Goal: Information Seeking & Learning: Learn about a topic

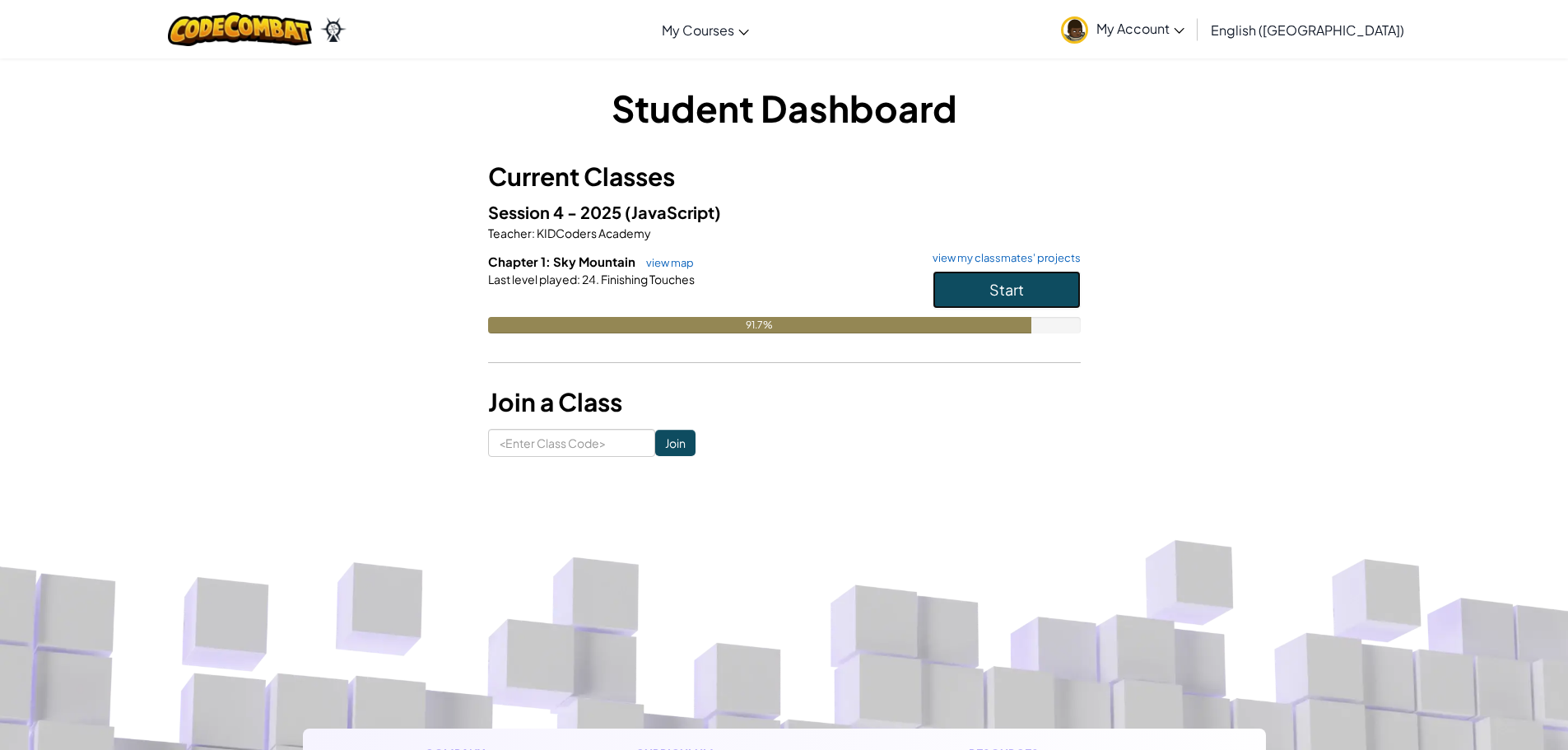
drag, startPoint x: 1015, startPoint y: 291, endPoint x: 1033, endPoint y: 293, distance: 18.1
click at [1033, 293] on button "Start" at bounding box center [1006, 289] width 148 height 38
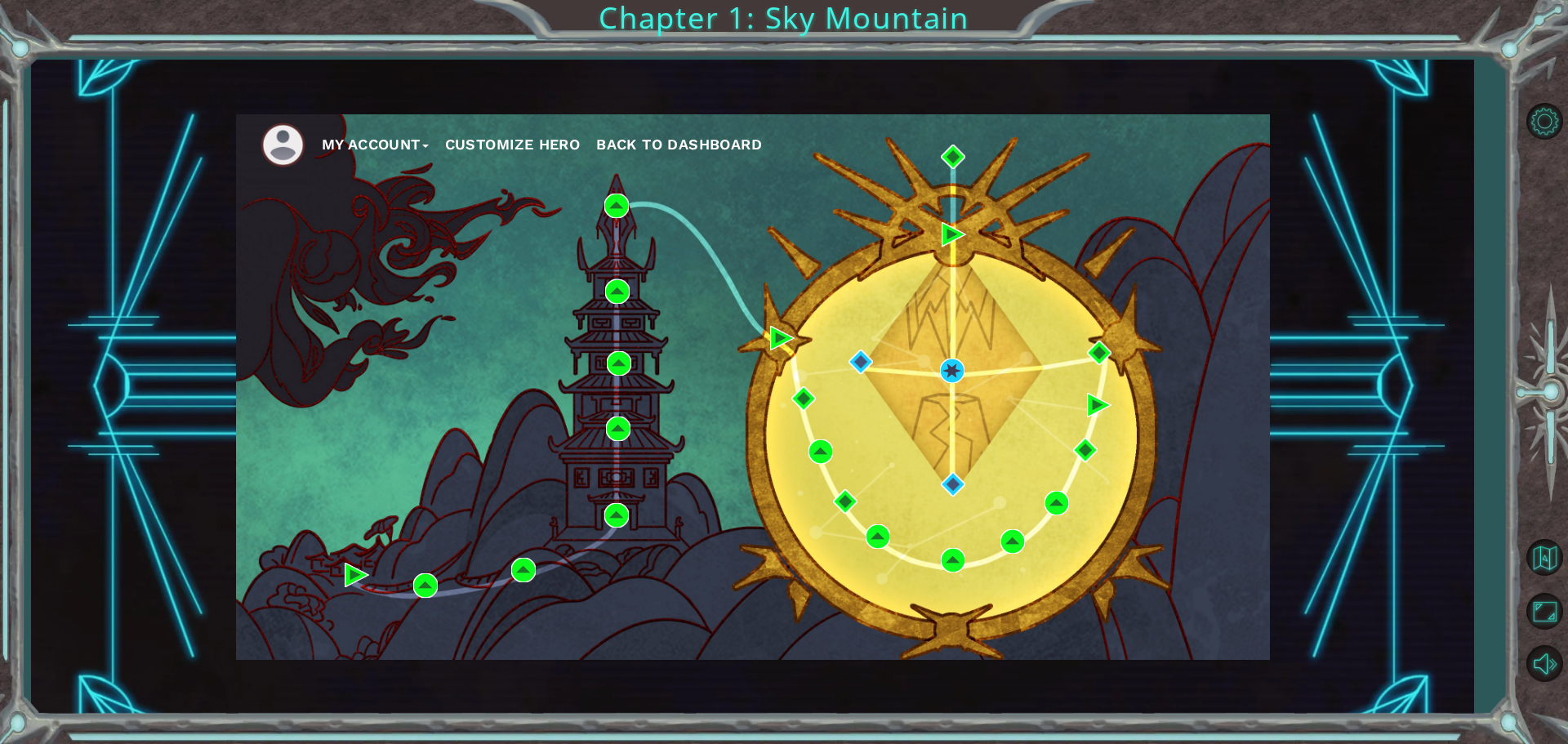
click at [968, 373] on div "My Account Customize Hero Back to Dashboard" at bounding box center [752, 387] width 1034 height 546
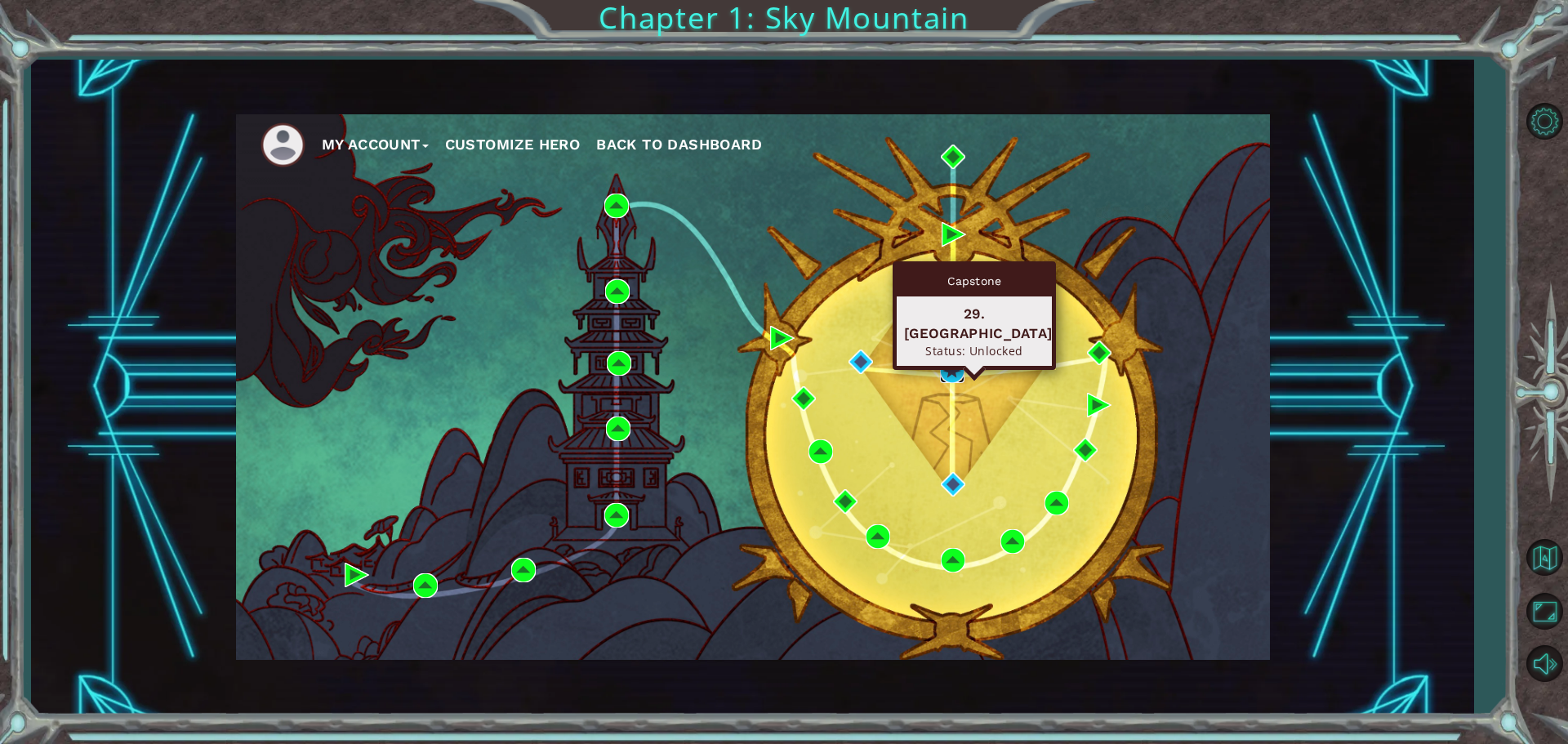
click at [943, 362] on img at bounding box center [951, 370] width 24 height 24
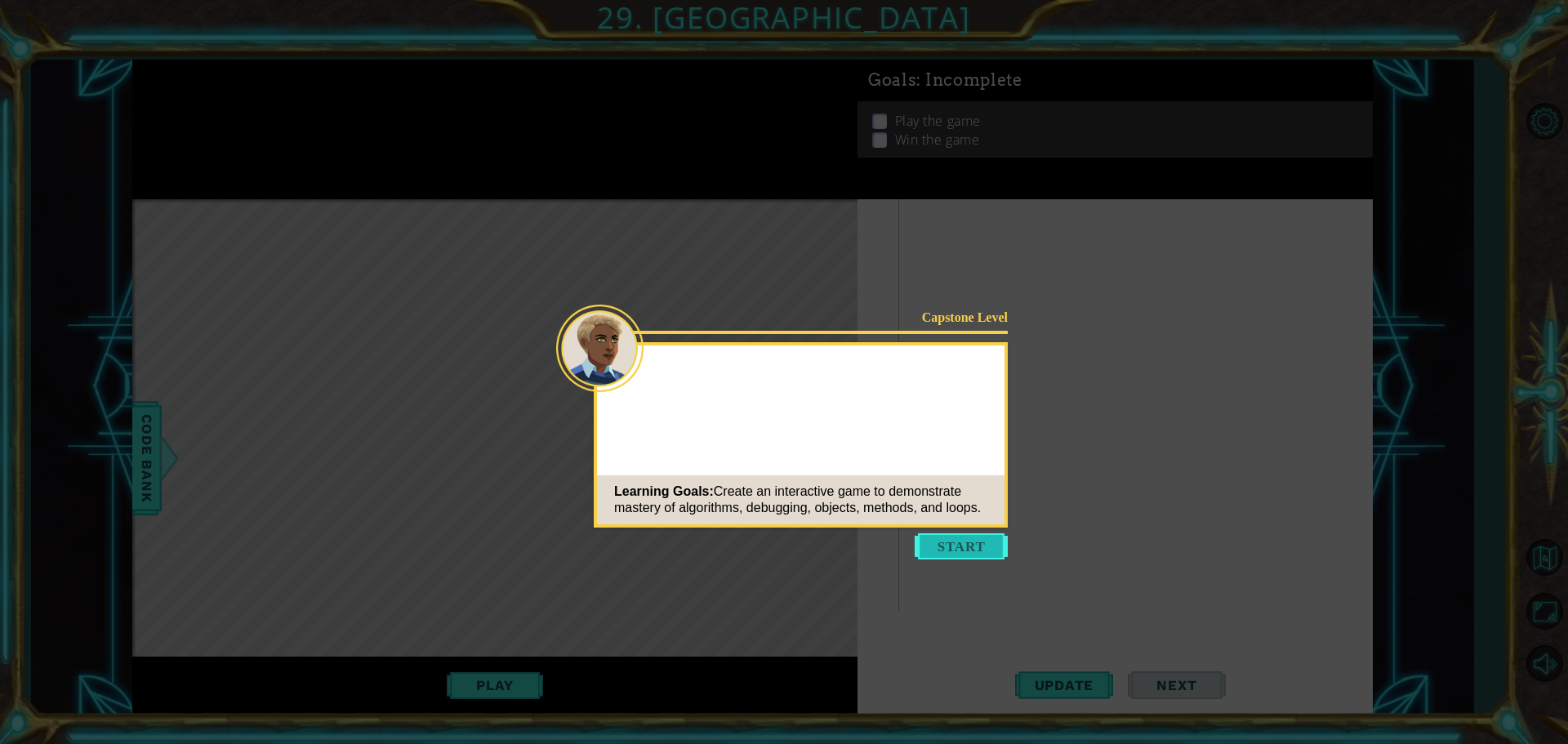
click at [963, 539] on button "Start" at bounding box center [961, 546] width 93 height 26
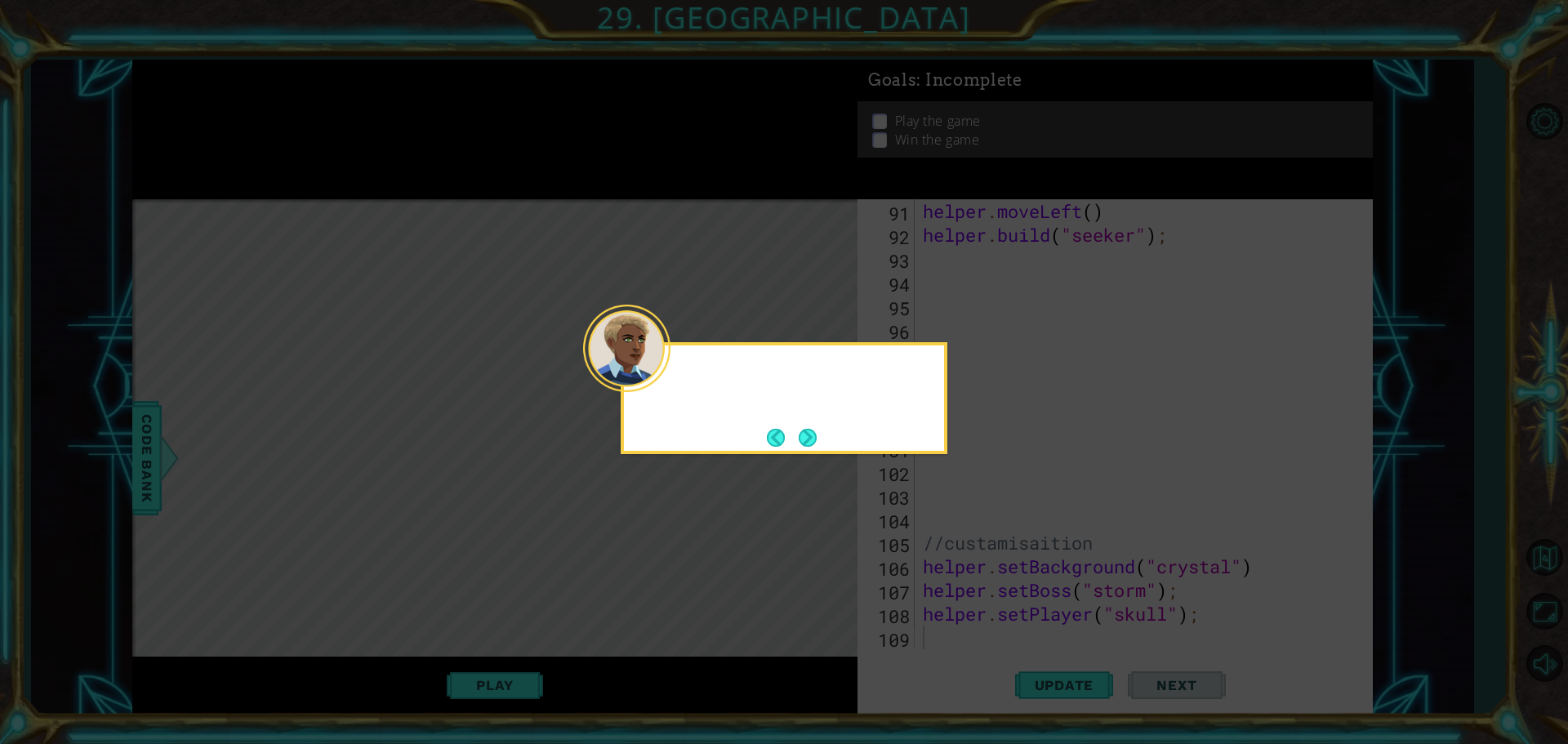
scroll to position [2179, 0]
click at [809, 445] on button "Next" at bounding box center [808, 438] width 20 height 20
click at [810, 445] on button "Next" at bounding box center [808, 437] width 19 height 19
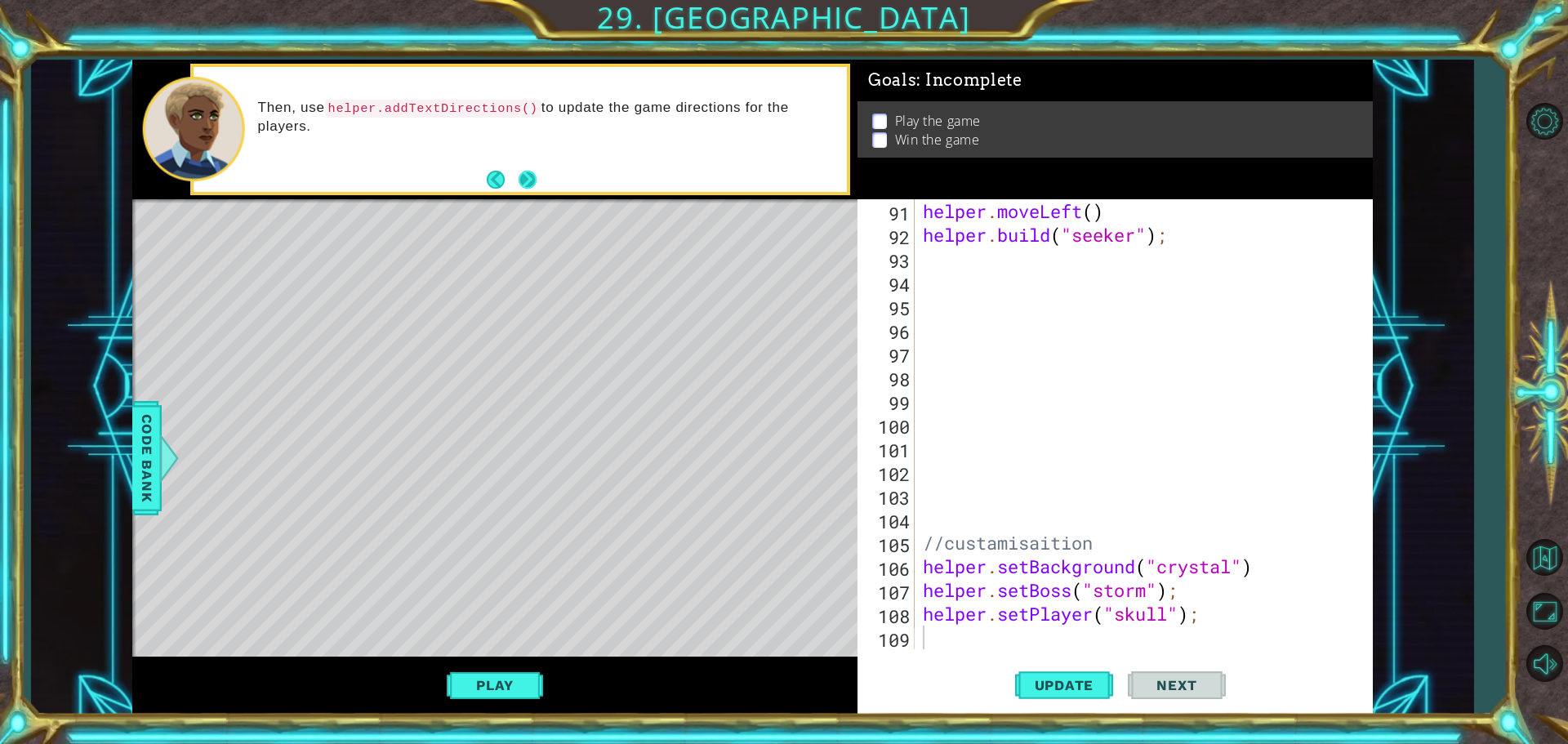
click at [533, 173] on button "Next" at bounding box center [527, 180] width 19 height 19
click at [523, 172] on button "Next" at bounding box center [527, 179] width 19 height 19
click at [493, 182] on button "Back" at bounding box center [502, 180] width 32 height 18
click at [507, 182] on button "Back" at bounding box center [502, 180] width 32 height 18
click at [499, 182] on button "Back" at bounding box center [502, 180] width 32 height 18
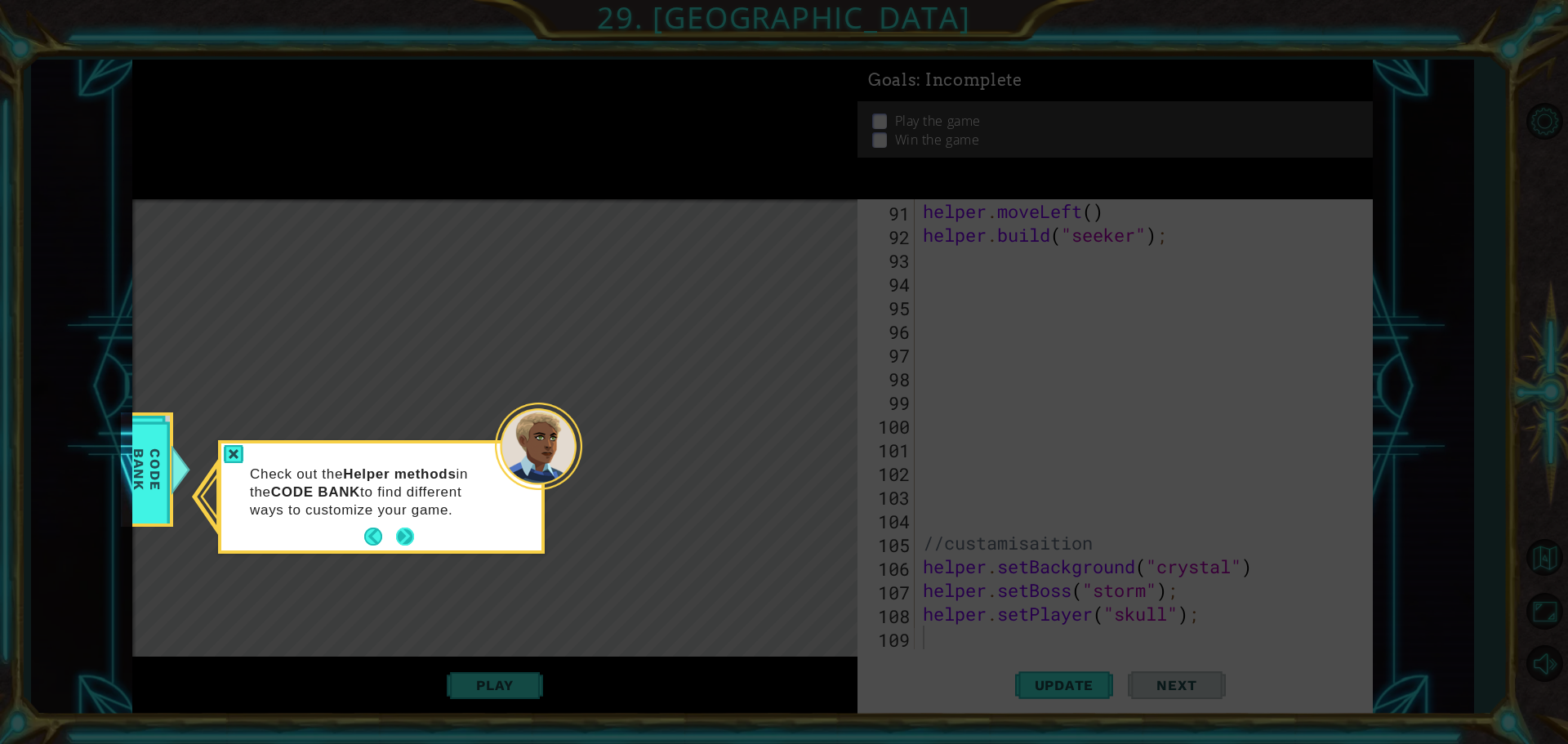
click at [414, 542] on button "Next" at bounding box center [405, 537] width 18 height 18
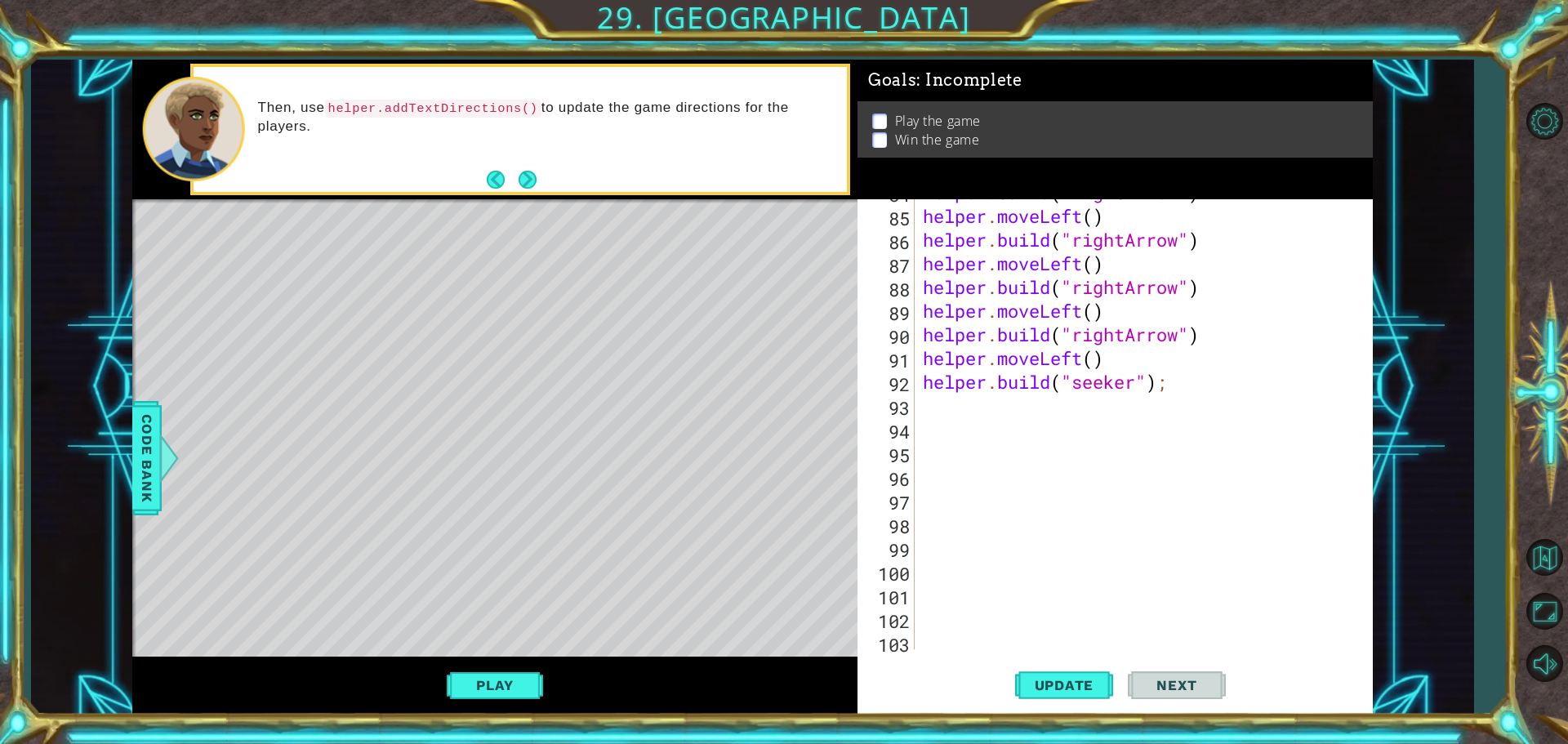
scroll to position [2031, 0]
drag, startPoint x: 1186, startPoint y: 338, endPoint x: 1102, endPoint y: 337, distance: 84.0
click at [1130, 337] on div "helper . build ( "rightArrow" ) helper . moveLeft ( ) helper . build ( "rightAr…" at bounding box center [1141, 429] width 444 height 497
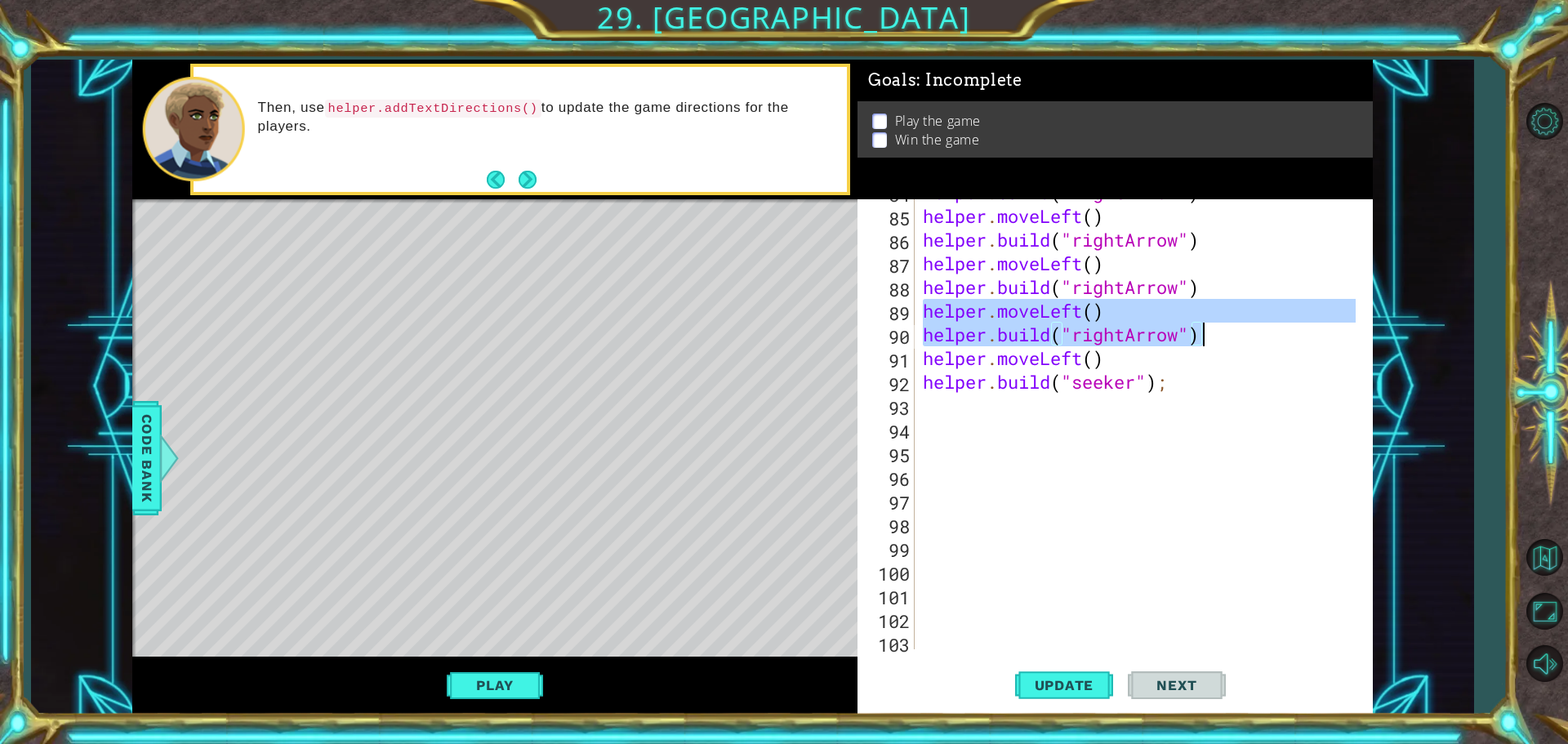
drag, startPoint x: 926, startPoint y: 311, endPoint x: 1211, endPoint y: 345, distance: 287.0
click at [1211, 345] on div "helper . build ( "rightArrow" ) helper . moveLeft ( ) helper . build ( "rightAr…" at bounding box center [1141, 429] width 444 height 497
type textarea "helper.moveLeft() helper.build("rightArrow")"
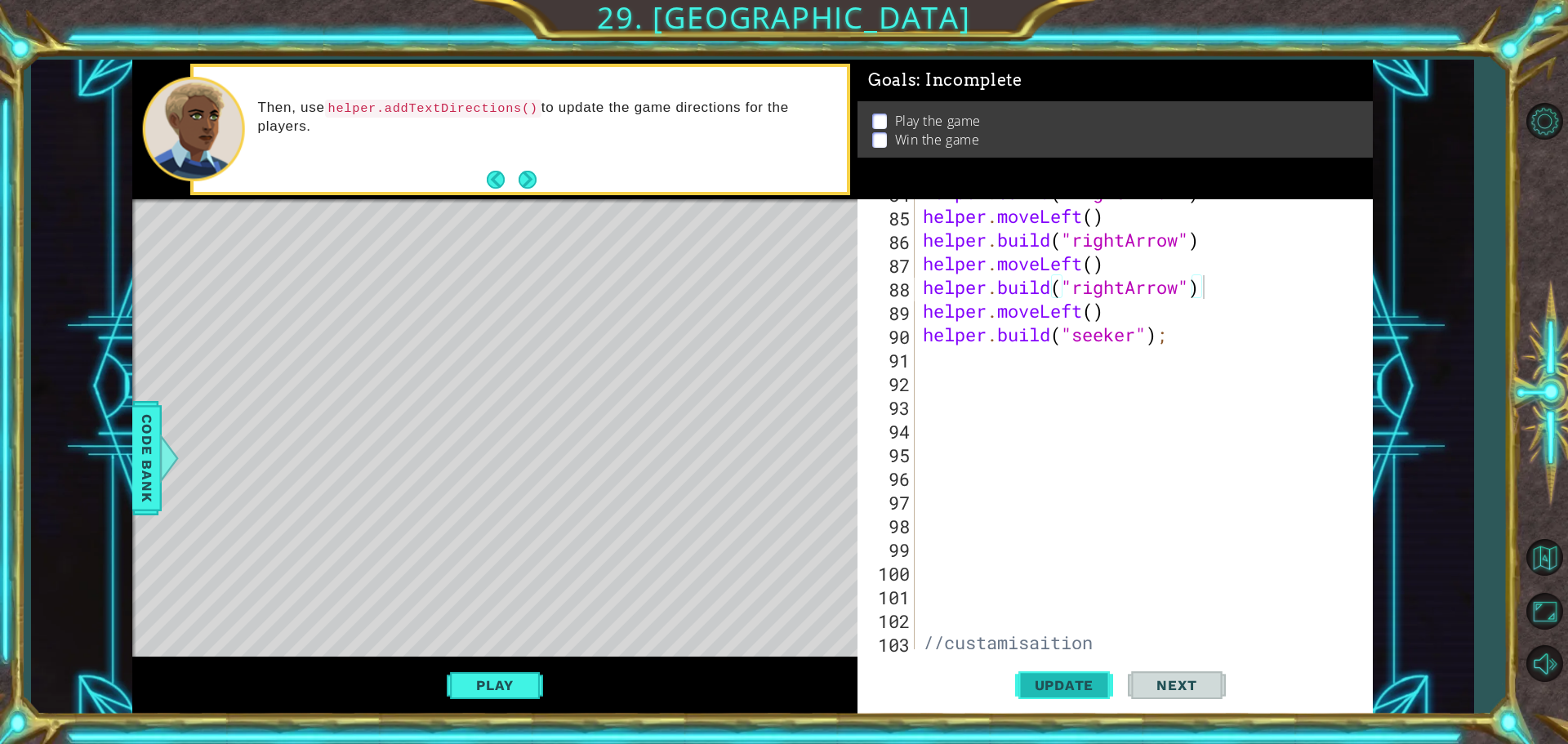
click at [1044, 683] on span "Update" at bounding box center [1064, 686] width 92 height 17
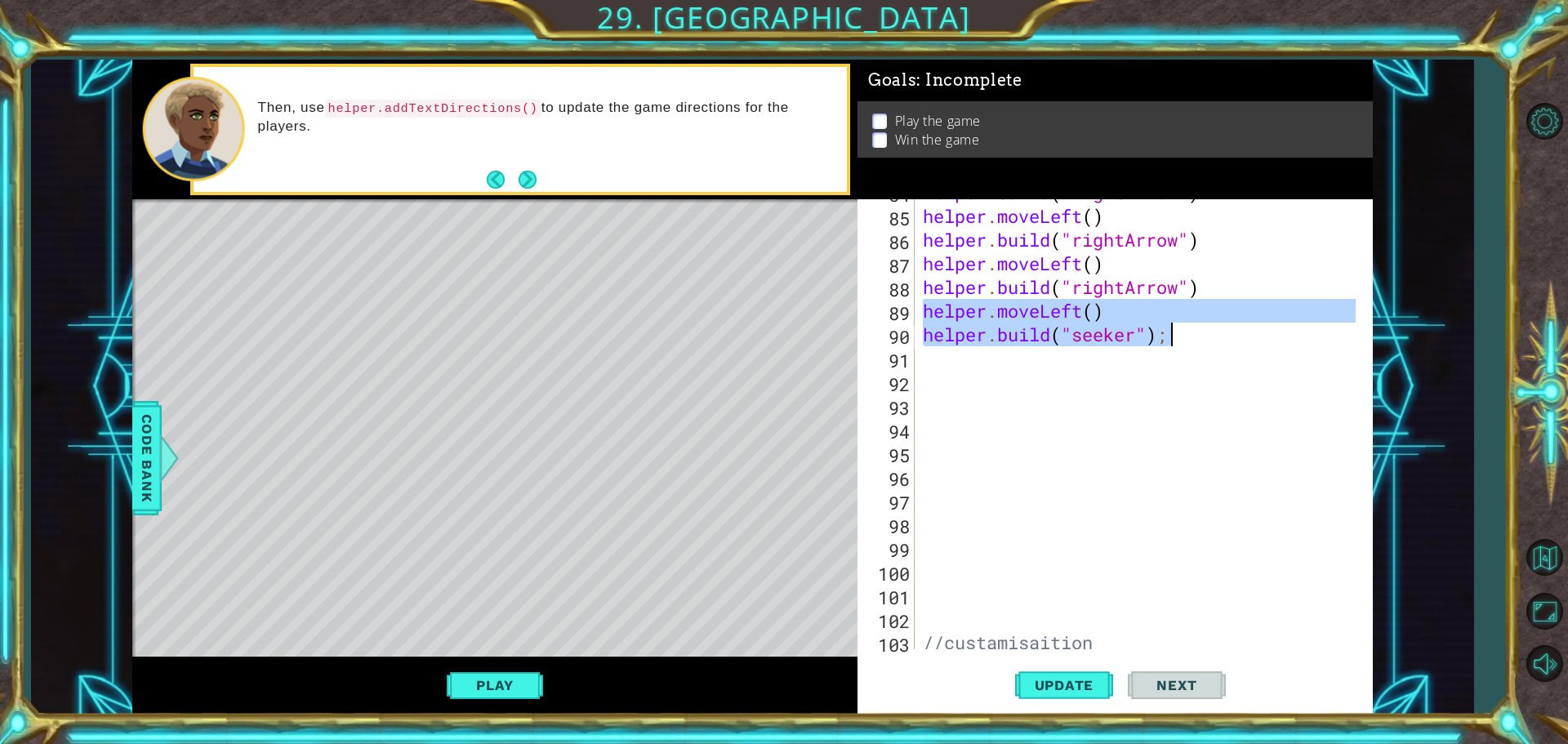
drag, startPoint x: 920, startPoint y: 310, endPoint x: 1194, endPoint y: 347, distance: 276.5
click at [1194, 347] on div "helper . build ( "rightArrow" ) helper . moveLeft ( ) helper . build ( "rightAr…" at bounding box center [1141, 429] width 444 height 497
type textarea "helper.build("seeker");"
click at [936, 363] on div "helper . build ( "rightArrow" ) helper . moveLeft ( ) helper . build ( "rightAr…" at bounding box center [1137, 424] width 436 height 450
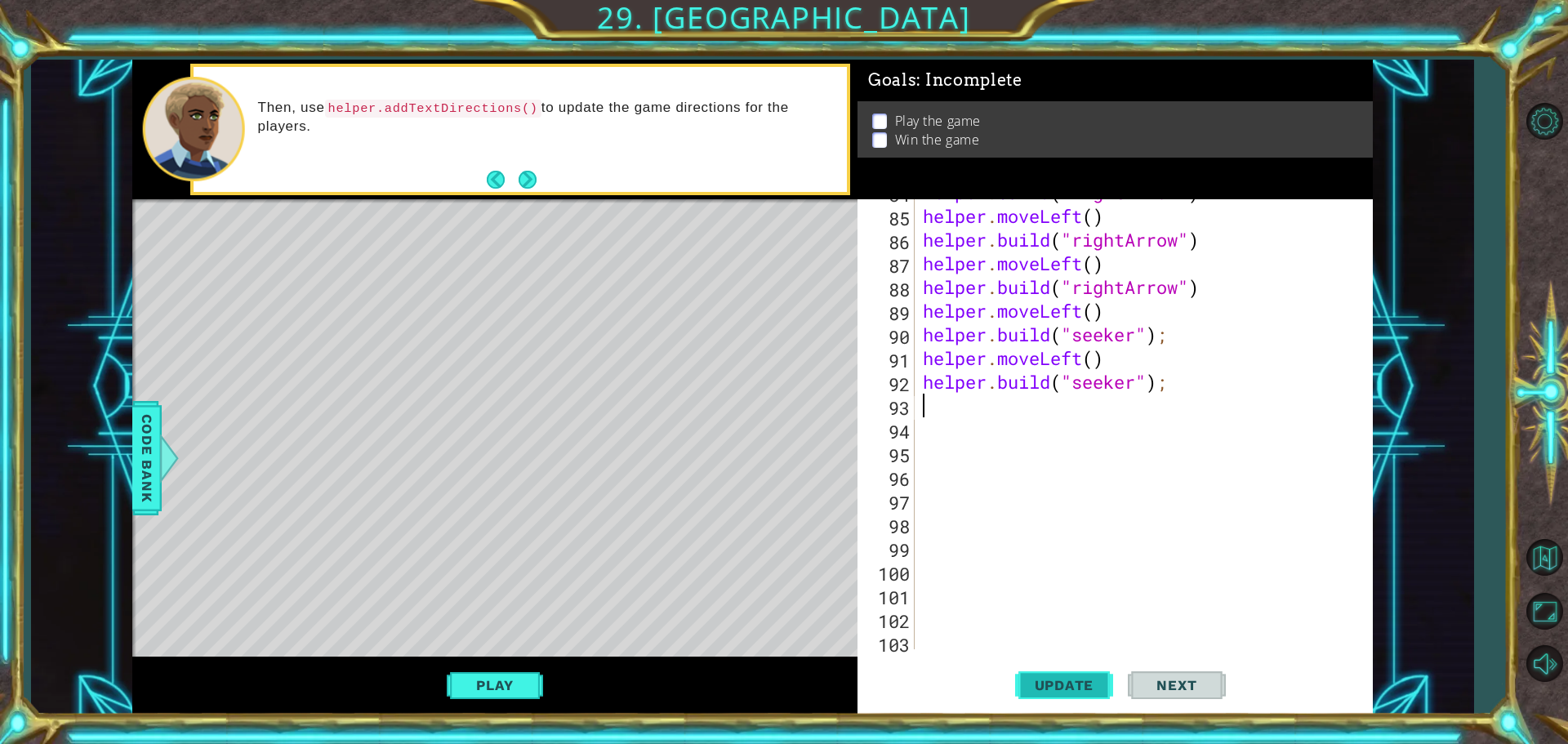
click at [1093, 687] on span "Update" at bounding box center [1064, 686] width 92 height 17
click at [525, 688] on button "Play" at bounding box center [494, 685] width 96 height 31
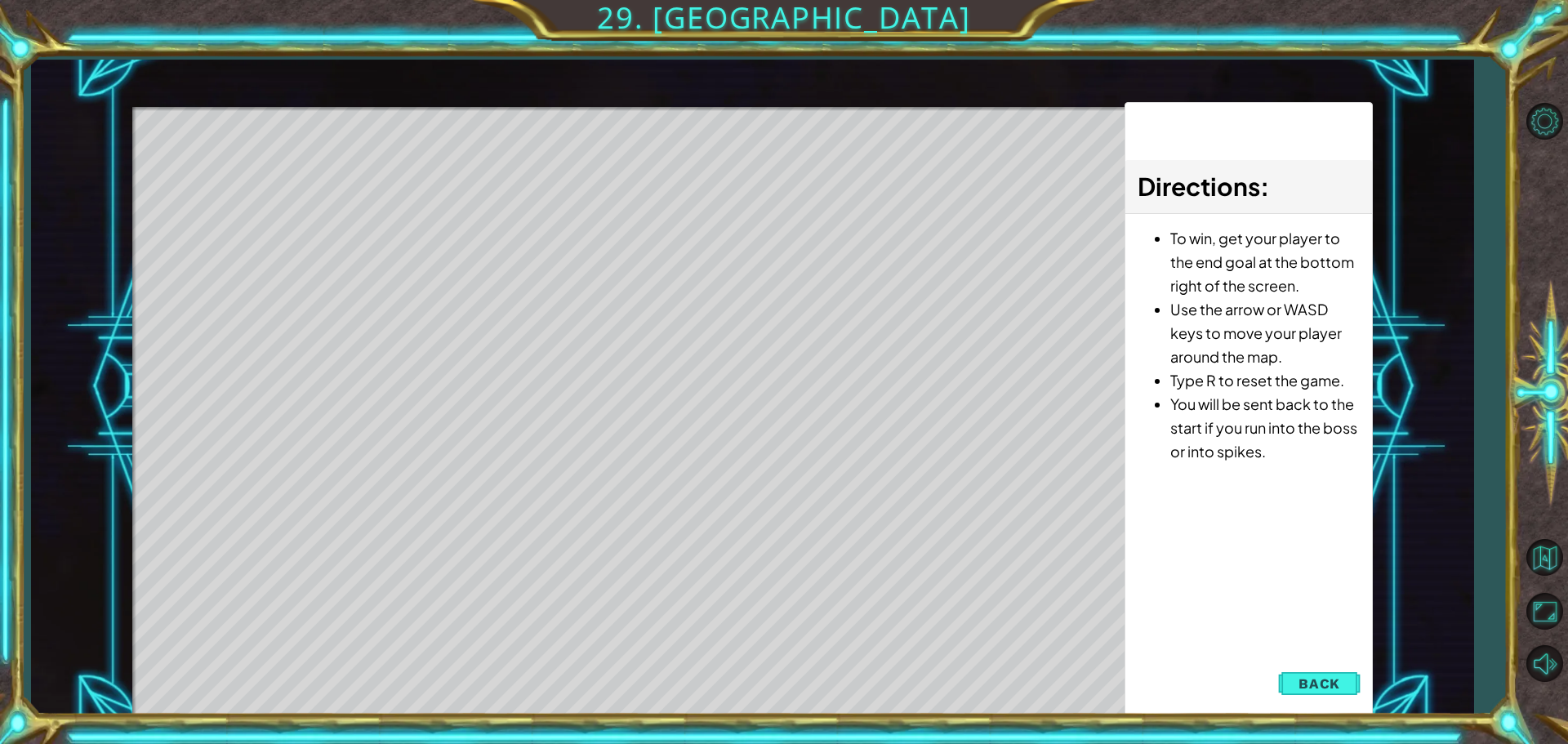
drag, startPoint x: 1353, startPoint y: 682, endPoint x: 1340, endPoint y: 692, distance: 16.4
click at [1346, 688] on button "Back" at bounding box center [1319, 683] width 82 height 32
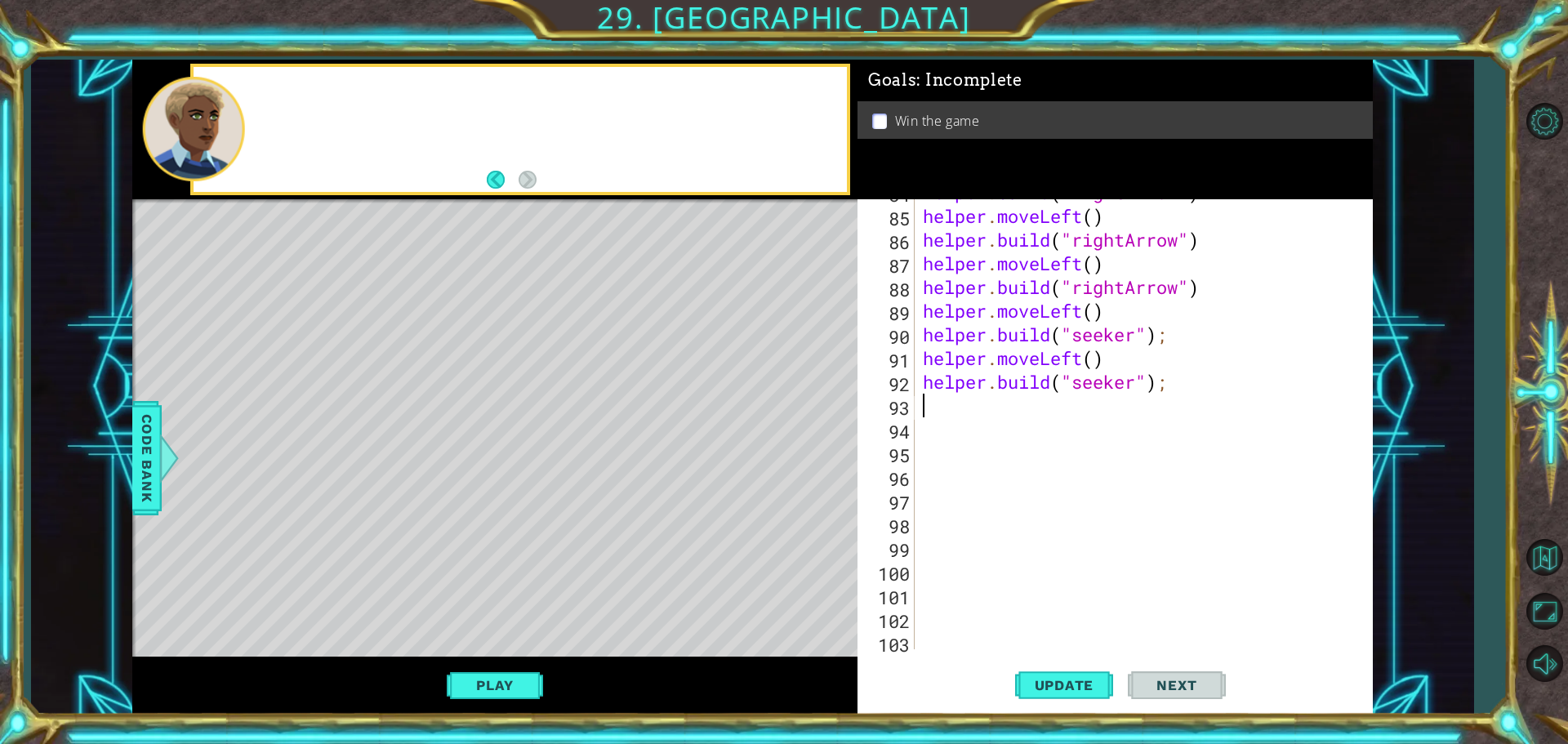
click at [589, 545] on div "Level Map" at bounding box center [510, 439] width 755 height 481
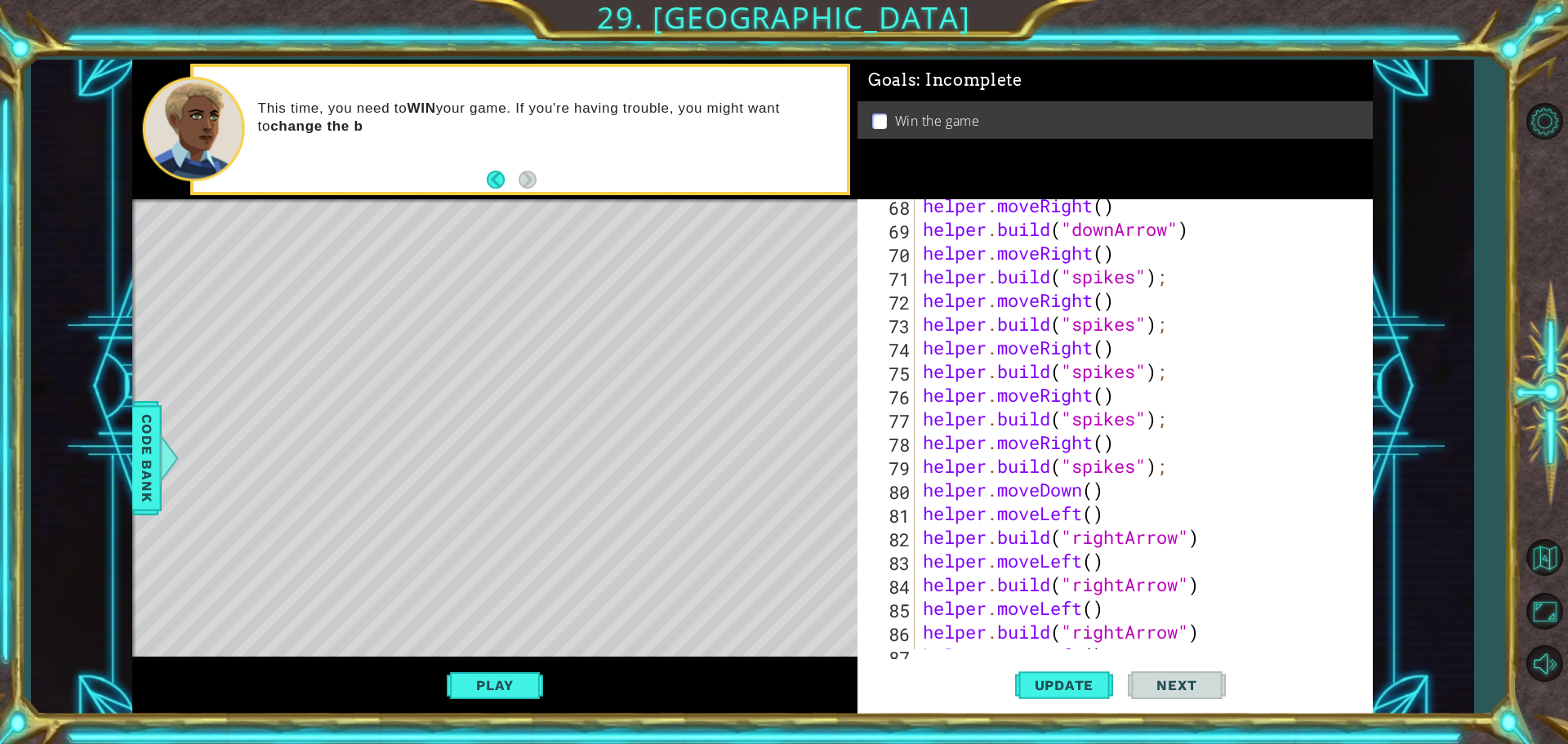
scroll to position [1640, 0]
drag, startPoint x: 1076, startPoint y: 280, endPoint x: 1141, endPoint y: 287, distance: 65.4
click at [1141, 287] on div "helper . moveRight ( ) helper . build ( "downArrow" ) helper . moveRight ( ) he…" at bounding box center [1141, 442] width 444 height 497
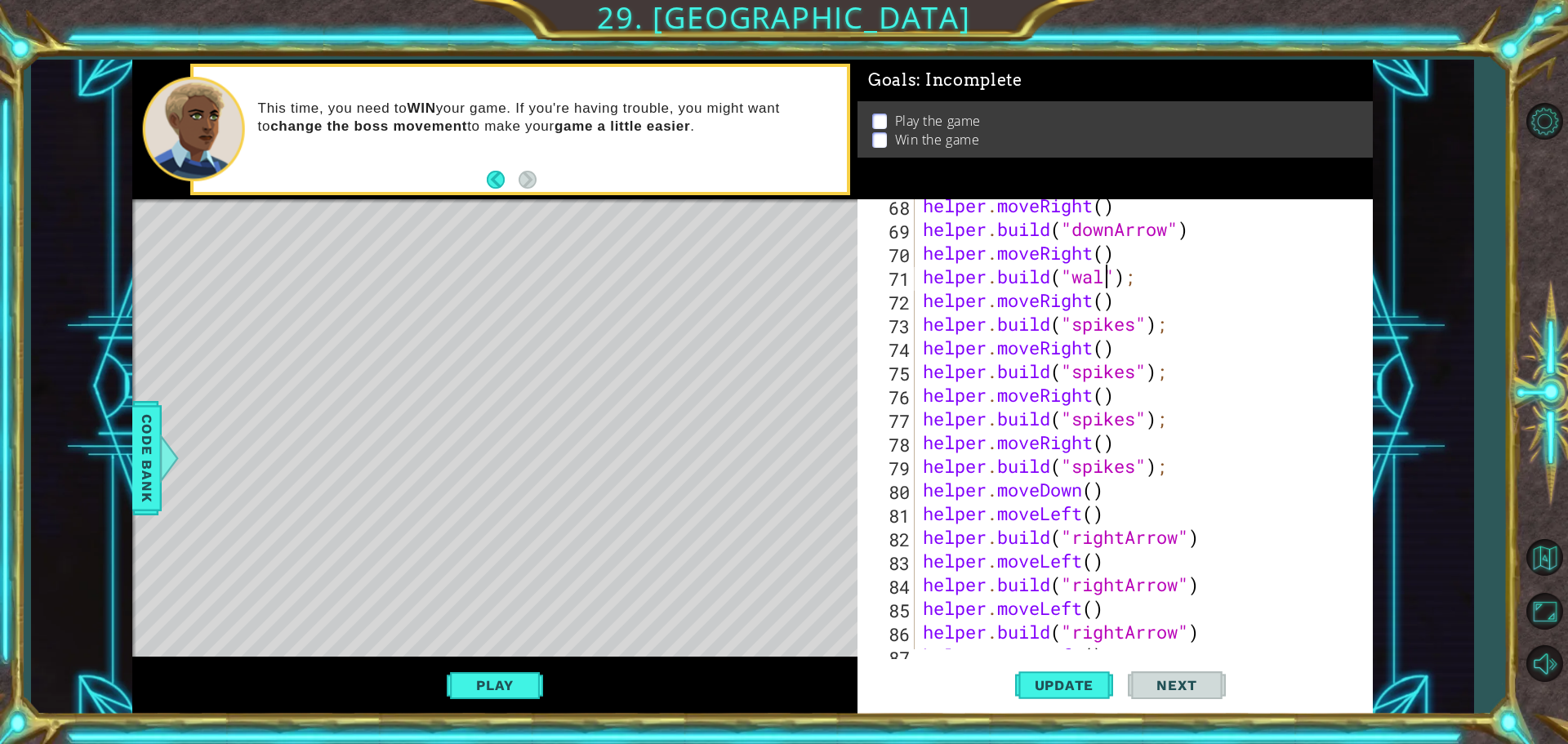
scroll to position [0, 8]
click at [1086, 695] on button "Update" at bounding box center [1064, 685] width 98 height 52
click at [475, 685] on button "Play" at bounding box center [494, 685] width 96 height 31
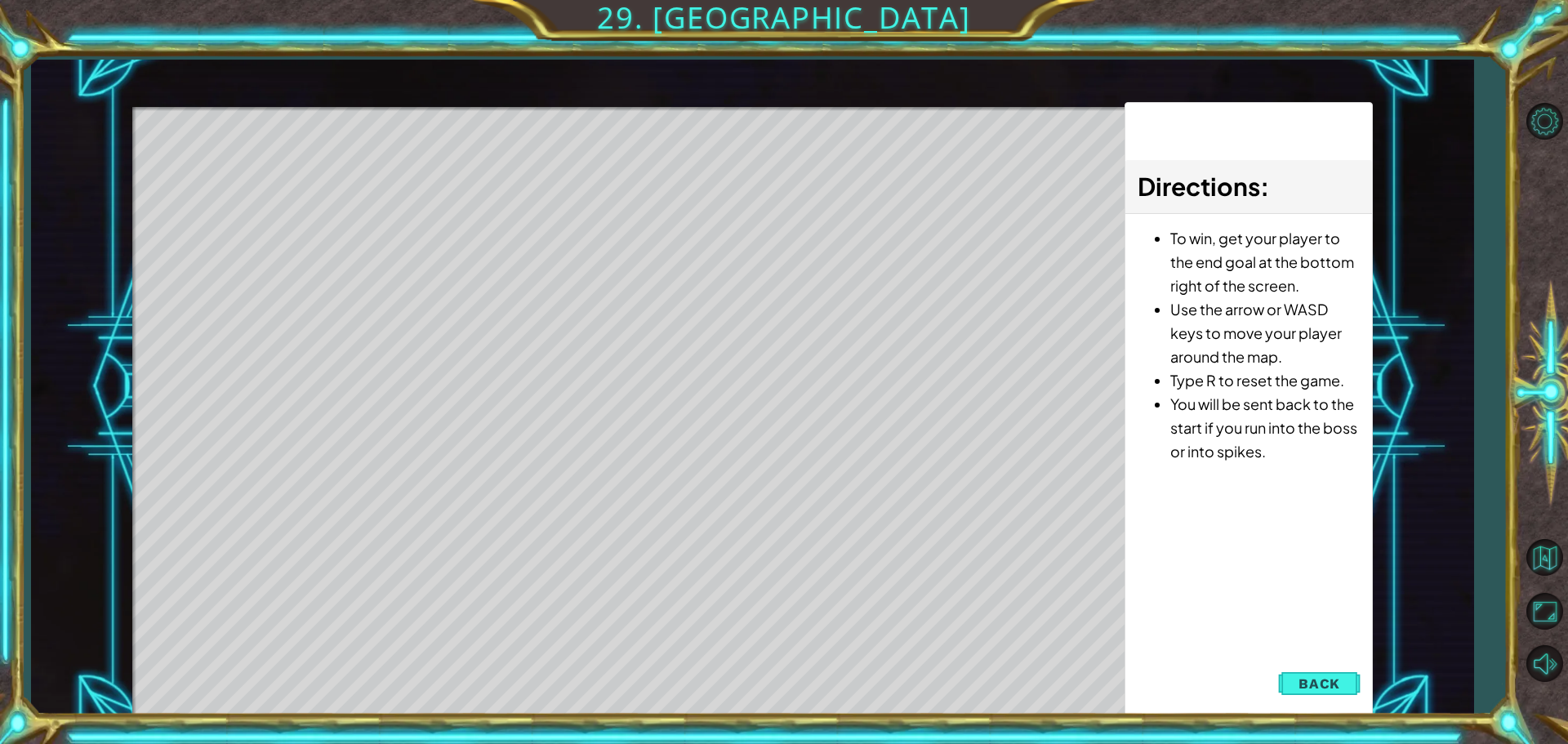
click at [1324, 679] on span "Back" at bounding box center [1319, 684] width 42 height 17
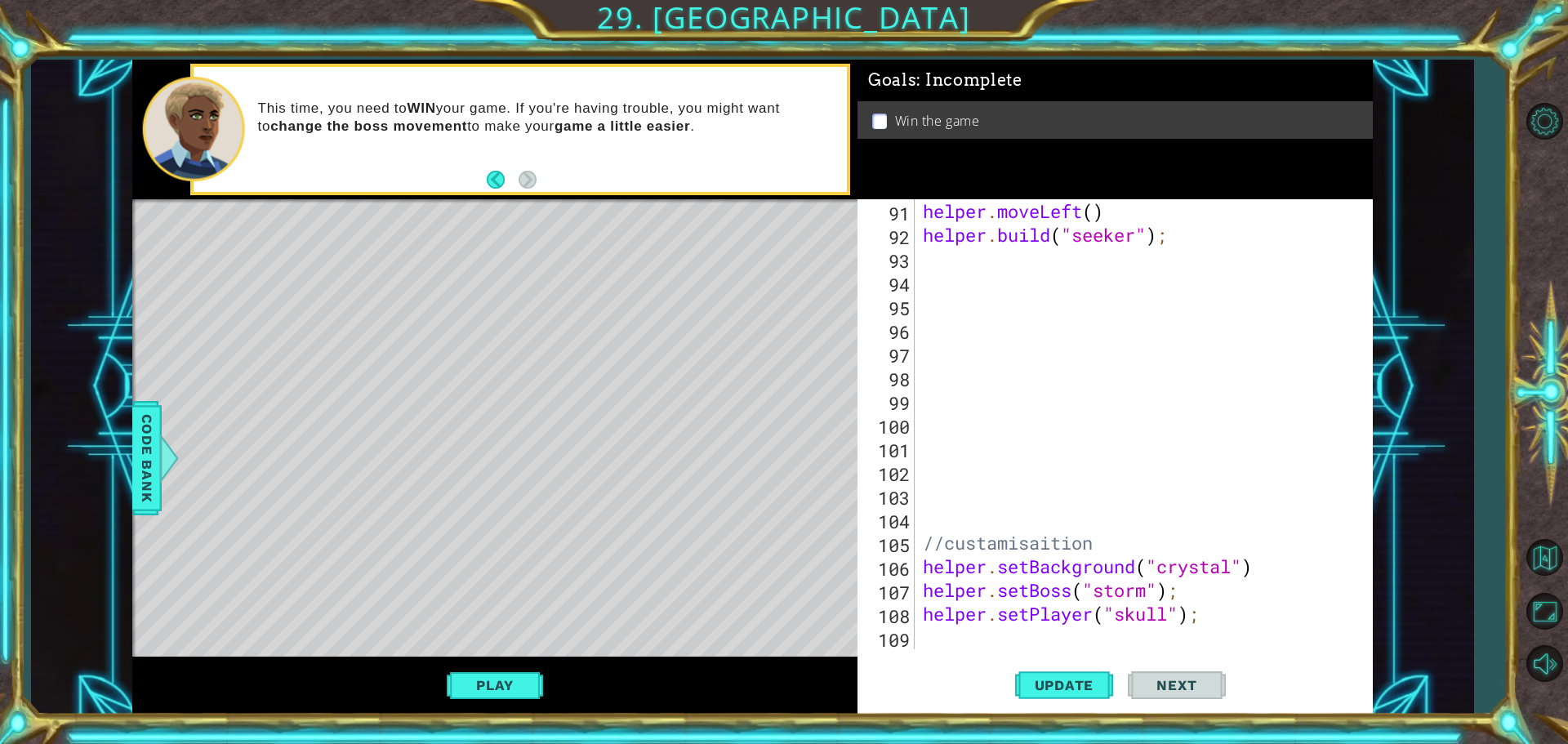
scroll to position [0, 7]
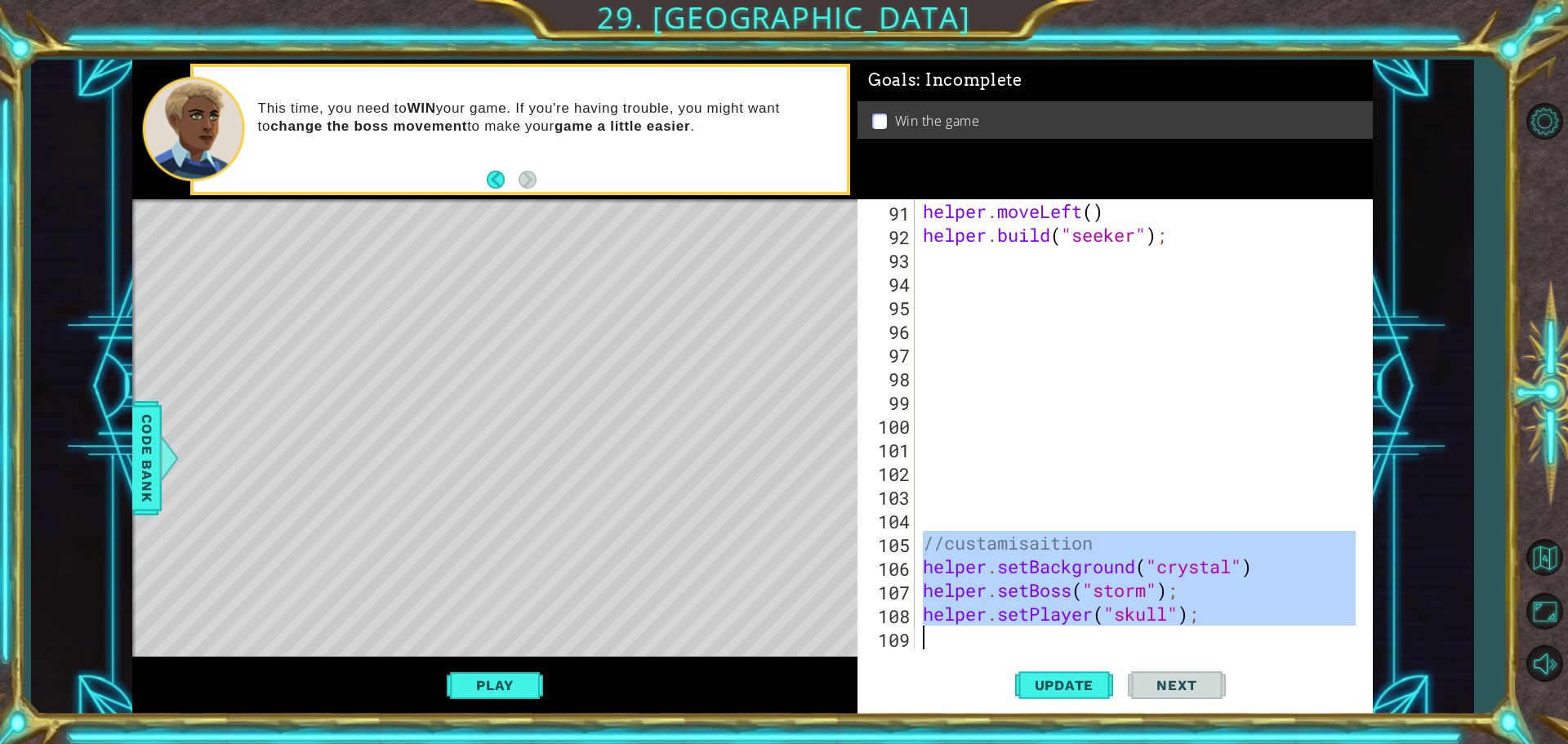
drag, startPoint x: 926, startPoint y: 544, endPoint x: 1225, endPoint y: 595, distance: 303.3
click at [1284, 627] on div "helper . moveLeft ( ) helper . build ( "seeker" ) ; //custamisaition helper . s…" at bounding box center [1141, 447] width 444 height 497
type textarea "helper.setPlayer("skull");"
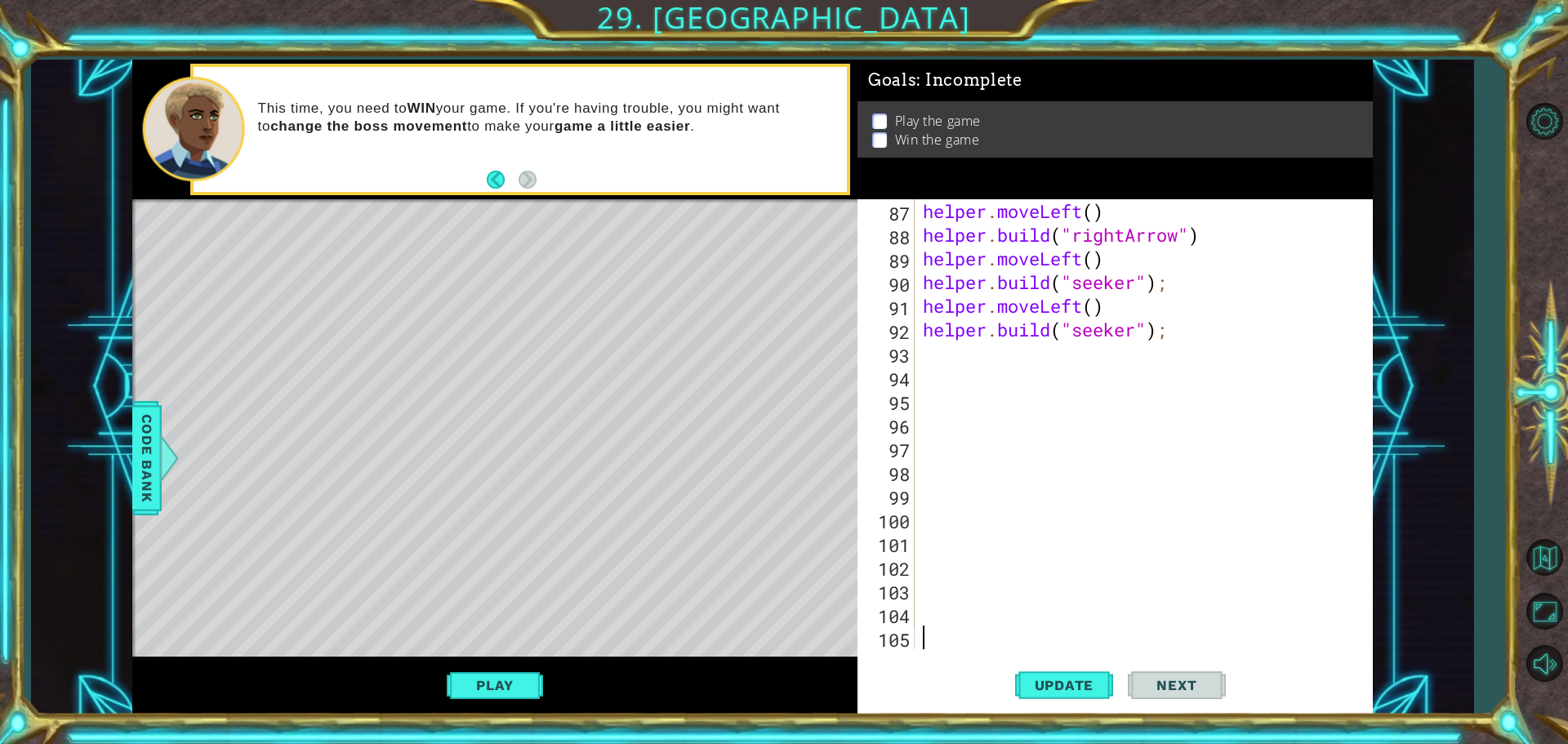
click at [922, 349] on div "helper . moveLeft ( ) helper . build ( "rightArrow" ) helper . moveLeft ( ) hel…" at bounding box center [1141, 447] width 444 height 497
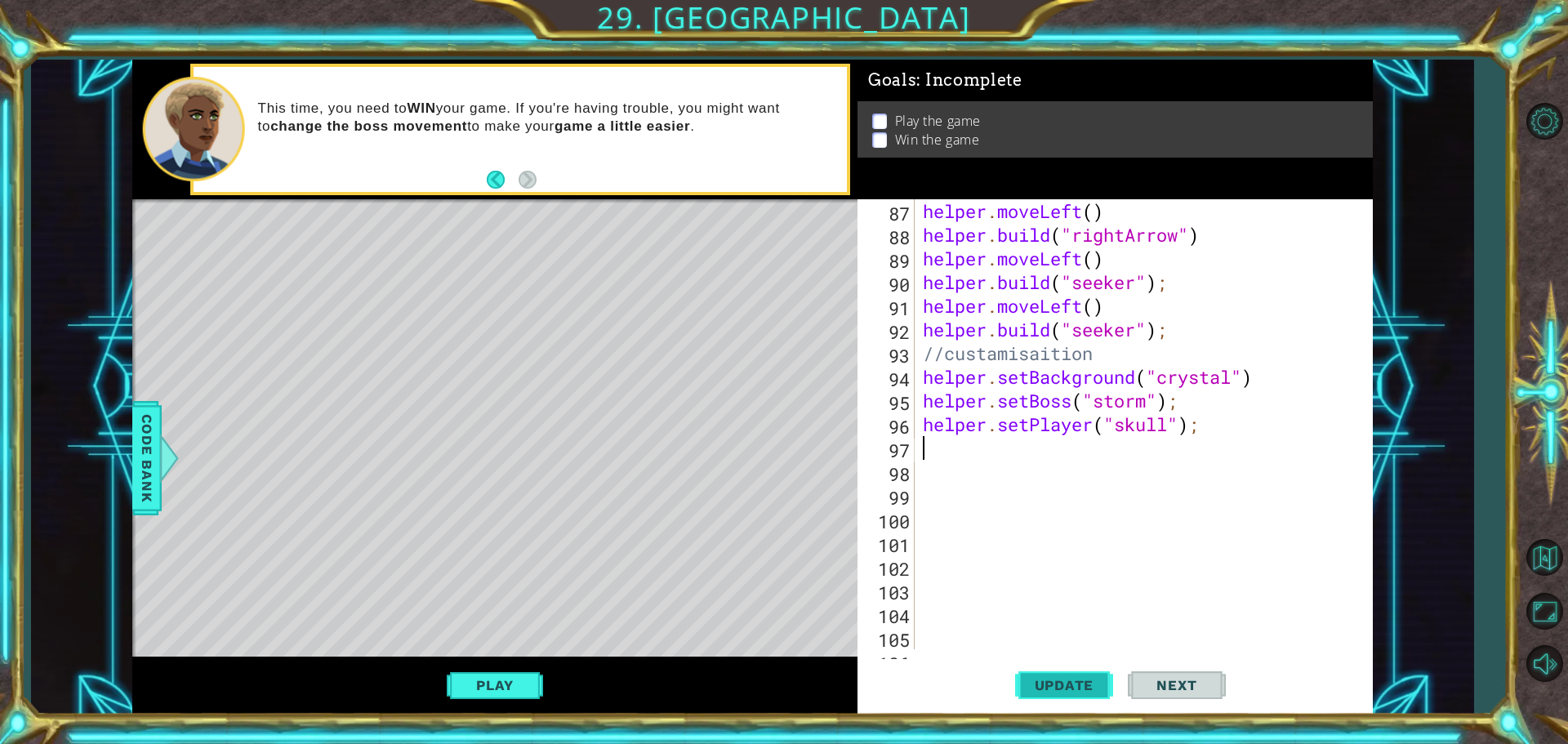
click at [1088, 684] on span "Update" at bounding box center [1064, 686] width 92 height 17
click at [137, 431] on span "Code Bank" at bounding box center [147, 458] width 26 height 100
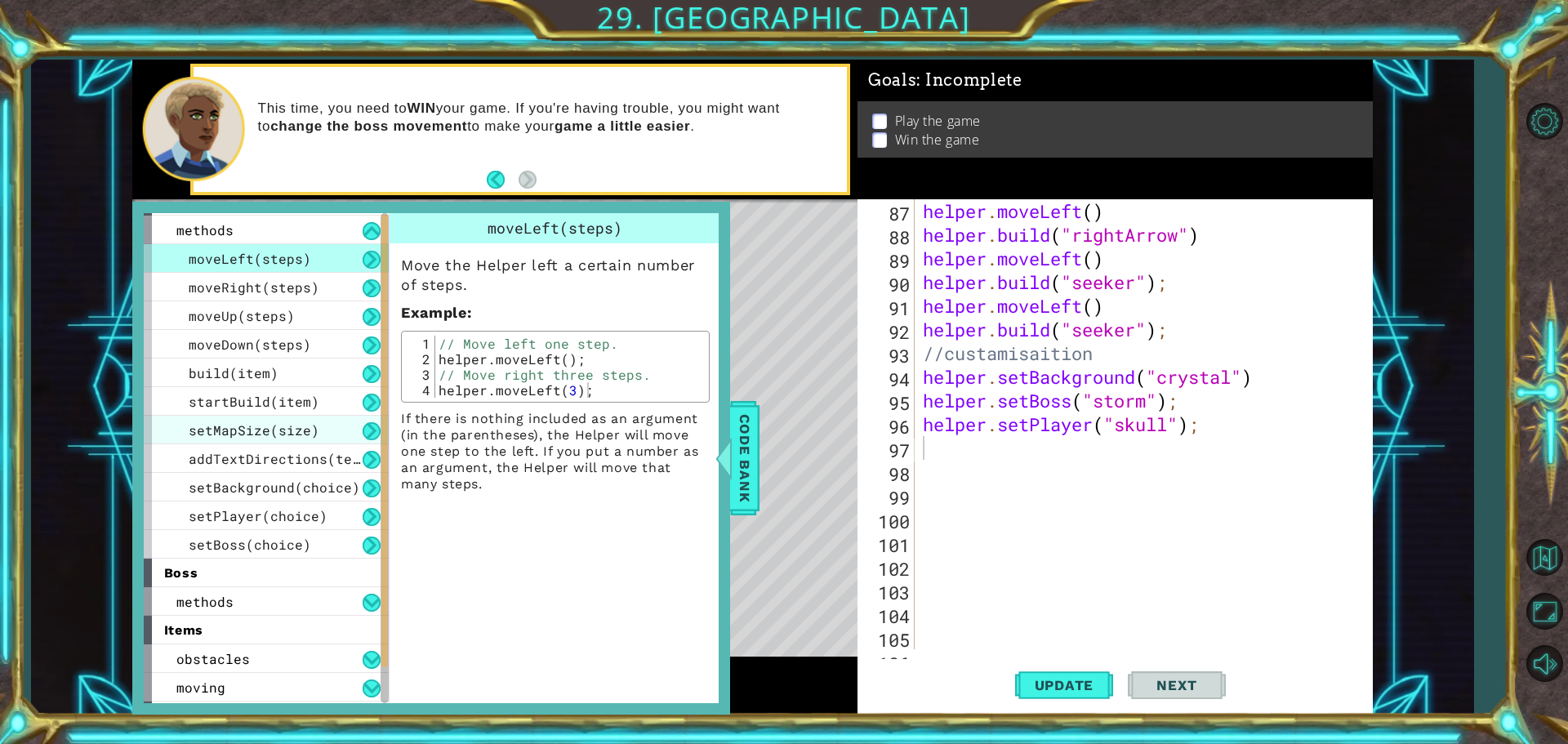
scroll to position [0, 0]
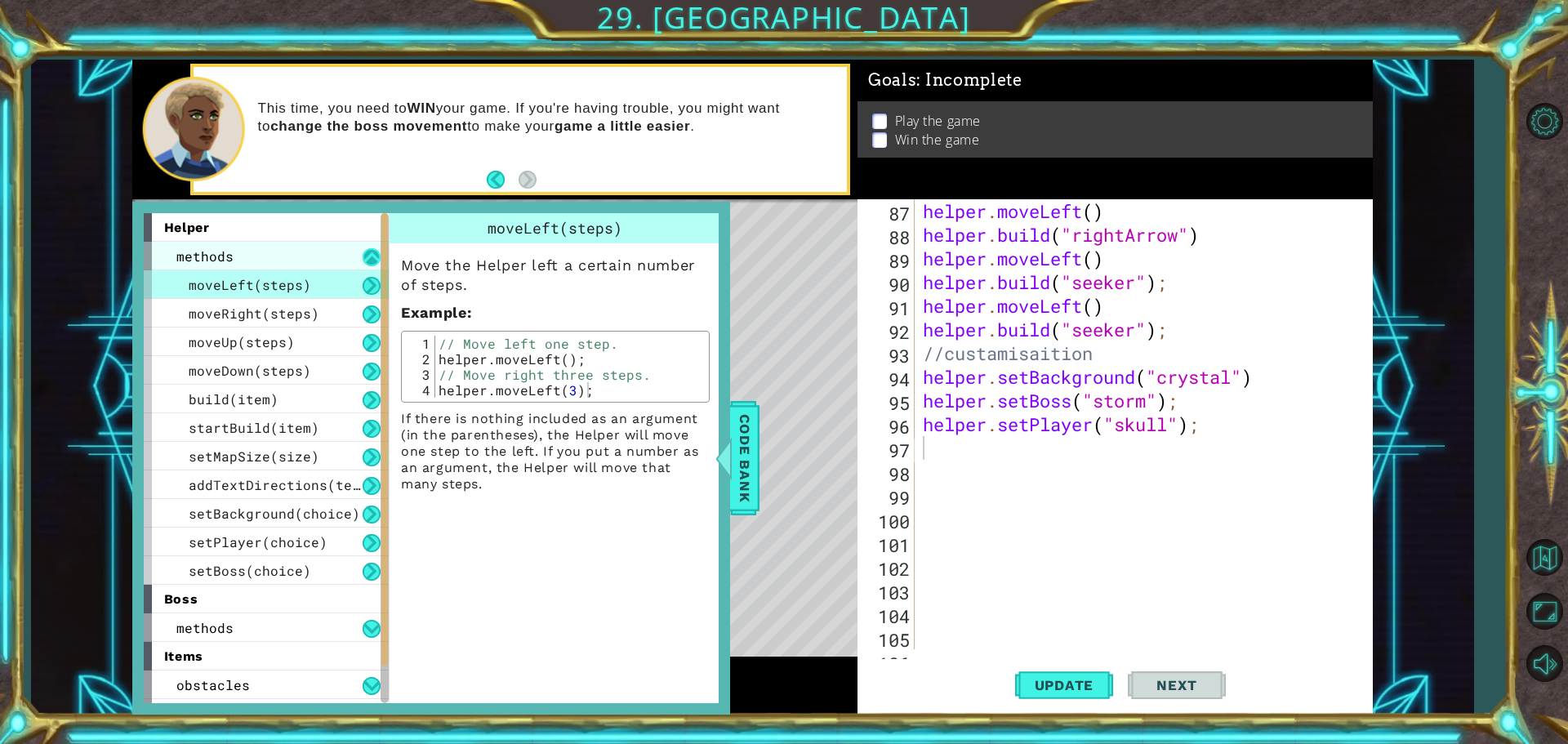
click at [364, 252] on button at bounding box center [372, 257] width 18 height 18
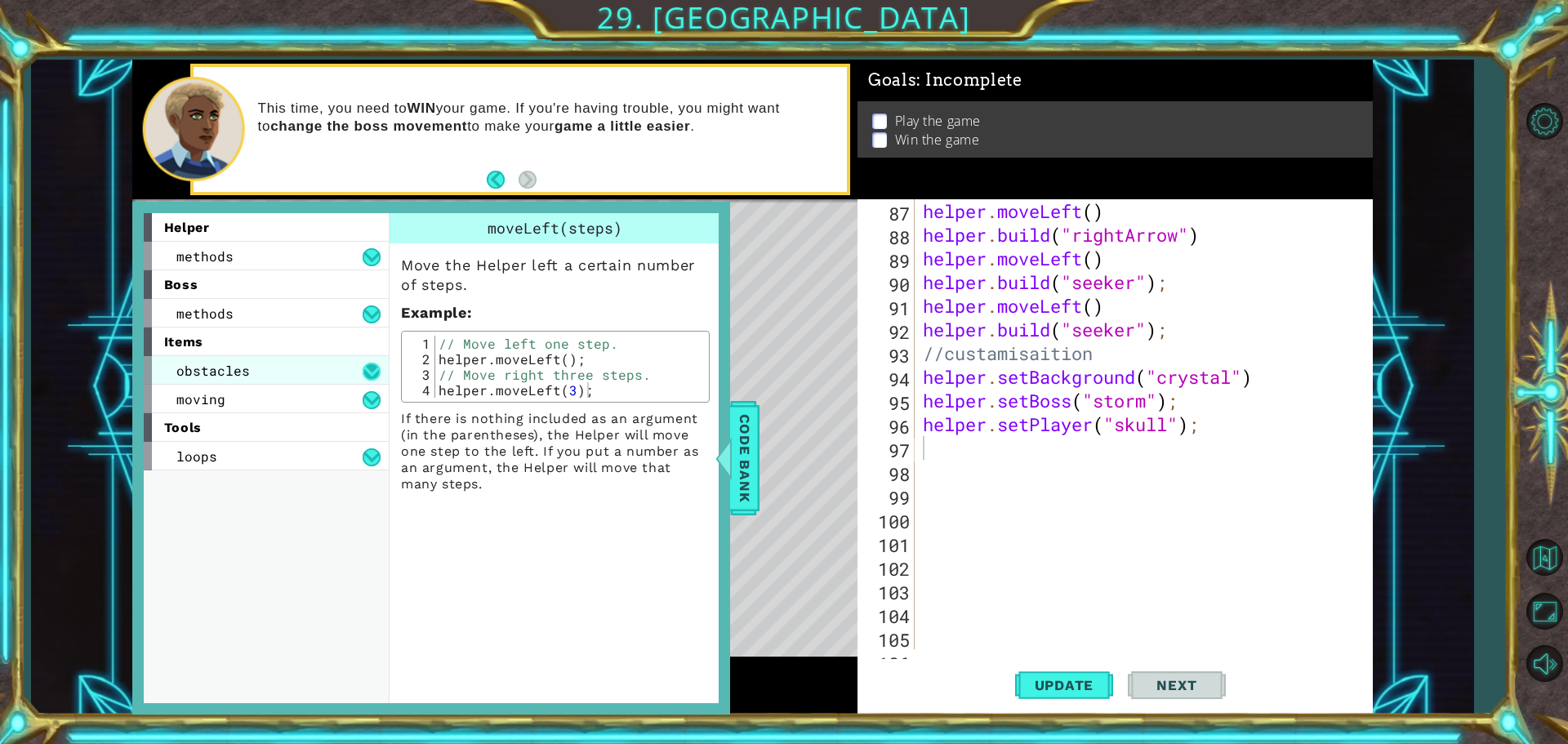
click at [364, 366] on button at bounding box center [372, 372] width 18 height 18
click at [367, 367] on button at bounding box center [372, 372] width 18 height 18
click at [364, 400] on button at bounding box center [372, 400] width 18 height 18
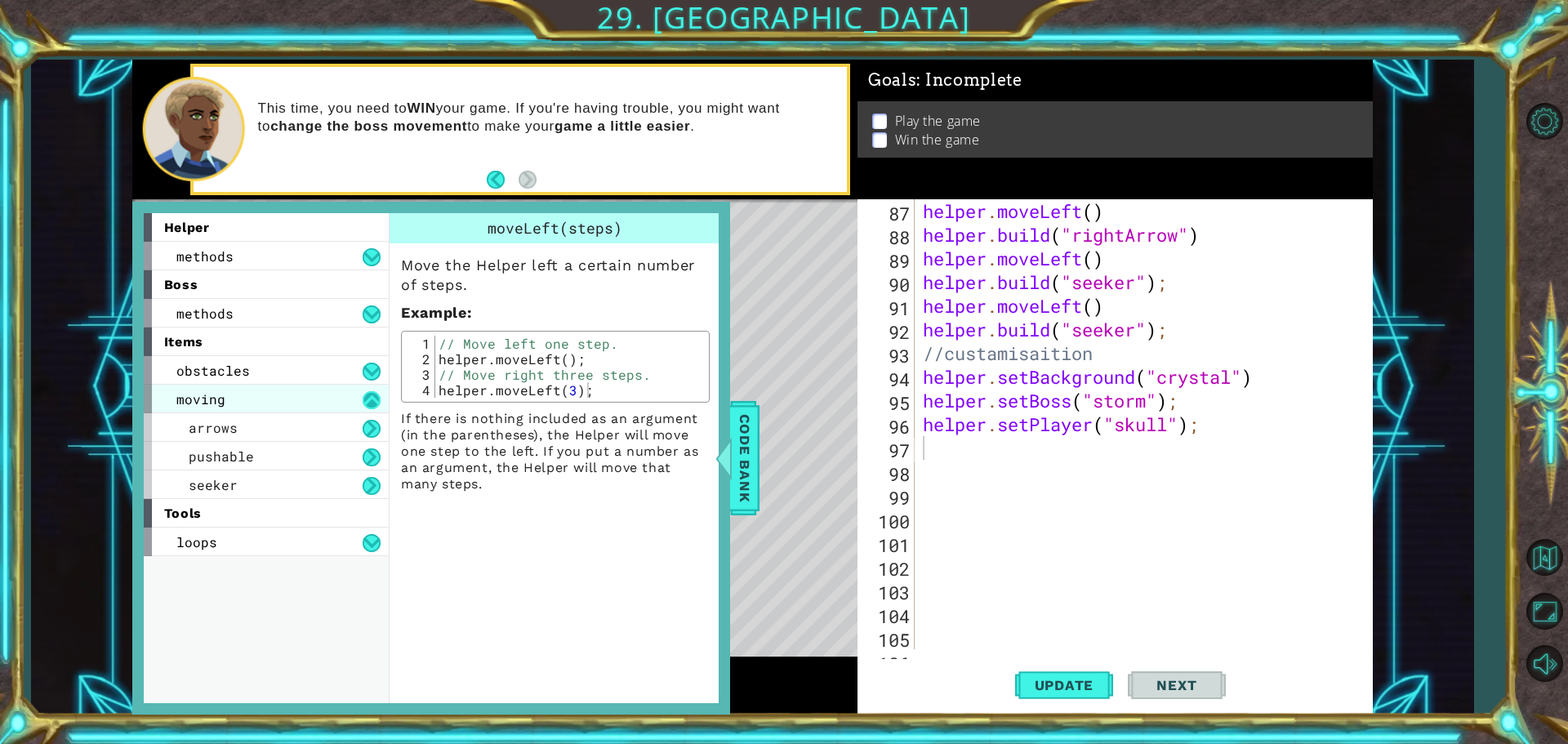
click at [374, 396] on button at bounding box center [372, 400] width 18 height 18
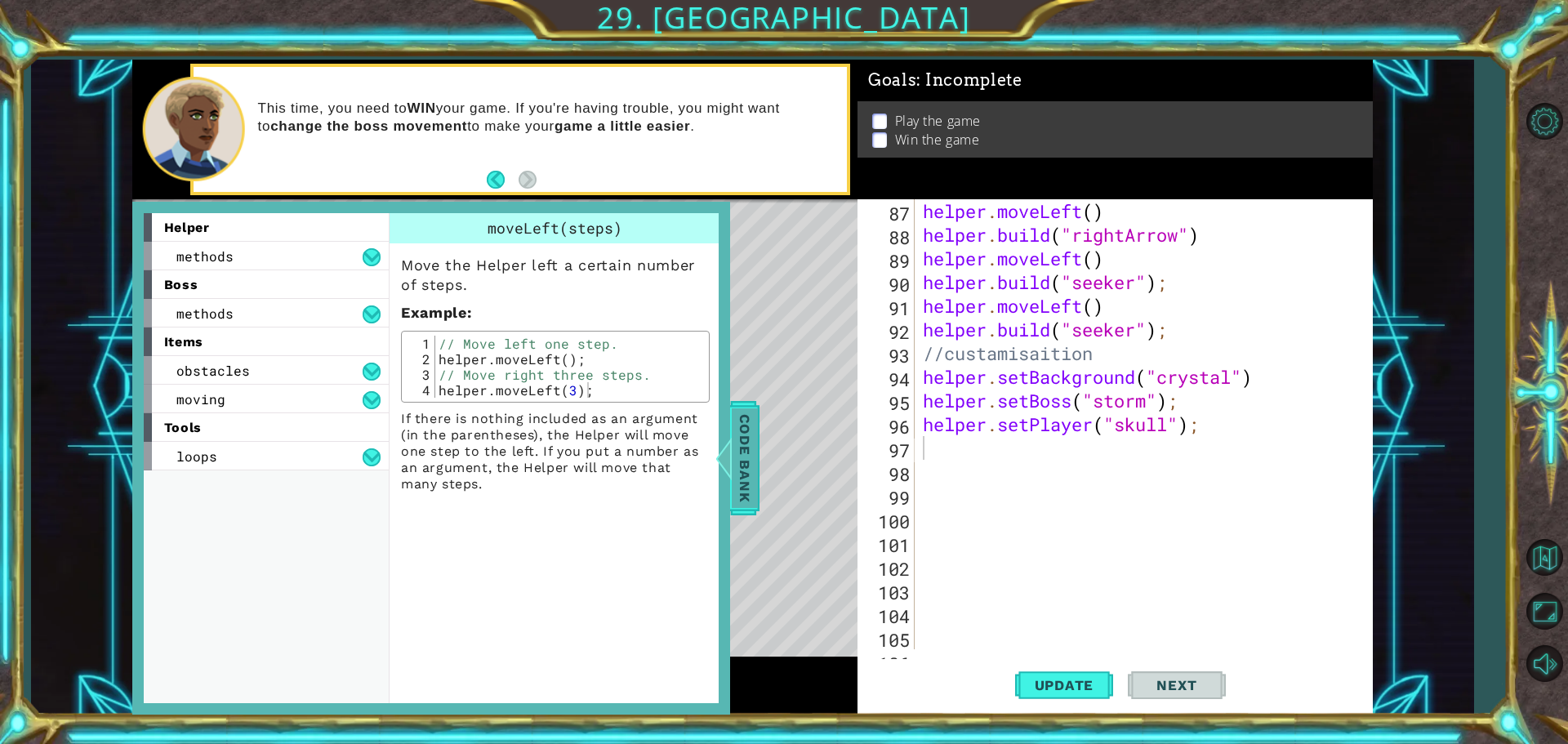
click at [728, 458] on div at bounding box center [723, 457] width 21 height 49
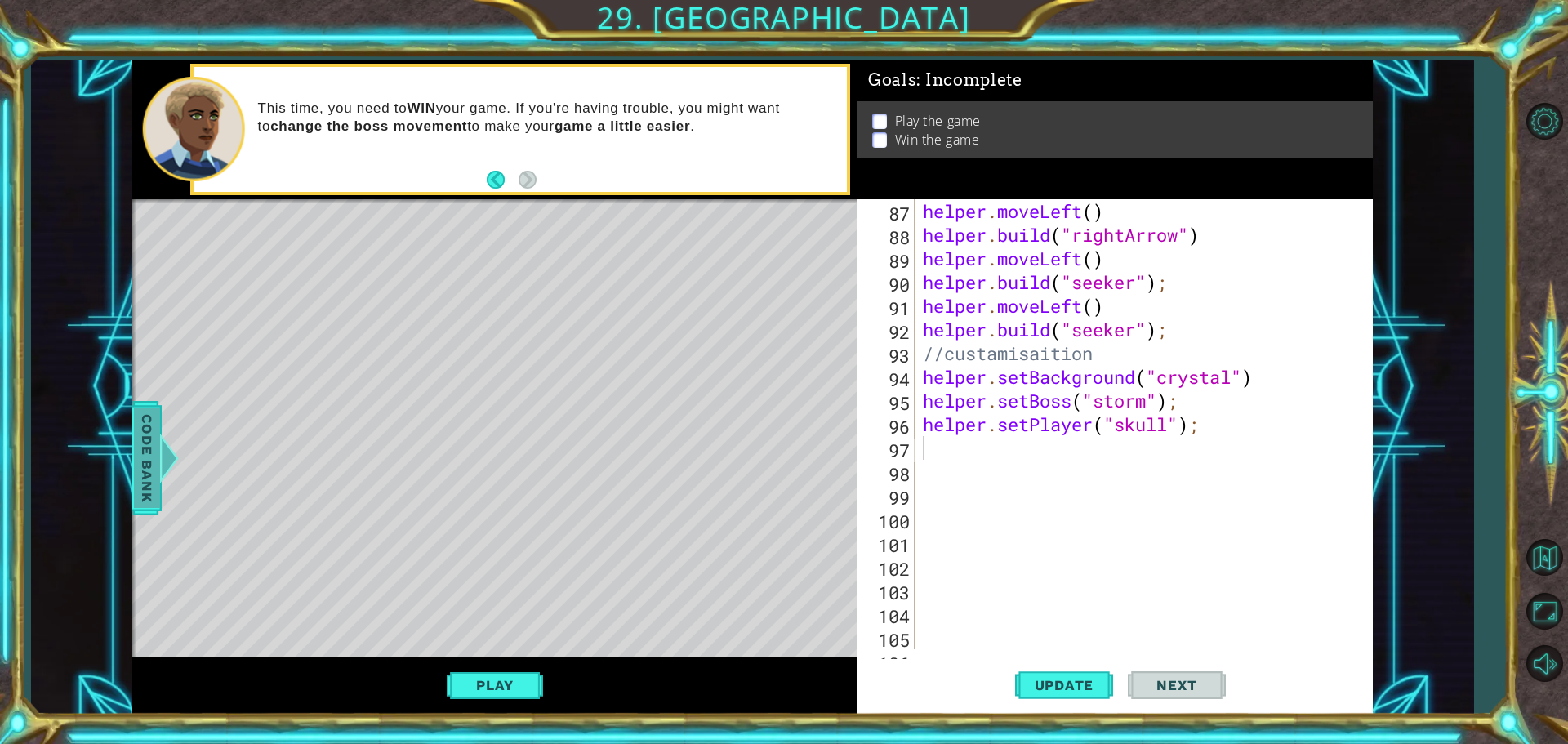
click at [160, 447] on div at bounding box center [168, 457] width 21 height 49
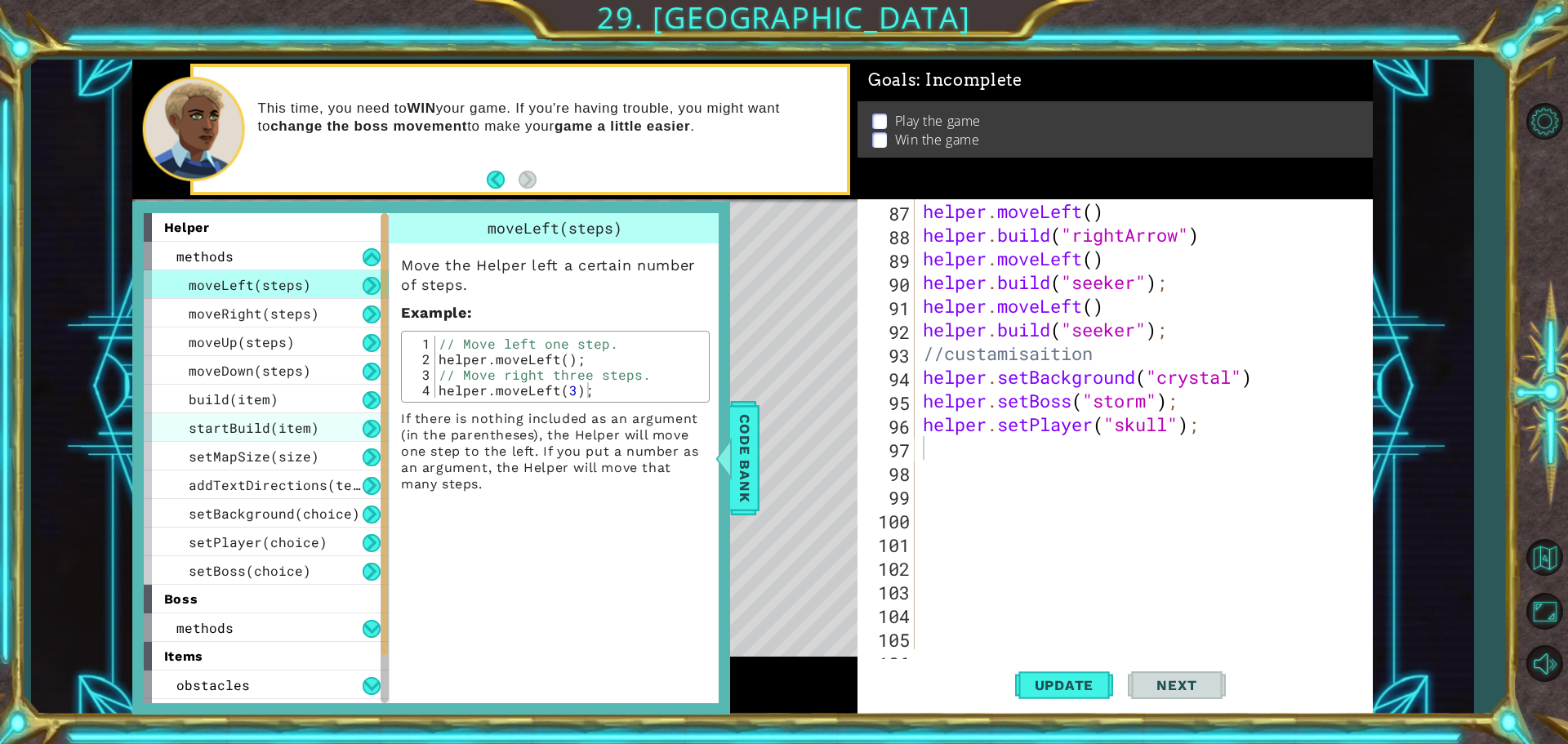
click at [269, 430] on span "startBuild(item)" at bounding box center [253, 427] width 131 height 17
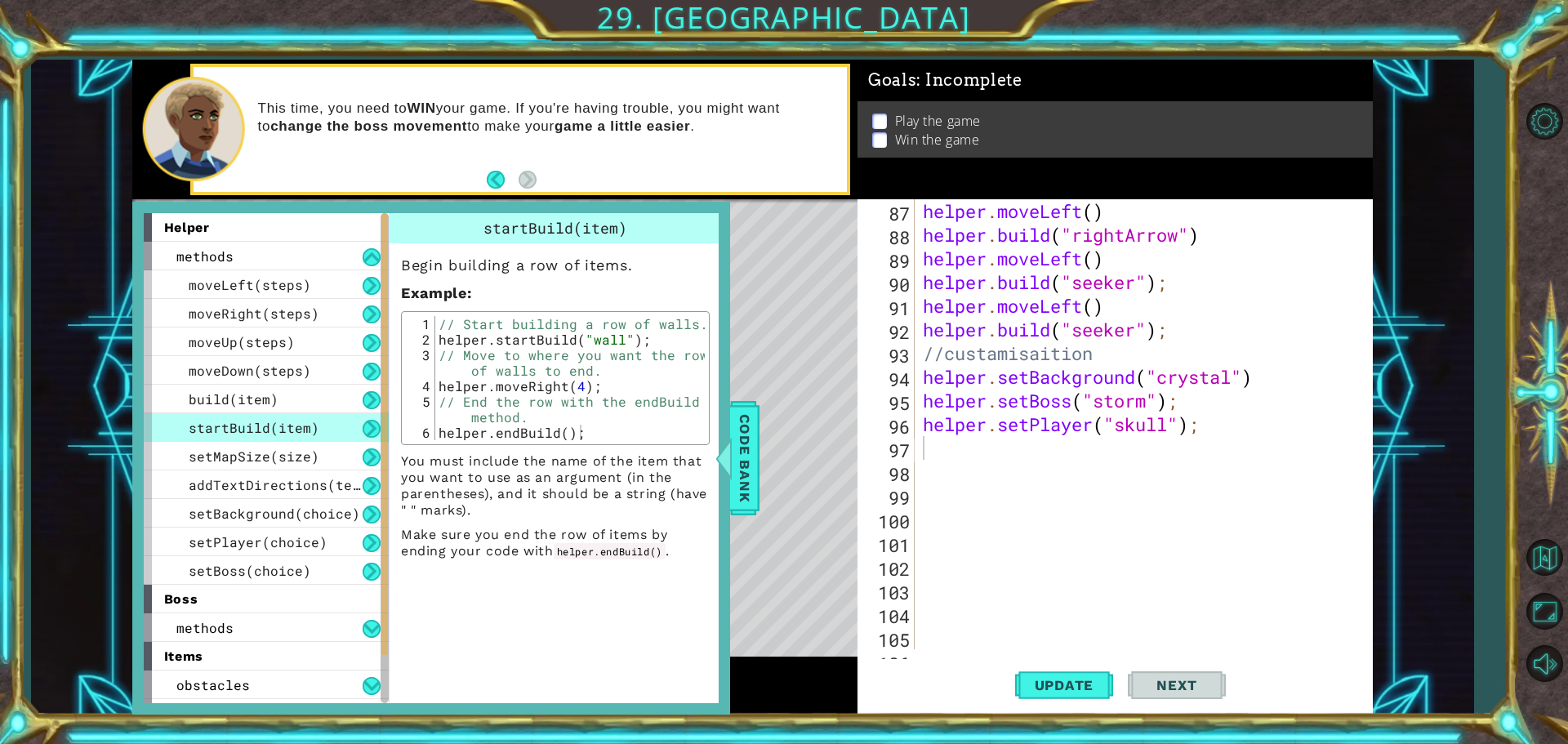
type textarea "helper.endBuild();"
click at [436, 431] on div "helper.endBuild(); 1 2 3 4 5 6 // Start building a row of walls. helper . start…" at bounding box center [555, 377] width 299 height 124
drag, startPoint x: 436, startPoint y: 431, endPoint x: 592, endPoint y: 435, distance: 156.1
click at [592, 436] on div "// Start building a row of walls. helper . startBuild ( "wall" ) ; // Move to w…" at bounding box center [569, 393] width 269 height 155
drag, startPoint x: 574, startPoint y: 432, endPoint x: 562, endPoint y: 431, distance: 12.0
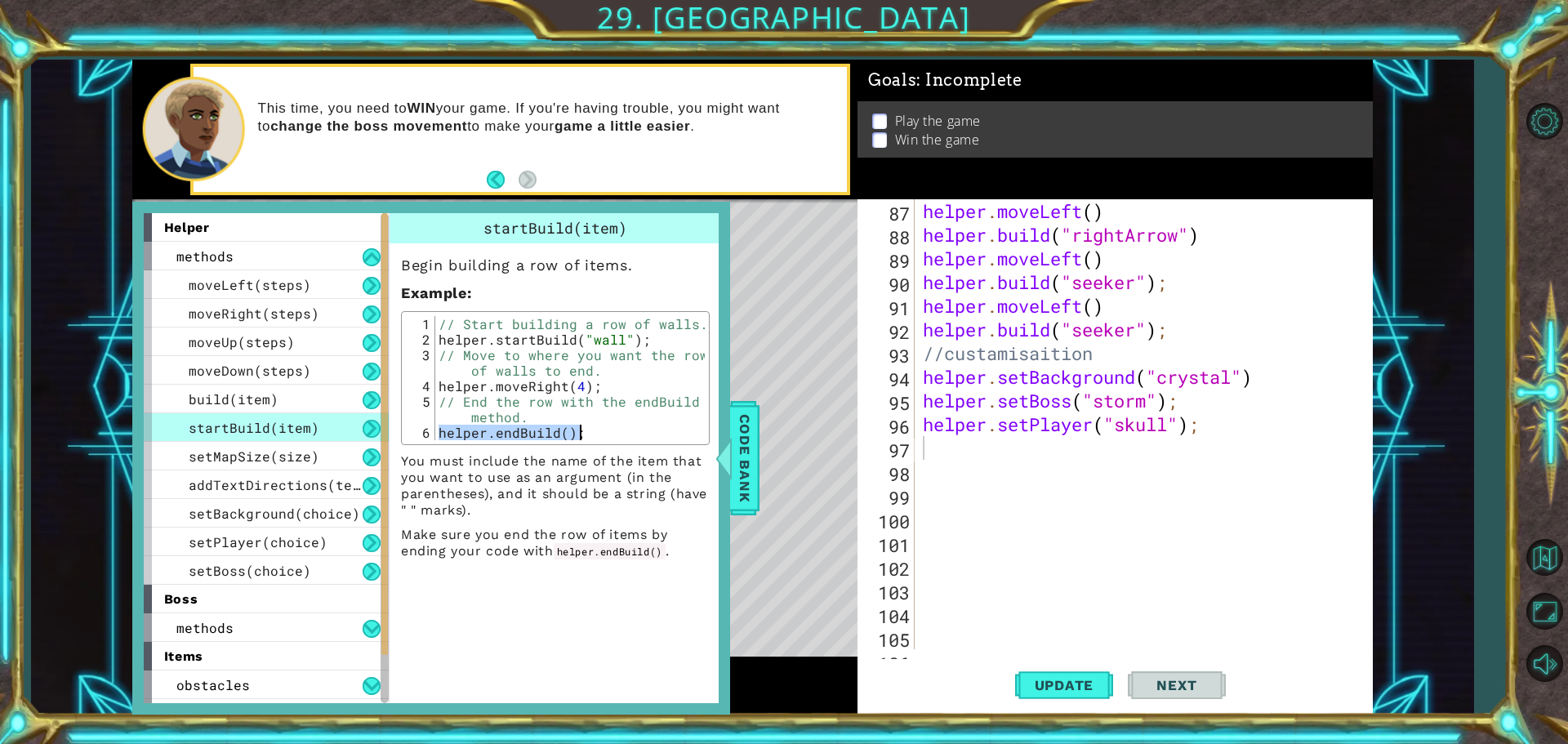
click at [974, 452] on div "helper . moveLeft ( ) helper . build ( "rightArrow" ) helper . moveLeft ( ) hel…" at bounding box center [1141, 447] width 444 height 497
paste textarea "helper.endBuild();"
type textarea "helper.endBuild();"
click at [755, 466] on span "Code Bank" at bounding box center [744, 458] width 26 height 100
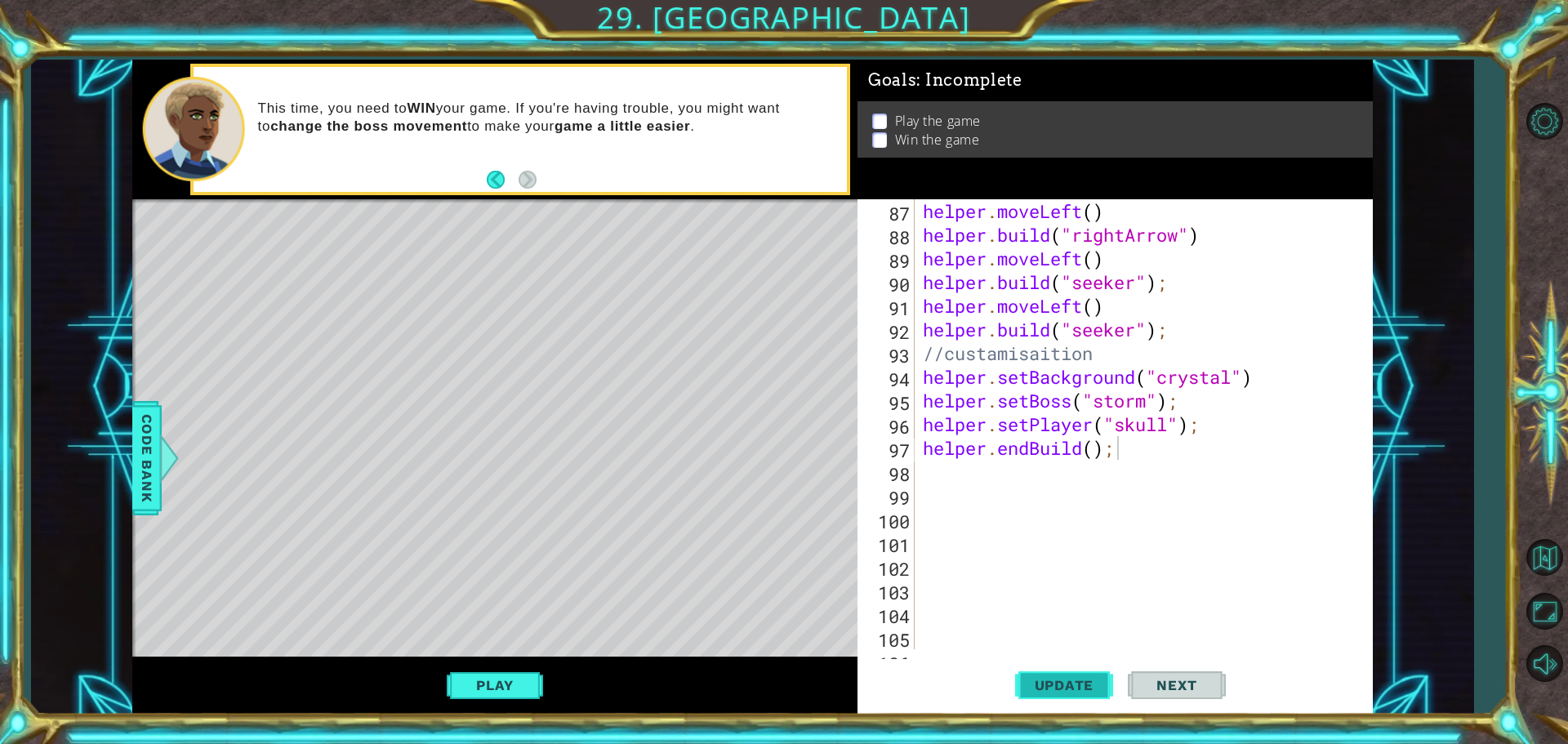
click at [1066, 689] on span "Update" at bounding box center [1064, 686] width 92 height 17
click at [1065, 687] on span "Update" at bounding box center [1064, 686] width 92 height 17
click at [1061, 680] on span "Update" at bounding box center [1064, 686] width 92 height 17
click at [1061, 680] on span "Update" at bounding box center [1064, 686] width 92 height 17
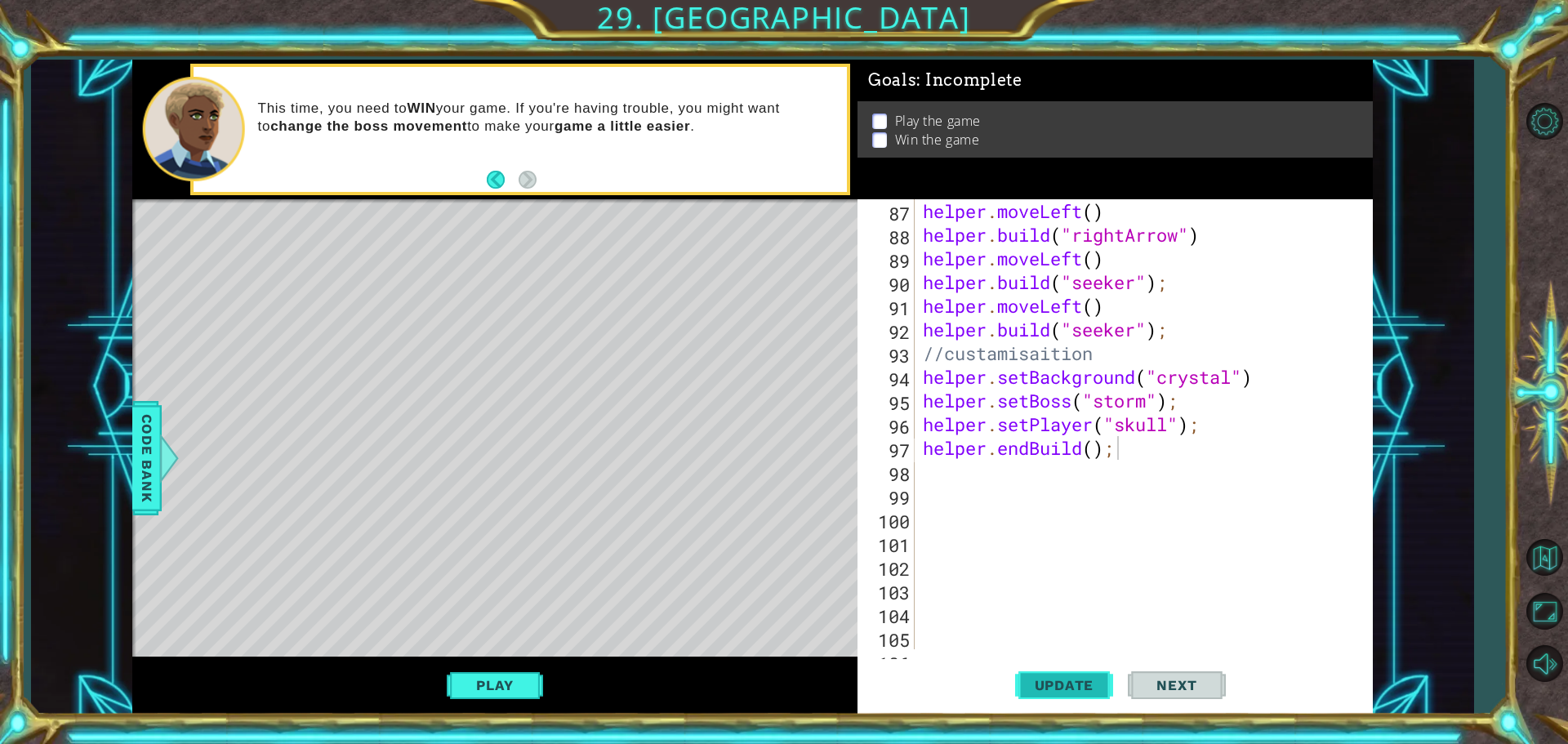
click at [1061, 680] on span "Update" at bounding box center [1064, 686] width 92 height 17
click at [526, 689] on button "Play" at bounding box center [494, 685] width 96 height 31
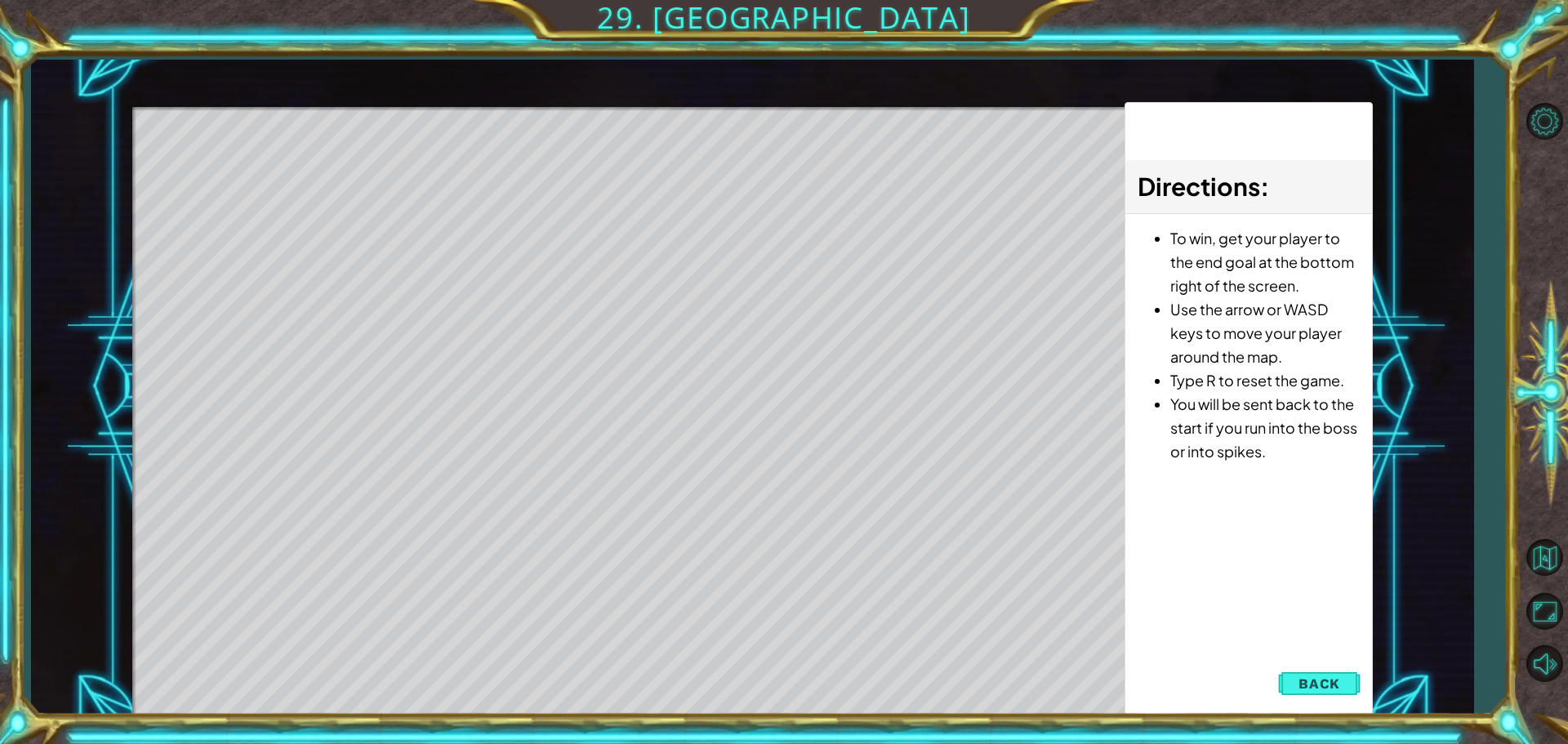
click at [1321, 685] on span "Back" at bounding box center [1319, 684] width 42 height 17
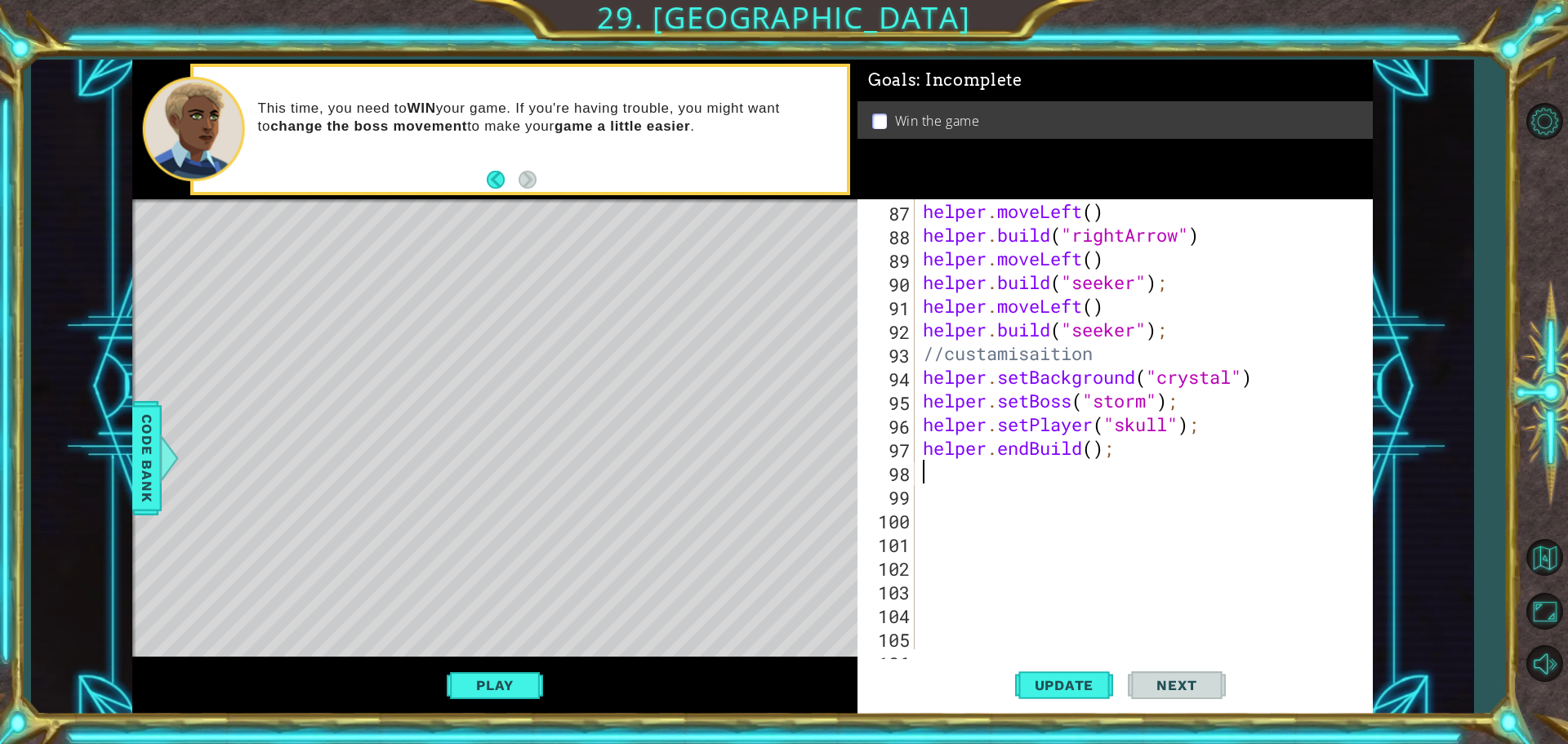
drag, startPoint x: 1121, startPoint y: 461, endPoint x: 1028, endPoint y: 452, distance: 93.4
click at [1026, 454] on div "helper . moveLeft ( ) helper . build ( "rightArrow" ) helper . moveLeft ( ) hel…" at bounding box center [1141, 447] width 444 height 497
drag, startPoint x: 937, startPoint y: 451, endPoint x: 898, endPoint y: 451, distance: 39.0
click at [898, 451] on div "helper.endBuild(); 87 88 89 90 91 92 93 94 95 96 97 98 99 100 101 102 103 104 1…" at bounding box center [1112, 424] width 511 height 450
click at [912, 450] on div "97" at bounding box center [887, 450] width 54 height 23
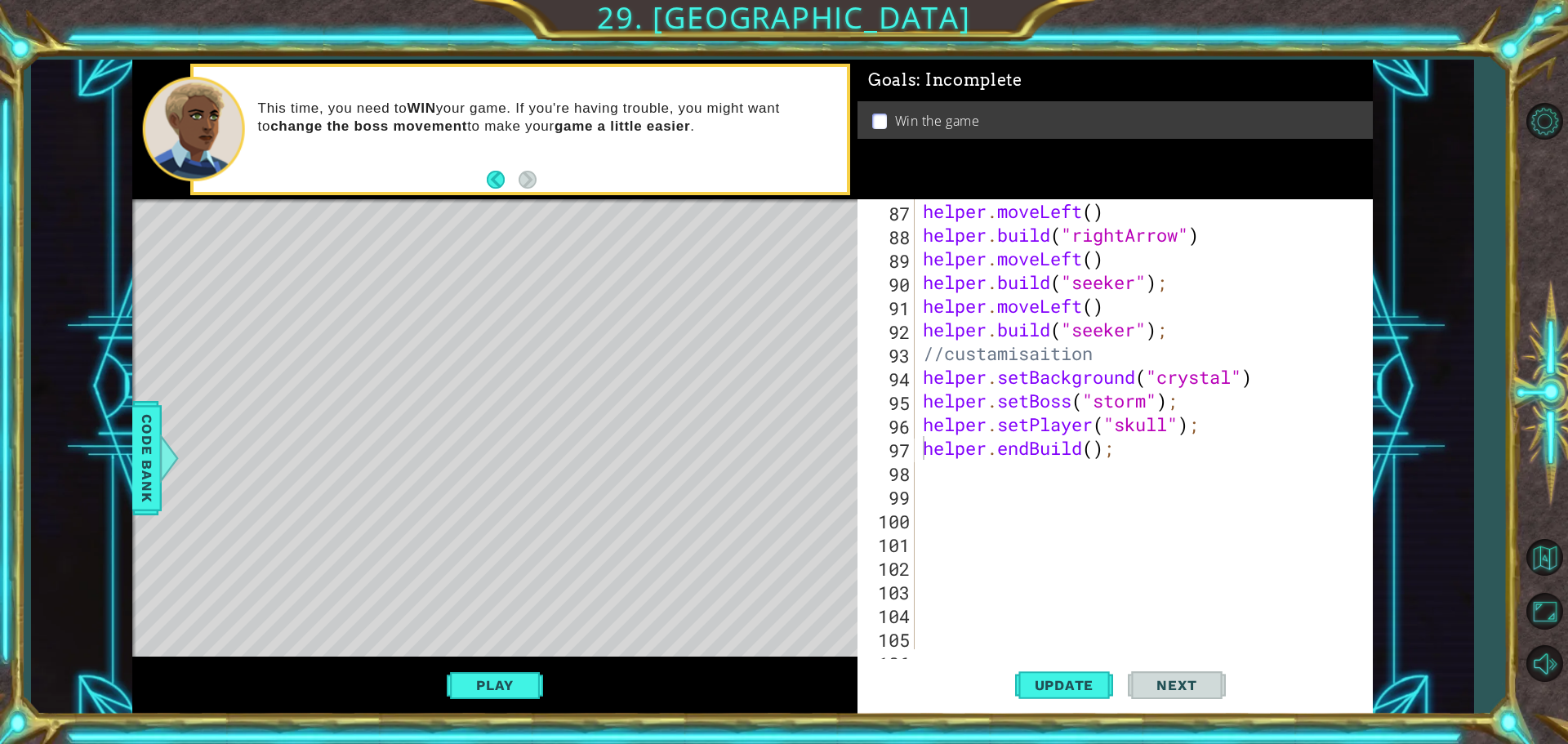
drag, startPoint x: 917, startPoint y: 447, endPoint x: 1161, endPoint y: 452, distance: 244.1
click at [1161, 452] on div "helper.endBuild(); 87 88 89 90 91 92 93 94 95 96 97 98 99 100 101 102 103 104 1…" at bounding box center [1112, 424] width 511 height 450
drag, startPoint x: 1116, startPoint y: 452, endPoint x: 912, endPoint y: 452, distance: 204.0
click at [912, 452] on div "helper.endBuild(); 87 88 89 90 91 92 93 94 95 96 97 98 99 100 101 102 103 104 1…" at bounding box center [1112, 424] width 511 height 450
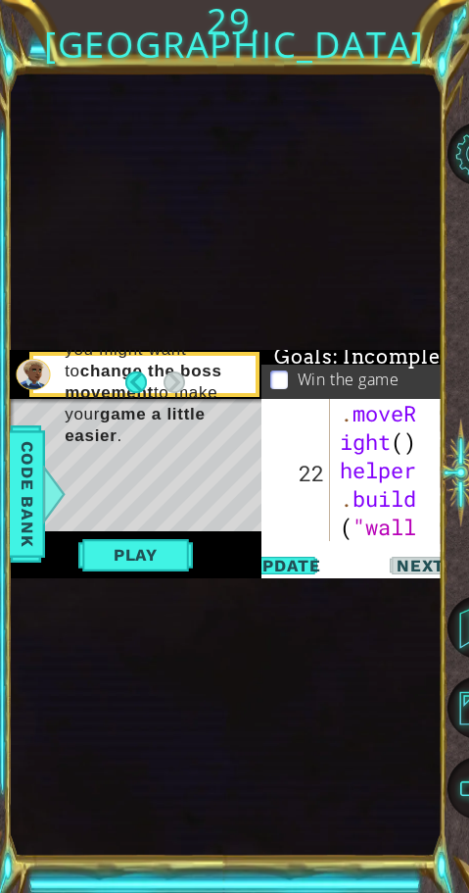
click at [393, 461] on div "helper . moveR ight ( ) helper . build ( "wall " ) ;" at bounding box center [385, 540] width 98 height 341
drag, startPoint x: 357, startPoint y: 31, endPoint x: 363, endPoint y: 57, distance: 26.2
click at [363, 56] on div "1 ההההההההההההההההההההההההההההההההההההההההההההההההההההההההההההההההההההההההההההה…" at bounding box center [234, 446] width 469 height 893
drag, startPoint x: 350, startPoint y: 98, endPoint x: 340, endPoint y: 99, distance: 9.8
click at [345, 99] on div "1 ההההההההההההההההההההההההההההההההההההההההההההההההההההההההההההההההההההההההההההה…" at bounding box center [226, 465] width 432 height 786
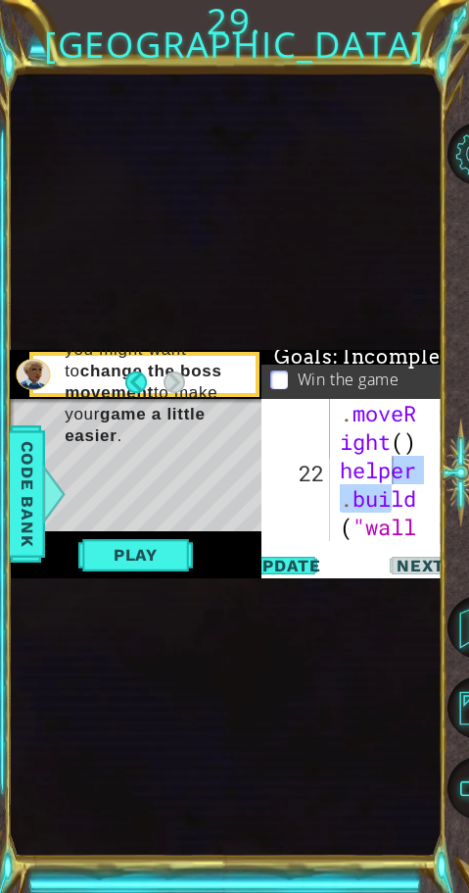
click at [344, 100] on div "1 ההההההההההההההההההההההההההההההההההההההההההההההההההההההההההההההההההההההההההההה…" at bounding box center [226, 465] width 432 height 786
click at [344, 106] on div "1 ההההההההההההההההההההההההההההההההההההההההההההההההההההההההההההההההההההההההההההה…" at bounding box center [226, 465] width 432 height 786
drag, startPoint x: 353, startPoint y: 116, endPoint x: 381, endPoint y: 134, distance: 34.0
click at [365, 132] on div "1 ההההההההההההההההההההההההההההההההההההההההההההההההההההההההההההההההההההההההההההה…" at bounding box center [226, 465] width 432 height 786
drag, startPoint x: 258, startPoint y: 195, endPoint x: 194, endPoint y: 258, distance: 89.4
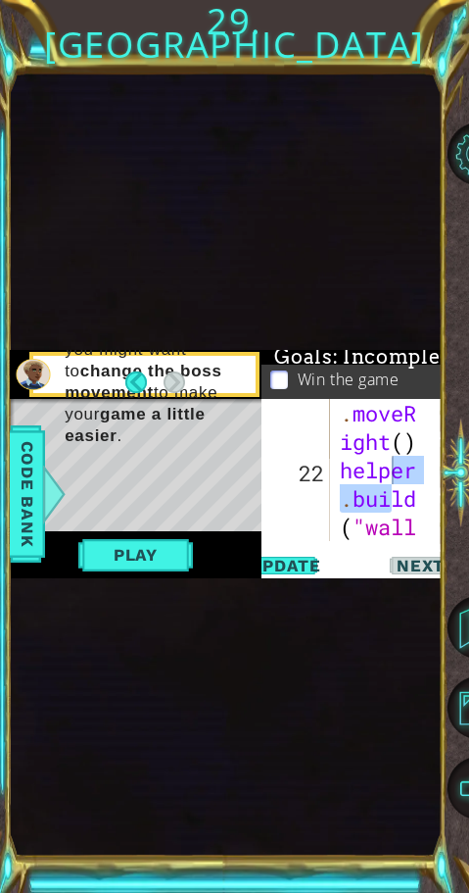
click at [242, 207] on div "1 ההההההההההההההההההההההההההההההההההההההההההההההההההההההההההההההההההההההההההההה…" at bounding box center [226, 465] width 432 height 786
drag, startPoint x: 347, startPoint y: 443, endPoint x: 336, endPoint y: 447, distance: 11.5
click at [339, 445] on div "helper . moveR ight ( ) helper . build ( "wall " ) ;" at bounding box center [385, 540] width 98 height 341
click at [265, 431] on div "1 ההההההההההההההההההההההההההההההההההההההההההההההההההההההההההההההההההההההההההההה…" at bounding box center [226, 464] width 432 height 228
click at [298, 415] on div "21" at bounding box center [298, 415] width 65 height 85
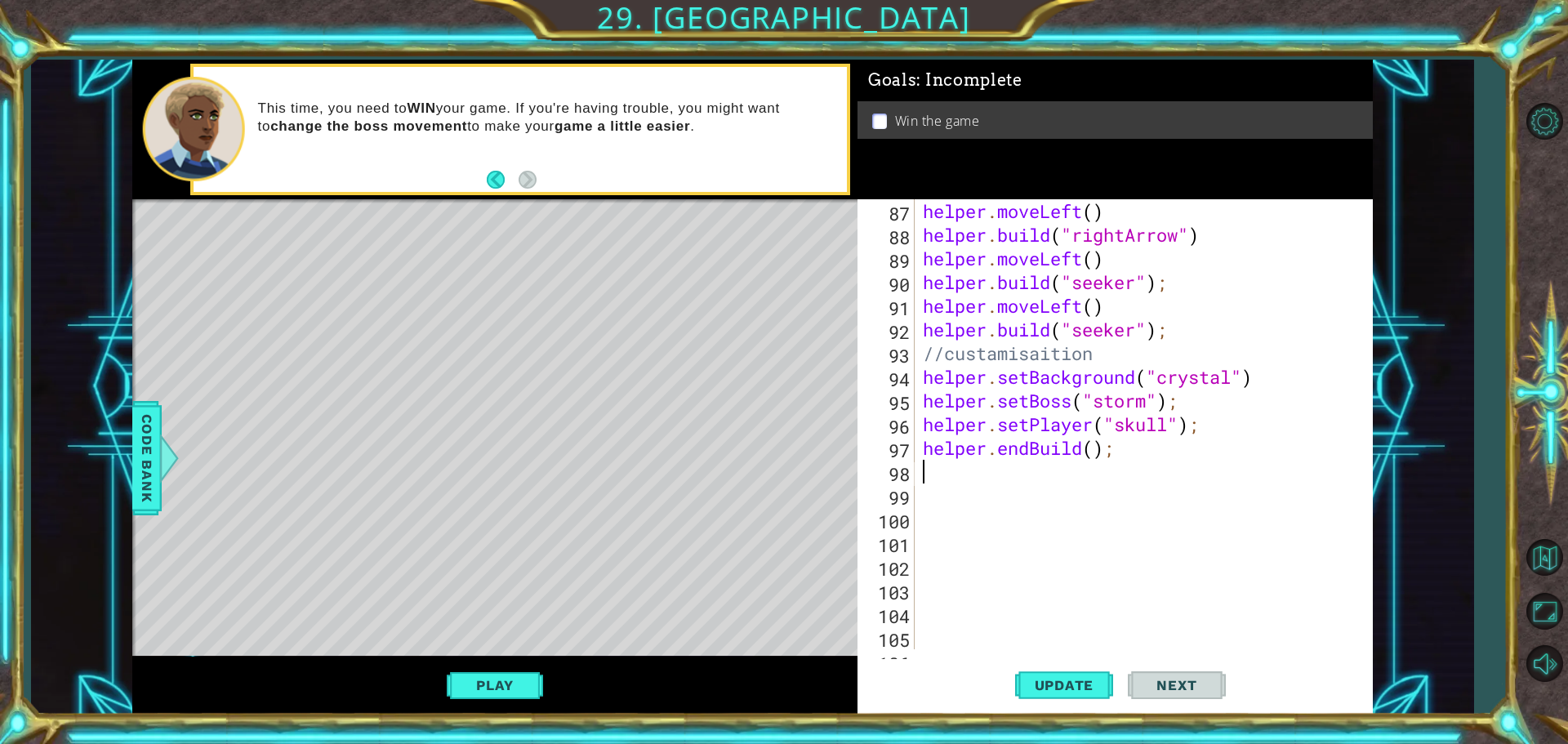
drag, startPoint x: 1124, startPoint y: 462, endPoint x: 1076, endPoint y: 453, distance: 48.8
click at [1075, 453] on div "helper . moveLeft ( ) helper . build ( "rightArrow" ) helper . moveLeft ( ) hel…" at bounding box center [1141, 447] width 444 height 497
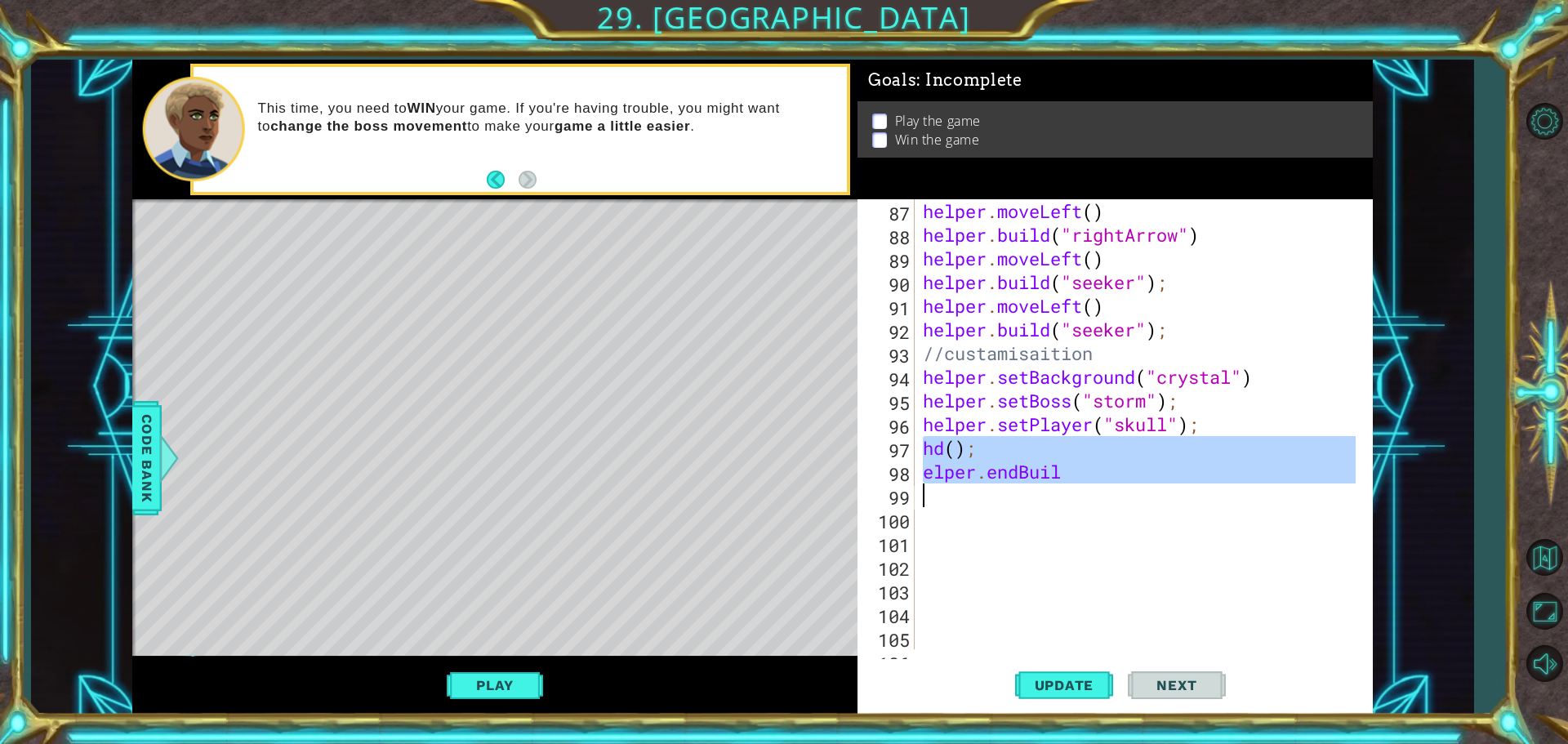
drag, startPoint x: 922, startPoint y: 445, endPoint x: 1113, endPoint y: 496, distance: 197.7
click at [1113, 496] on div "helper . moveLeft ( ) helper . build ( "rightArrow" ) helper . moveLeft ( ) hel…" at bounding box center [1141, 447] width 444 height 497
type textarea "elper.endBuil"
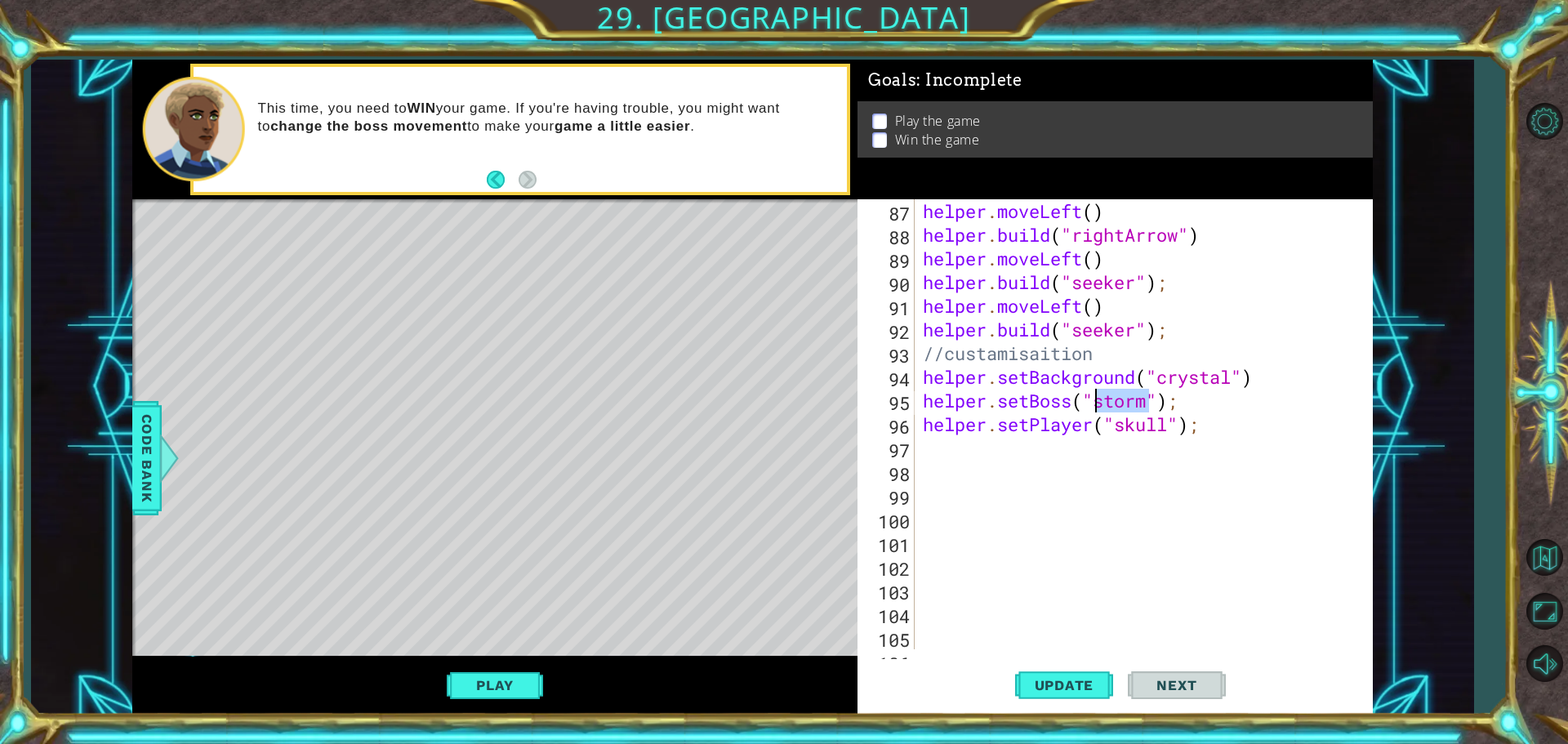
drag, startPoint x: 1146, startPoint y: 402, endPoint x: 1096, endPoint y: 408, distance: 50.4
click at [1096, 407] on div "helper . moveLeft ( ) helper . build ( "rightArrow" ) helper . moveLeft ( ) hel…" at bounding box center [1141, 447] width 444 height 497
click at [120, 450] on div "1 ההההההההההההההההההההההההההההההההההההההההההההההההההההההההההההההההההההההההההההה…" at bounding box center [752, 387] width 1442 height 655
drag, startPoint x: 154, startPoint y: 446, endPoint x: 153, endPoint y: 431, distance: 15.0
click at [154, 439] on span "Code Bank" at bounding box center [147, 458] width 26 height 100
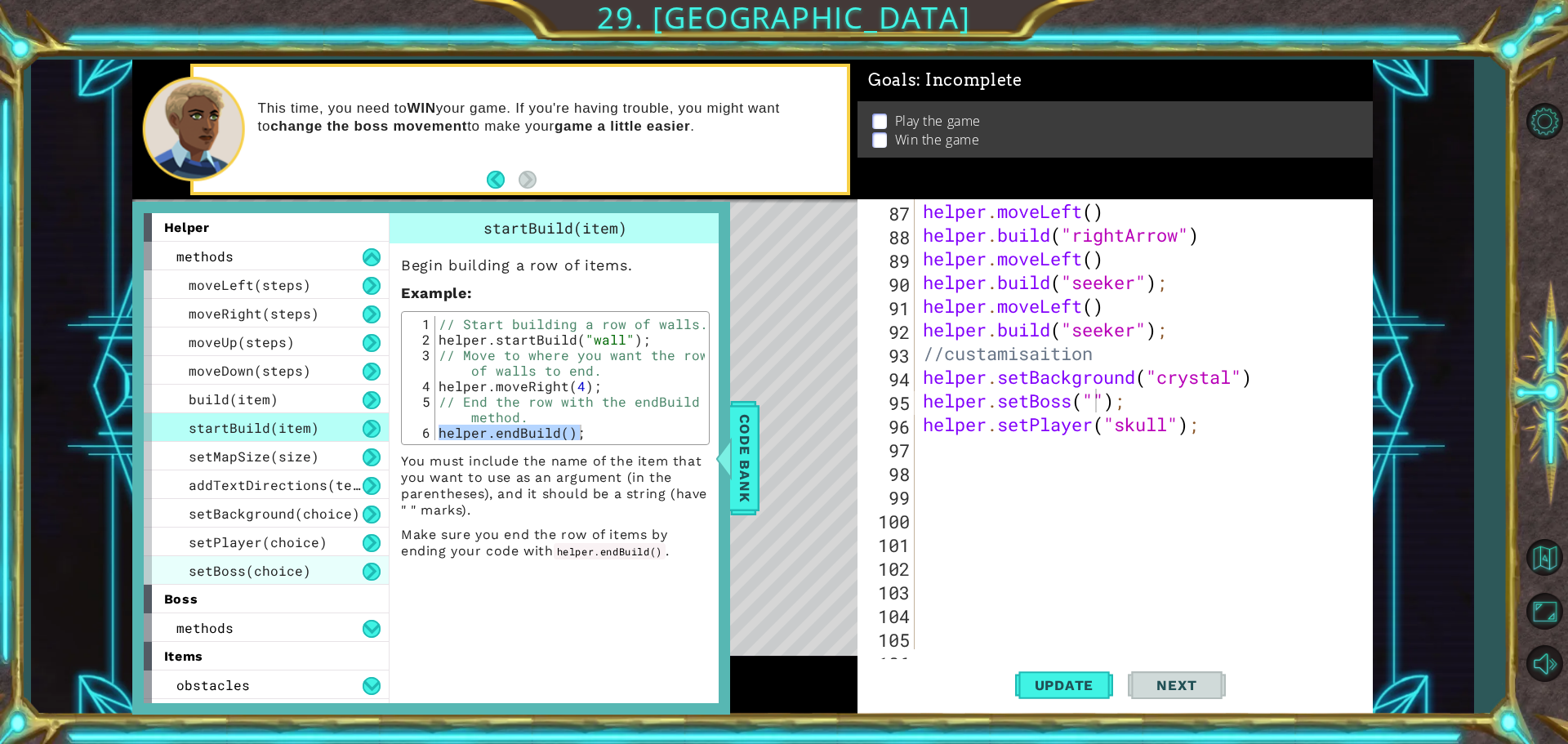
click at [344, 563] on div "setBoss(choice)" at bounding box center [266, 570] width 245 height 28
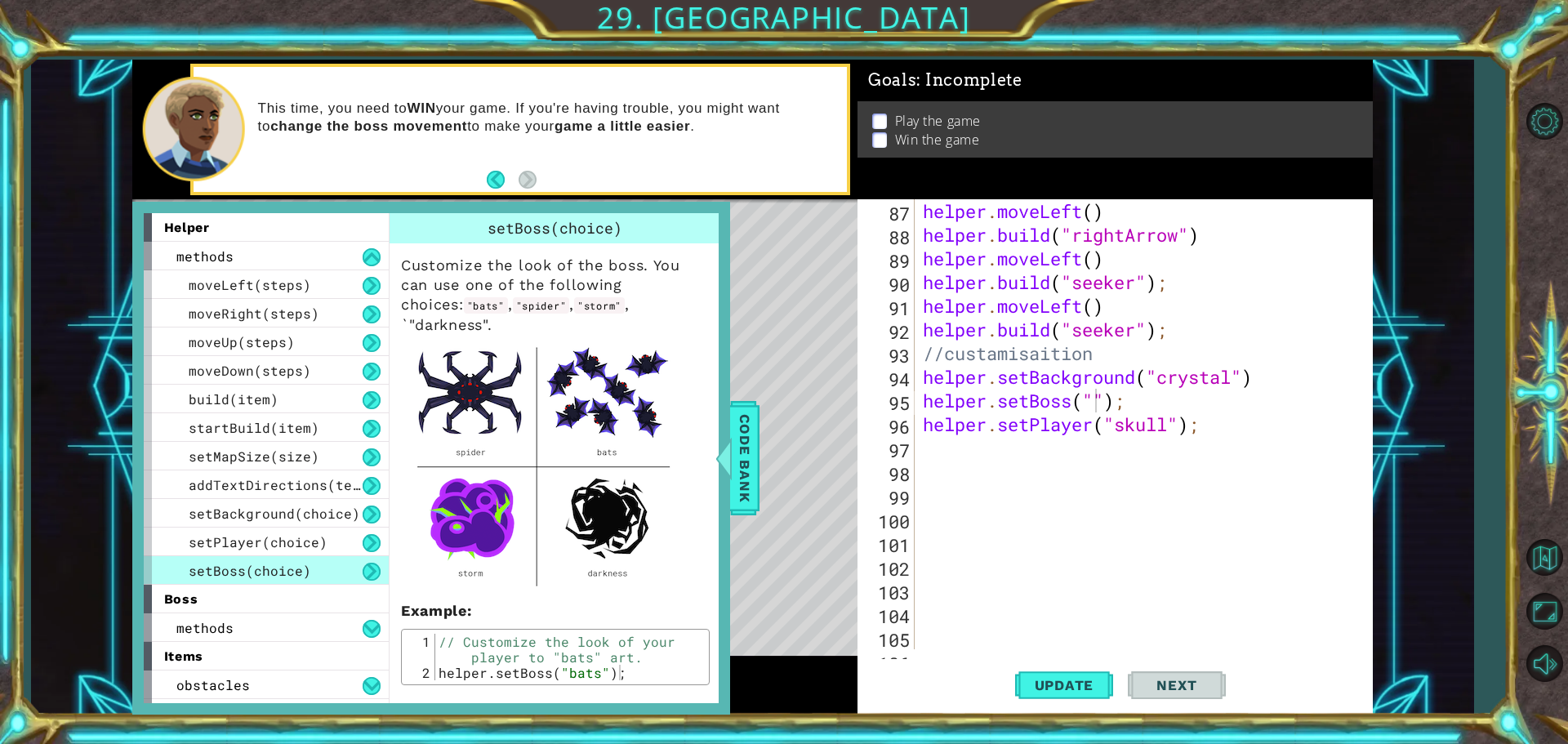
click at [609, 554] on img at bounding box center [543, 464] width 286 height 258
click at [1096, 405] on div "helper . moveLeft ( ) helper . build ( "rightArrow" ) helper . moveLeft ( ) hel…" at bounding box center [1141, 447] width 444 height 497
click at [1096, 678] on span "Update" at bounding box center [1064, 686] width 92 height 17
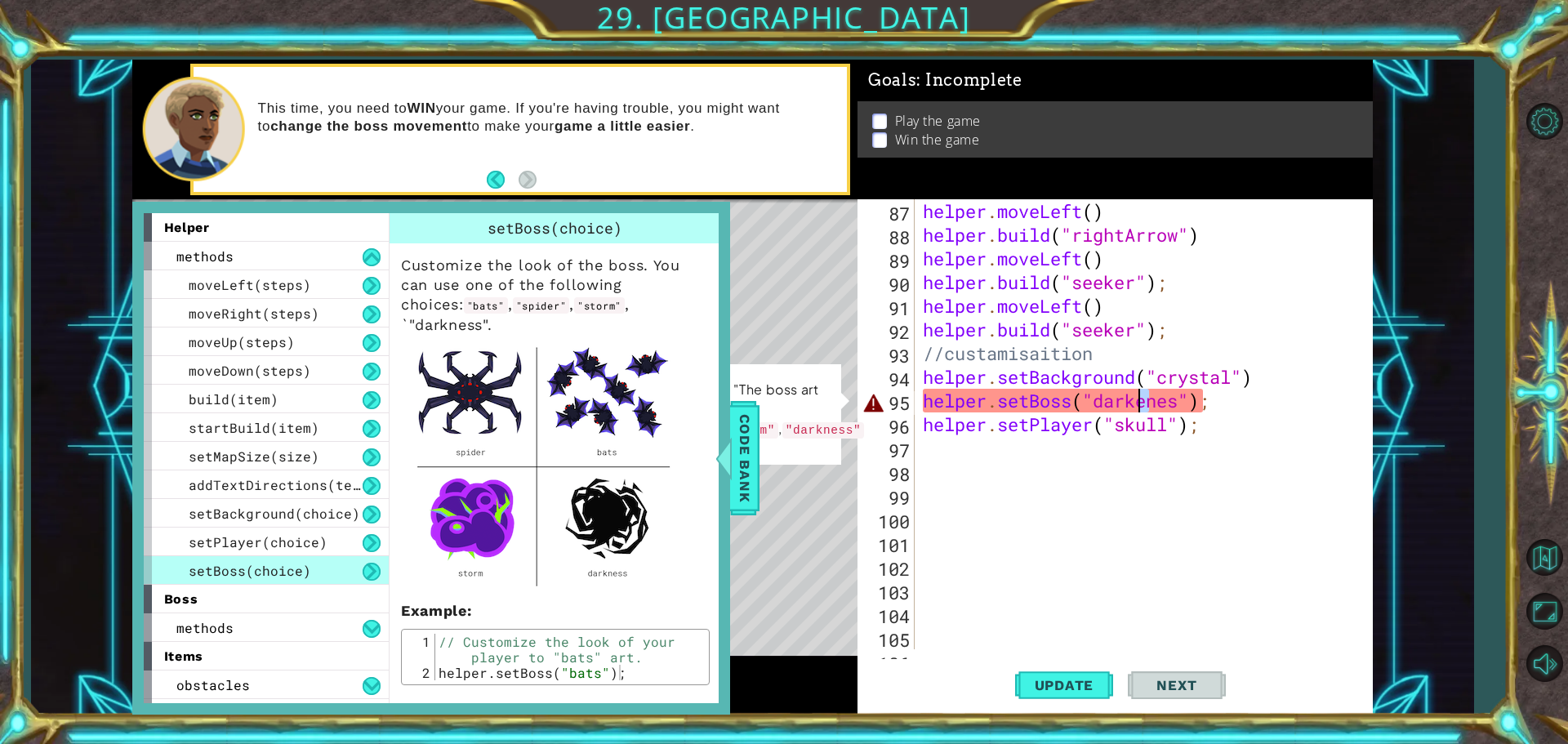
click at [1141, 408] on div "helper . moveLeft ( ) helper . build ( "rightArrow" ) helper . moveLeft ( ) hel…" at bounding box center [1141, 447] width 444 height 497
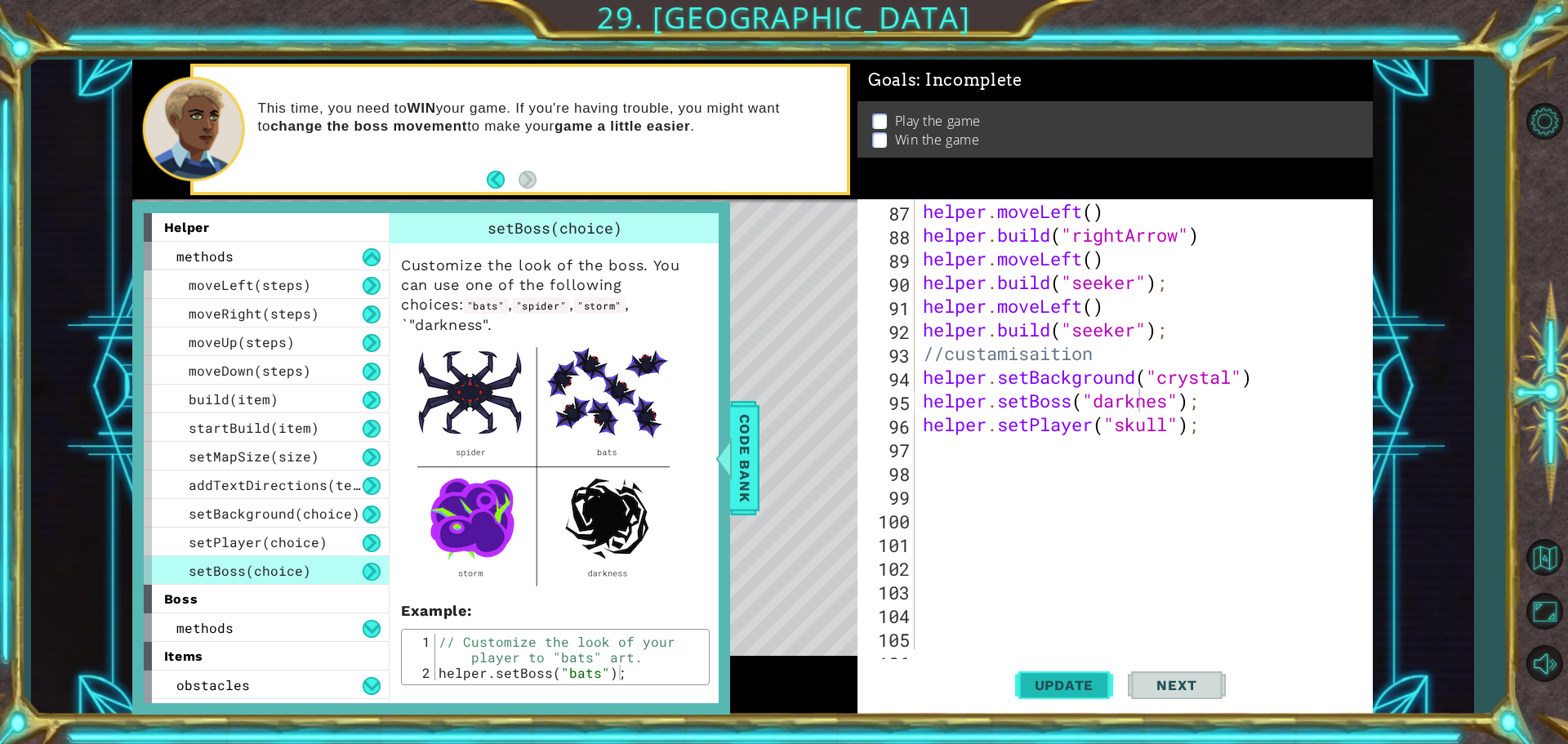
click at [1079, 671] on button "Update" at bounding box center [1064, 685] width 98 height 52
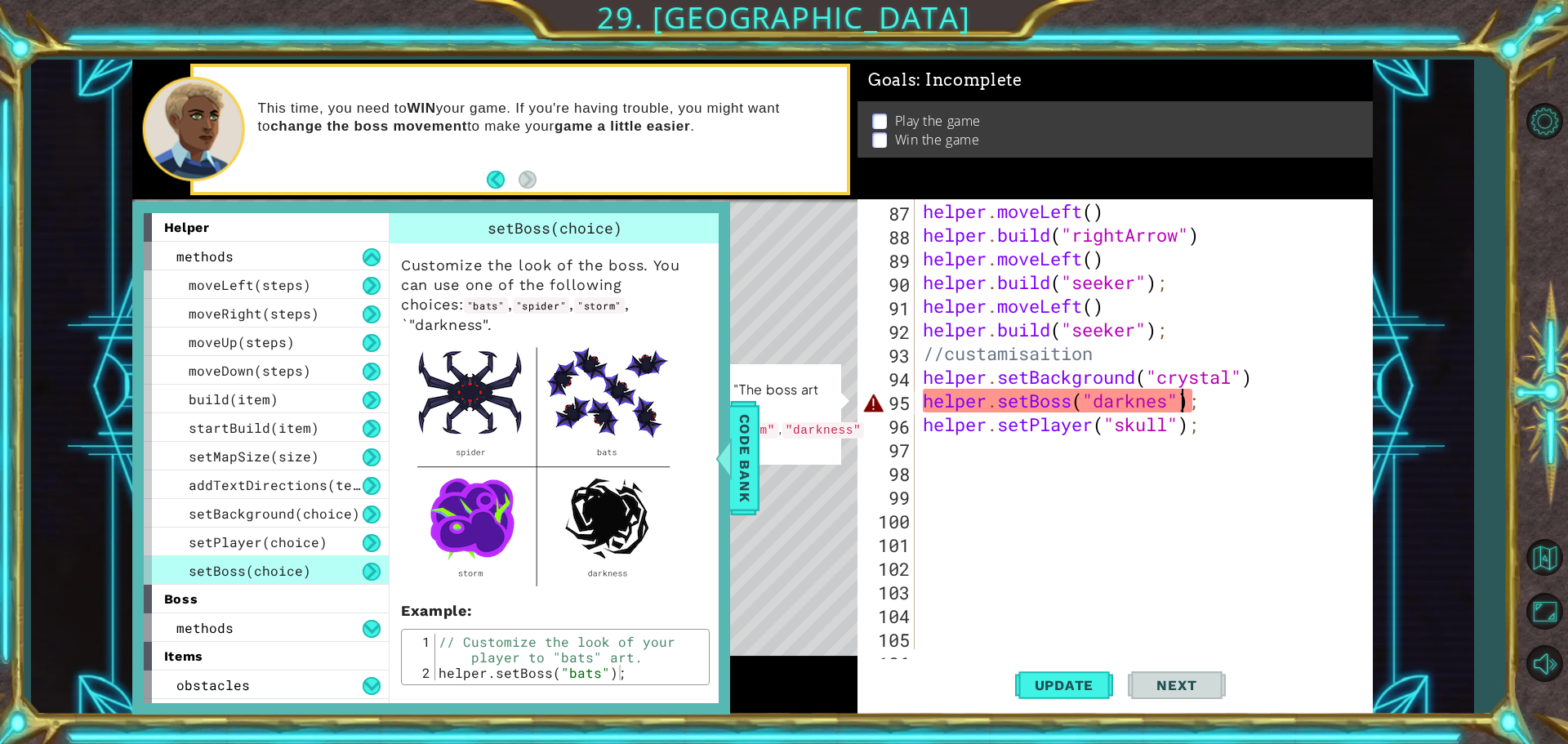
click at [1178, 410] on div "helper . moveLeft ( ) helper . build ( "rightArrow" ) helper . moveLeft ( ) hel…" at bounding box center [1141, 447] width 444 height 497
drag, startPoint x: 1168, startPoint y: 410, endPoint x: 1166, endPoint y: 386, distance: 24.1
click at [1166, 382] on div "helper . moveLeft ( ) helper . build ( "rightArrow" ) helper . moveLeft ( ) hel…" at bounding box center [1141, 447] width 444 height 497
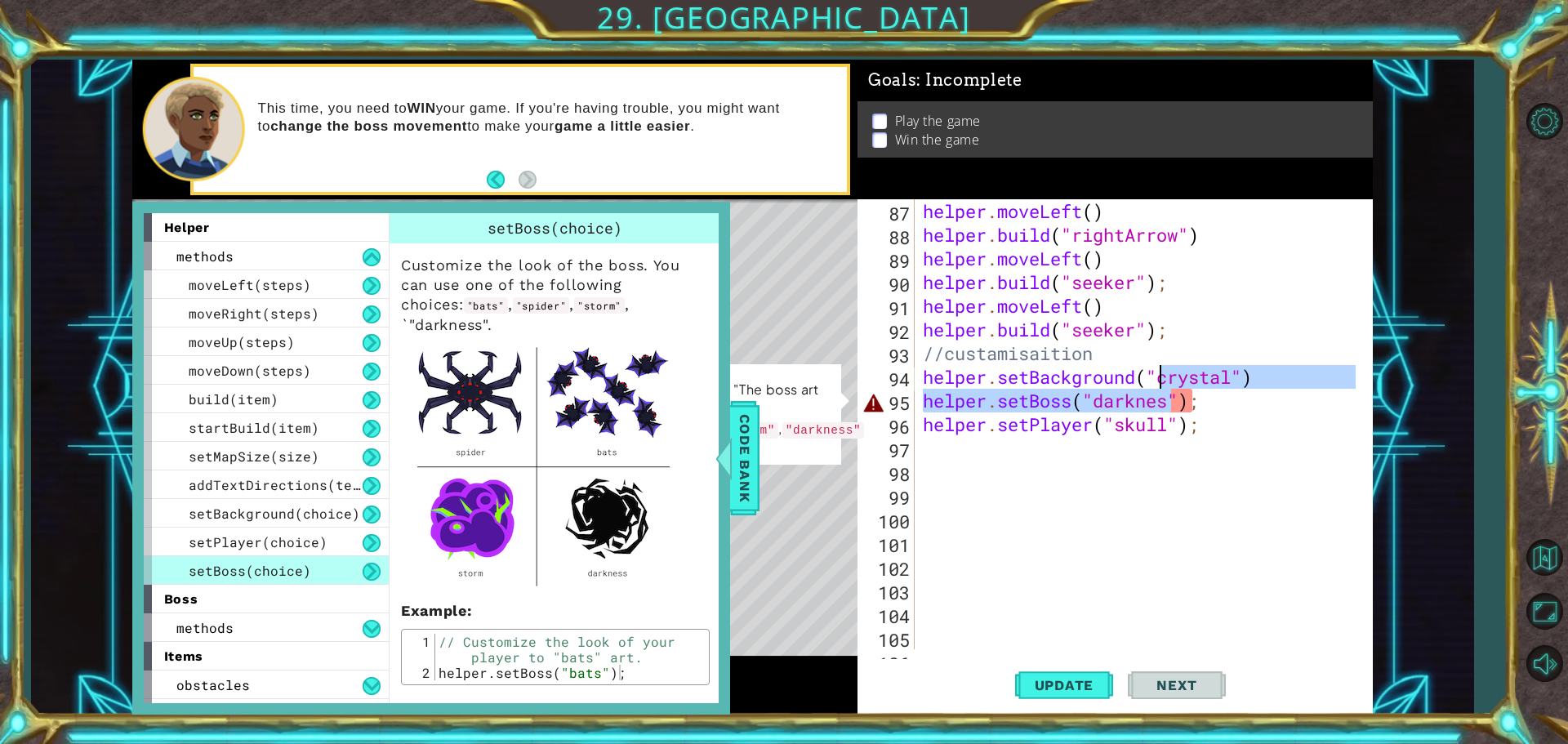
click at [1171, 407] on div "helper . moveLeft ( ) helper . build ( "rightArrow" ) helper . moveLeft ( ) hel…" at bounding box center [1137, 424] width 436 height 450
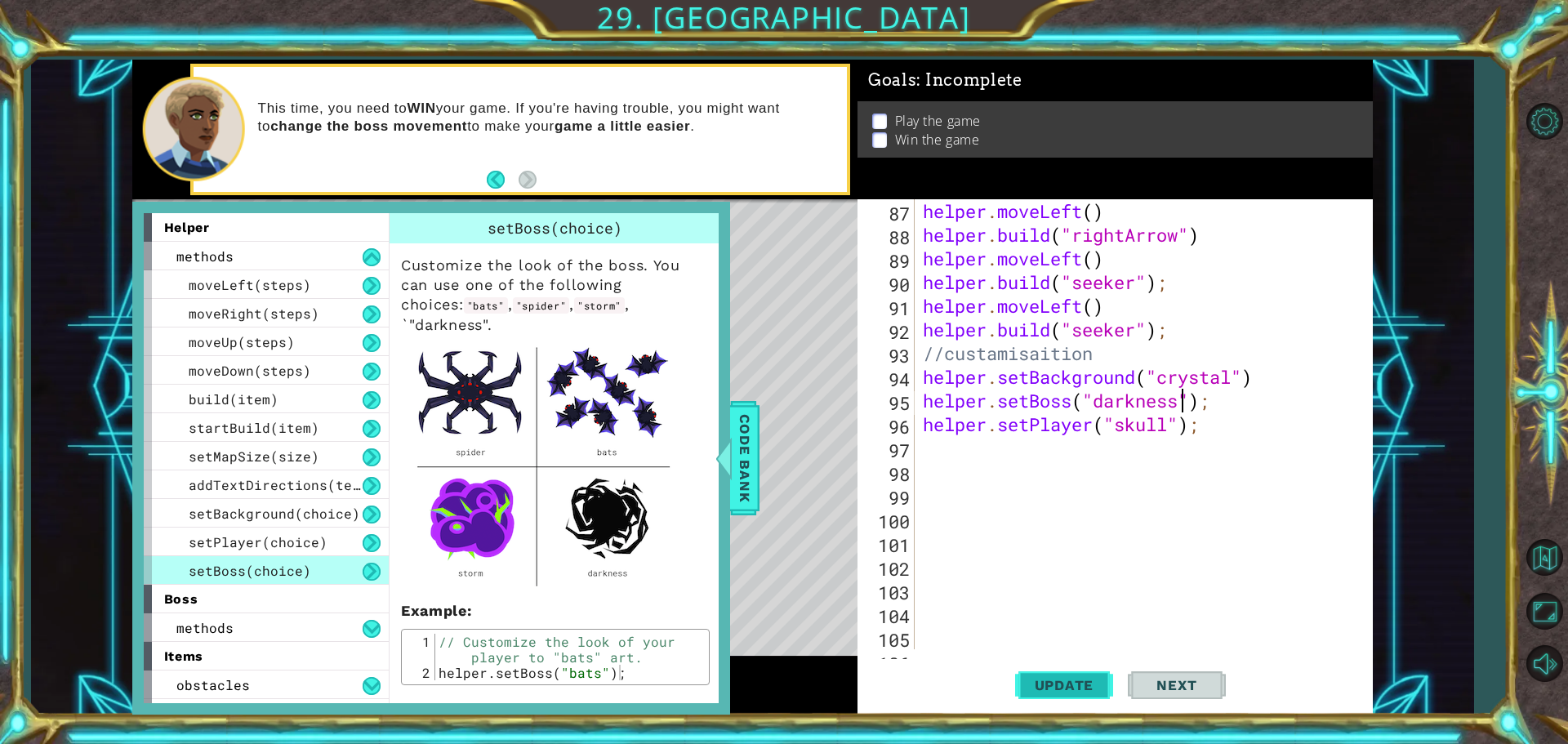
click at [1077, 680] on button "Update" at bounding box center [1064, 685] width 98 height 52
click at [1078, 683] on span "Update" at bounding box center [1064, 686] width 92 height 17
drag, startPoint x: 282, startPoint y: 540, endPoint x: 277, endPoint y: 515, distance: 25.5
click at [286, 532] on div "setPlayer(choice)" at bounding box center [266, 542] width 245 height 28
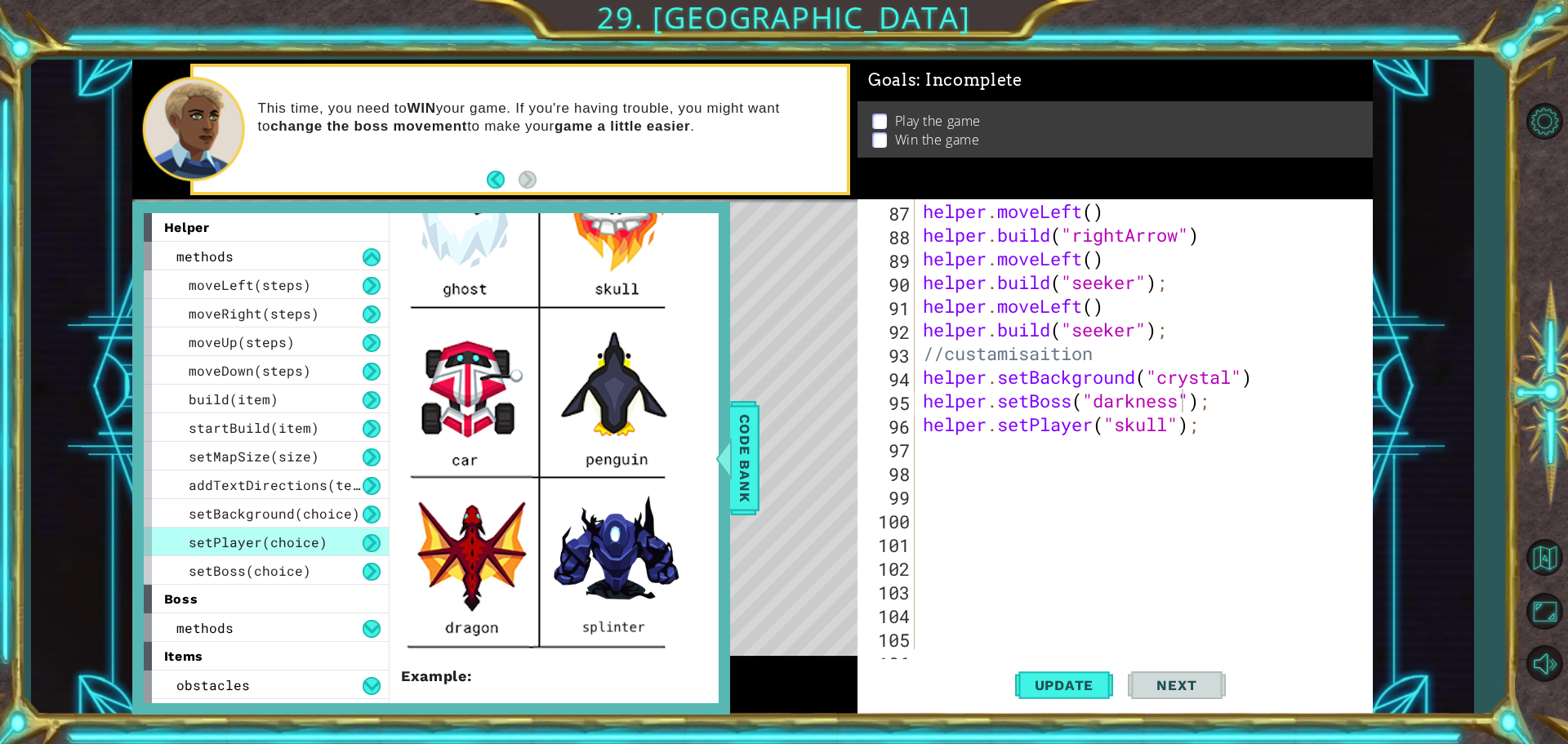
scroll to position [408, 0]
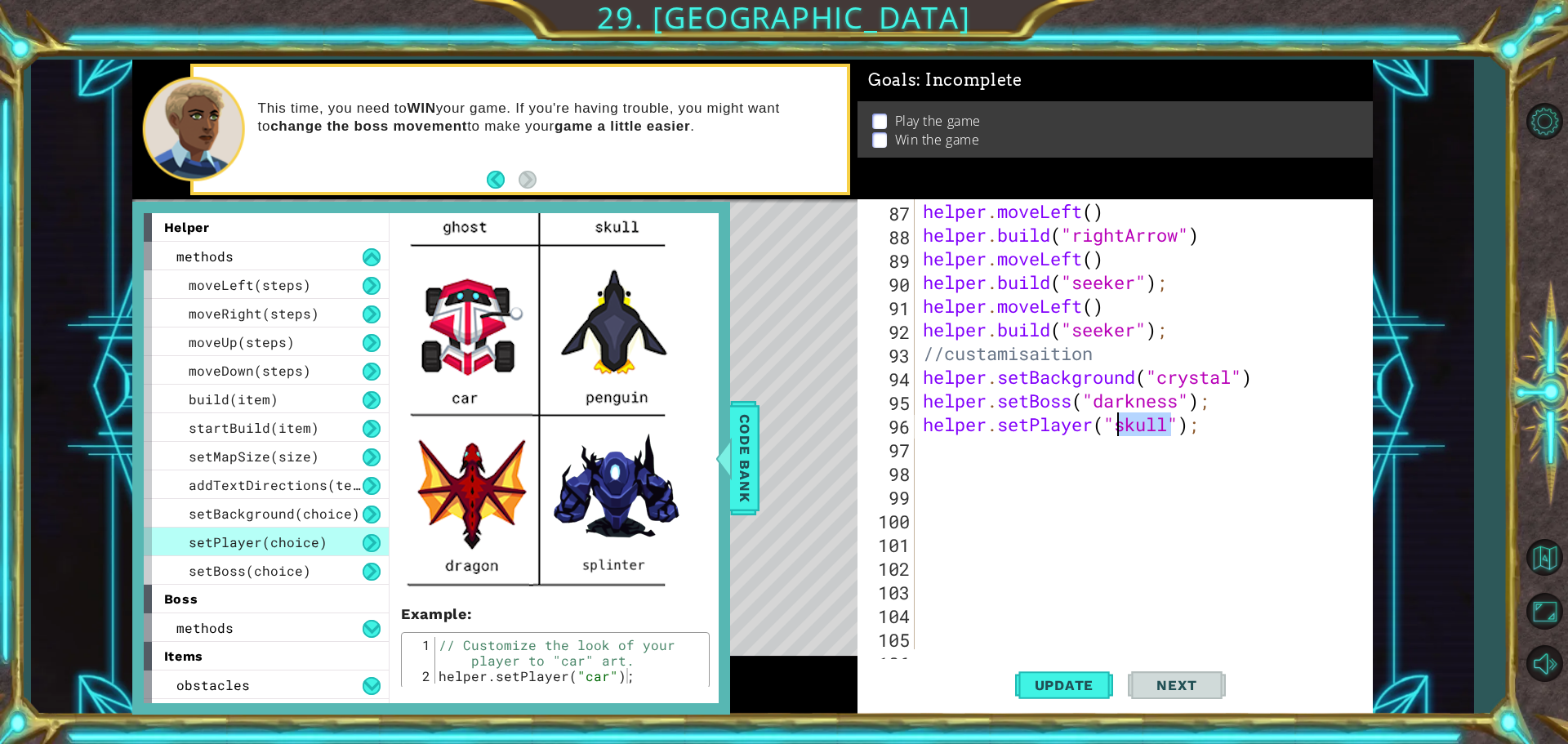
drag, startPoint x: 1171, startPoint y: 423, endPoint x: 1122, endPoint y: 426, distance: 49.1
click at [1122, 426] on div "helper . moveLeft ( ) helper . build ( "rightArrow" ) helper . moveLeft ( ) hel…" at bounding box center [1141, 447] width 444 height 497
click at [1087, 684] on span "Update" at bounding box center [1064, 686] width 92 height 17
click at [747, 462] on span "Code Bank" at bounding box center [744, 458] width 26 height 100
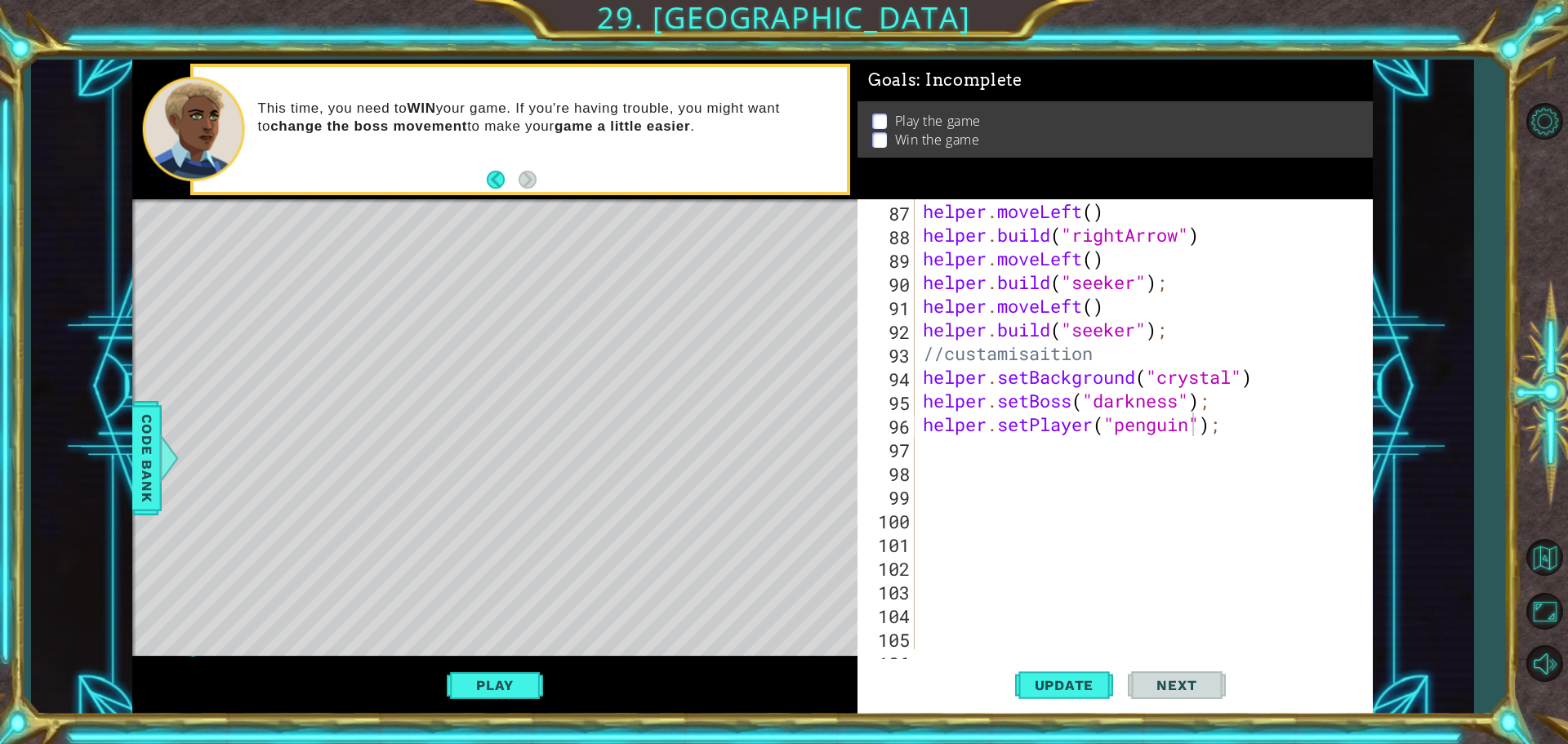
click at [522, 692] on button "Play" at bounding box center [494, 685] width 96 height 31
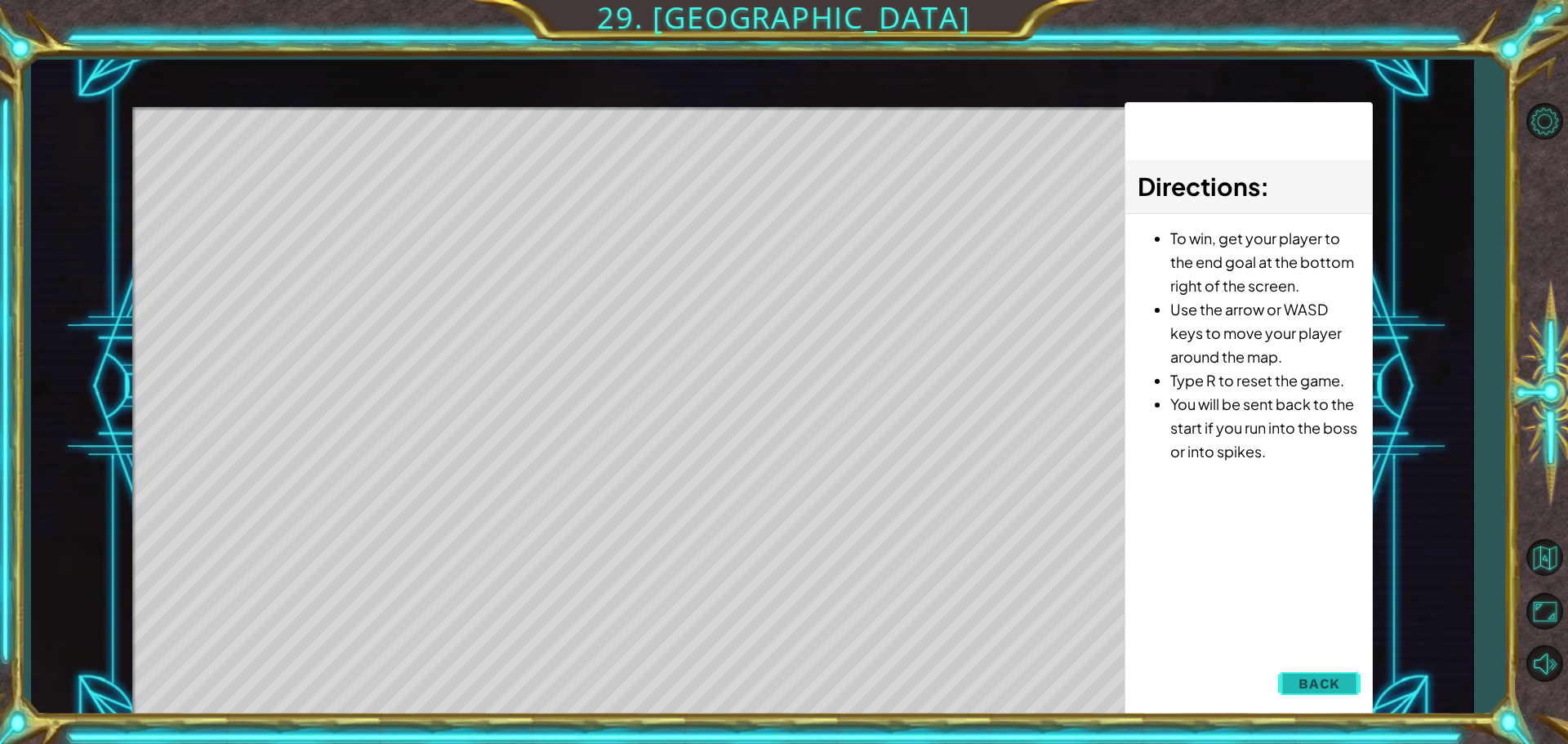
click at [1336, 676] on span "Back" at bounding box center [1319, 684] width 42 height 17
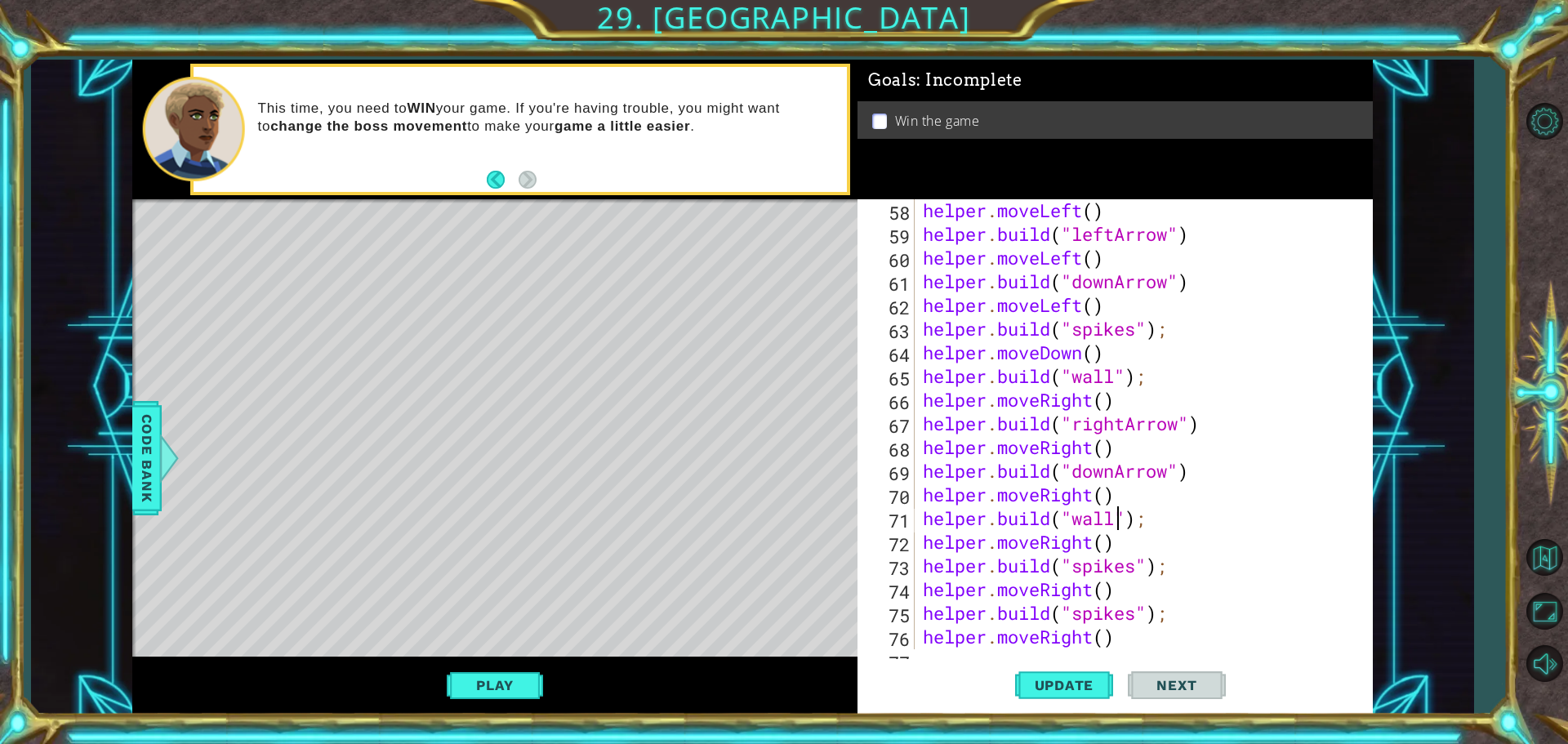
scroll to position [0, 10]
drag, startPoint x: 1114, startPoint y: 519, endPoint x: 1078, endPoint y: 517, distance: 36.1
click at [1078, 517] on div "helper . moveLeft ( ) helper . build ( "leftArrow" ) helper . moveLeft ( ) help…" at bounding box center [1141, 447] width 444 height 497
drag, startPoint x: 1140, startPoint y: 517, endPoint x: 1083, endPoint y: 513, distance: 57.1
click at [1079, 513] on div "helper . moveLeft ( ) helper . build ( "leftArrow" ) helper . moveLeft ( ) help…" at bounding box center [1141, 447] width 444 height 497
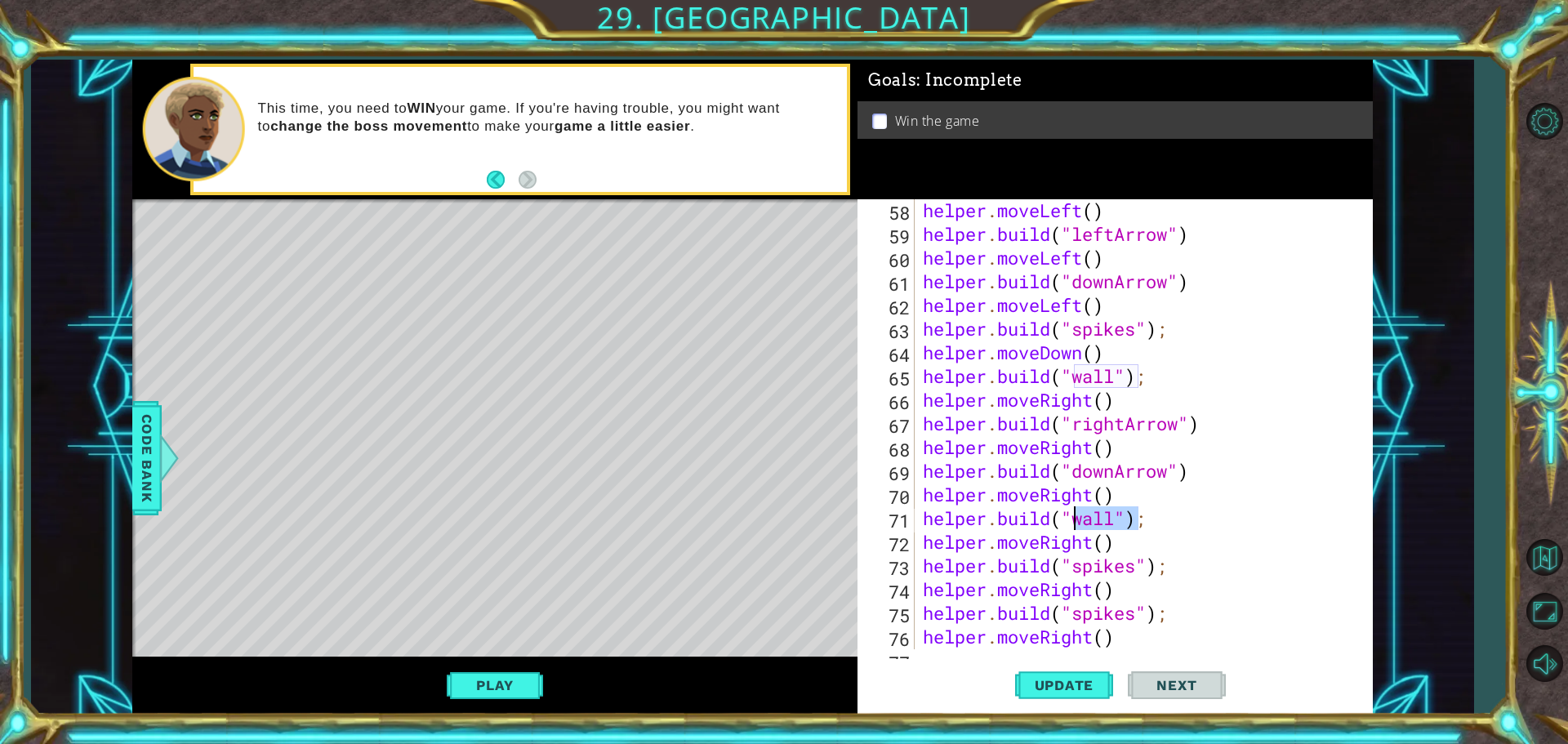
click at [1115, 517] on div "helper . moveLeft ( ) helper . build ( "leftArrow" ) helper . moveLeft ( ) help…" at bounding box center [1137, 424] width 436 height 450
drag, startPoint x: 1116, startPoint y: 517, endPoint x: 1091, endPoint y: 517, distance: 25.0
click at [1091, 517] on div "helper . moveLeft ( ) helper . build ( "leftArrow" ) helper . moveLeft ( ) help…" at bounding box center [1141, 447] width 444 height 497
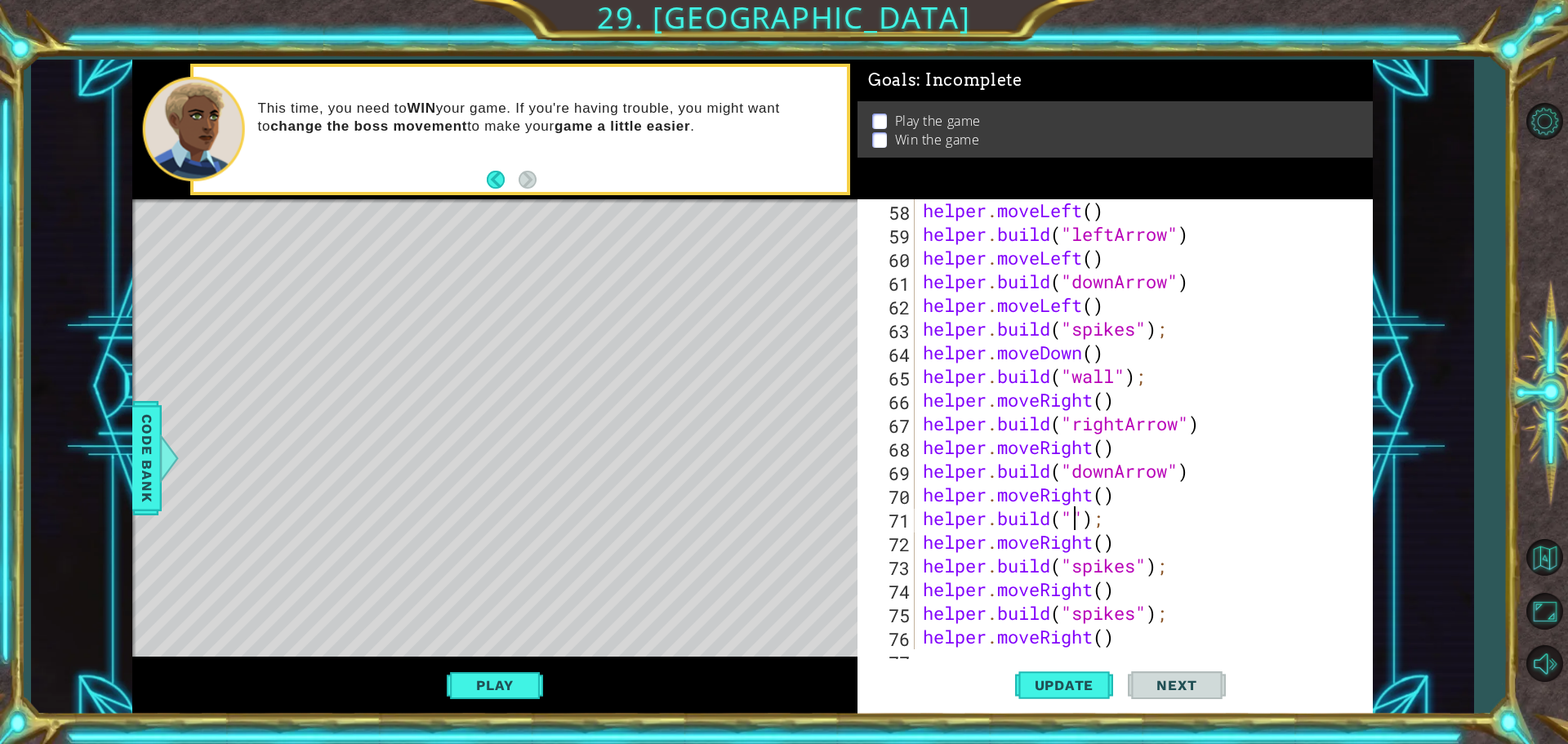
scroll to position [0, 7]
drag, startPoint x: 1077, startPoint y: 472, endPoint x: 1170, endPoint y: 478, distance: 93.2
click at [1170, 478] on div "helper . moveLeft ( ) helper . build ( "leftArrow" ) helper . moveLeft ( ) help…" at bounding box center [1141, 447] width 444 height 497
click at [1076, 513] on div "helper . moveLeft ( ) helper . build ( "leftArrow" ) helper . moveLeft ( ) help…" at bounding box center [1141, 447] width 444 height 497
paste textarea "downArrow"
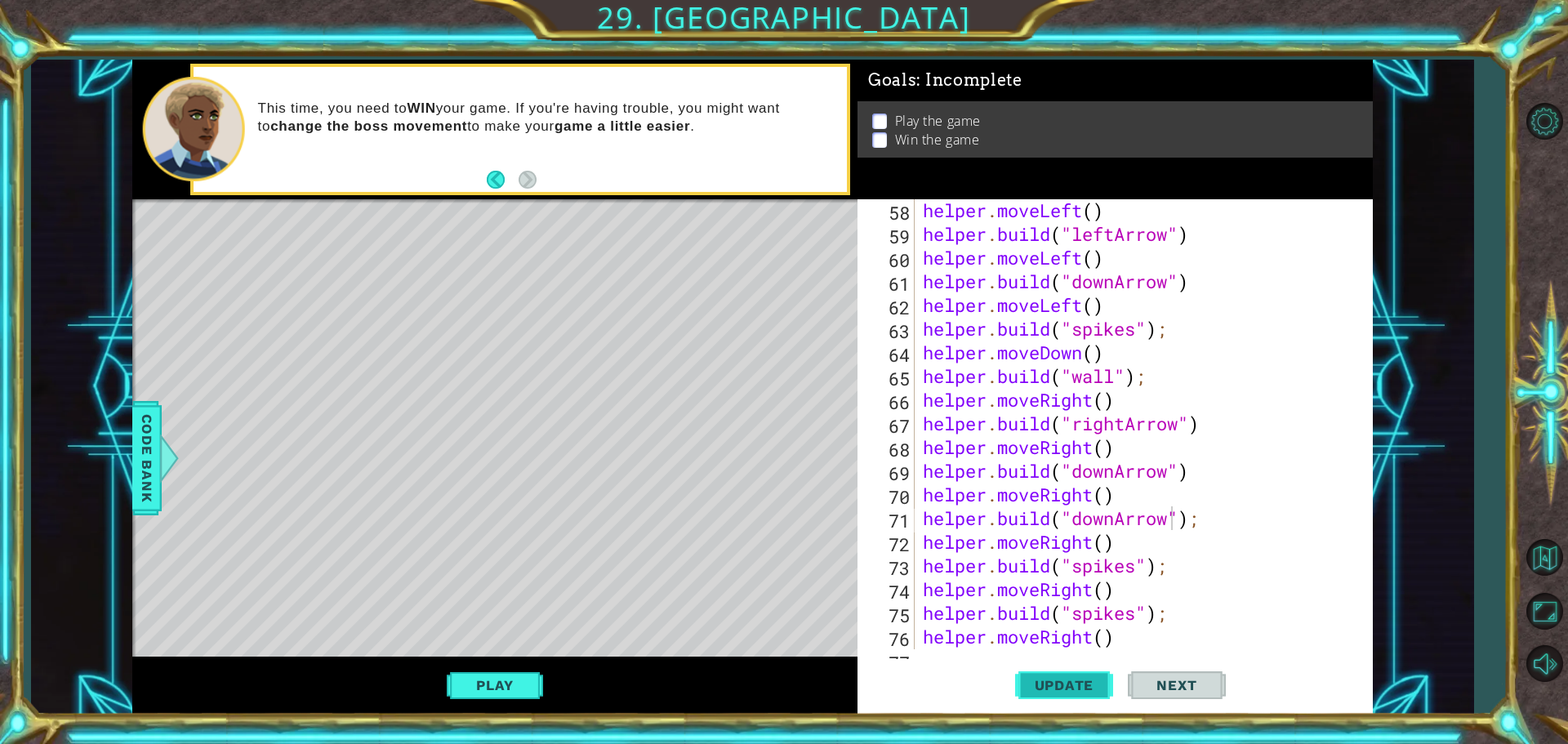
click at [1074, 687] on span "Update" at bounding box center [1064, 686] width 92 height 17
click at [1038, 681] on span "Update" at bounding box center [1064, 686] width 92 height 17
drag, startPoint x: 871, startPoint y: 106, endPoint x: 905, endPoint y: 122, distance: 37.6
click at [891, 110] on div "Play the game Win the game" at bounding box center [1115, 130] width 515 height 57
drag, startPoint x: 891, startPoint y: 130, endPoint x: 894, endPoint y: 139, distance: 9.5
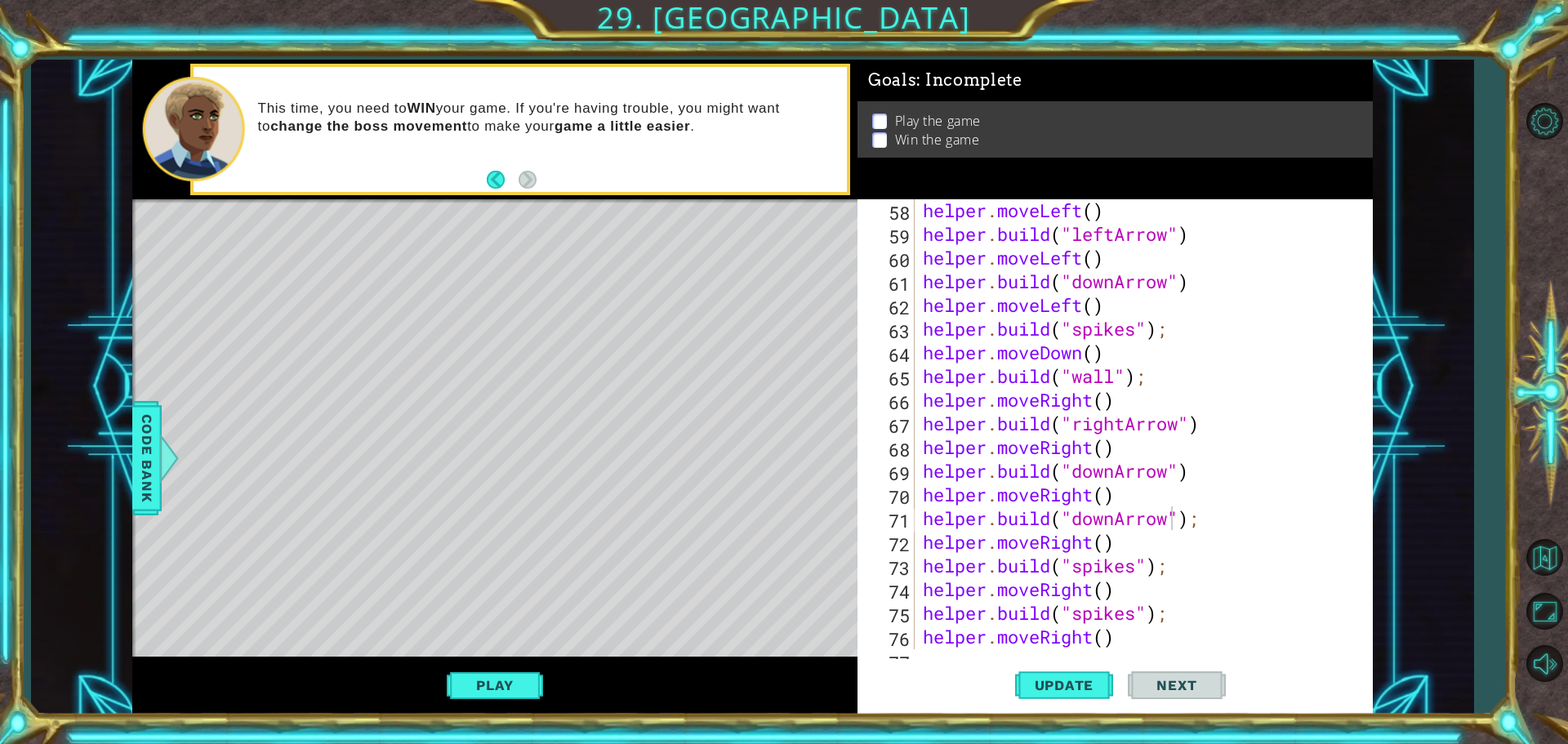
click at [894, 135] on li "Win the game" at bounding box center [1117, 140] width 491 height 19
click at [1171, 524] on div "helper . moveLeft ( ) helper . build ( "leftArrow" ) helper . moveLeft ( ) help…" at bounding box center [1141, 447] width 444 height 497
drag, startPoint x: 1171, startPoint y: 524, endPoint x: 1077, endPoint y: 524, distance: 94.0
click at [1077, 524] on div "helper . moveLeft ( ) helper . build ( "leftArrow" ) helper . moveLeft ( ) help…" at bounding box center [1141, 447] width 444 height 497
drag, startPoint x: 1169, startPoint y: 476, endPoint x: 1075, endPoint y: 475, distance: 94.0
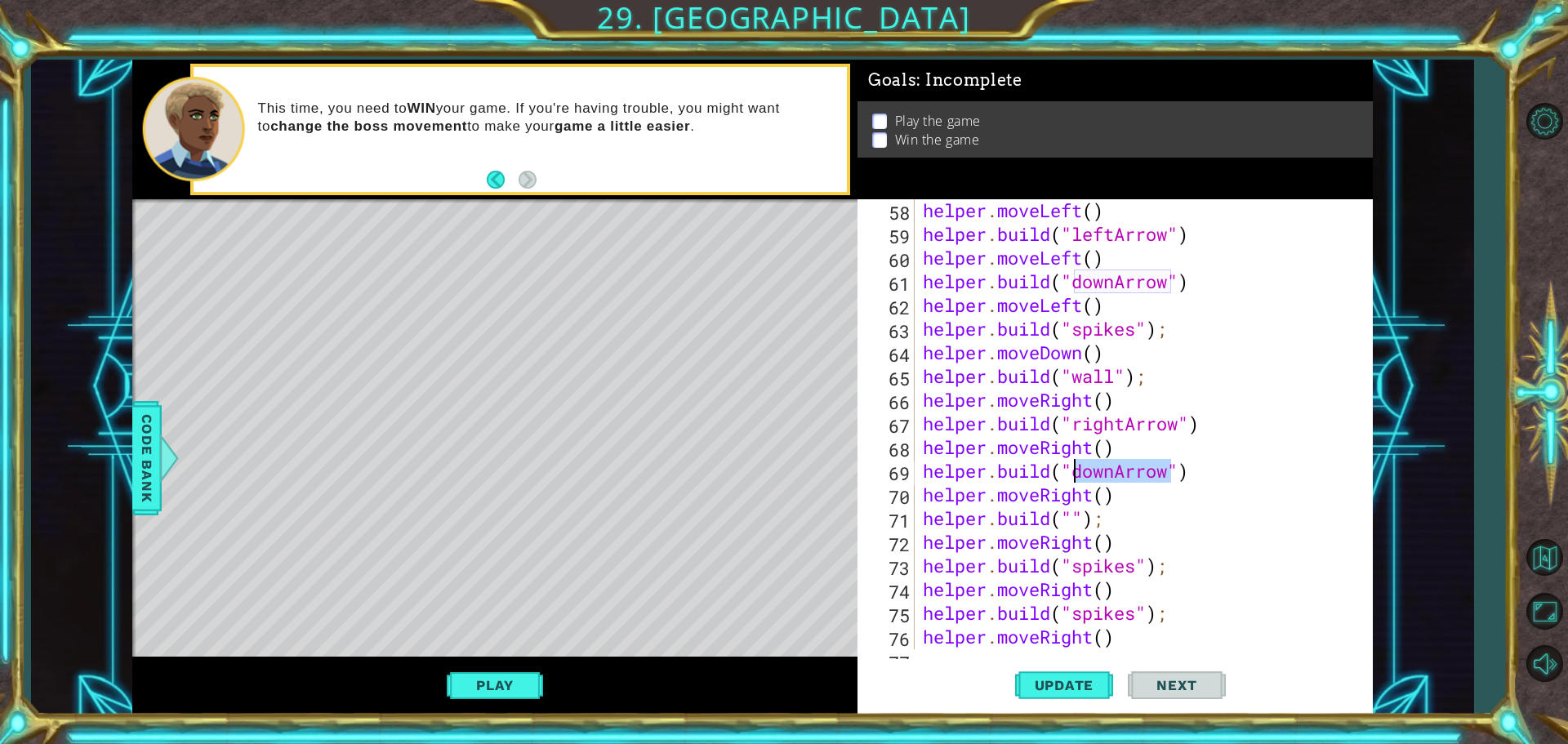
click at [1075, 475] on div "helper . moveLeft ( ) helper . build ( "leftArrow" ) helper . moveLeft ( ) help…" at bounding box center [1141, 447] width 444 height 497
click at [1075, 475] on div "helper . moveLeft ( ) helper . build ( "leftArrow" ) helper . moveLeft ( ) help…" at bounding box center [1137, 424] width 436 height 450
drag, startPoint x: 1072, startPoint y: 424, endPoint x: 1184, endPoint y: 427, distance: 112.0
click at [1184, 427] on div "helper . moveLeft ( ) helper . build ( "leftArrow" ) helper . moveLeft ( ) help…" at bounding box center [1141, 447] width 444 height 497
click at [1071, 515] on div "helper . moveLeft ( ) helper . build ( "leftArrow" ) helper . moveLeft ( ) help…" at bounding box center [1141, 447] width 444 height 497
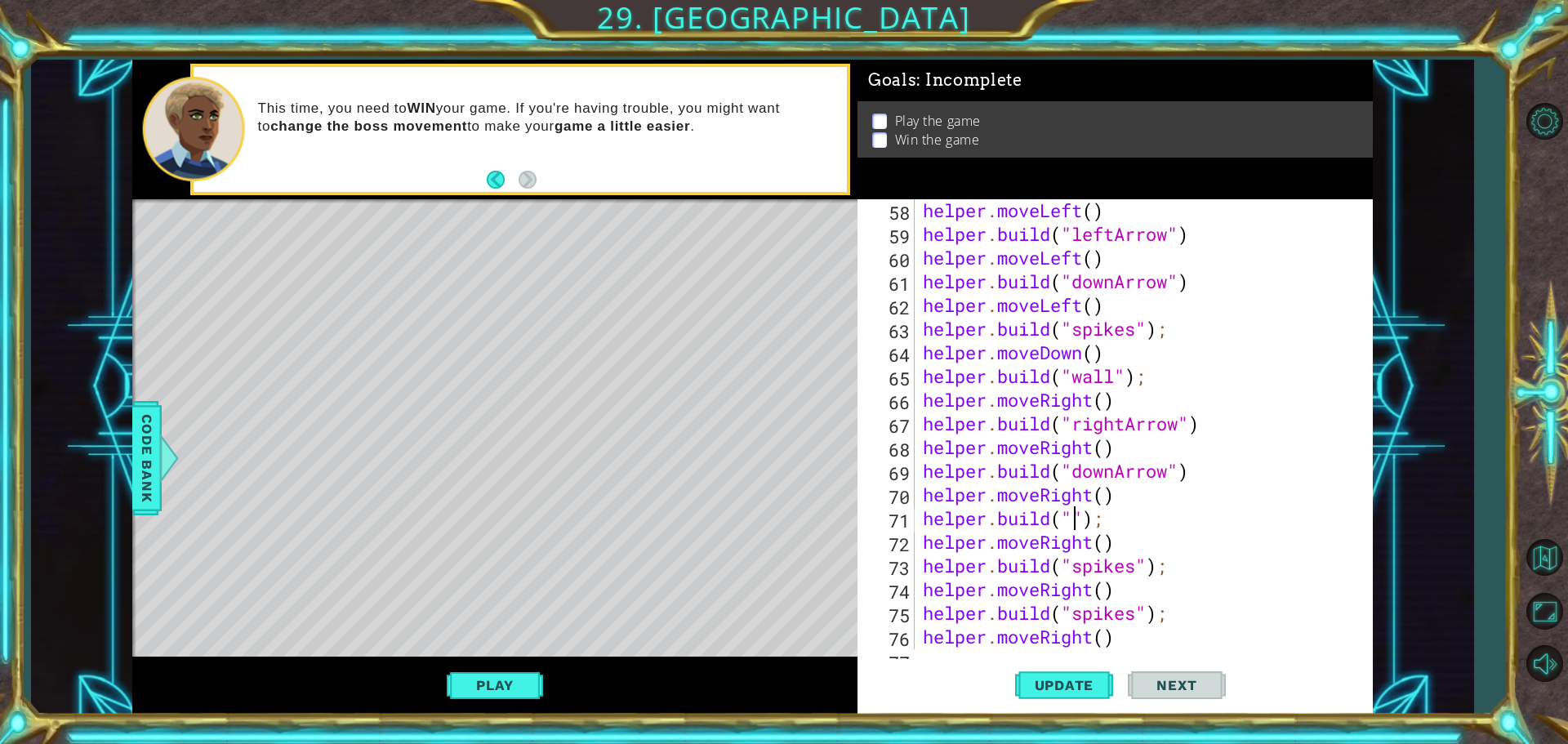
paste textarea "rightArrow"
click at [1108, 690] on span "Update" at bounding box center [1064, 686] width 92 height 17
click at [1083, 688] on span "Update" at bounding box center [1064, 686] width 92 height 17
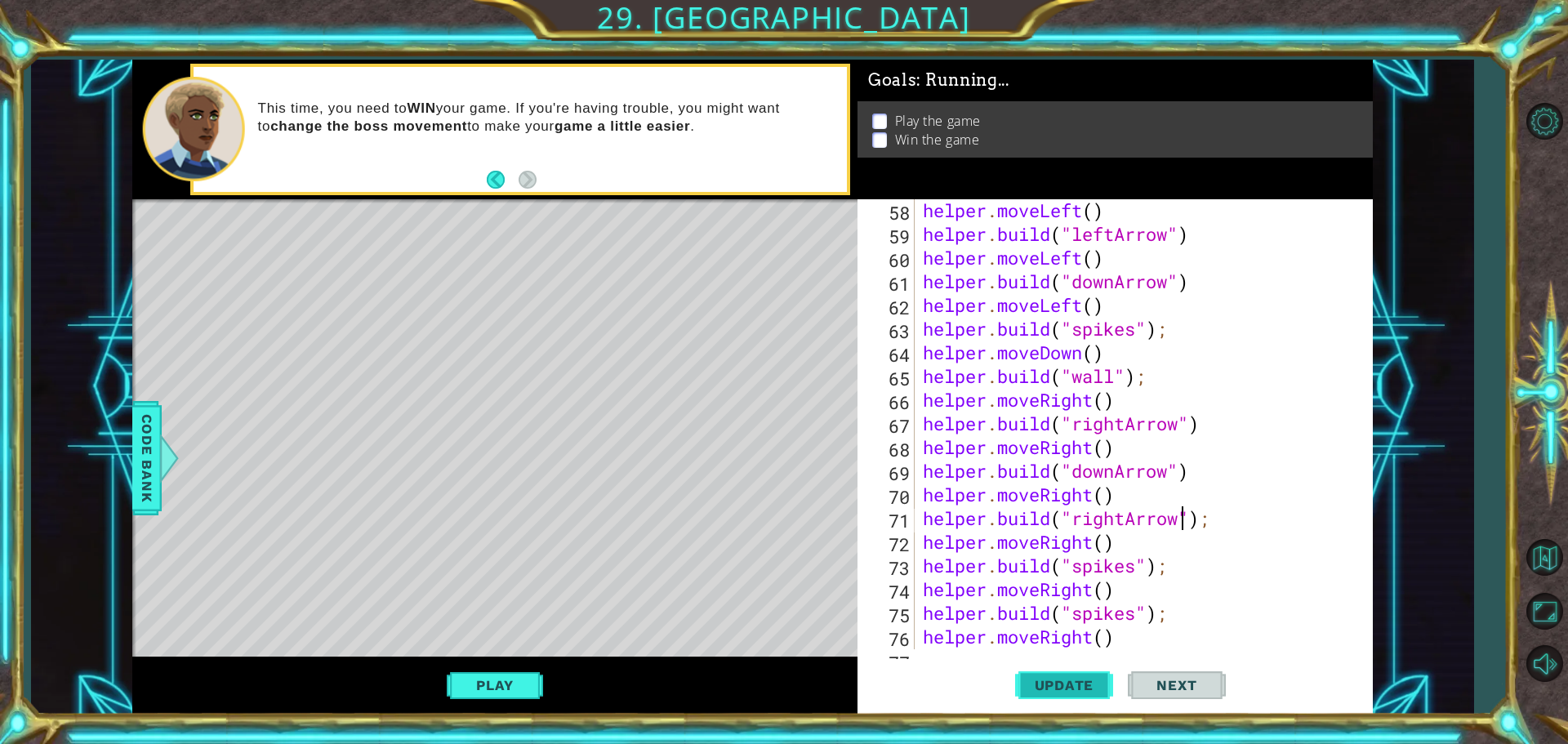
click at [1084, 687] on span "Update" at bounding box center [1064, 686] width 92 height 17
click at [1086, 686] on span "Update" at bounding box center [1064, 686] width 92 height 17
click at [1080, 692] on span "Update" at bounding box center [1064, 686] width 92 height 17
click at [1081, 672] on button "Update" at bounding box center [1064, 685] width 98 height 52
click at [1091, 663] on button "Update" at bounding box center [1064, 685] width 98 height 52
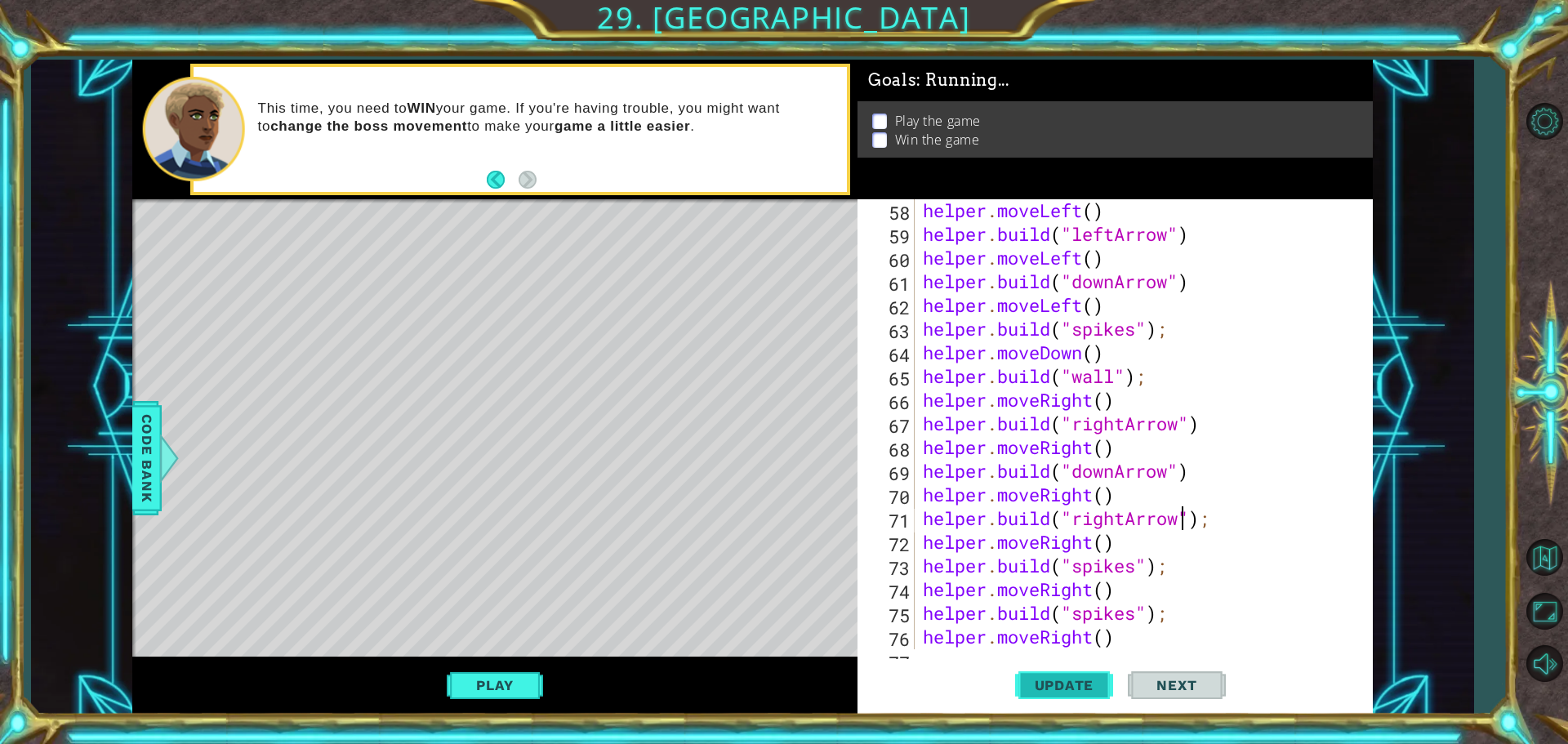
click at [1106, 682] on span "Update" at bounding box center [1064, 686] width 92 height 17
drag, startPoint x: 1110, startPoint y: 688, endPoint x: 1101, endPoint y: 689, distance: 9.1
click at [1105, 691] on button "Update" at bounding box center [1064, 685] width 98 height 52
click at [1091, 690] on span "Update" at bounding box center [1064, 686] width 92 height 17
click at [1090, 692] on span "Update" at bounding box center [1064, 686] width 92 height 17
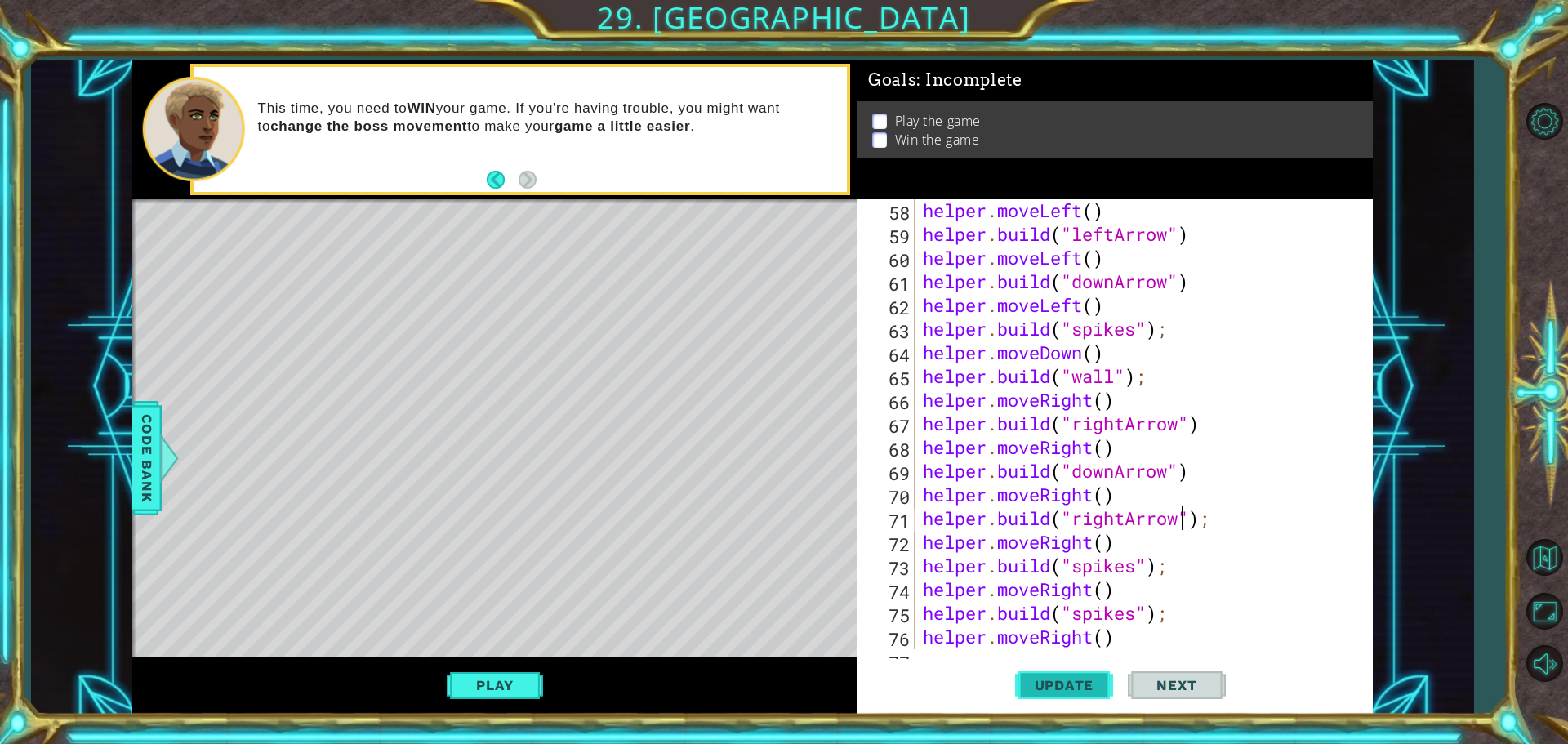
click at [1091, 687] on span "Update" at bounding box center [1064, 686] width 92 height 17
click at [1087, 686] on span "Update" at bounding box center [1064, 686] width 92 height 17
click at [1077, 669] on button "Update" at bounding box center [1064, 685] width 98 height 52
drag, startPoint x: 1184, startPoint y: 524, endPoint x: 1074, endPoint y: 520, distance: 110.1
click at [1074, 520] on div "helper . moveLeft ( ) helper . build ( "leftArrow" ) helper . moveLeft ( ) help…" at bounding box center [1141, 447] width 444 height 497
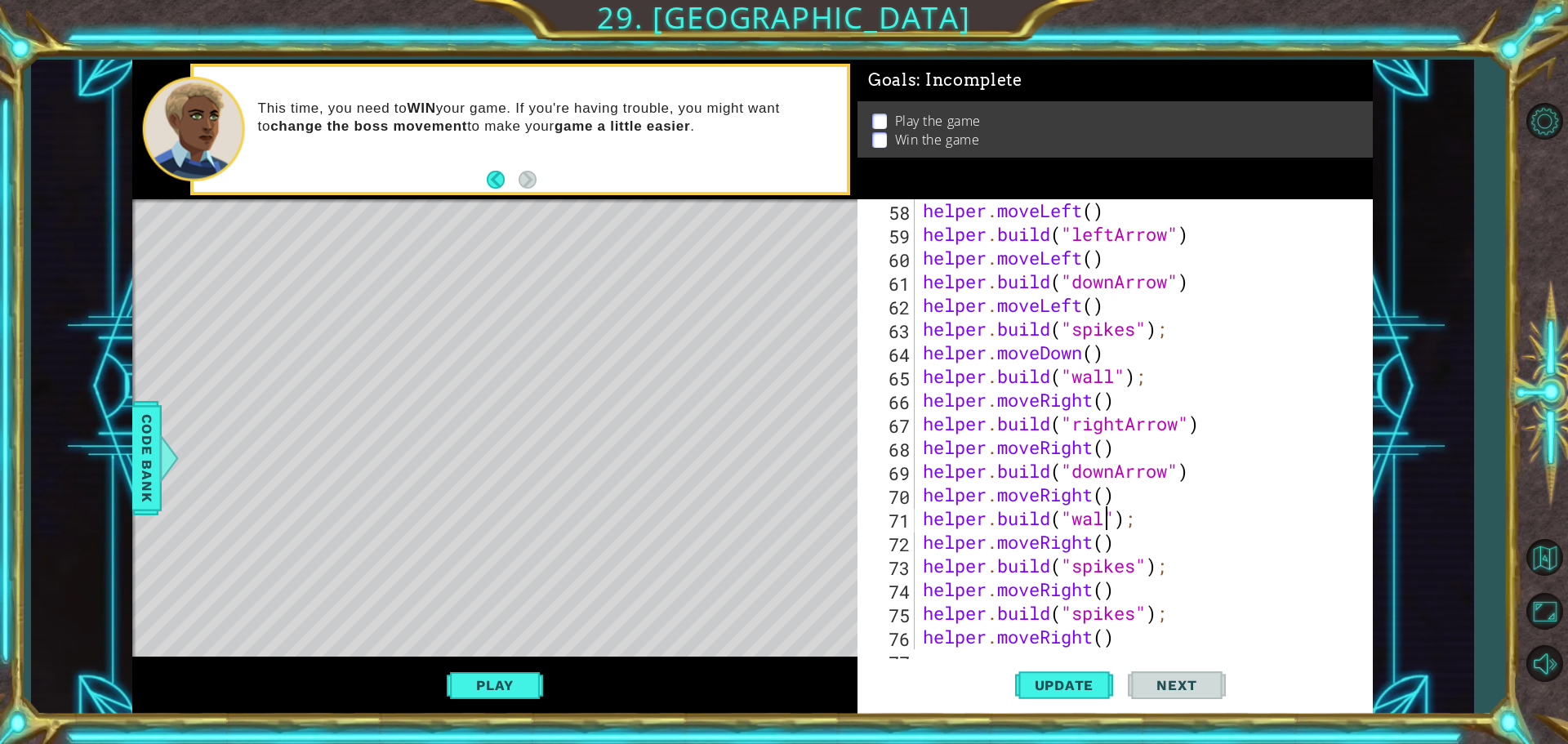
scroll to position [0, 8]
type textarea "helper.build("wall");"
click at [1059, 693] on button "Update" at bounding box center [1064, 685] width 98 height 52
click at [1052, 696] on button "Update" at bounding box center [1064, 685] width 98 height 52
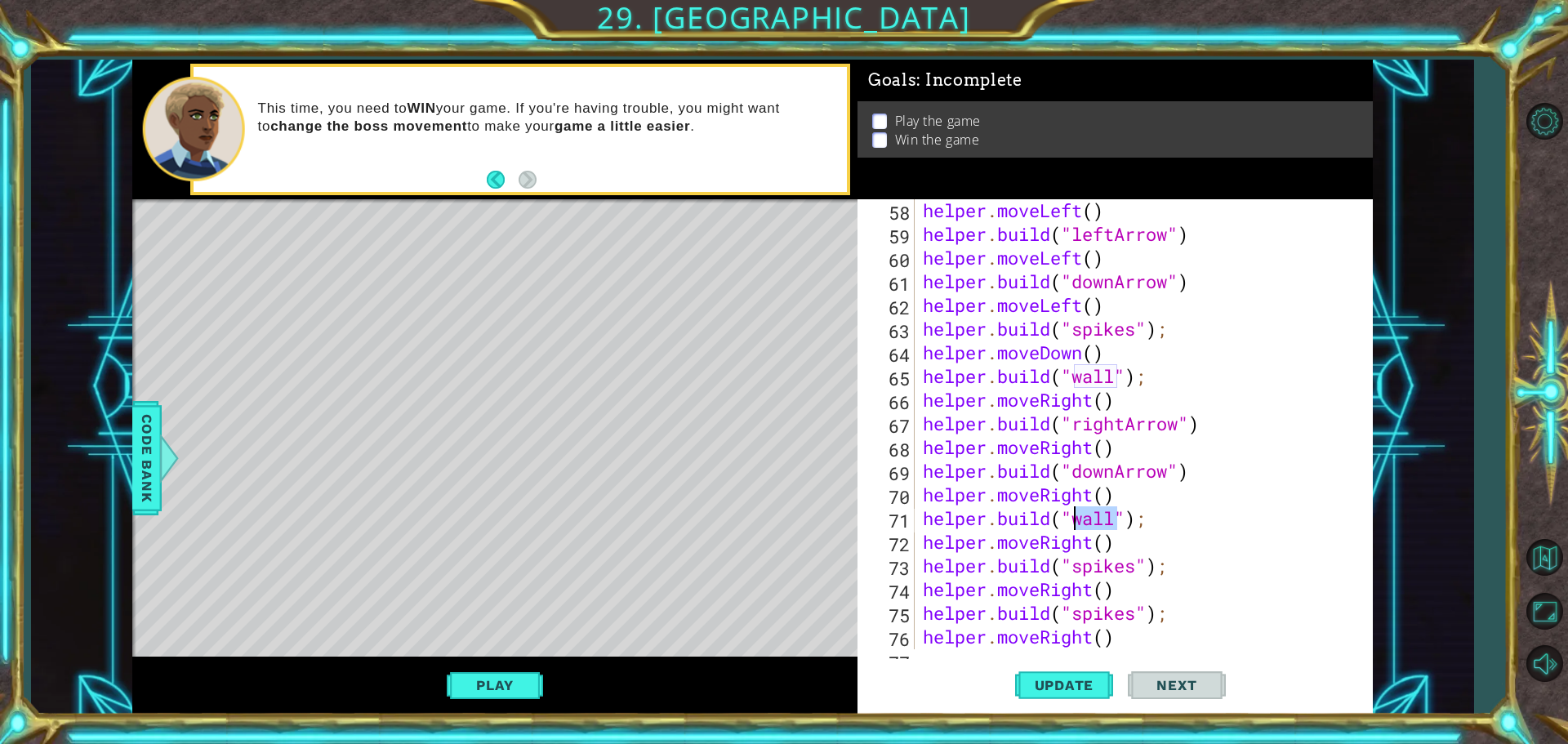
drag, startPoint x: 1114, startPoint y: 517, endPoint x: 1076, endPoint y: 522, distance: 38.3
click at [1076, 522] on div "helper . moveLeft ( ) helper . build ( "leftArrow" ) helper . moveLeft ( ) help…" at bounding box center [1141, 447] width 444 height 497
click at [1117, 382] on div "helper . moveLeft ( ) helper . build ( "leftArrow" ) helper . moveLeft ( ) help…" at bounding box center [1141, 447] width 444 height 497
drag, startPoint x: 1109, startPoint y: 383, endPoint x: 1072, endPoint y: 383, distance: 37.0
click at [1072, 383] on div "helper . moveLeft ( ) helper . build ( "leftArrow" ) helper . moveLeft ( ) help…" at bounding box center [1141, 447] width 444 height 497
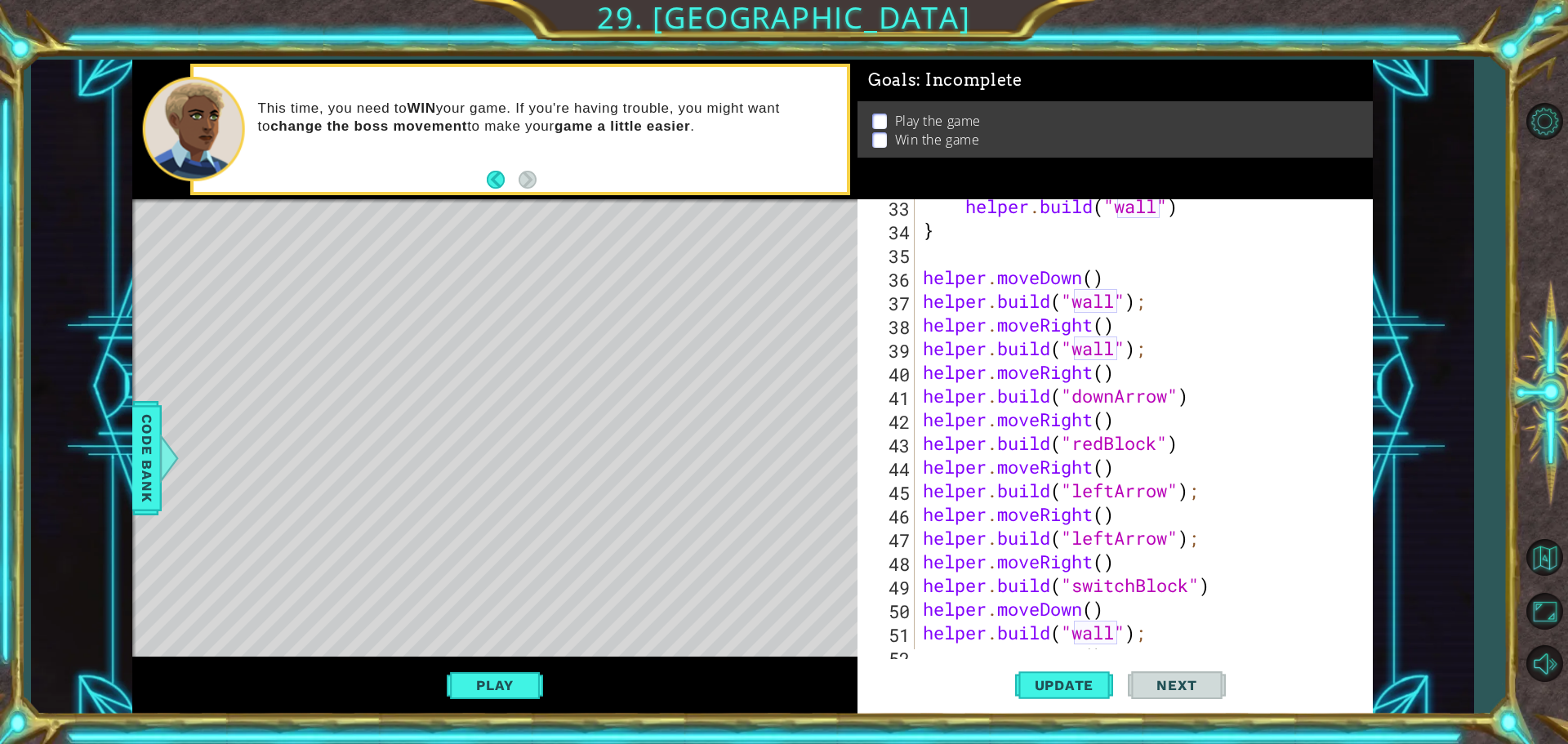
scroll to position [810, 0]
drag, startPoint x: 1076, startPoint y: 352, endPoint x: 1118, endPoint y: 348, distance: 42.2
click at [1118, 348] on div "helper . build ( "wall" ) } helper . moveDown ( ) helper . build ( "wall" ) ; h…" at bounding box center [1141, 442] width 444 height 497
drag, startPoint x: 1085, startPoint y: 399, endPoint x: 1175, endPoint y: 397, distance: 90.0
click at [1175, 397] on div "helper . build ( "wall" ) } helper . moveDown ( ) helper . build ( "wall" ) ; h…" at bounding box center [1141, 442] width 444 height 497
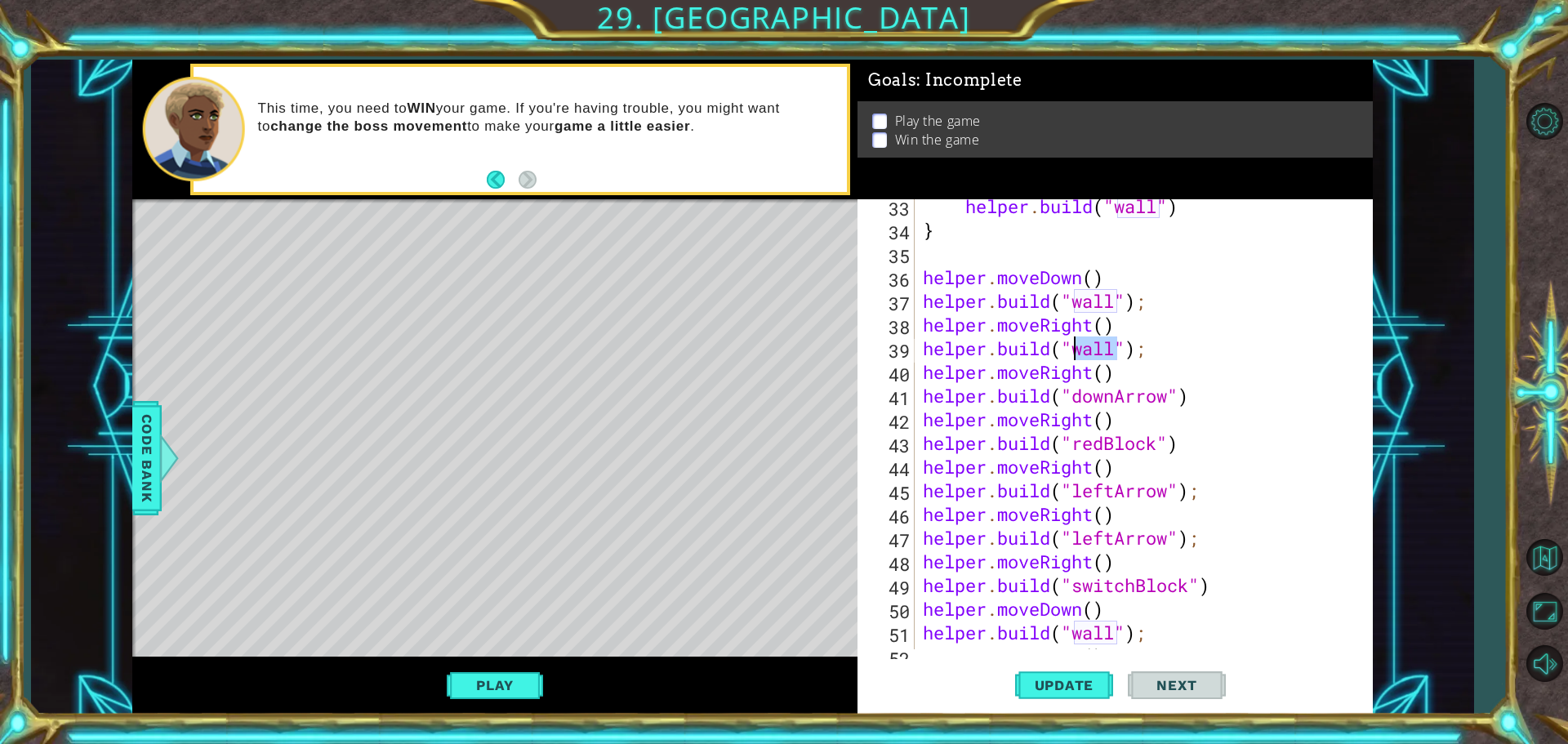
drag, startPoint x: 1113, startPoint y: 344, endPoint x: 1076, endPoint y: 347, distance: 37.1
click at [1076, 347] on div "helper . build ( "wall" ) } helper . moveDown ( ) helper . build ( "wall" ) ; h…" at bounding box center [1141, 442] width 444 height 497
paste textarea "downArrow"
click at [1086, 697] on button "Update" at bounding box center [1064, 685] width 98 height 52
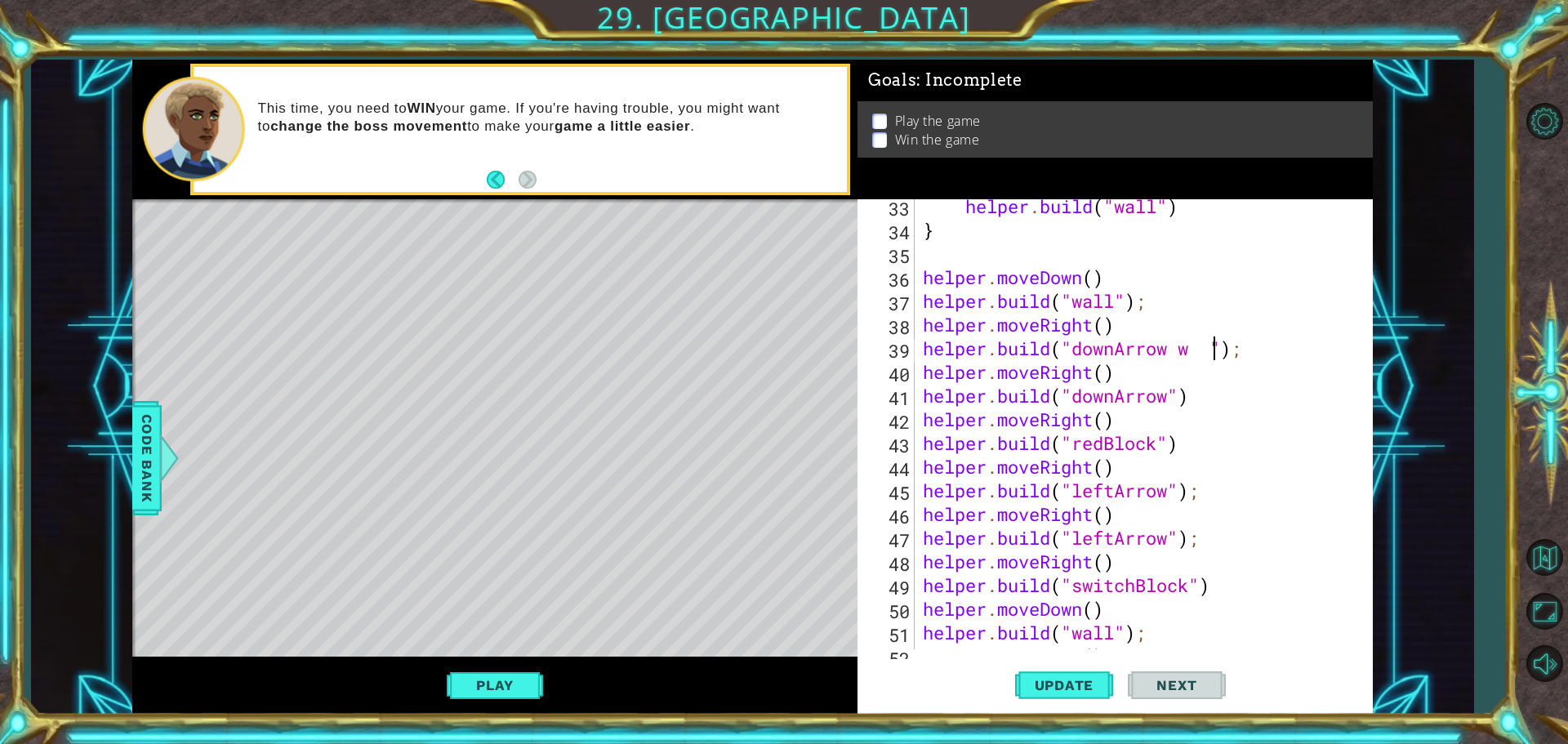
type textarea "helper.build("downArrow w ");"
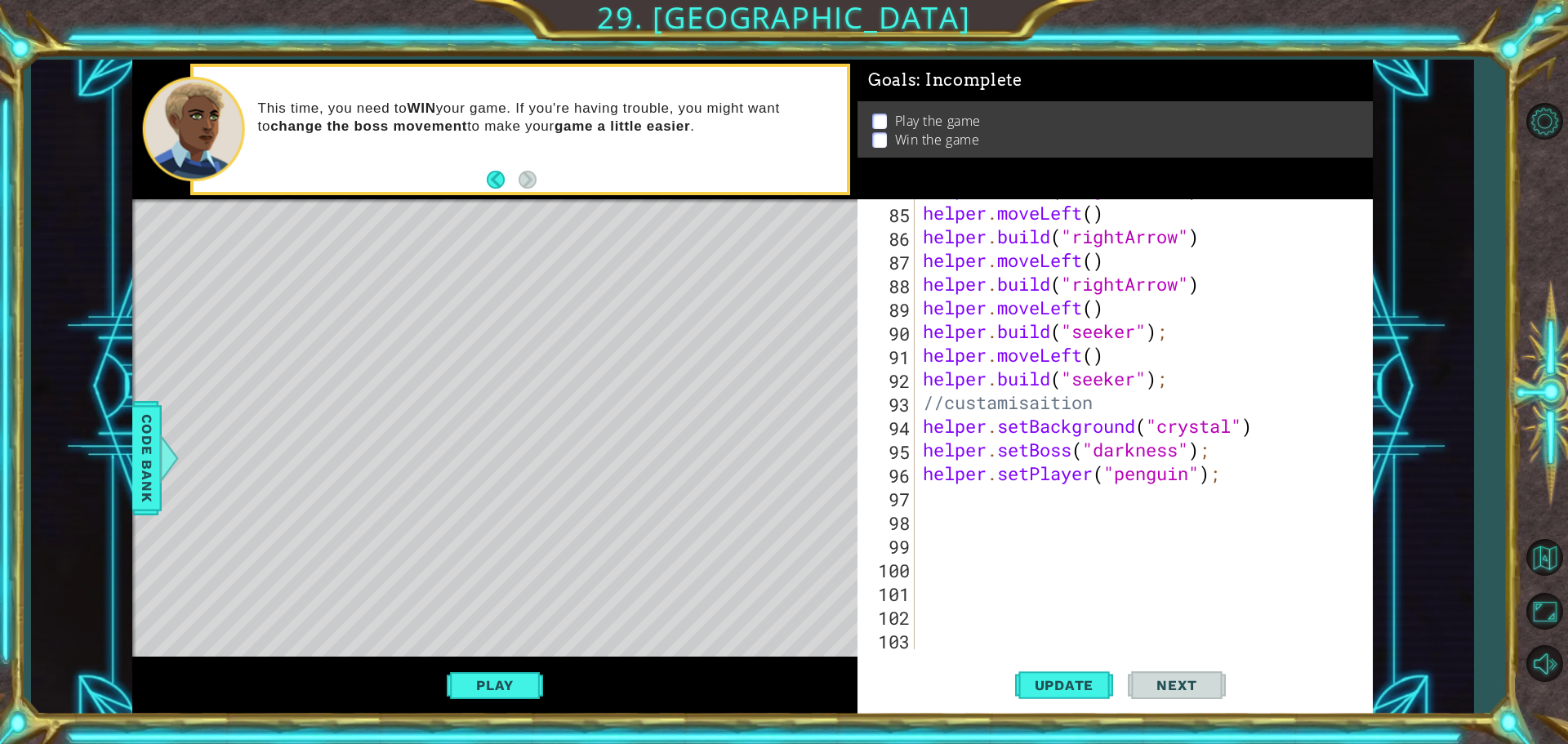
scroll to position [2131, 0]
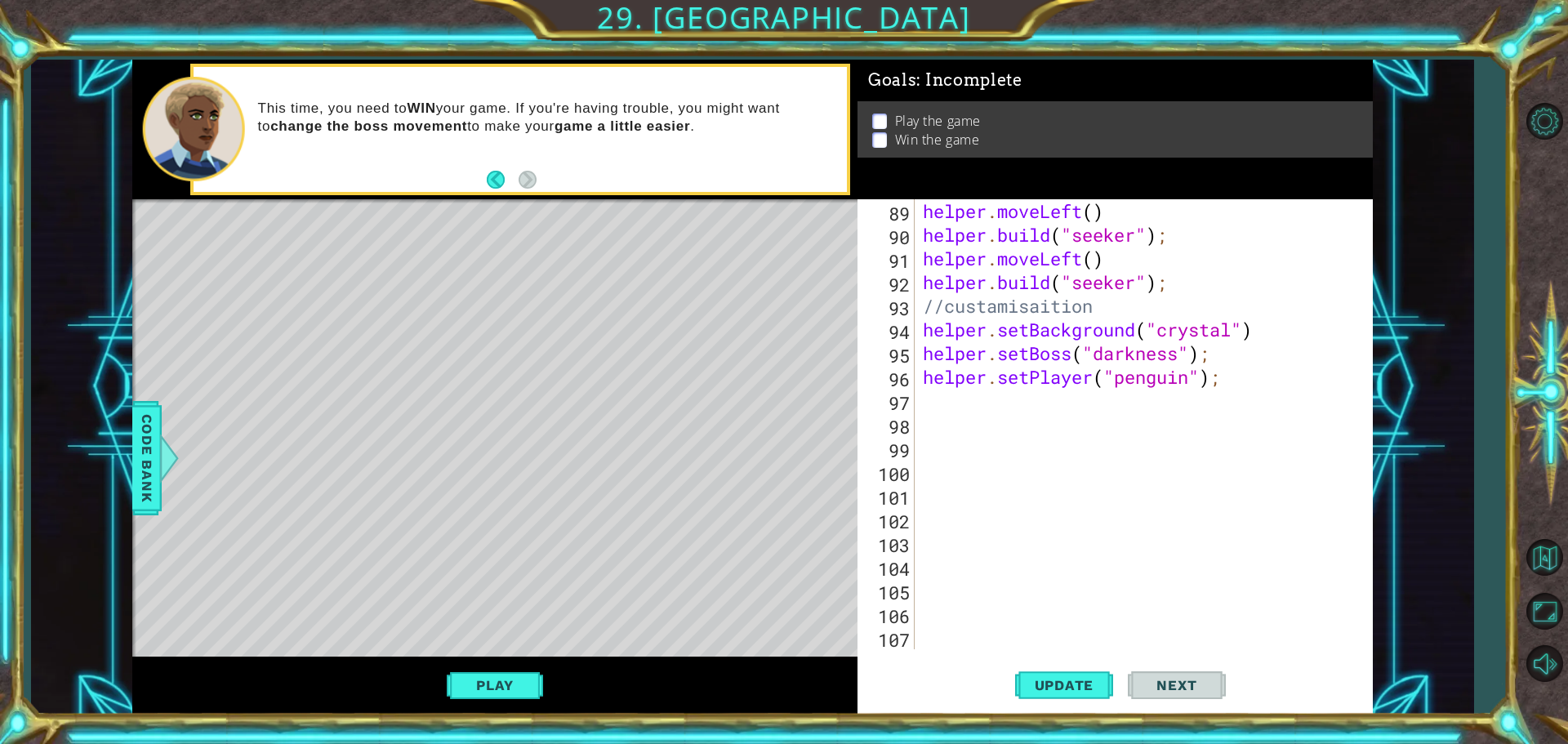
click at [965, 427] on div "helper . moveLeft ( ) helper . build ( "seeker" ) ; helper . moveLeft ( ) helpe…" at bounding box center [1141, 447] width 444 height 497
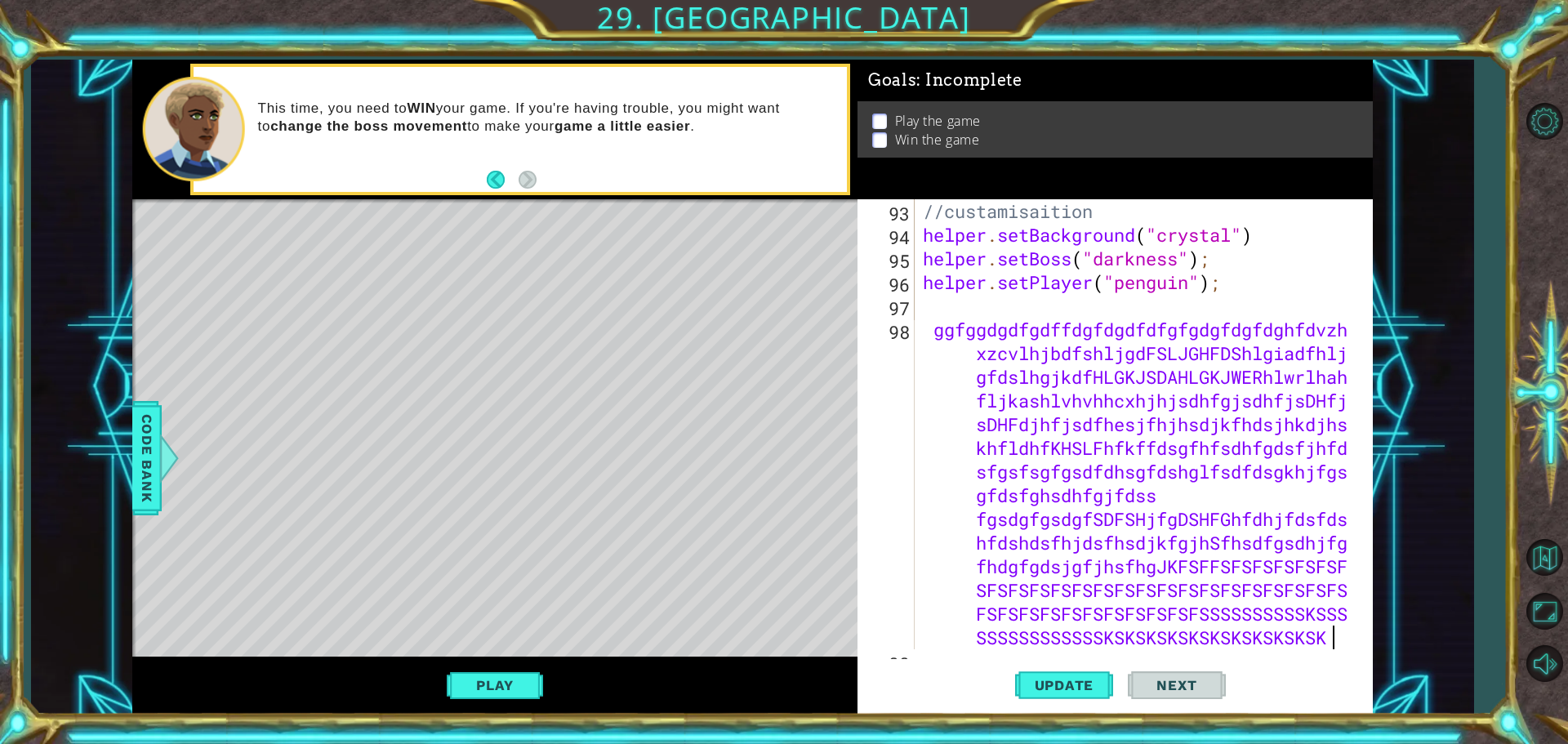
scroll to position [2249, 0]
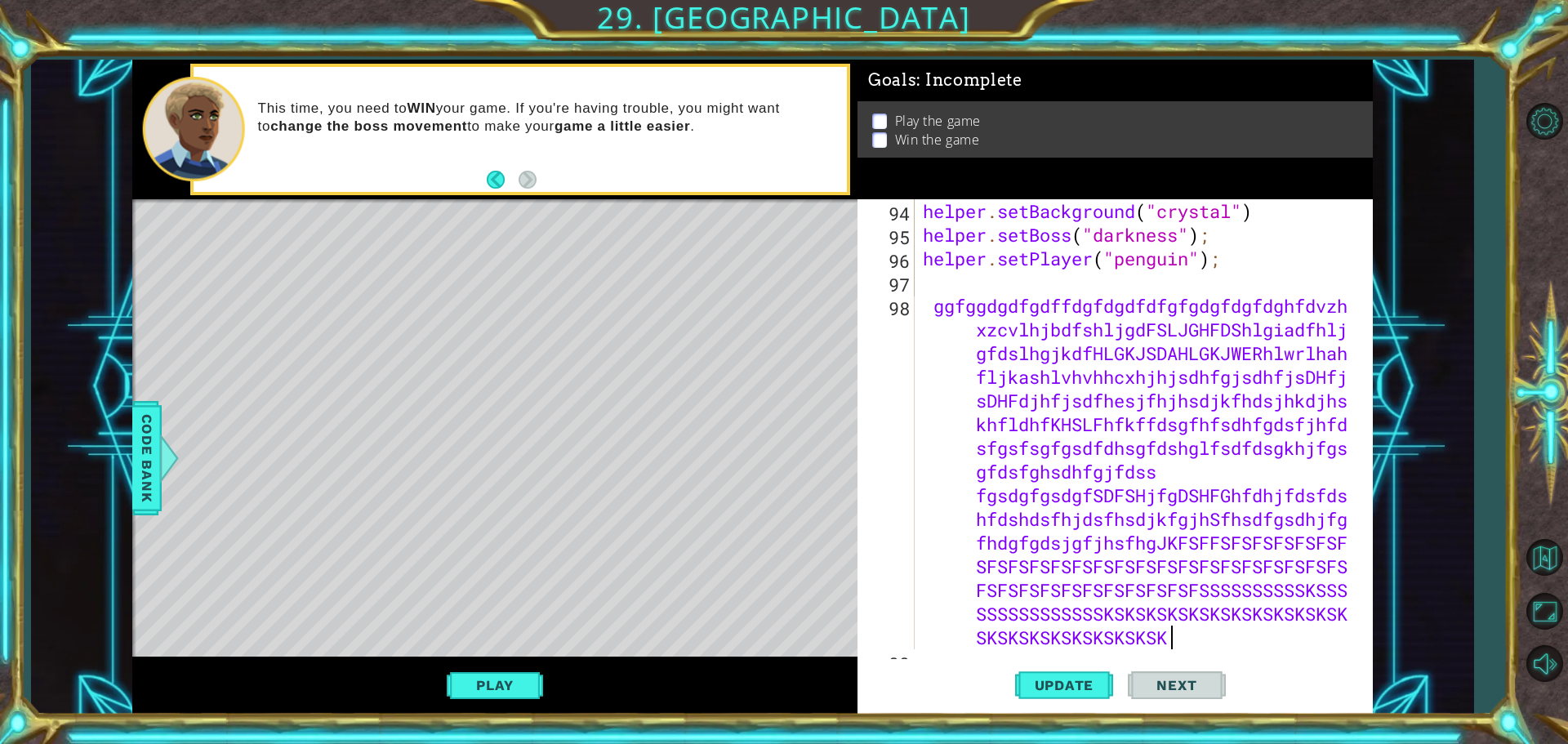
type textarea "ggfggdgdfgdffdgfdgdfdfgfgdgfdgfdghfdvzhxzcvlhjbdfshljgdFSLJGHFDShlgiadfhljgfdsl…"
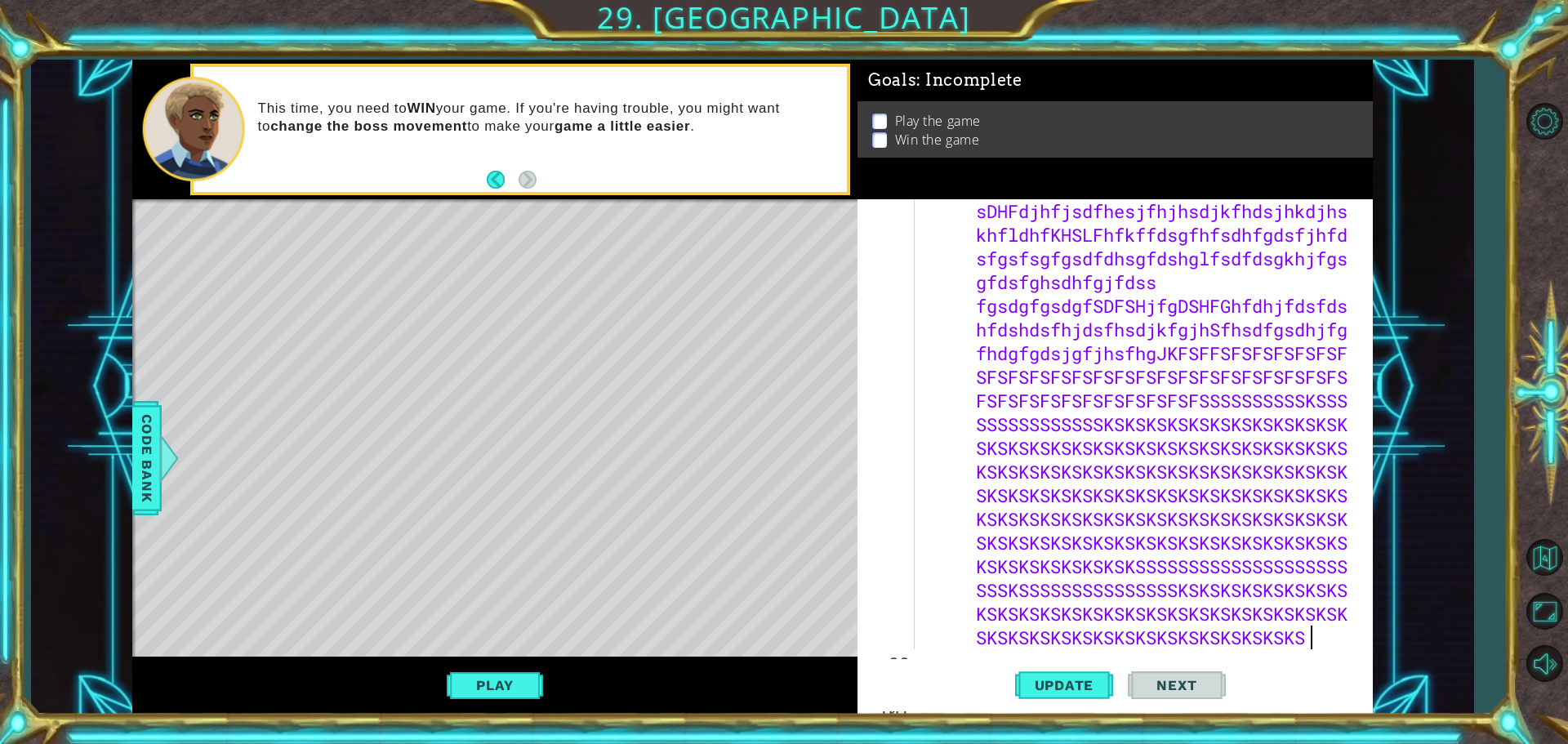
scroll to position [0, 0]
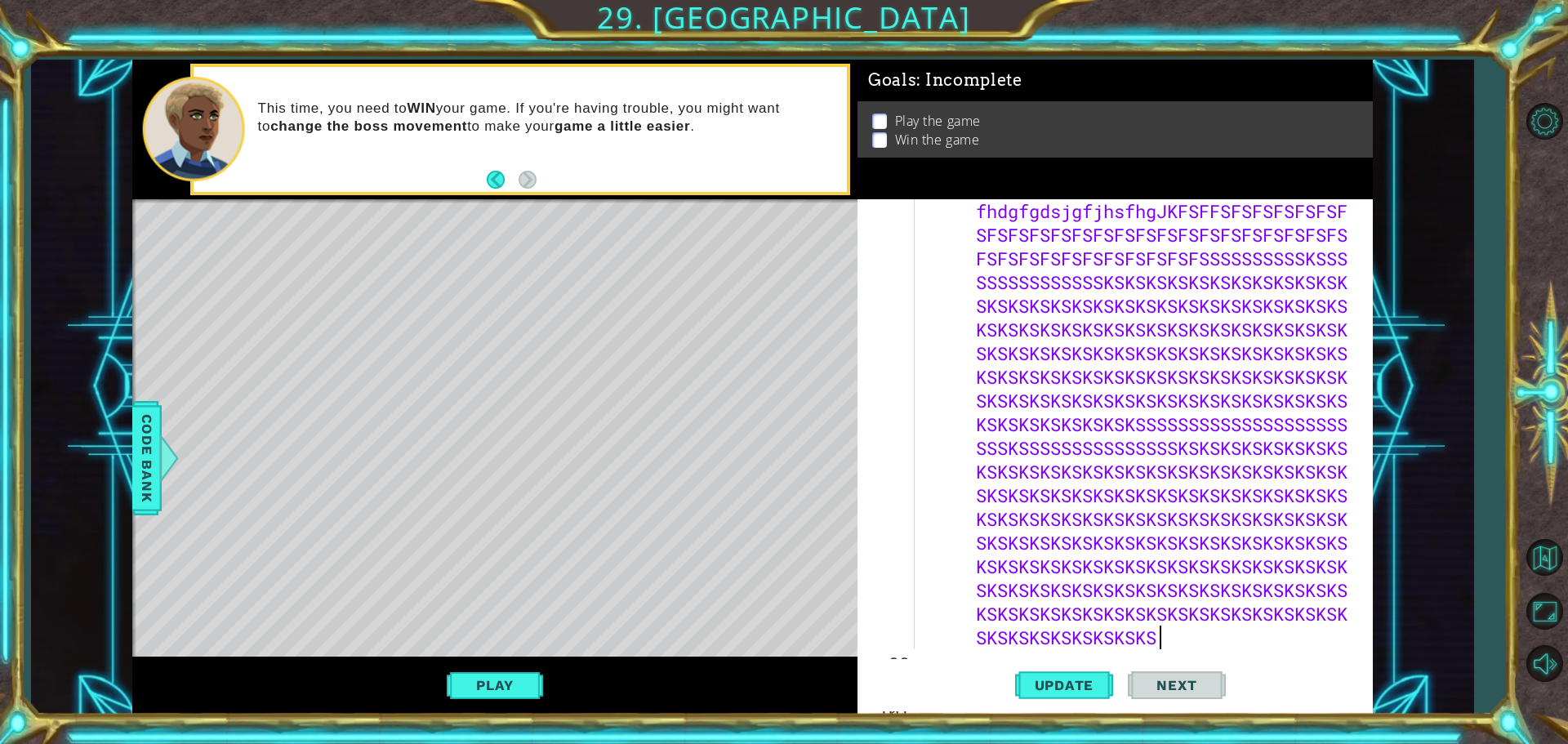
type textarea "KSKSKSKSKSKSKSKSKSKSKSKSKSKSKSKSKSKSKSKSKSKSKSKSKSKSKSKSKSKSKSKSKSKSKSKSKSKSKSK…"
type textarea "KSKSKSKSKSKSKSKSKSKSKSKSKSKSKSSSSSSSESSSSSSSSSSSSSSSESESESESESESESESESESESESESE…"
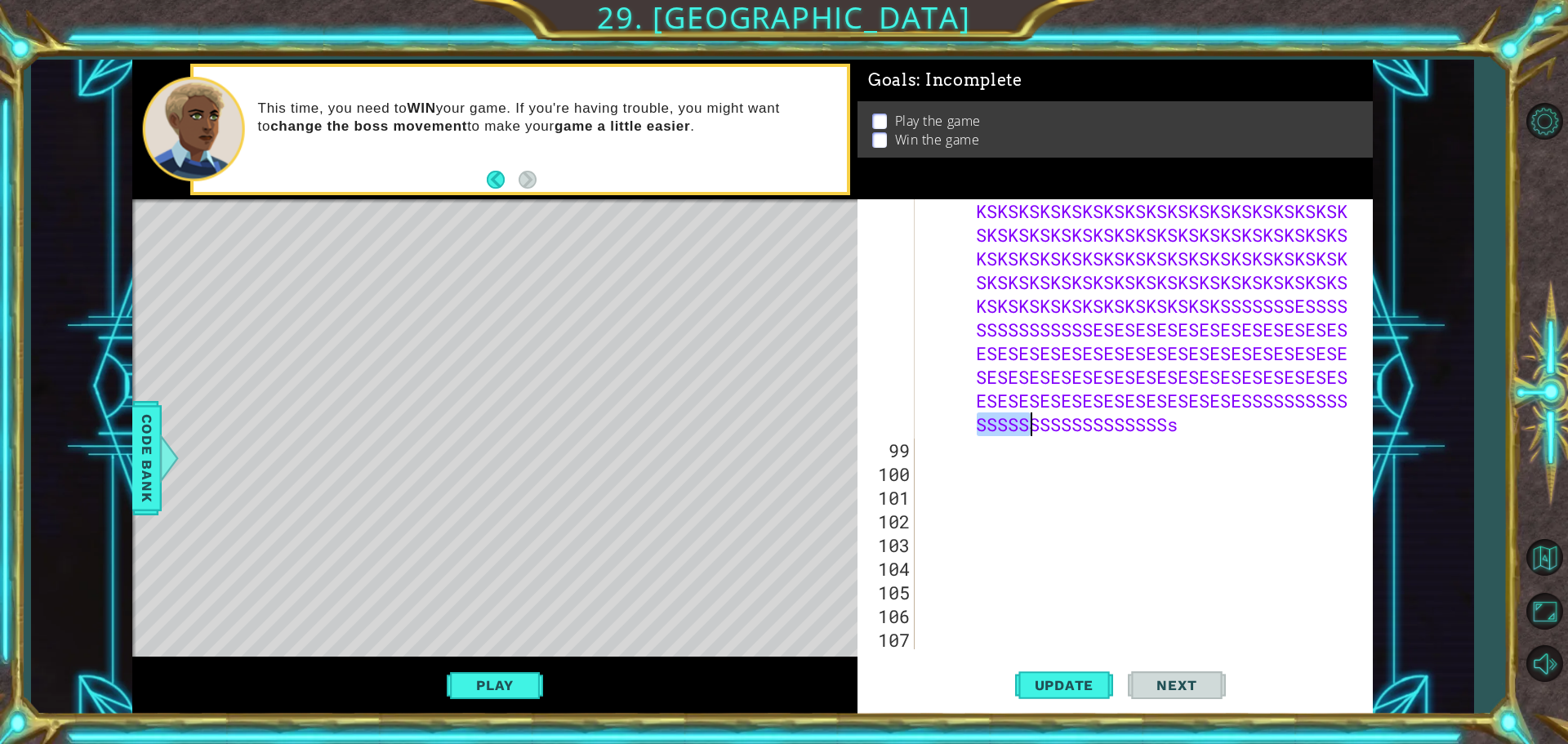
drag, startPoint x: 976, startPoint y: 427, endPoint x: 1183, endPoint y: 435, distance: 207.2
click at [1183, 435] on div "ggfggdgdfgdffdgfdgdfdfgfgdgfdgfdghfdvzh xzcvlhjbdfshljgdFSLJGHFDShlgiadfhlj gfd…" at bounding box center [1141, 258] width 444 height 1302
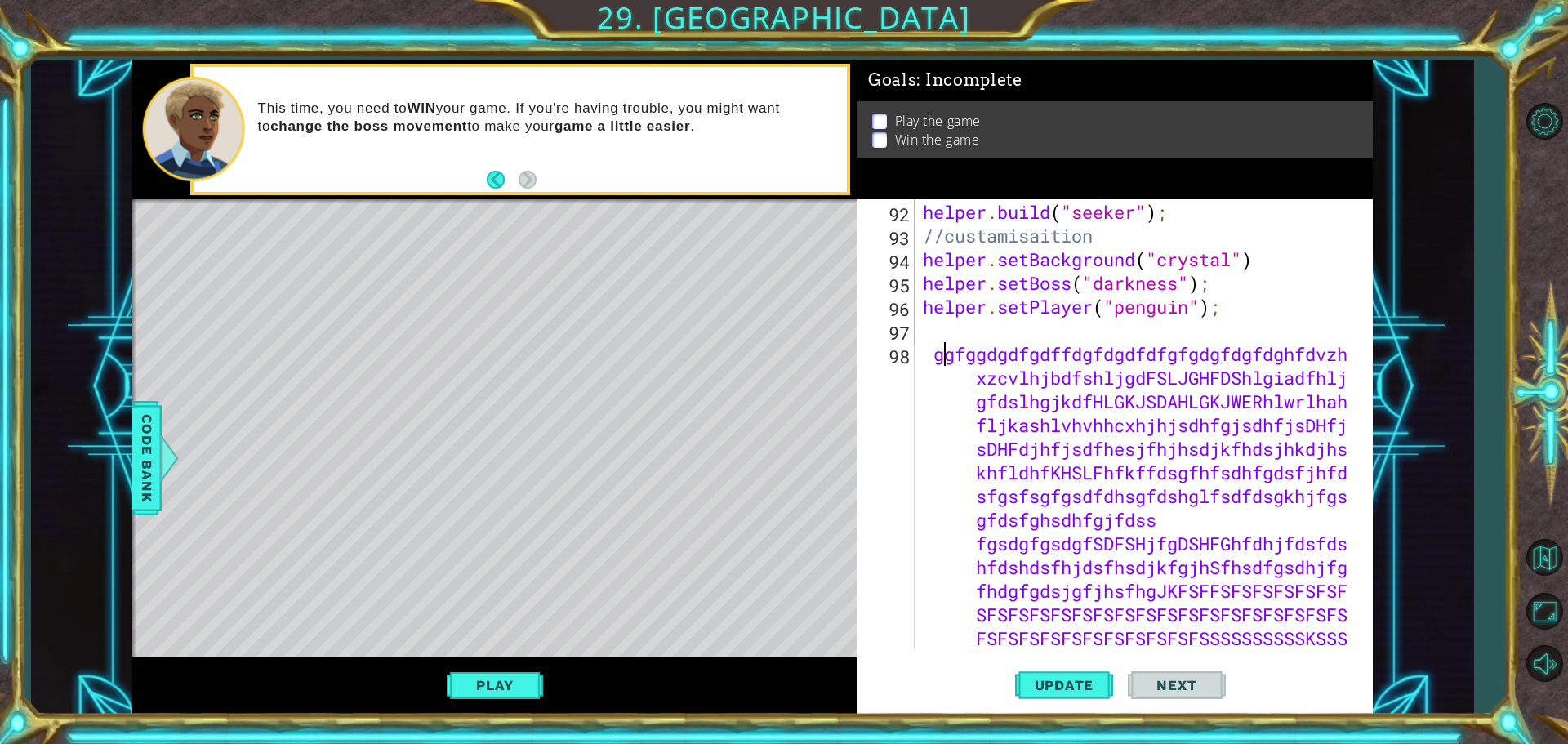
type textarea "gfggdgdfgdffdgfdgdfdfgfgdgfdgfdghfdvzhxzcvlhjbdfshljgdFSLJGHFDShlgiadfhljgfdslh…"
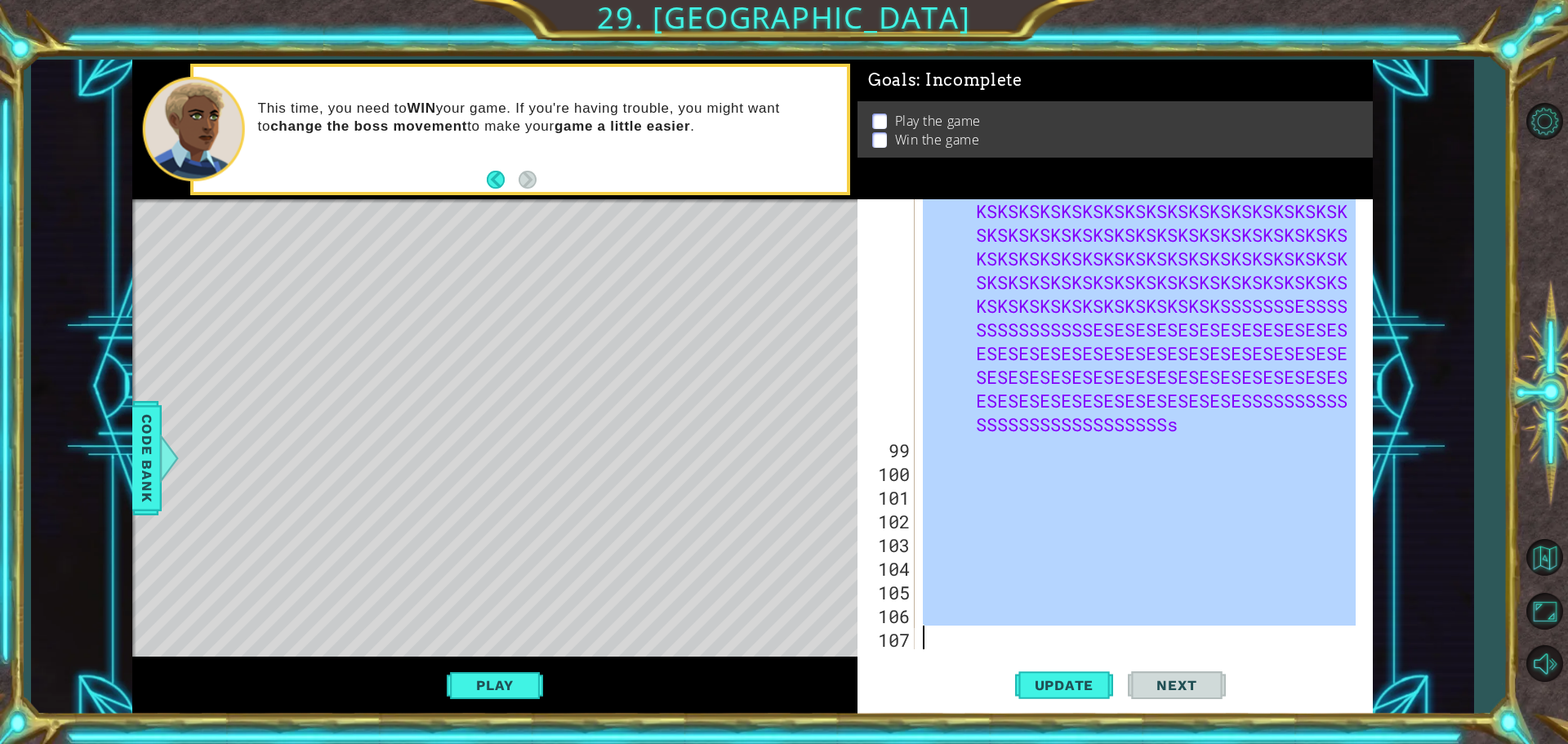
drag, startPoint x: 930, startPoint y: 356, endPoint x: 1470, endPoint y: 754, distance: 670.8
click at [1470, 743] on html "1 ההההההההההההההההההההההההההההההההההההההההההההההההההההההההההההההההההההההההההההה…" at bounding box center [784, 372] width 1568 height 744
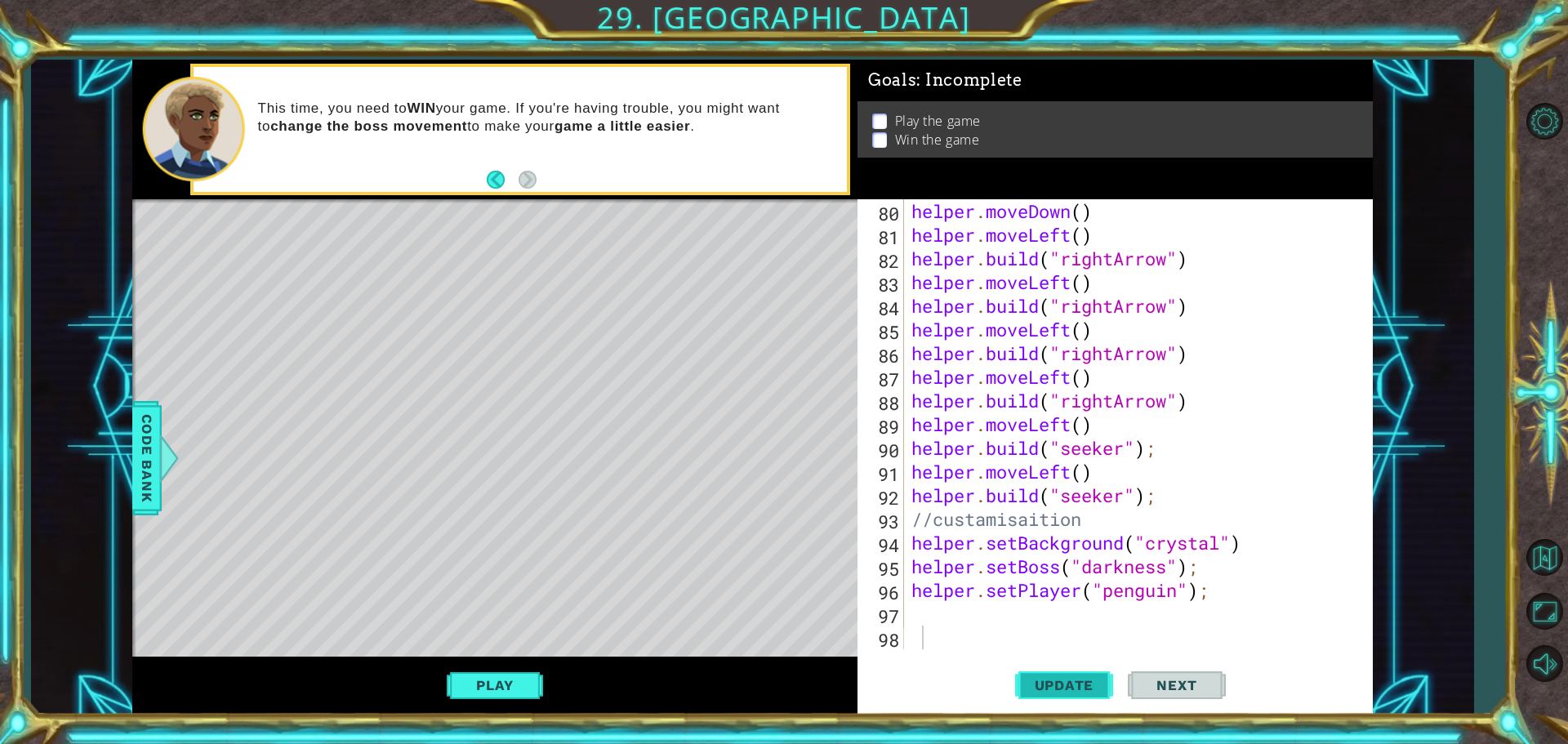
click at [1057, 682] on span "Update" at bounding box center [1064, 686] width 92 height 17
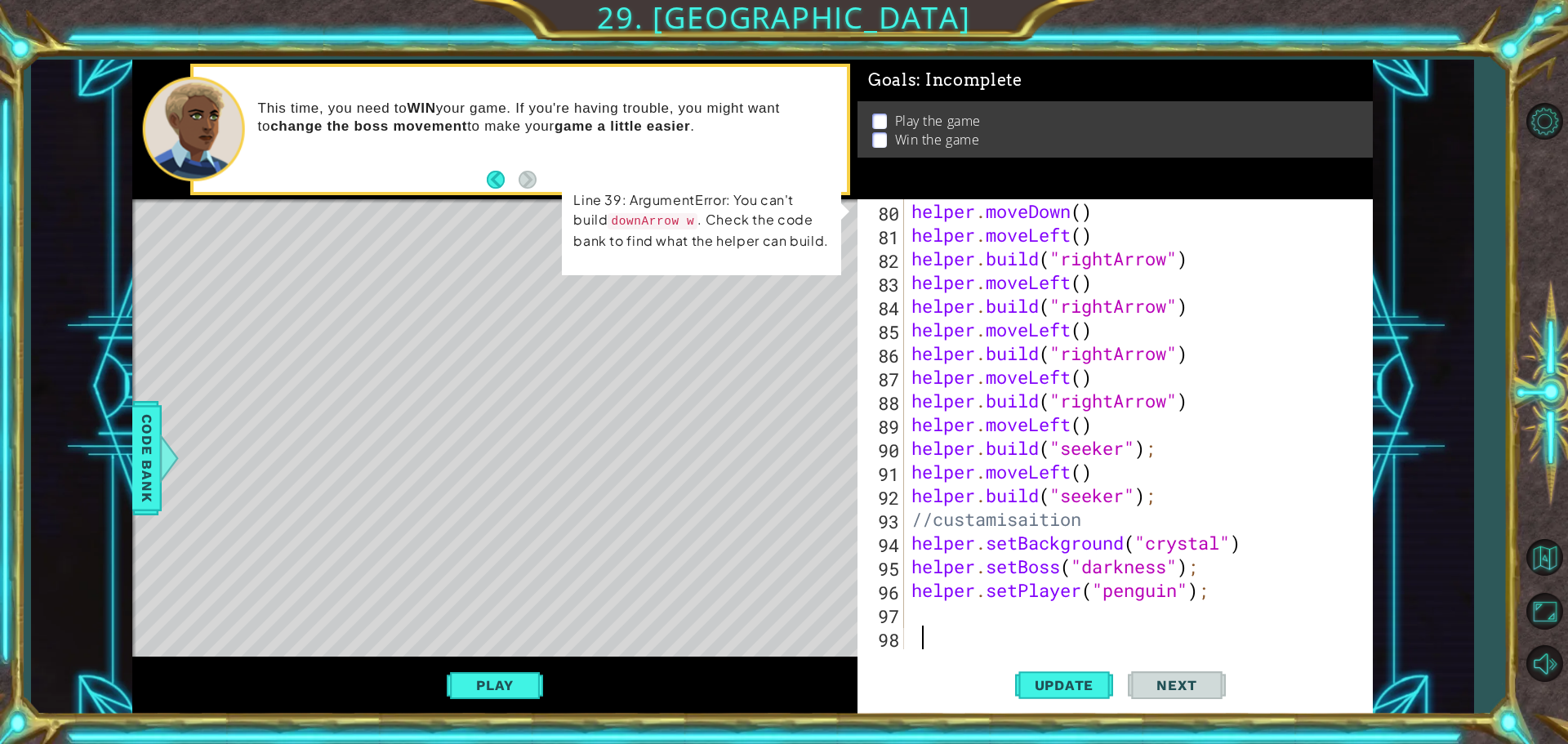
click at [465, 372] on div "Level Map" at bounding box center [510, 439] width 755 height 481
click at [1022, 681] on span "Update" at bounding box center [1064, 686] width 92 height 17
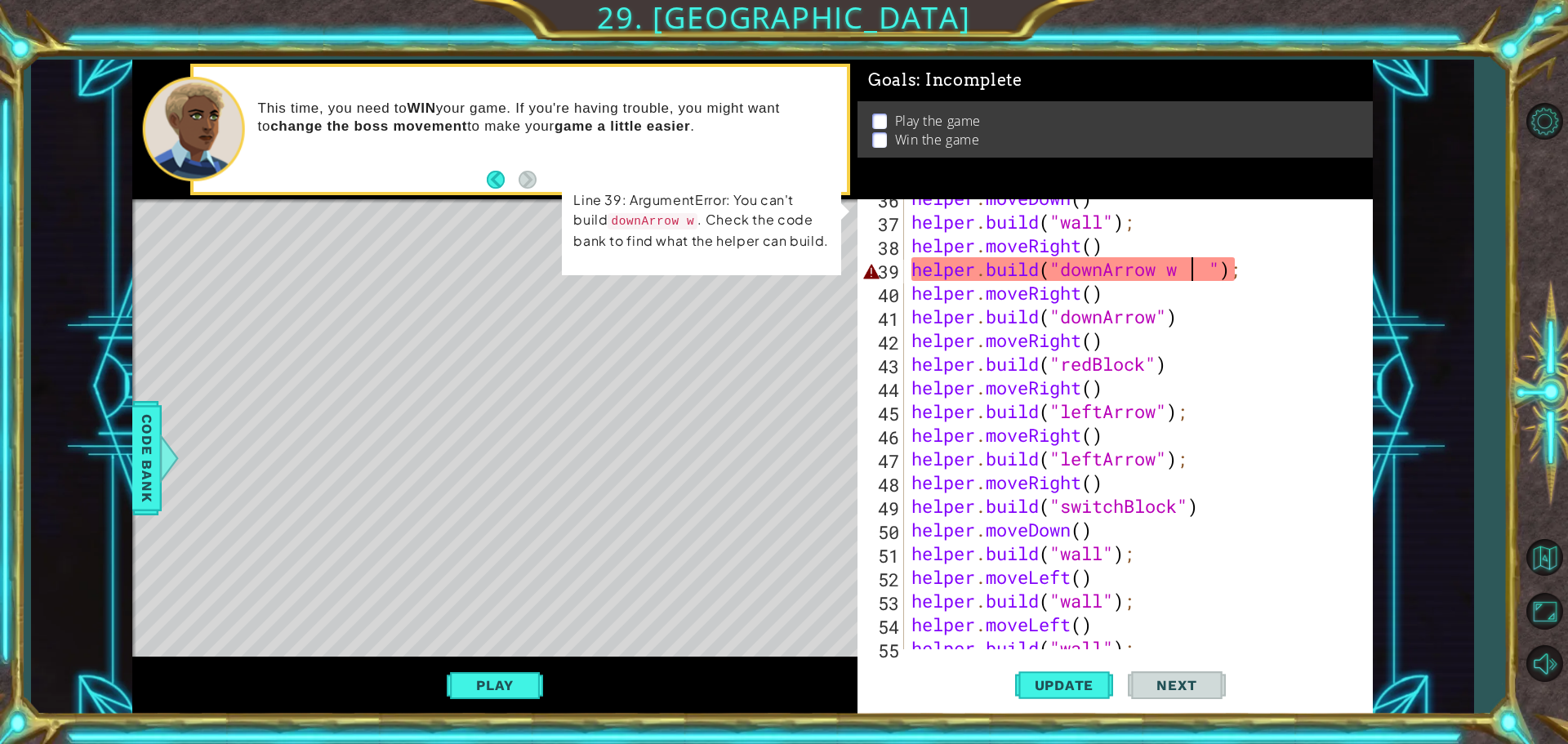
click at [1190, 272] on div "helper . moveDown ( ) helper . build ( "wall" ) ; helper . moveRight ( ) helper…" at bounding box center [1136, 434] width 456 height 497
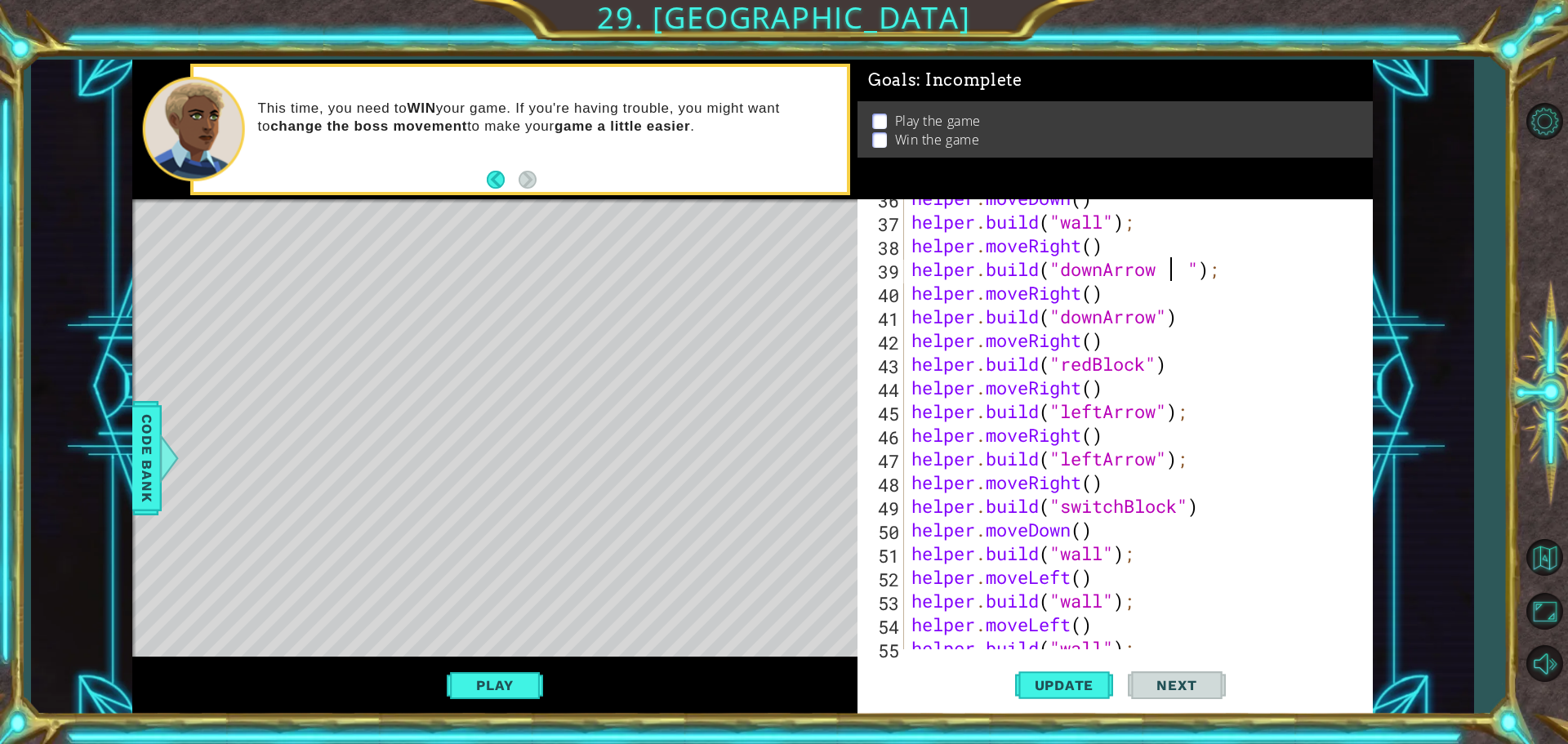
click at [1199, 267] on div "helper . moveDown ( ) helper . build ( "wall" ) ; helper . moveRight ( ) helper…" at bounding box center [1136, 434] width 456 height 497
click at [1189, 267] on div "helper . moveDown ( ) helper . build ( "wall" ) ; helper . moveRight ( ) helper…" at bounding box center [1136, 434] width 456 height 497
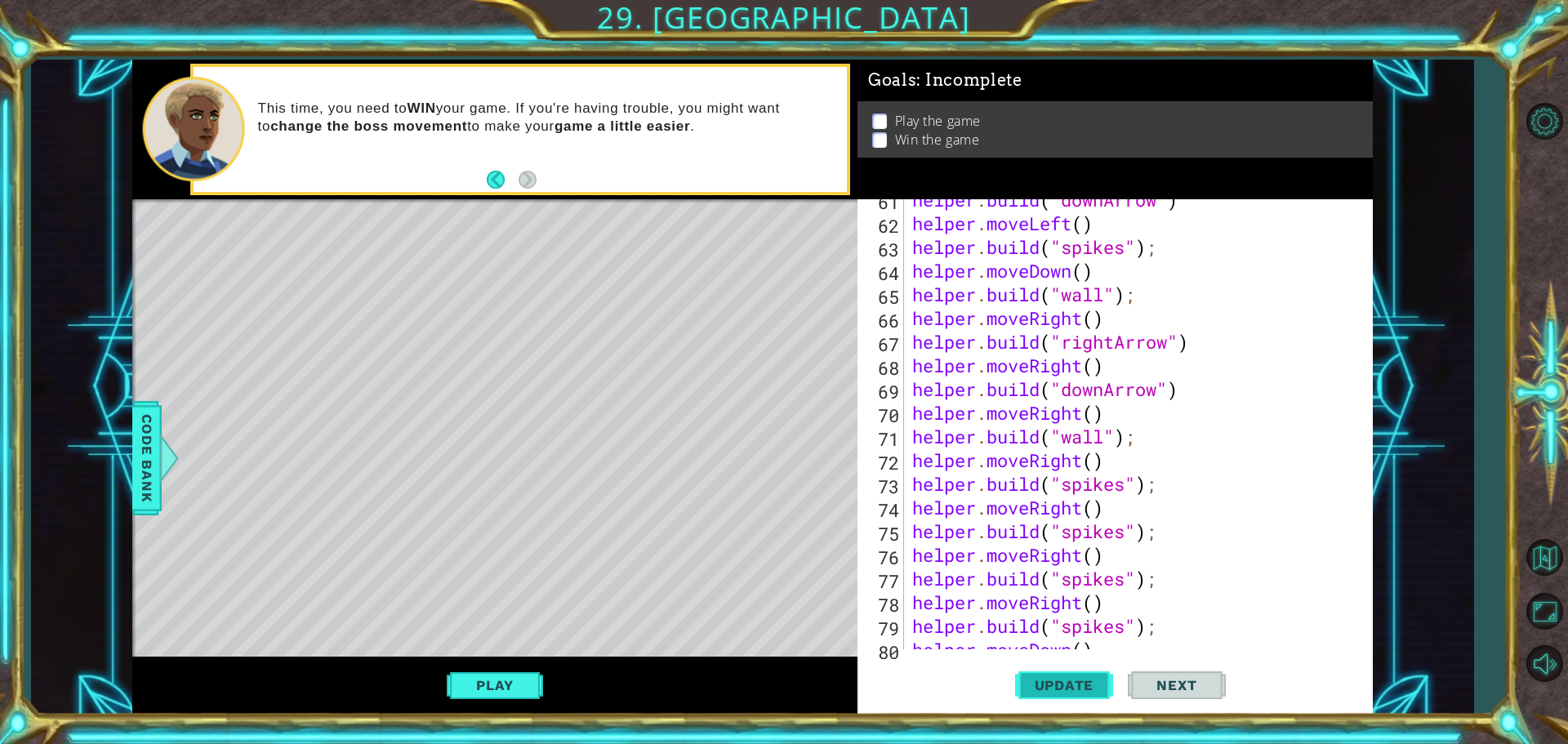
click at [1077, 694] on button "Update" at bounding box center [1064, 685] width 98 height 52
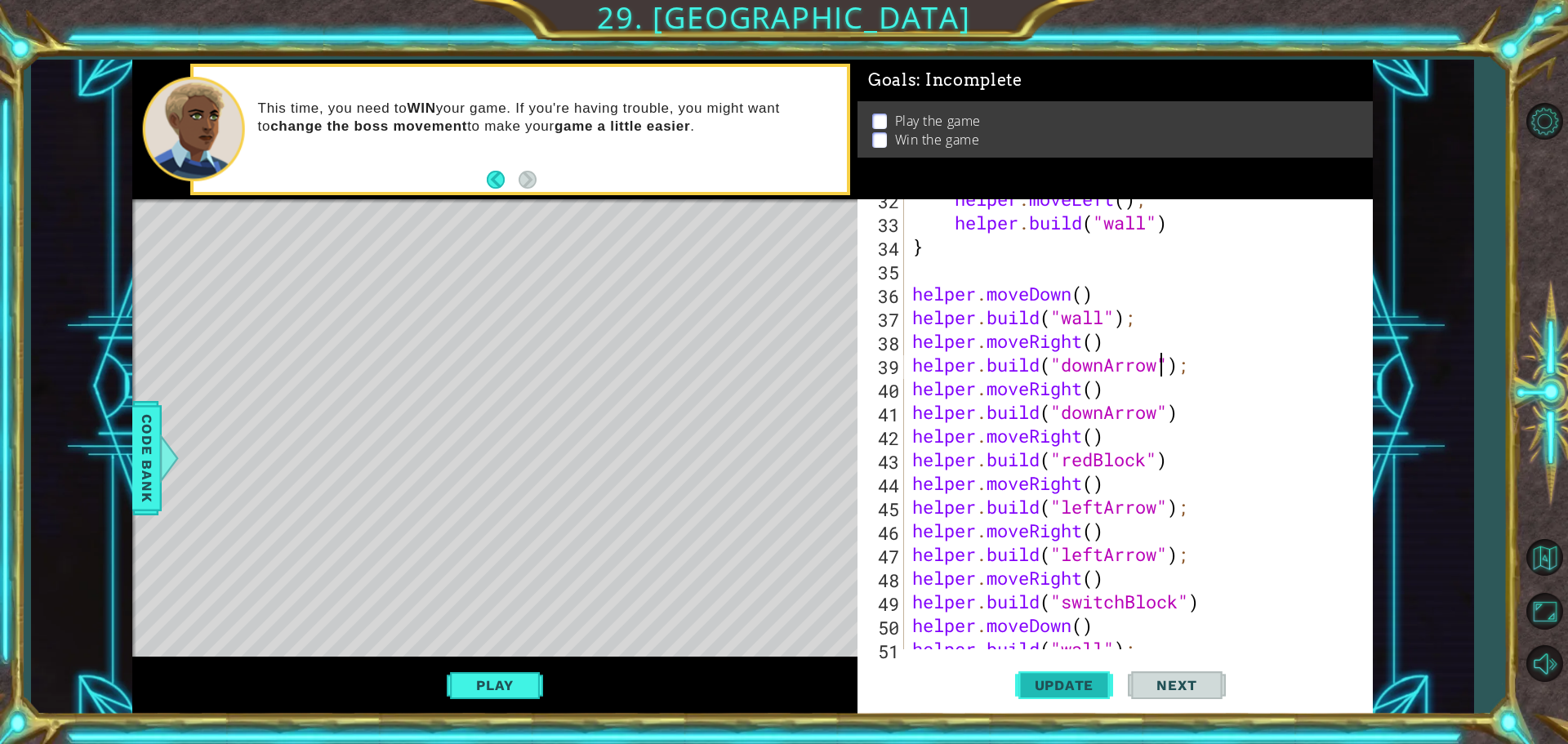
click at [1019, 680] on span "Update" at bounding box center [1064, 686] width 92 height 17
type textarea "helper.build("downArrow ");"
click at [1555, 157] on div at bounding box center [1544, 392] width 47 height 595
drag, startPoint x: 1543, startPoint y: 269, endPoint x: 1552, endPoint y: 290, distance: 22.8
click at [1553, 290] on div at bounding box center [1544, 392] width 47 height 595
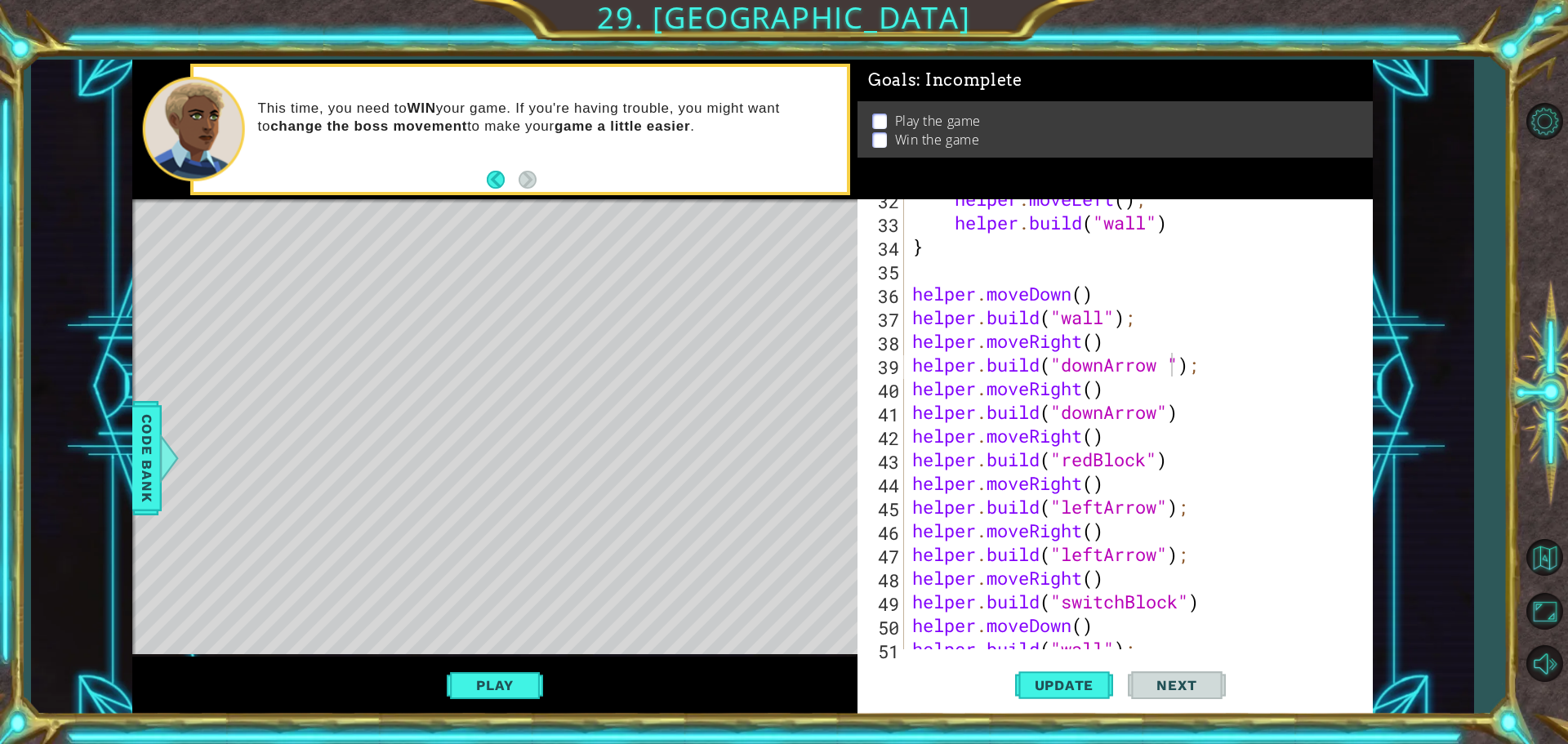
drag, startPoint x: 1461, startPoint y: 434, endPoint x: 1474, endPoint y: 528, distance: 94.9
click at [1476, 466] on div "1 ההההההההההההההההההההההההההההההההההההההההההההההההההההההההההההההההההההההההההההה…" at bounding box center [784, 372] width 1568 height 744
click at [1513, 602] on div "1 ההההההההההההההההההההההההההההההההההההההההההההההההההההההההההההההההההההההההההההה…" at bounding box center [784, 372] width 1568 height 744
click at [507, 692] on button "Play" at bounding box center [494, 685] width 96 height 31
click at [1041, 689] on span "Update" at bounding box center [1064, 686] width 92 height 17
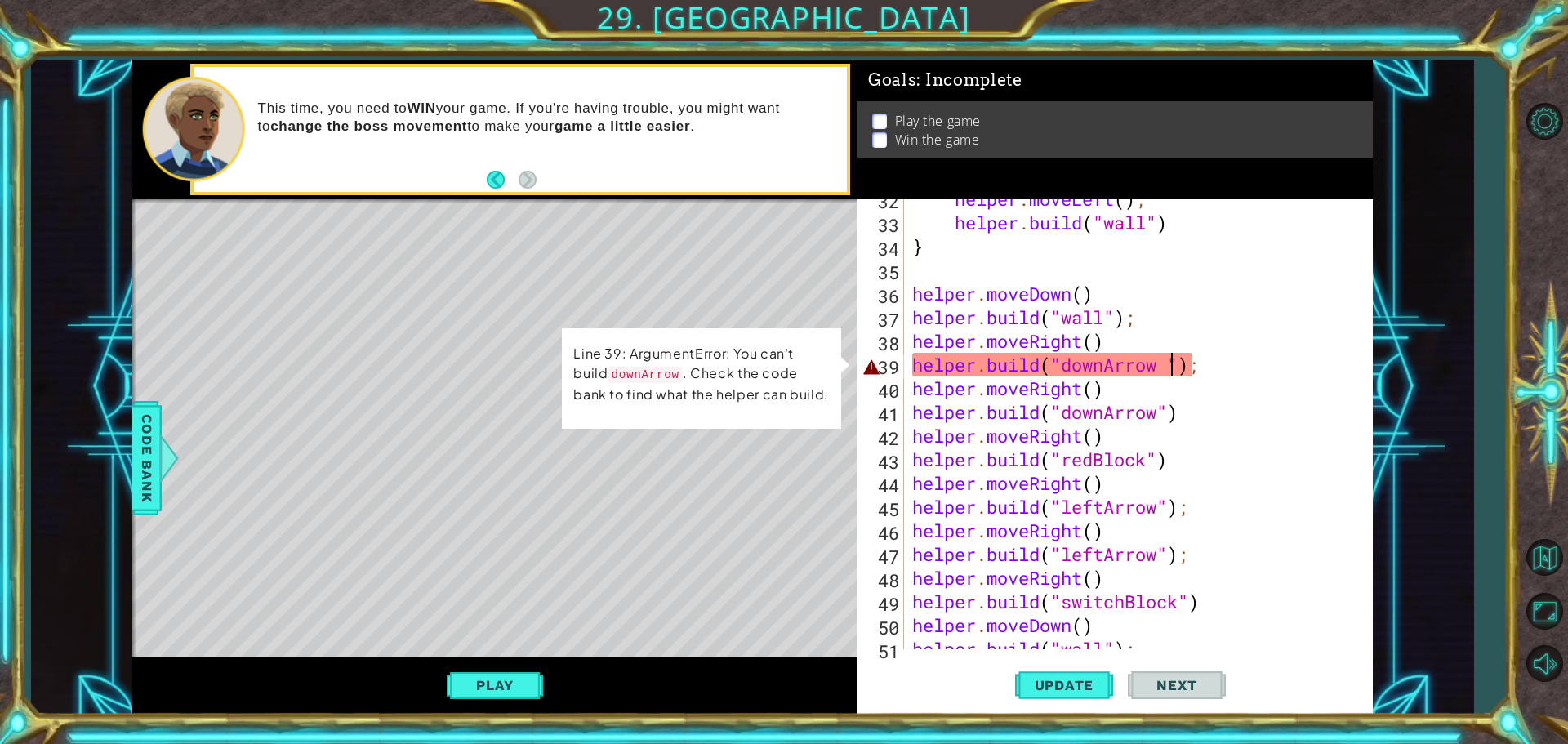
type textarea "helper.build("downArrow");"
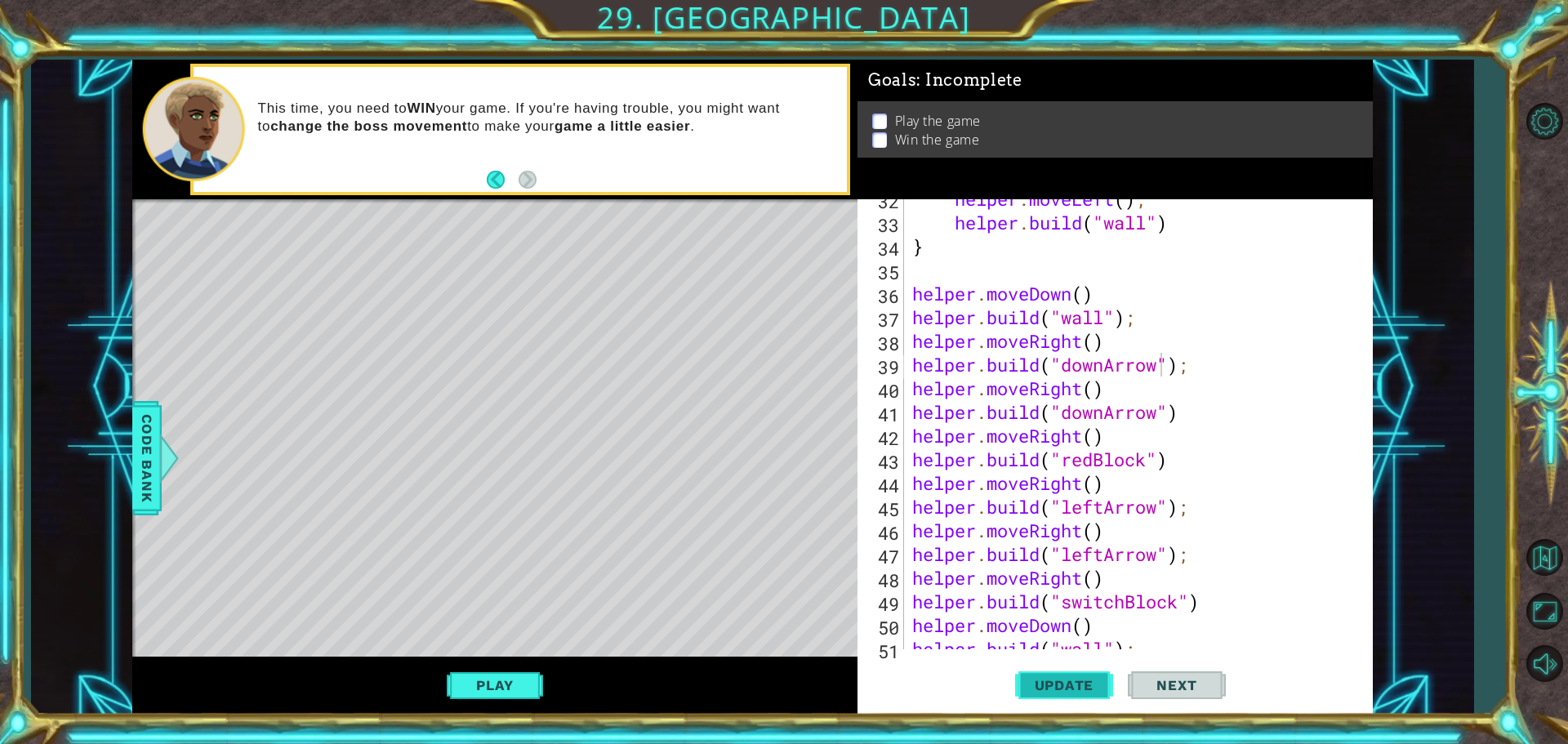
click at [1067, 683] on span "Update" at bounding box center [1064, 686] width 92 height 17
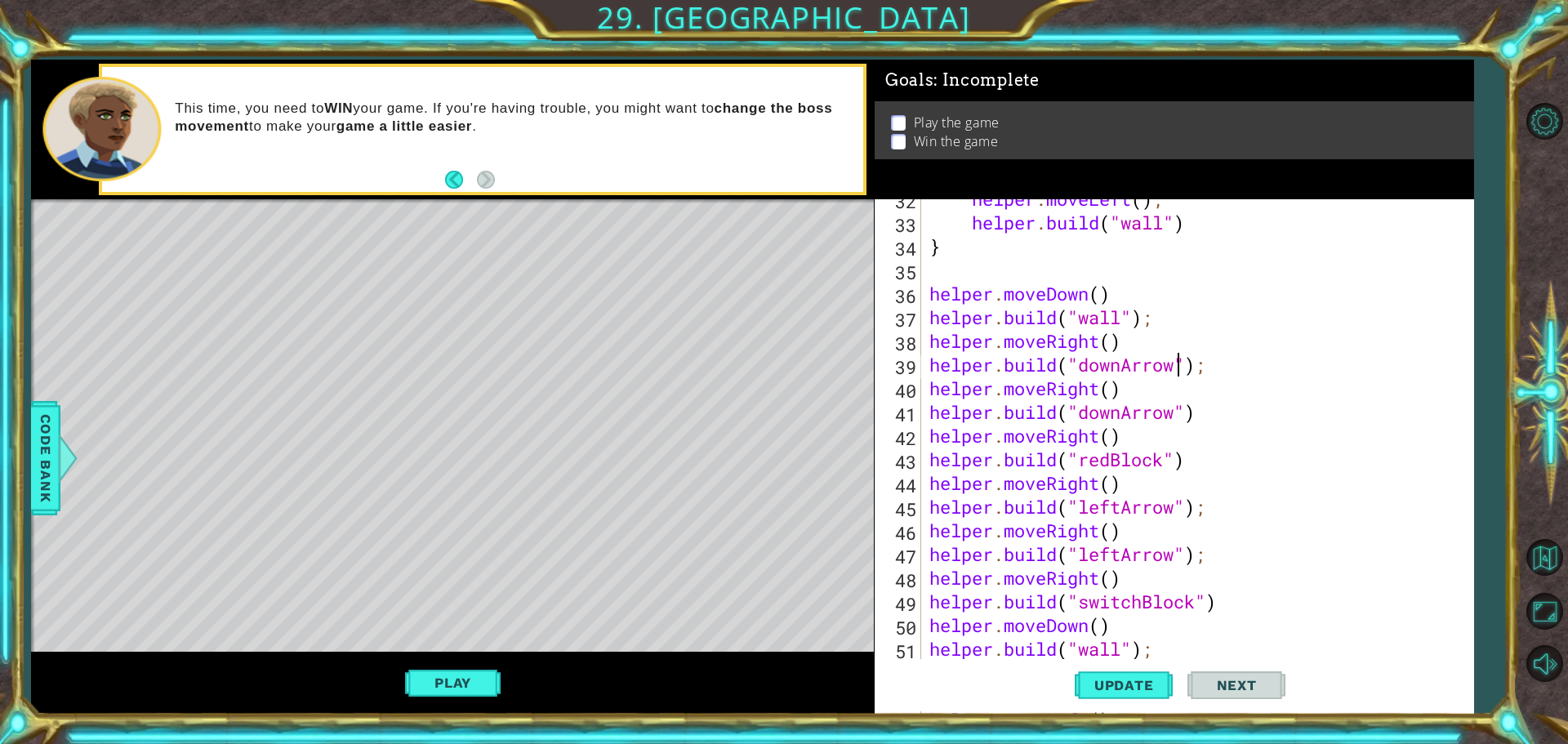
scroll to position [794, 0]
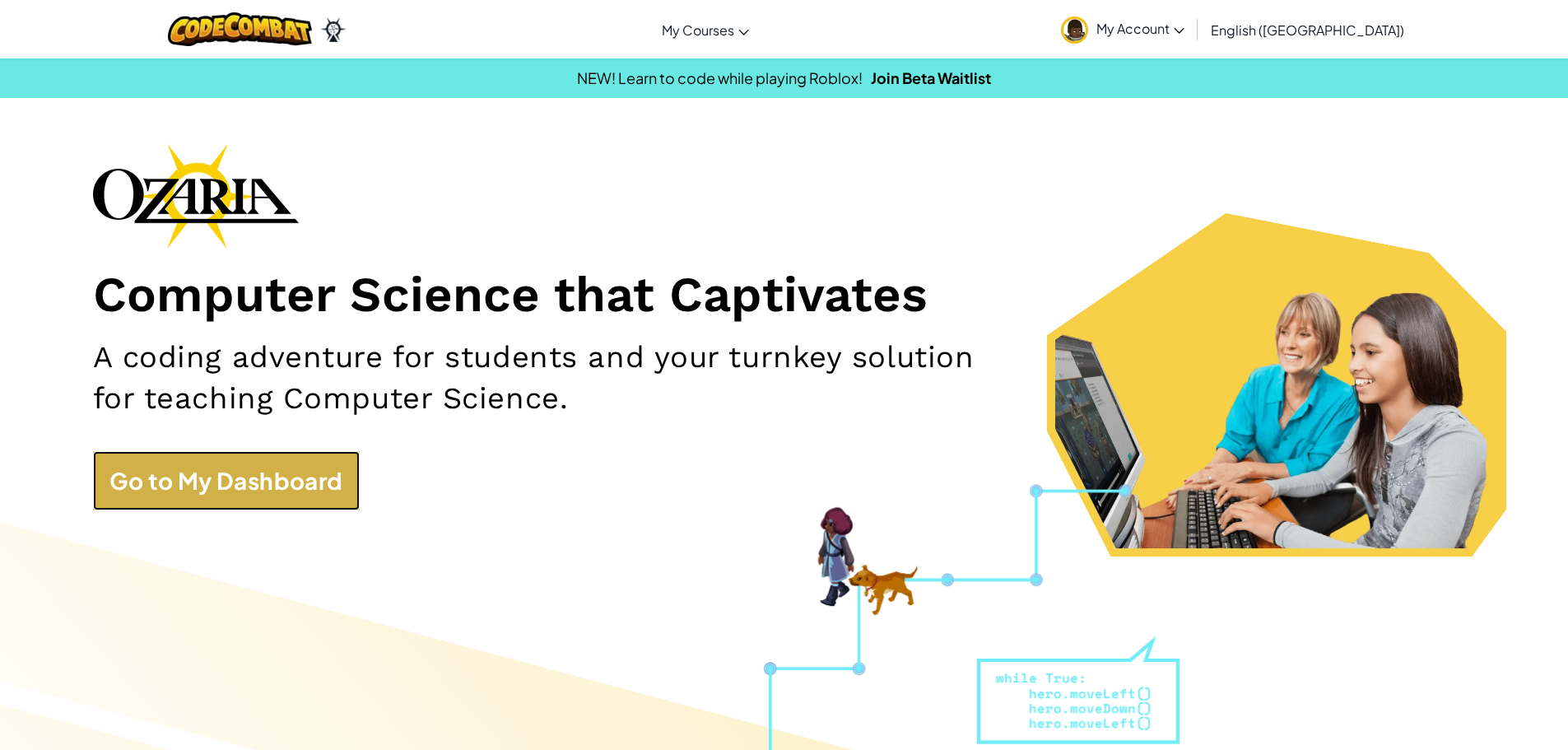
click at [328, 495] on link "Go to My Dashboard" at bounding box center [227, 480] width 267 height 60
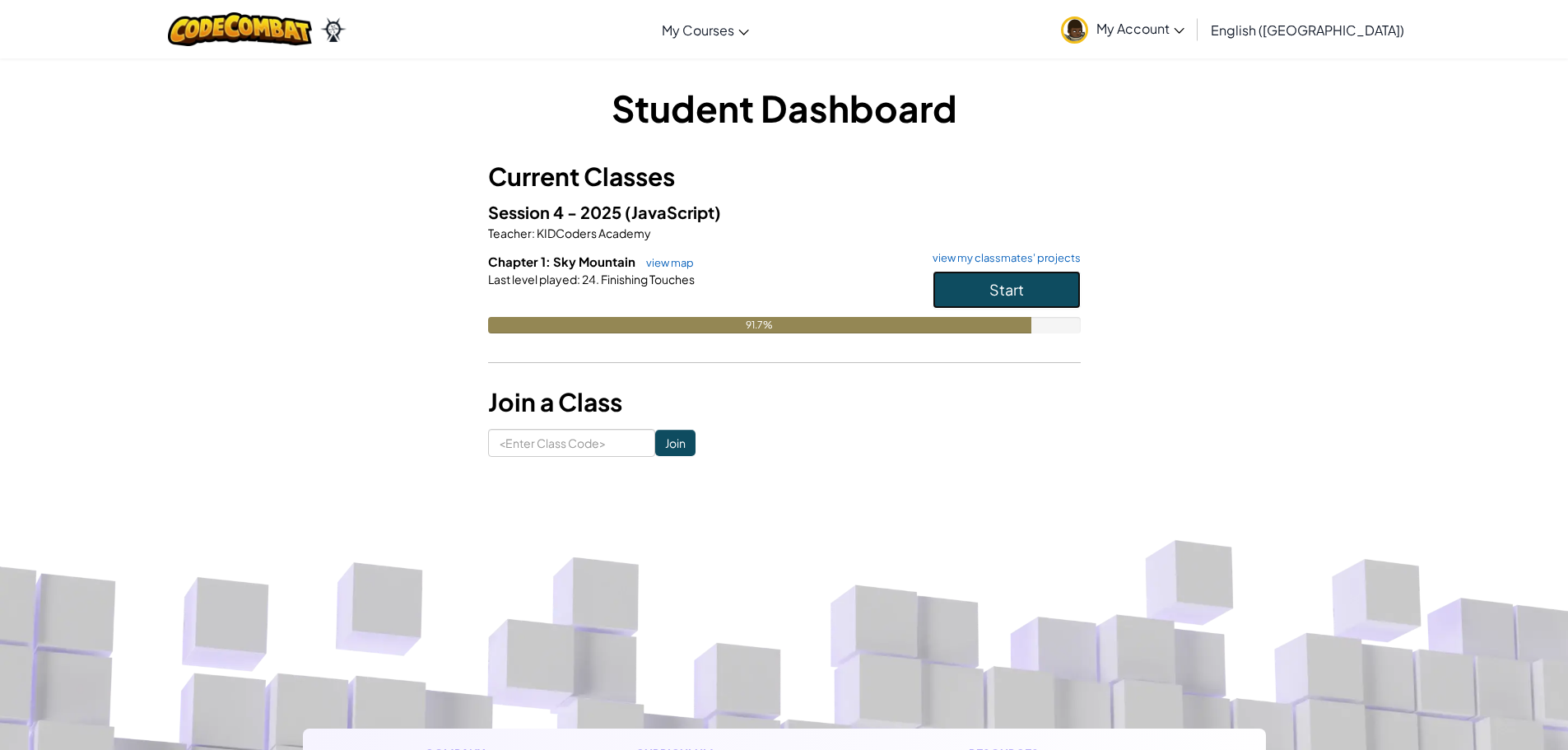
click at [1038, 301] on button "Start" at bounding box center [1006, 289] width 148 height 38
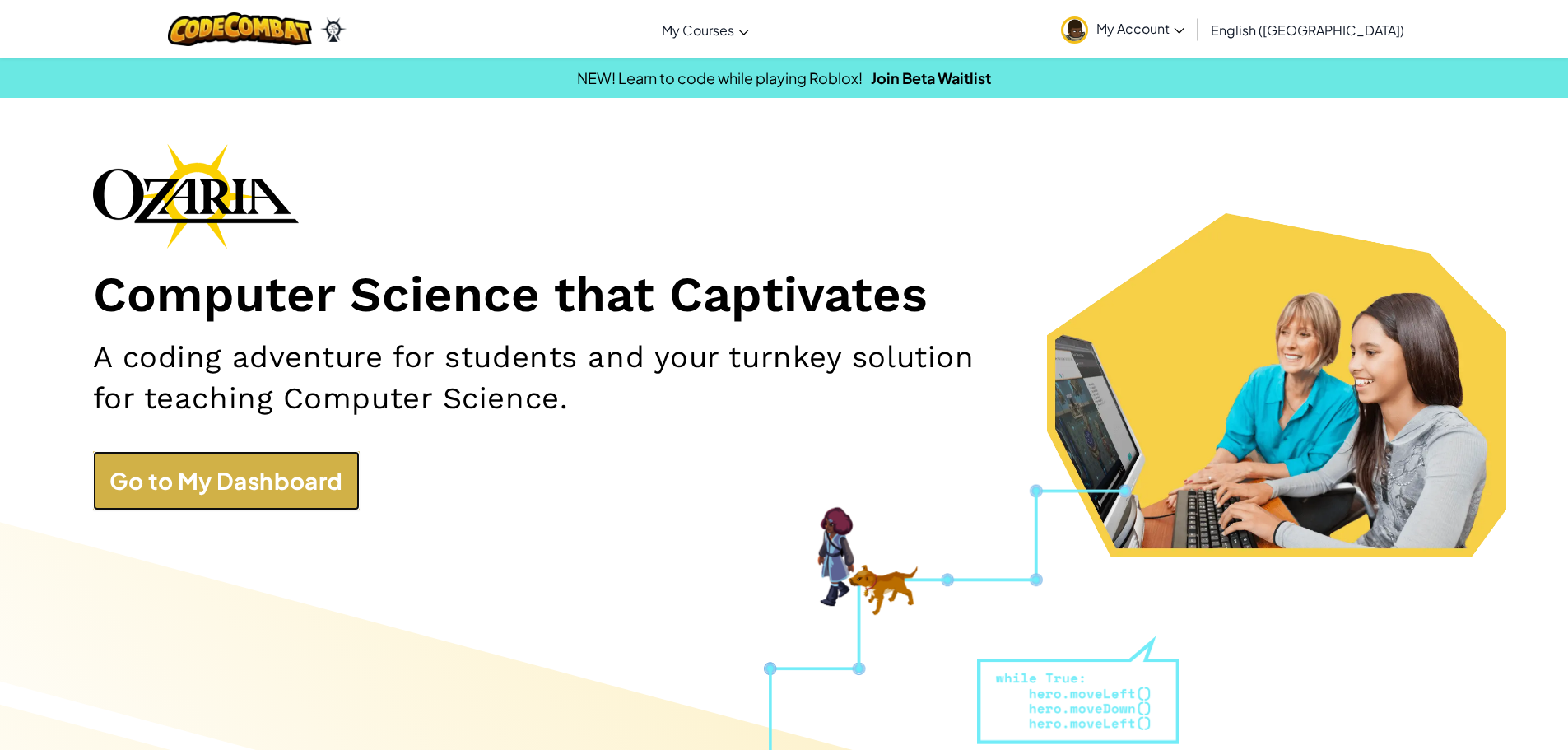
click at [314, 475] on link "Go to My Dashboard" at bounding box center [227, 480] width 267 height 60
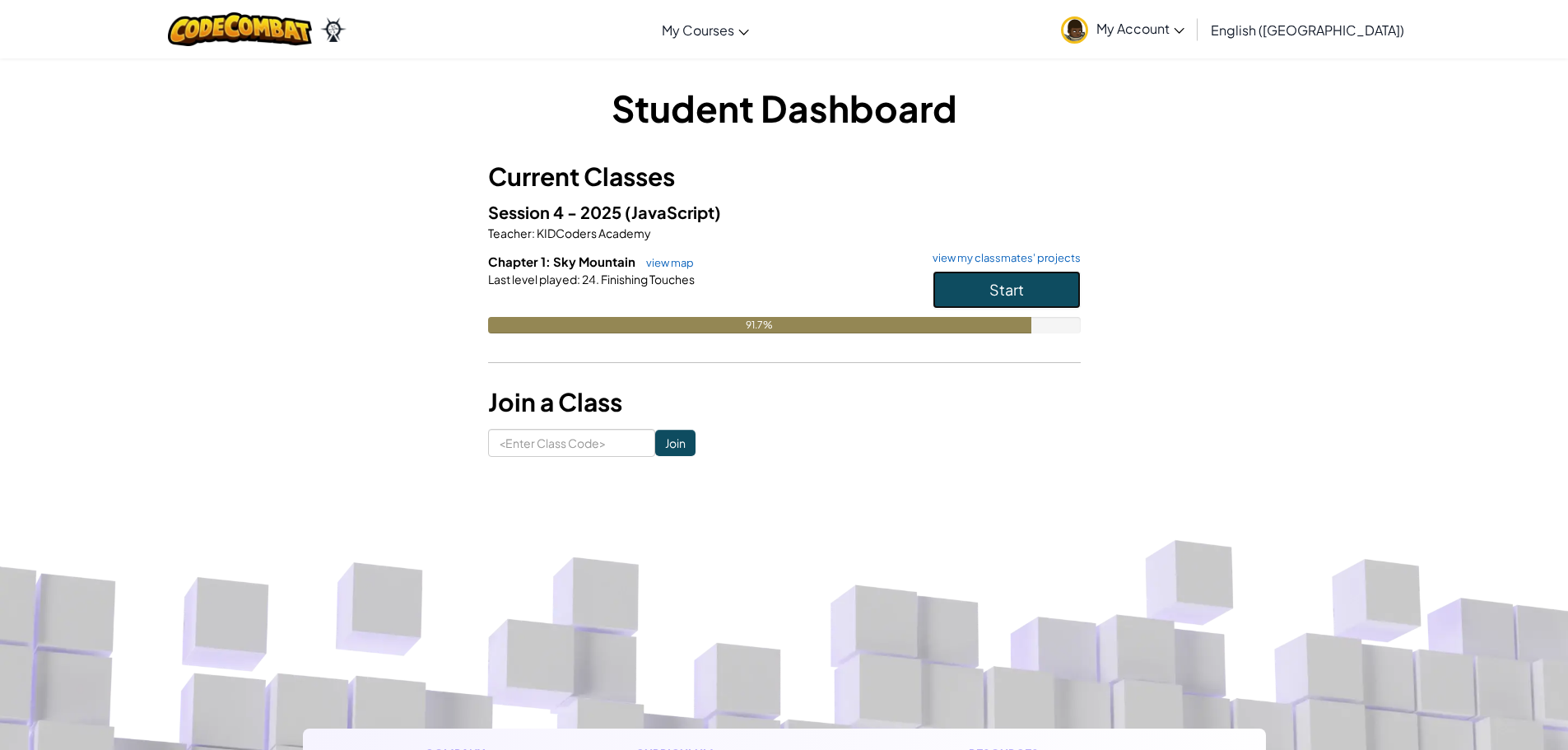
click at [978, 284] on button "Start" at bounding box center [1006, 289] width 148 height 38
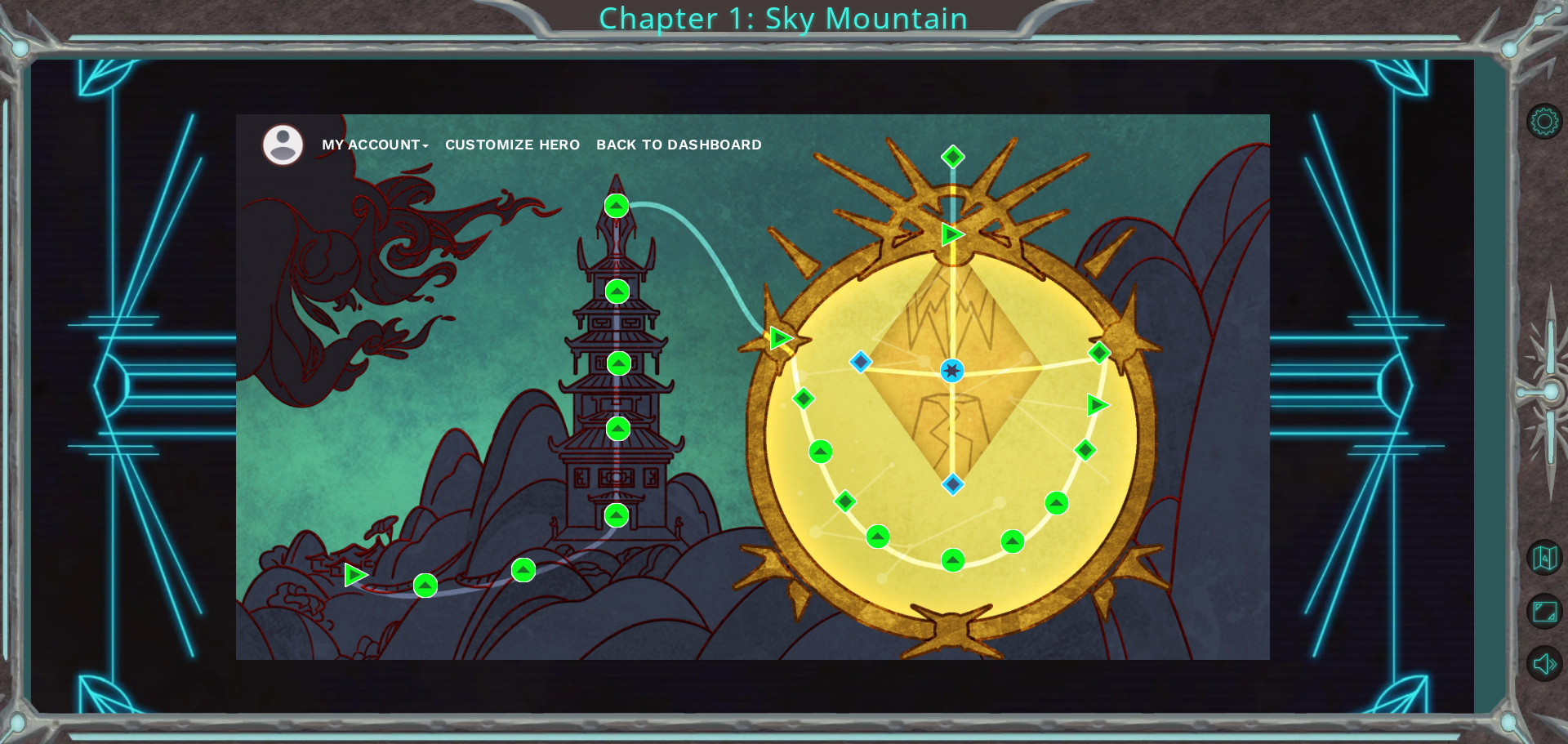
click at [941, 383] on div "My Account Customize Hero Back to Dashboard" at bounding box center [752, 387] width 1034 height 546
click at [947, 363] on img at bounding box center [951, 370] width 24 height 24
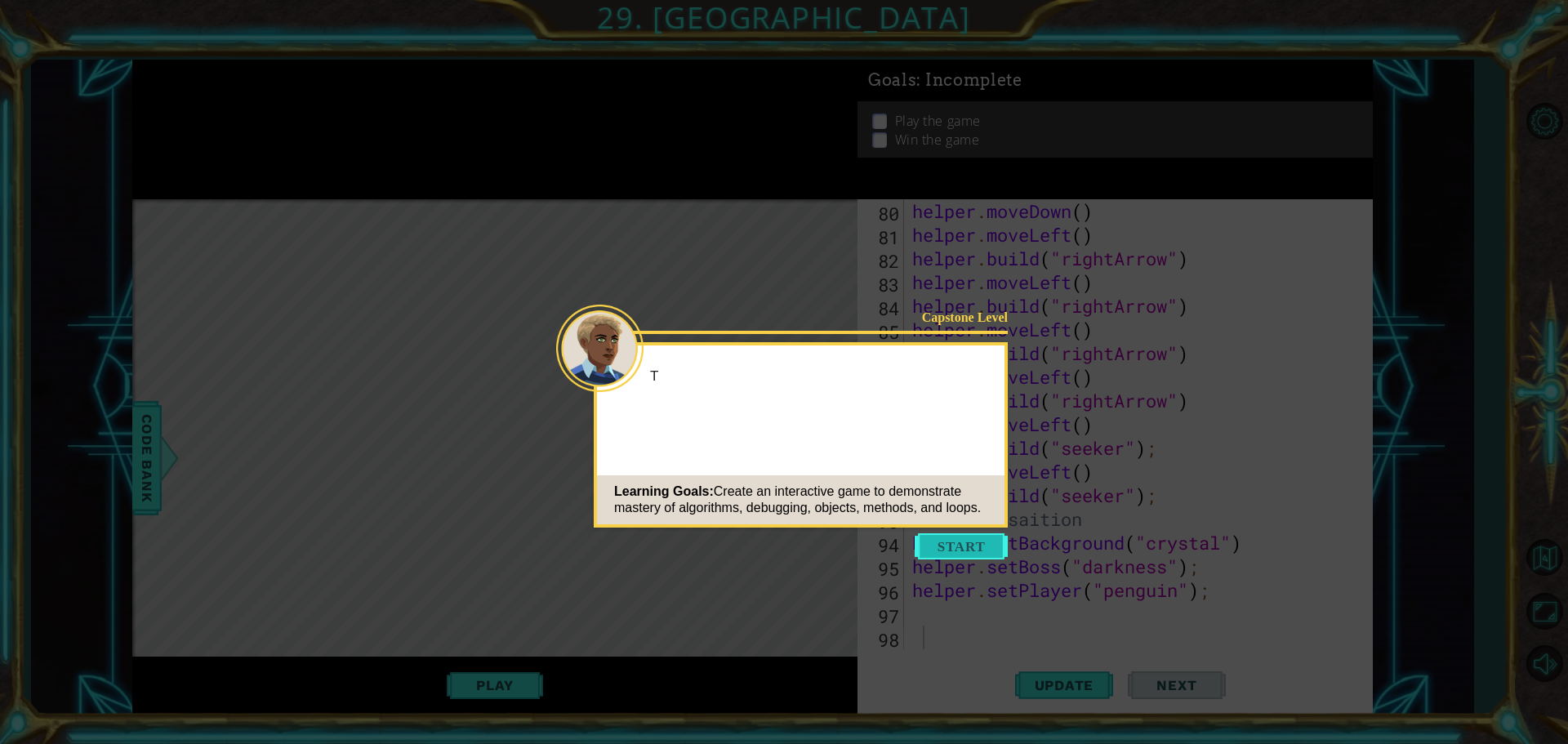
click at [960, 552] on button "Start" at bounding box center [961, 546] width 93 height 26
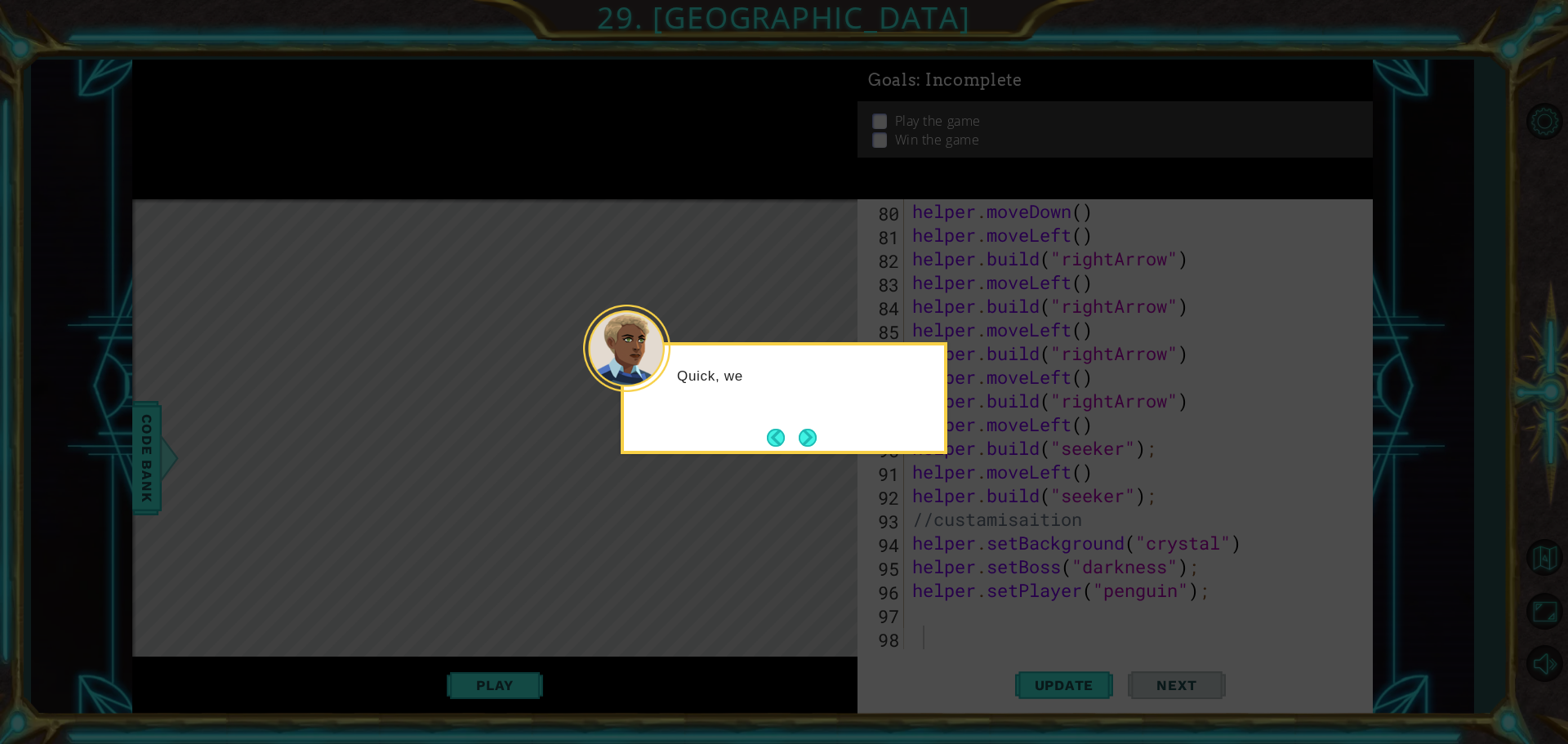
click at [830, 444] on div "Quick, we" at bounding box center [784, 398] width 327 height 112
click at [816, 445] on button "Next" at bounding box center [808, 438] width 18 height 18
click at [816, 429] on button "Next" at bounding box center [808, 438] width 18 height 18
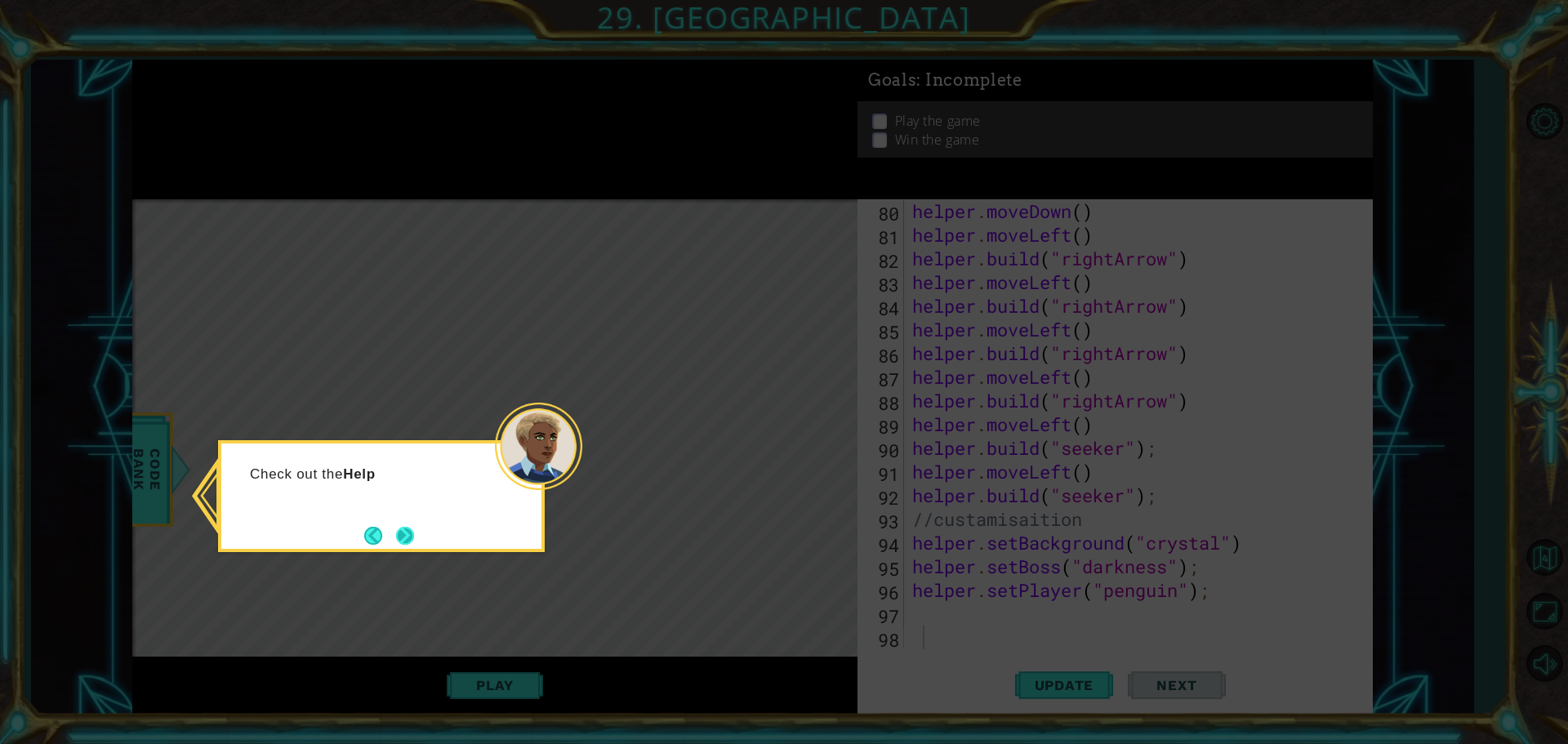
click at [406, 540] on button "Next" at bounding box center [405, 535] width 19 height 19
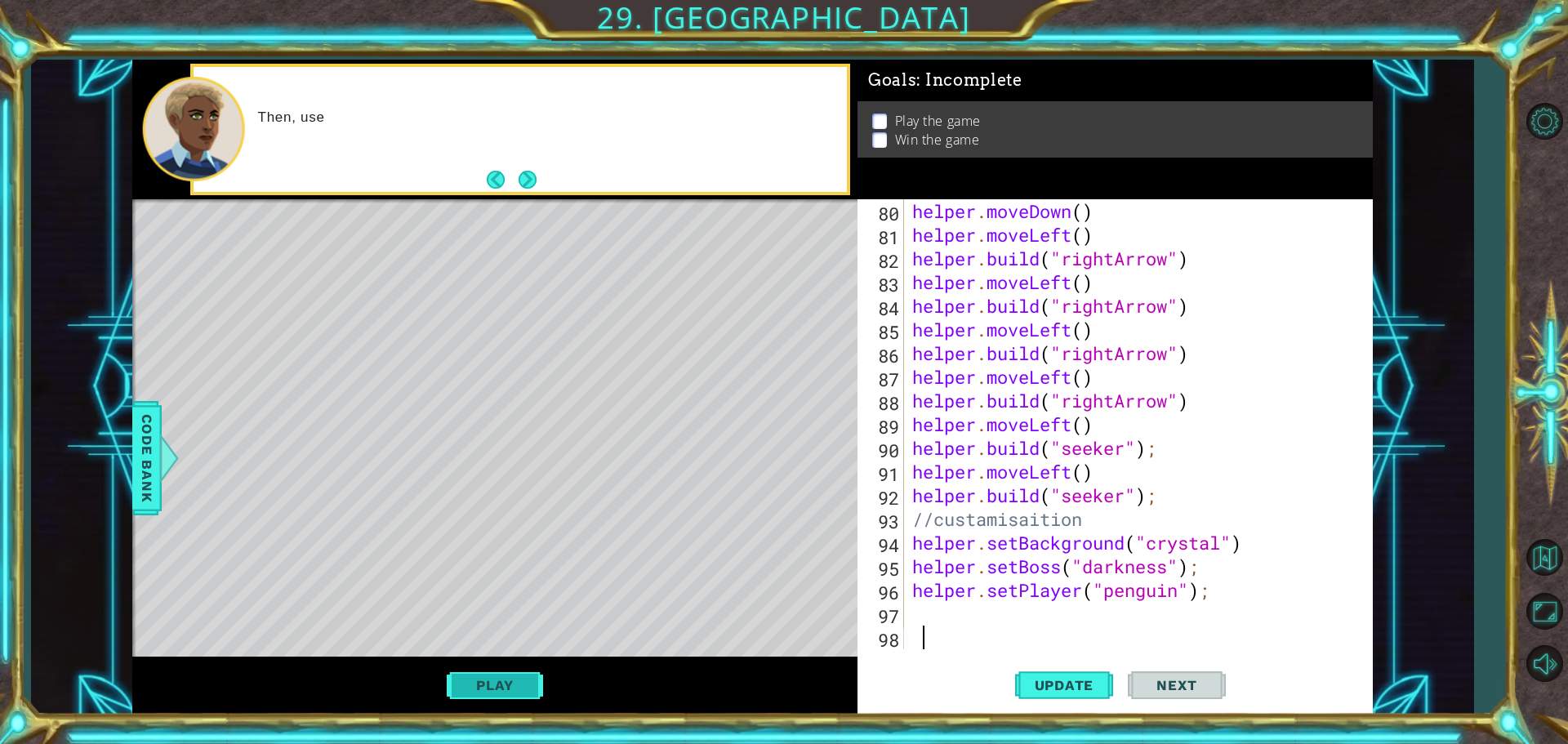
click at [525, 679] on button "Play" at bounding box center [494, 685] width 96 height 31
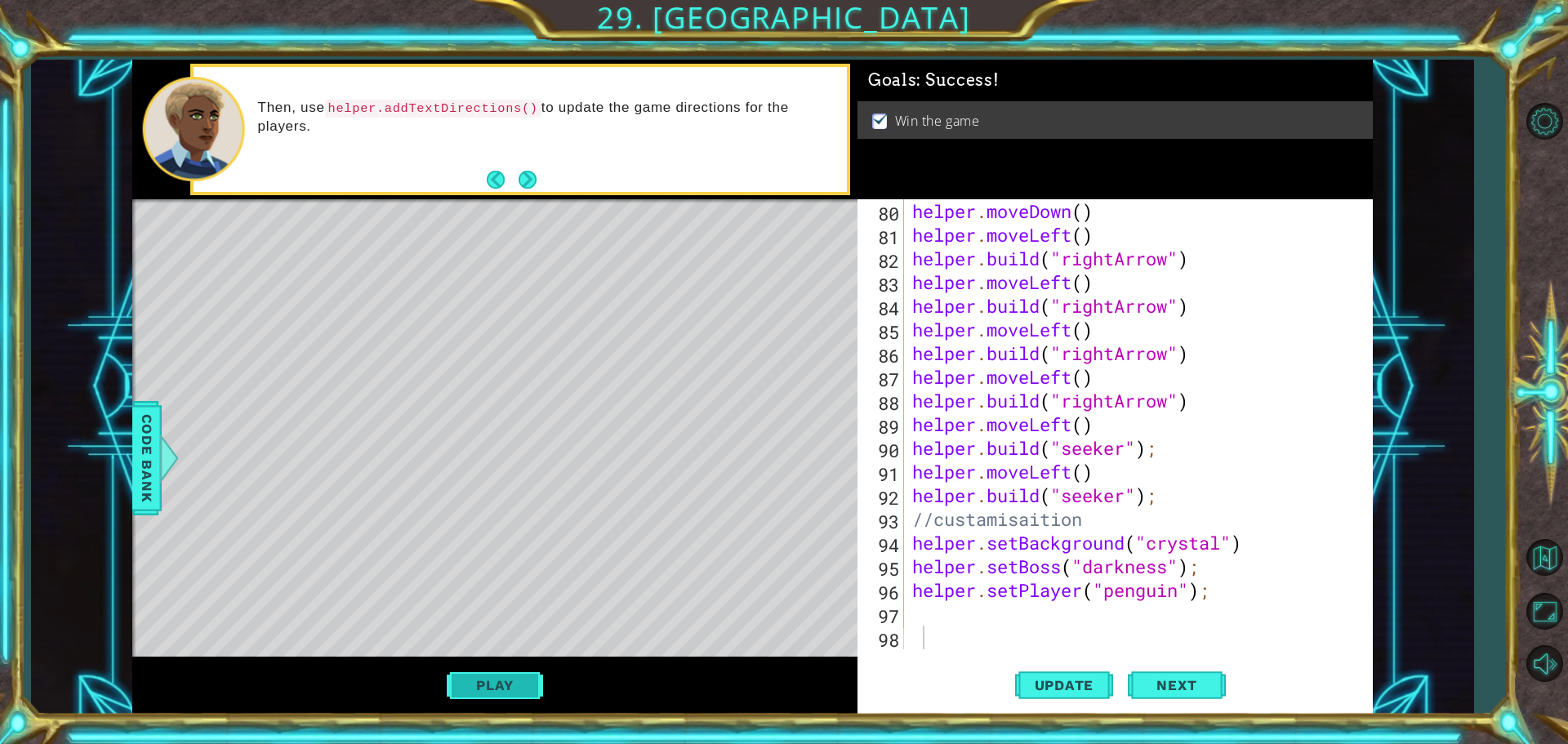
click at [519, 679] on button "Play" at bounding box center [494, 685] width 96 height 31
click at [154, 482] on span "Code Bank" at bounding box center [147, 458] width 26 height 100
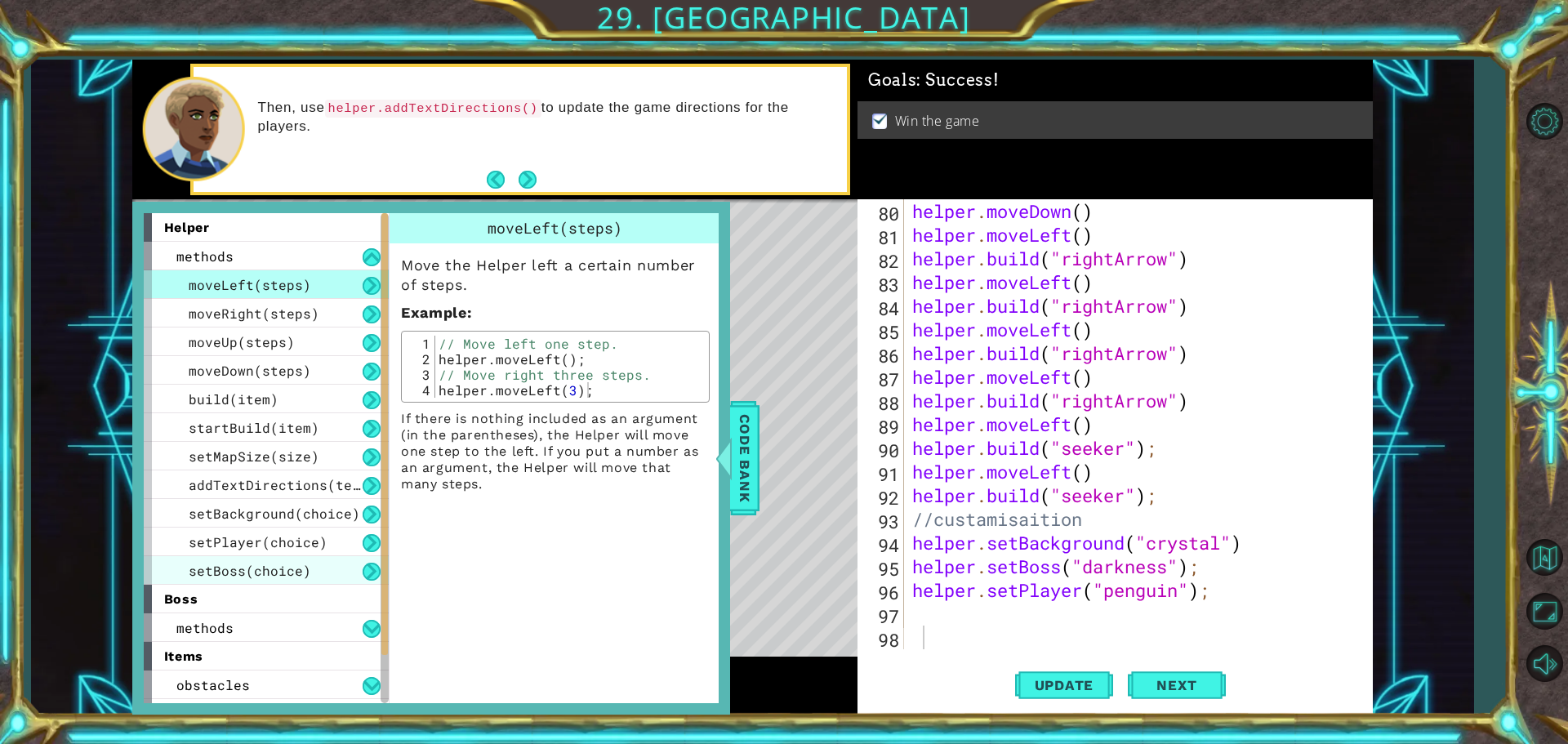
click at [319, 563] on div "setBoss(choice)" at bounding box center [266, 570] width 245 height 28
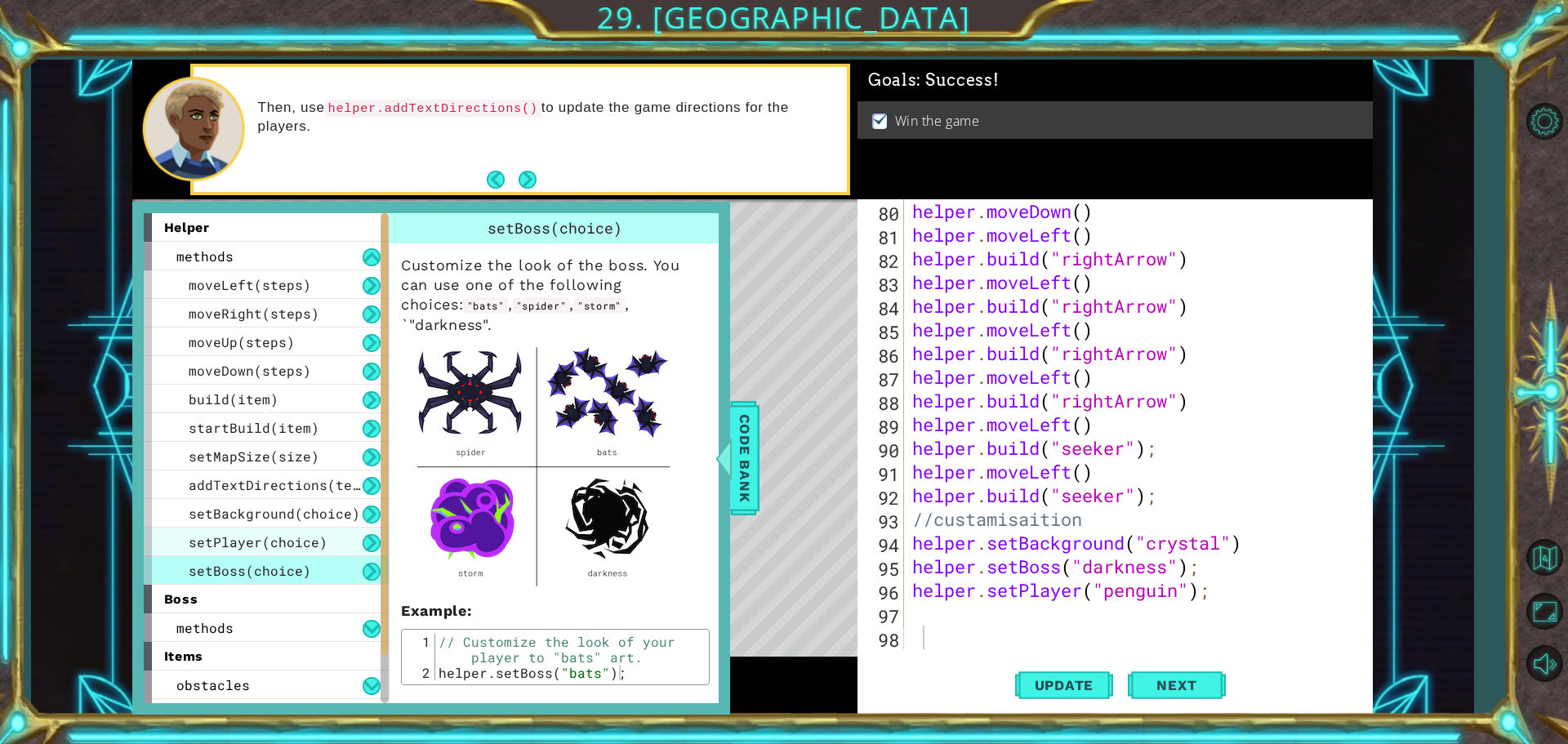
click at [337, 537] on div "setPlayer(choice)" at bounding box center [266, 542] width 245 height 28
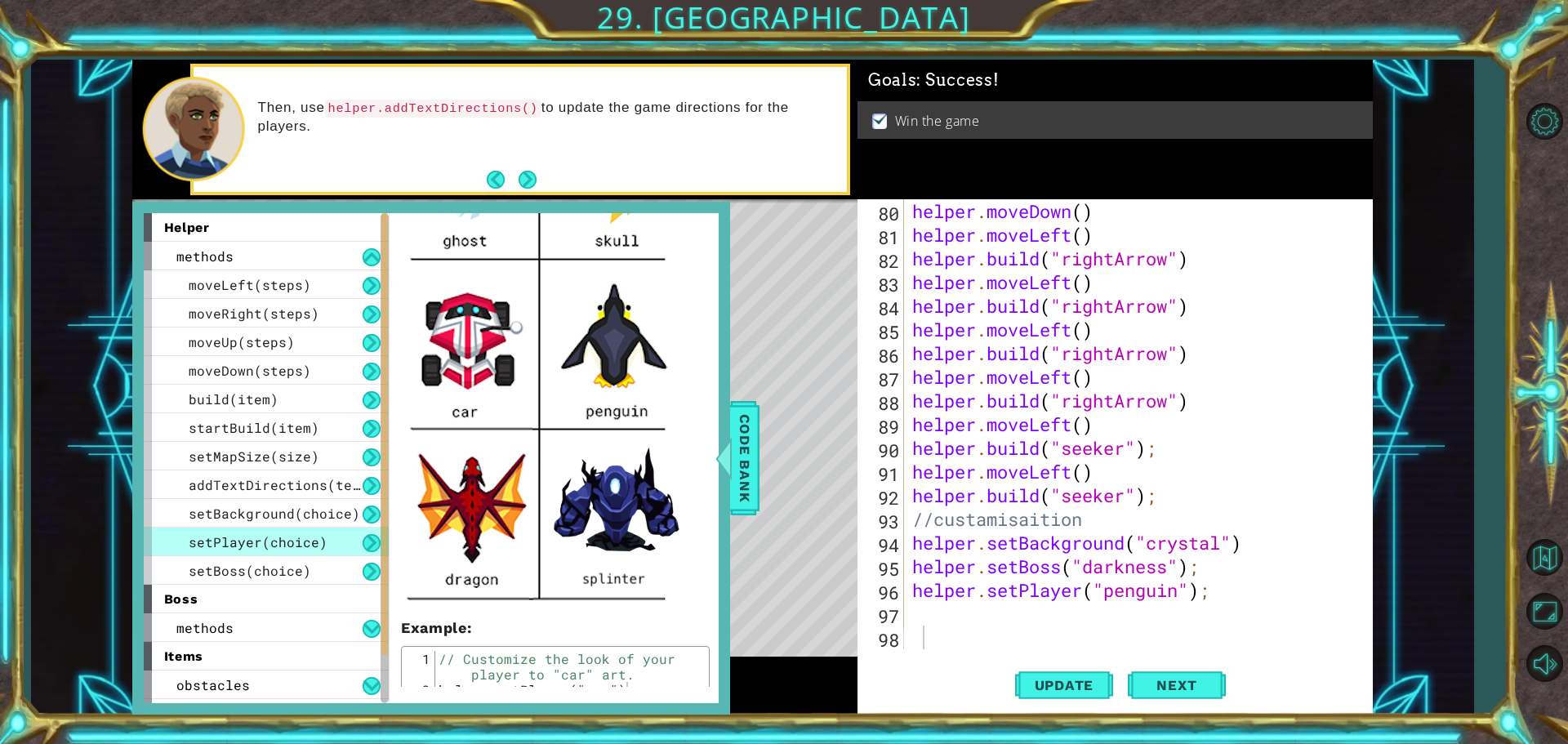
scroll to position [408, 0]
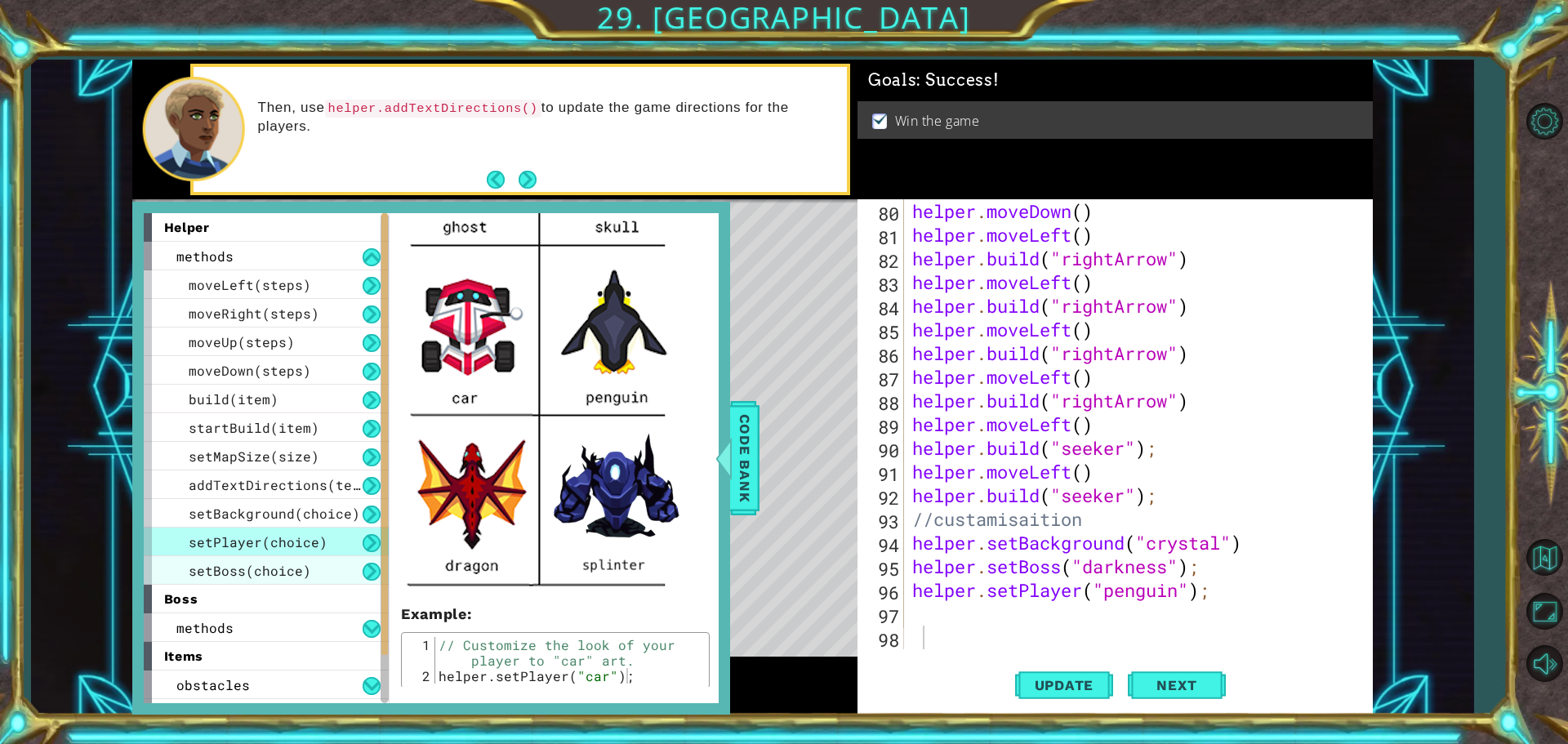
click at [295, 563] on span "setBoss(choice)" at bounding box center [249, 570] width 122 height 17
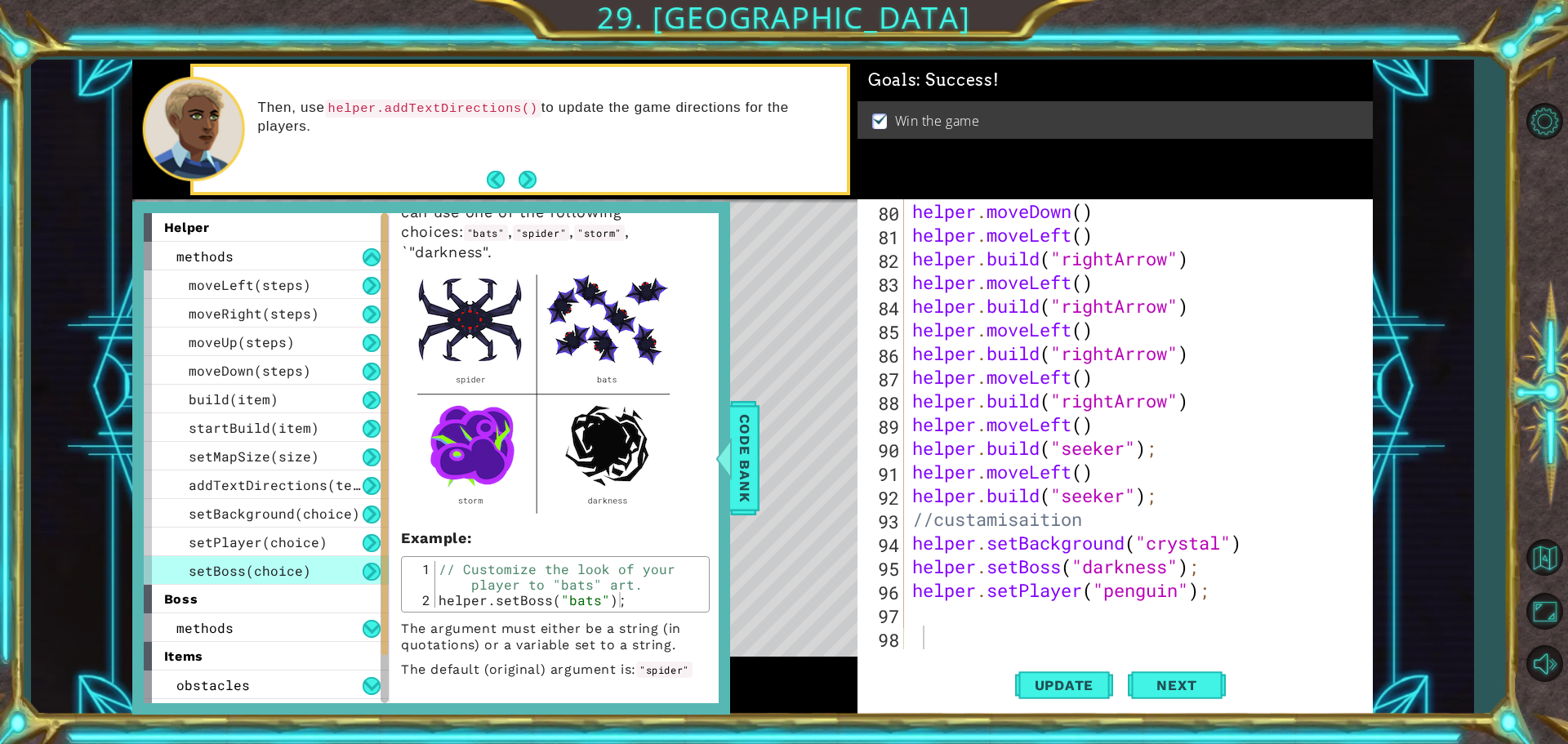
scroll to position [53, 0]
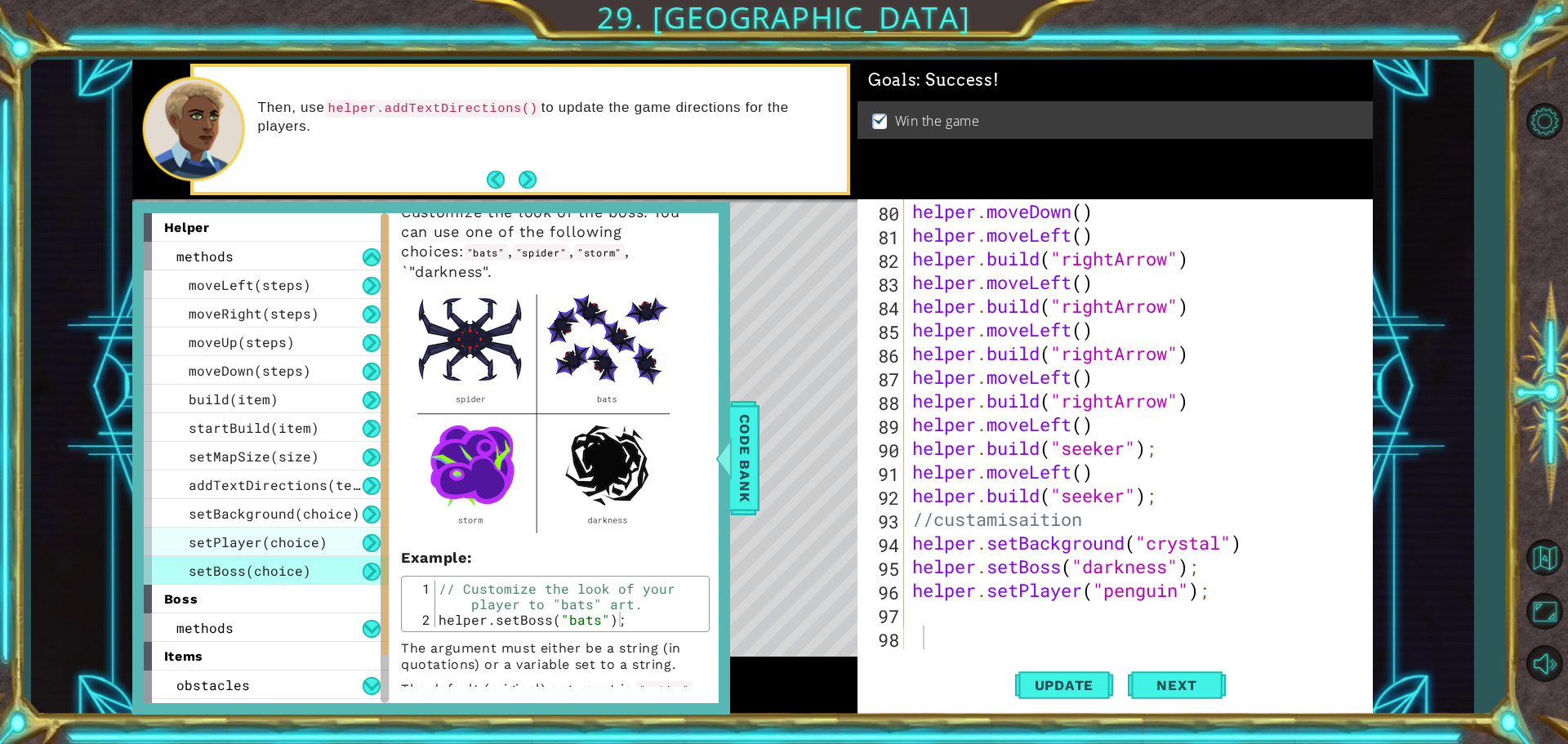
click at [302, 545] on span "setPlayer(choice)" at bounding box center [257, 542] width 139 height 17
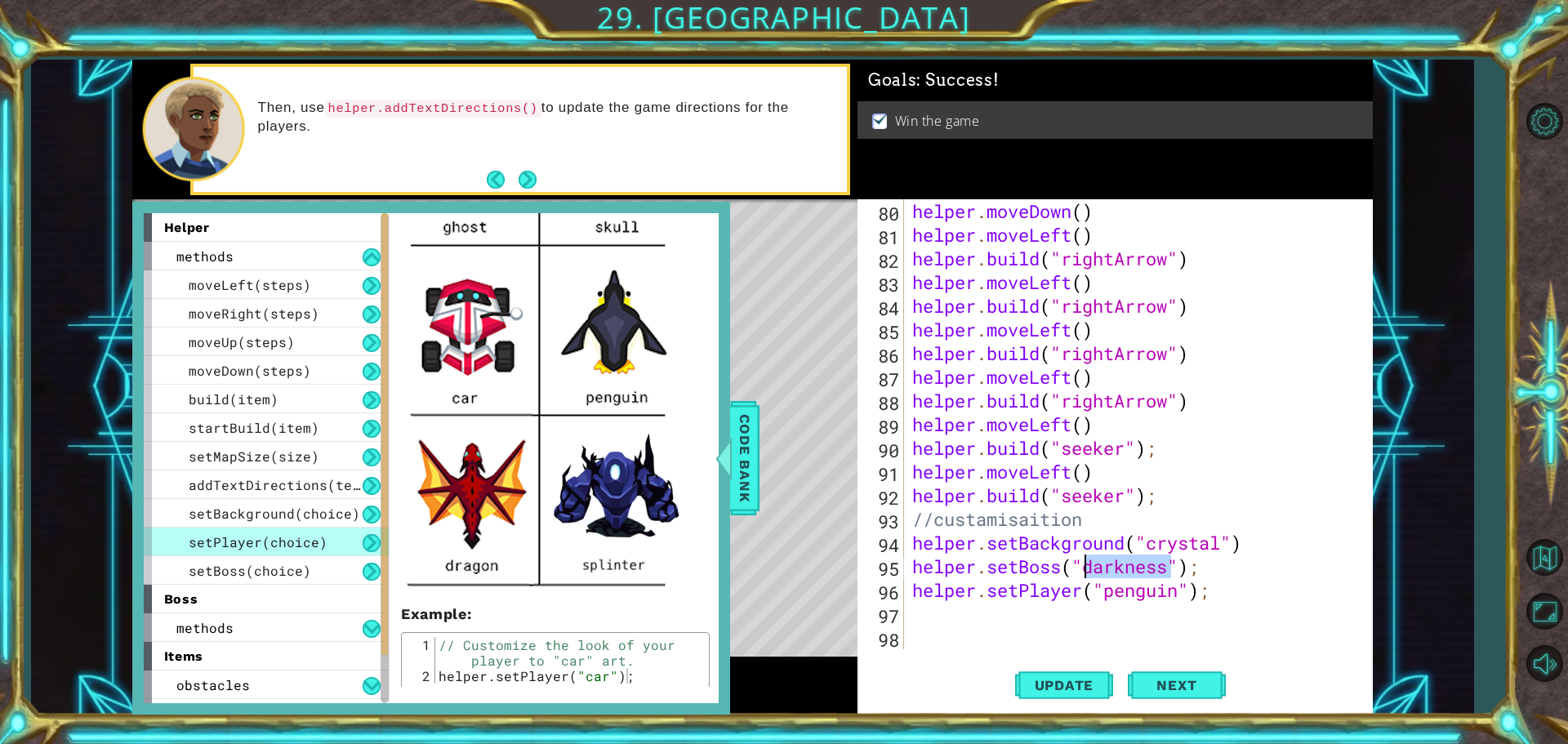
drag, startPoint x: 1171, startPoint y: 568, endPoint x: 1086, endPoint y: 567, distance: 85.0
click at [1086, 567] on div "helper . moveDown ( ) helper . moveLeft ( ) helper . build ( "rightArrow" ) hel…" at bounding box center [1136, 447] width 455 height 497
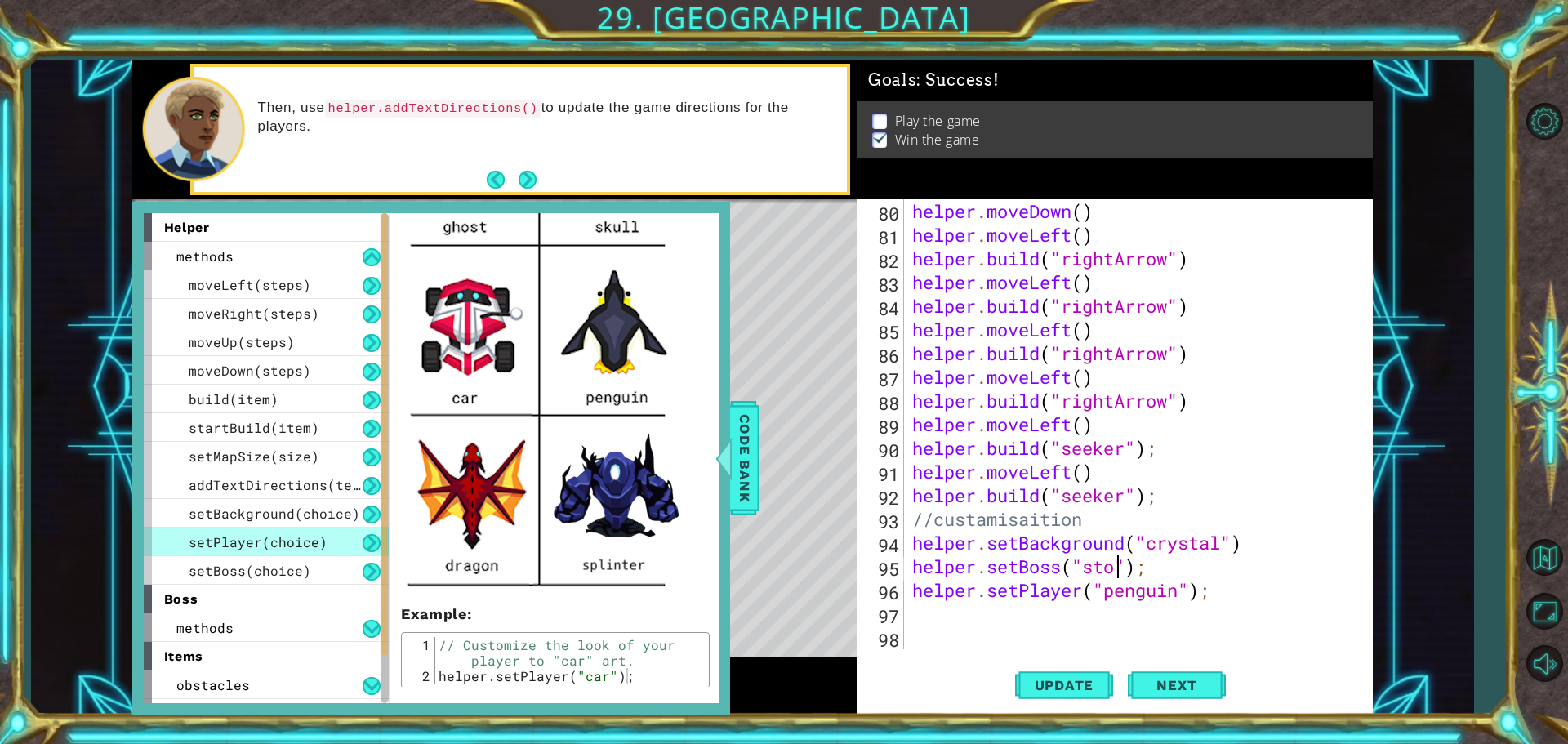
scroll to position [0, 10]
drag, startPoint x: 1181, startPoint y: 592, endPoint x: 1106, endPoint y: 590, distance: 75.0
click at [1106, 590] on div "helper . moveDown ( ) helper . moveLeft ( ) helper . build ( "rightArrow" ) hel…" at bounding box center [1136, 447] width 455 height 497
type textarea "helper.setPlayer("dra");"
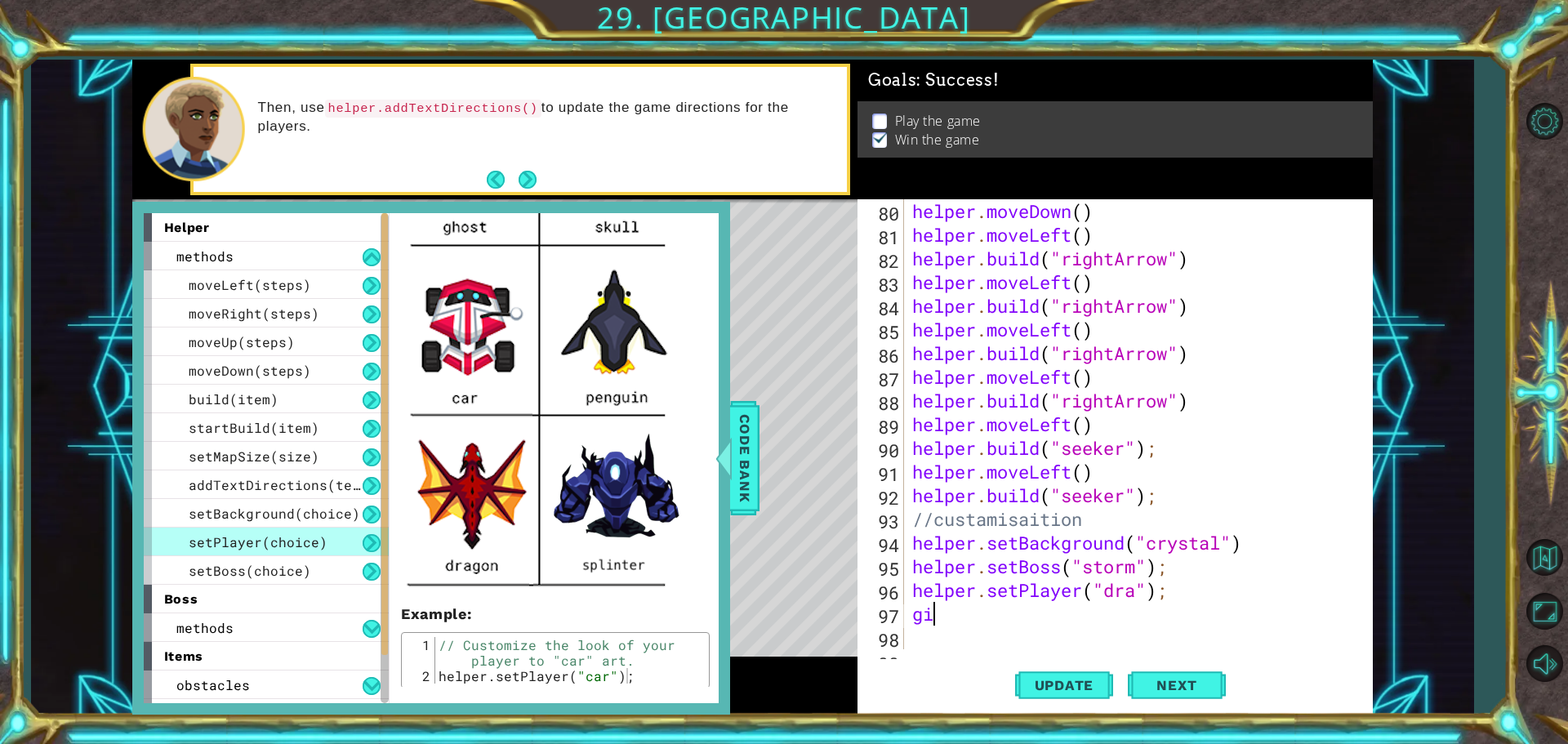
type textarea "g"
click at [1142, 596] on div "helper . moveDown ( ) helper . moveLeft ( ) helper . build ( "rightArrow" ) hel…" at bounding box center [1136, 447] width 455 height 497
click at [1112, 680] on div "Update Next" at bounding box center [1120, 685] width 515 height 52
drag, startPoint x: 1105, startPoint y: 687, endPoint x: 1094, endPoint y: 686, distance: 11.0
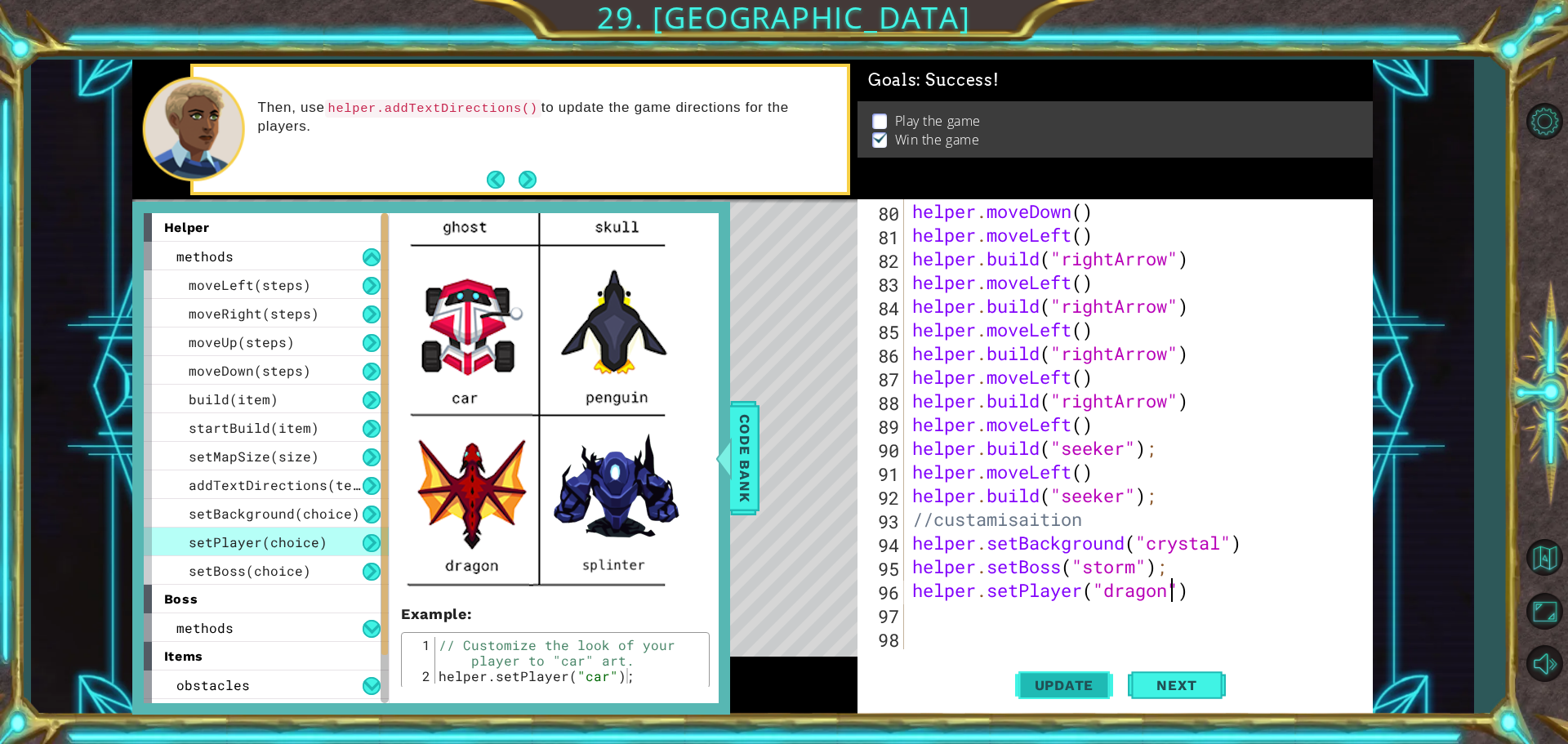
click at [1101, 687] on span "Update" at bounding box center [1064, 686] width 92 height 17
drag, startPoint x: 731, startPoint y: 472, endPoint x: 741, endPoint y: 470, distance: 10.2
click at [732, 472] on div at bounding box center [723, 457] width 21 height 49
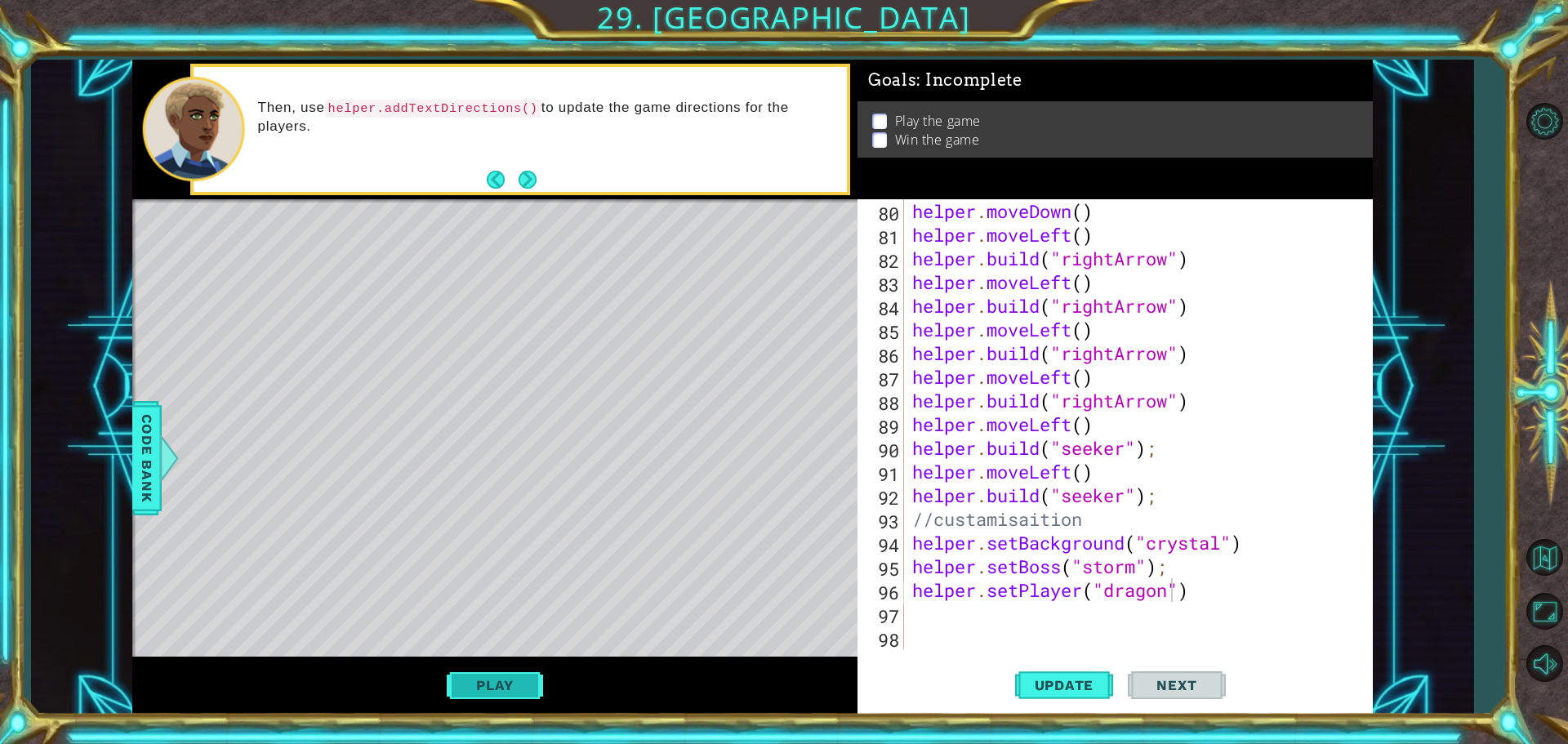
click at [502, 676] on button "Play" at bounding box center [494, 685] width 96 height 31
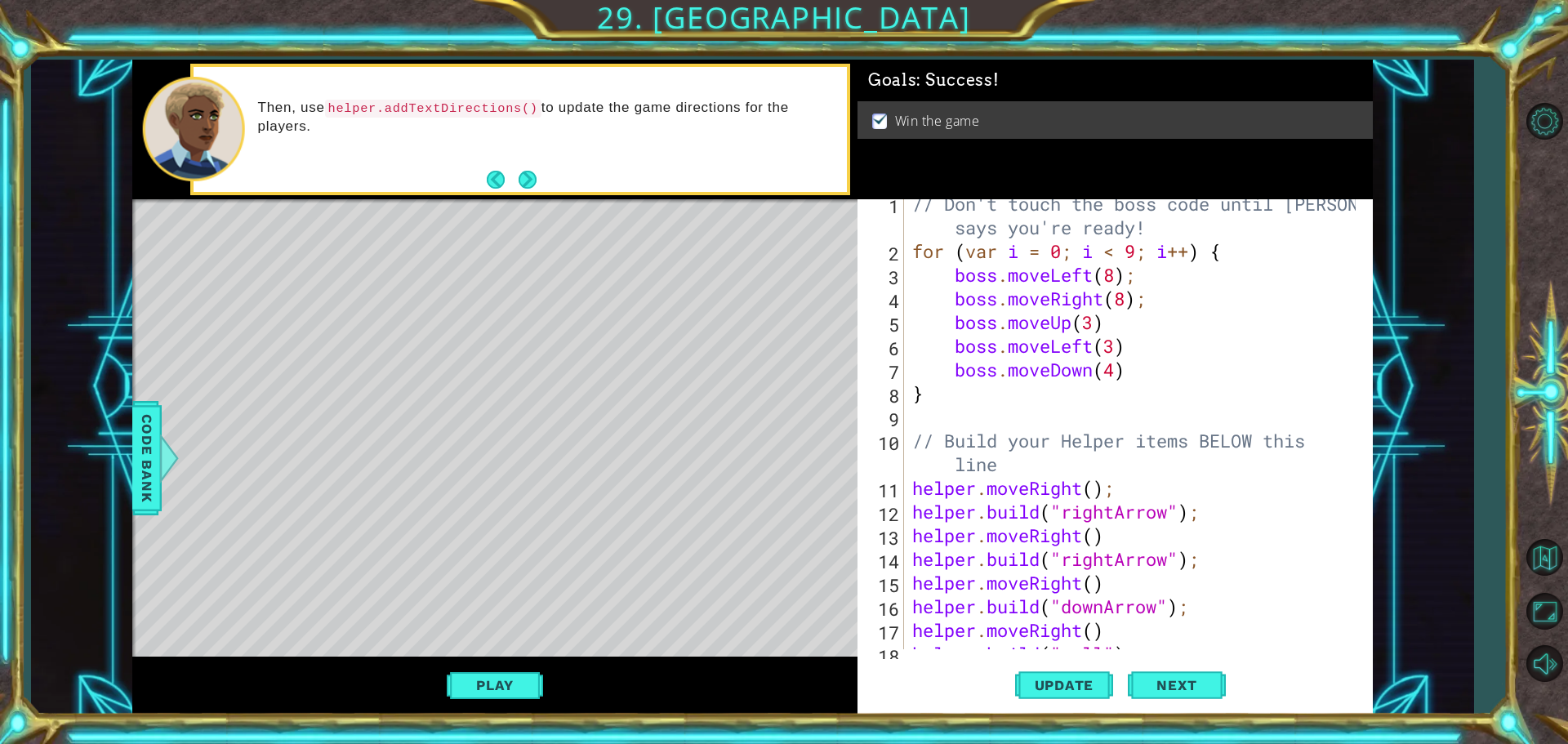
scroll to position [0, 0]
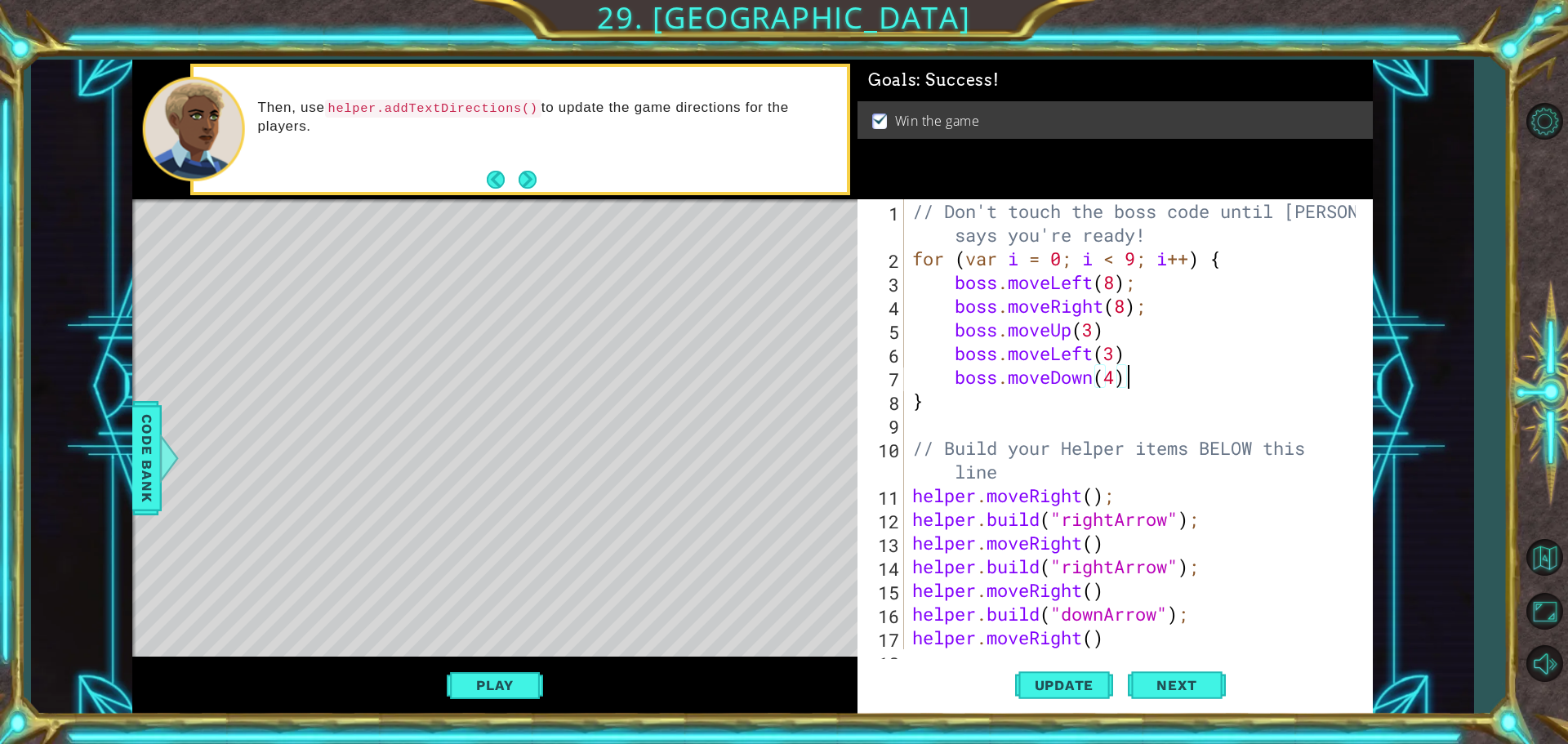
click at [1168, 370] on div "// Don't touch the boss code until Vega says you're ready! for ( var i = 0 ; i …" at bounding box center [1136, 459] width 455 height 521
type textarea "boss.moveDown(4)"
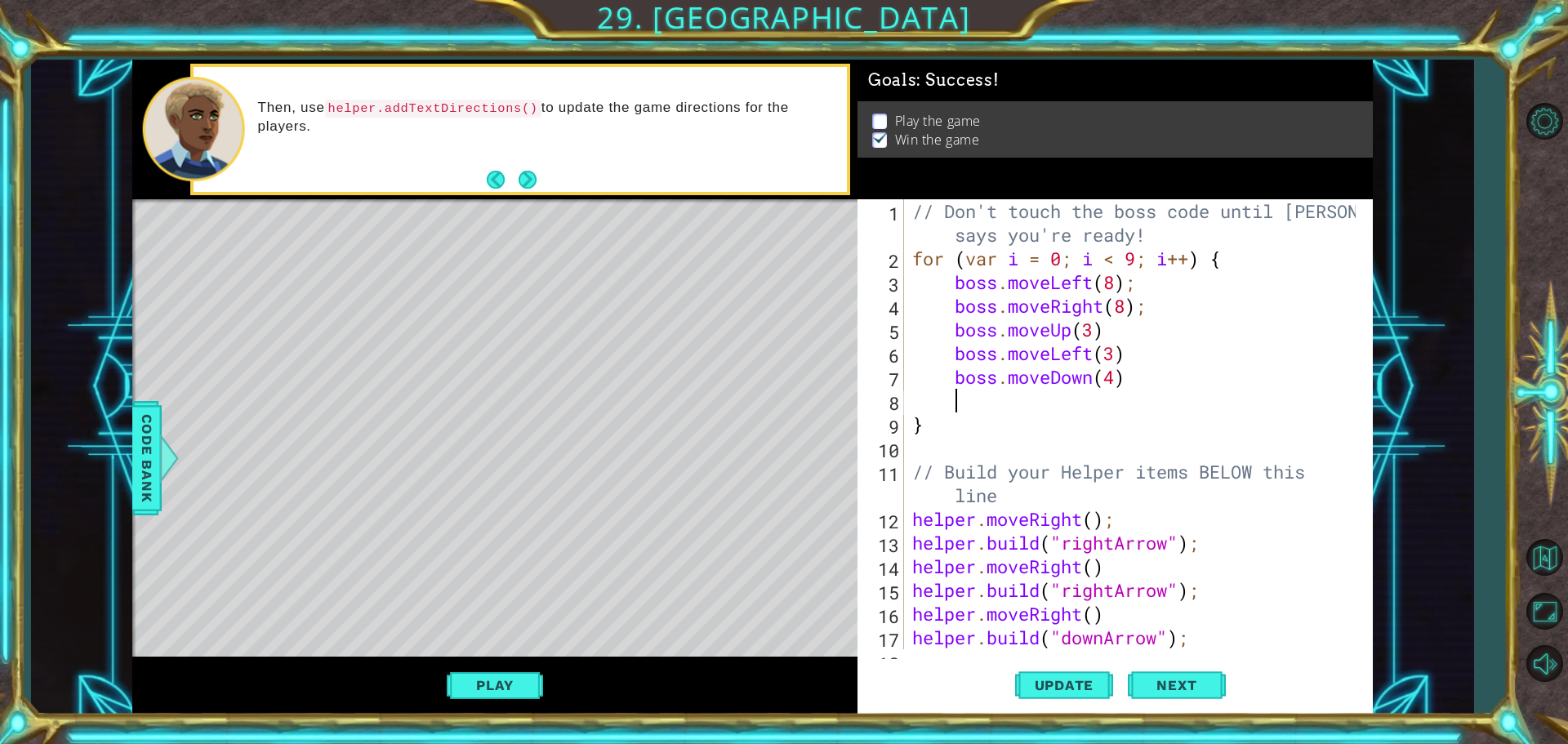
scroll to position [0, 1]
drag, startPoint x: 969, startPoint y: 307, endPoint x: 1116, endPoint y: 302, distance: 147.1
click at [1116, 302] on div "// Don't touch the boss code until Vega says you're ready! for ( var i = 0 ; i …" at bounding box center [1136, 459] width 455 height 521
type textarea "boss.moveRight(8);"
click at [1031, 405] on div "// Don't touch the boss code until Vega says you're ready! for ( var i = 0 ; i …" at bounding box center [1136, 459] width 455 height 521
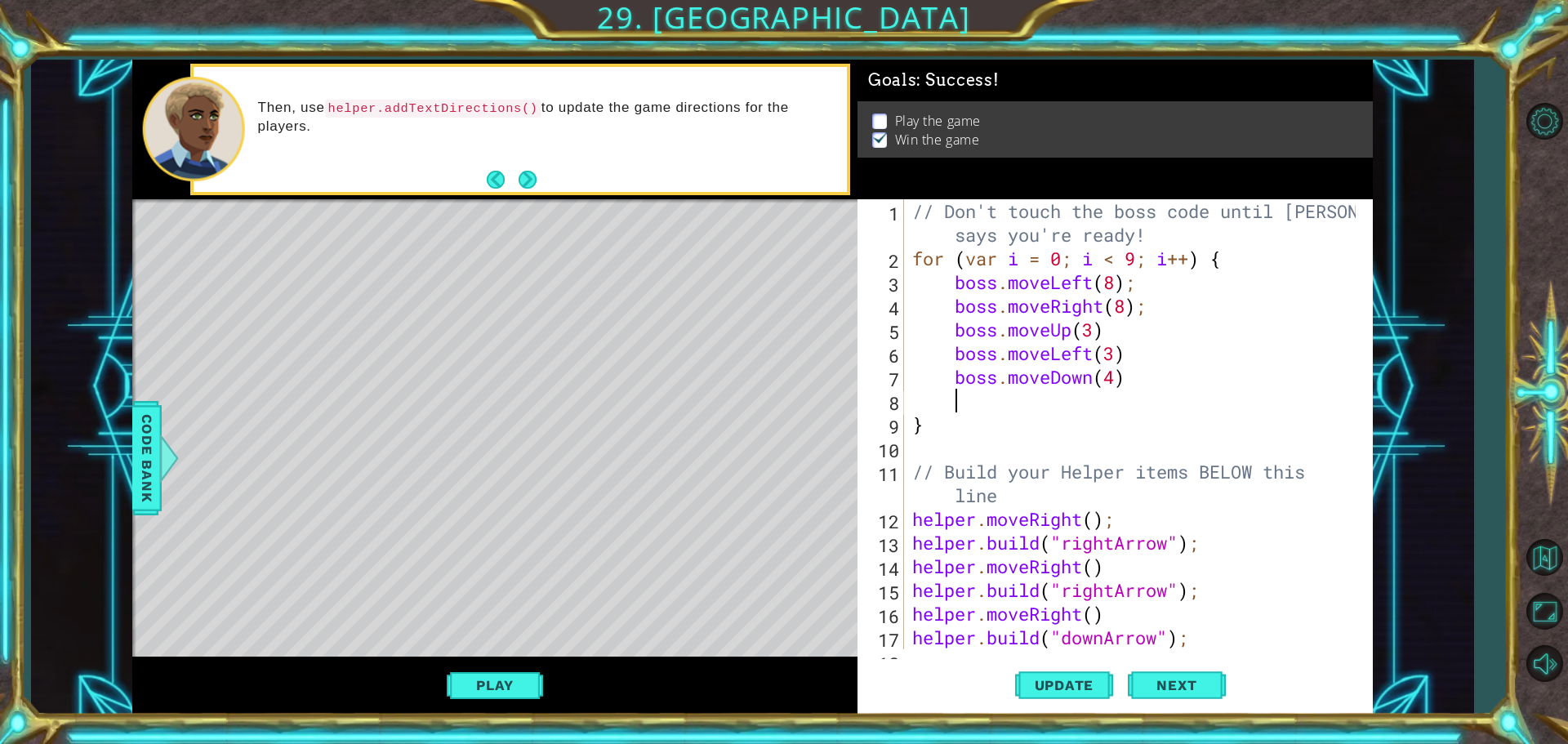
scroll to position [0, 0]
paste textarea "boss.moveRight("
click at [1117, 404] on div "// Don't touch the boss code until Vega says you're ready! for ( var i = 0 ; i …" at bounding box center [1136, 459] width 455 height 521
type textarea "boss.moveRight(4)"
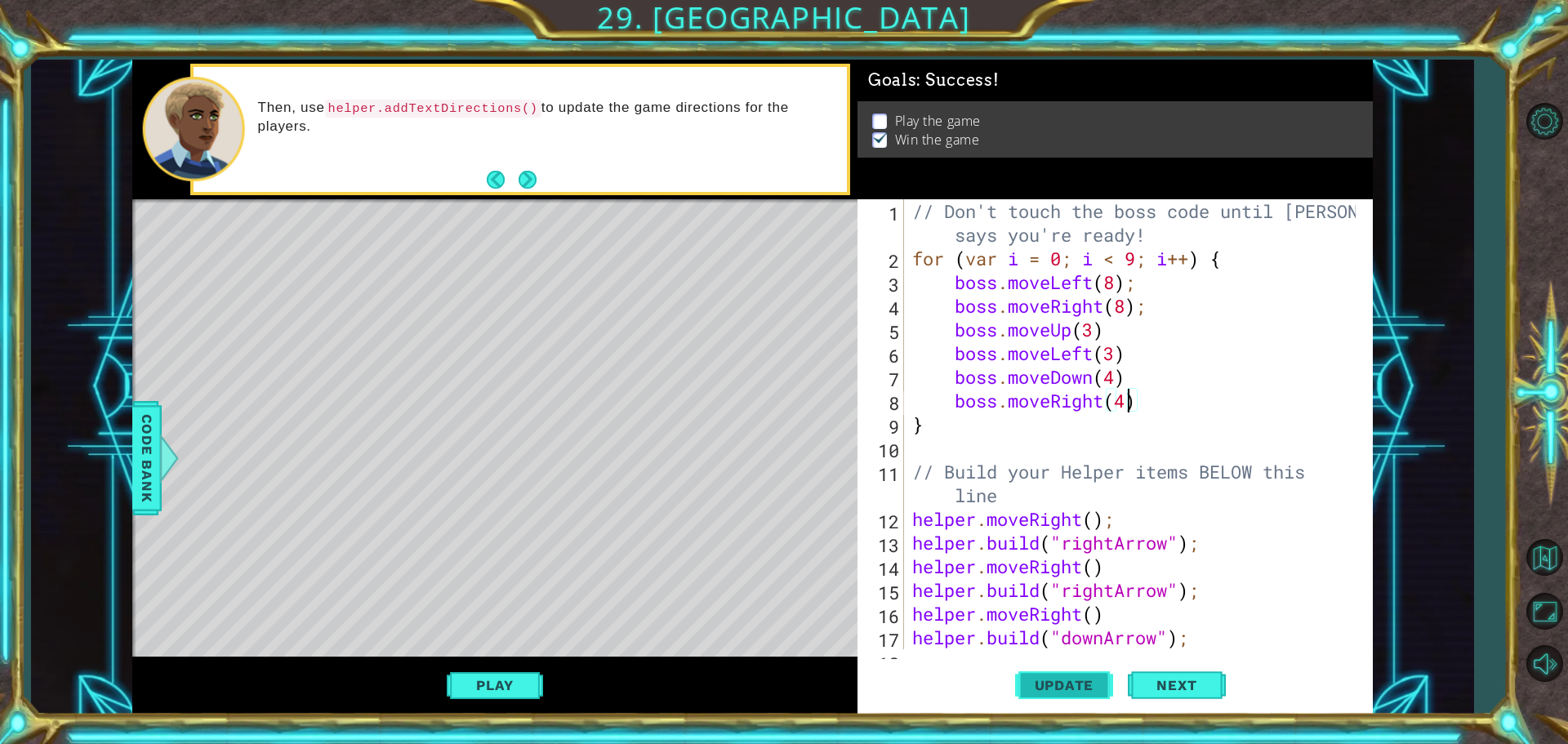
click at [1084, 677] on span "Update" at bounding box center [1064, 686] width 92 height 17
click at [466, 672] on button "Play" at bounding box center [494, 685] width 96 height 31
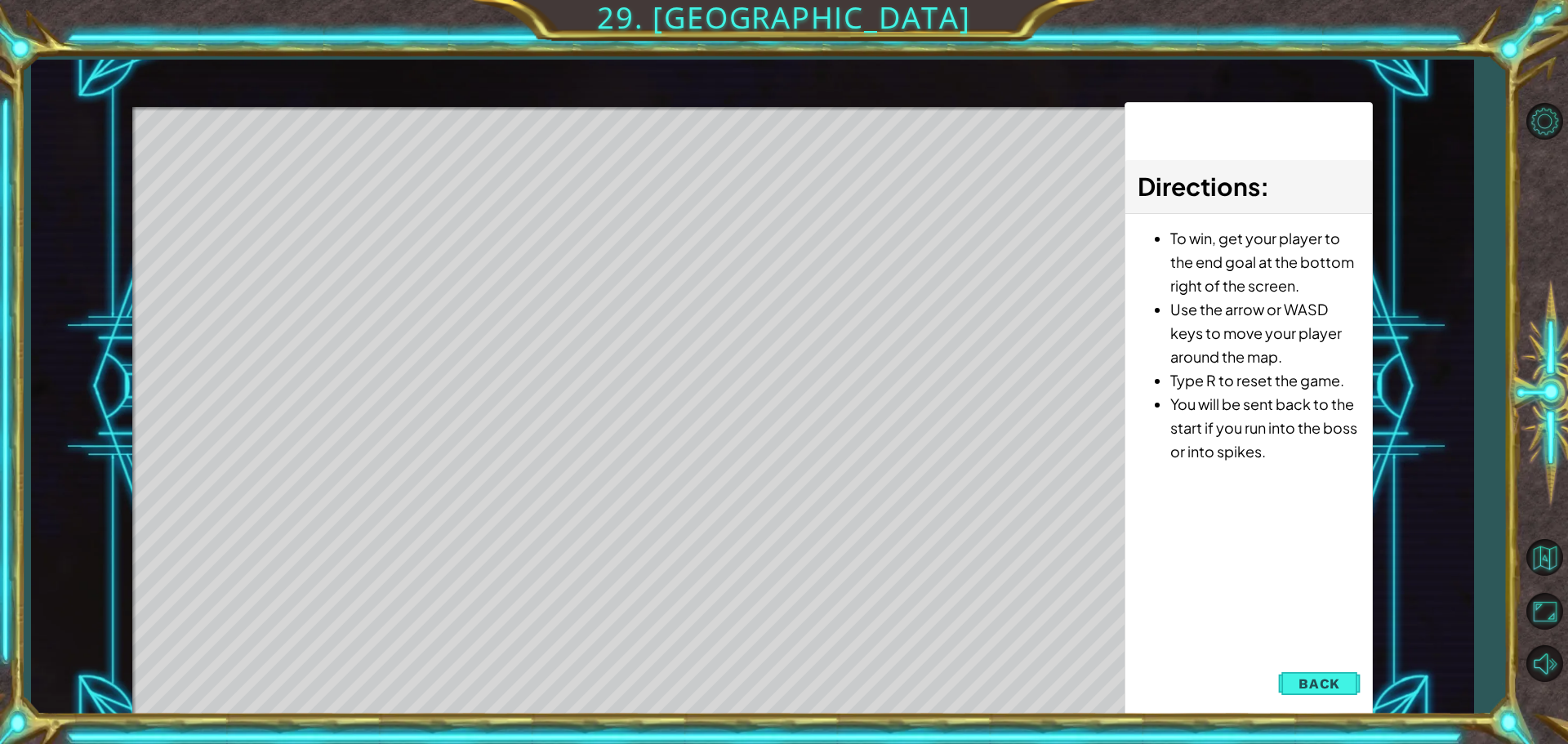
drag, startPoint x: 1353, startPoint y: 685, endPoint x: 1348, endPoint y: 672, distance: 13.9
click at [1353, 683] on button "Back" at bounding box center [1319, 683] width 82 height 32
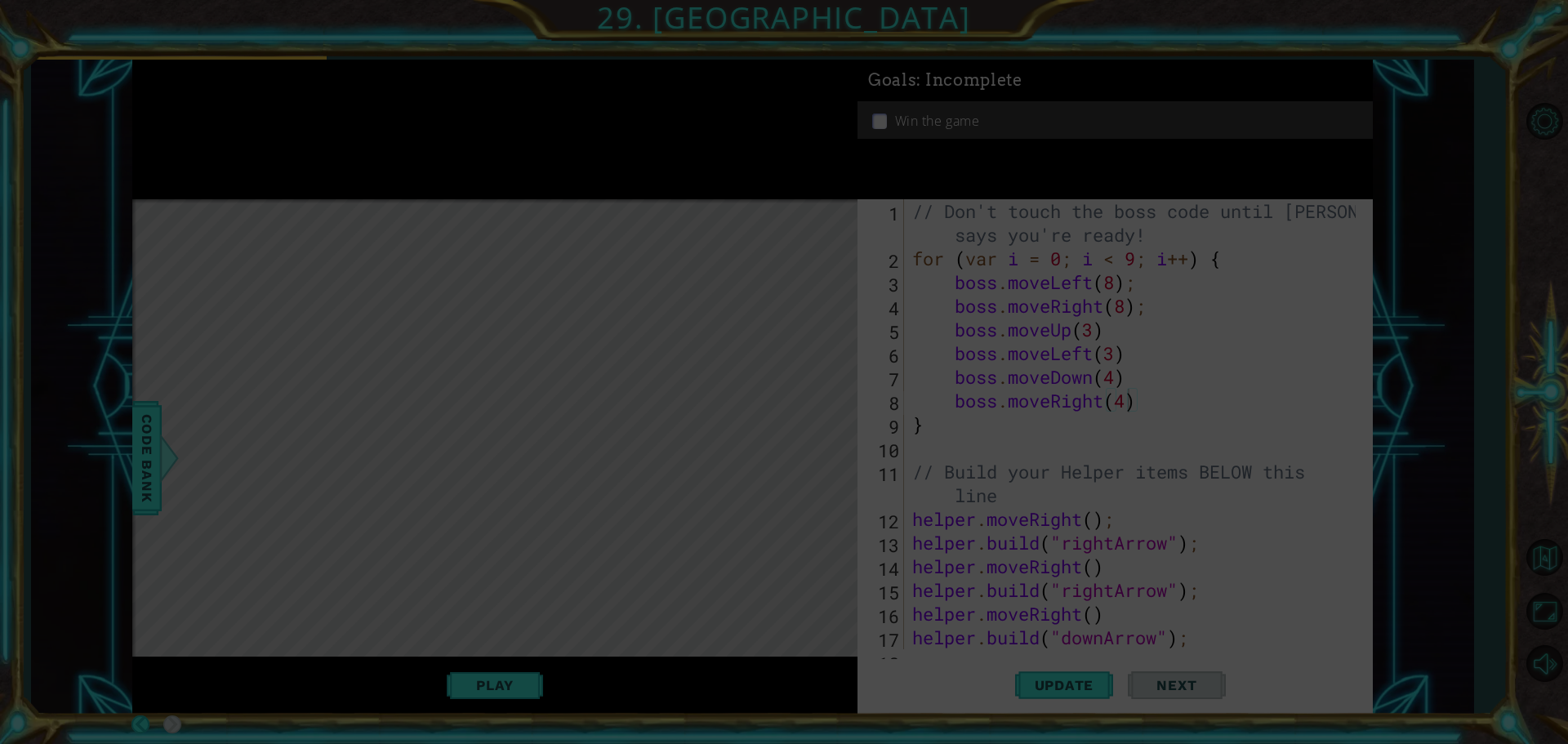
click at [915, 357] on icon at bounding box center [784, 372] width 1568 height 744
click at [1351, 484] on icon at bounding box center [784, 372] width 1568 height 744
click at [1338, 477] on icon at bounding box center [784, 372] width 1568 height 744
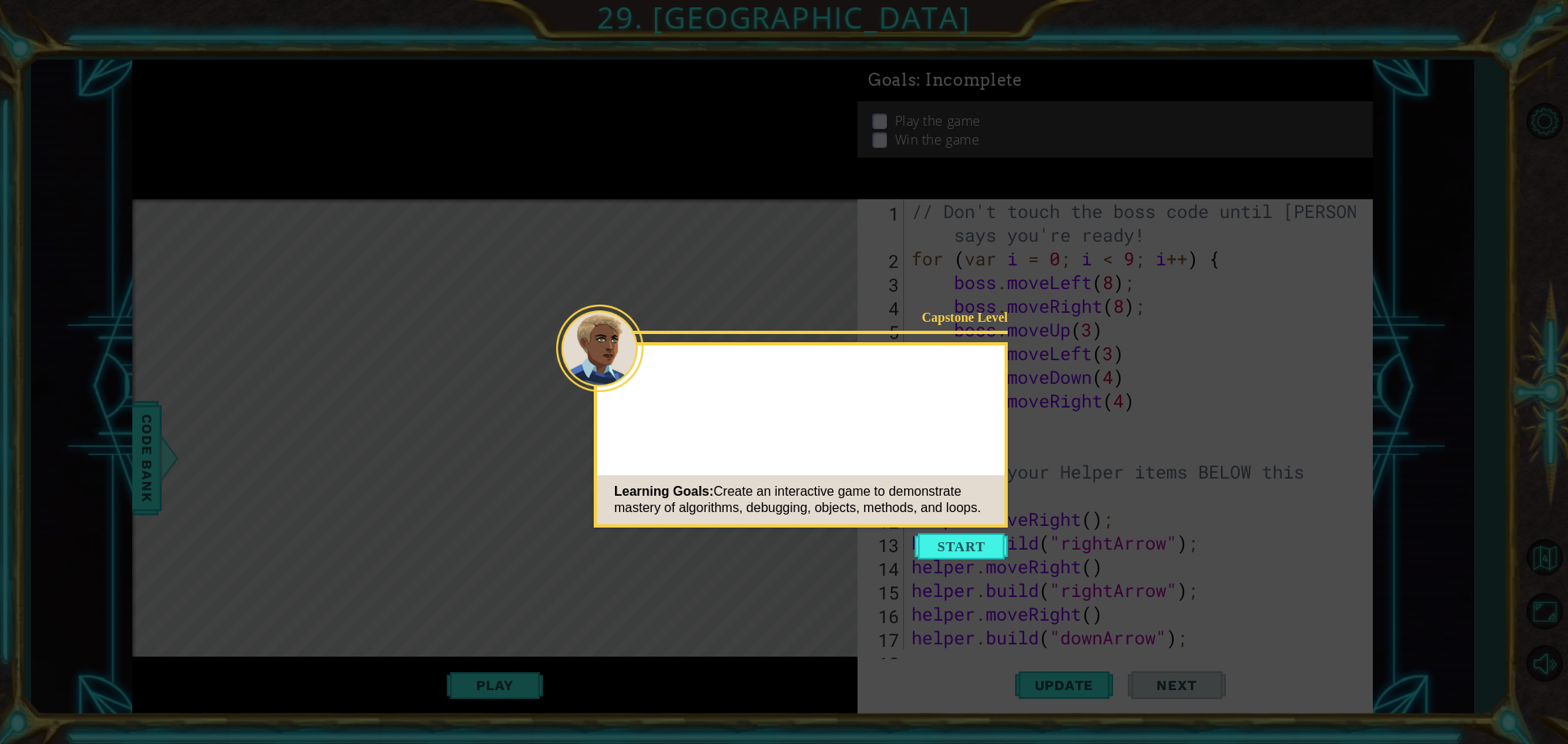
click at [965, 537] on button "Start" at bounding box center [961, 546] width 93 height 26
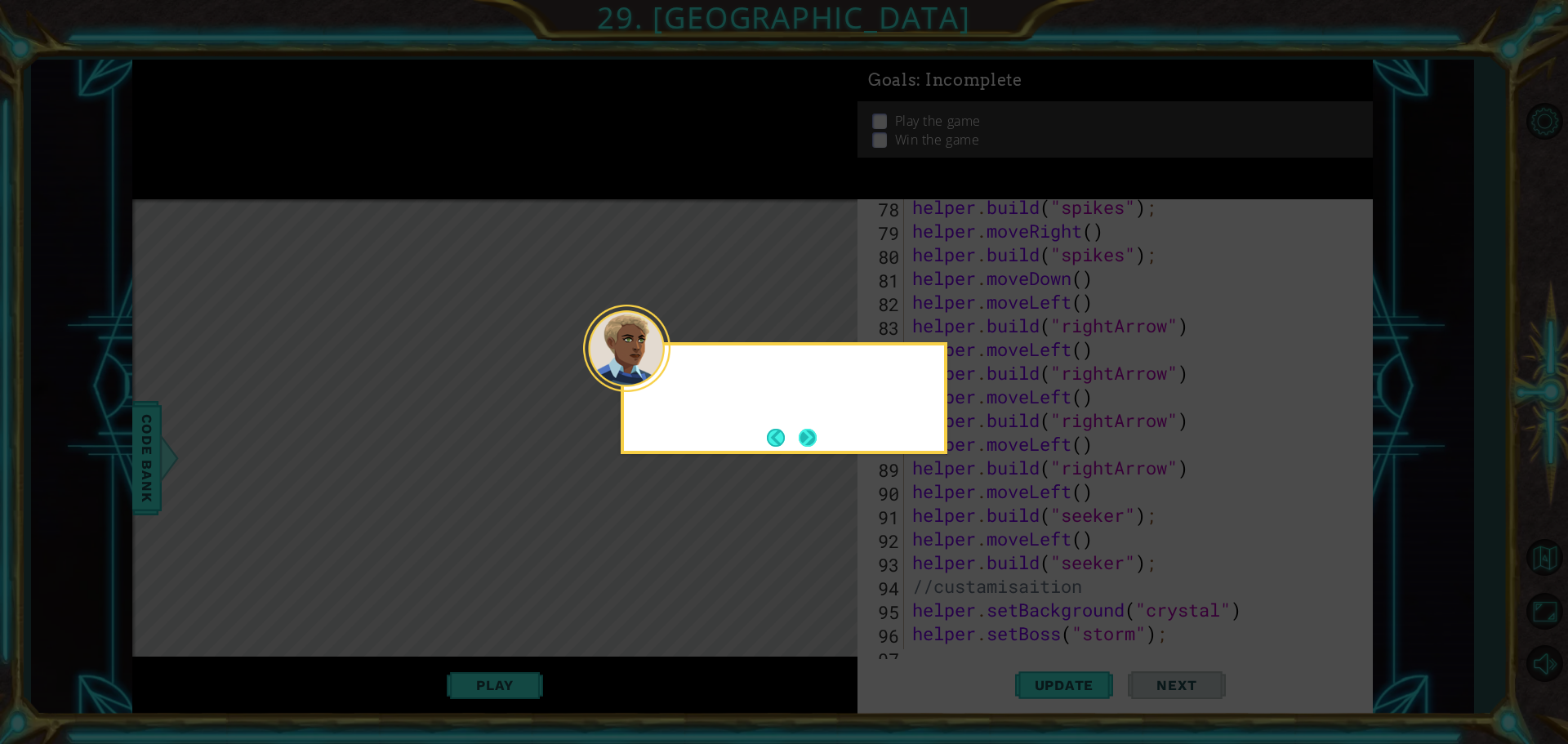
click at [806, 433] on button "Next" at bounding box center [808, 437] width 25 height 25
click at [793, 443] on footer at bounding box center [791, 437] width 50 height 24
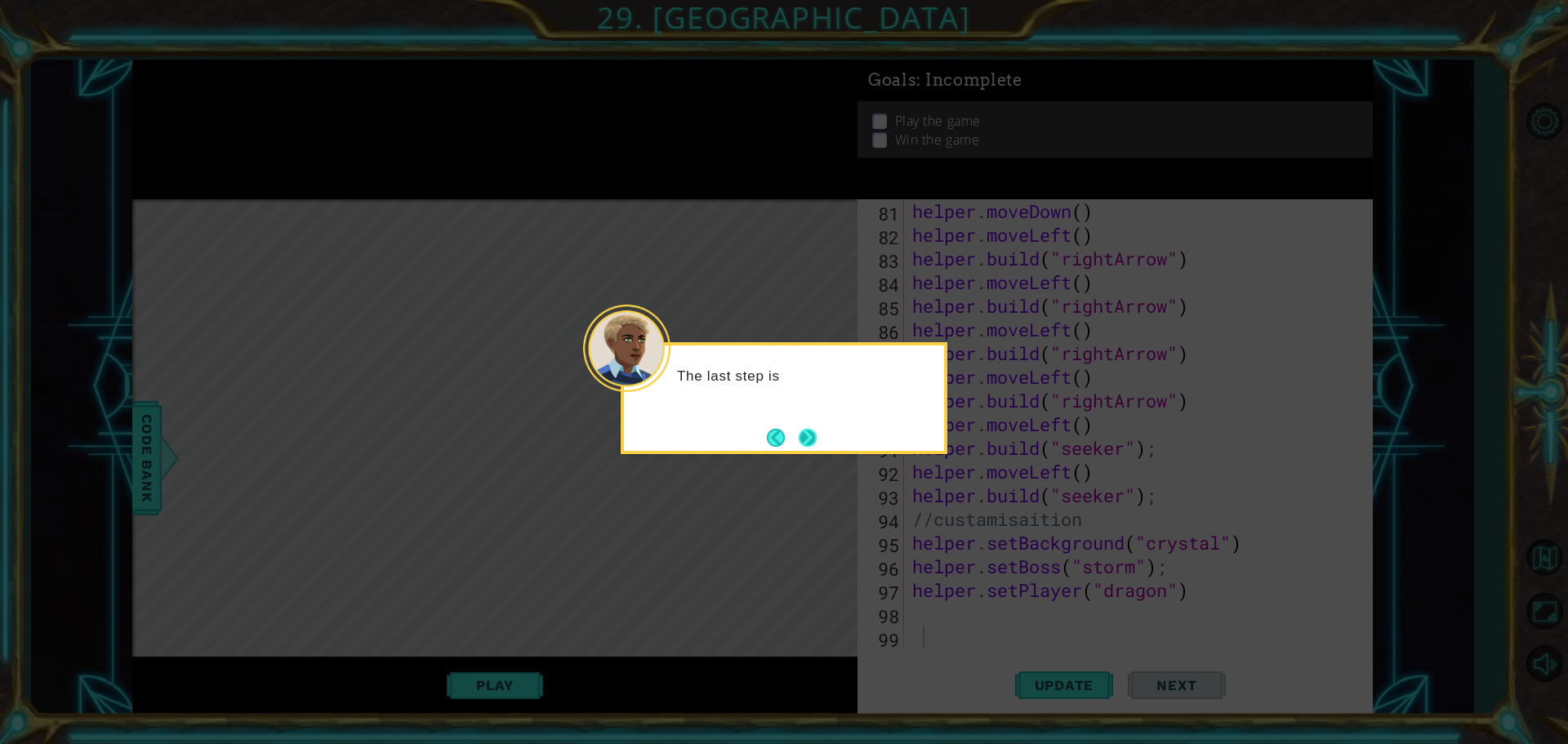
click at [801, 432] on button "Next" at bounding box center [807, 437] width 30 height 30
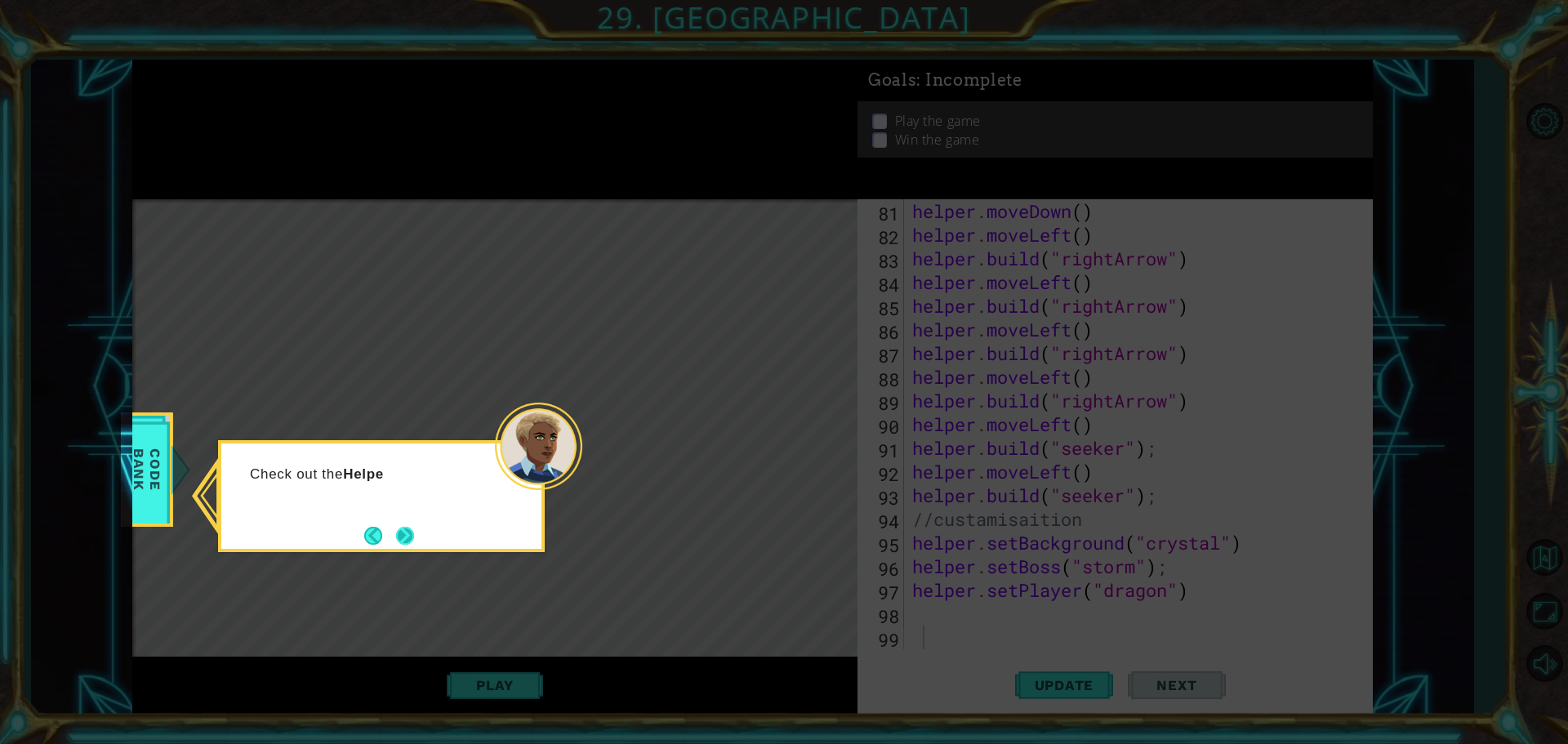
click at [404, 533] on button "Next" at bounding box center [404, 535] width 19 height 19
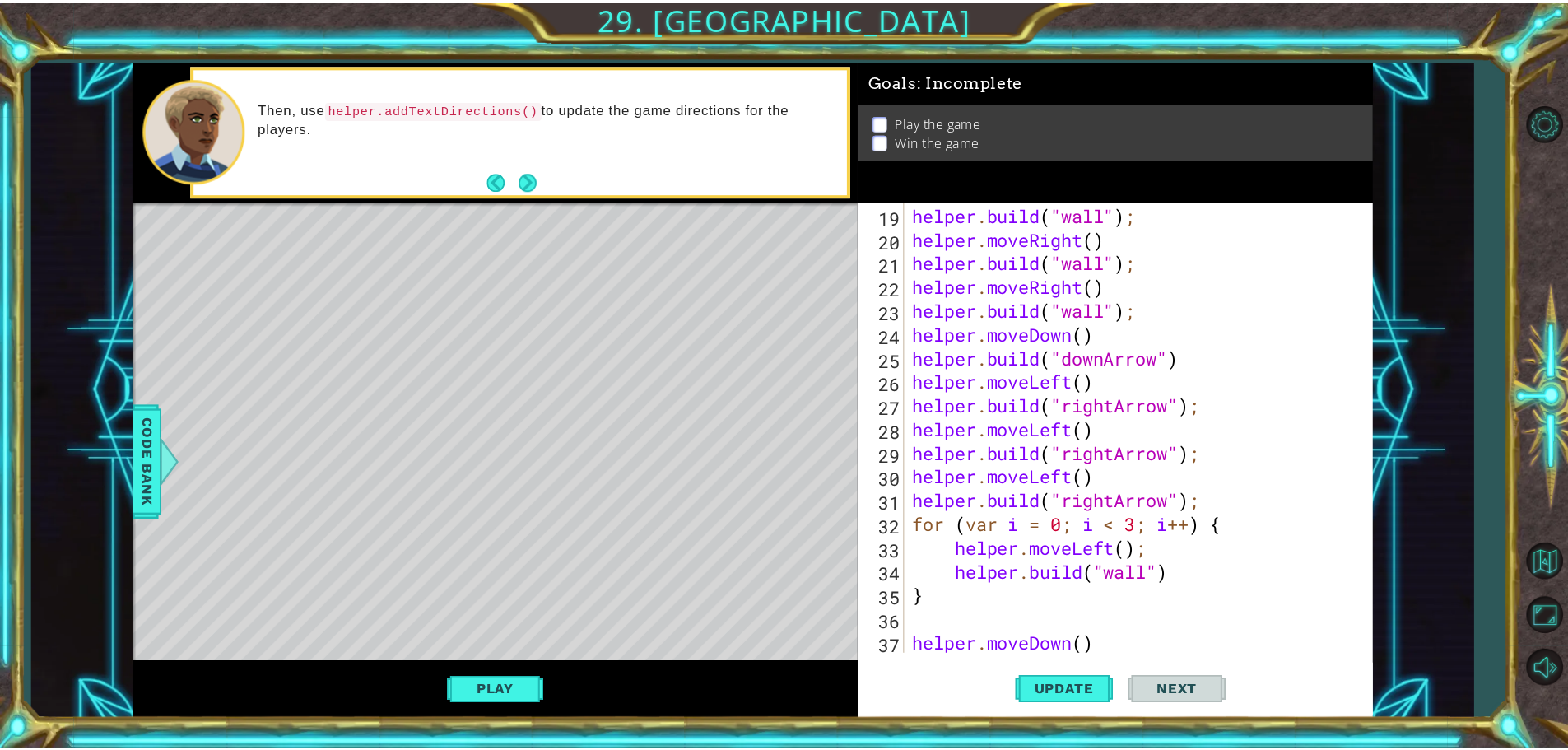
scroll to position [1981, 0]
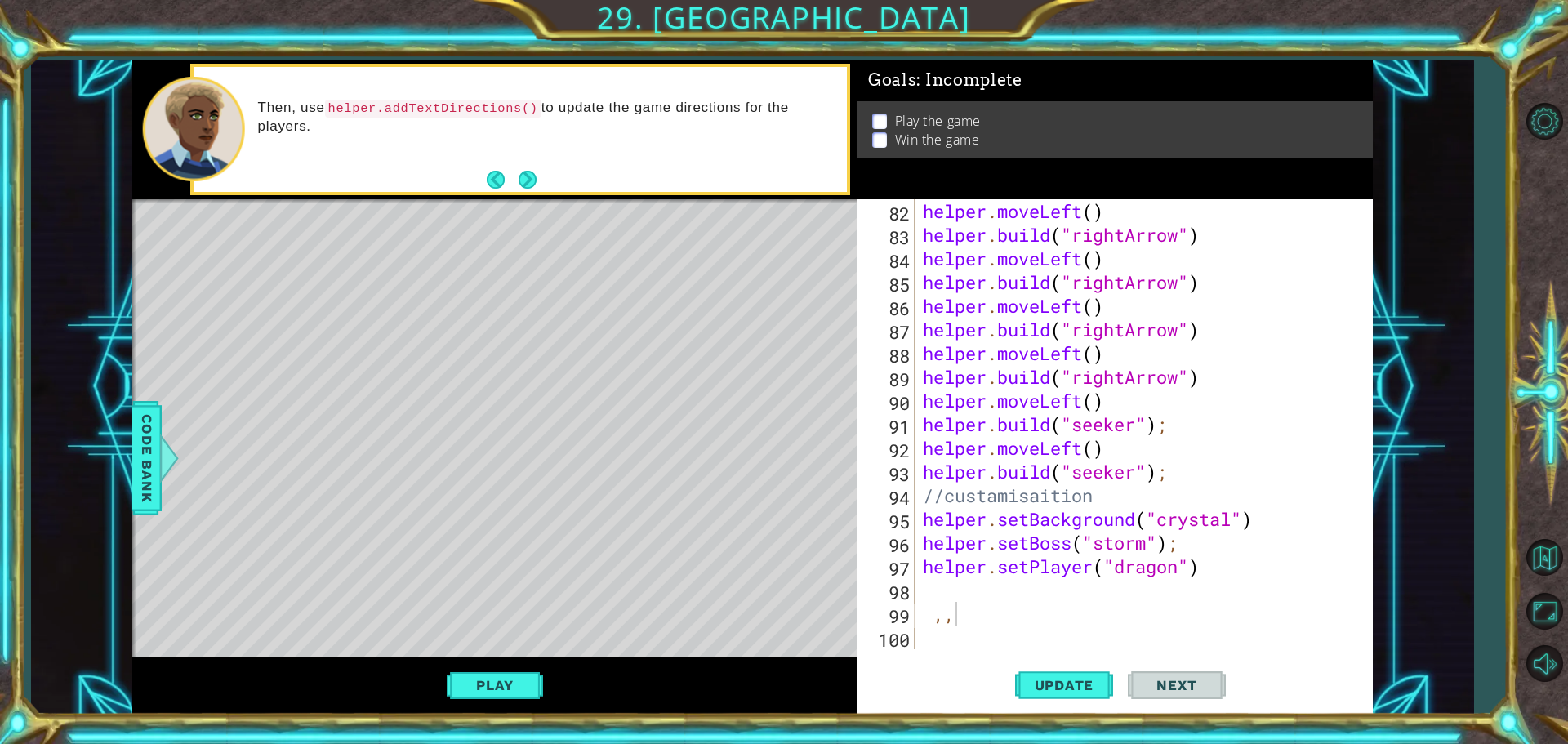
drag, startPoint x: 506, startPoint y: 703, endPoint x: 515, endPoint y: 706, distance: 9.5
click at [506, 704] on div "Play" at bounding box center [495, 686] width 725 height 58
click at [517, 682] on button "Play" at bounding box center [494, 685] width 96 height 31
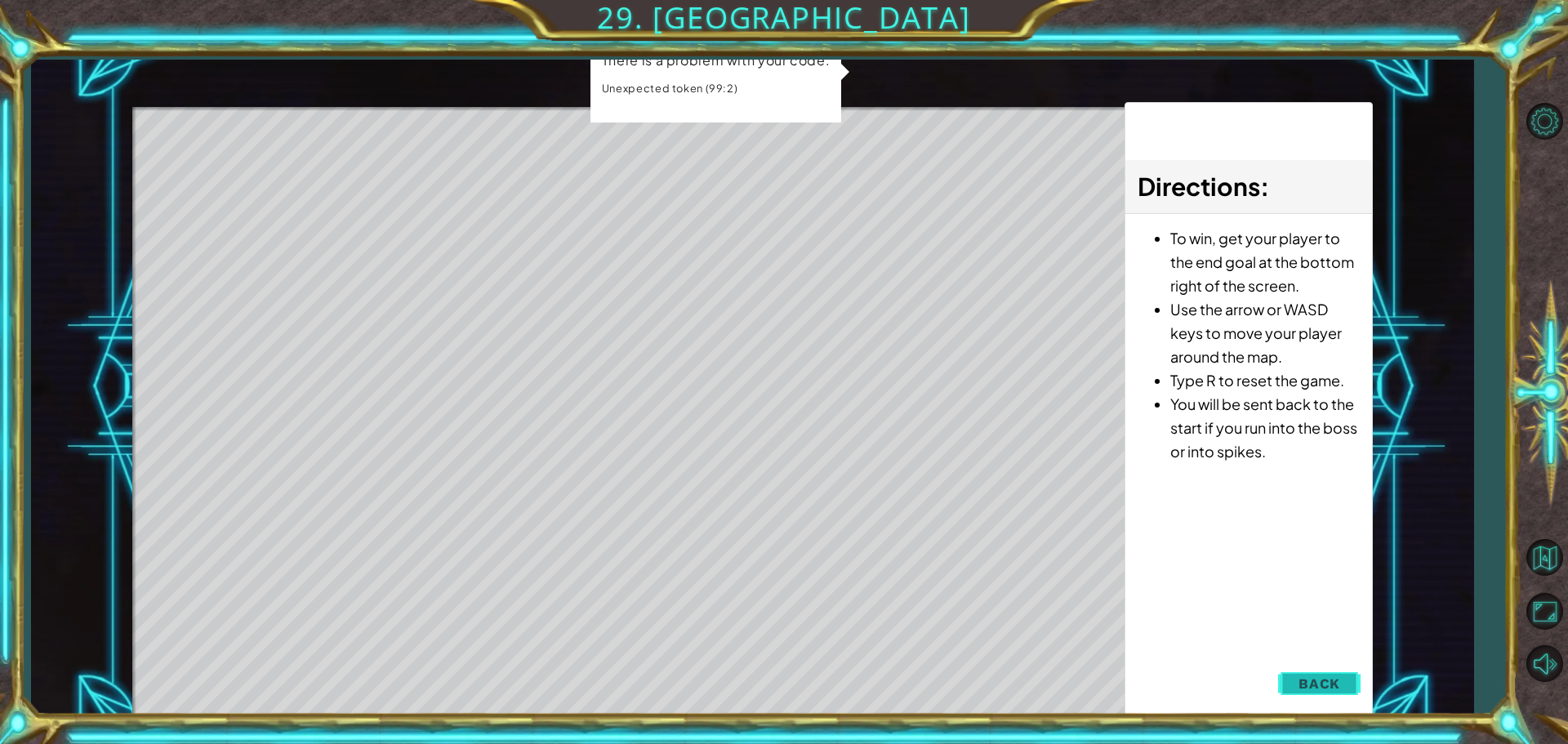
click at [1334, 692] on button "Back" at bounding box center [1319, 683] width 82 height 32
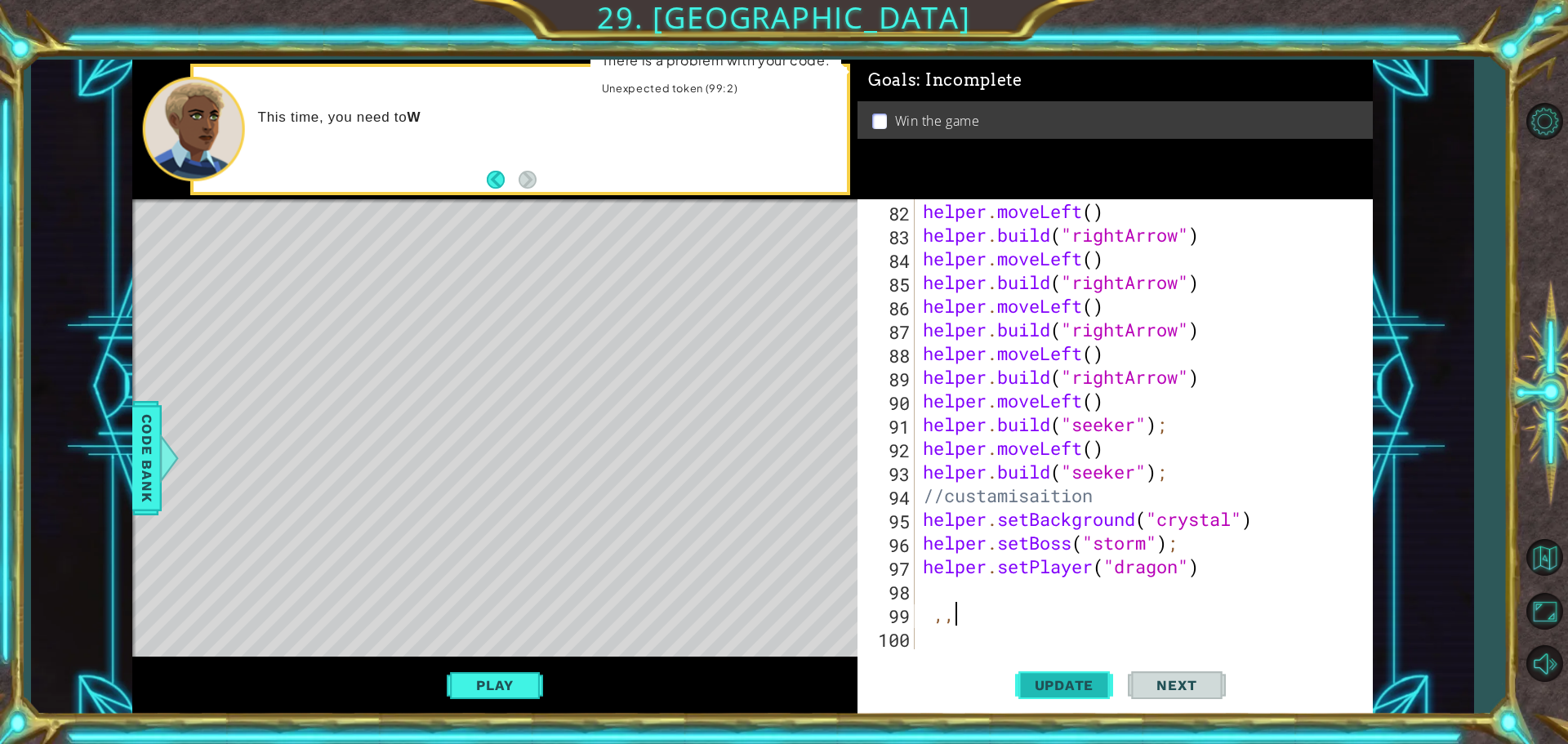
click at [1073, 684] on span "Update" at bounding box center [1064, 686] width 92 height 17
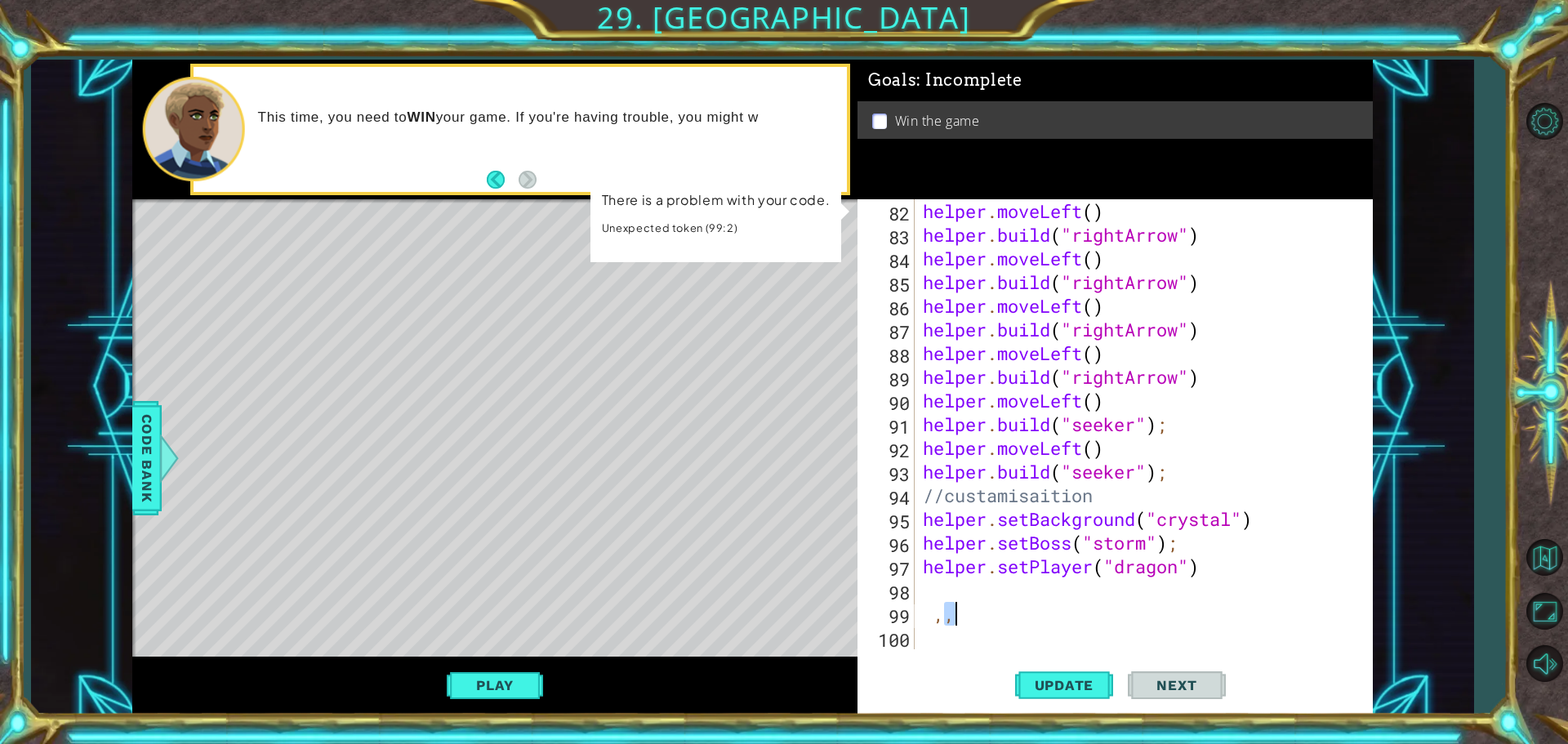
drag, startPoint x: 947, startPoint y: 612, endPoint x: 919, endPoint y: 612, distance: 28.0
click at [920, 612] on div "helper . moveLeft ( ) helper . build ( "rightArrow" ) helper . moveLeft ( ) hel…" at bounding box center [1137, 424] width 436 height 450
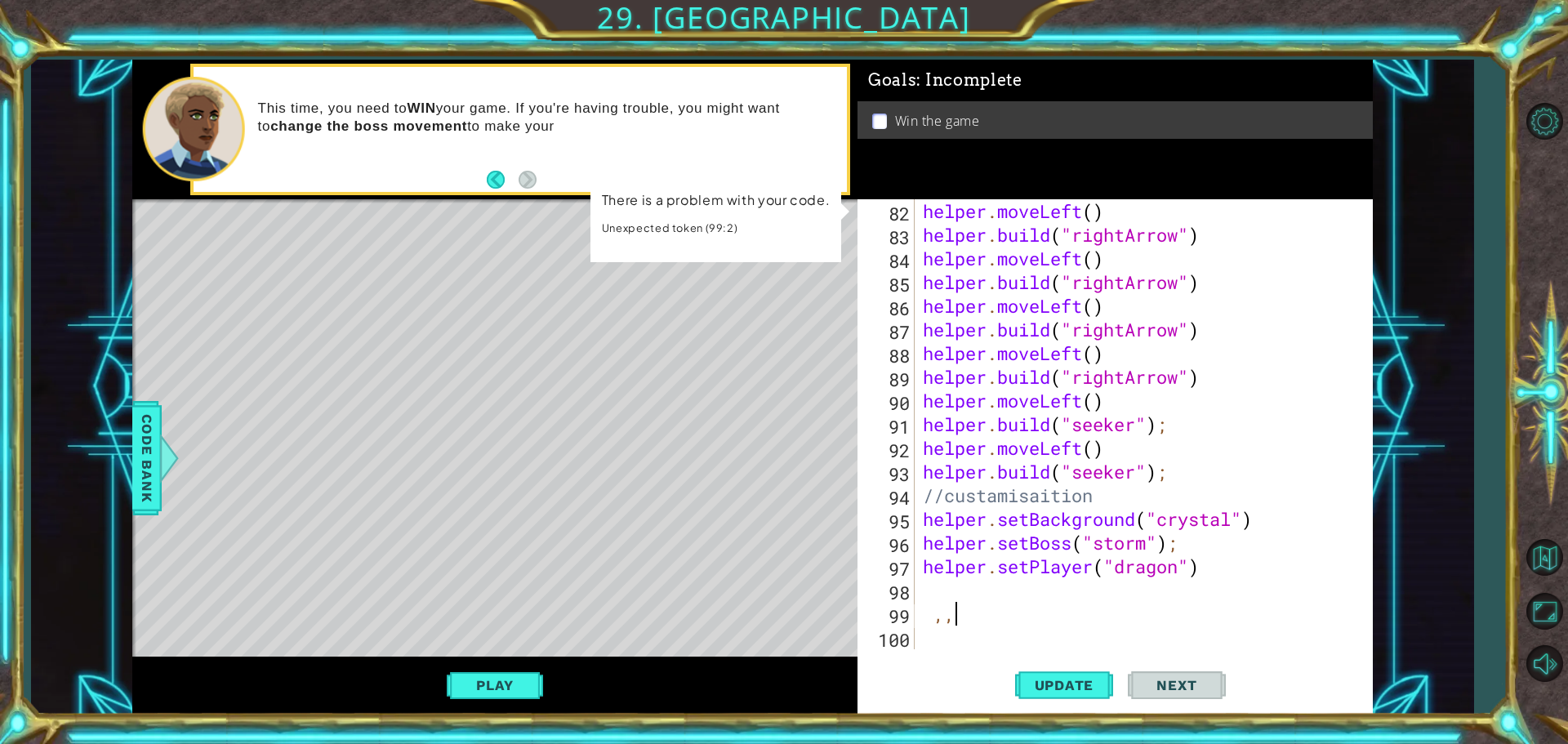
click at [966, 611] on div "helper . moveLeft ( ) helper . build ( "rightArrow" ) helper . moveLeft ( ) hel…" at bounding box center [1141, 447] width 444 height 497
type textarea ","
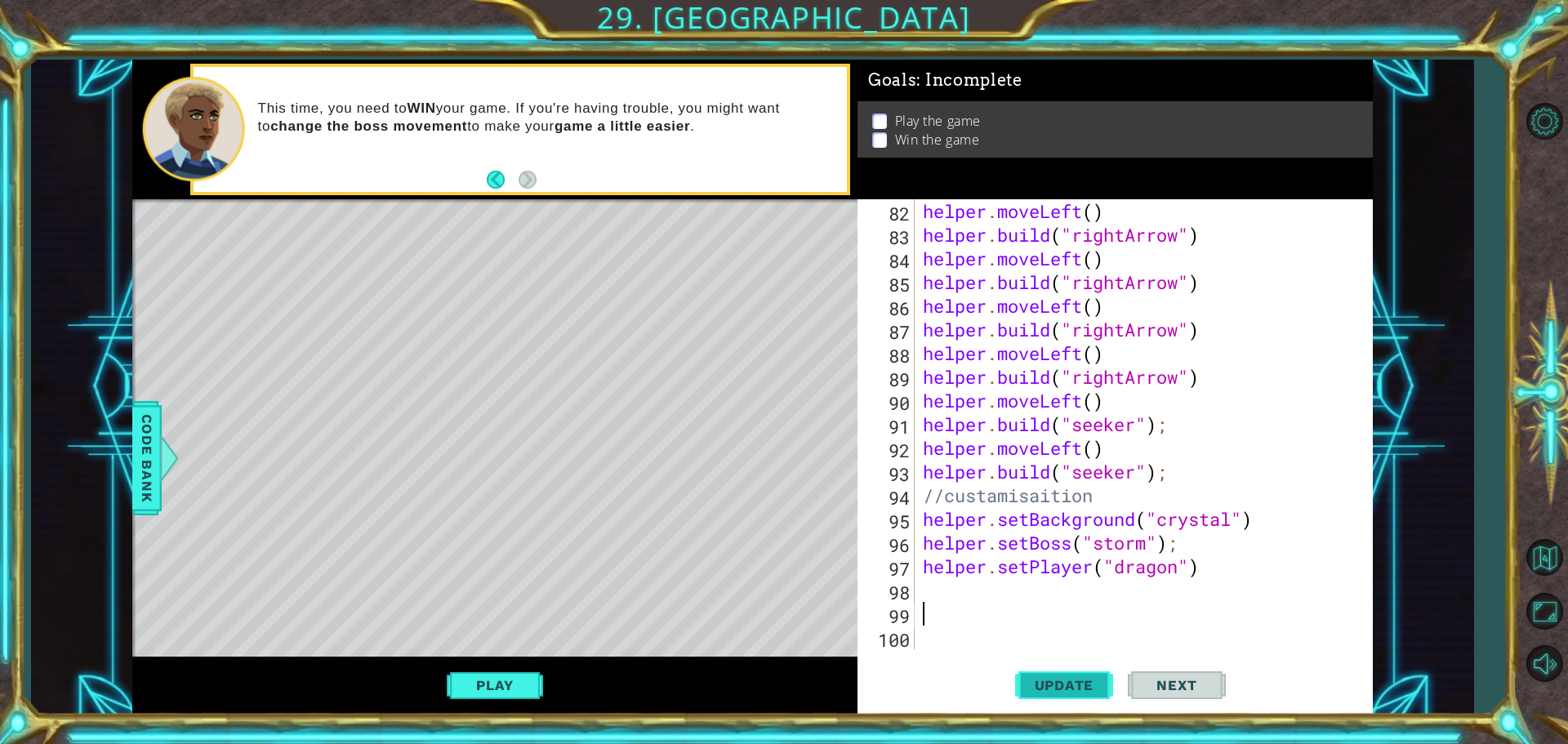
click at [1051, 678] on span "Update" at bounding box center [1064, 686] width 92 height 17
click at [499, 688] on button "Play" at bounding box center [494, 685] width 96 height 31
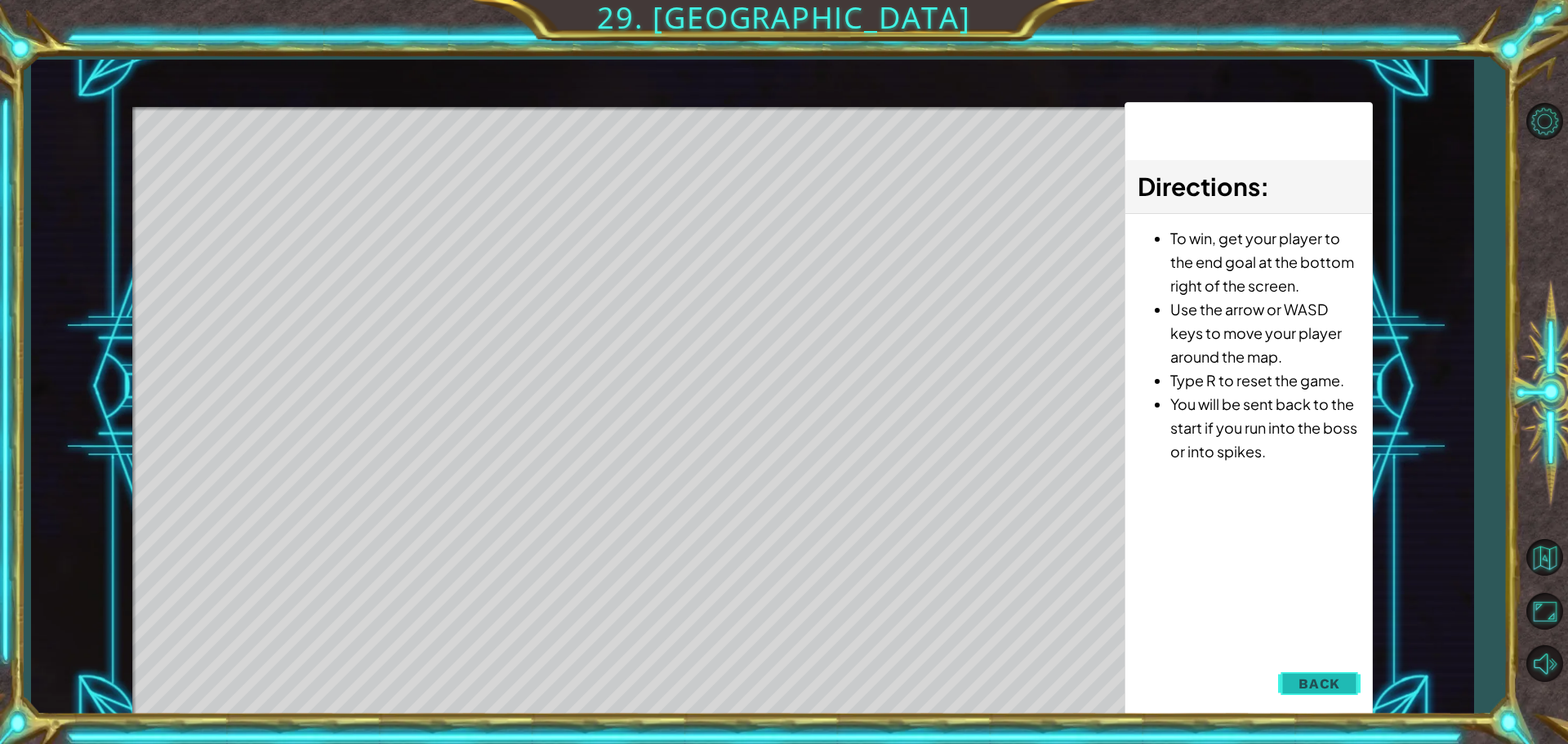
click at [1321, 685] on span "Back" at bounding box center [1319, 684] width 42 height 17
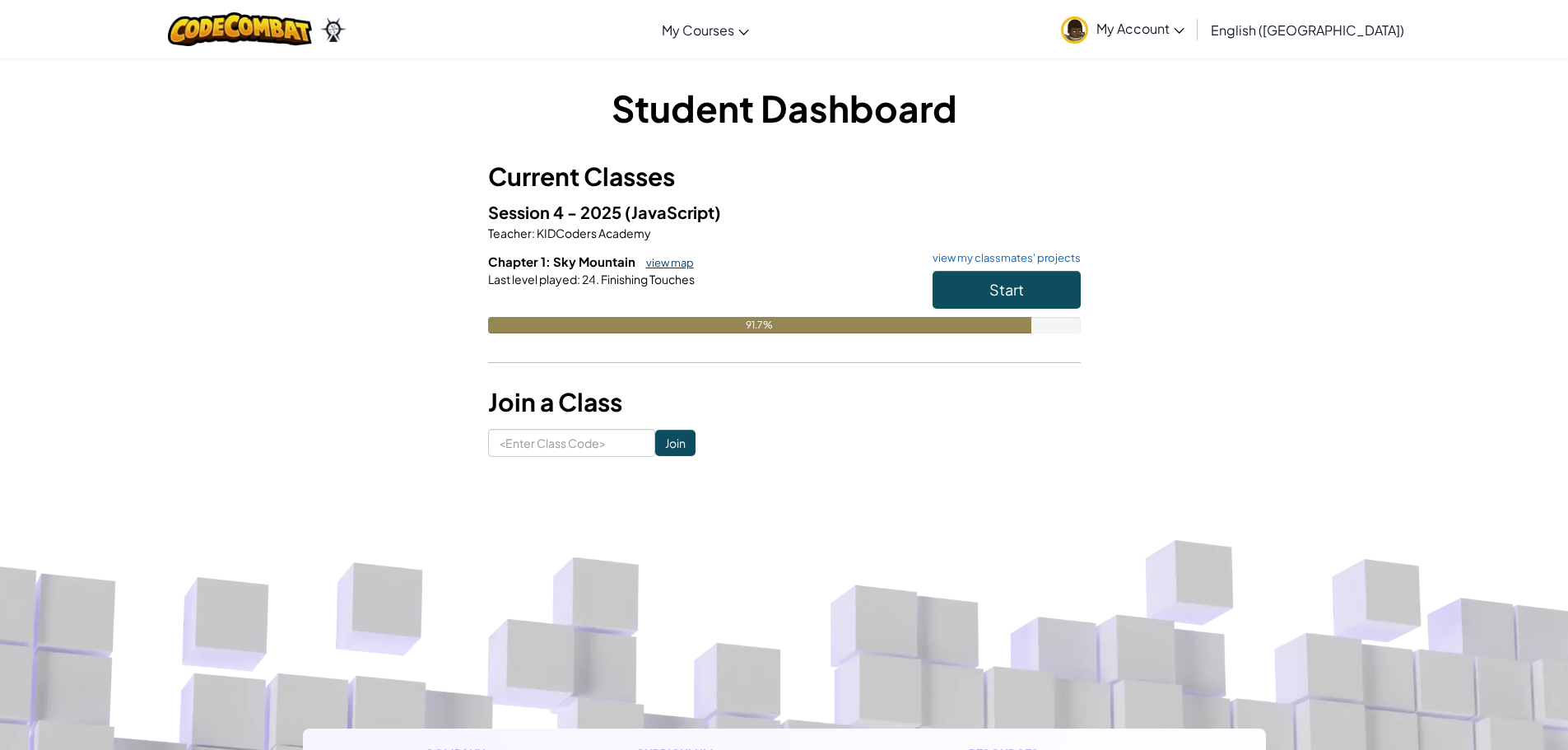
click at [656, 268] on link "view map" at bounding box center [666, 263] width 56 height 13
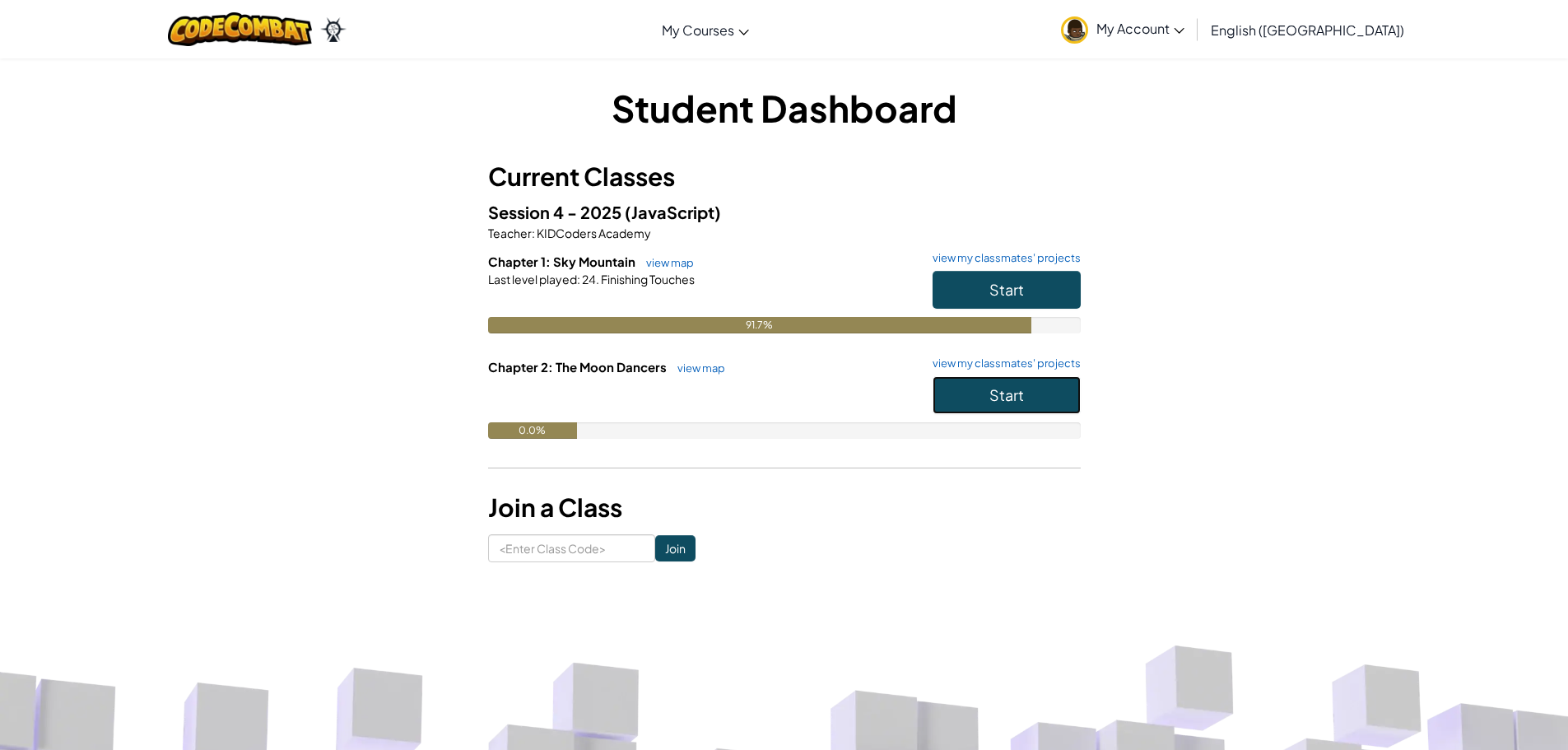
click at [1053, 400] on button "Start" at bounding box center [1006, 395] width 148 height 38
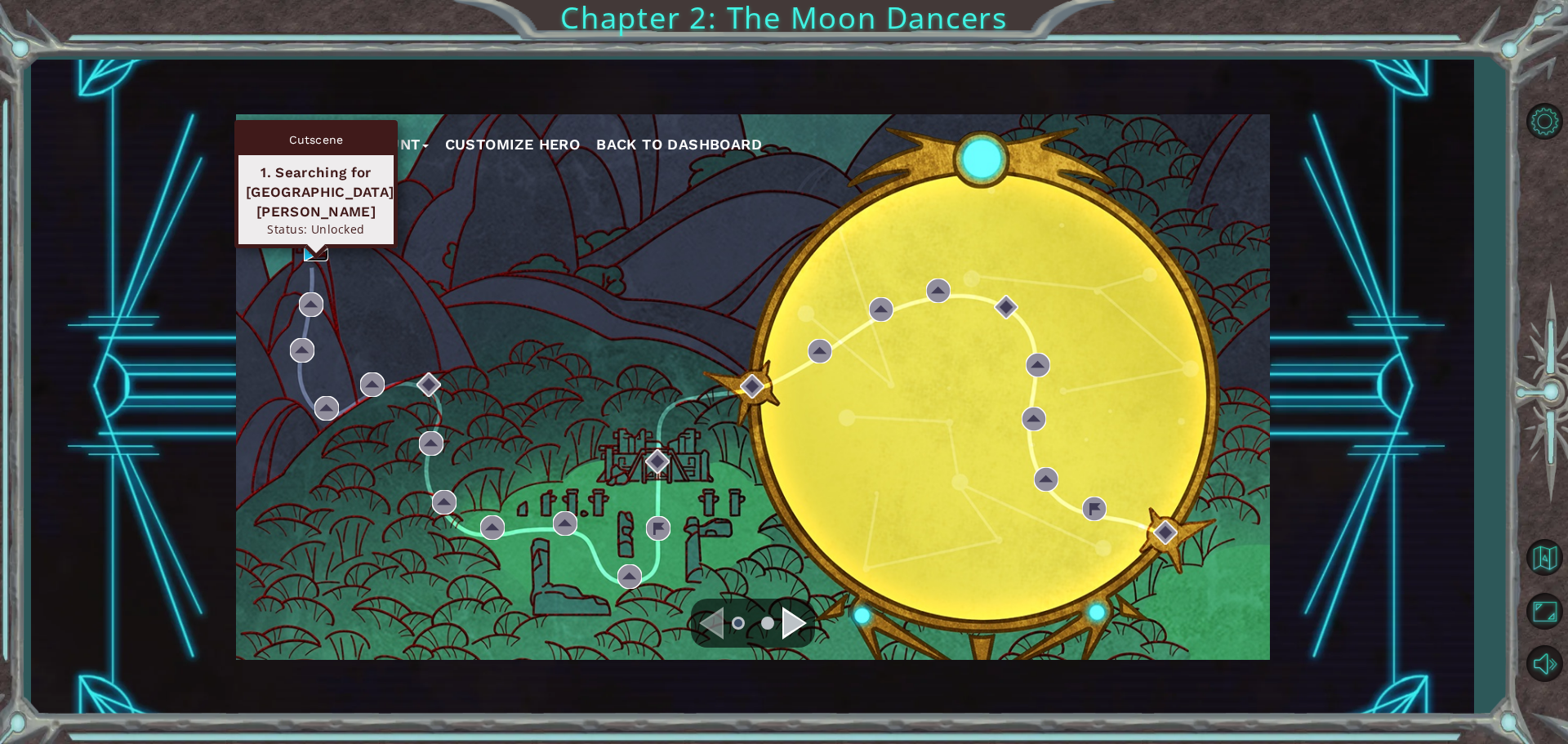
click at [325, 250] on img at bounding box center [316, 248] width 24 height 24
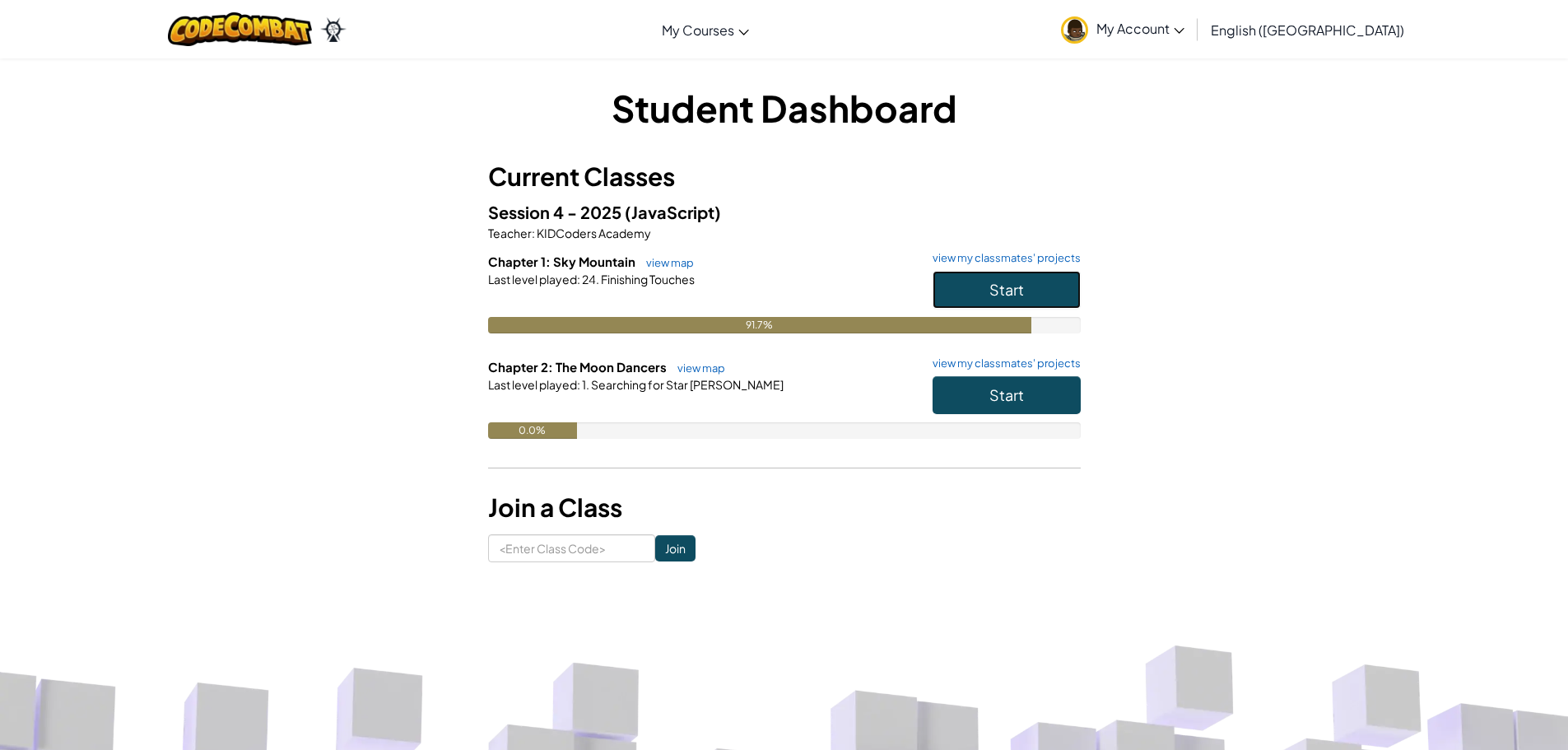
click at [1001, 275] on button "Start" at bounding box center [1006, 289] width 148 height 38
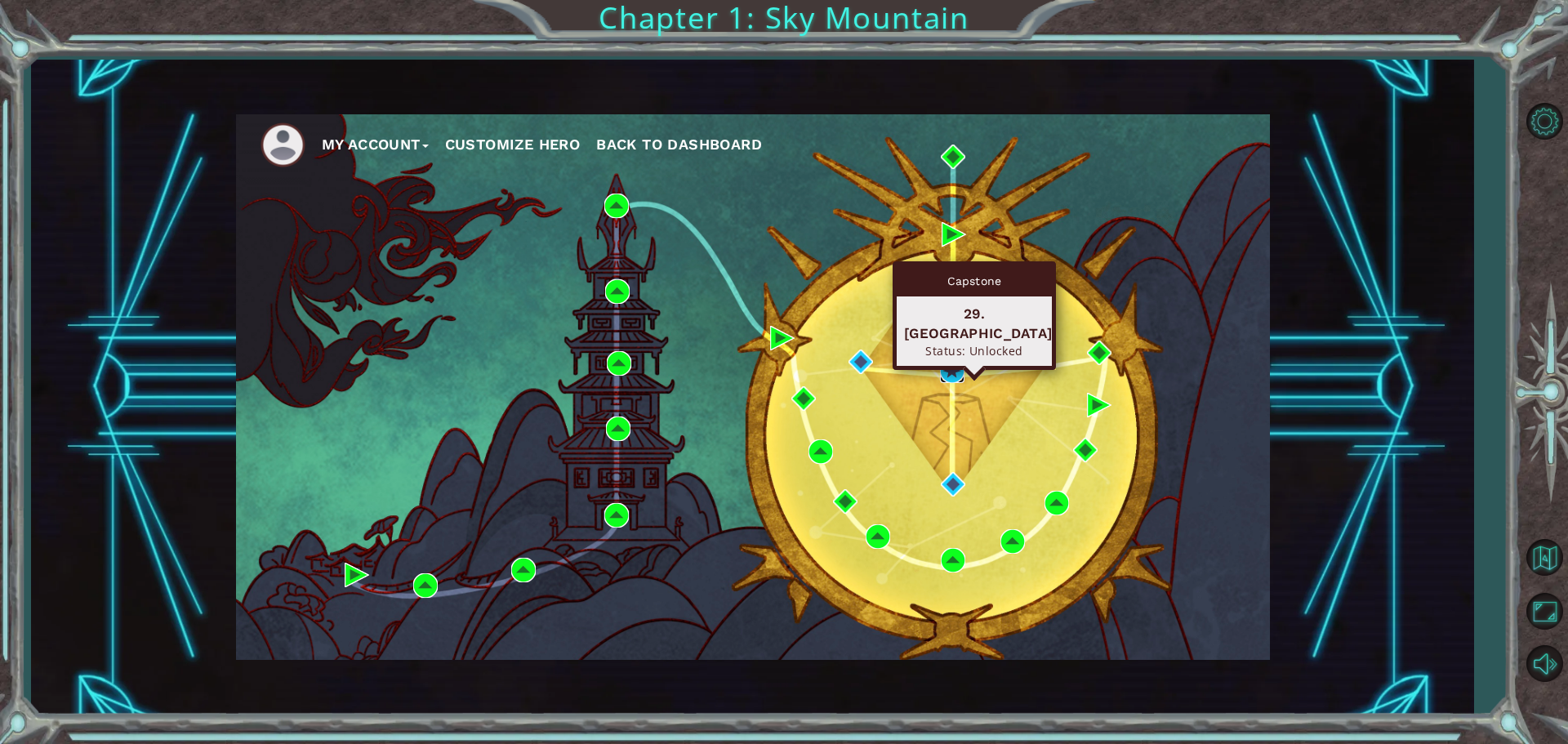
click at [950, 365] on img at bounding box center [951, 370] width 24 height 24
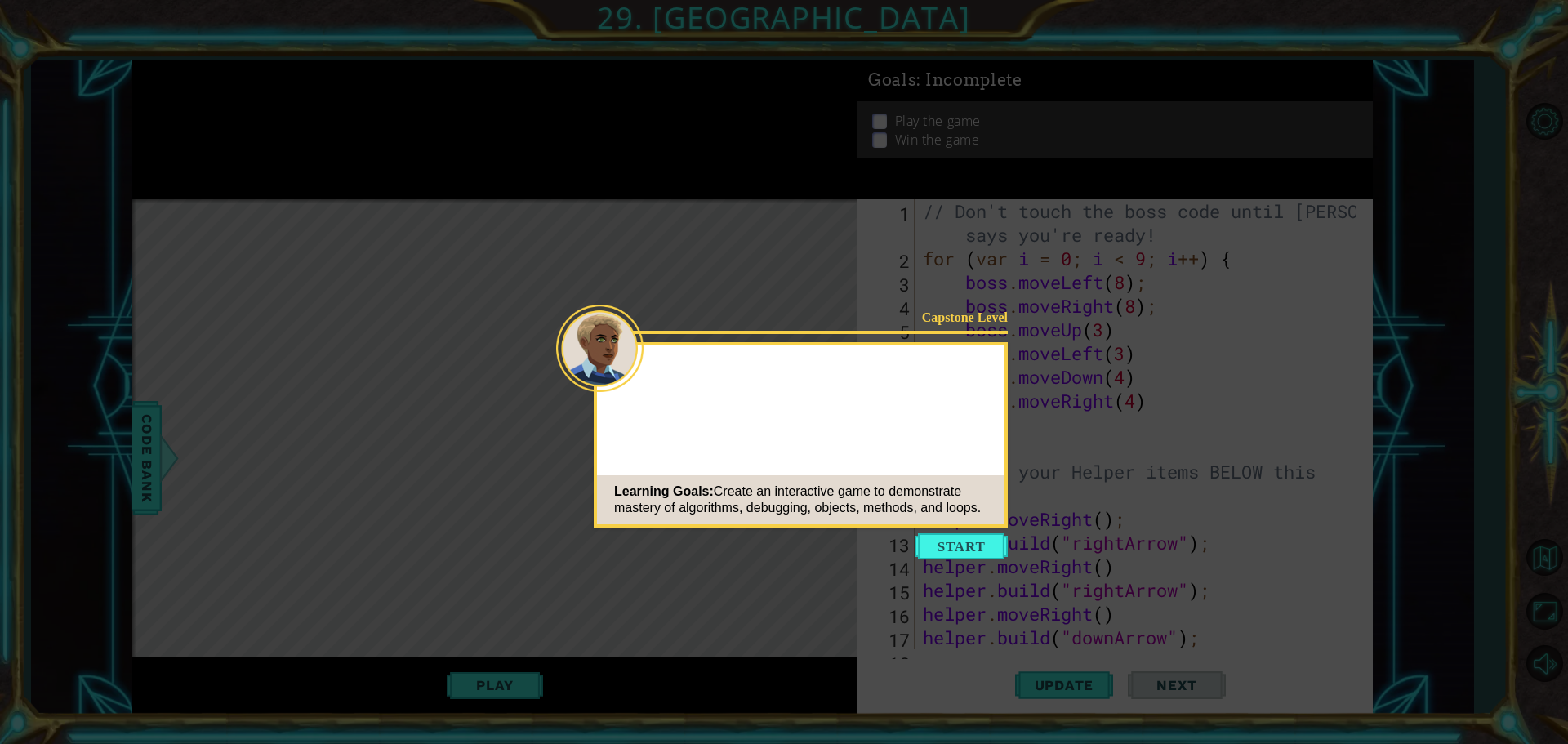
click at [954, 554] on button "Start" at bounding box center [961, 546] width 93 height 26
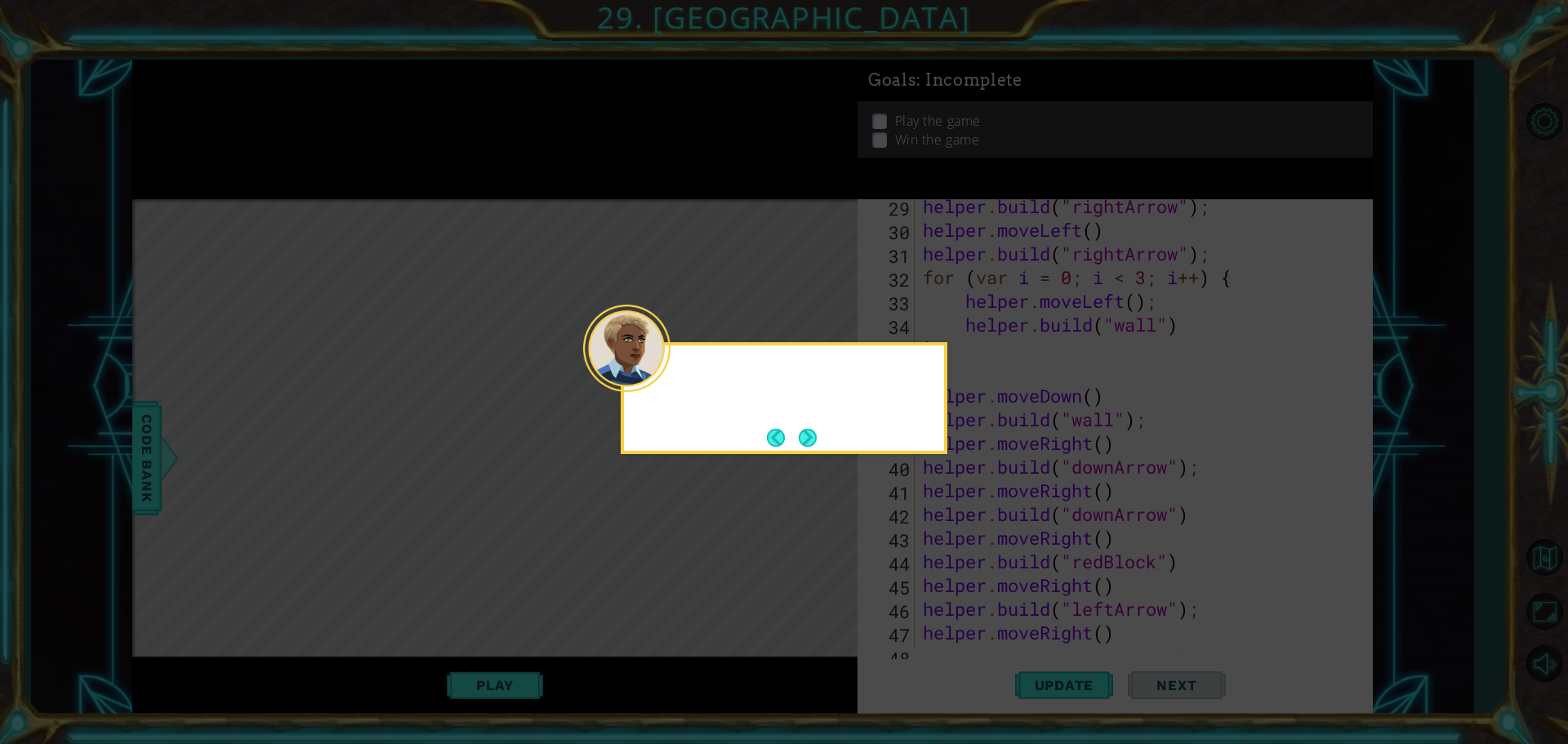
scroll to position [1965, 0]
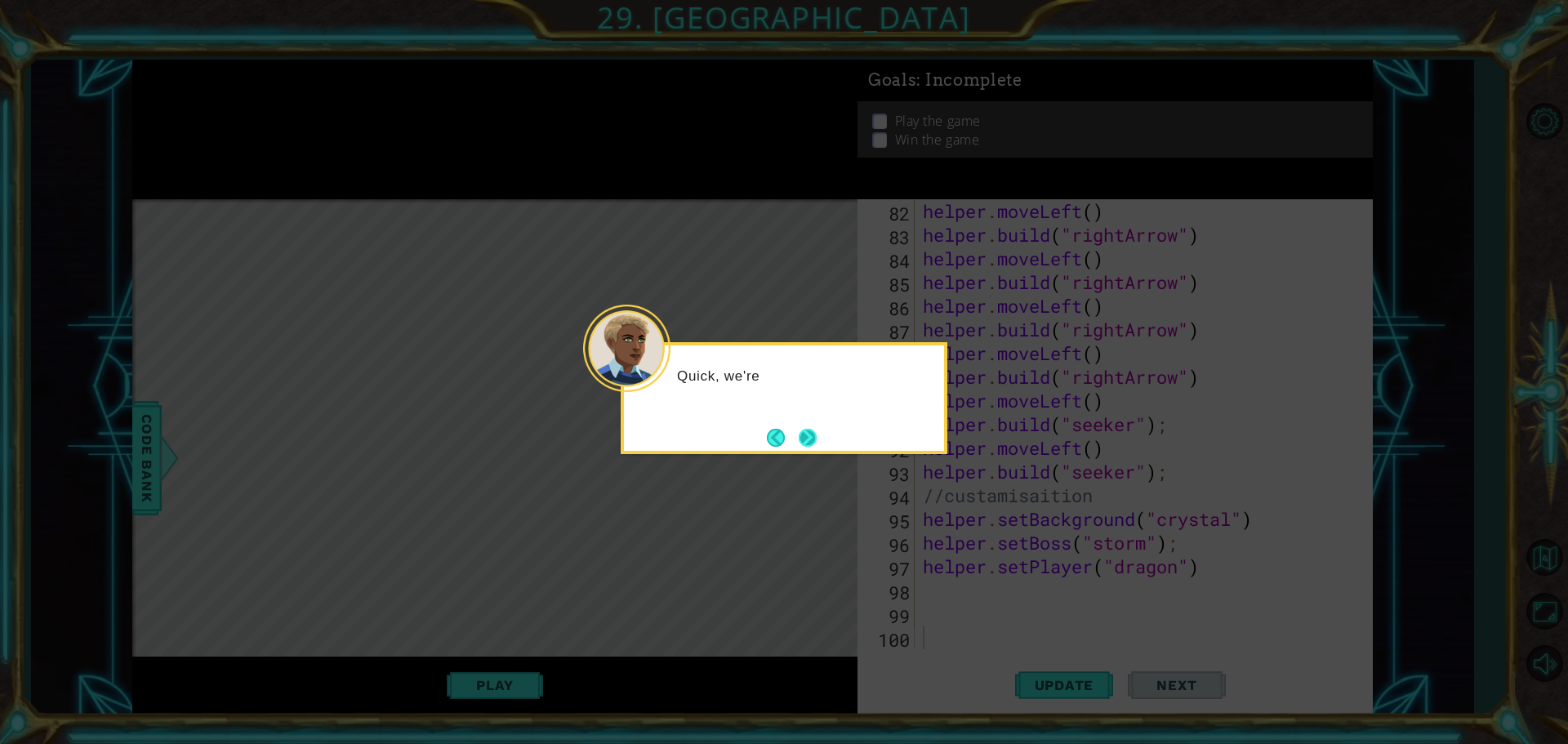
click at [816, 437] on button "Next" at bounding box center [808, 438] width 18 height 18
drag, startPoint x: 816, startPoint y: 437, endPoint x: 806, endPoint y: 434, distance: 10.4
click at [808, 437] on button "Next" at bounding box center [807, 437] width 19 height 19
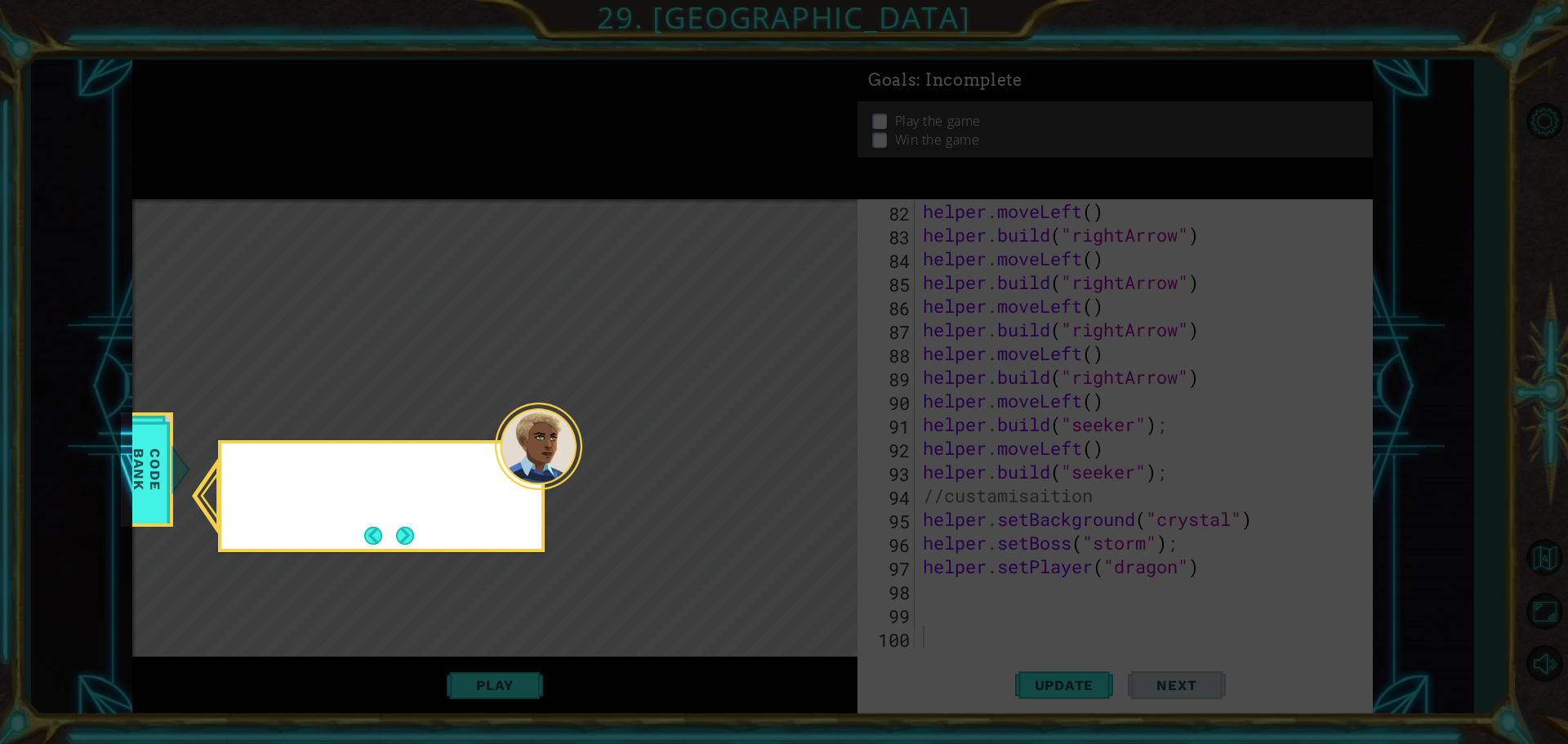
click at [805, 433] on icon at bounding box center [784, 372] width 1568 height 744
click at [401, 532] on button "Next" at bounding box center [405, 536] width 18 height 18
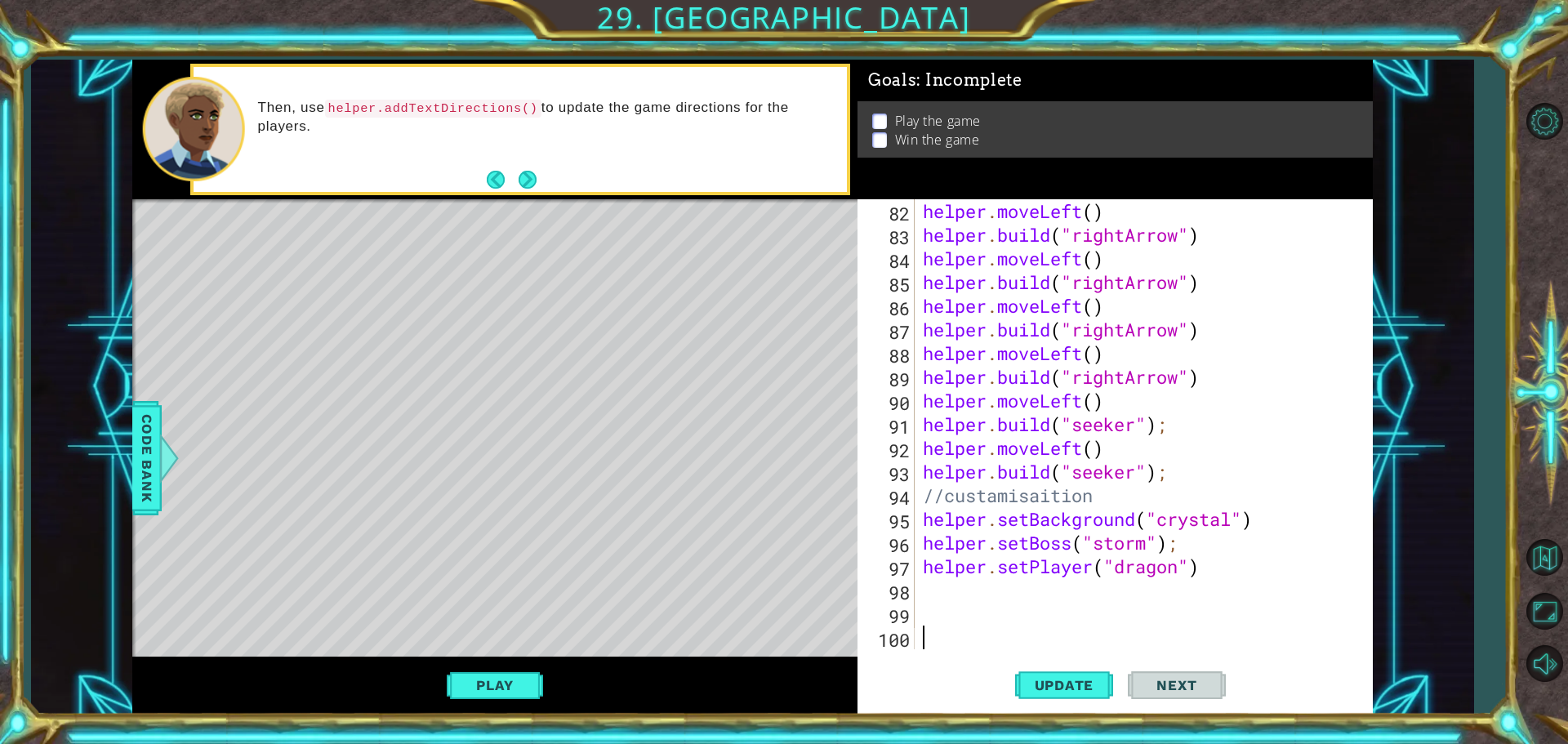
click at [503, 669] on div "Play" at bounding box center [495, 686] width 725 height 58
click at [500, 680] on button "Play" at bounding box center [494, 685] width 96 height 31
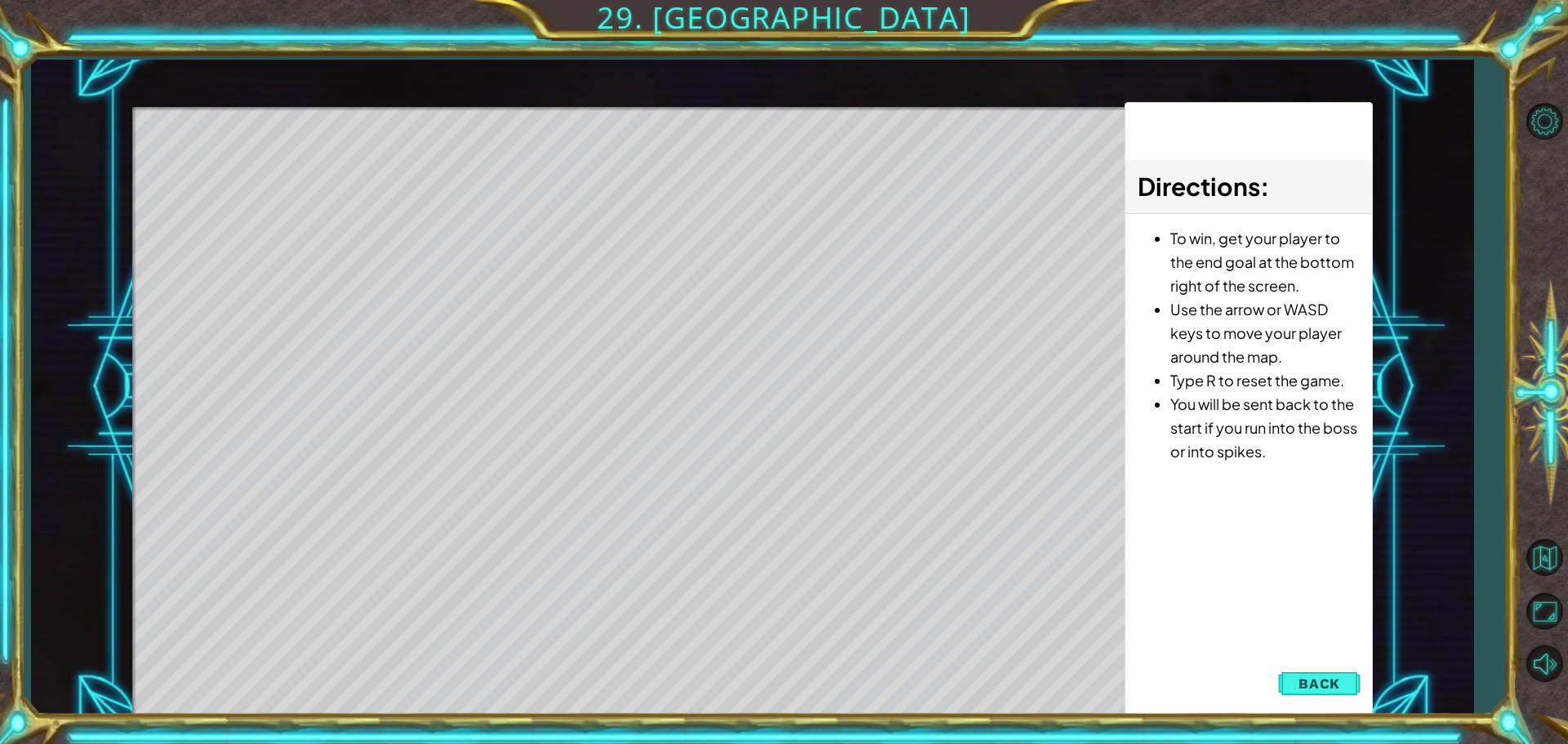
click at [1324, 678] on span "Back" at bounding box center [1319, 684] width 42 height 17
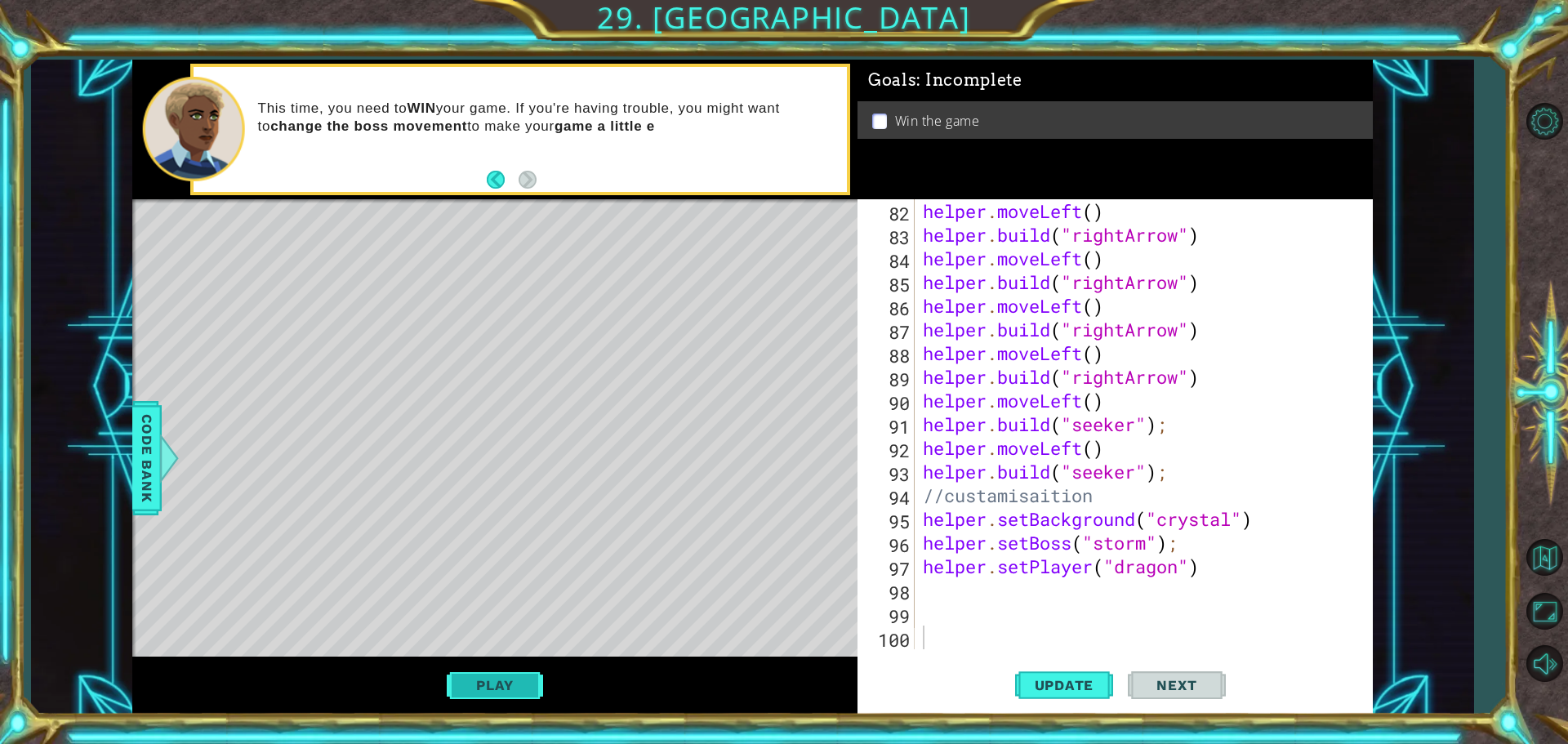
click at [502, 672] on button "Play" at bounding box center [494, 685] width 96 height 31
click at [1158, 679] on span "Next" at bounding box center [1176, 687] width 72 height 17
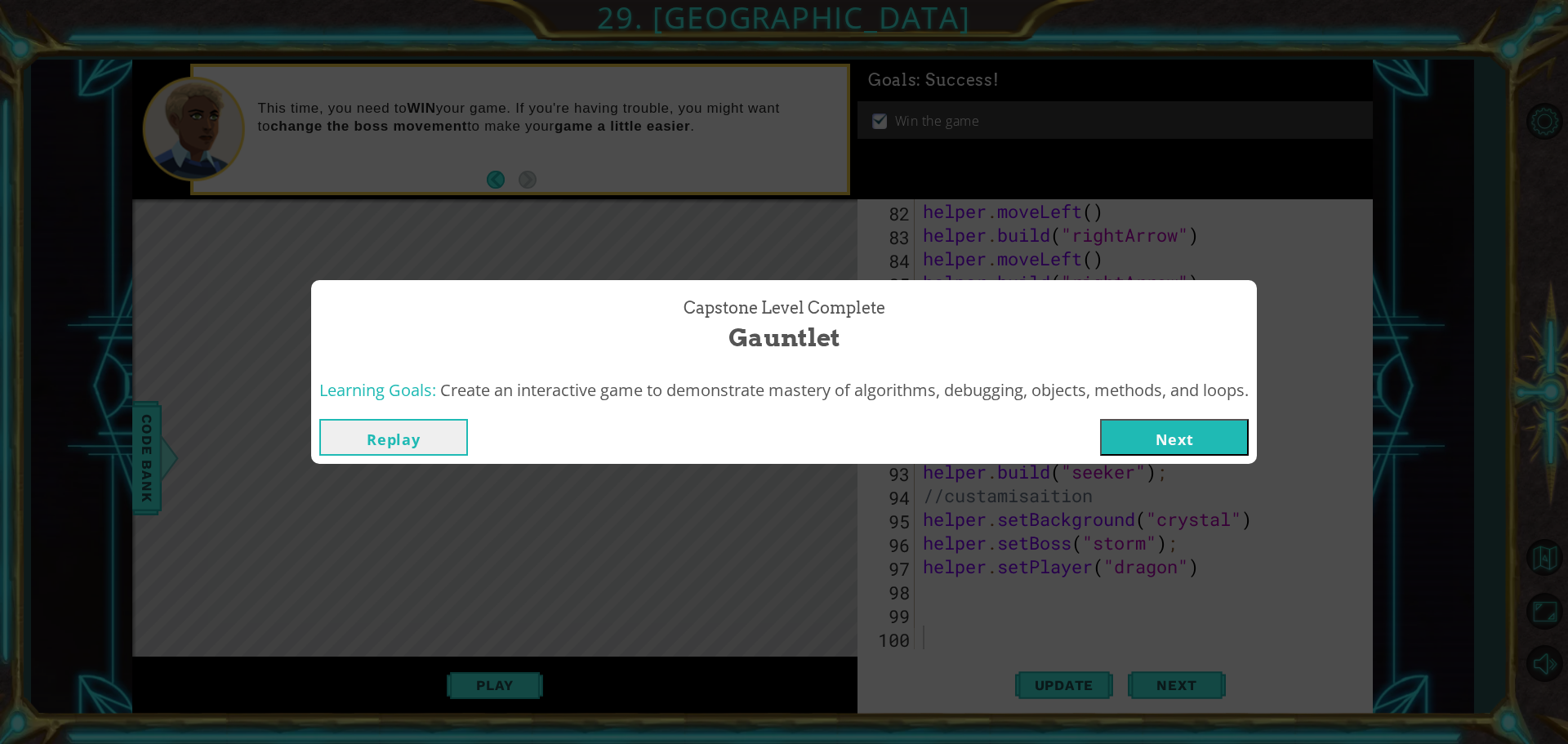
click at [1177, 431] on button "Next" at bounding box center [1174, 437] width 148 height 37
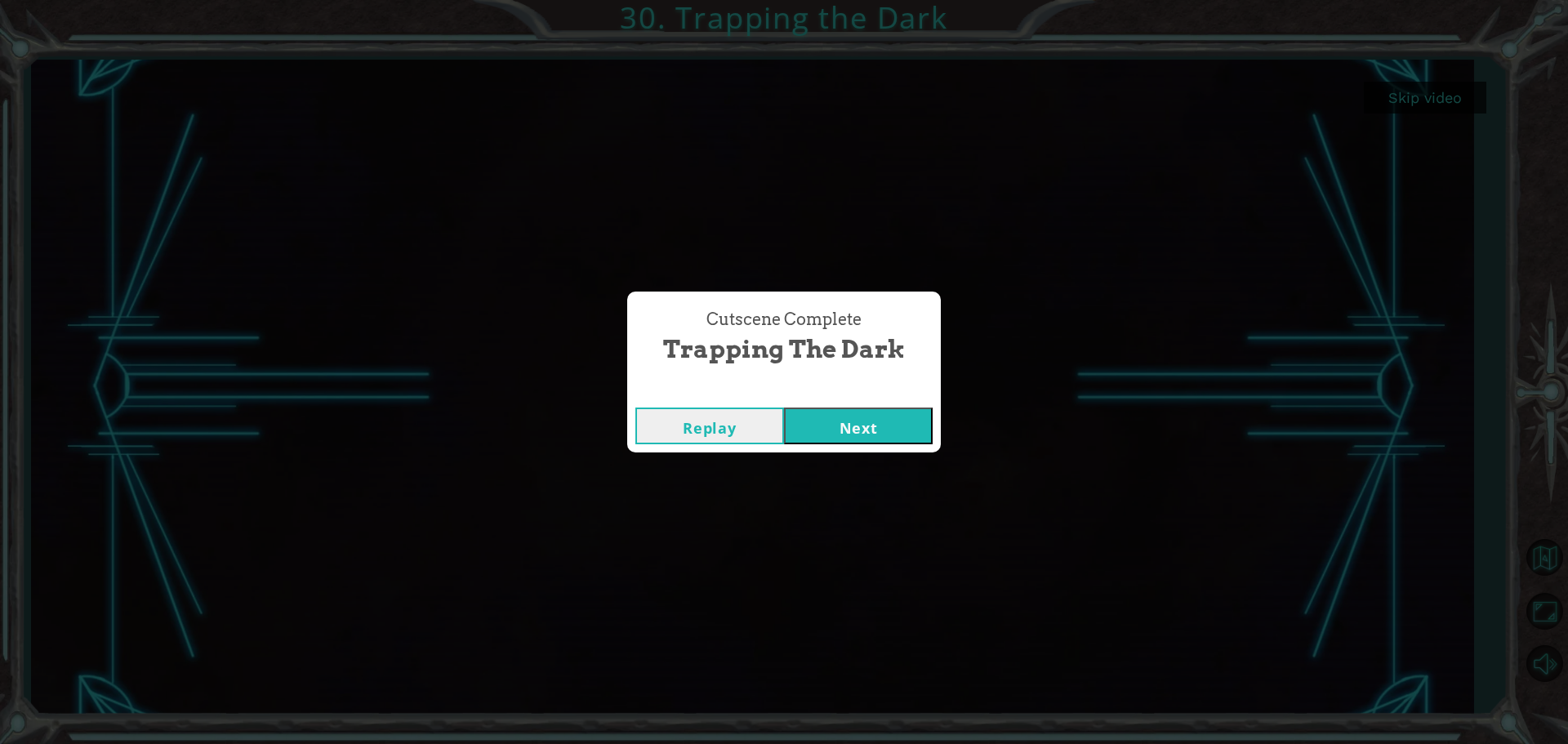
click at [812, 432] on button "Next" at bounding box center [858, 426] width 148 height 37
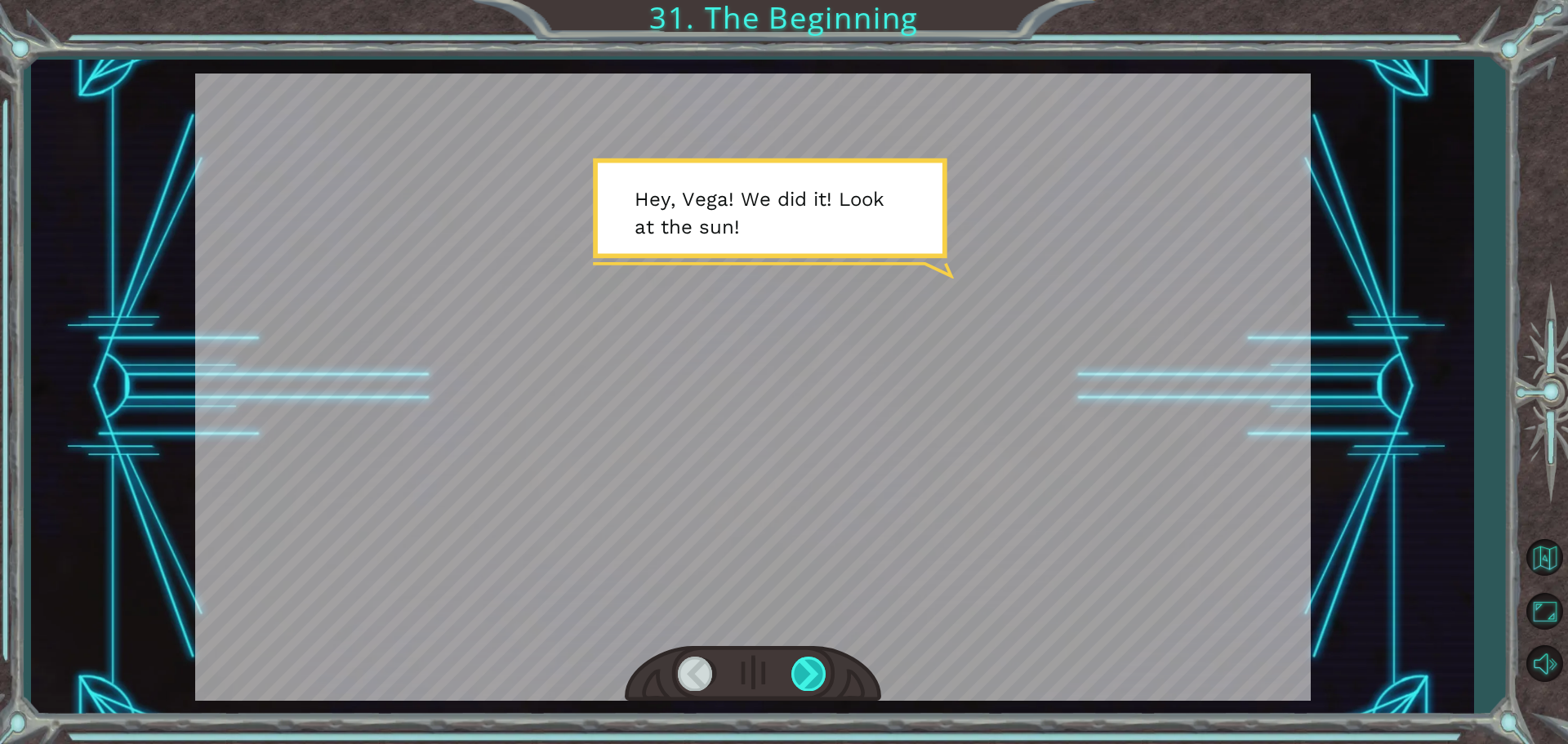
click at [804, 665] on div at bounding box center [810, 673] width 37 height 33
click at [802, 665] on div at bounding box center [810, 673] width 37 height 33
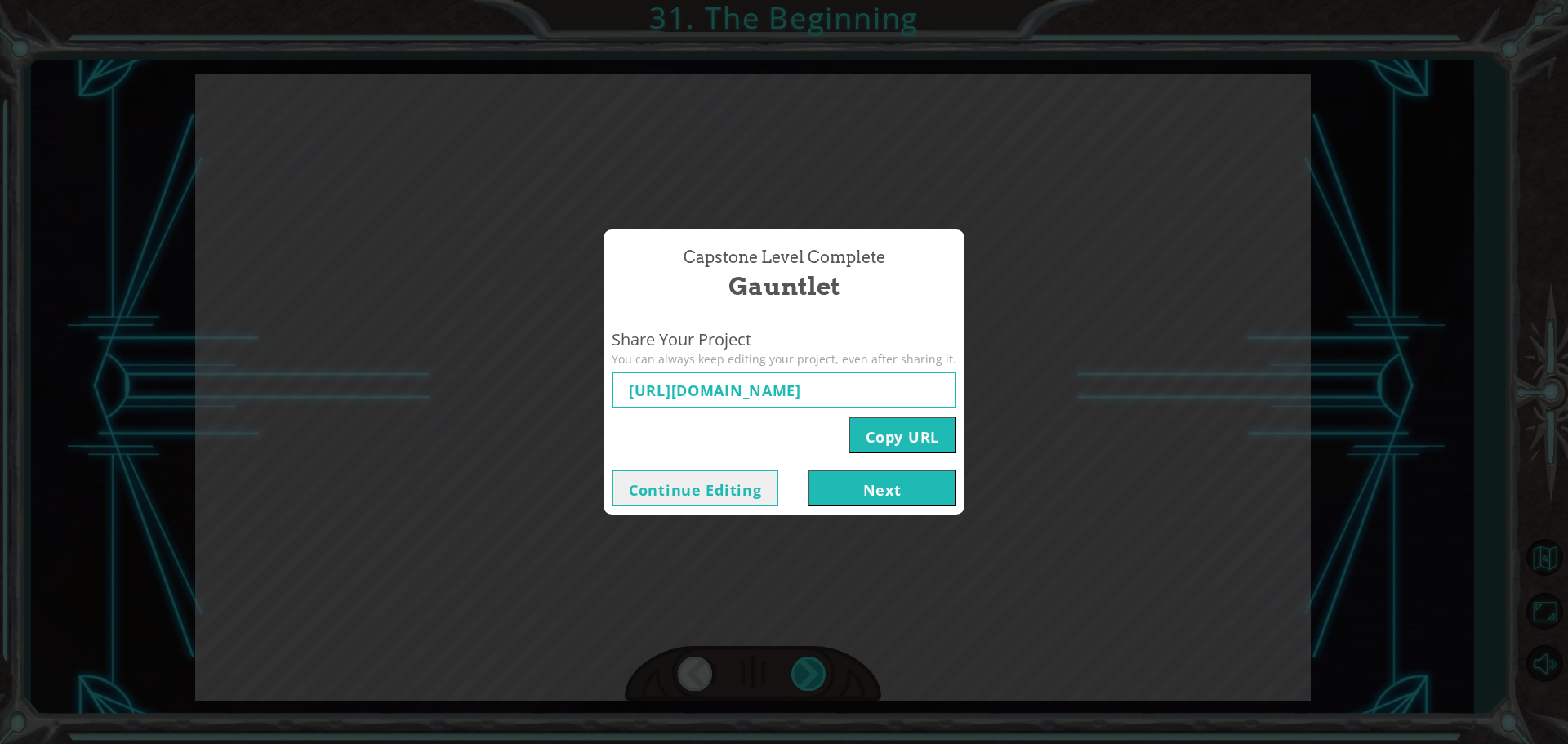
type input "https://www.ozaria.com/play/game-dev-level/1fhcapstoneb/689a0c035b8c566d782803b…"
drag, startPoint x: 891, startPoint y: 480, endPoint x: 882, endPoint y: 465, distance: 17.5
click at [882, 467] on div "Continue Editing Next" at bounding box center [783, 488] width 361 height 53
click at [896, 489] on button "Next" at bounding box center [881, 488] width 148 height 37
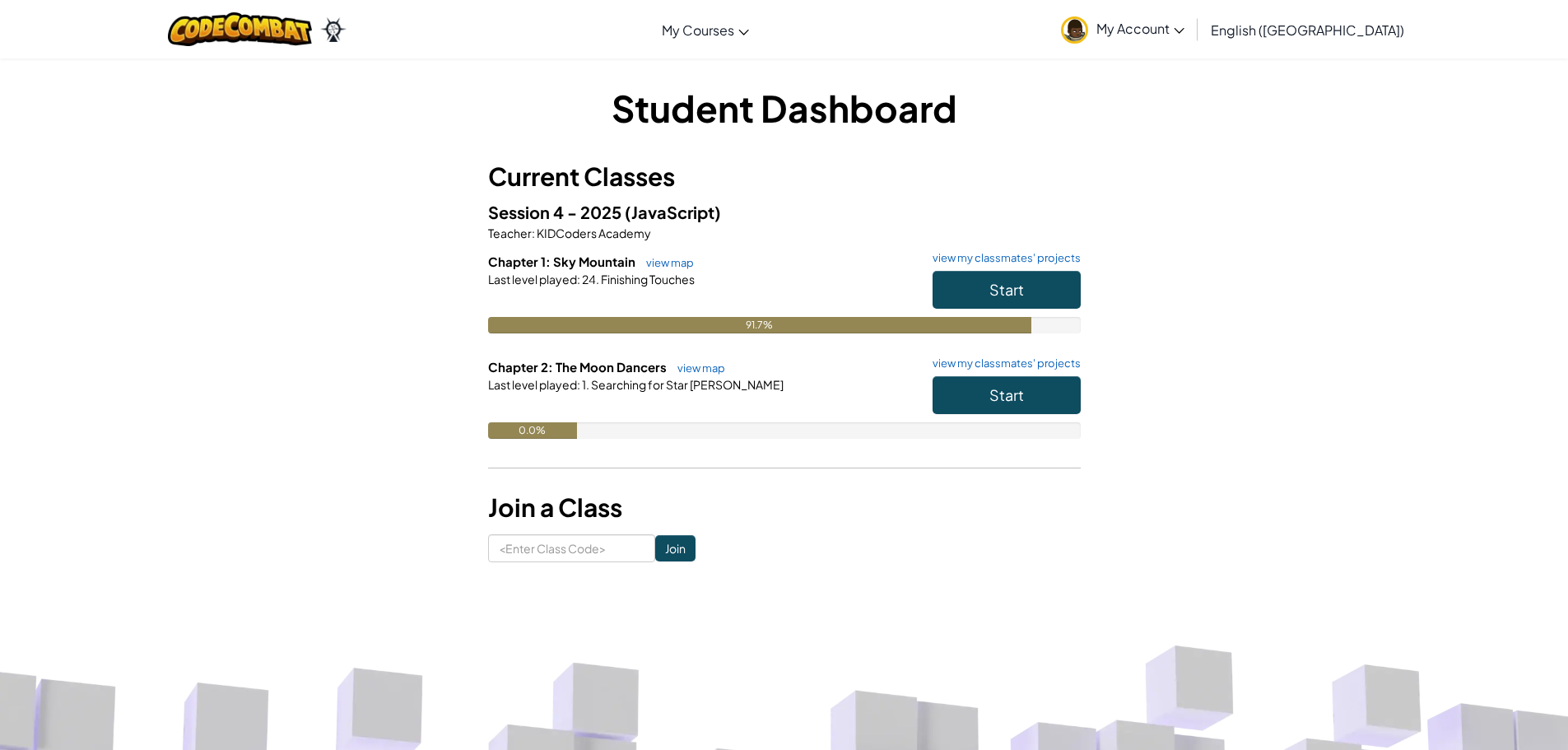
click at [666, 254] on h6 "Chapter 1: Sky Mountain view map view my classmates' projects" at bounding box center [784, 262] width 593 height 18
click at [665, 259] on link "view map" at bounding box center [666, 263] width 56 height 13
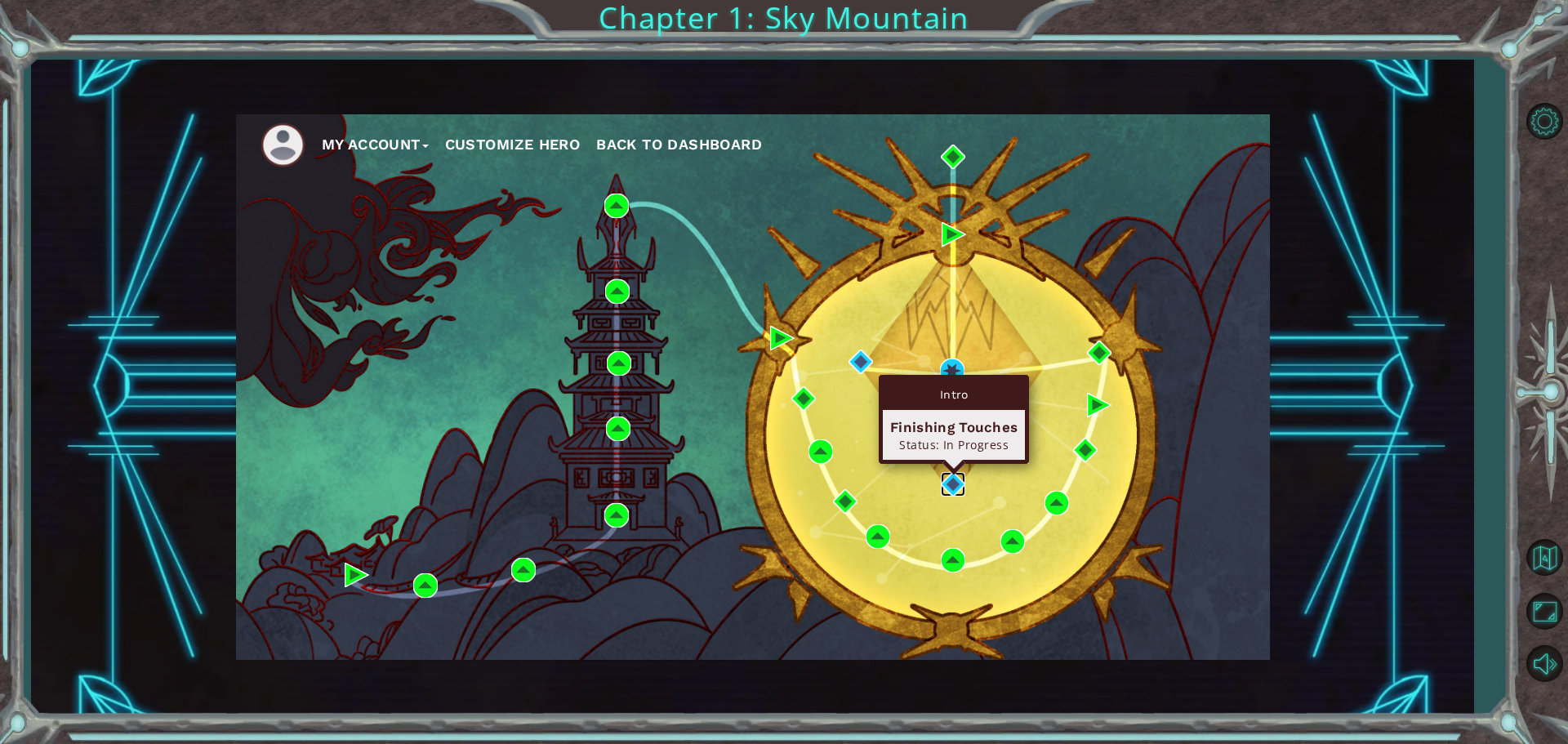
click at [954, 488] on img at bounding box center [952, 483] width 24 height 24
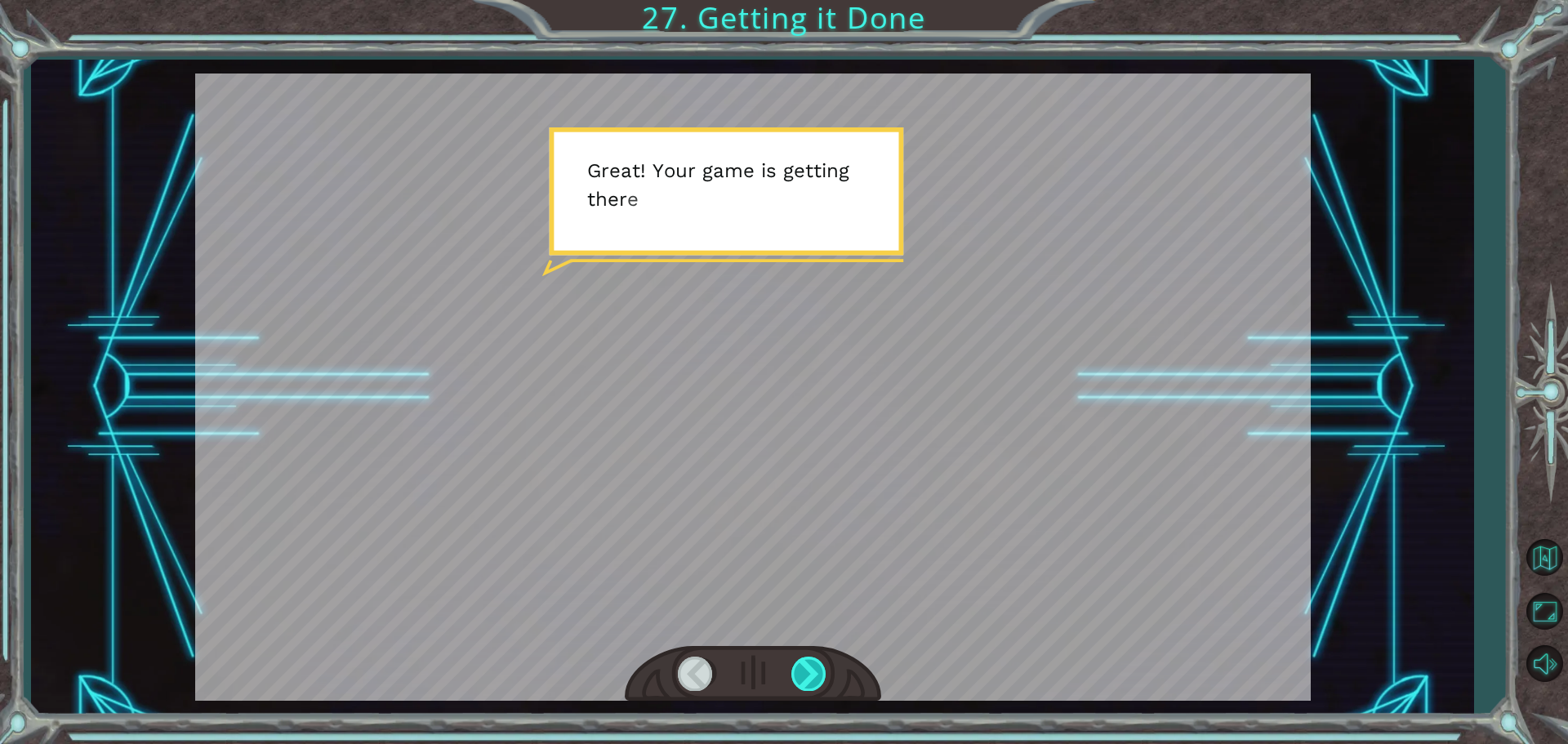
click at [810, 665] on div at bounding box center [810, 673] width 37 height 33
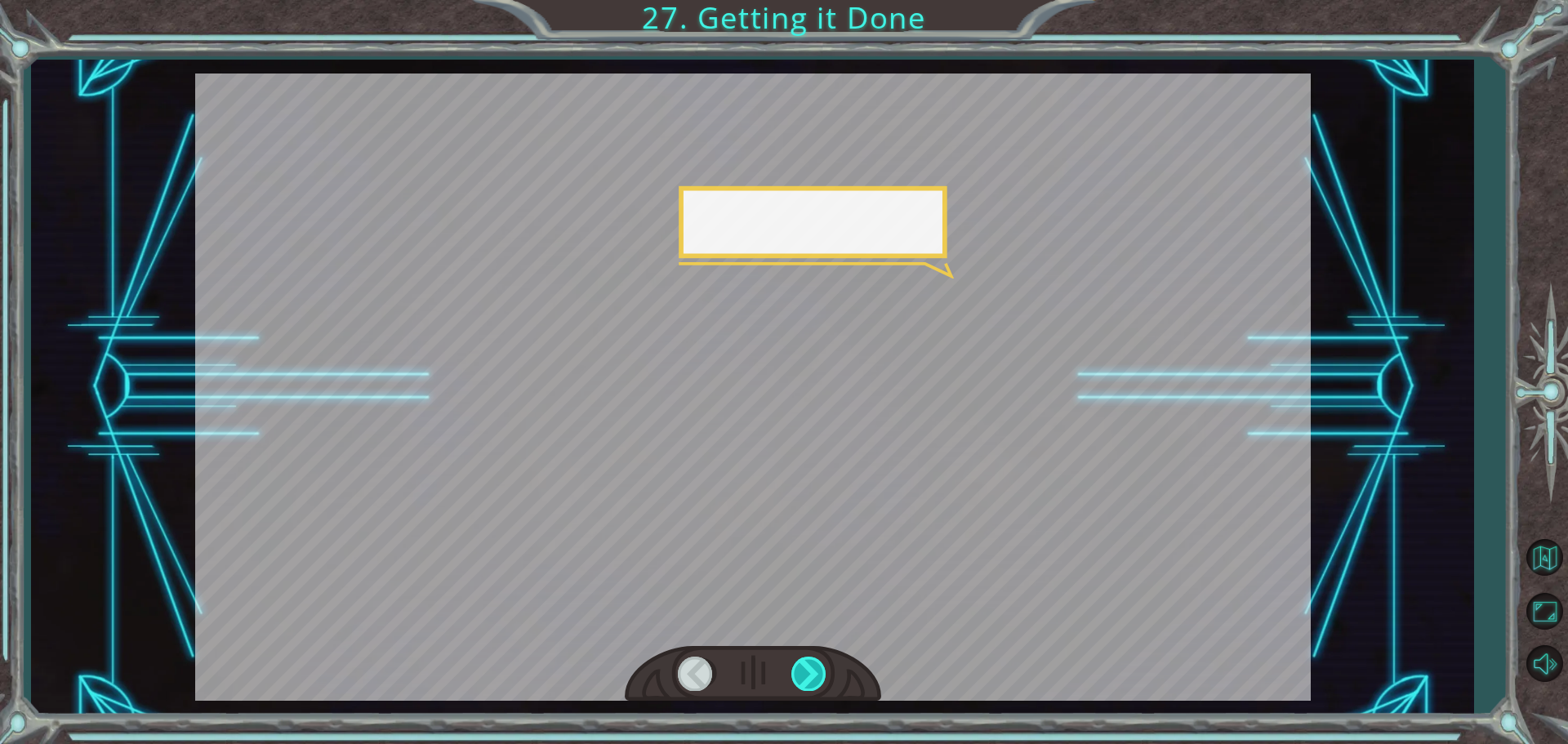
click at [807, 666] on div at bounding box center [810, 673] width 37 height 33
drag, startPoint x: 806, startPoint y: 667, endPoint x: 801, endPoint y: 674, distance: 8.6
click at [806, 667] on div at bounding box center [810, 673] width 37 height 33
click at [801, 674] on div at bounding box center [810, 673] width 37 height 33
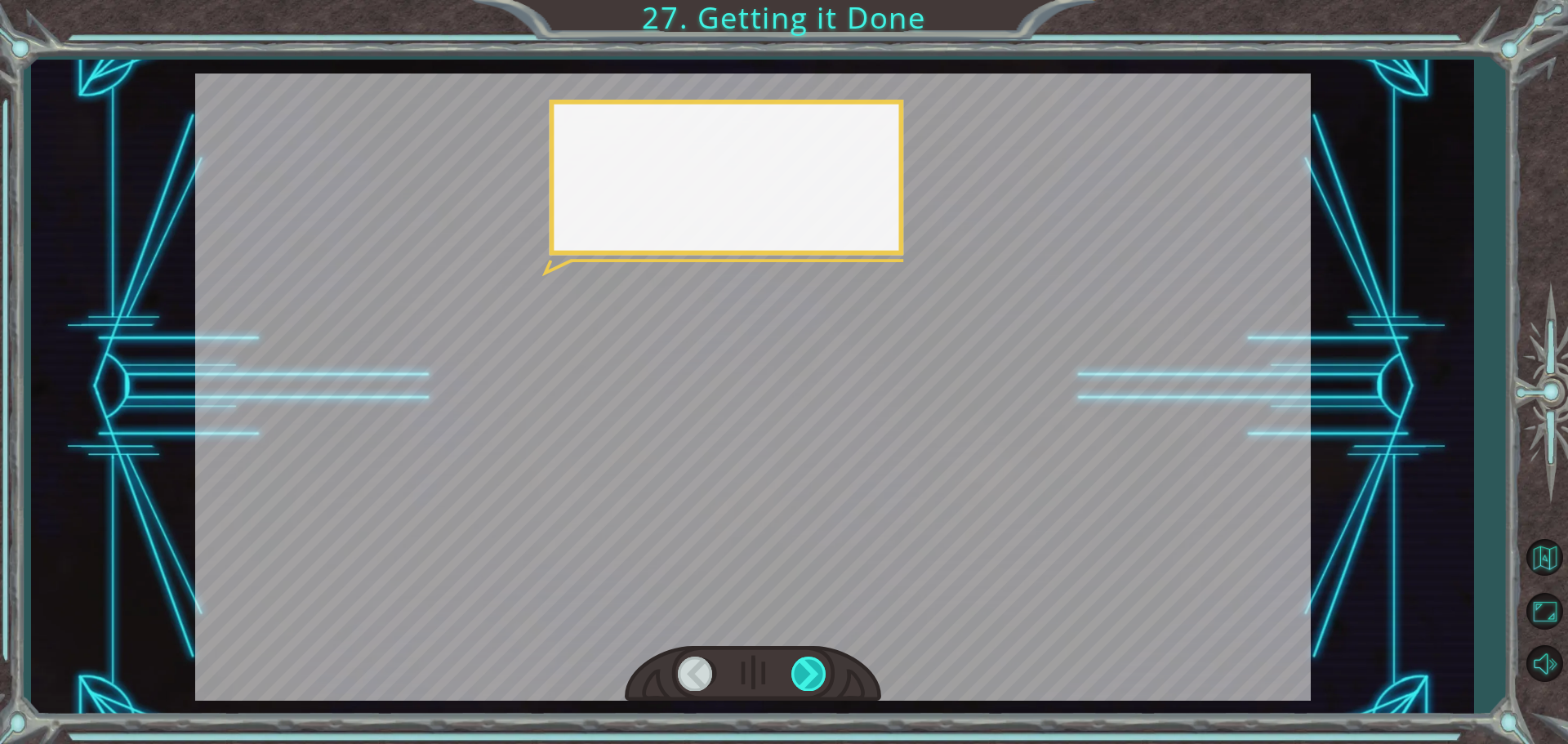
click at [801, 675] on div at bounding box center [810, 673] width 37 height 33
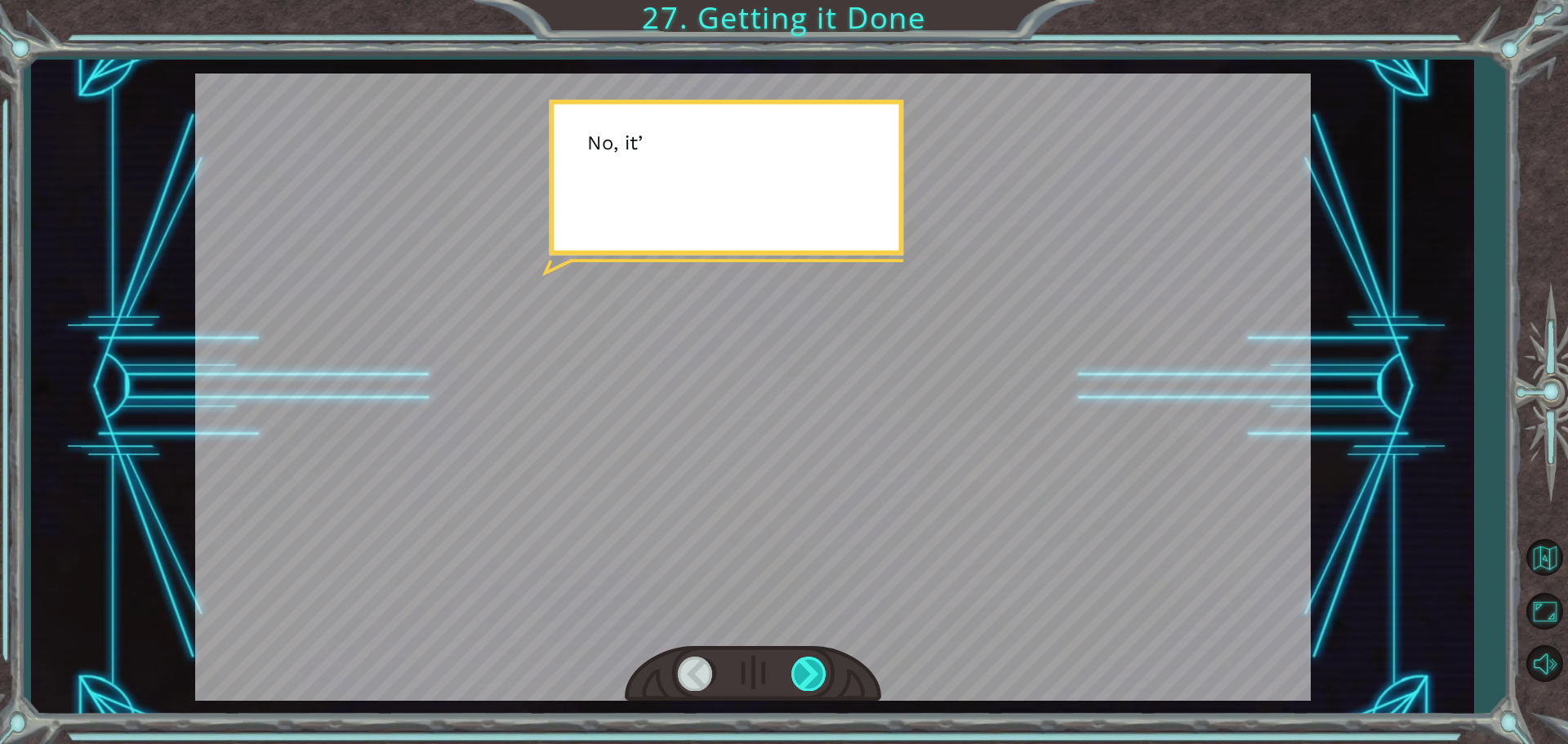
click at [801, 673] on div at bounding box center [810, 673] width 37 height 33
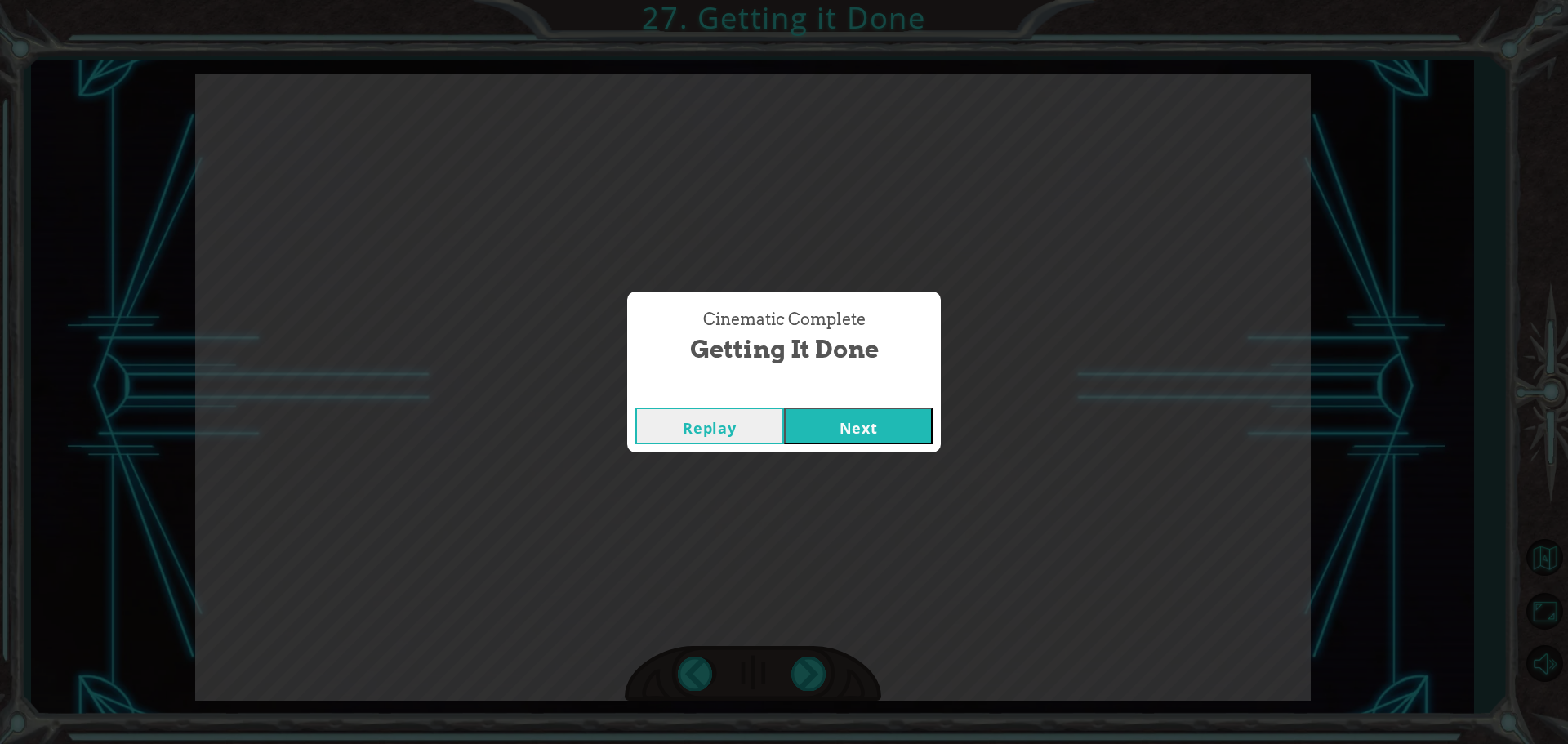
click at [855, 432] on button "Next" at bounding box center [858, 426] width 148 height 37
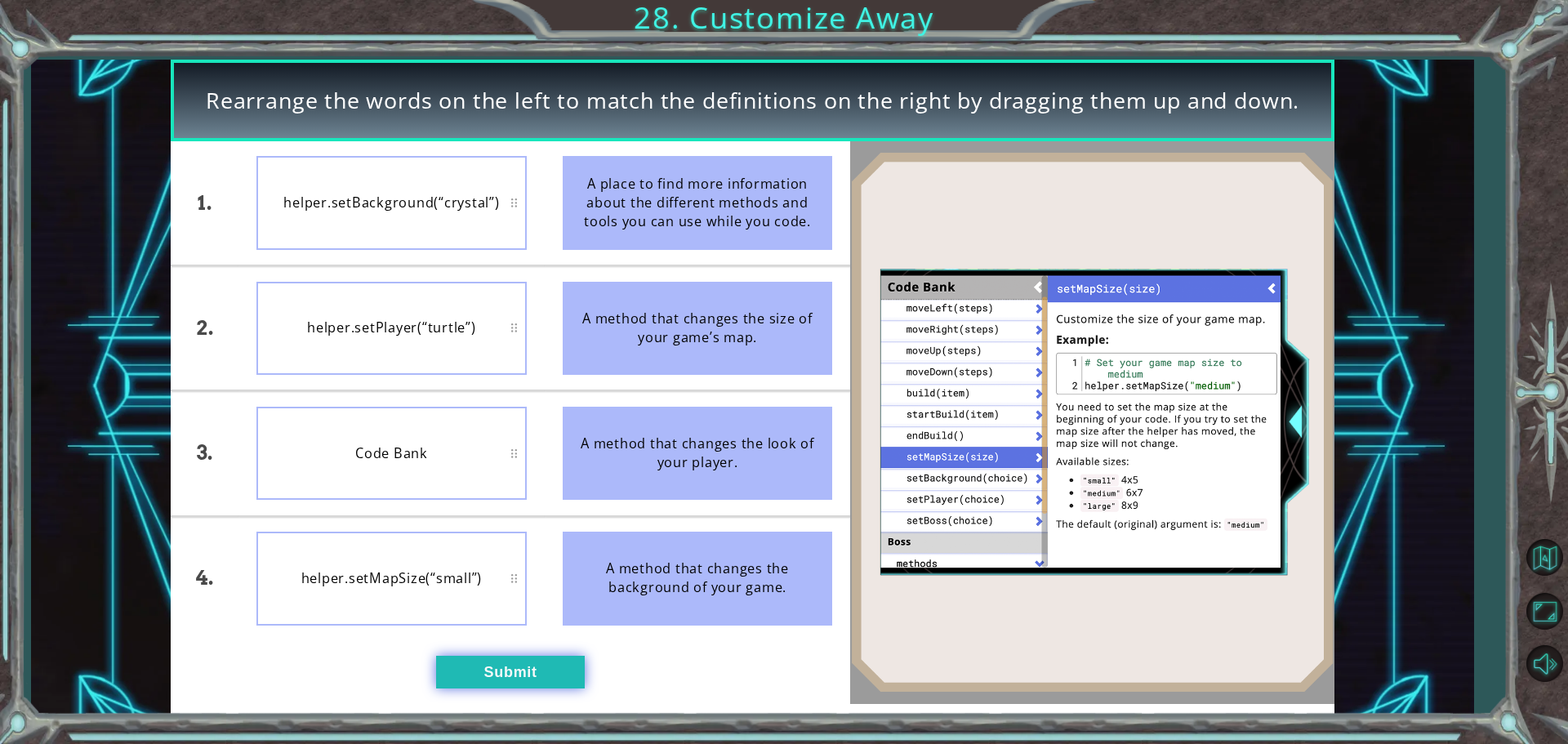
click at [492, 670] on button "Submit" at bounding box center [510, 672] width 148 height 32
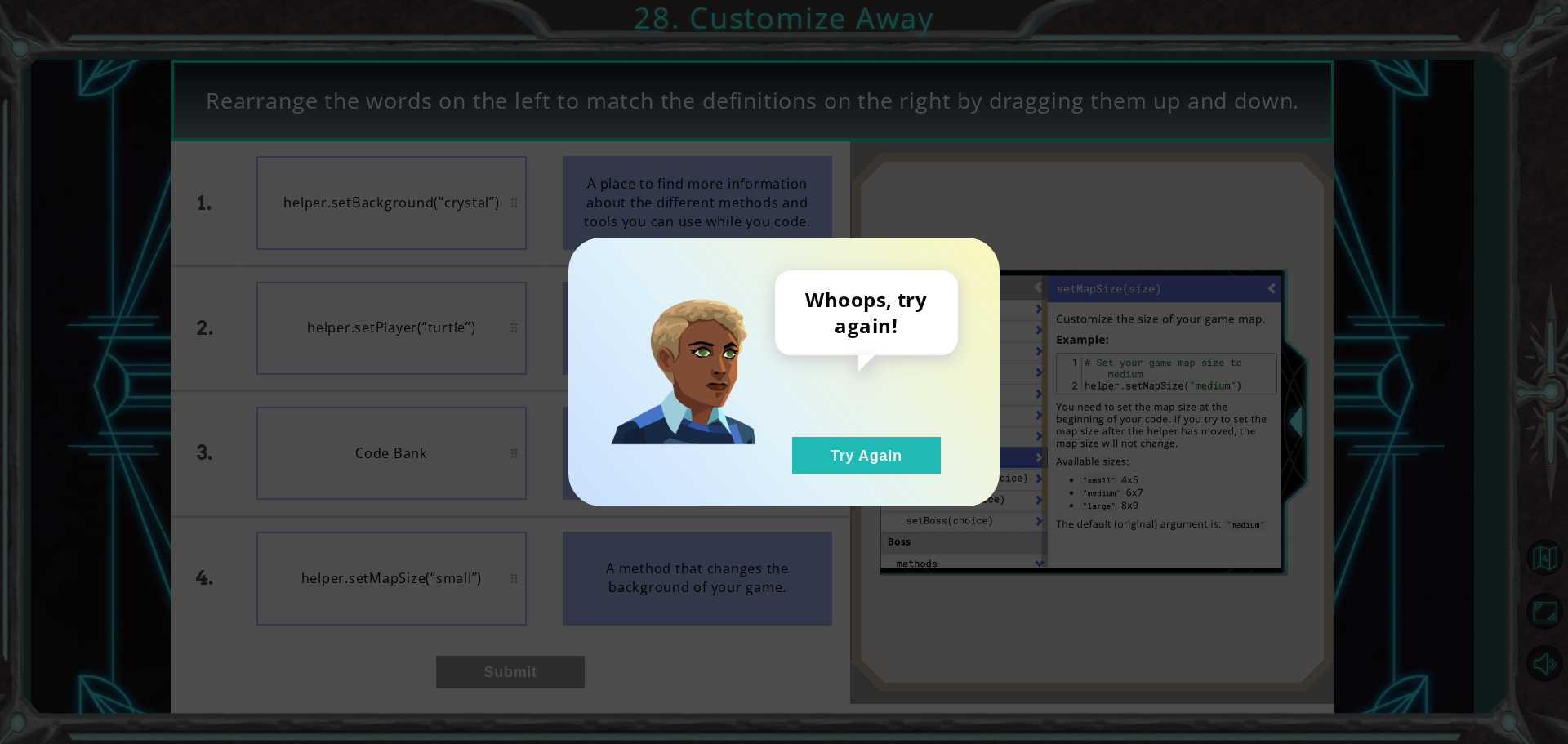
click at [858, 474] on div "Whoops, try again! Try Again" at bounding box center [783, 372] width 431 height 268
click at [837, 473] on div "Whoops, try again! Try Again" at bounding box center [783, 372] width 431 height 268
drag, startPoint x: 846, startPoint y: 459, endPoint x: 838, endPoint y: 461, distance: 8.2
click at [845, 459] on button "Try Again" at bounding box center [866, 455] width 148 height 37
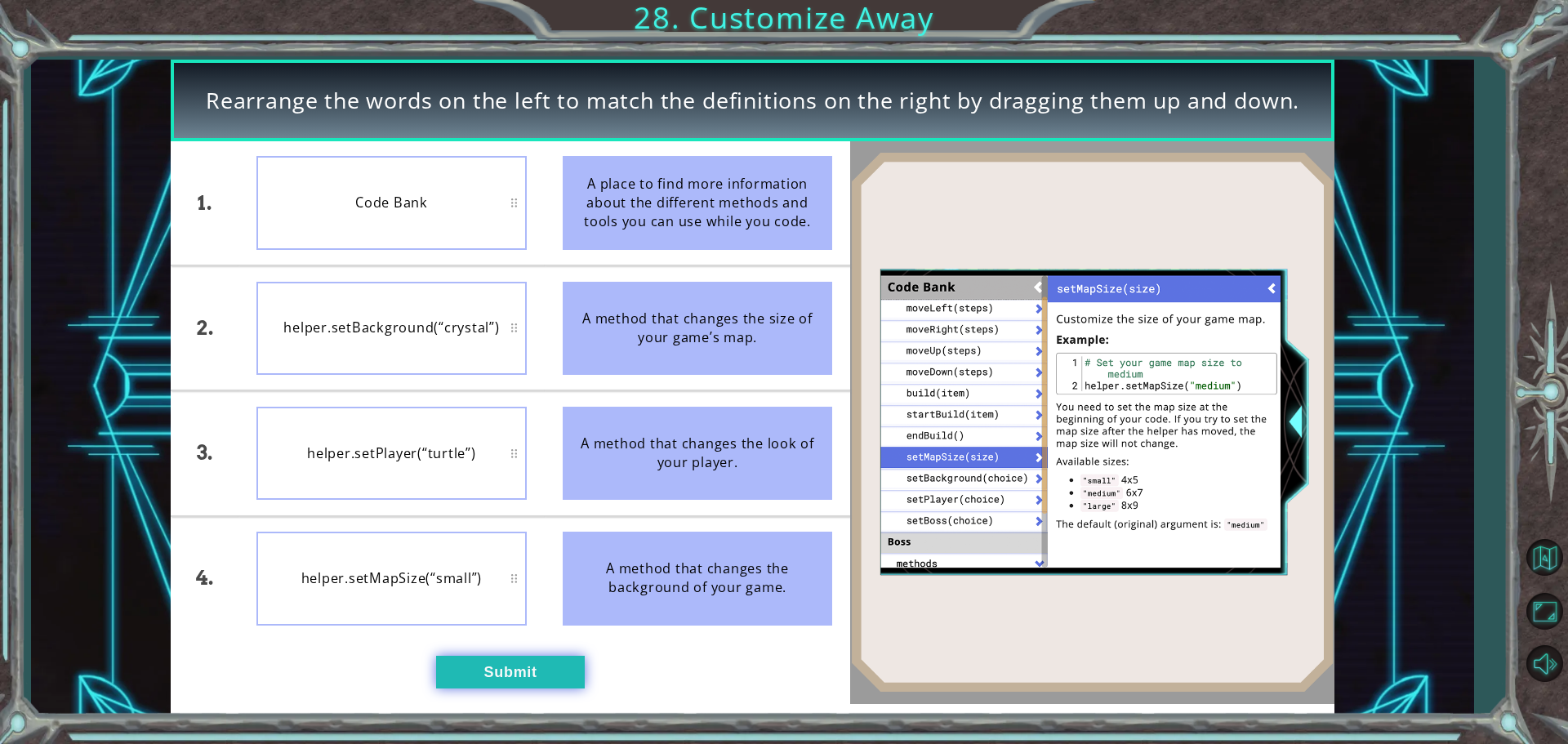
click at [505, 673] on button "Submit" at bounding box center [510, 672] width 148 height 32
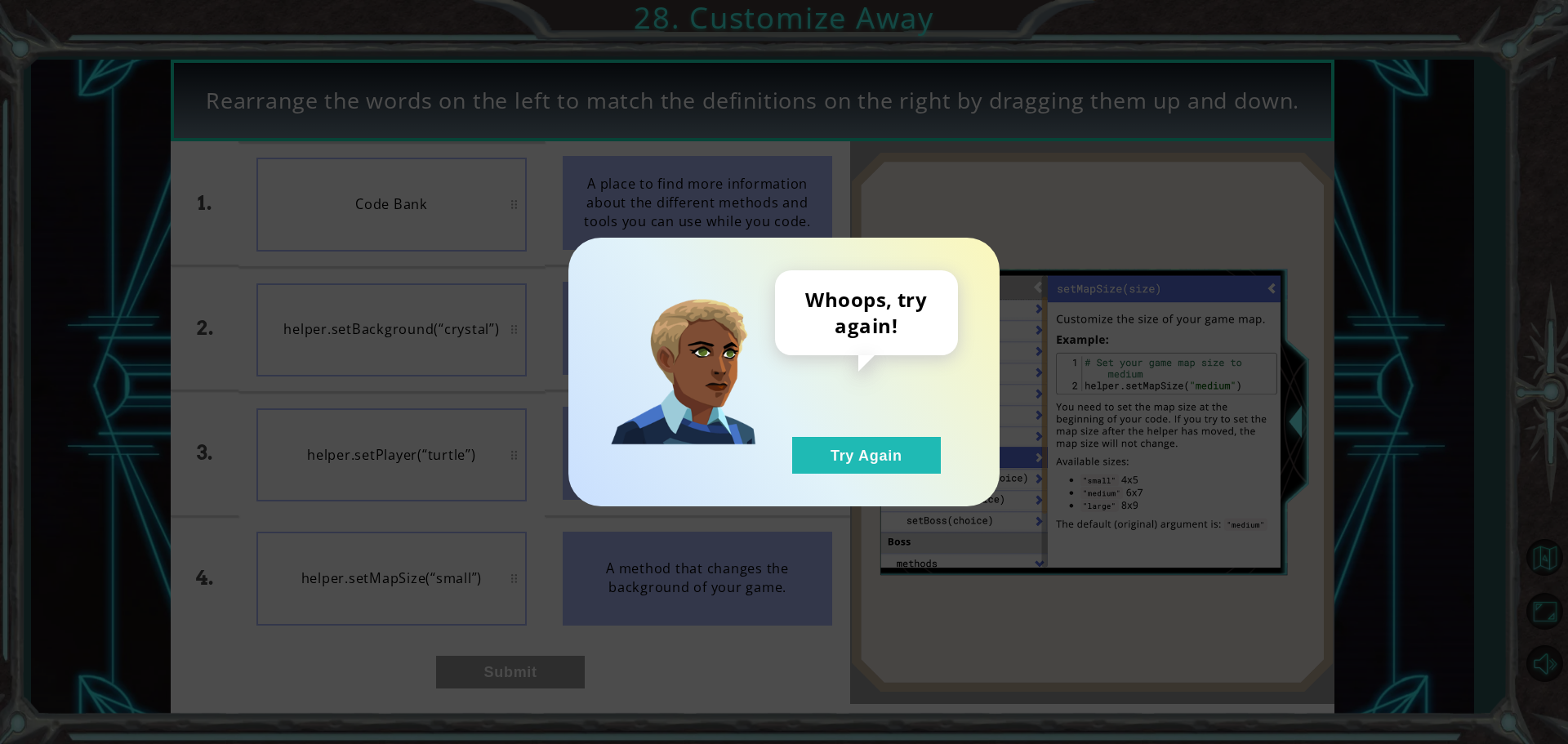
click at [821, 476] on div "Whoops, try again! Try Again" at bounding box center [783, 372] width 431 height 268
click at [841, 465] on button "Try Again" at bounding box center [866, 455] width 148 height 37
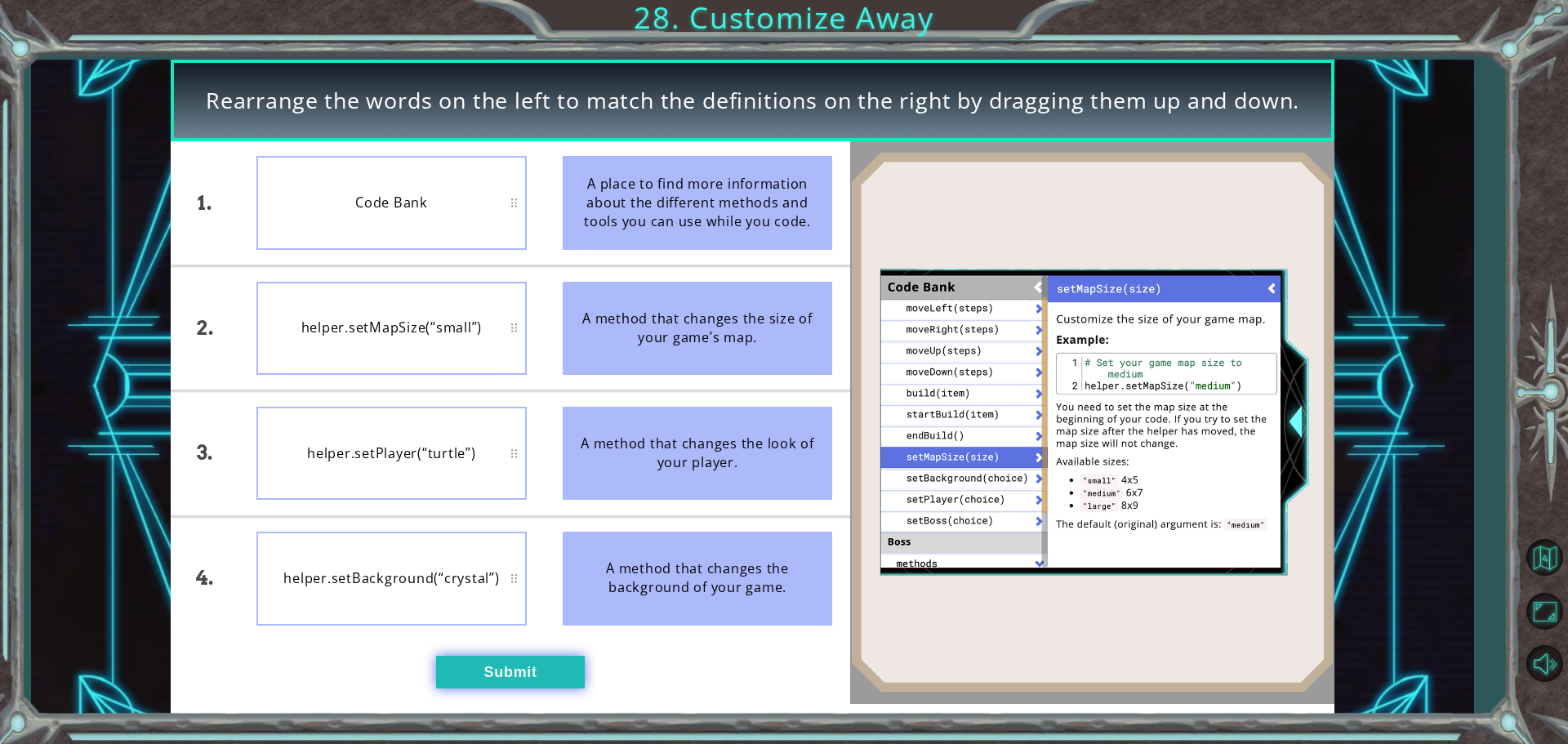
click at [520, 663] on button "Submit" at bounding box center [510, 672] width 148 height 32
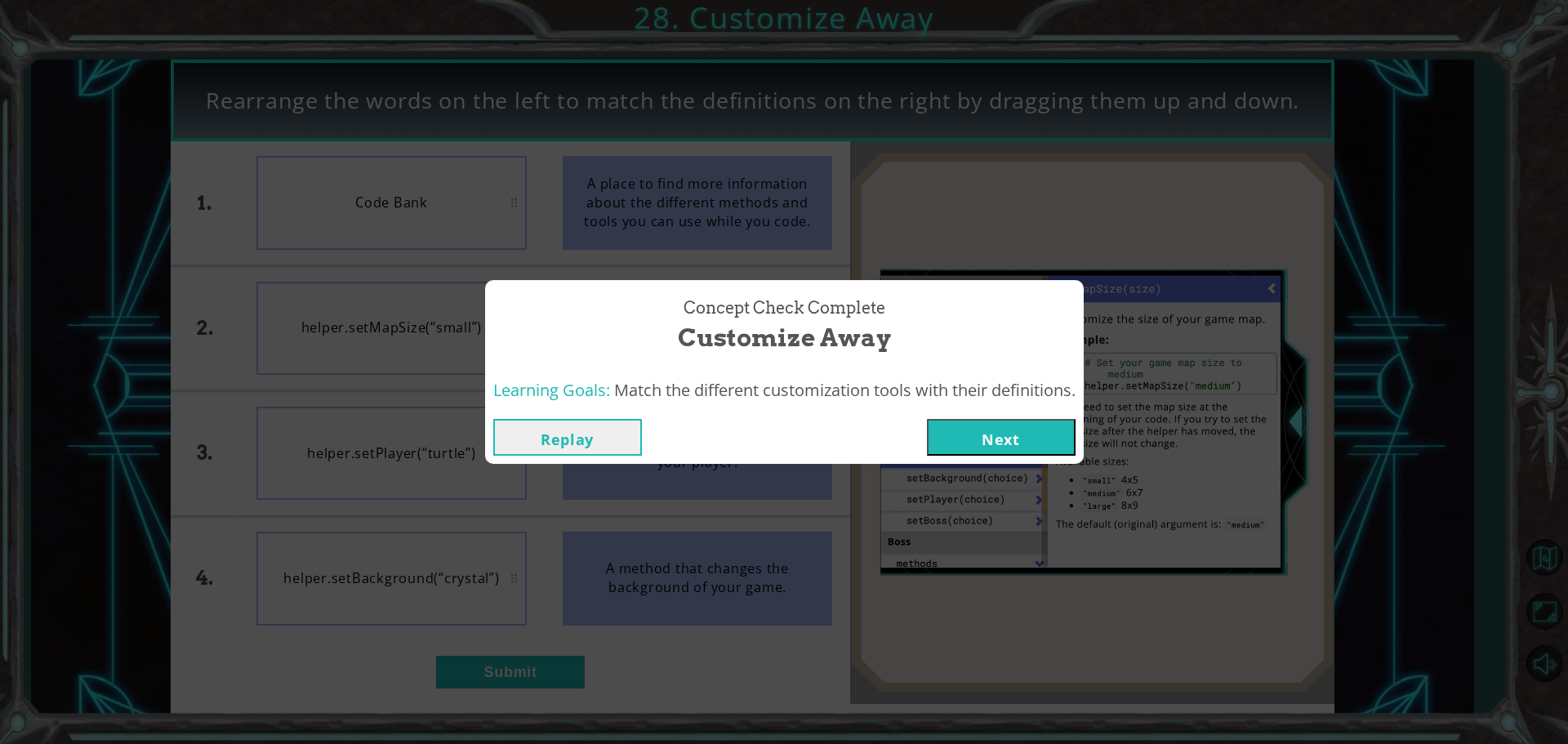
click at [1006, 457] on div "Replay Next" at bounding box center [784, 437] width 598 height 53
click at [1006, 440] on button "Next" at bounding box center [1001, 437] width 148 height 37
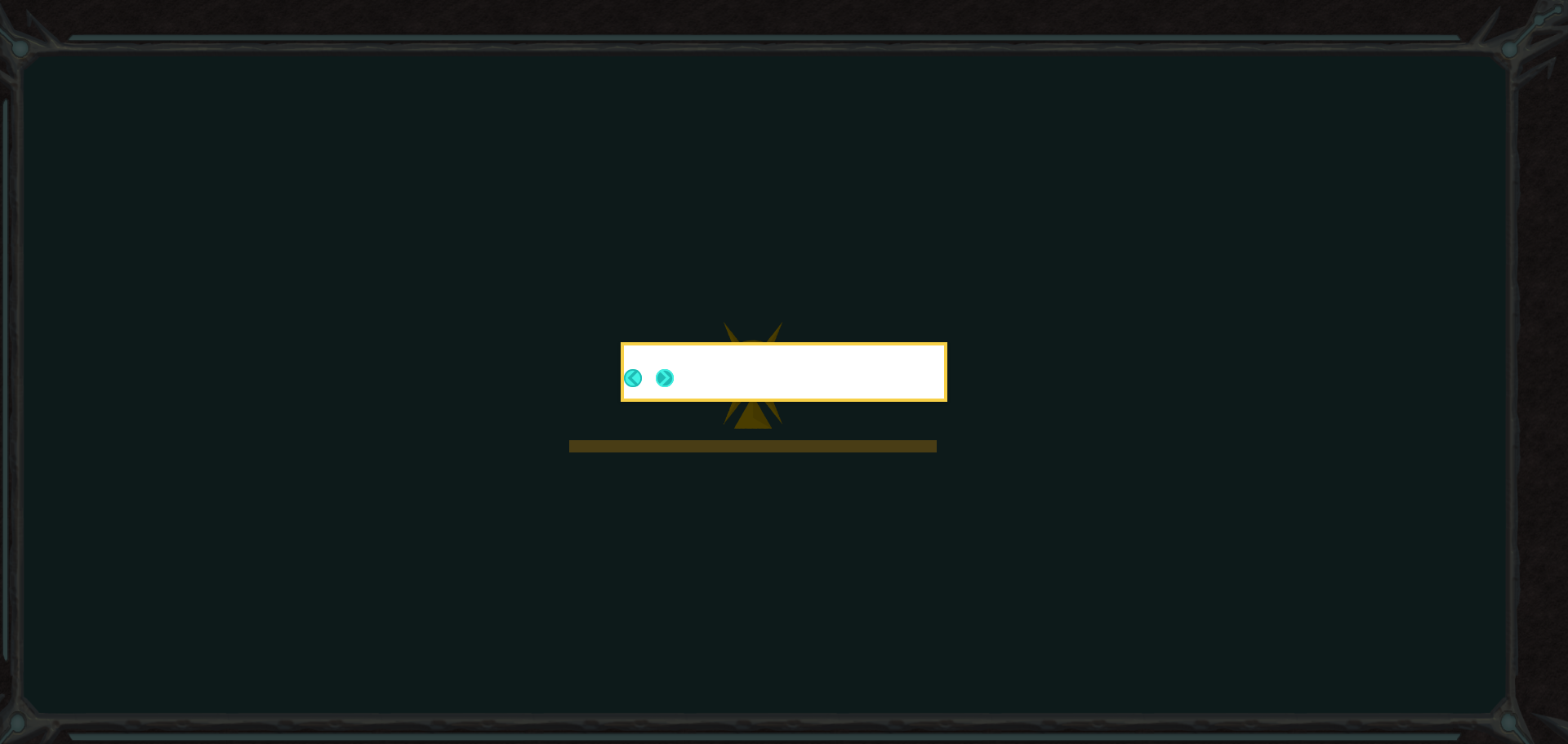
click at [674, 377] on button "Next" at bounding box center [665, 378] width 18 height 18
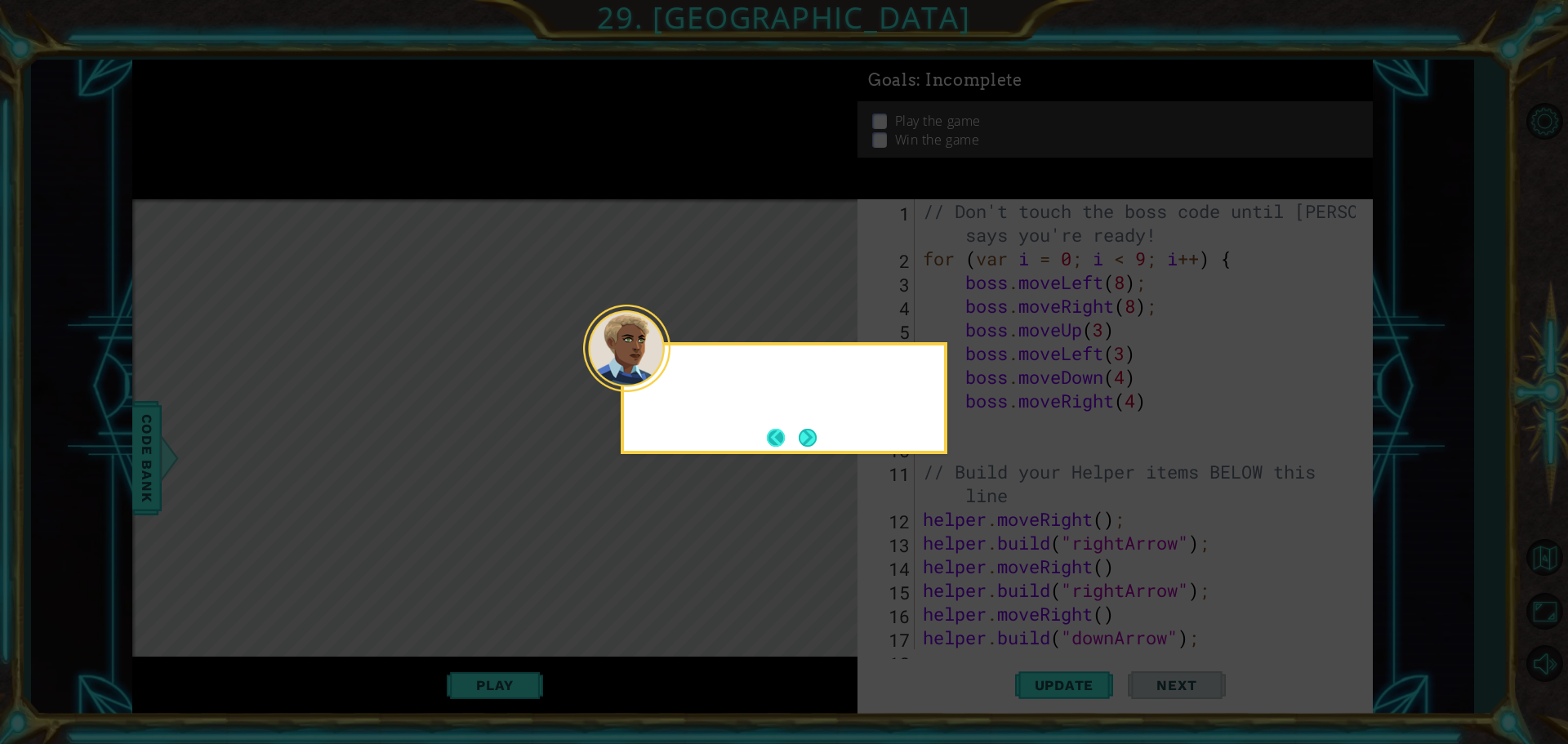
scroll to position [1965, 0]
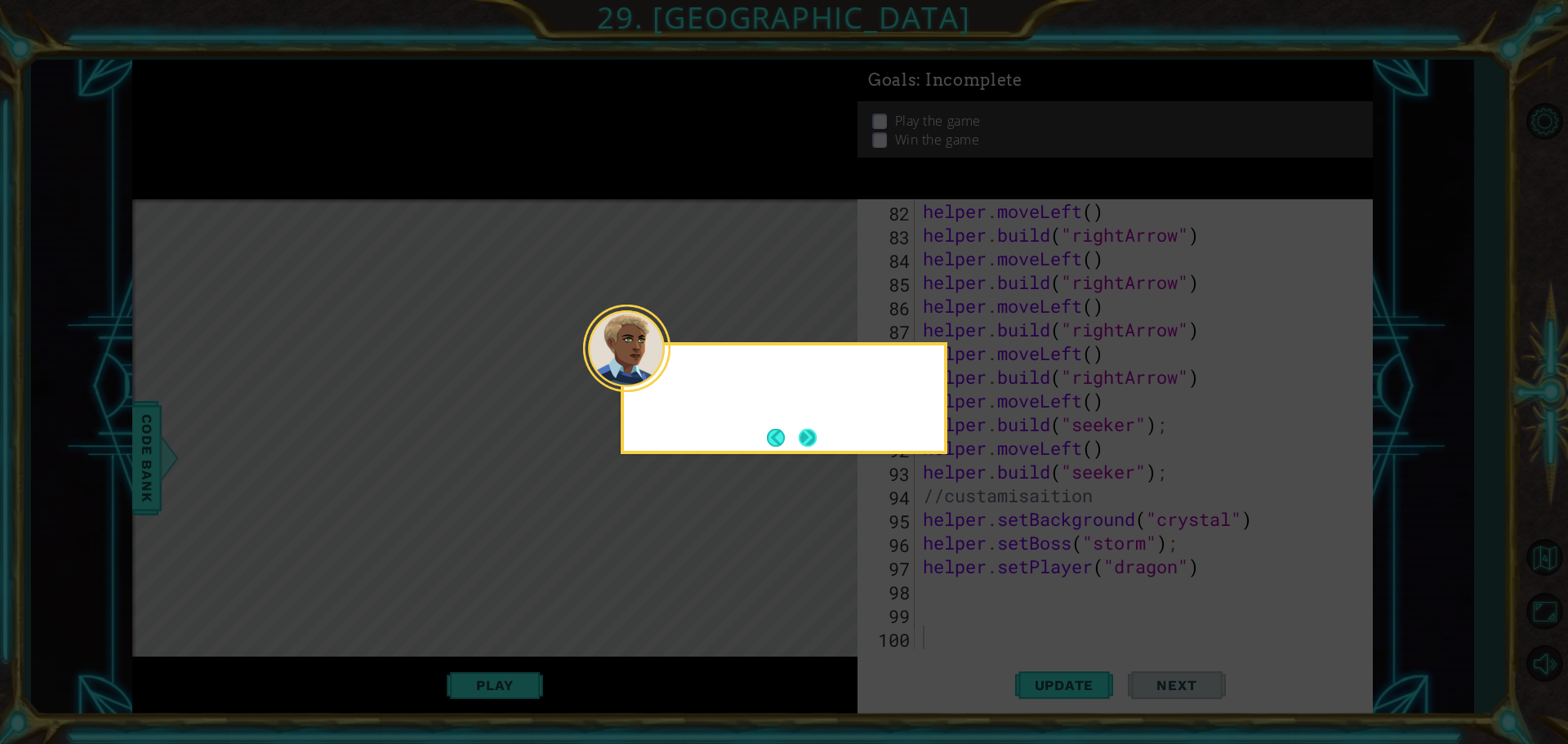
click at [808, 435] on button "Next" at bounding box center [808, 437] width 19 height 19
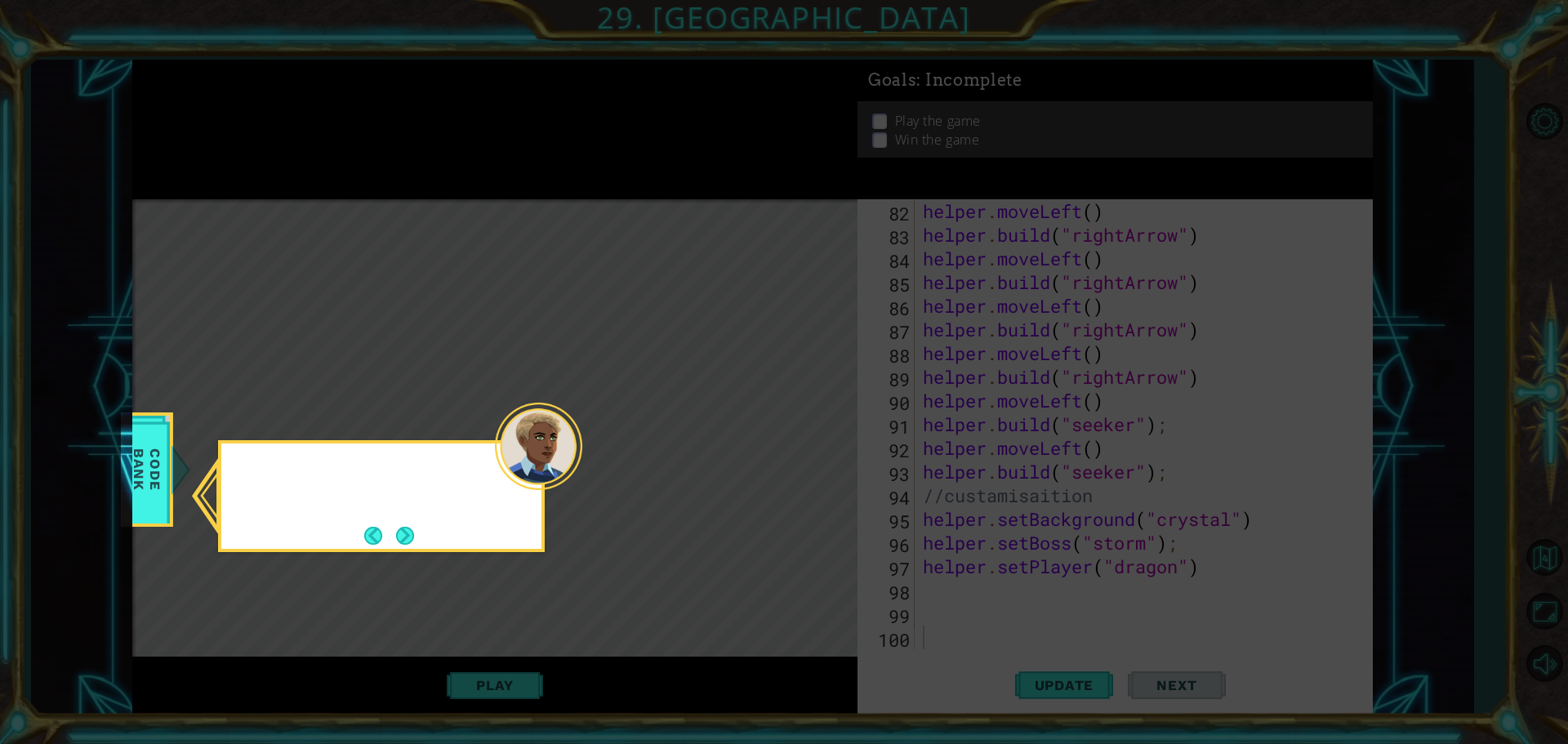
click at [808, 435] on icon at bounding box center [784, 372] width 1568 height 744
click at [368, 542] on button "Back" at bounding box center [380, 536] width 32 height 18
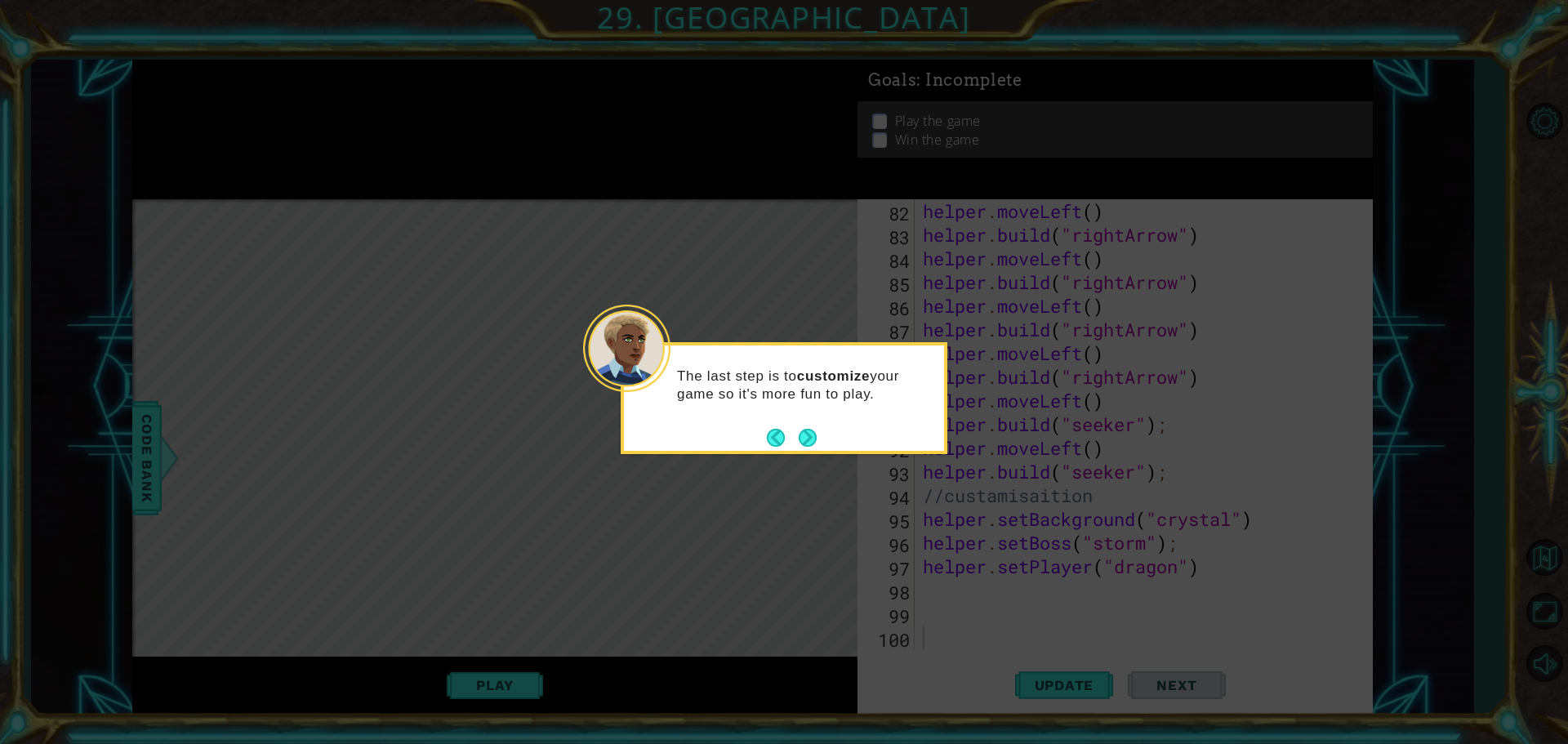
click at [402, 536] on icon at bounding box center [784, 372] width 1568 height 744
click at [411, 534] on icon at bounding box center [784, 372] width 1568 height 744
click at [747, 448] on div "The last step is to customize your game so it's more fun to play." at bounding box center [784, 398] width 327 height 112
click at [788, 445] on button "Back" at bounding box center [782, 438] width 32 height 18
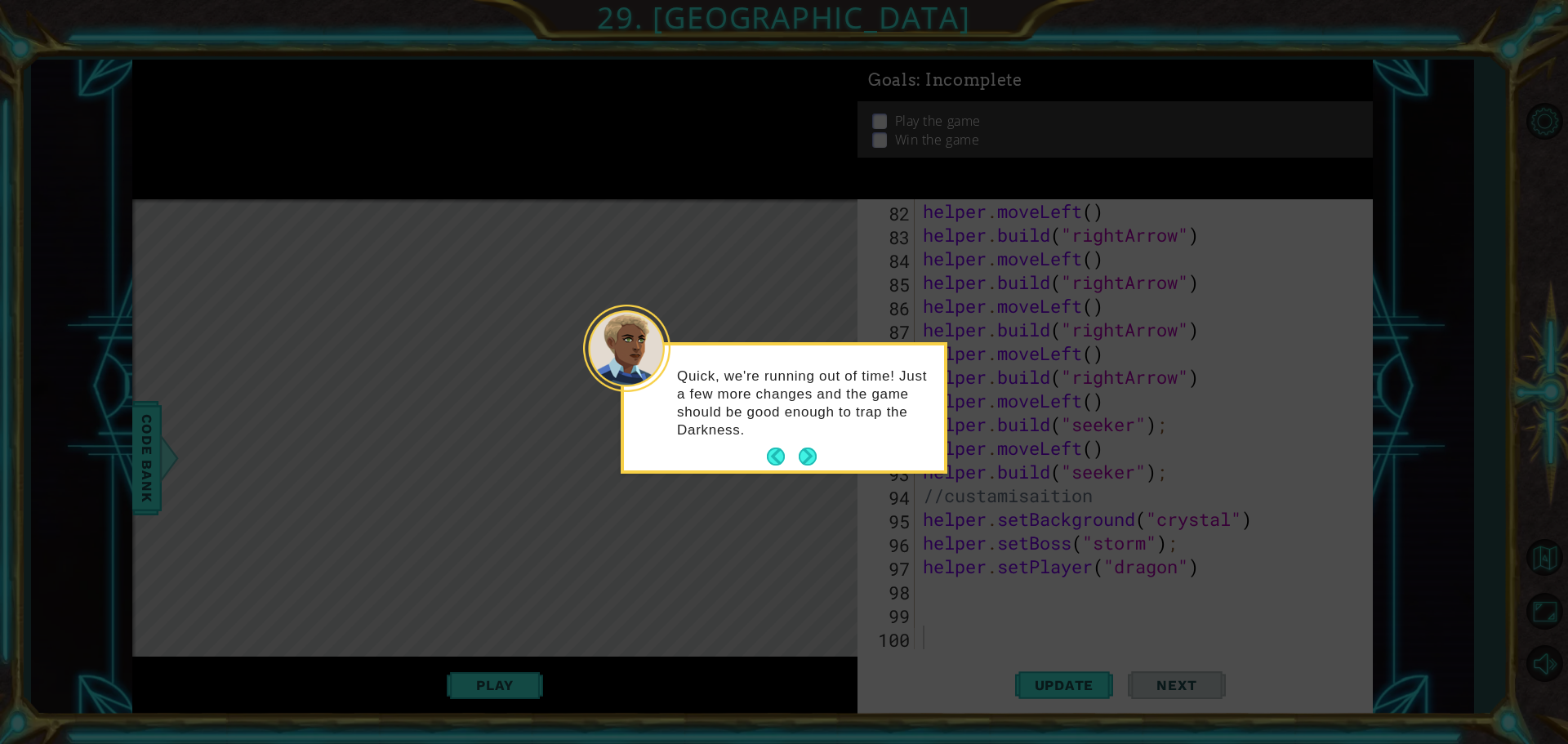
click at [814, 440] on div "Quick, we're running out of time! Just a few more changes and the game should b…" at bounding box center [784, 411] width 320 height 118
drag, startPoint x: 801, startPoint y: 441, endPoint x: 795, endPoint y: 452, distance: 12.5
click at [797, 441] on div "Quick, we're running out of time! Just a few more changes and the game should b…" at bounding box center [784, 411] width 320 height 118
drag, startPoint x: 795, startPoint y: 452, endPoint x: 812, endPoint y: 456, distance: 17.5
click at [799, 452] on button "Next" at bounding box center [808, 457] width 18 height 18
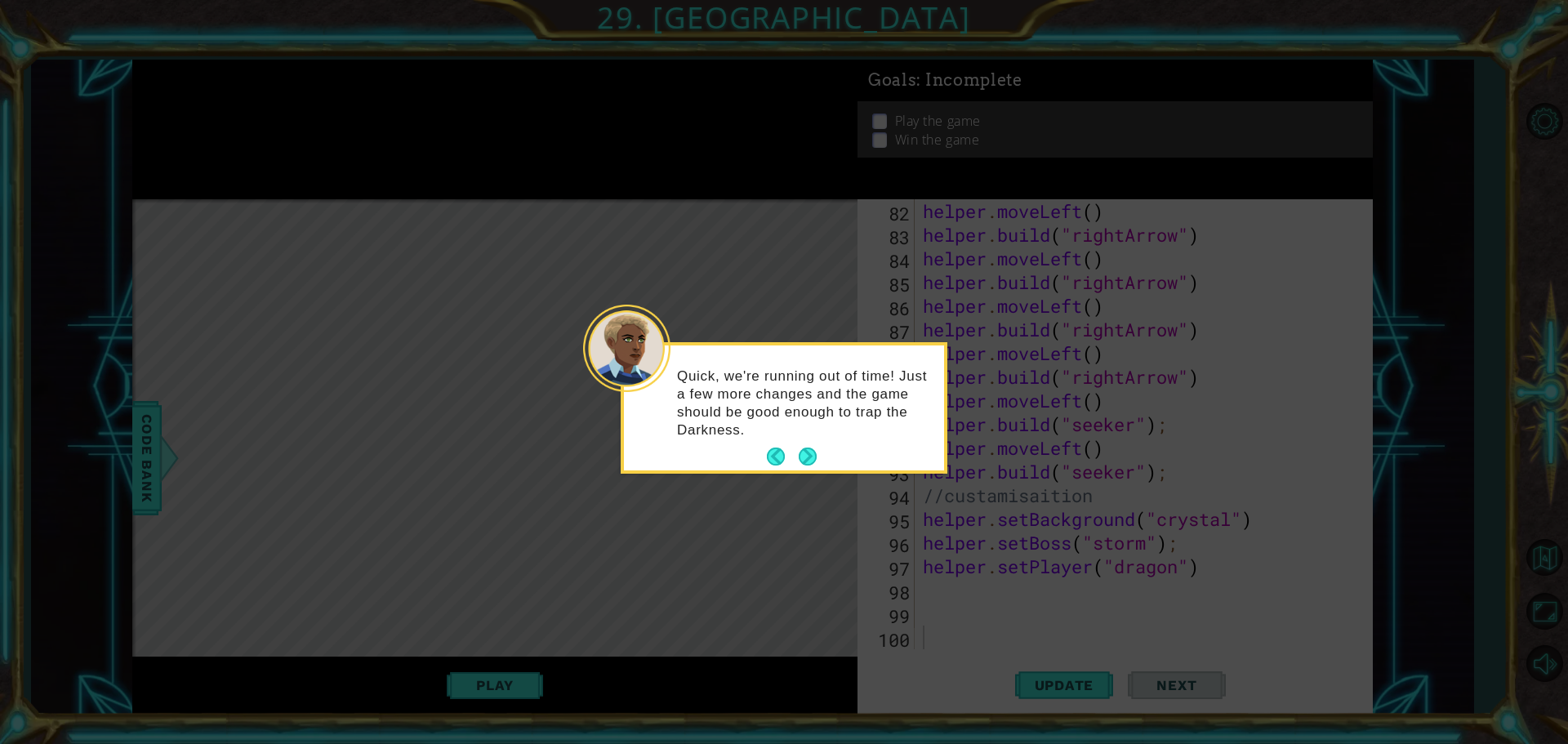
click at [812, 456] on icon at bounding box center [784, 372] width 1568 height 744
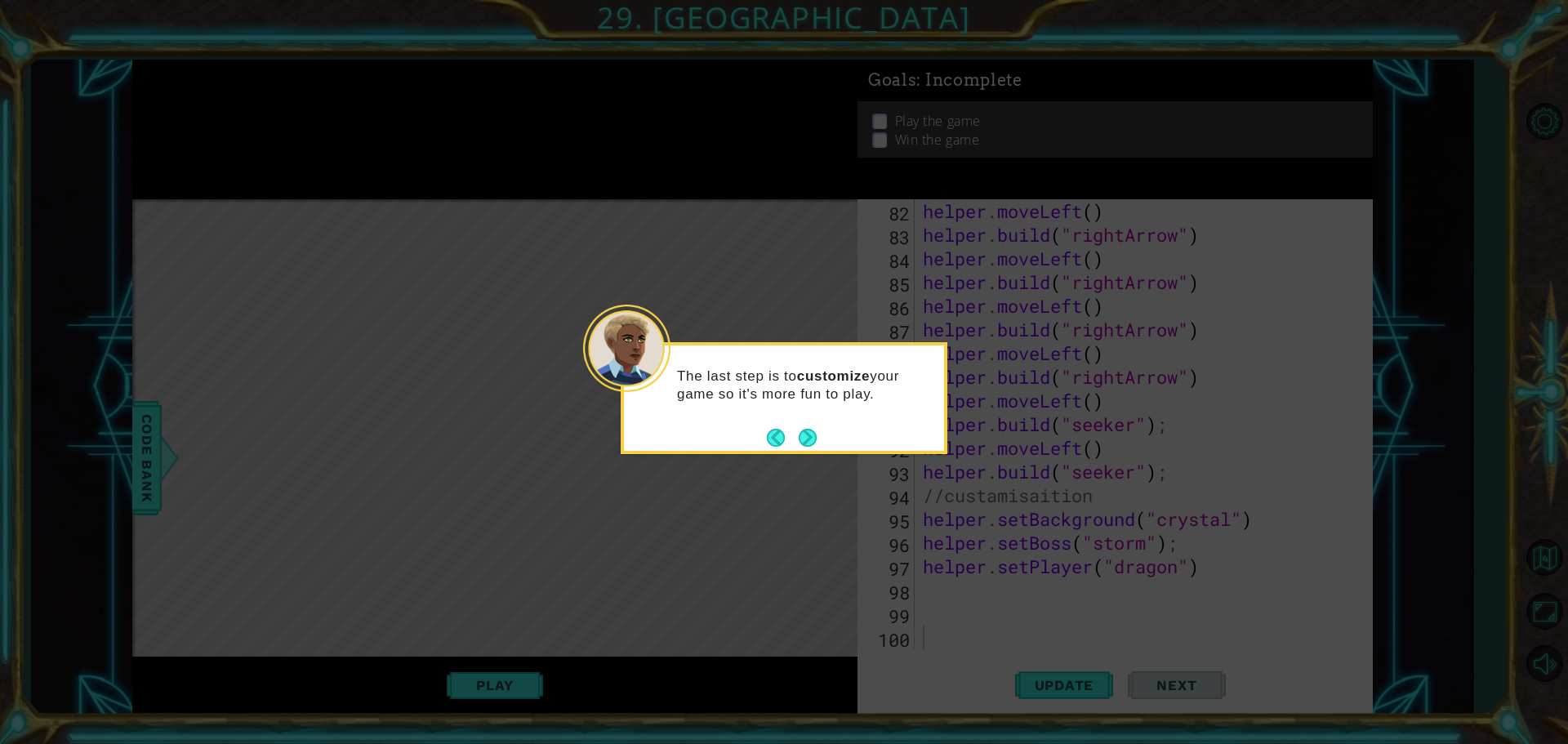
click at [815, 456] on icon at bounding box center [784, 372] width 1568 height 744
click at [798, 440] on button "Next" at bounding box center [808, 438] width 20 height 20
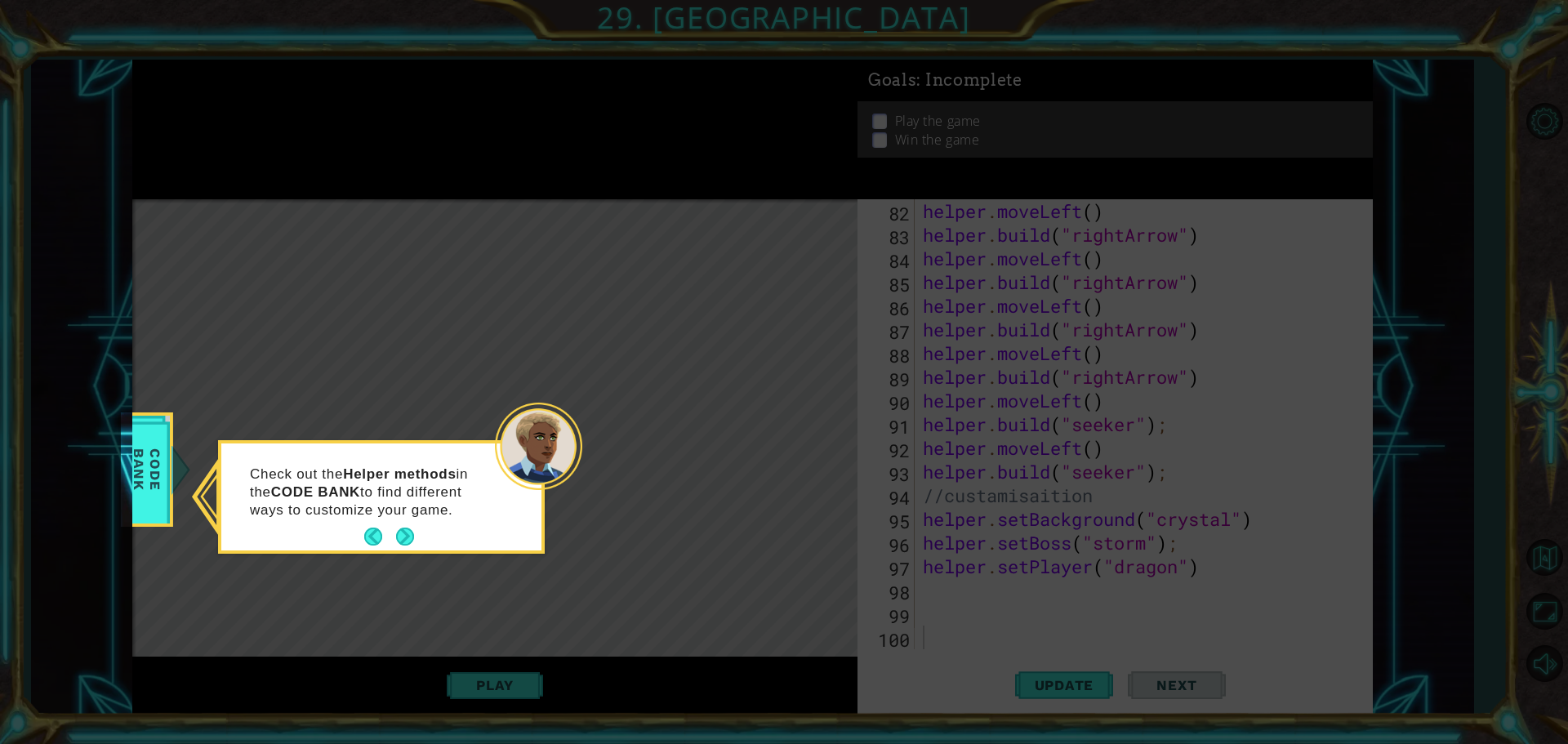
click at [805, 437] on icon at bounding box center [784, 372] width 1568 height 744
drag, startPoint x: 809, startPoint y: 436, endPoint x: 554, endPoint y: 462, distance: 256.3
click at [800, 436] on icon at bounding box center [784, 372] width 1568 height 744
click at [427, 539] on div "Check out the Helper methods in the CODE BANK to find different ways to customi…" at bounding box center [382, 500] width 320 height 101
click at [408, 537] on button "Next" at bounding box center [405, 537] width 18 height 18
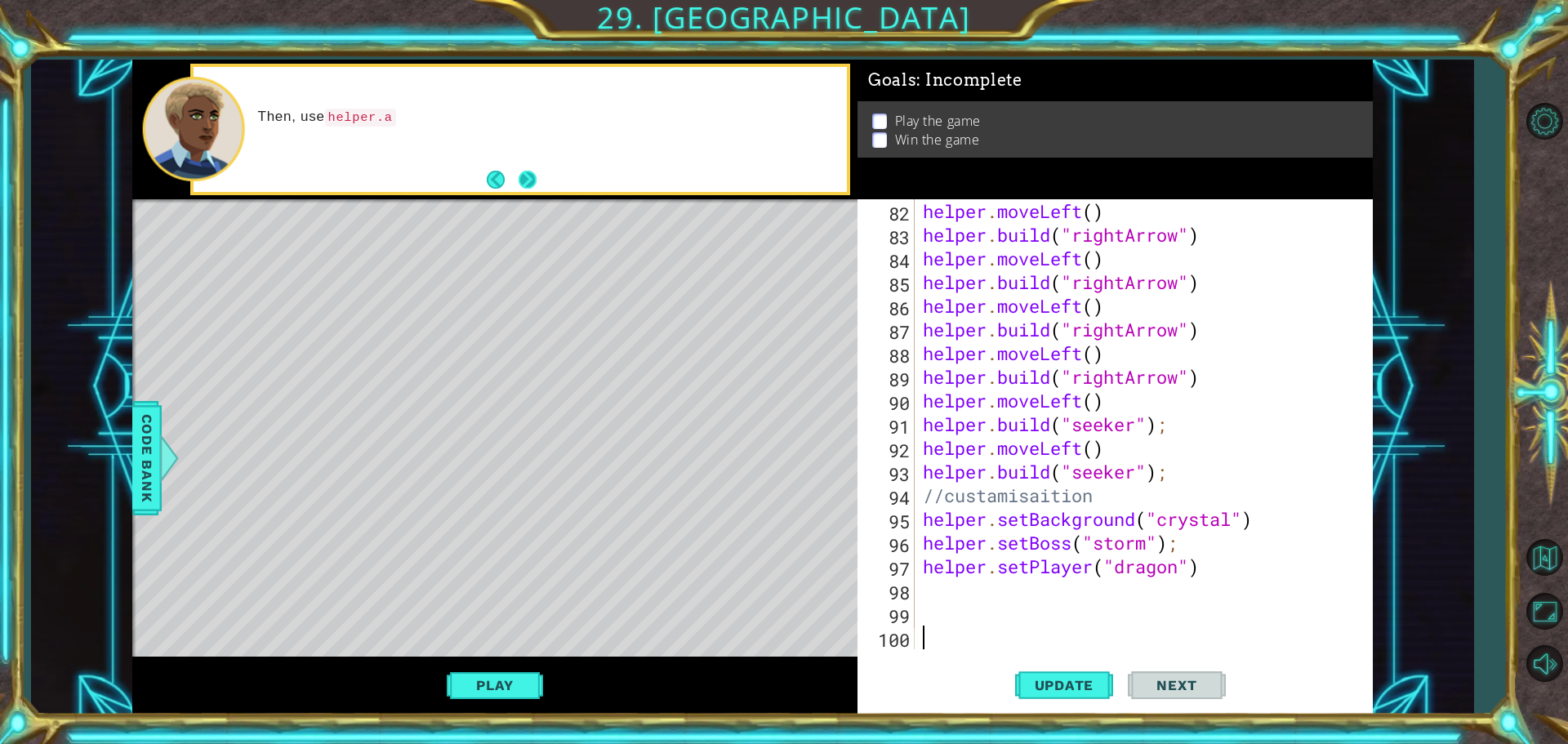
drag, startPoint x: 506, startPoint y: 190, endPoint x: 516, endPoint y: 176, distance: 17.2
click at [512, 185] on div "Then, use helper.a" at bounding box center [495, 130] width 725 height 140
click at [518, 176] on button "Next" at bounding box center [527, 180] width 18 height 18
click at [511, 175] on button "Back" at bounding box center [502, 180] width 32 height 18
click at [530, 172] on button "Next" at bounding box center [527, 180] width 18 height 18
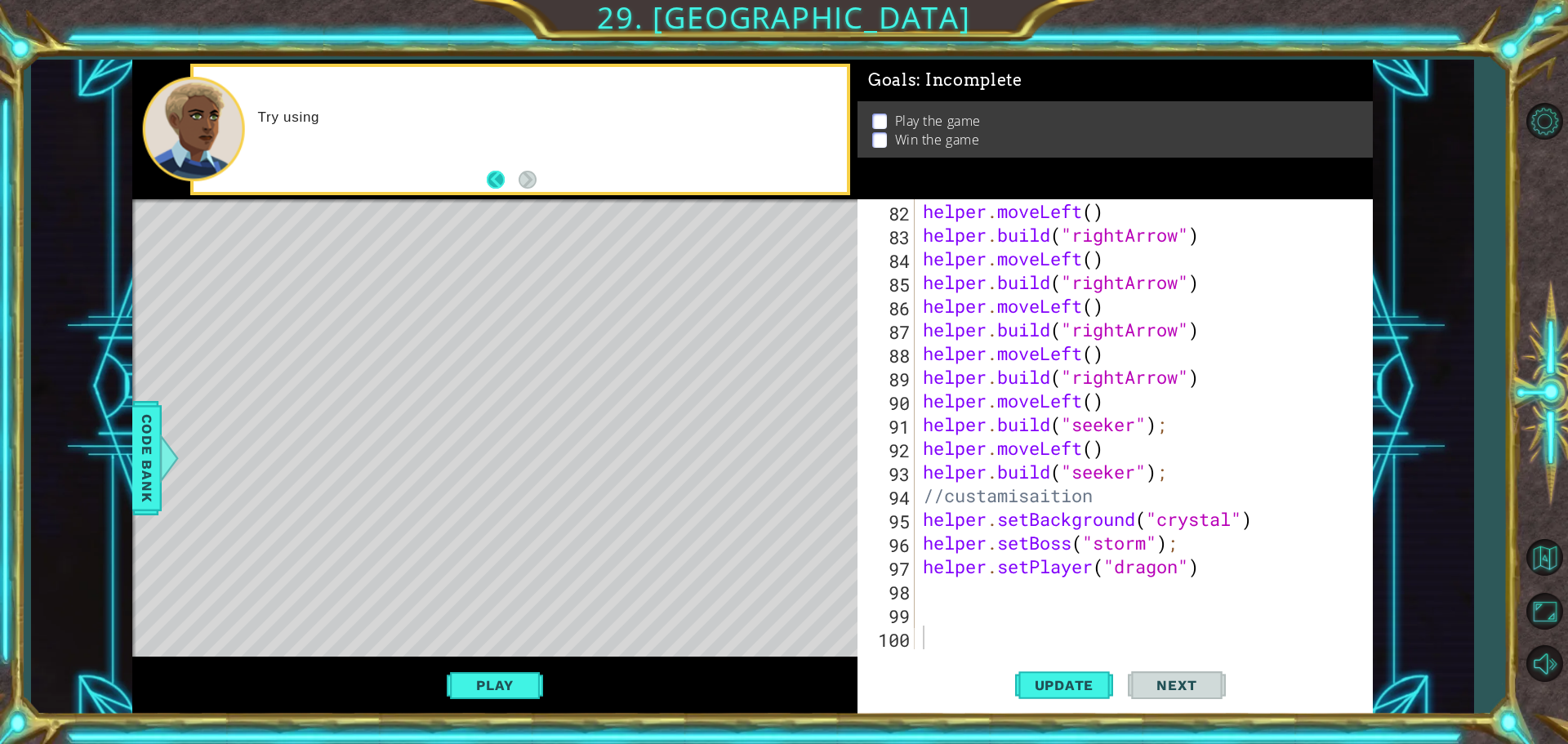
click at [508, 183] on button "Back" at bounding box center [502, 180] width 32 height 18
click at [523, 182] on button "Next" at bounding box center [527, 180] width 25 height 25
drag, startPoint x: 1087, startPoint y: 667, endPoint x: 1076, endPoint y: 685, distance: 21.1
click at [1084, 675] on button "Update" at bounding box center [1064, 685] width 98 height 52
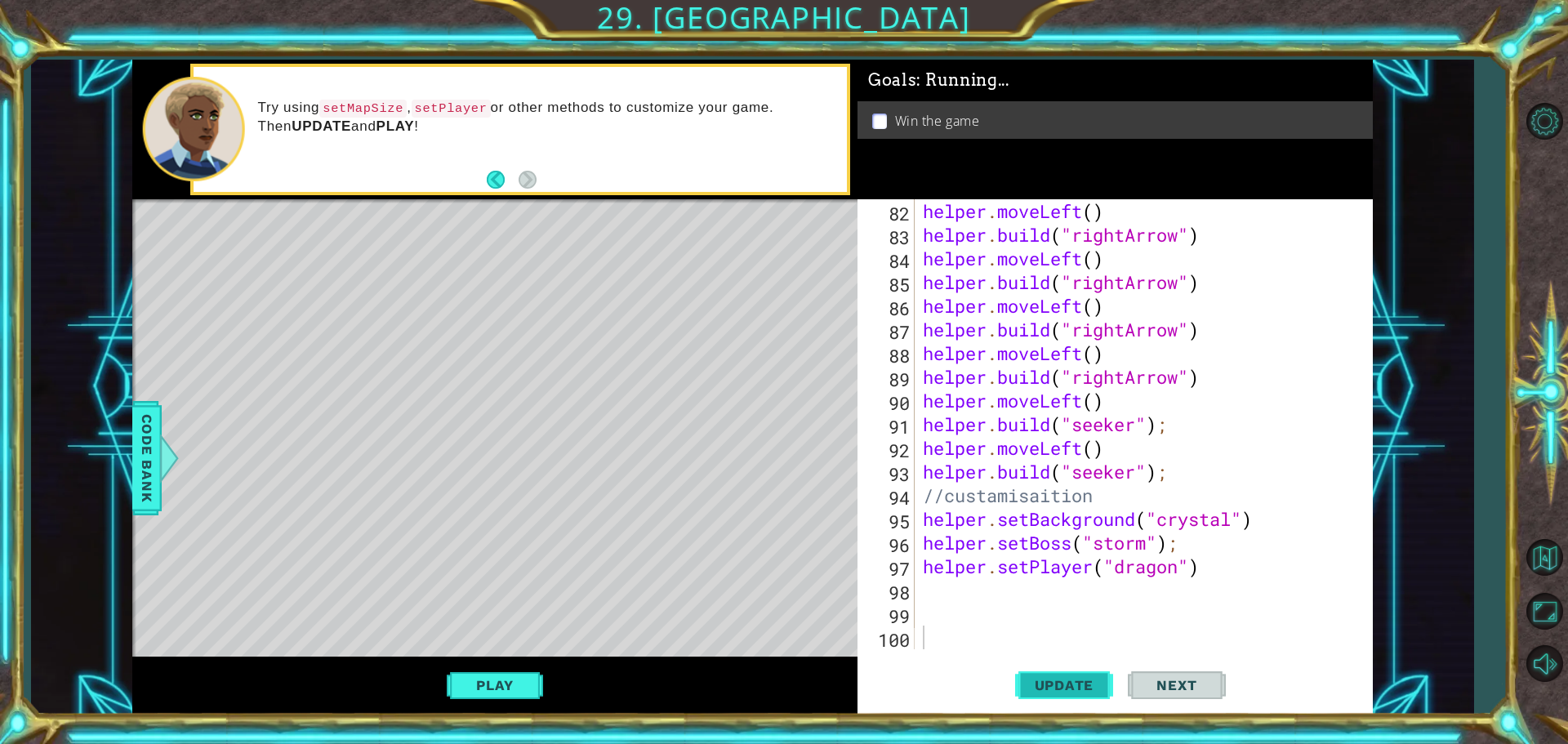
click at [1076, 685] on span "Update" at bounding box center [1064, 686] width 92 height 17
click at [490, 684] on button "Play" at bounding box center [494, 685] width 96 height 31
click at [1199, 684] on span "Next" at bounding box center [1176, 686] width 72 height 17
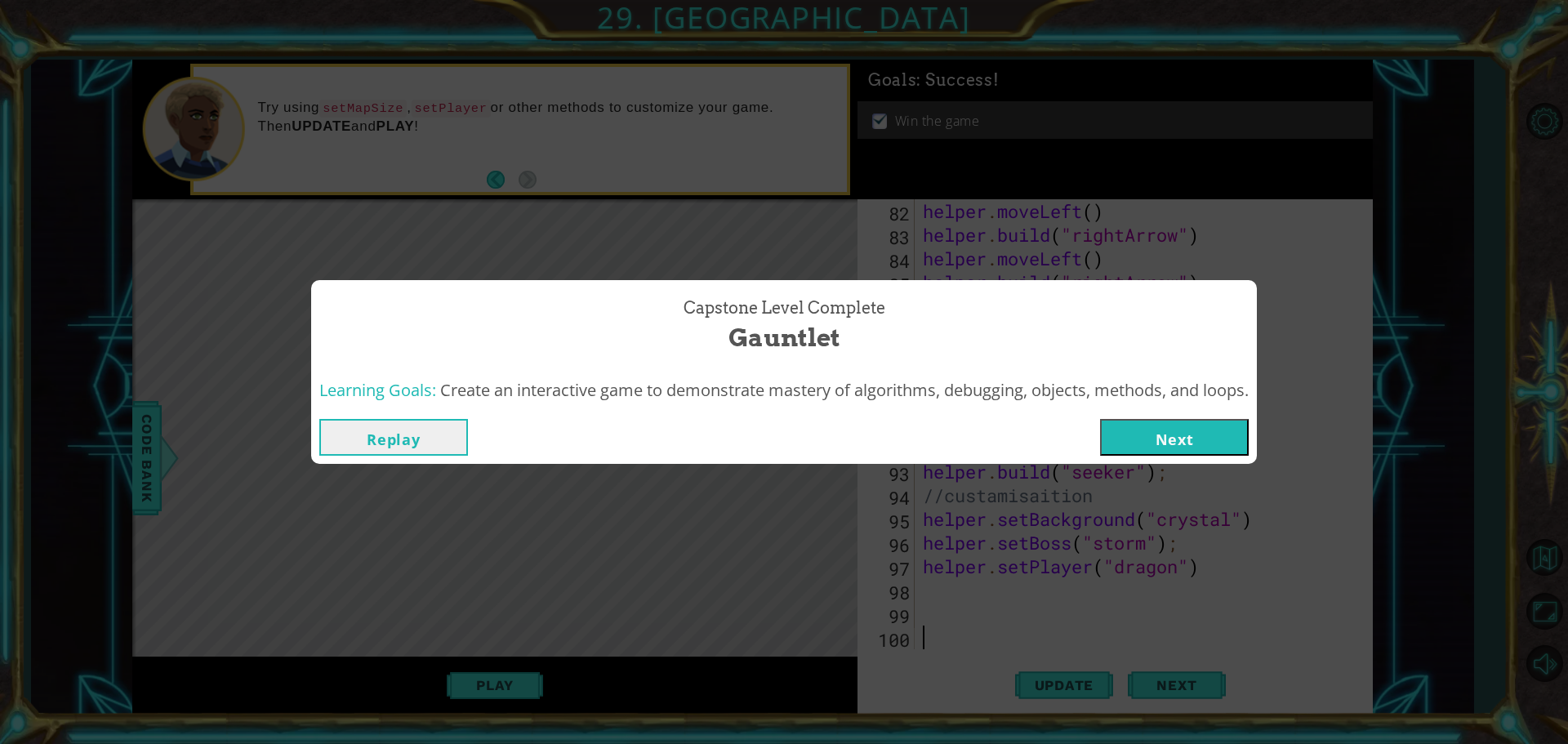
drag, startPoint x: 1154, startPoint y: 434, endPoint x: 1147, endPoint y: 422, distance: 13.9
click at [1153, 423] on button "Next" at bounding box center [1174, 437] width 148 height 37
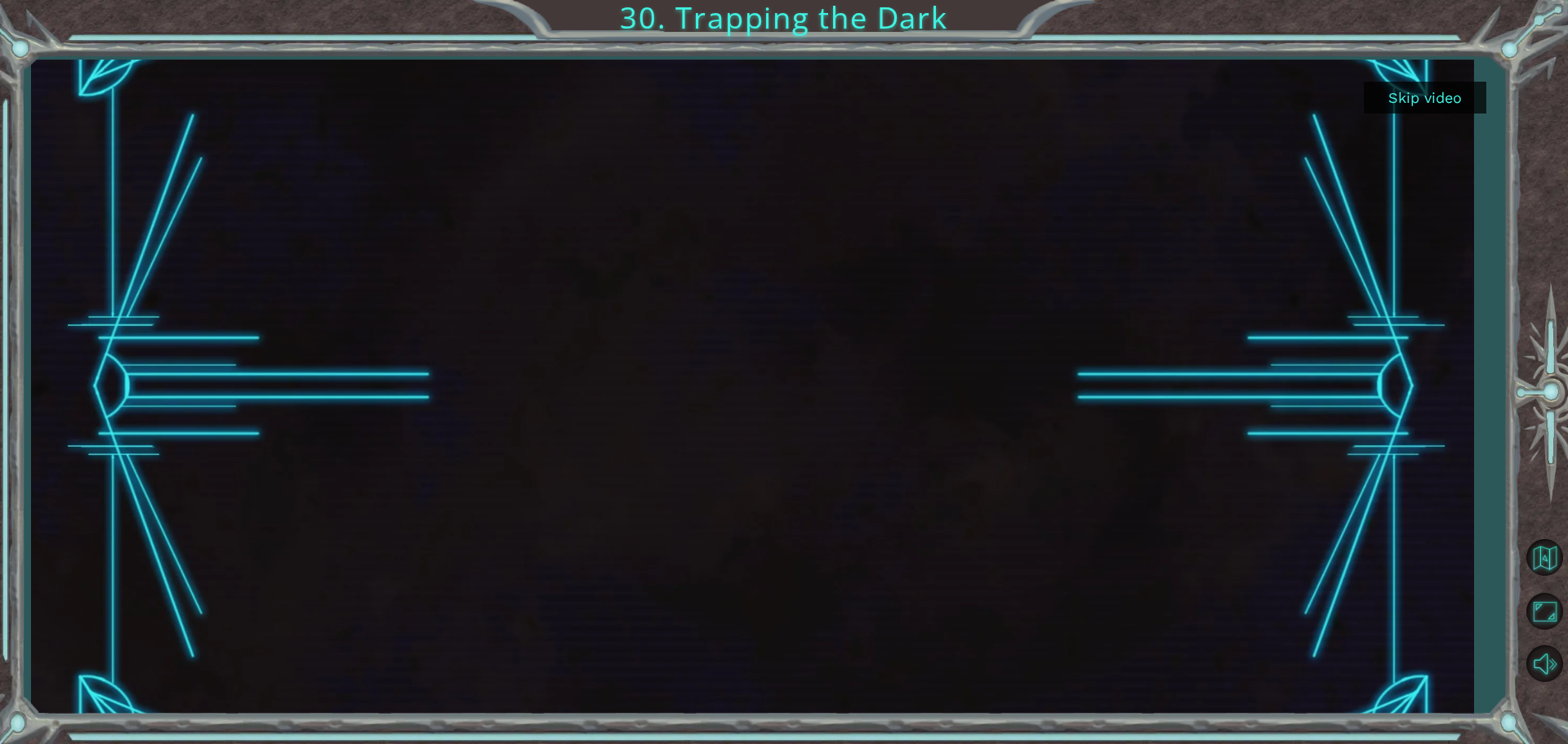
click at [1412, 102] on button "Skip video" at bounding box center [1425, 97] width 122 height 32
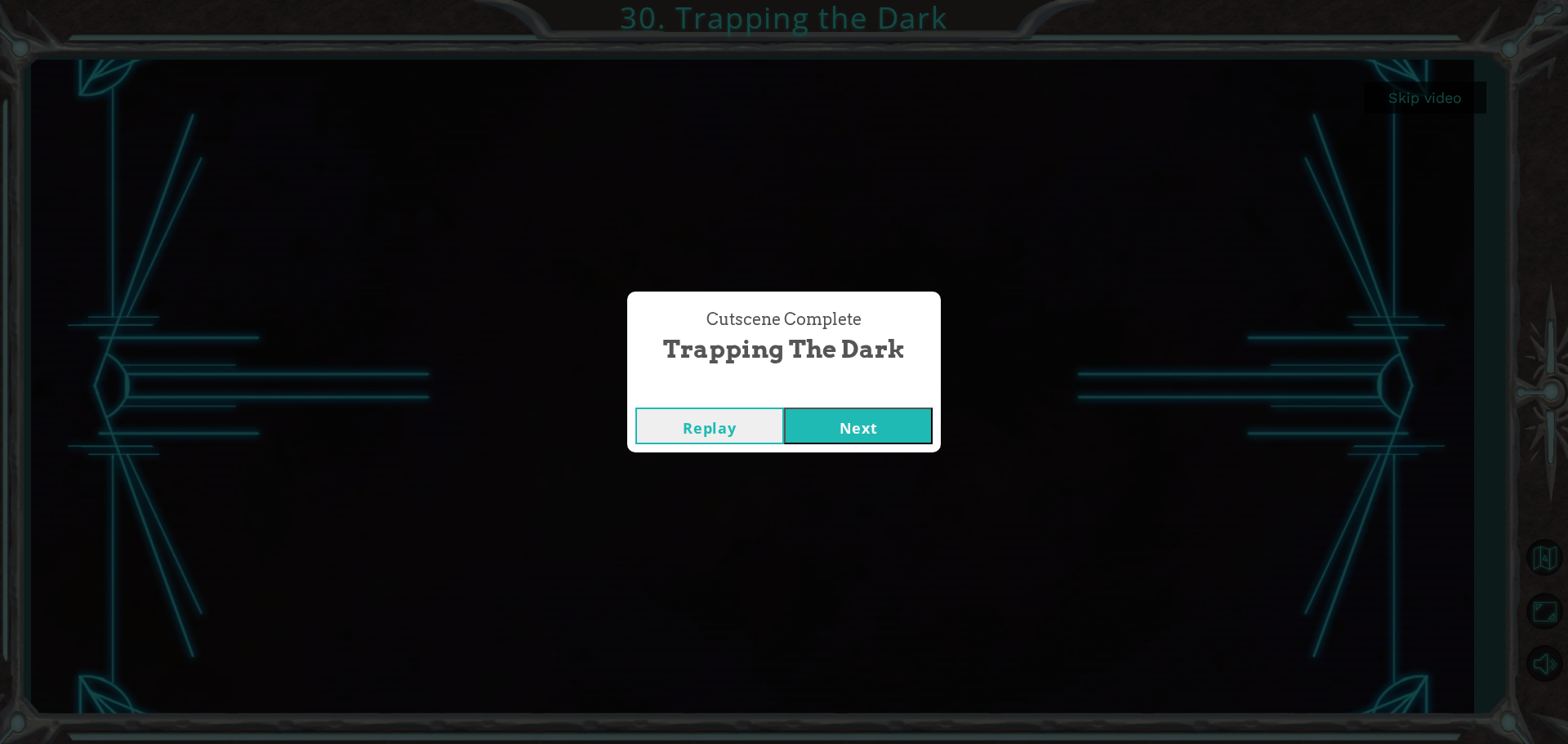
click at [869, 424] on button "Next" at bounding box center [858, 426] width 148 height 37
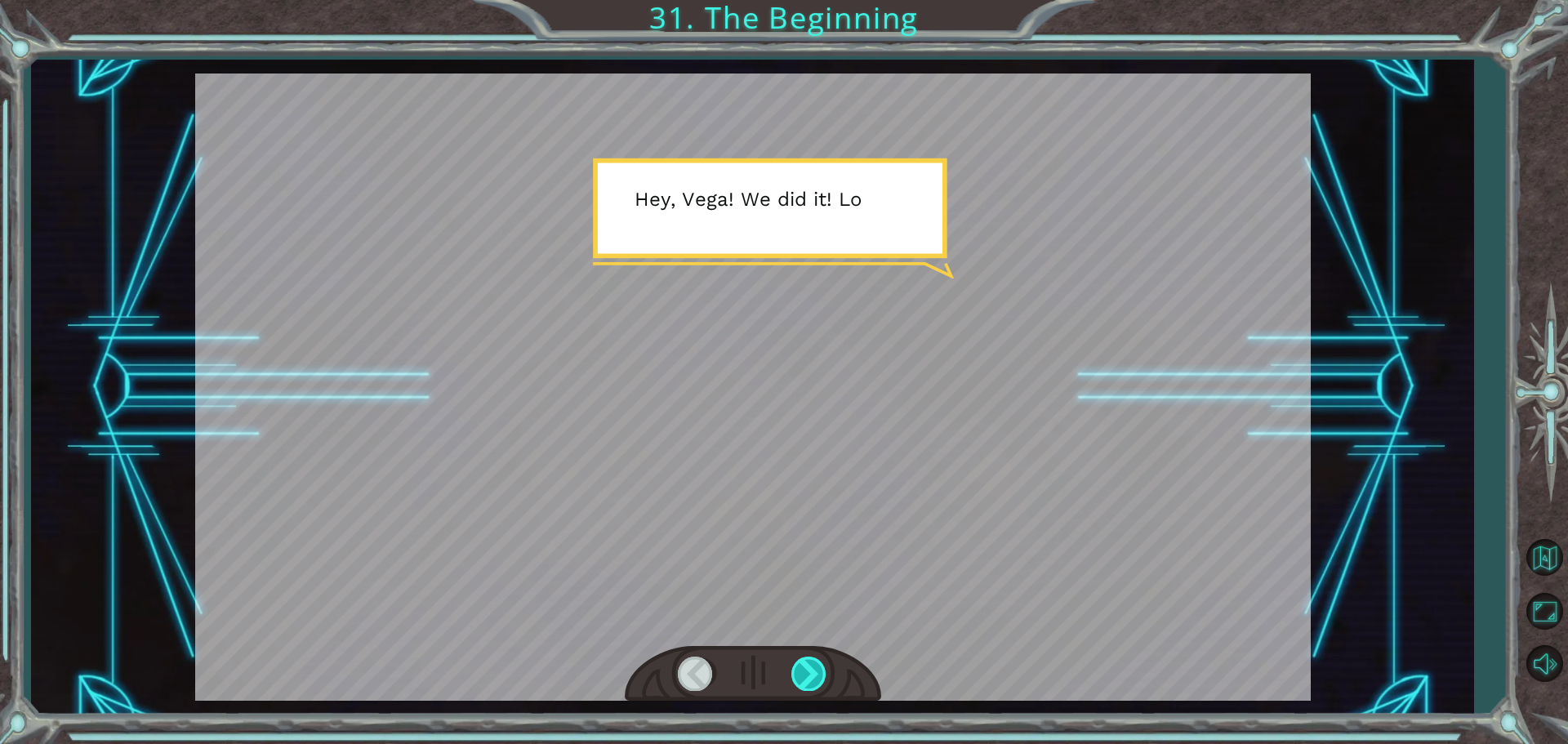
click at [815, 677] on div at bounding box center [810, 673] width 37 height 33
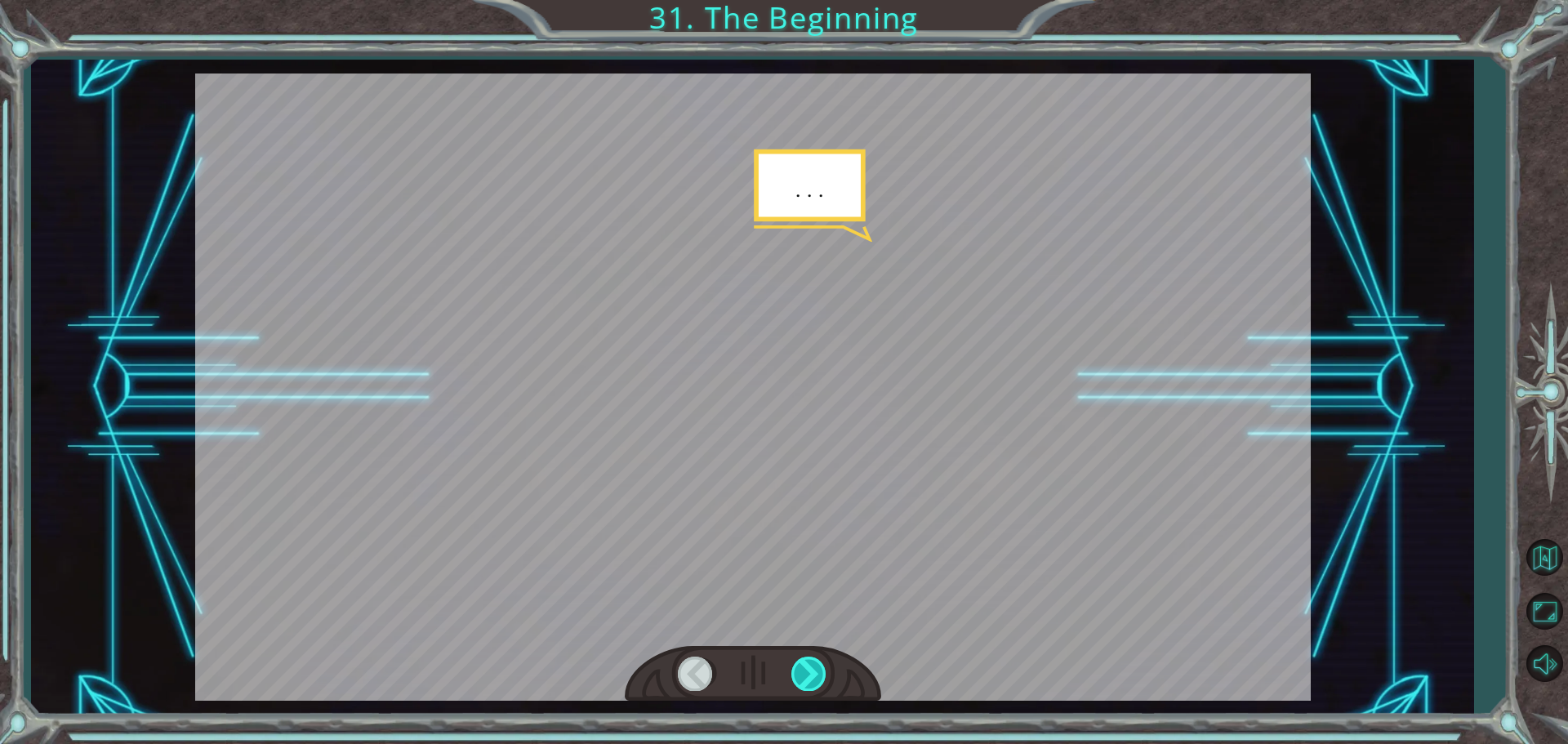
click at [812, 677] on div at bounding box center [810, 673] width 37 height 33
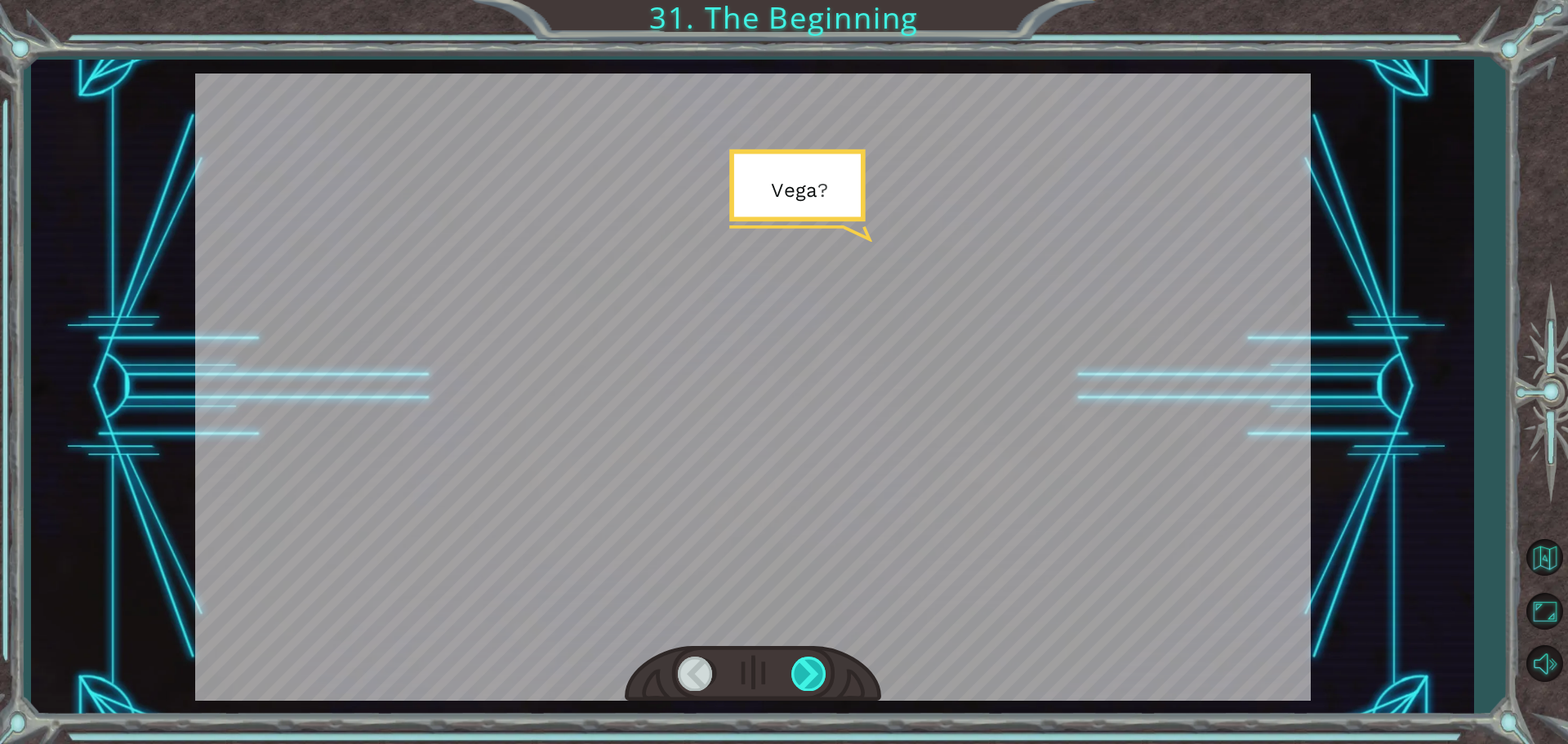
click at [812, 674] on div at bounding box center [810, 673] width 37 height 33
click at [809, 672] on div at bounding box center [810, 673] width 37 height 33
click at [805, 664] on div at bounding box center [810, 673] width 37 height 33
drag, startPoint x: 805, startPoint y: 664, endPoint x: 813, endPoint y: 673, distance: 12.0
click at [812, 674] on div at bounding box center [810, 673] width 37 height 33
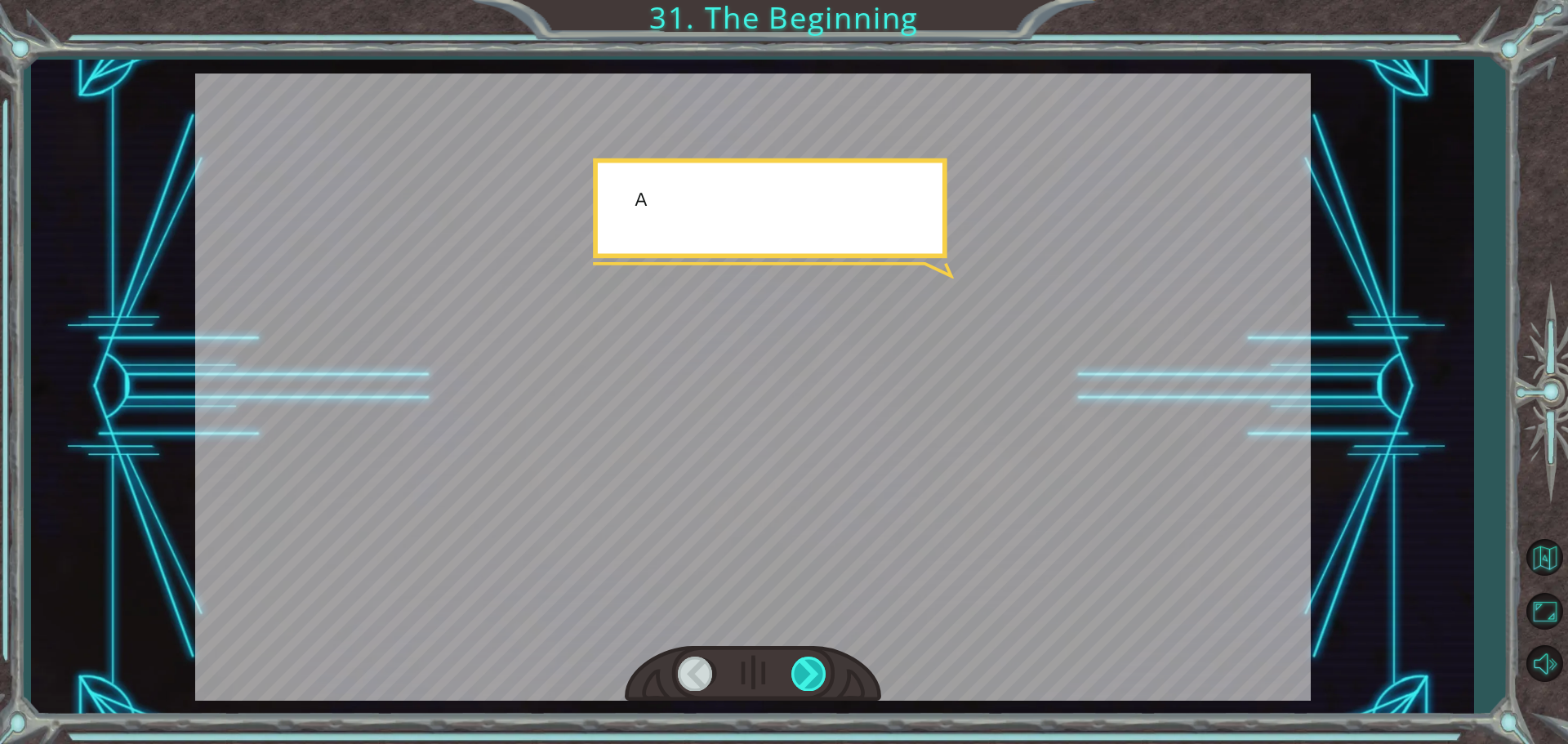
click at [813, 673] on div at bounding box center [810, 673] width 37 height 33
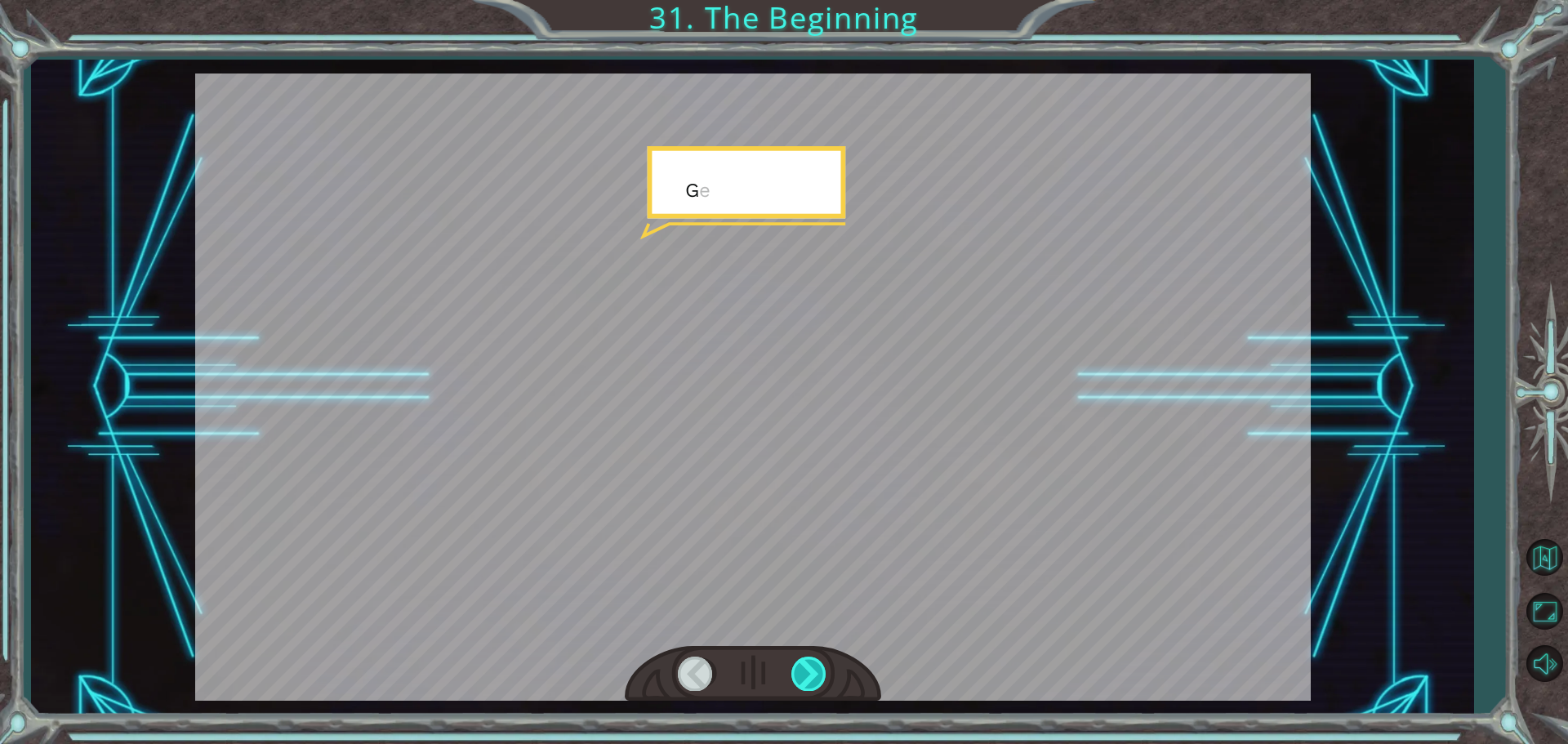
click at [813, 673] on div at bounding box center [810, 673] width 37 height 33
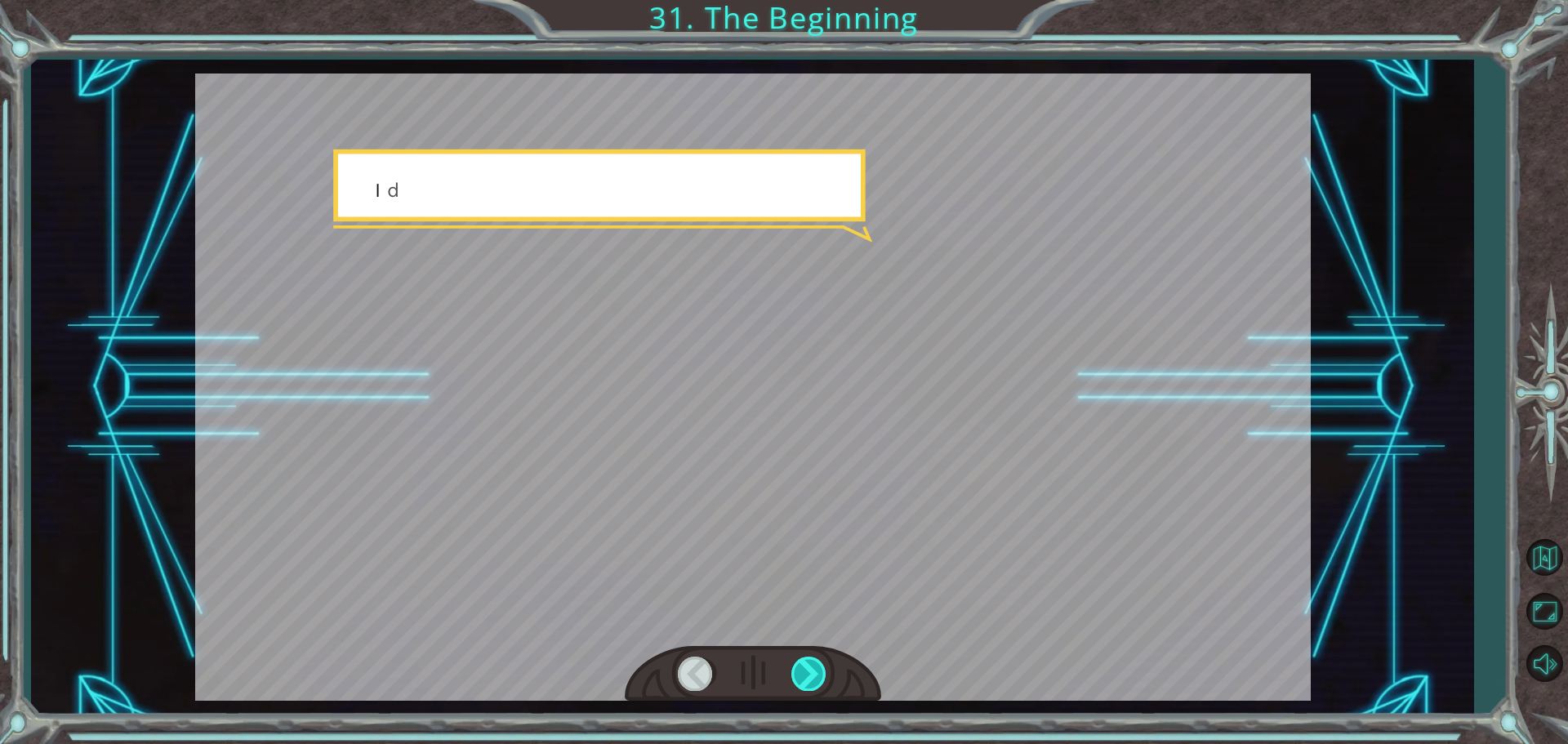
click at [809, 673] on div at bounding box center [810, 673] width 37 height 33
click at [808, 672] on div at bounding box center [810, 673] width 37 height 33
click at [800, 652] on div at bounding box center [753, 674] width 257 height 57
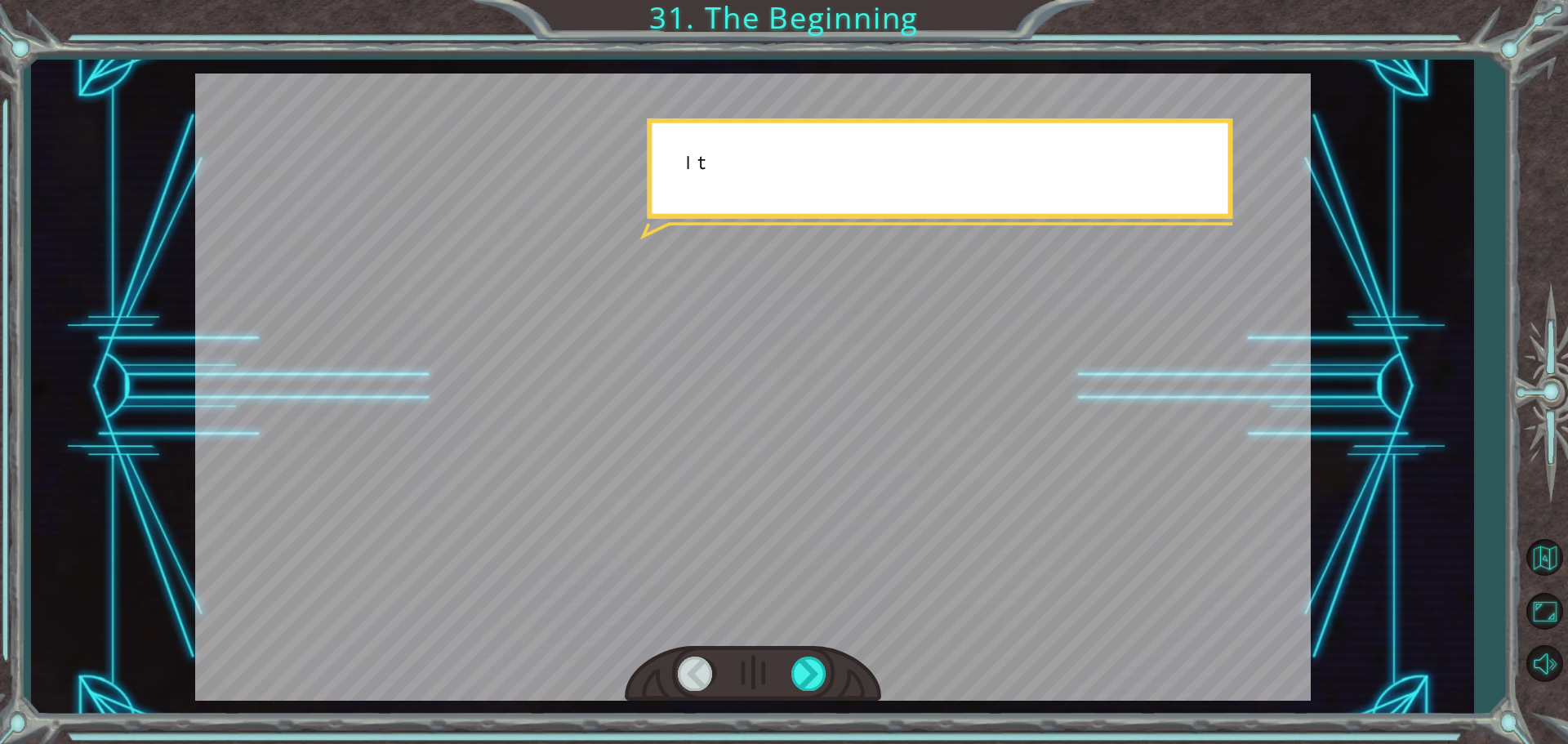
click at [799, 652] on div at bounding box center [753, 674] width 257 height 57
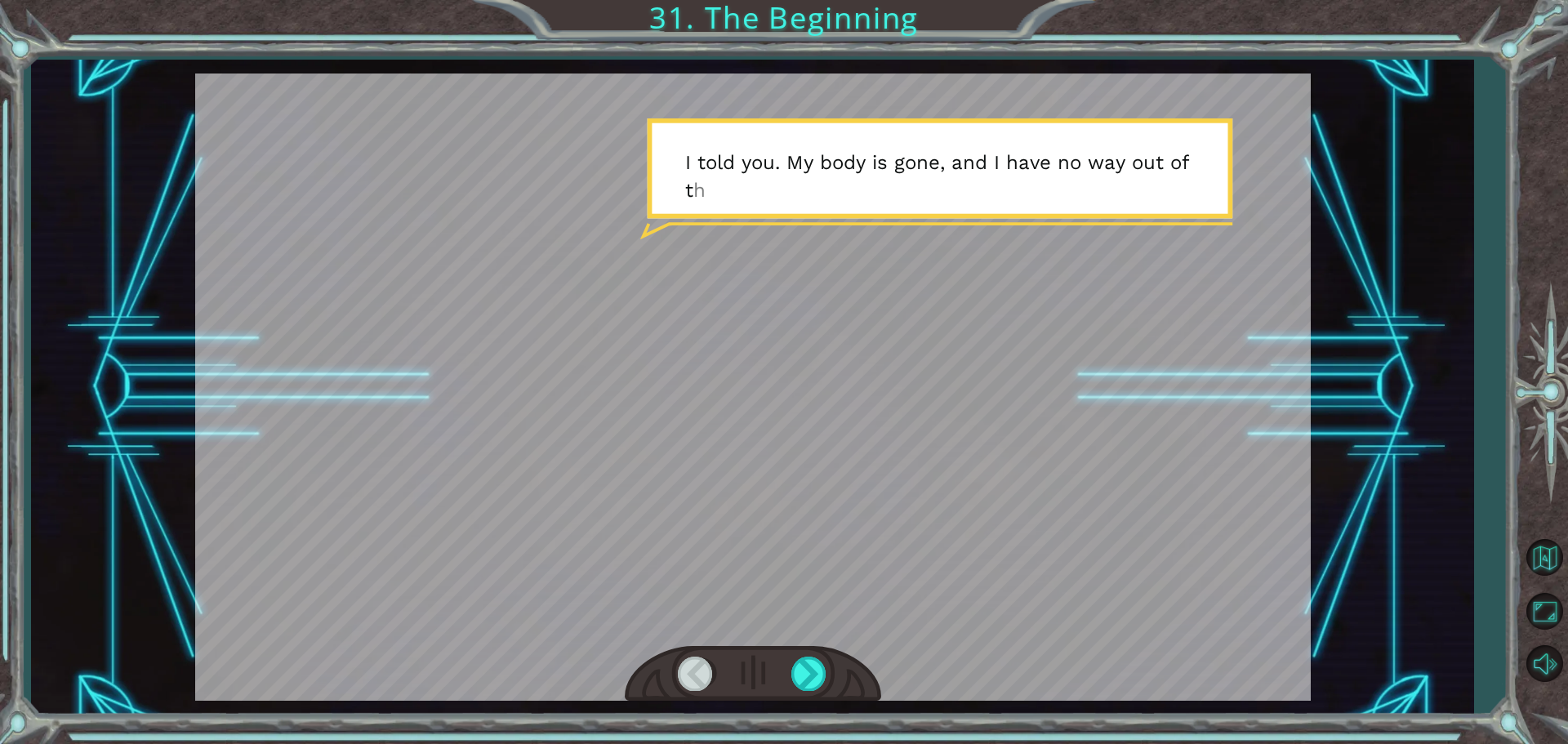
click at [799, 652] on div at bounding box center [753, 674] width 257 height 57
click at [801, 652] on div at bounding box center [753, 674] width 257 height 57
click at [803, 652] on div at bounding box center [753, 674] width 257 height 57
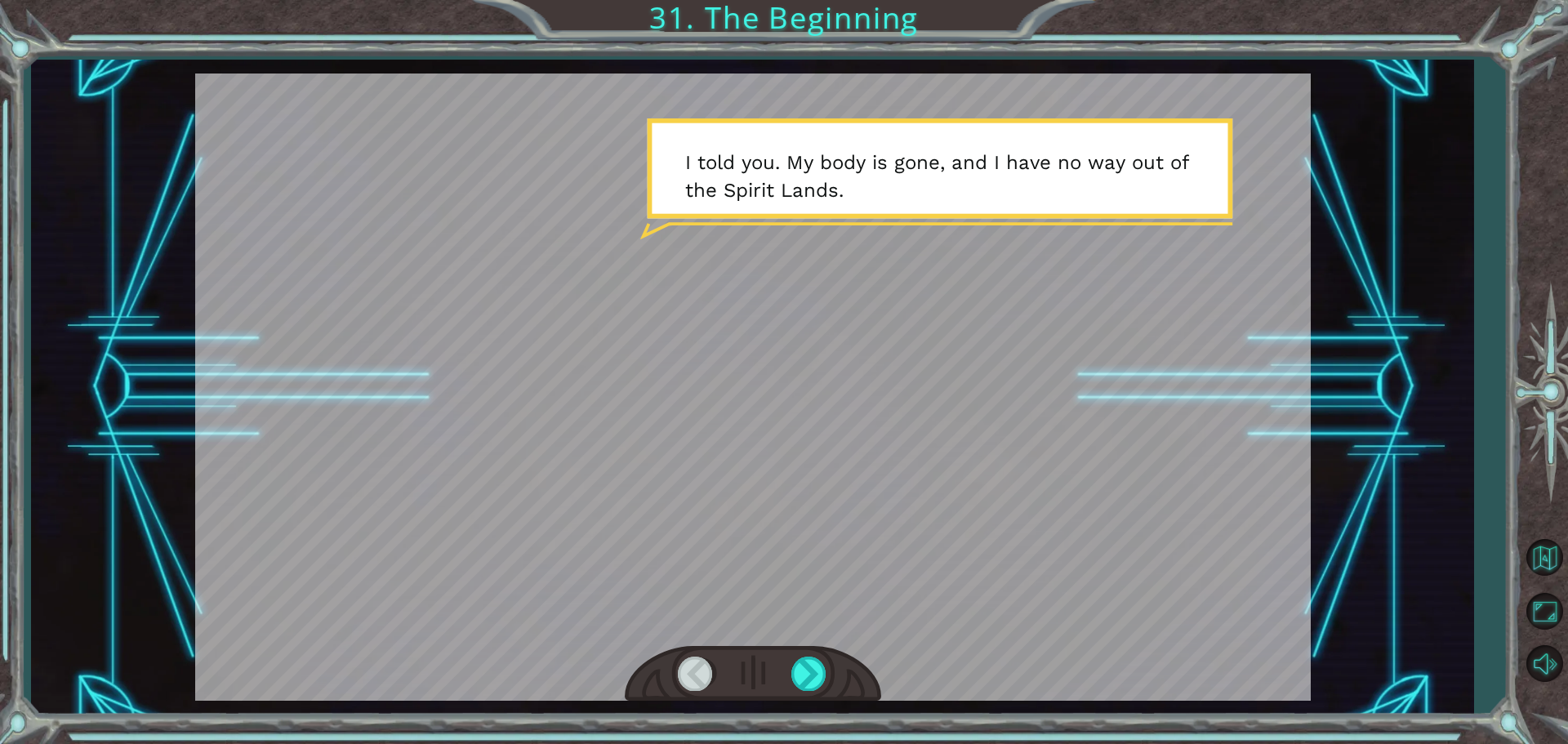
click at [803, 652] on div at bounding box center [753, 674] width 257 height 57
drag, startPoint x: 803, startPoint y: 652, endPoint x: 786, endPoint y: 652, distance: 17.0
click at [800, 652] on div at bounding box center [753, 674] width 257 height 57
click at [786, 652] on div at bounding box center [753, 674] width 257 height 57
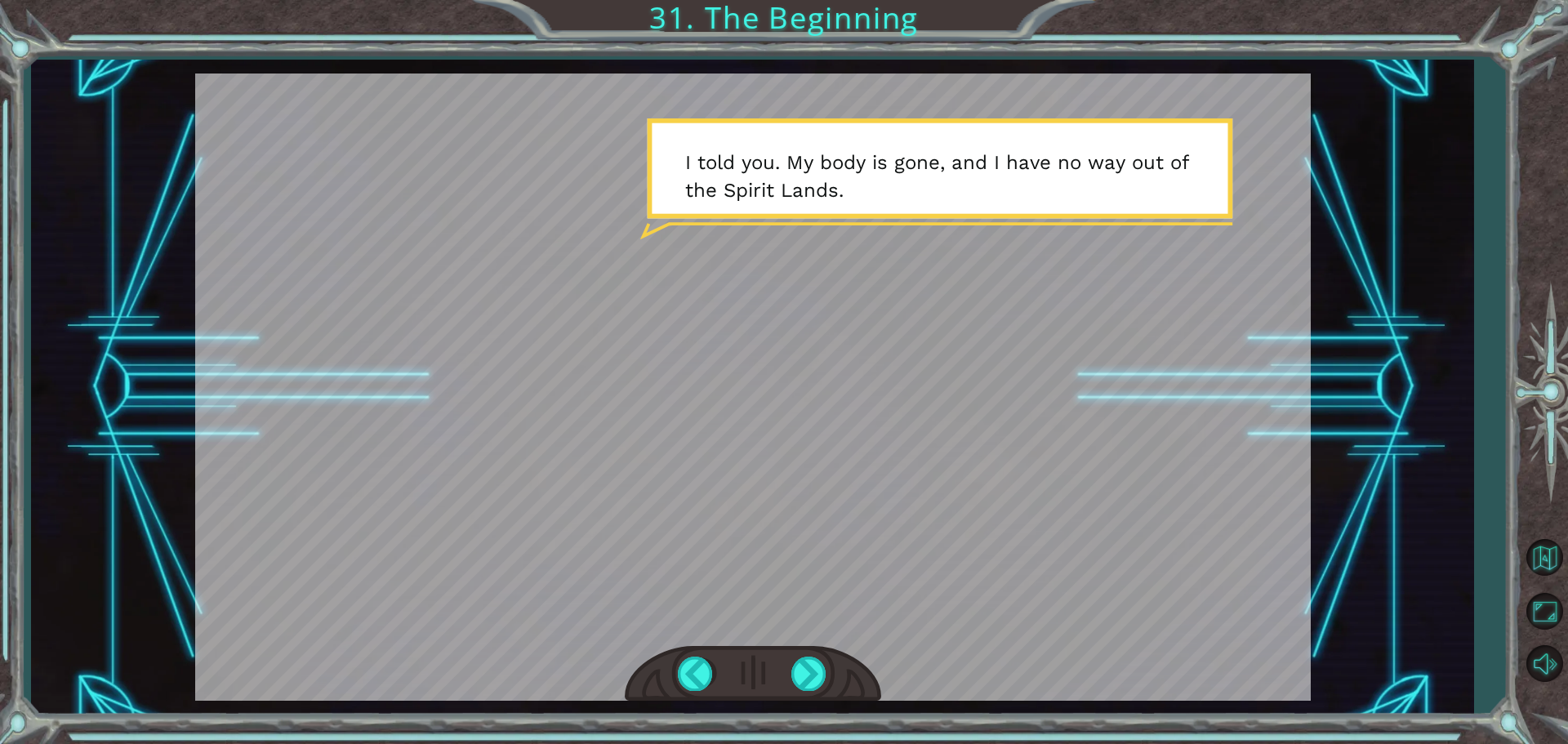
click at [786, 652] on div at bounding box center [753, 674] width 257 height 57
click at [811, 694] on div at bounding box center [753, 674] width 257 height 57
click at [807, 691] on div at bounding box center [753, 674] width 257 height 57
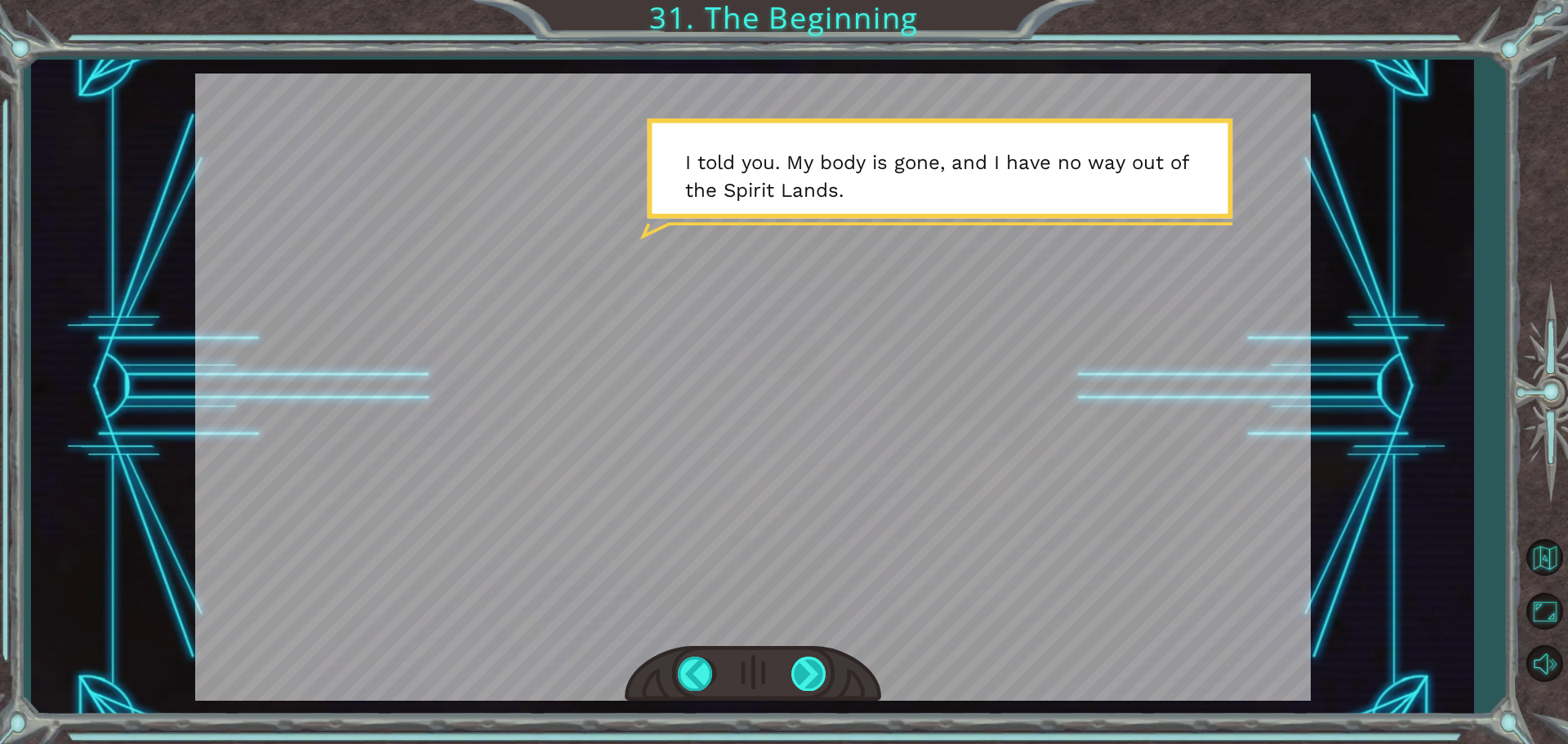
click at [814, 686] on div at bounding box center [810, 673] width 37 height 33
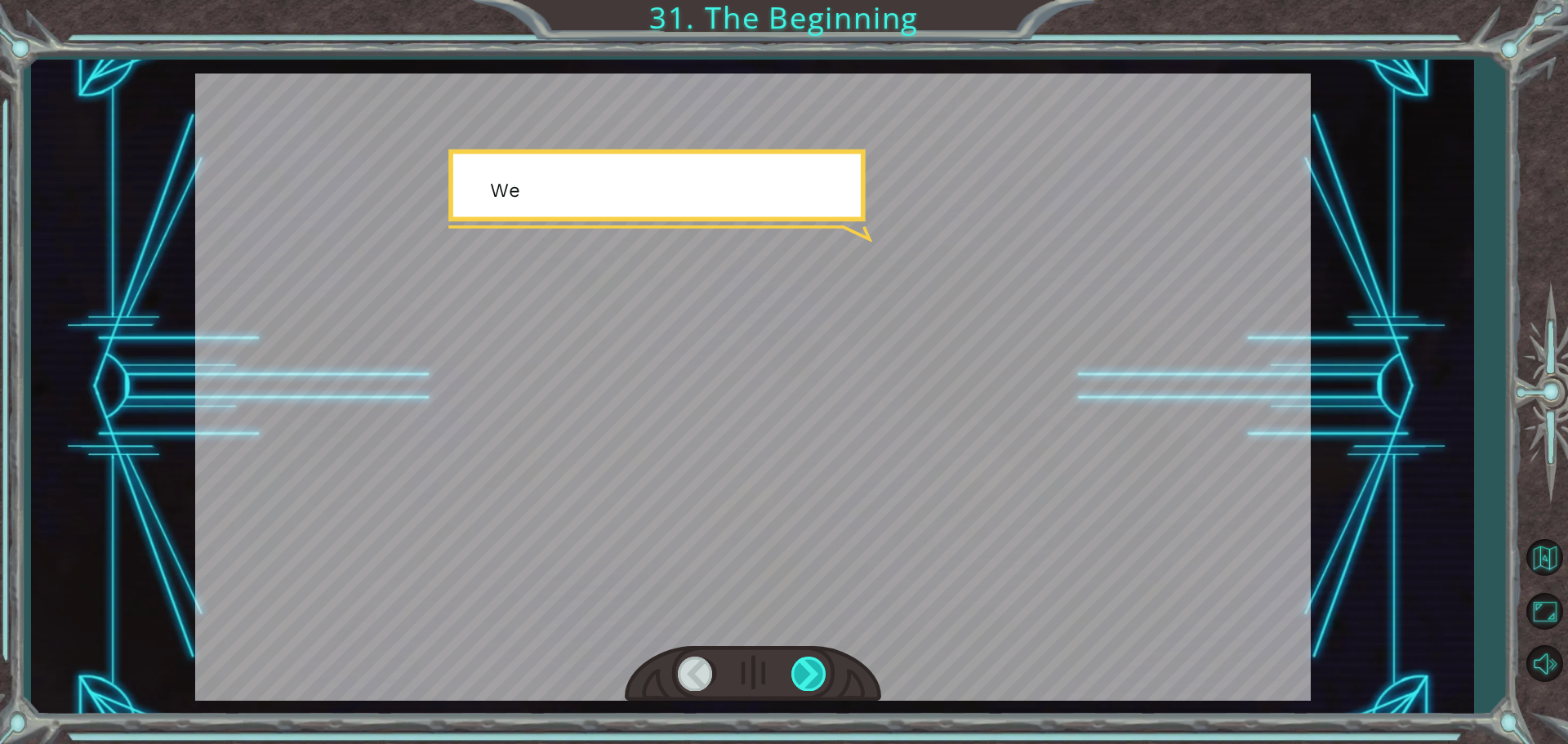
click at [814, 686] on div at bounding box center [810, 673] width 37 height 33
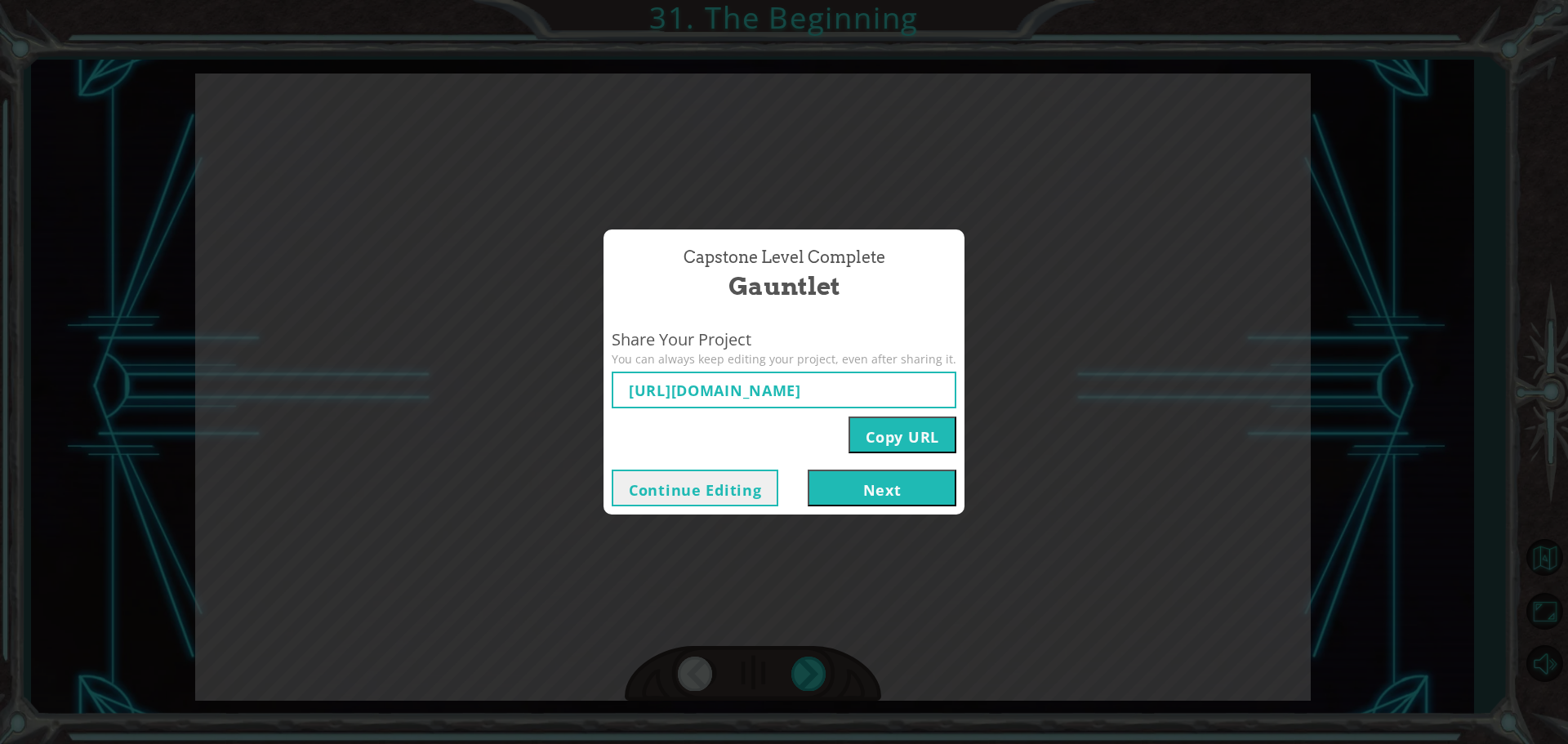
click at [896, 497] on button "Next" at bounding box center [881, 488] width 148 height 37
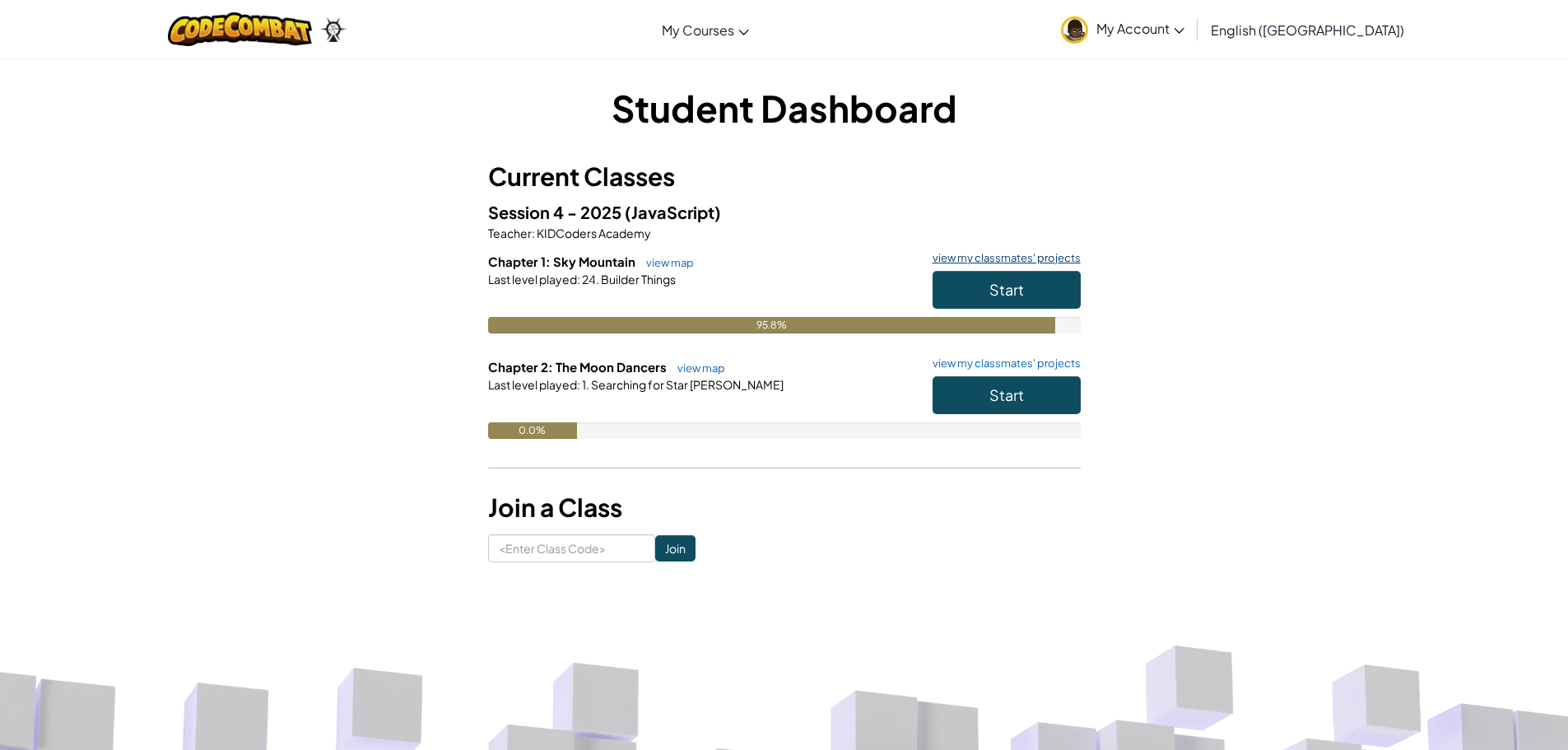
click at [993, 254] on link "view my classmates' projects" at bounding box center [1003, 258] width 156 height 11
click at [680, 256] on link "view map" at bounding box center [666, 263] width 56 height 13
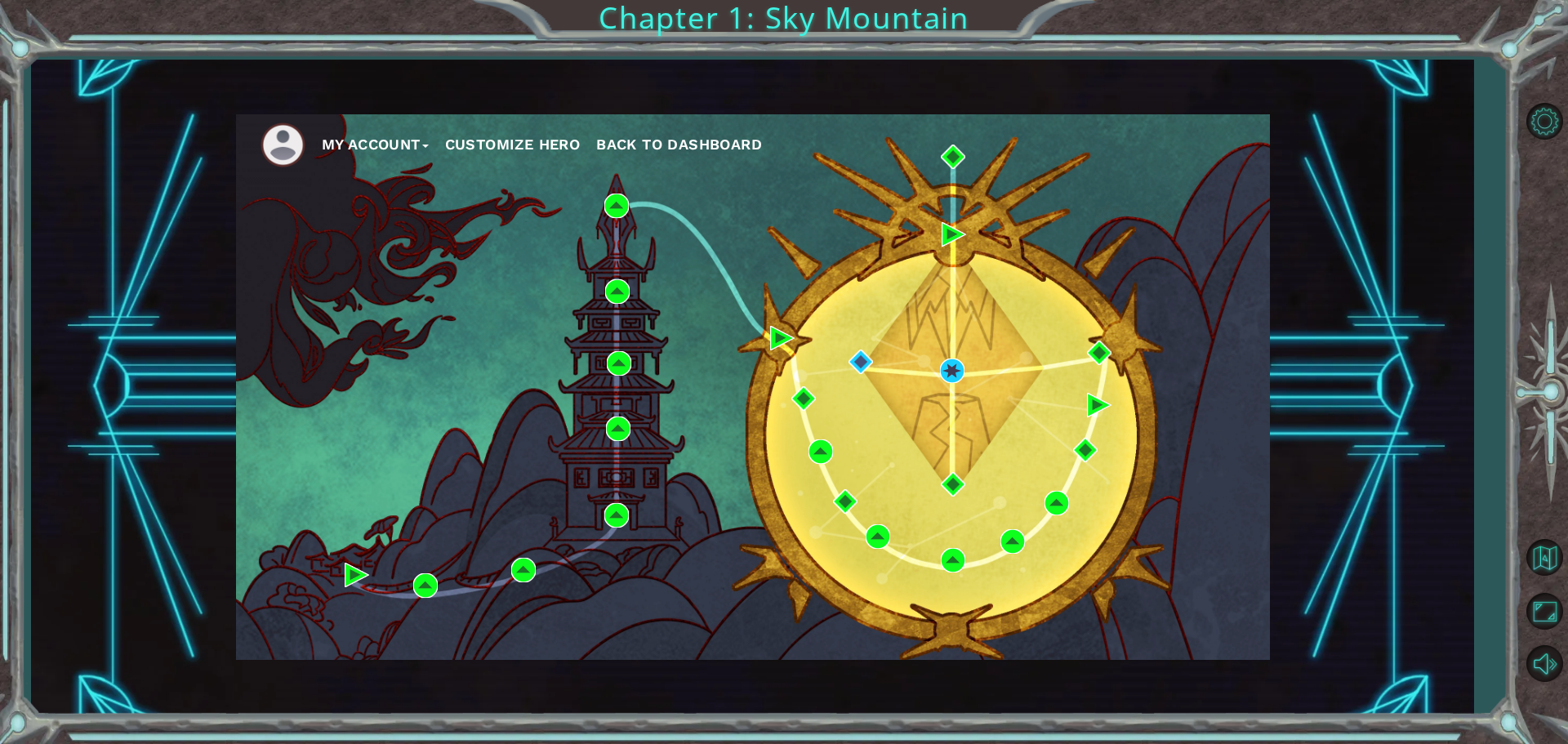
click at [847, 363] on div "My Account Customize Hero Back to Dashboard" at bounding box center [752, 387] width 1034 height 546
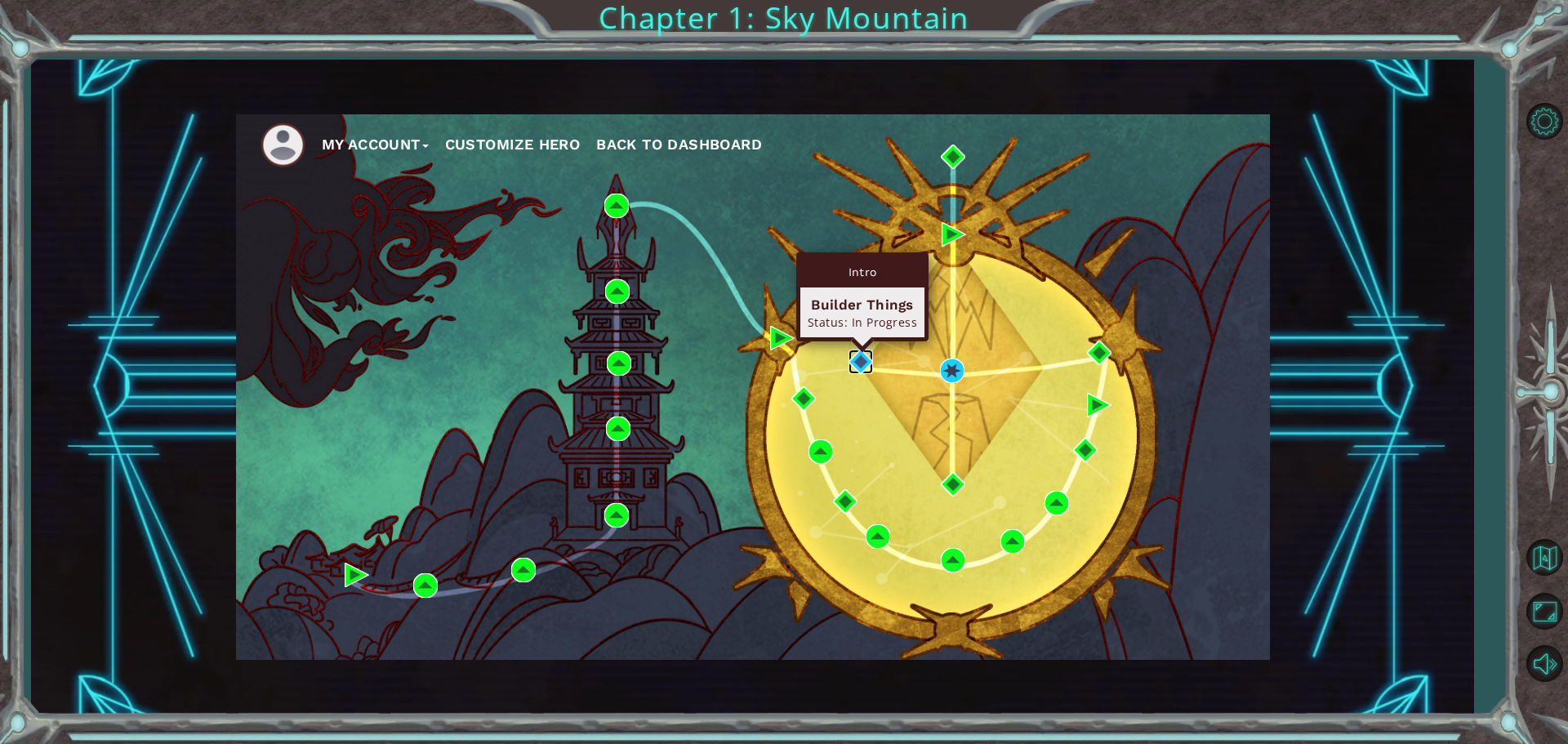
click at [856, 360] on img at bounding box center [860, 361] width 24 height 24
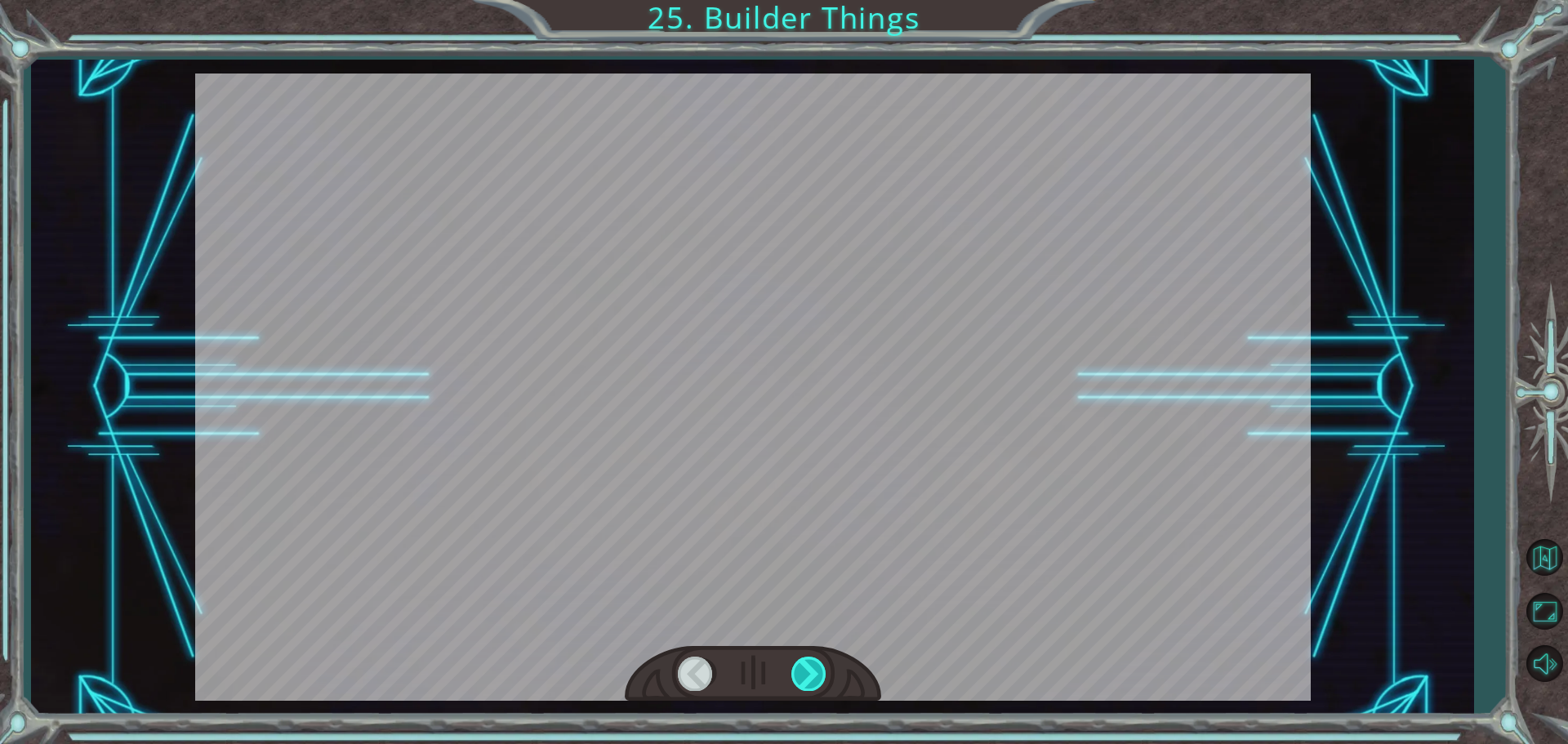
click at [819, 677] on div at bounding box center [810, 673] width 37 height 33
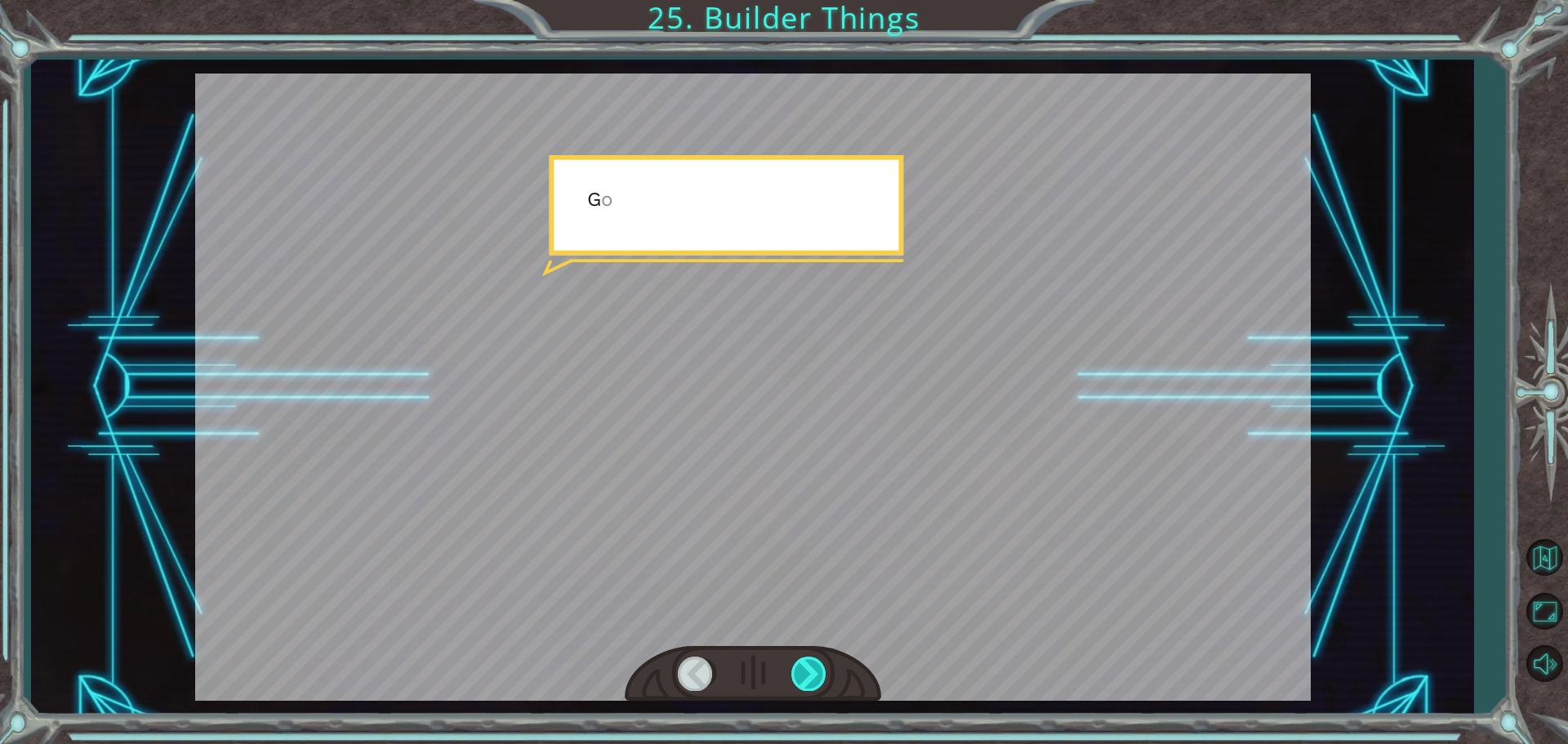
click at [819, 677] on div at bounding box center [810, 673] width 37 height 33
drag, startPoint x: 818, startPoint y: 675, endPoint x: 814, endPoint y: 445, distance: 230.0
click at [817, 671] on div at bounding box center [810, 673] width 37 height 33
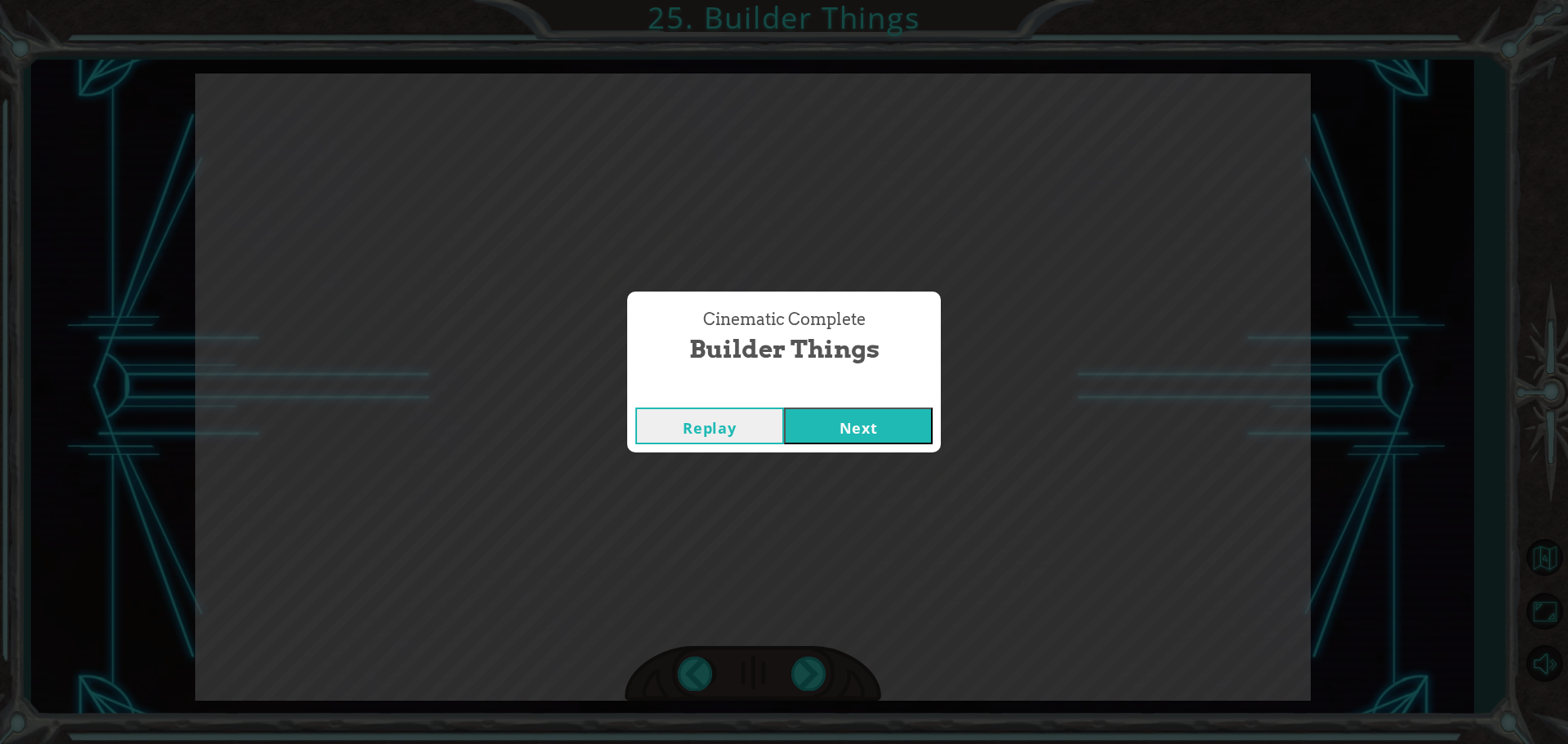
click at [841, 418] on button "Next" at bounding box center [858, 426] width 148 height 37
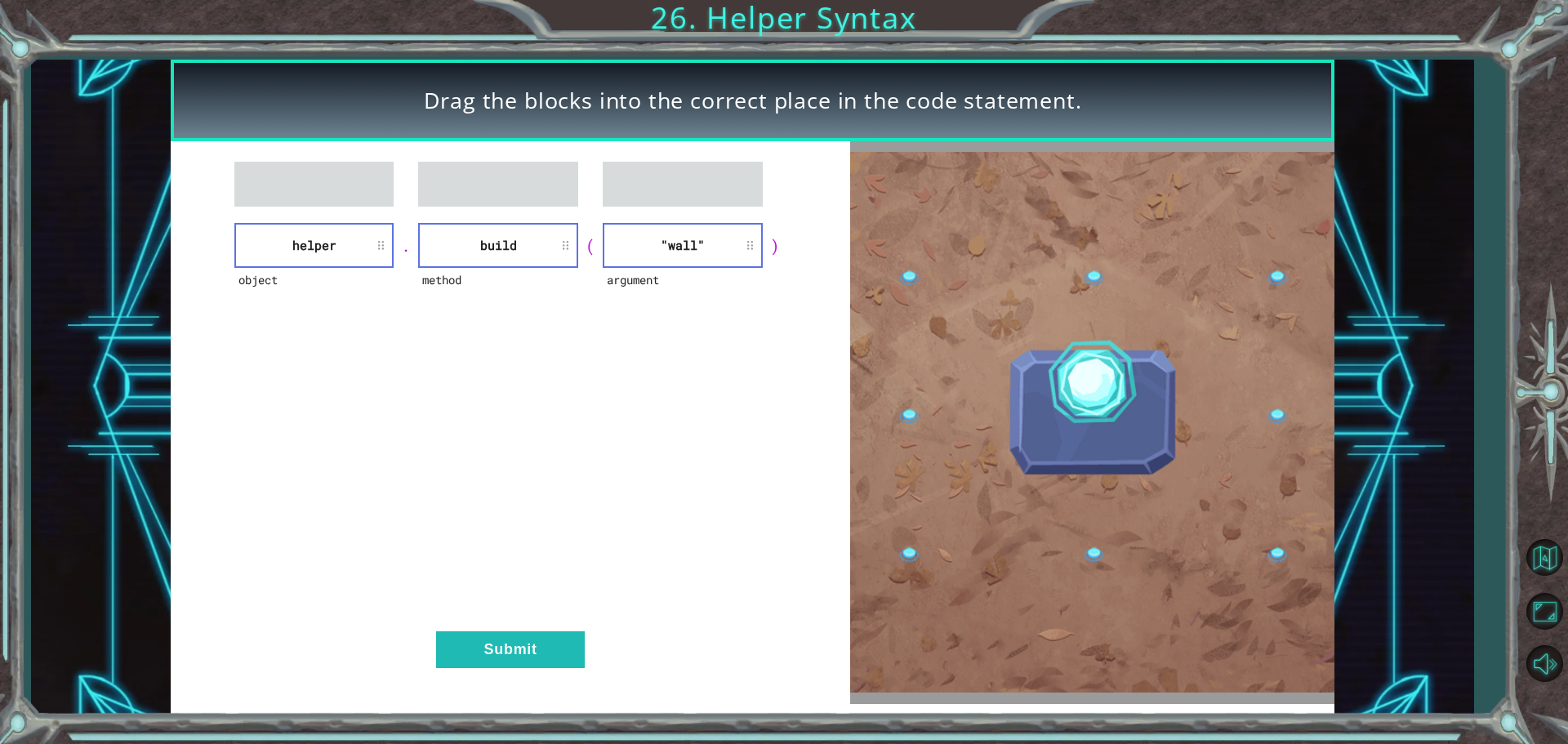
drag, startPoint x: 614, startPoint y: 603, endPoint x: 571, endPoint y: 602, distance: 43.0
click at [591, 620] on div "object helper . method build ( argument "wall" ) Submit" at bounding box center [510, 422] width 679 height 562
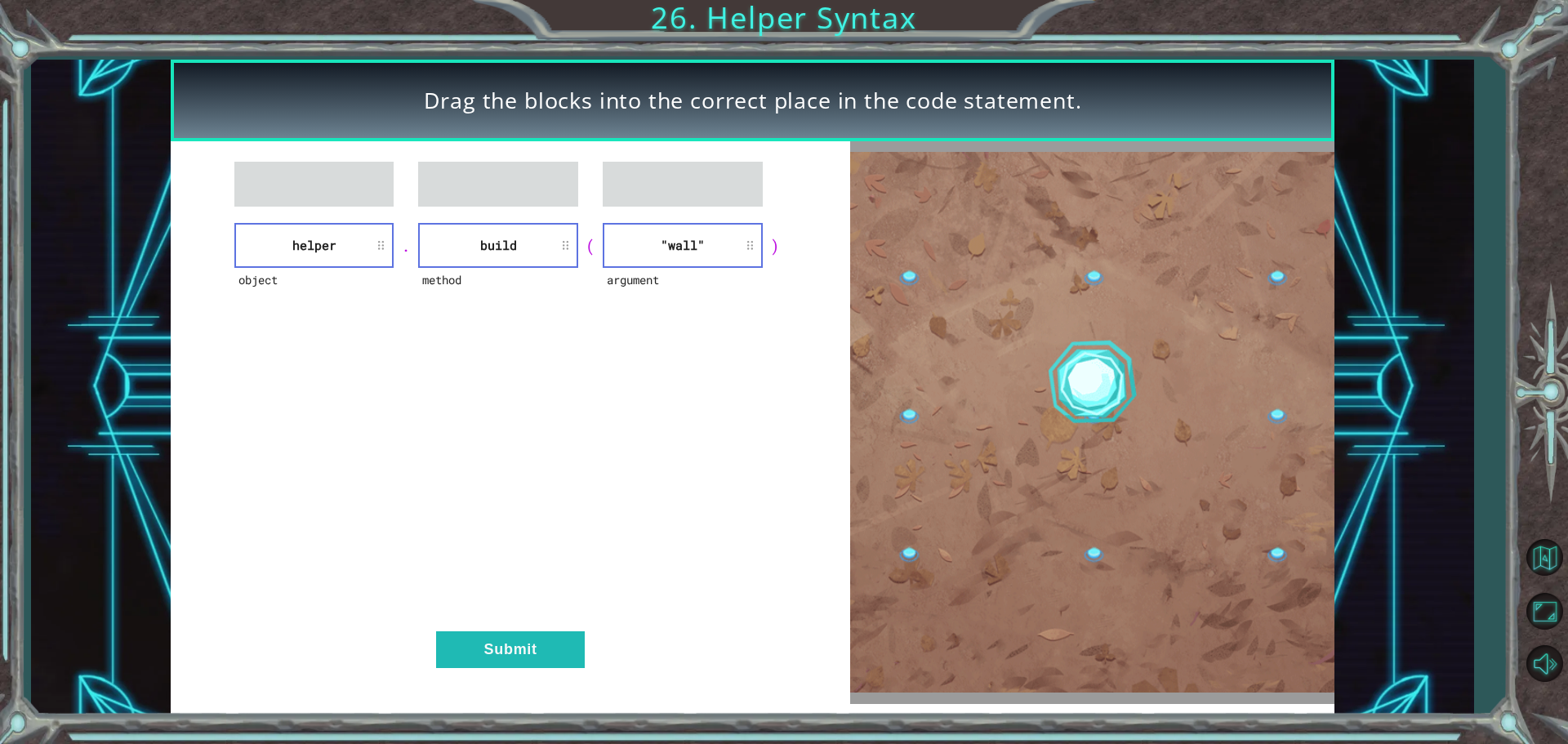
drag, startPoint x: 552, startPoint y: 625, endPoint x: 540, endPoint y: 630, distance: 13.0
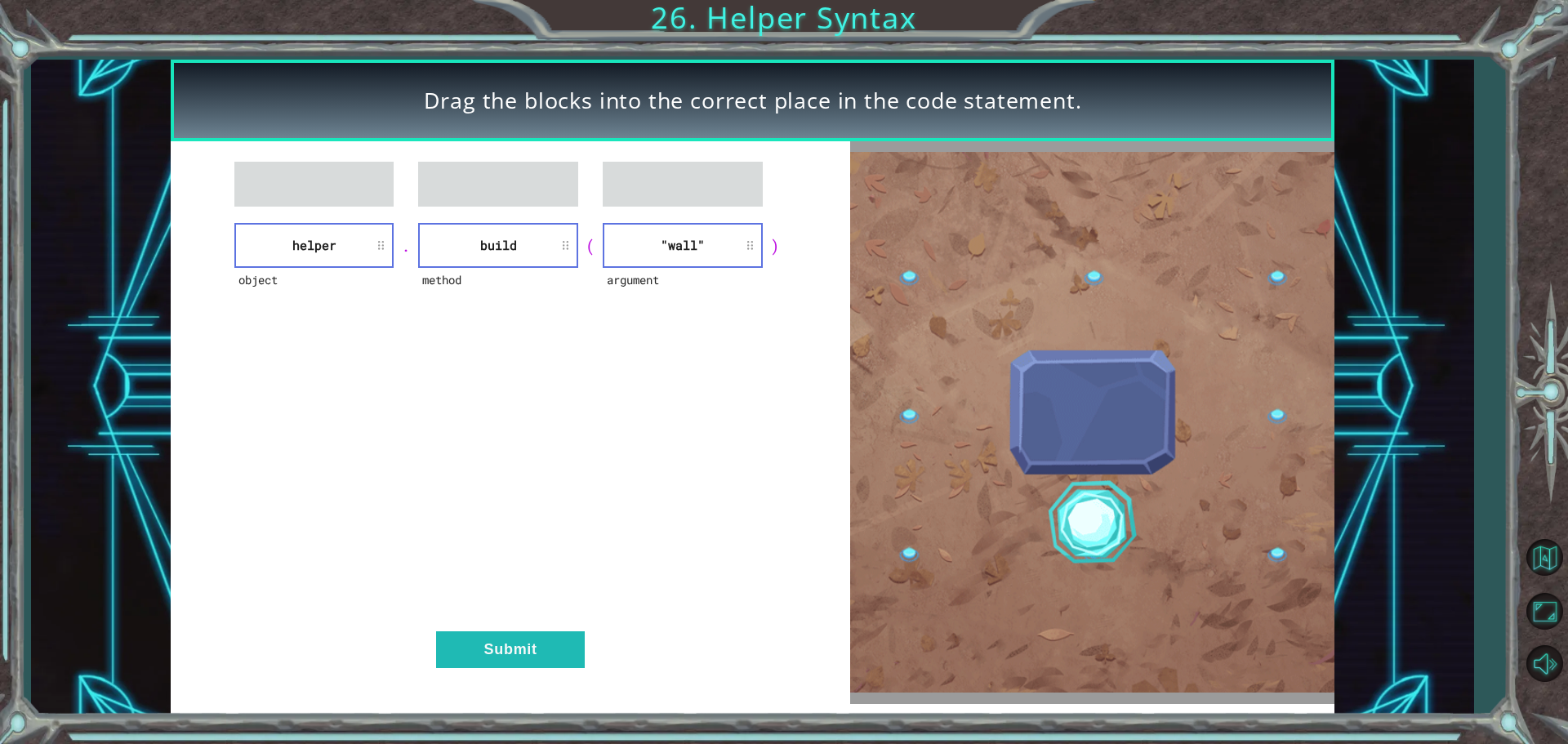
click at [542, 630] on div "object helper . method build ( argument "wall" ) Submit" at bounding box center [510, 422] width 679 height 562
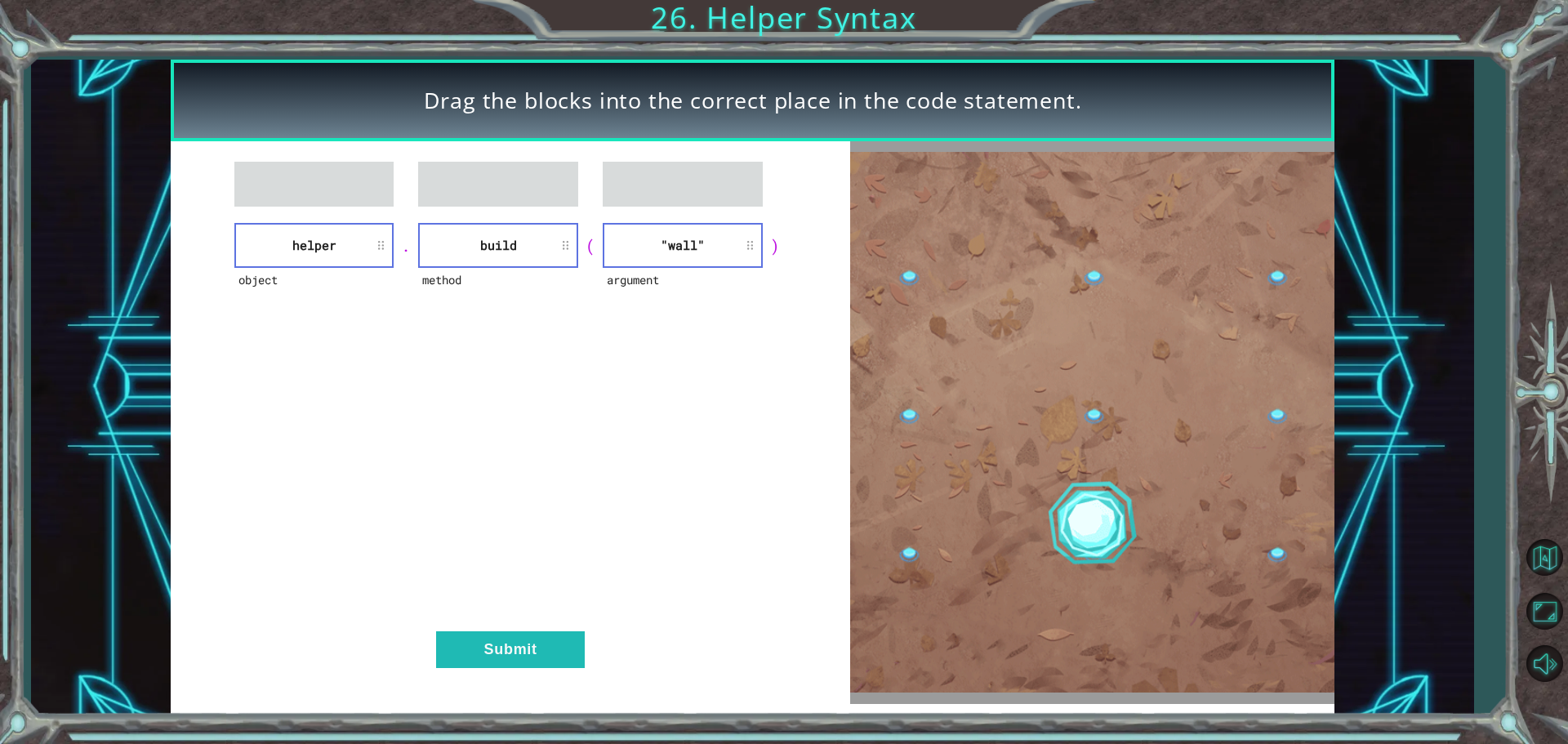
click at [525, 631] on div "object helper . method build ( argument "wall" ) Submit" at bounding box center [510, 422] width 679 height 562
click at [521, 639] on button "Submit" at bounding box center [510, 650] width 148 height 37
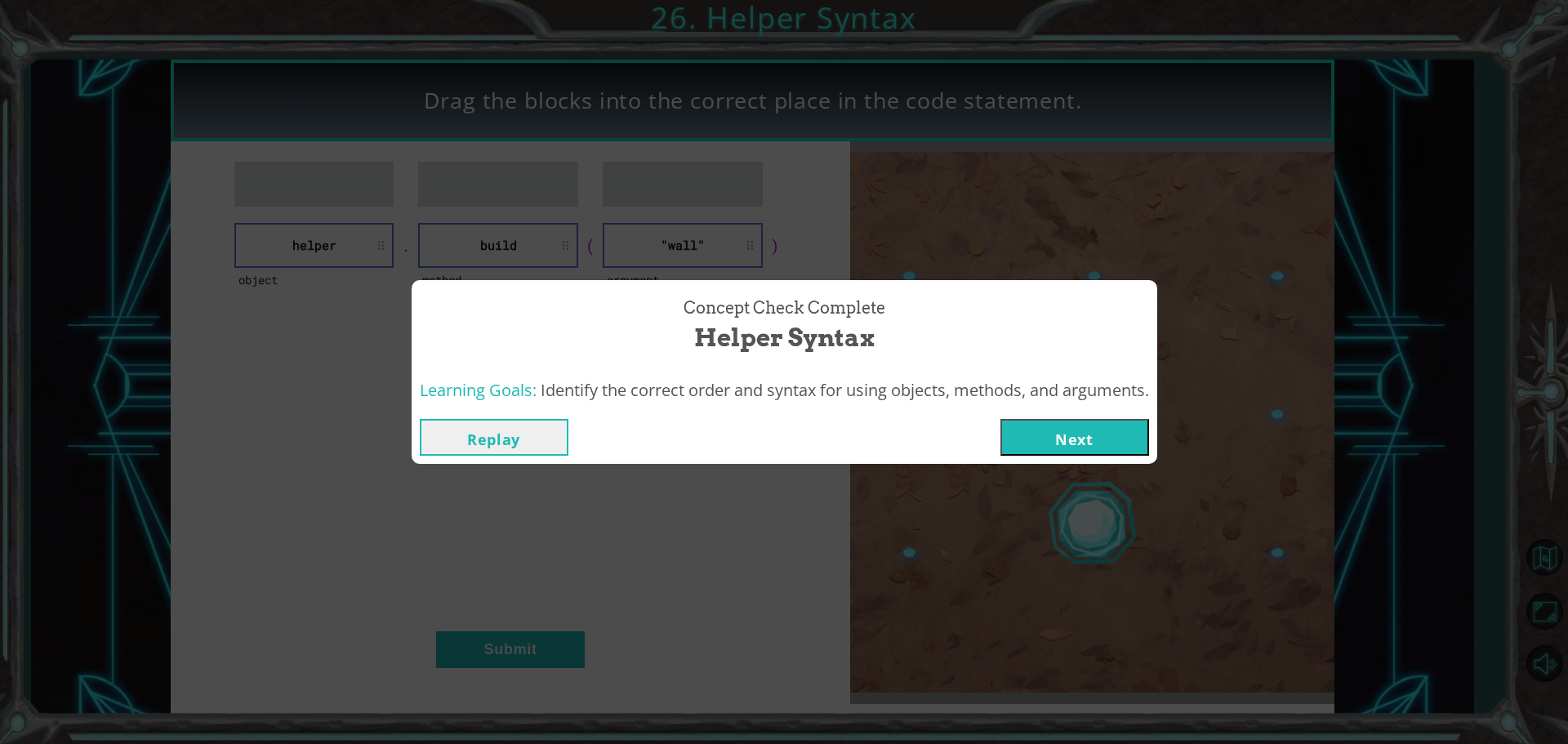
click at [1087, 462] on div "Replay Next" at bounding box center [784, 437] width 746 height 53
click at [1101, 443] on button "Next" at bounding box center [1075, 437] width 148 height 37
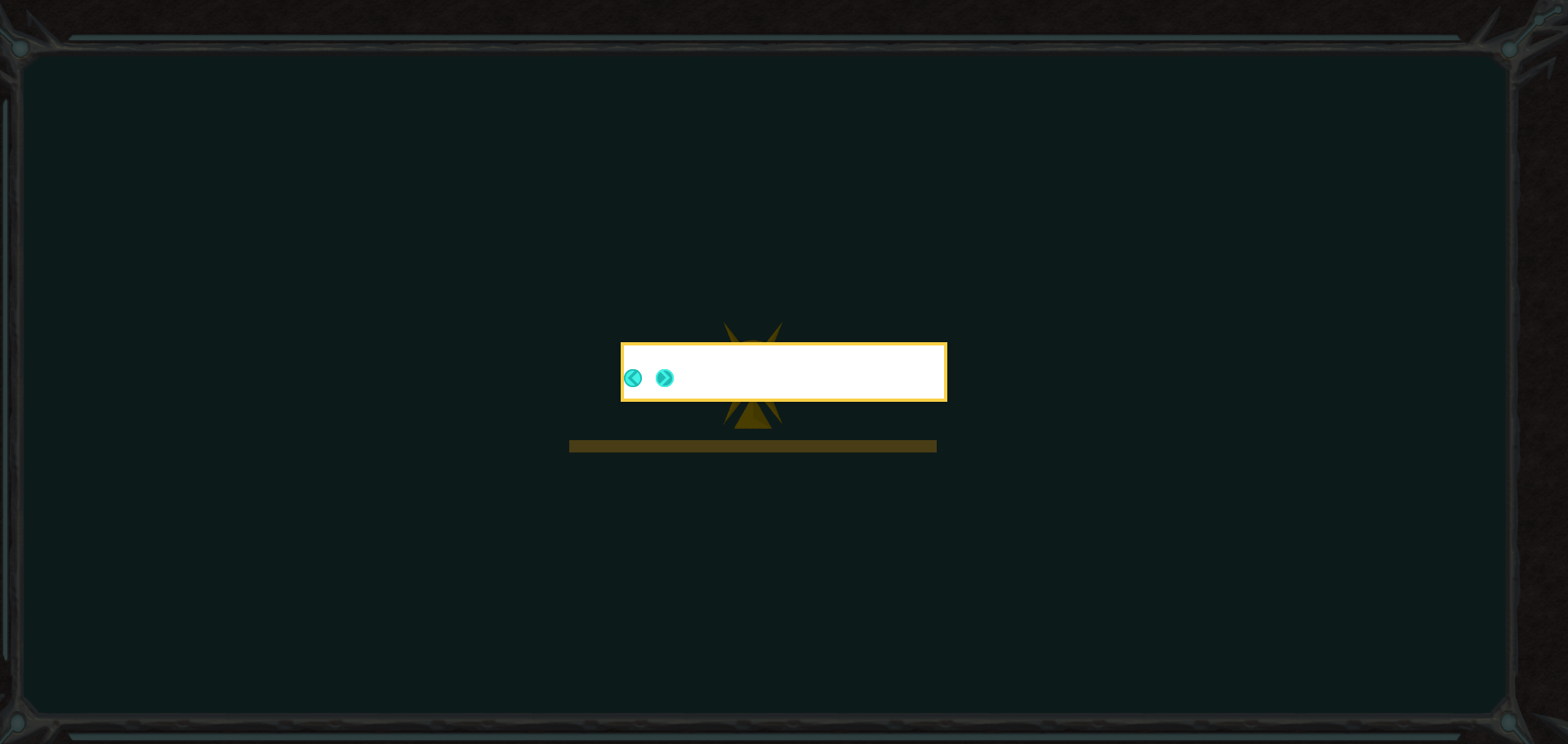
click at [658, 375] on button "Next" at bounding box center [665, 378] width 18 height 18
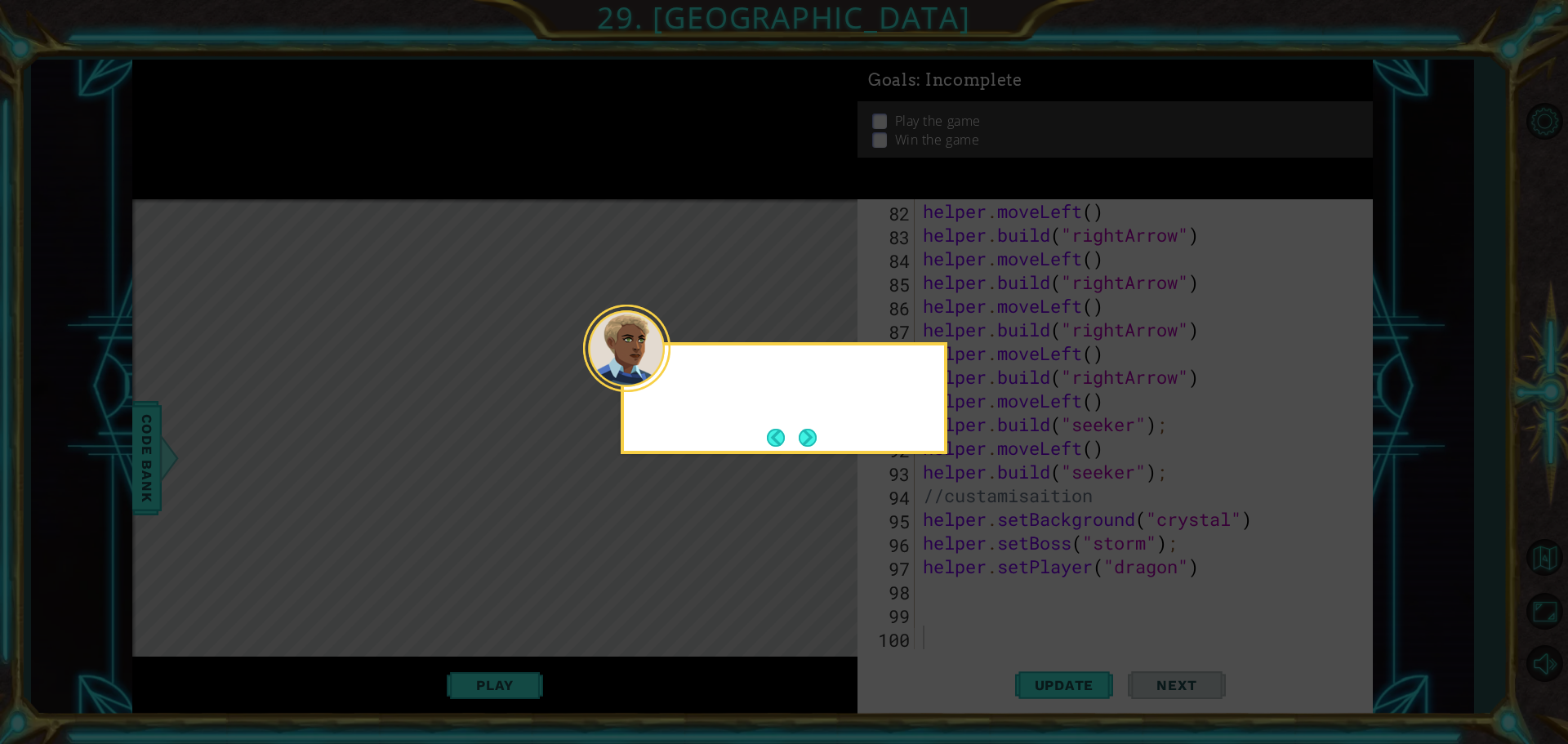
scroll to position [1965, 0]
drag, startPoint x: 779, startPoint y: 427, endPoint x: 797, endPoint y: 431, distance: 18.4
click at [786, 431] on footer at bounding box center [791, 437] width 50 height 24
click at [807, 434] on button "Next" at bounding box center [808, 438] width 18 height 18
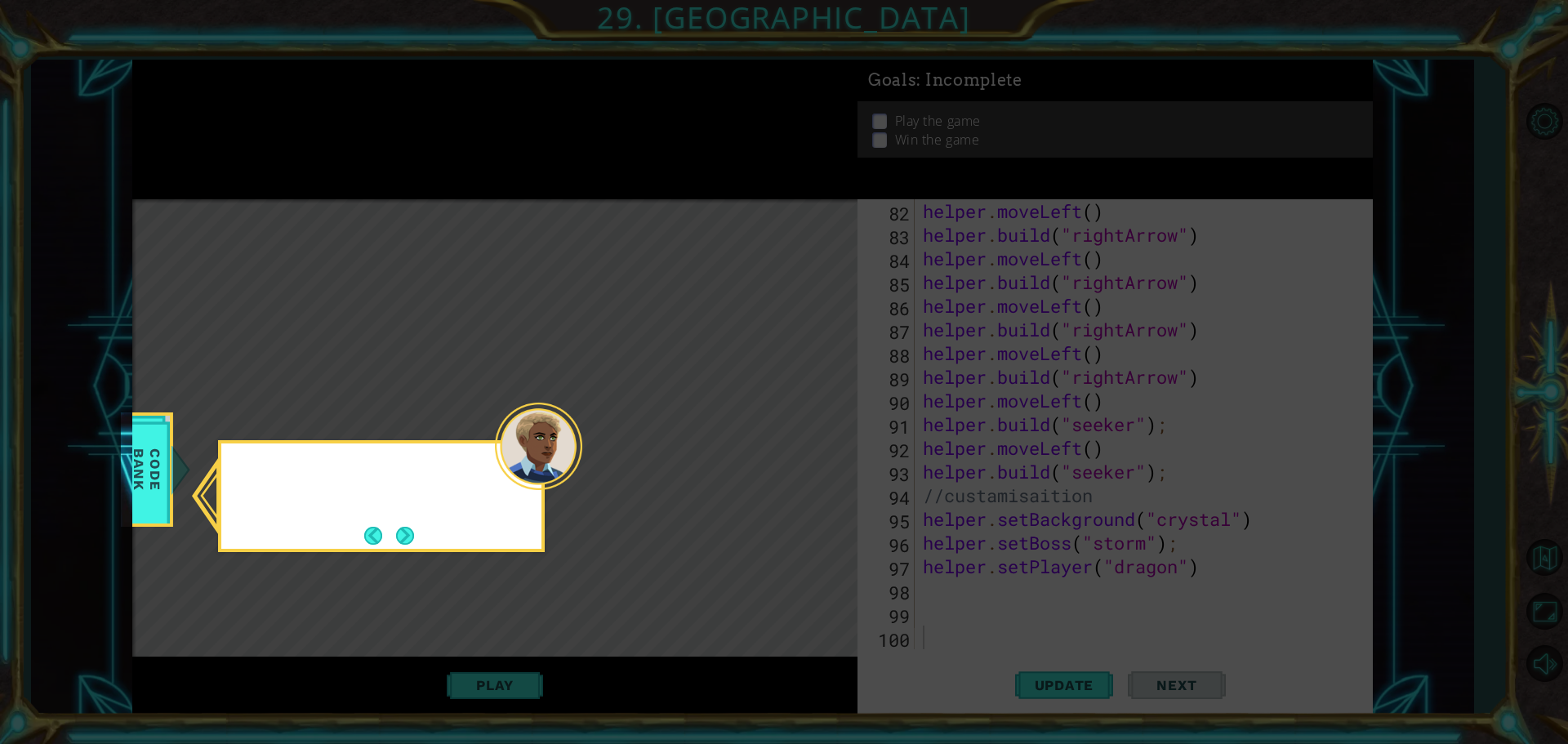
click at [807, 434] on icon at bounding box center [784, 372] width 1568 height 744
drag, startPoint x: 420, startPoint y: 517, endPoint x: 397, endPoint y: 527, distance: 25.1
click at [385, 531] on div "Check out the" at bounding box center [382, 496] width 327 height 112
drag, startPoint x: 419, startPoint y: 526, endPoint x: 403, endPoint y: 536, distance: 18.9
click at [414, 527] on button "Next" at bounding box center [405, 536] width 18 height 18
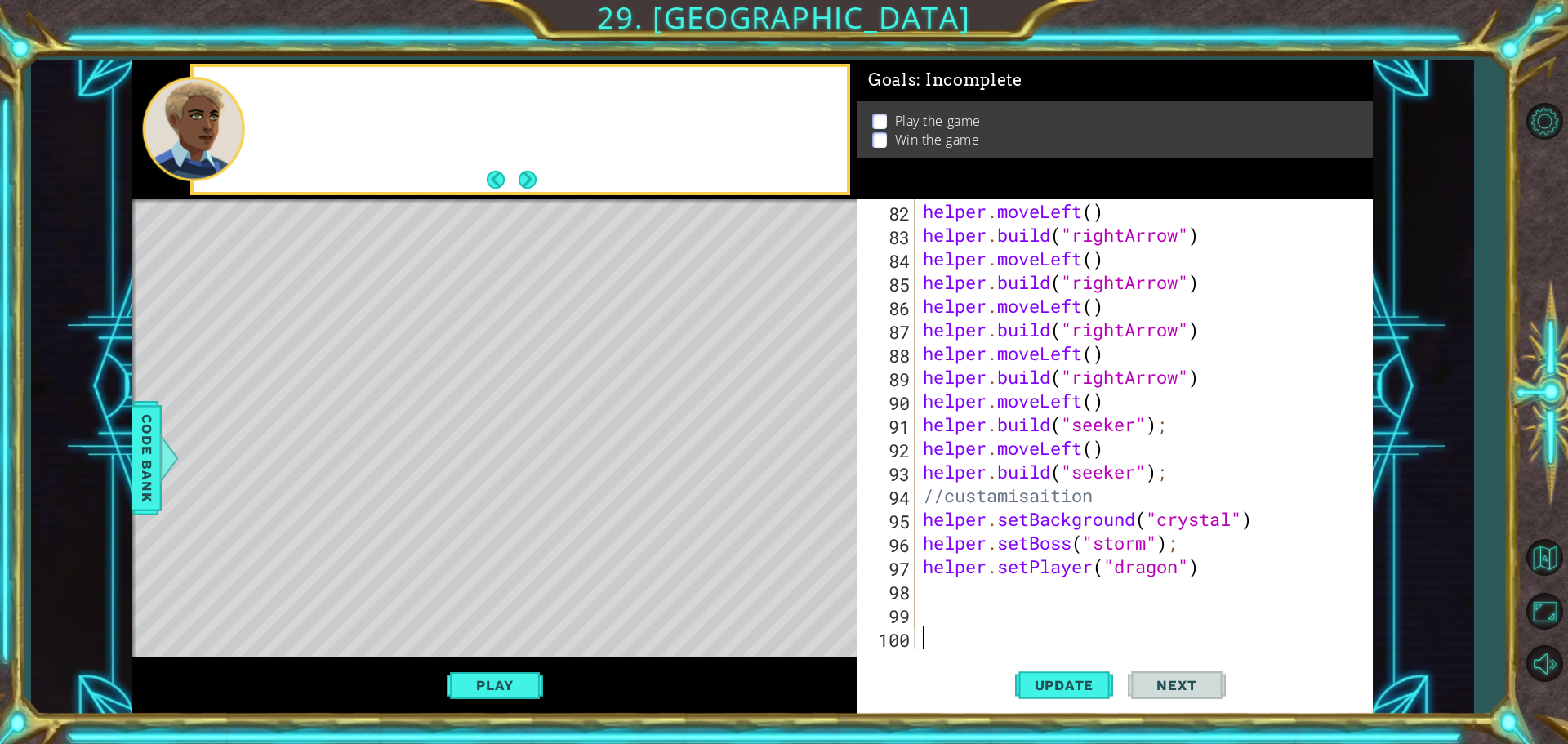
click at [403, 541] on div "Level Map" at bounding box center [510, 439] width 755 height 481
drag, startPoint x: 1100, startPoint y: 685, endPoint x: 1126, endPoint y: 662, distance: 34.7
click at [1100, 684] on span "Update" at bounding box center [1064, 686] width 92 height 17
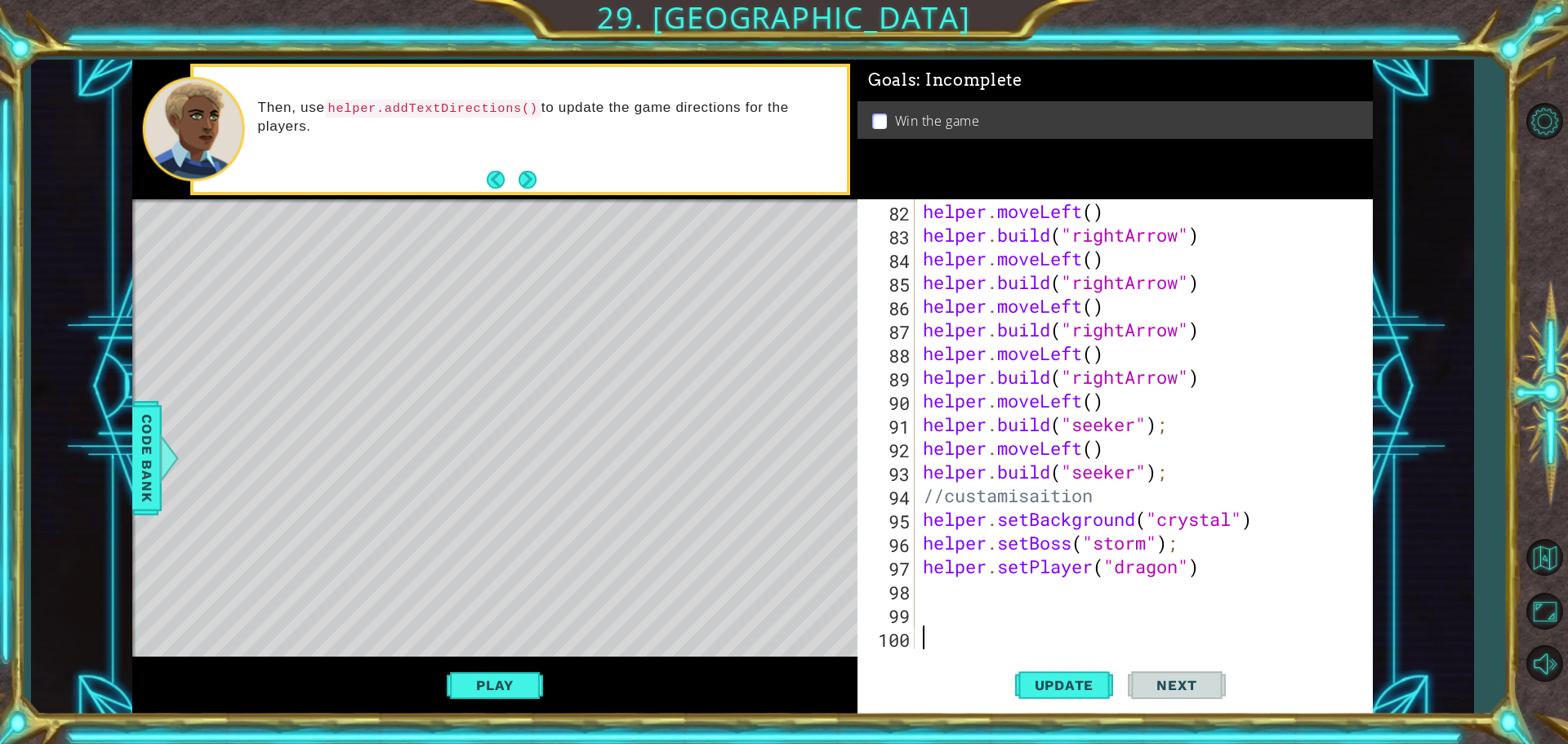
type textarea "0"
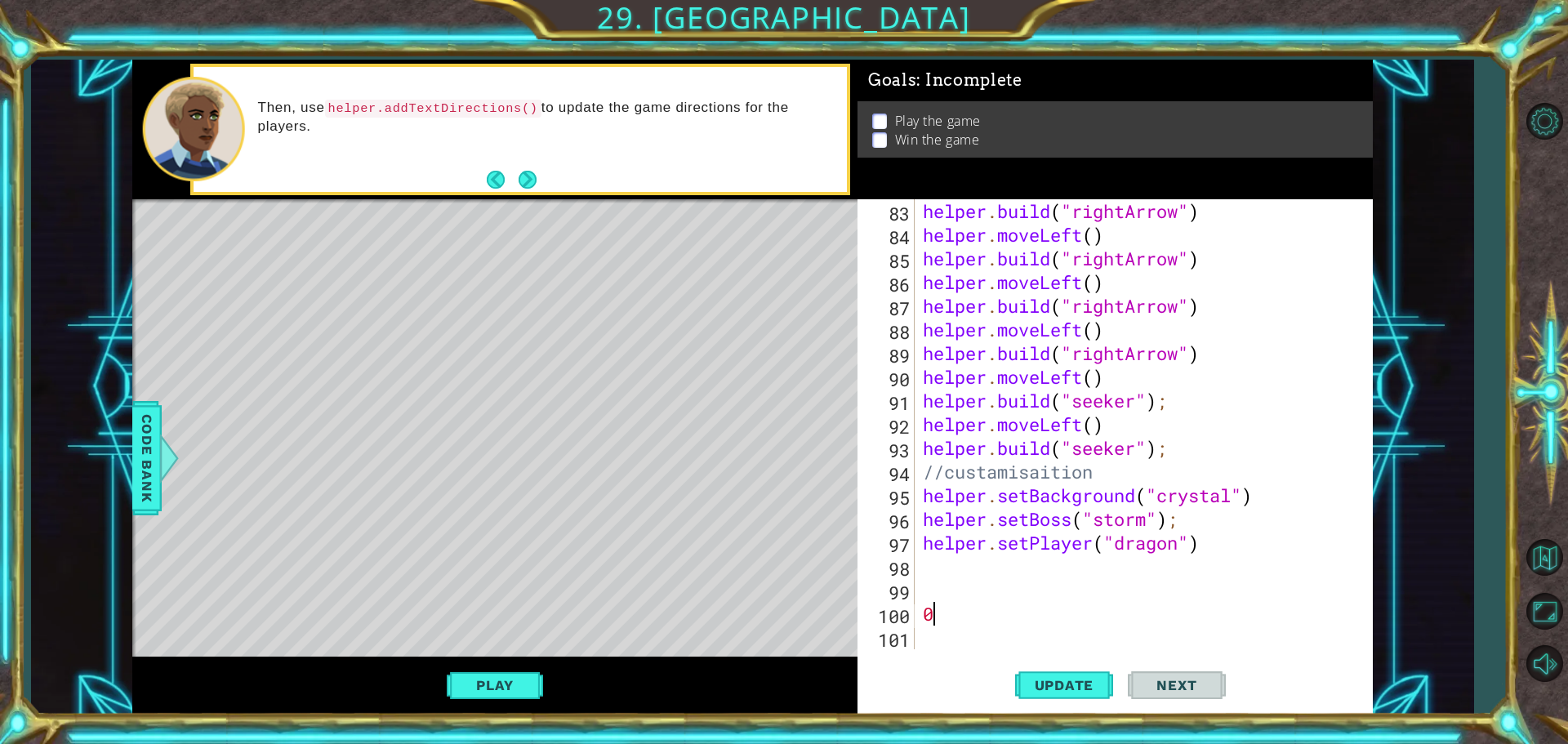
scroll to position [1990, 0]
type textarea "0"
click at [1071, 693] on button "Update" at bounding box center [1064, 685] width 98 height 52
click at [514, 687] on button "Play" at bounding box center [494, 685] width 96 height 31
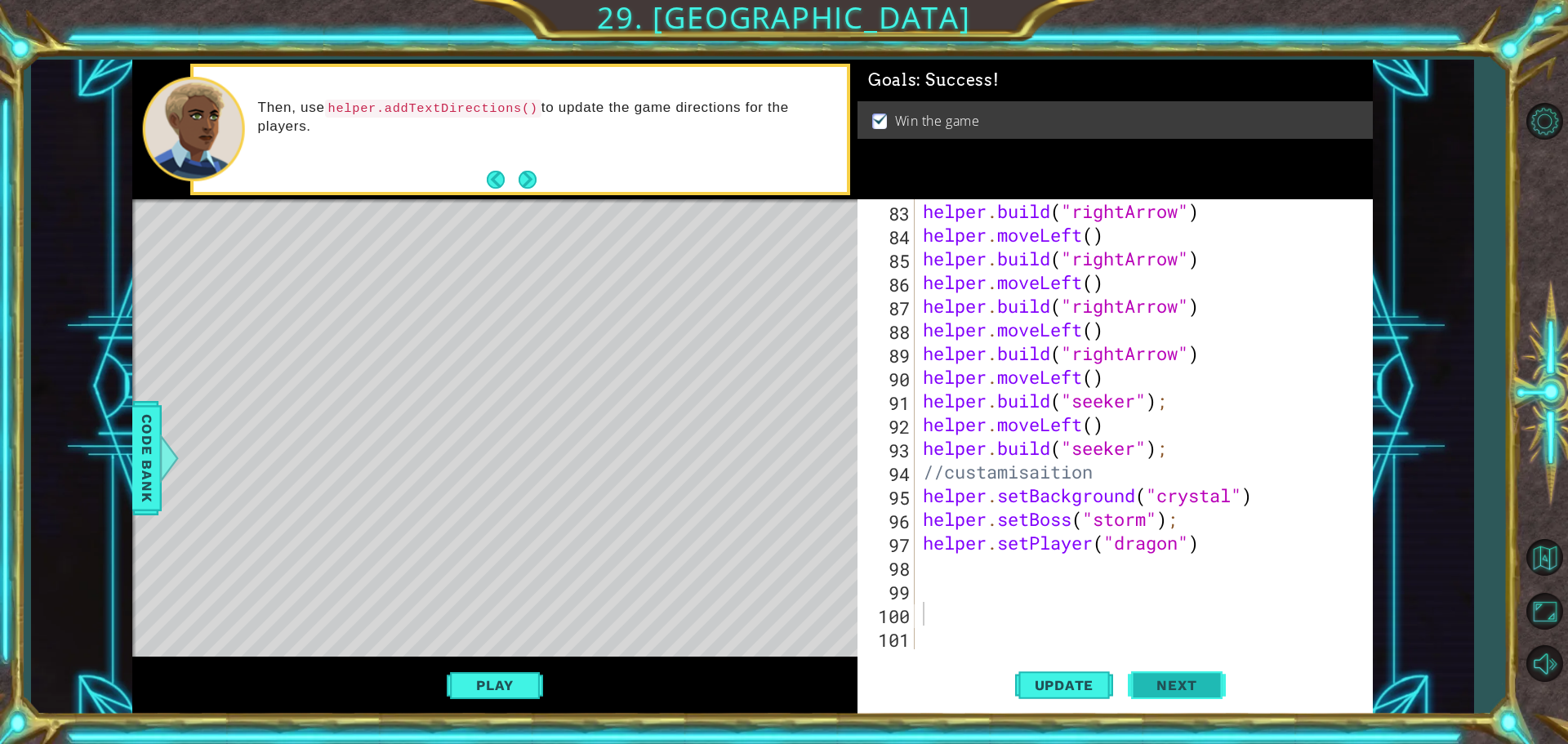
click at [1192, 677] on span "Next" at bounding box center [1176, 686] width 72 height 17
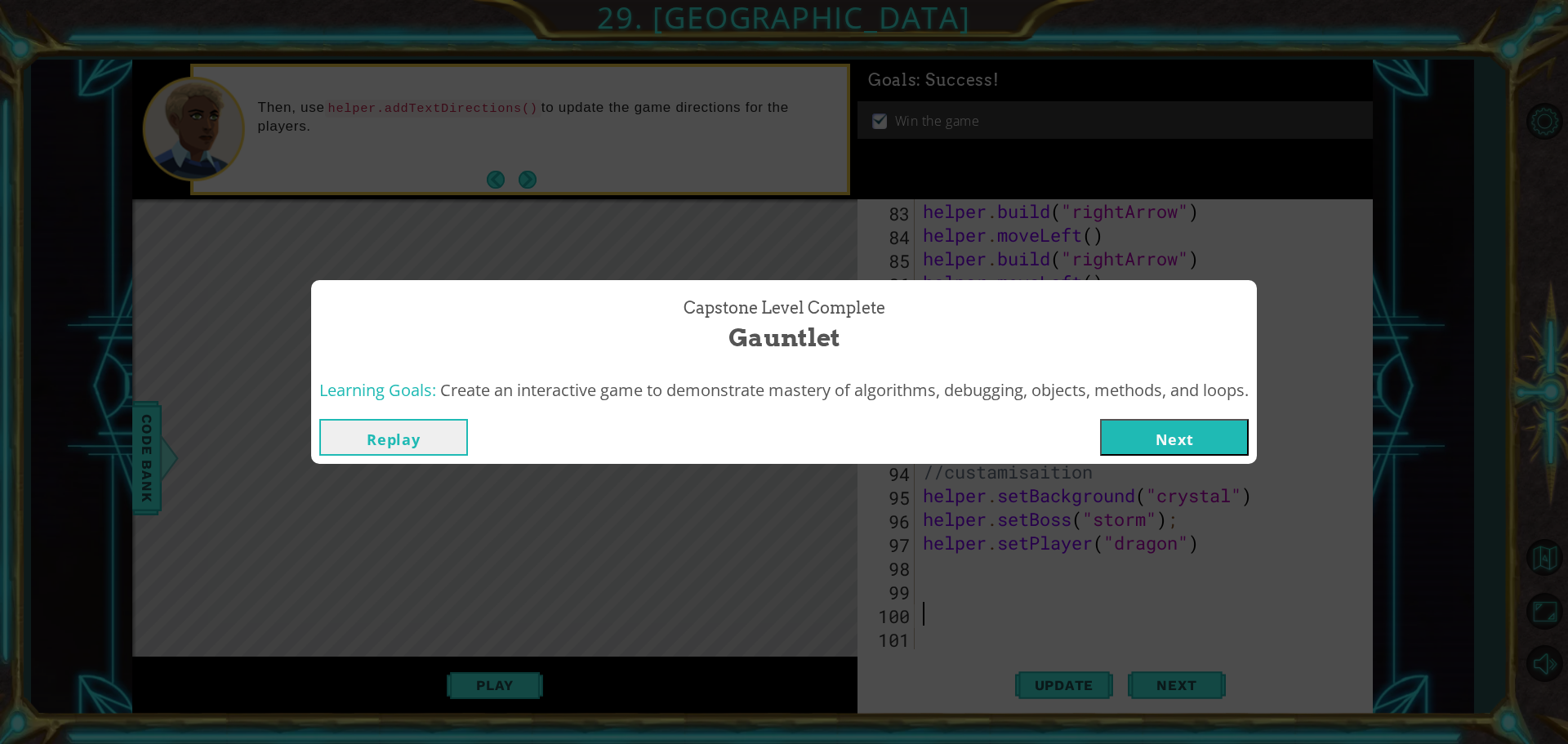
drag, startPoint x: 1171, startPoint y: 443, endPoint x: 1158, endPoint y: 428, distance: 19.8
click at [1171, 442] on button "Next" at bounding box center [1174, 437] width 148 height 37
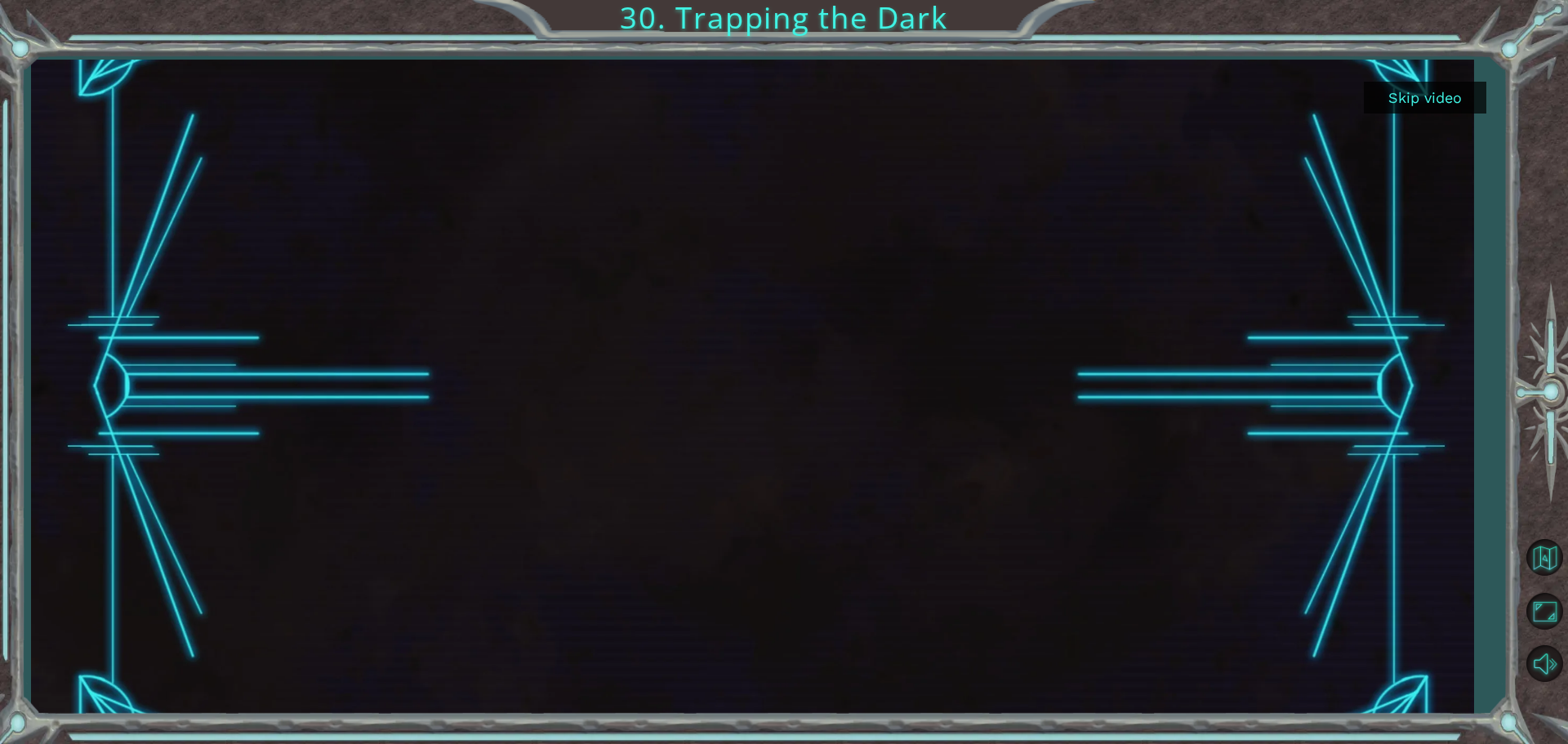
click at [1416, 77] on div at bounding box center [752, 387] width 1442 height 655
click at [1403, 88] on button "Skip video" at bounding box center [1425, 97] width 122 height 32
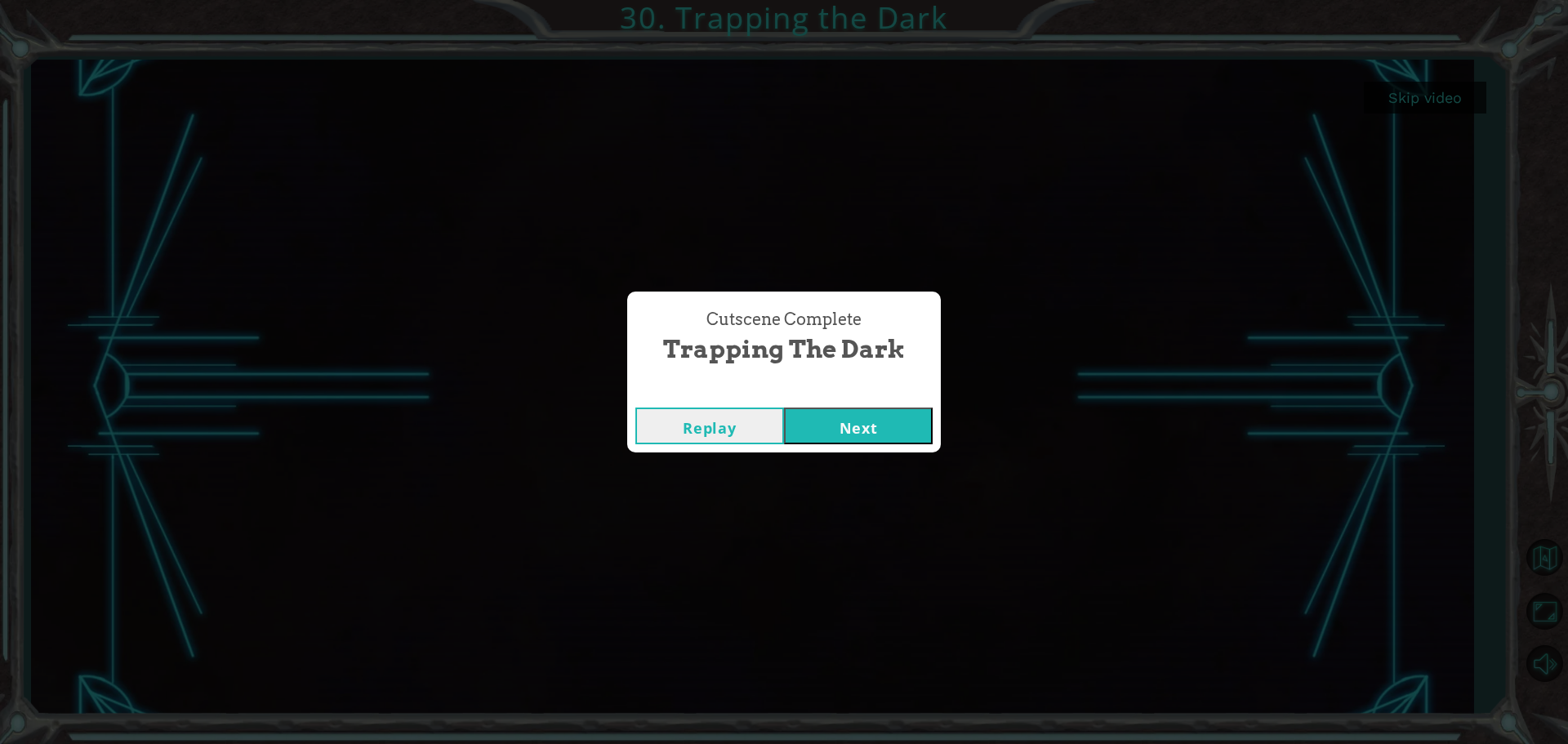
click at [913, 431] on button "Next" at bounding box center [858, 426] width 148 height 37
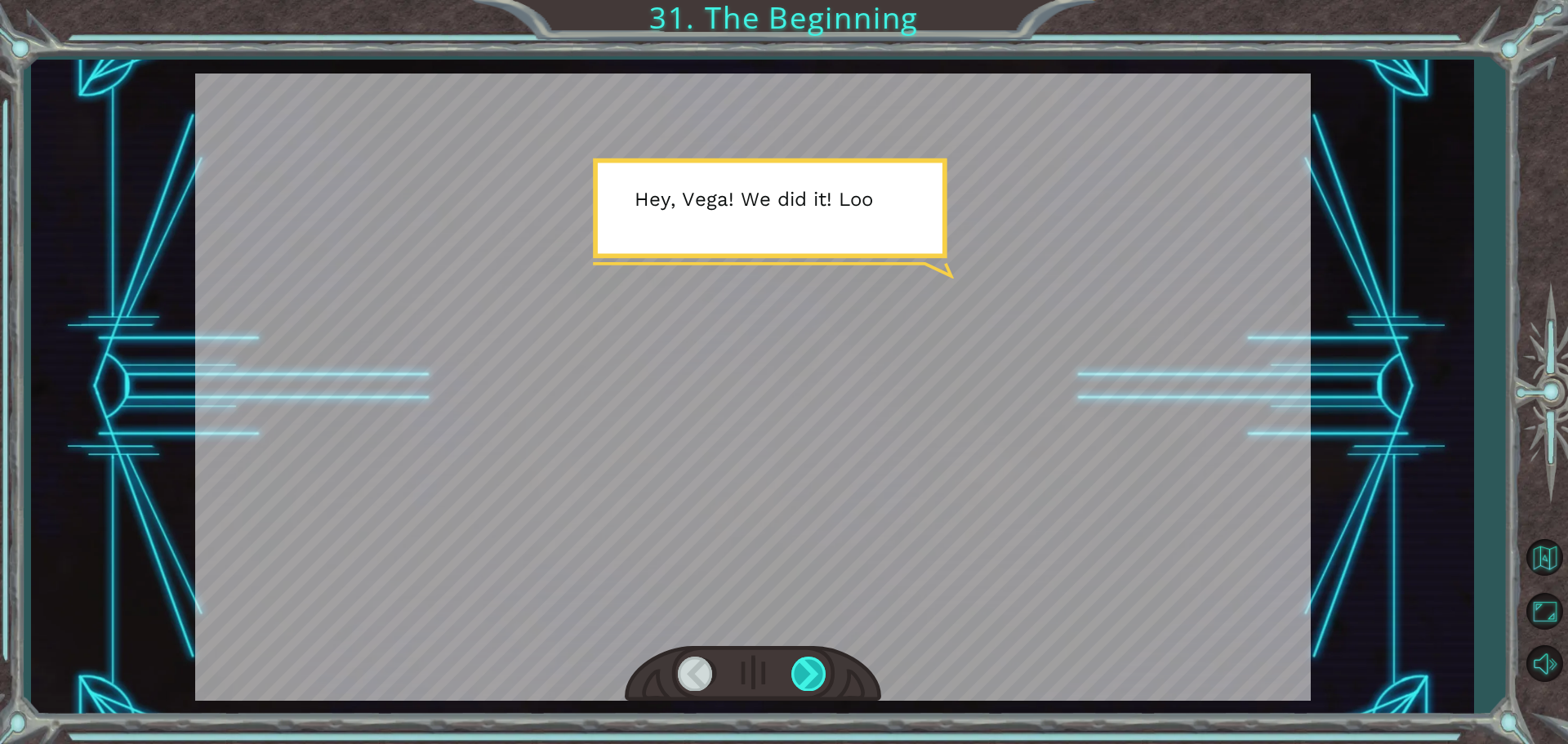
click at [801, 663] on div at bounding box center [810, 673] width 37 height 33
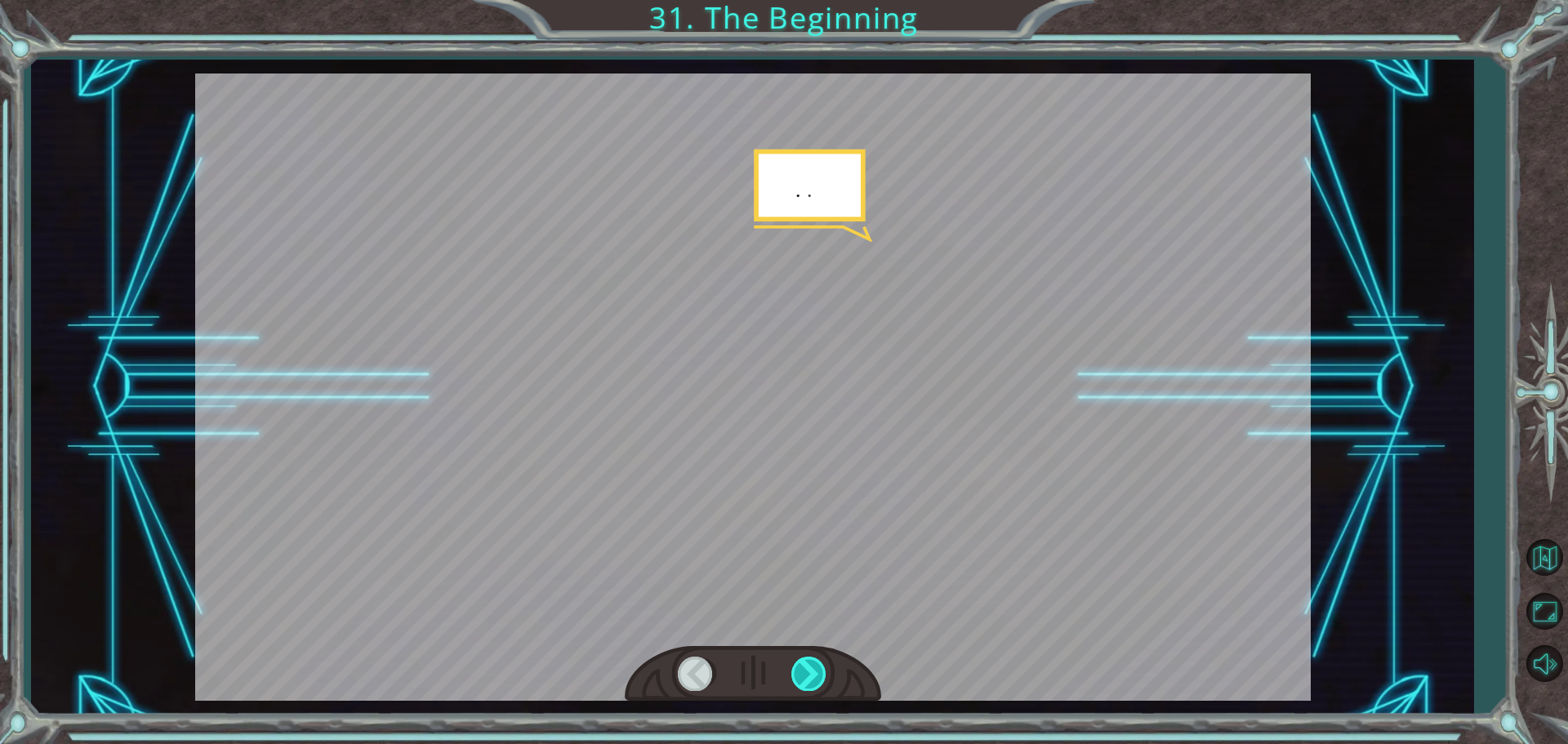
click at [801, 664] on div at bounding box center [810, 673] width 37 height 33
click at [801, 664] on div at bounding box center [810, 673] width 37 height 33
drag, startPoint x: 808, startPoint y: 672, endPoint x: 799, endPoint y: 672, distance: 9.0
click at [806, 672] on div at bounding box center [810, 673] width 37 height 33
click at [801, 671] on div at bounding box center [810, 673] width 37 height 33
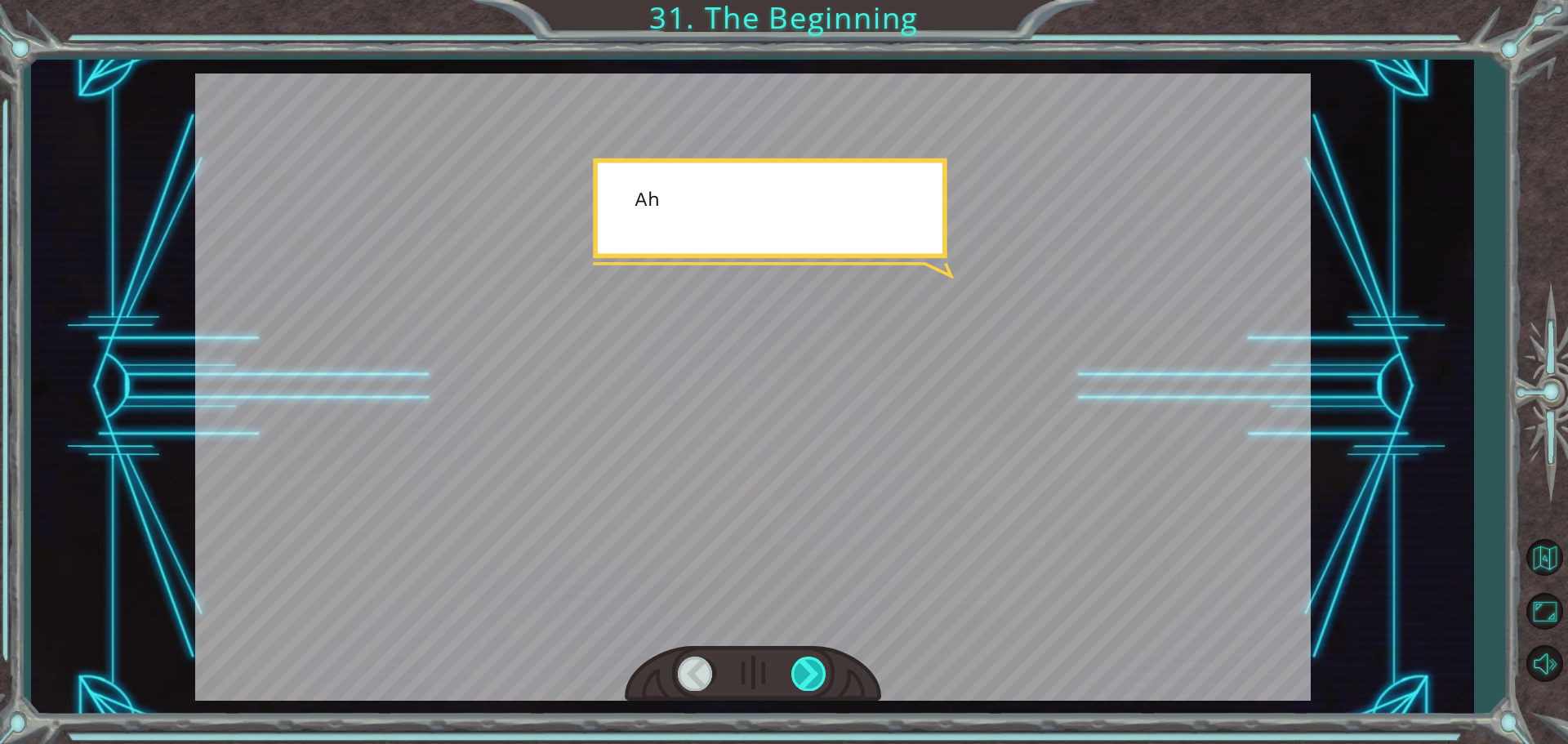
click at [808, 671] on div at bounding box center [810, 673] width 37 height 33
click at [809, 671] on div at bounding box center [810, 673] width 37 height 33
click at [808, 671] on div at bounding box center [810, 673] width 37 height 33
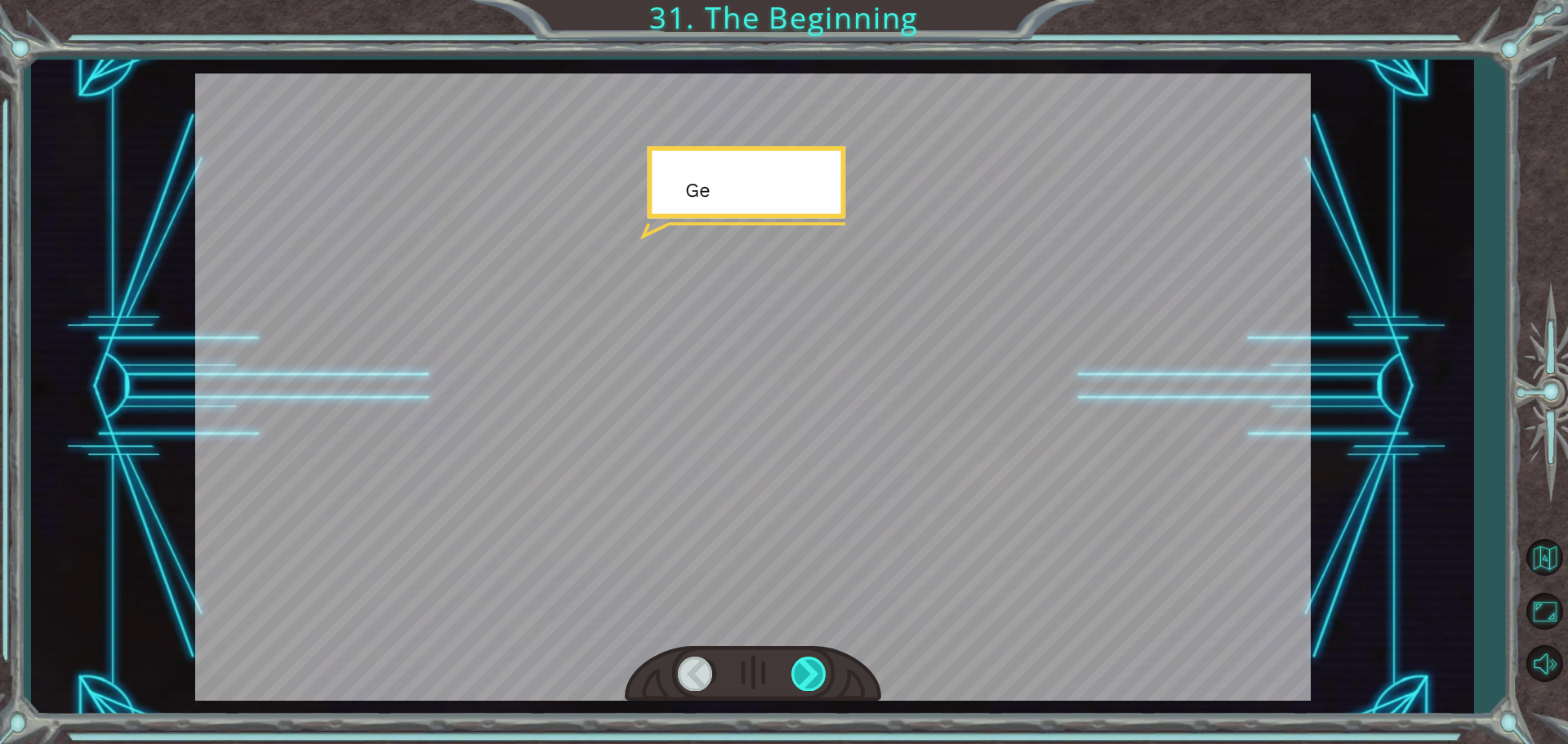
click at [807, 671] on div at bounding box center [810, 673] width 37 height 33
click at [807, 667] on div at bounding box center [810, 673] width 37 height 33
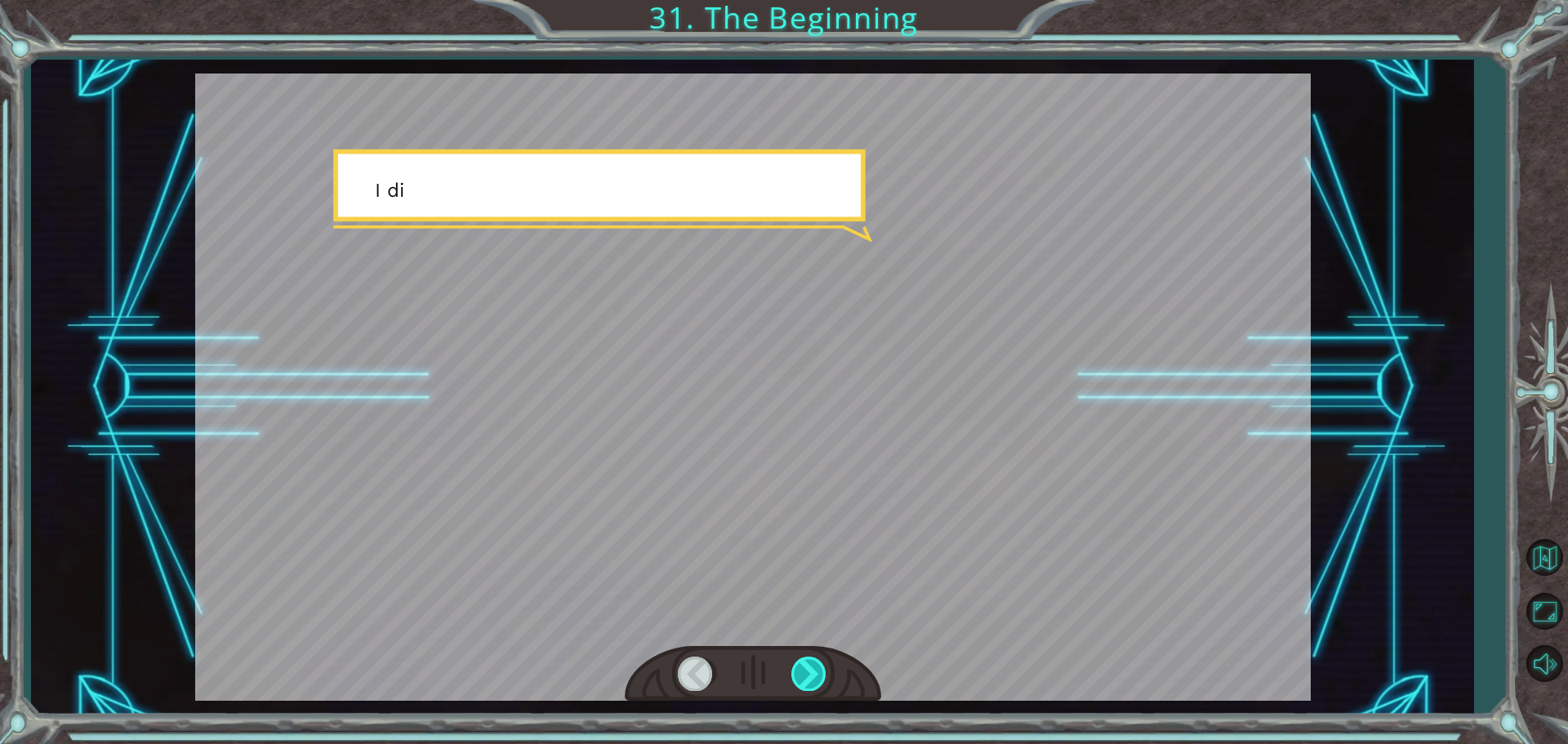
click at [808, 667] on div at bounding box center [810, 673] width 37 height 33
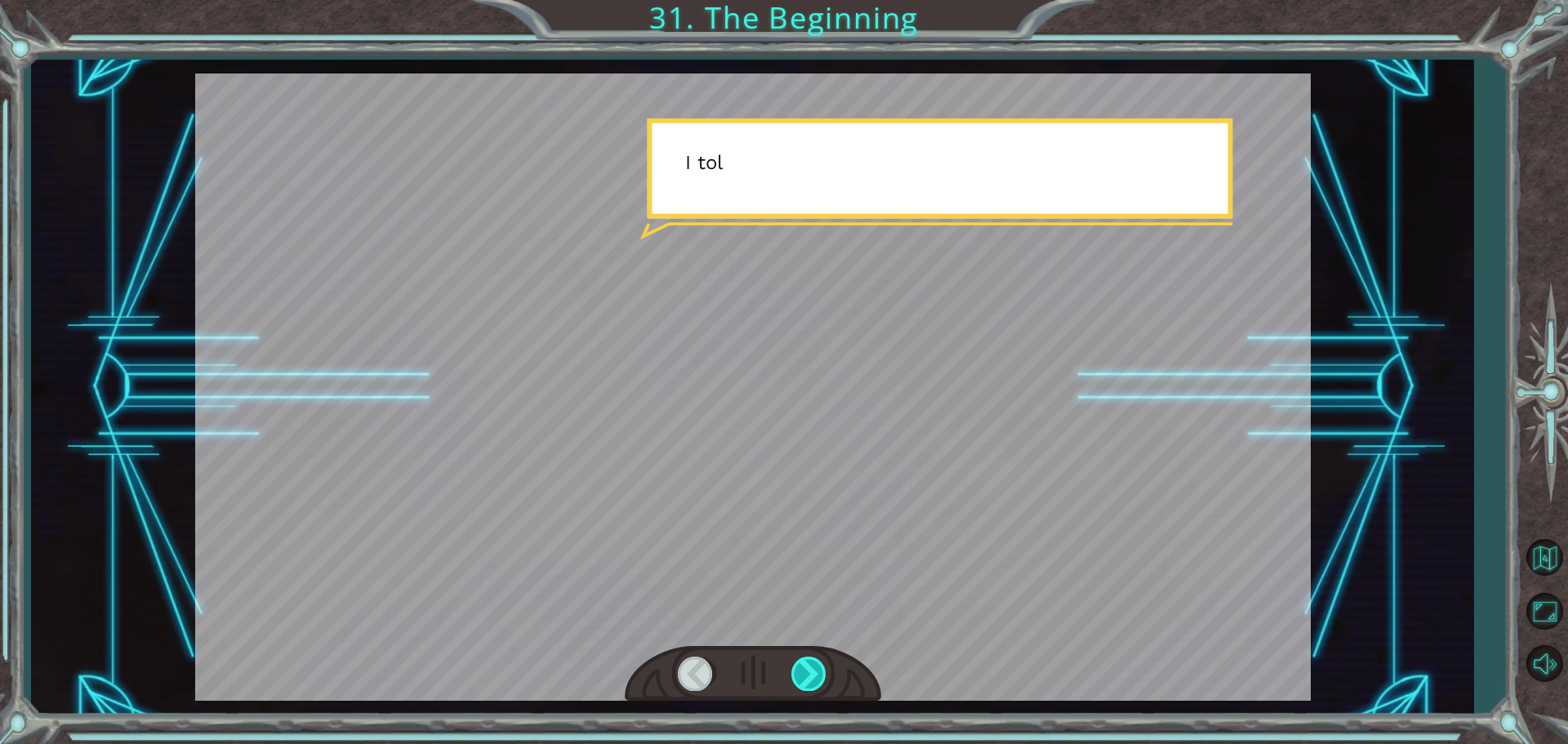
click at [808, 663] on div at bounding box center [810, 673] width 37 height 33
click at [809, 660] on div at bounding box center [810, 673] width 37 height 33
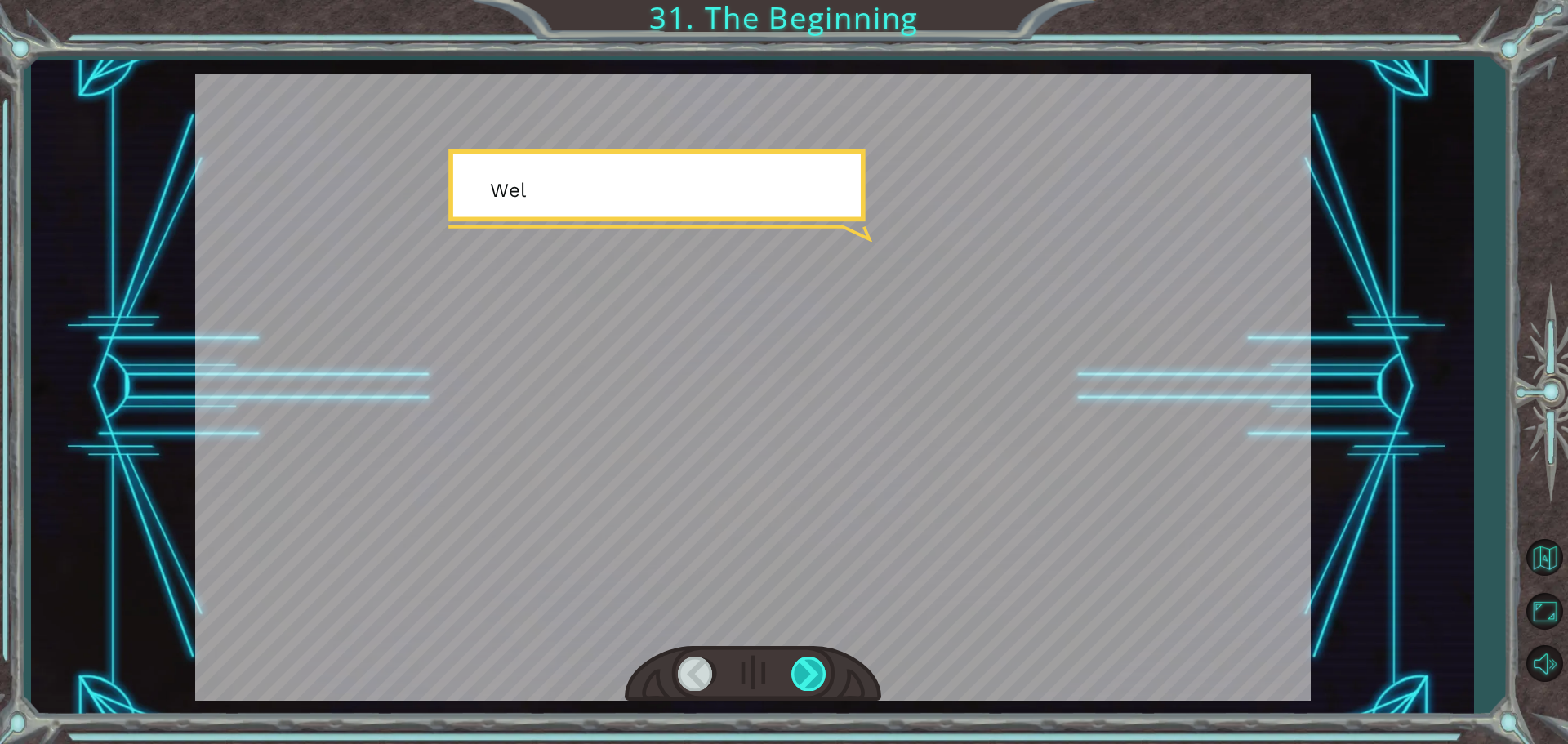
click at [811, 657] on div at bounding box center [810, 673] width 37 height 33
click at [810, 657] on div at bounding box center [810, 673] width 37 height 33
click at [810, 654] on div at bounding box center [753, 674] width 257 height 57
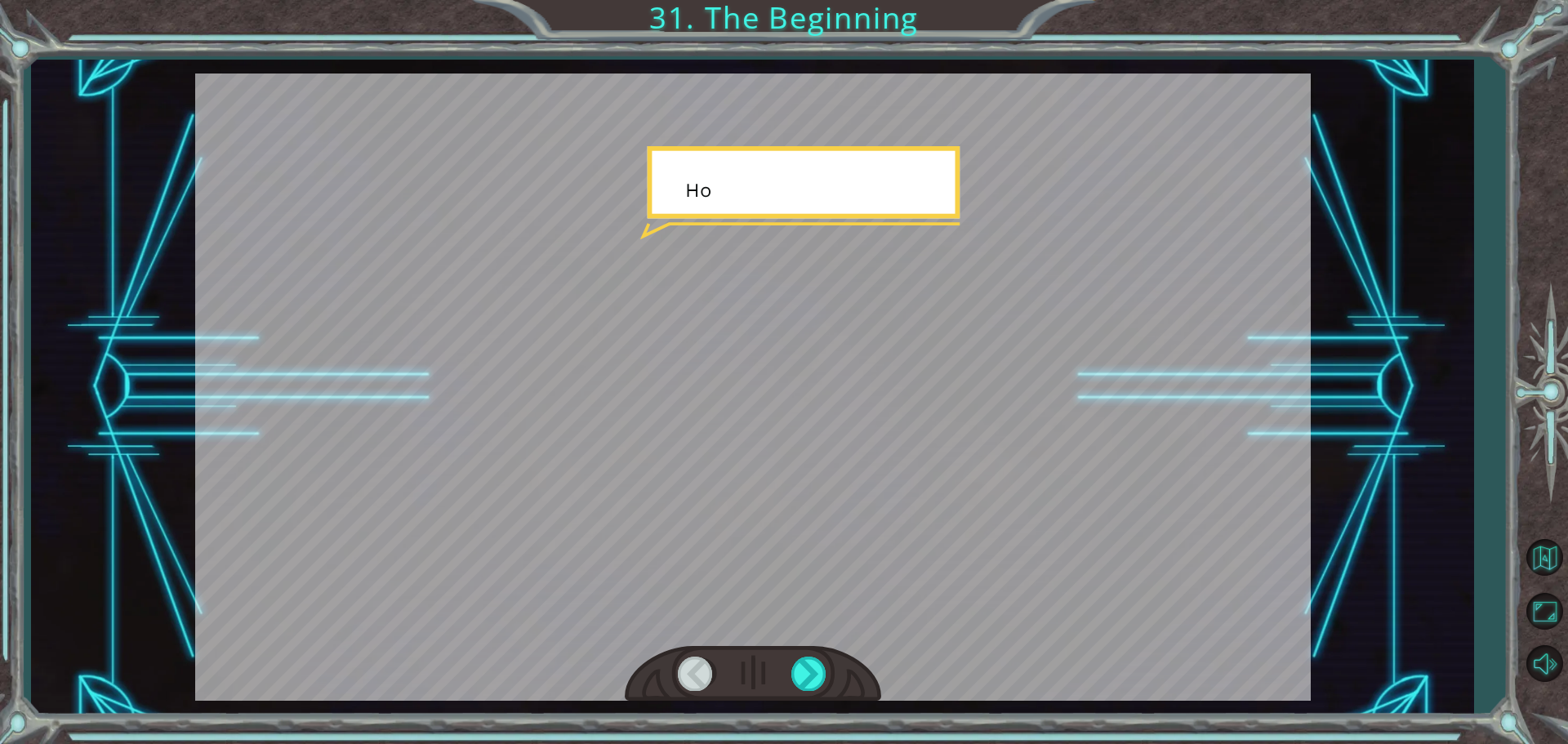
click at [809, 652] on div at bounding box center [753, 674] width 257 height 57
click at [807, 651] on div at bounding box center [753, 674] width 257 height 57
click at [806, 650] on div at bounding box center [753, 674] width 257 height 57
click at [803, 649] on div at bounding box center [753, 674] width 257 height 57
click at [801, 657] on div at bounding box center [753, 674] width 257 height 57
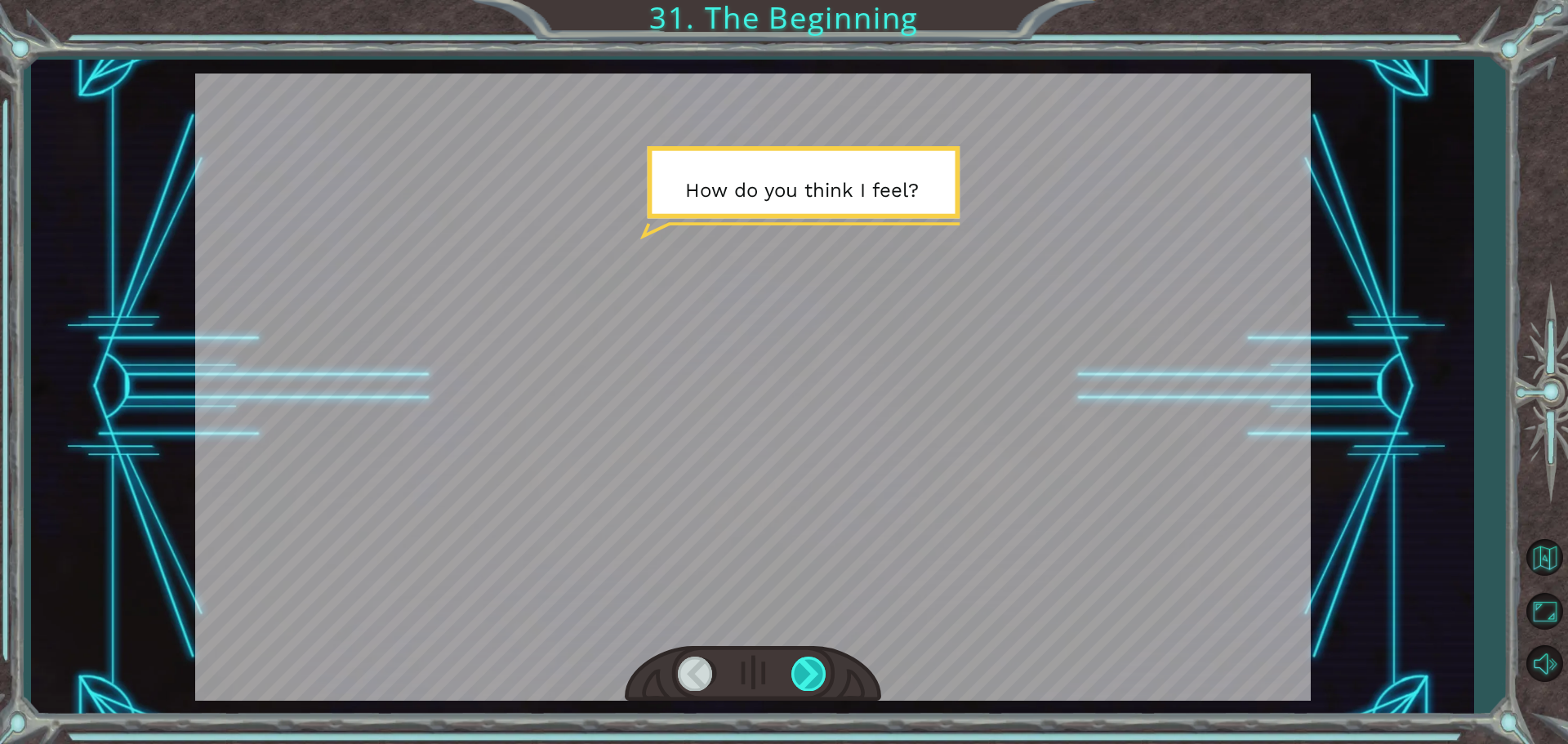
click at [804, 662] on div at bounding box center [810, 673] width 37 height 33
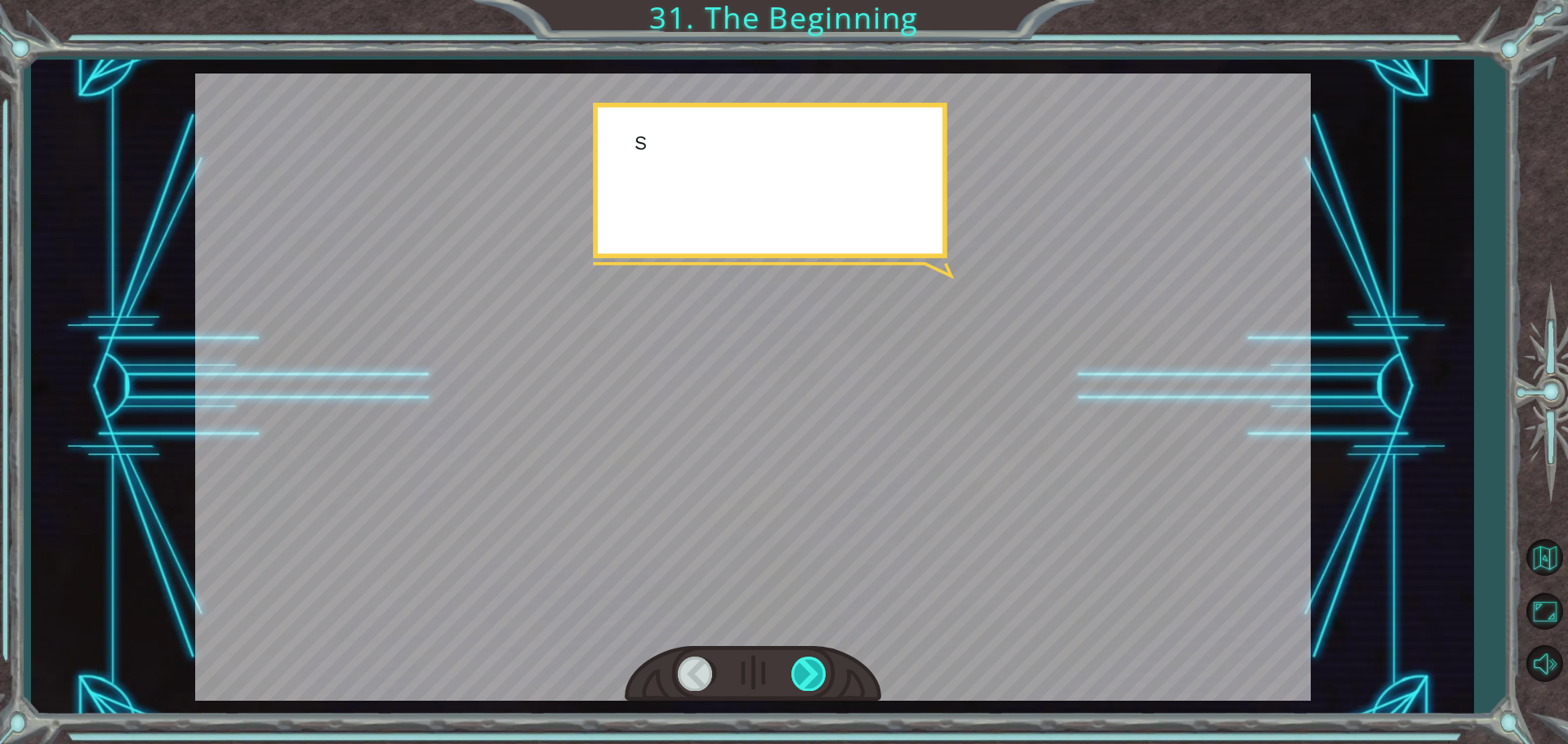
click at [806, 664] on div at bounding box center [810, 673] width 37 height 33
click at [804, 664] on div at bounding box center [810, 673] width 37 height 33
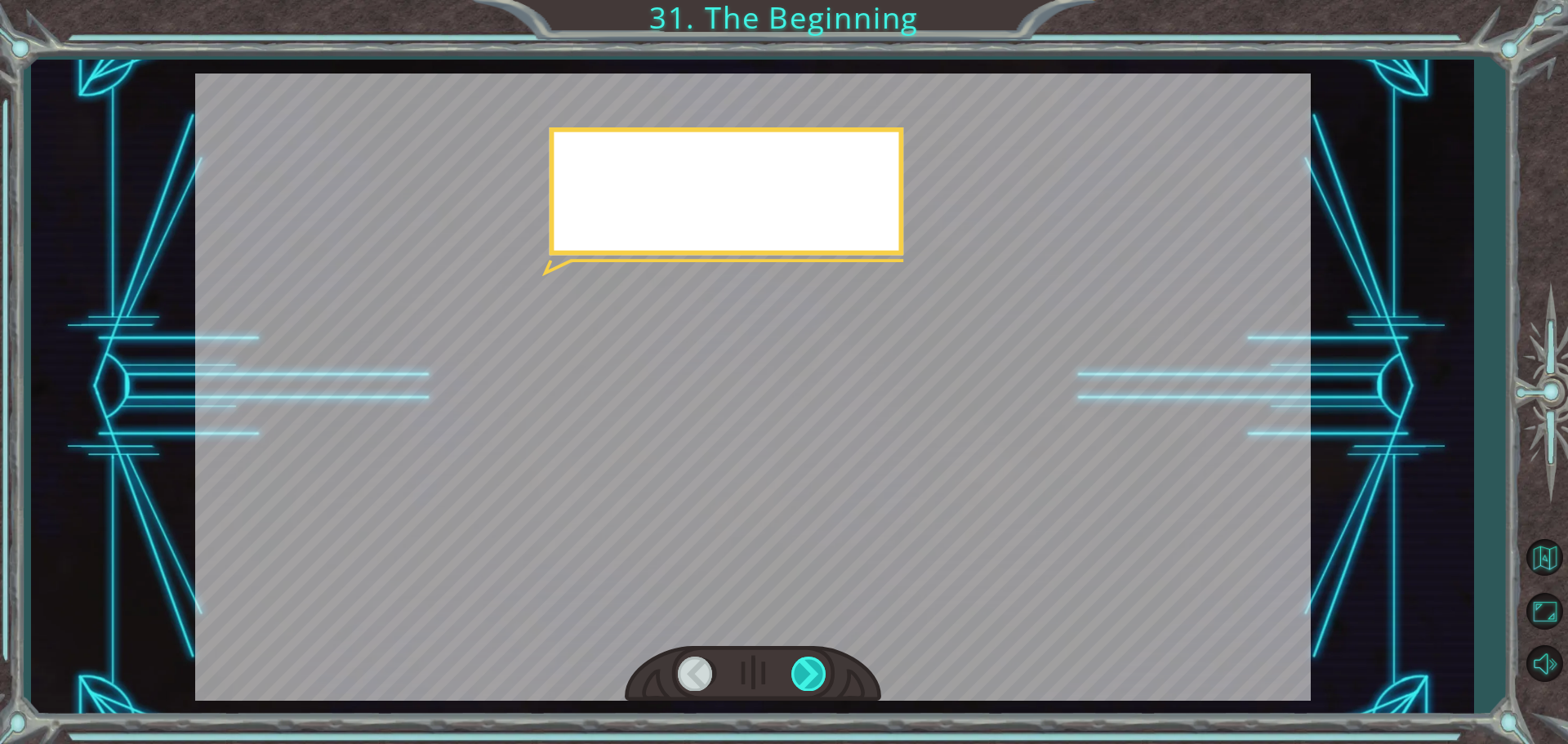
click at [804, 665] on div at bounding box center [810, 673] width 37 height 33
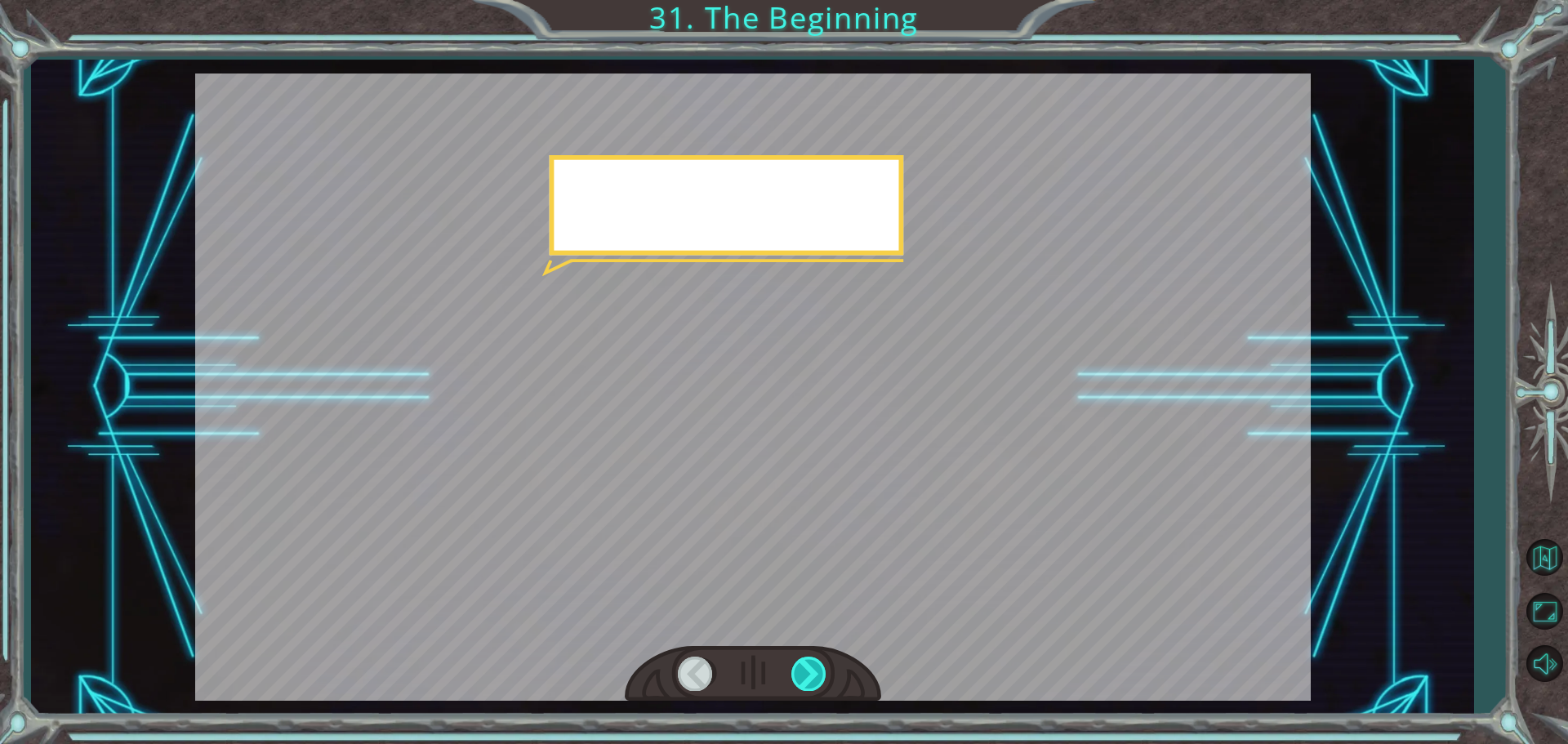
click at [804, 665] on div at bounding box center [810, 673] width 37 height 33
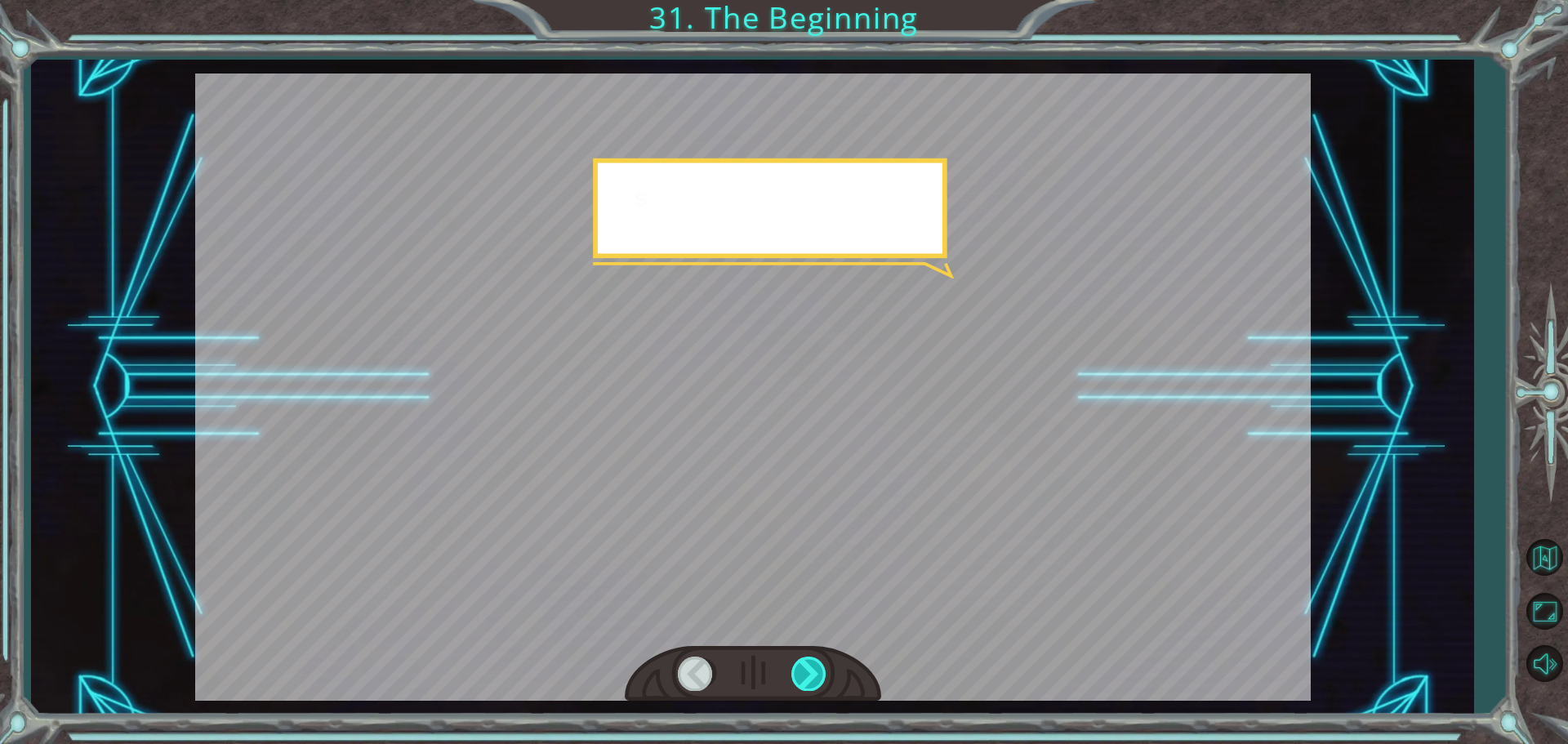
click at [803, 665] on div at bounding box center [810, 673] width 37 height 33
click at [802, 664] on div at bounding box center [810, 673] width 37 height 33
click at [801, 662] on div at bounding box center [810, 673] width 37 height 33
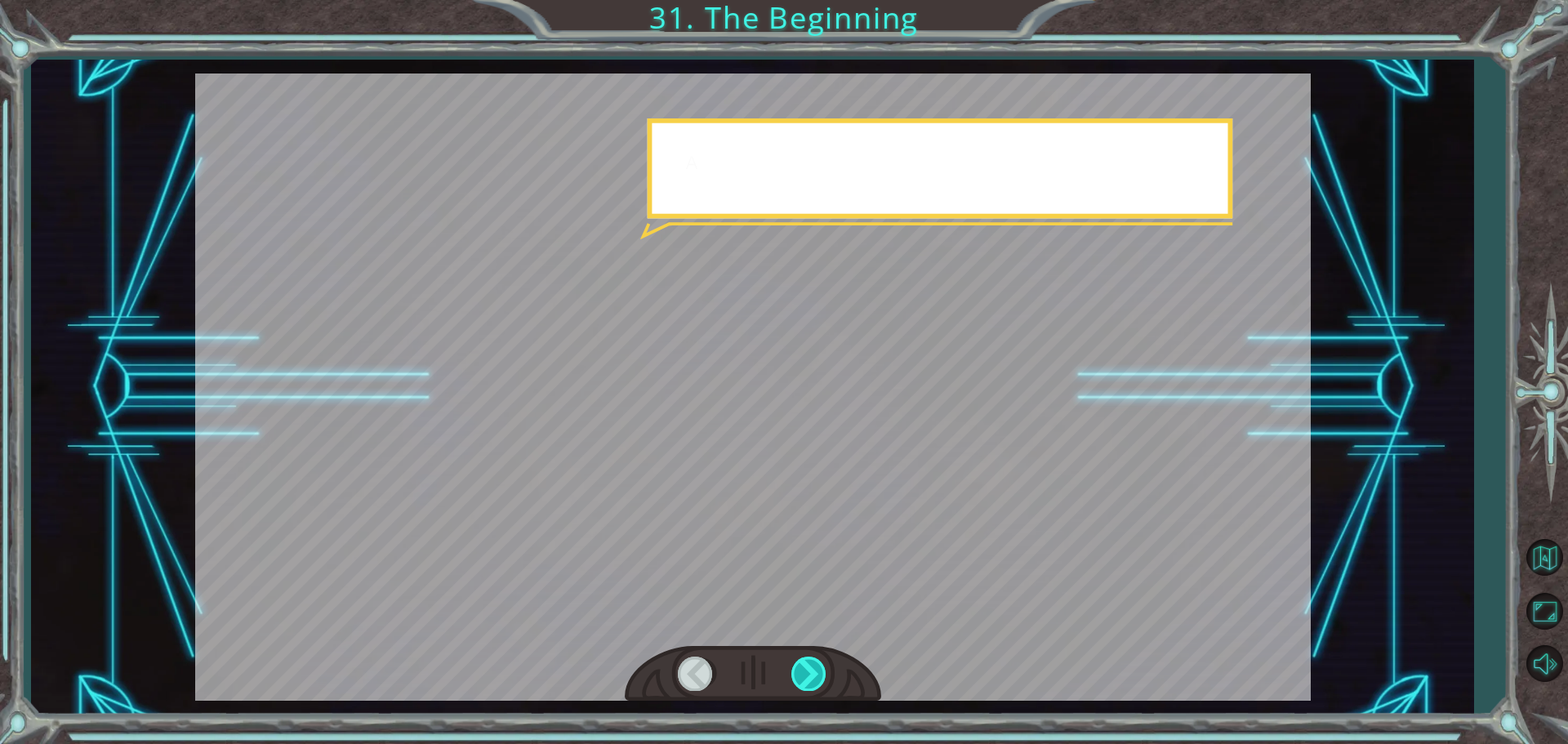
click at [801, 661] on div at bounding box center [810, 673] width 37 height 33
click at [801, 659] on div at bounding box center [810, 673] width 37 height 33
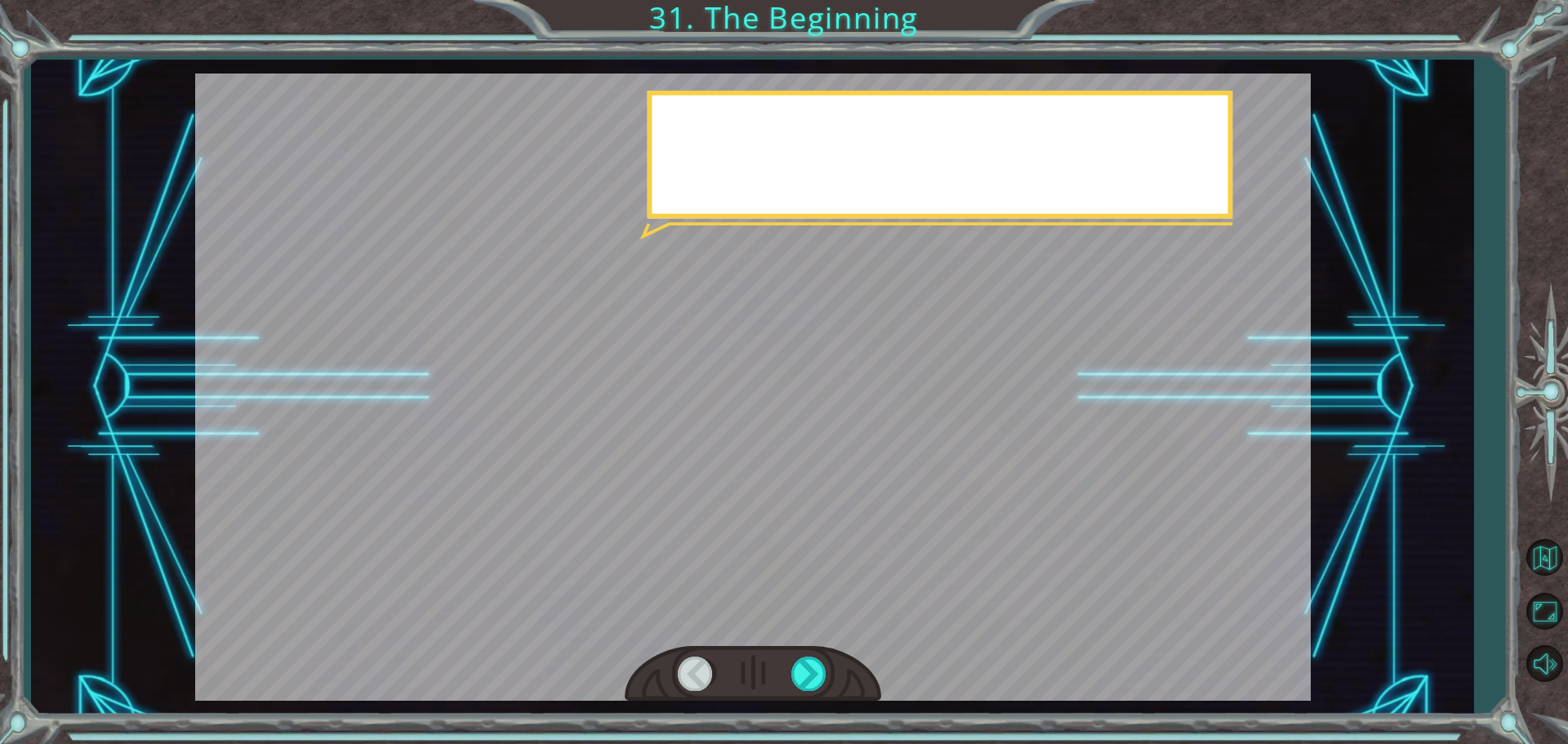
click at [801, 656] on div at bounding box center [753, 674] width 257 height 57
click at [801, 652] on div at bounding box center [753, 674] width 257 height 57
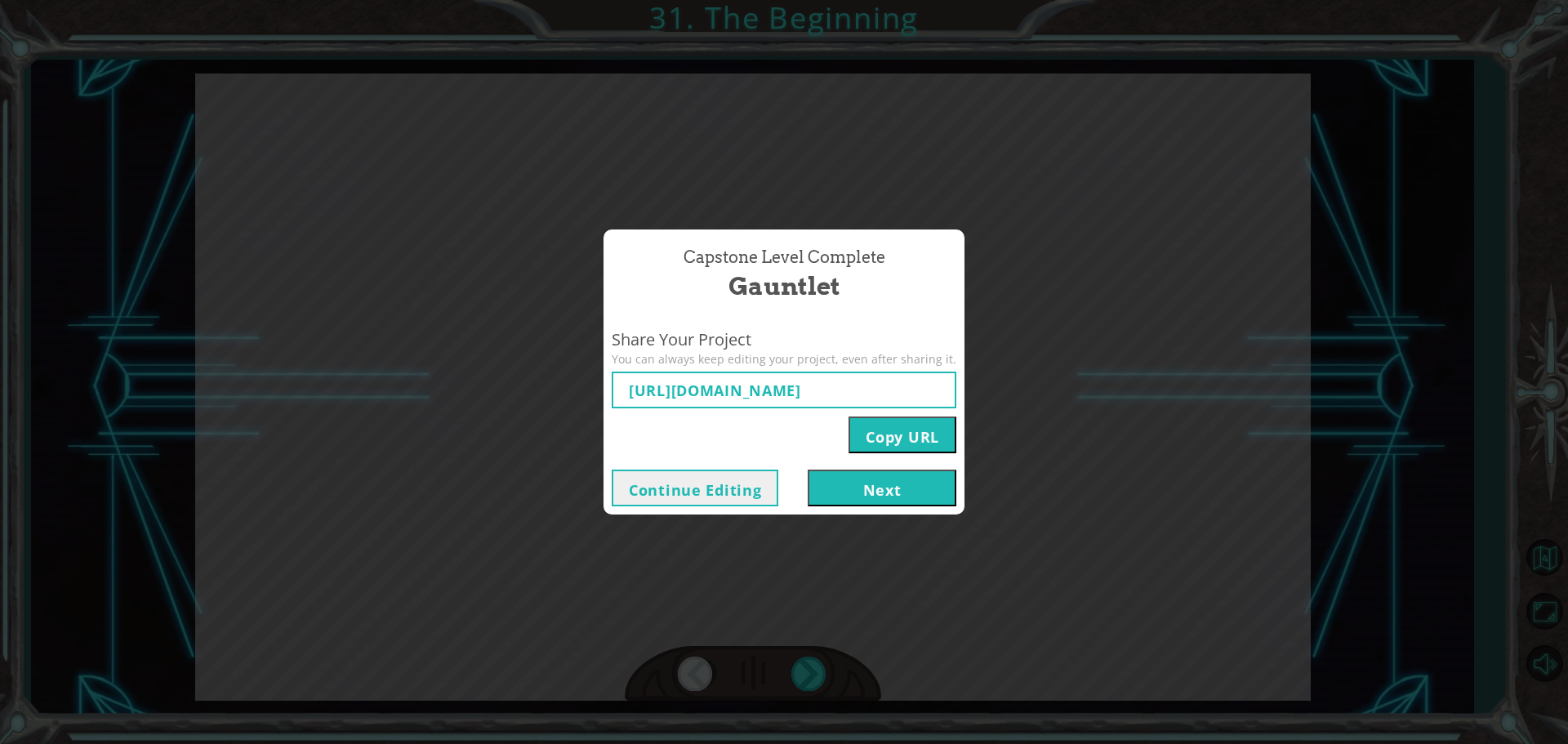
type input "https://www.ozaria.com/play/game-dev-level/1fhcapstoneb/689a0c035b8c566d782803b…"
click at [879, 482] on button "Next" at bounding box center [881, 488] width 148 height 37
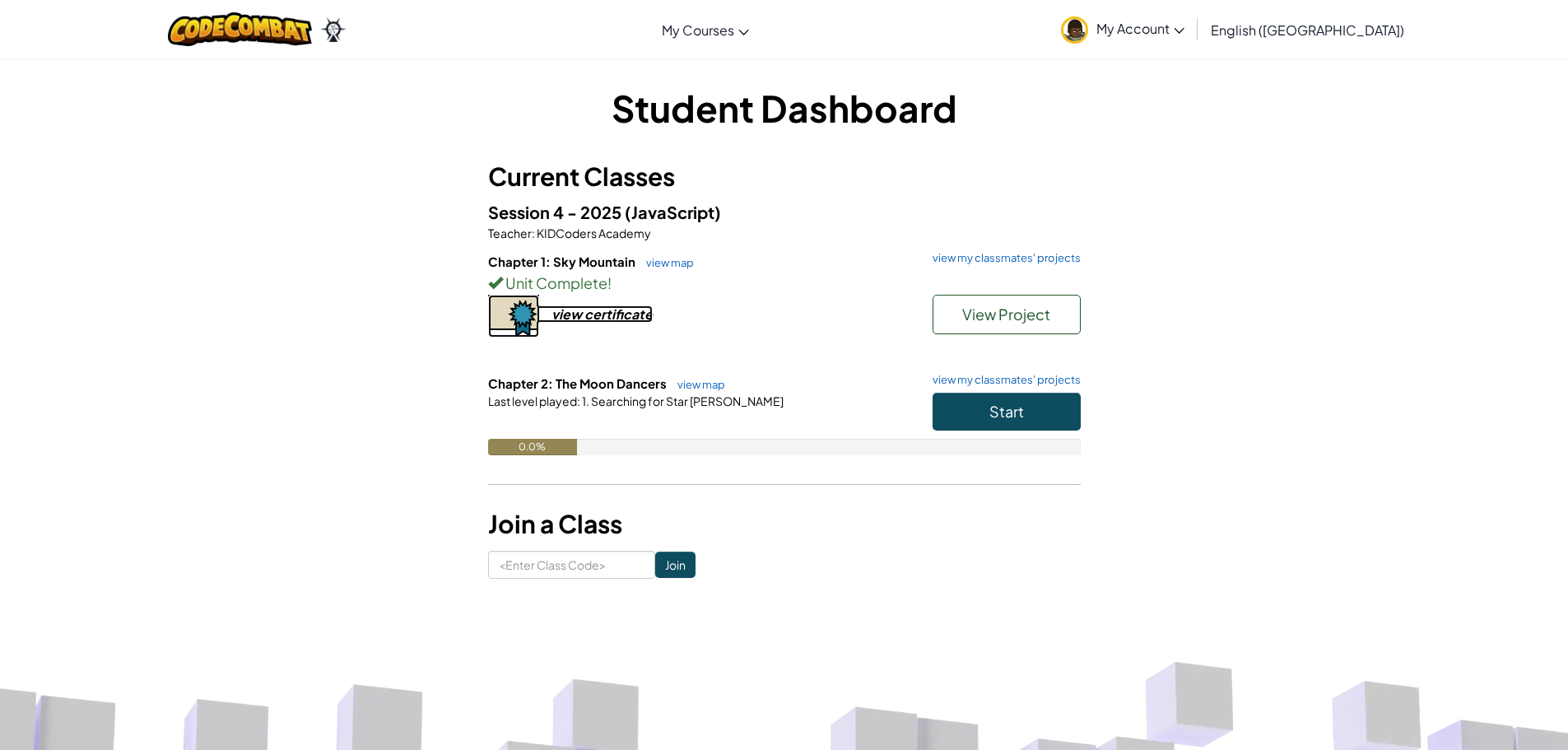
click at [599, 315] on div "view certificate" at bounding box center [602, 314] width 102 height 18
click at [1015, 399] on button "Start" at bounding box center [1006, 412] width 148 height 38
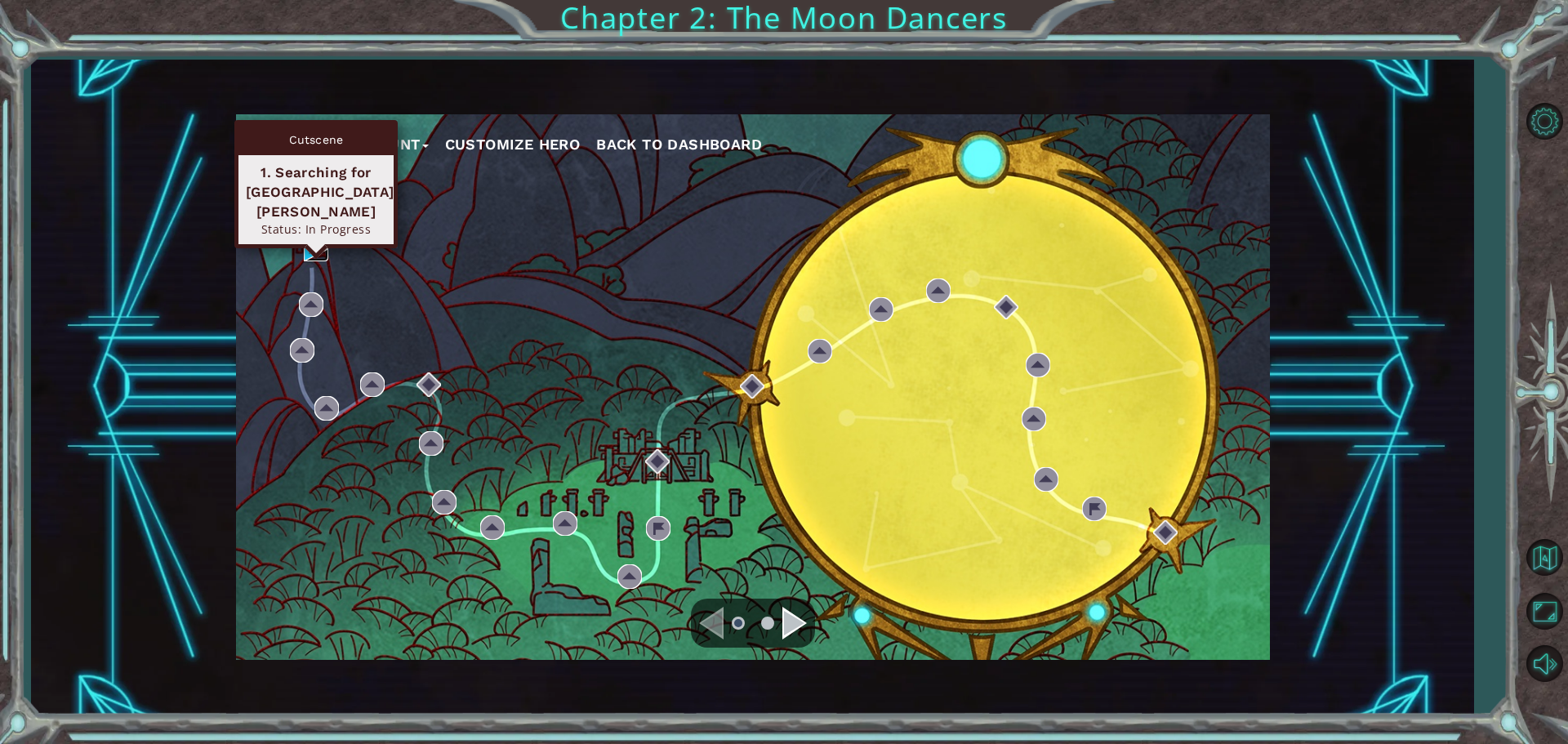
click at [312, 247] on img at bounding box center [316, 248] width 24 height 24
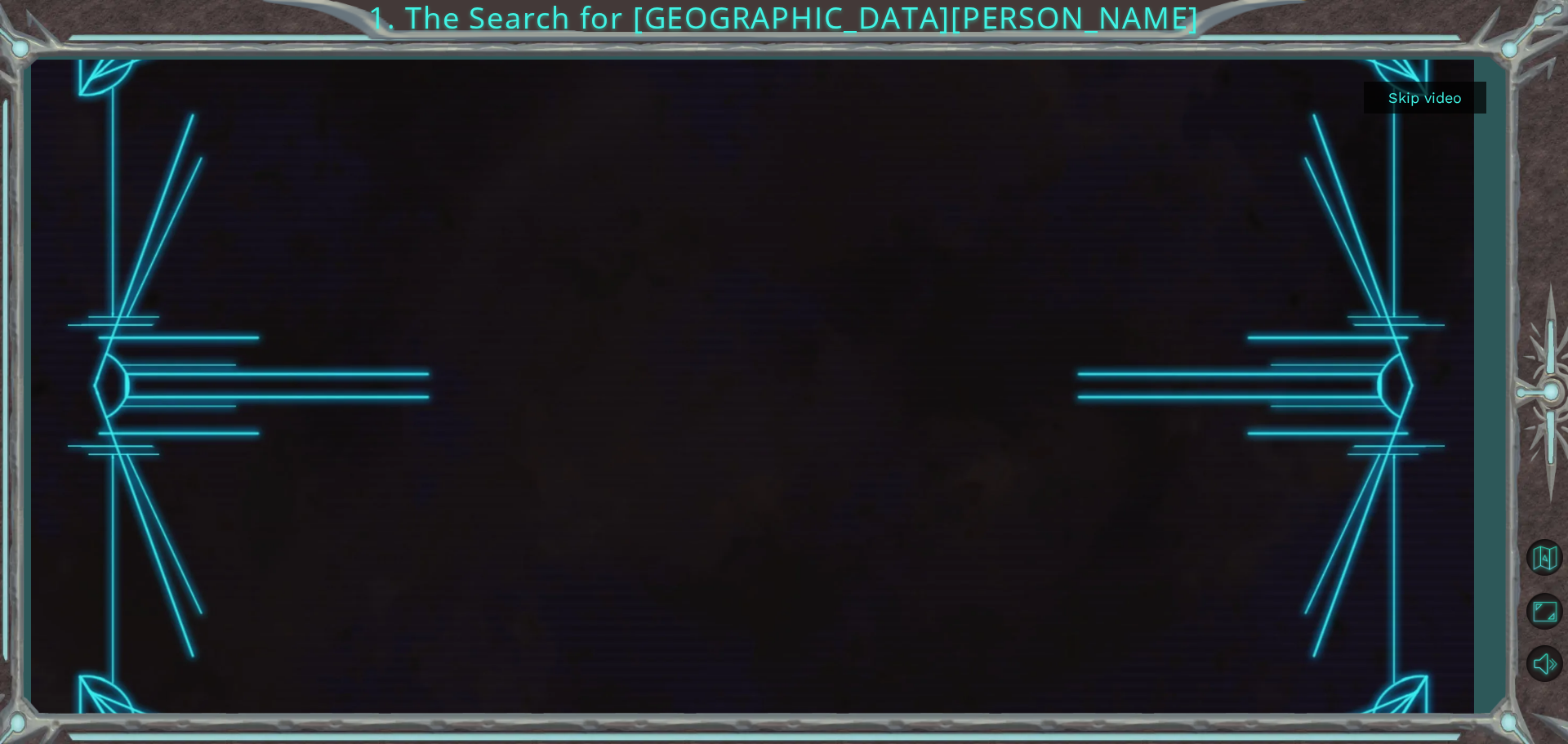
click at [1453, 90] on button "Skip video" at bounding box center [1425, 97] width 122 height 32
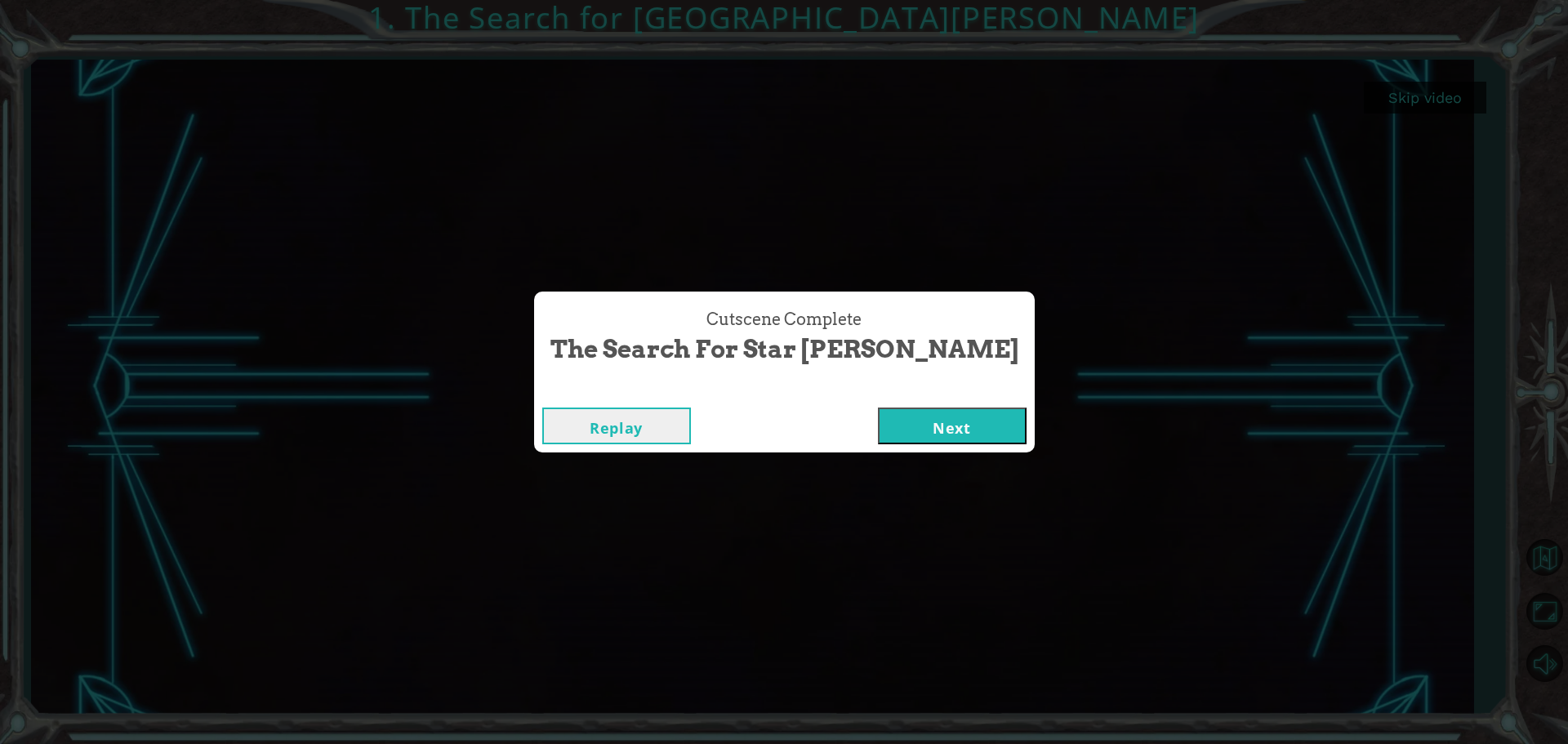
click at [878, 438] on button "Next" at bounding box center [952, 426] width 148 height 37
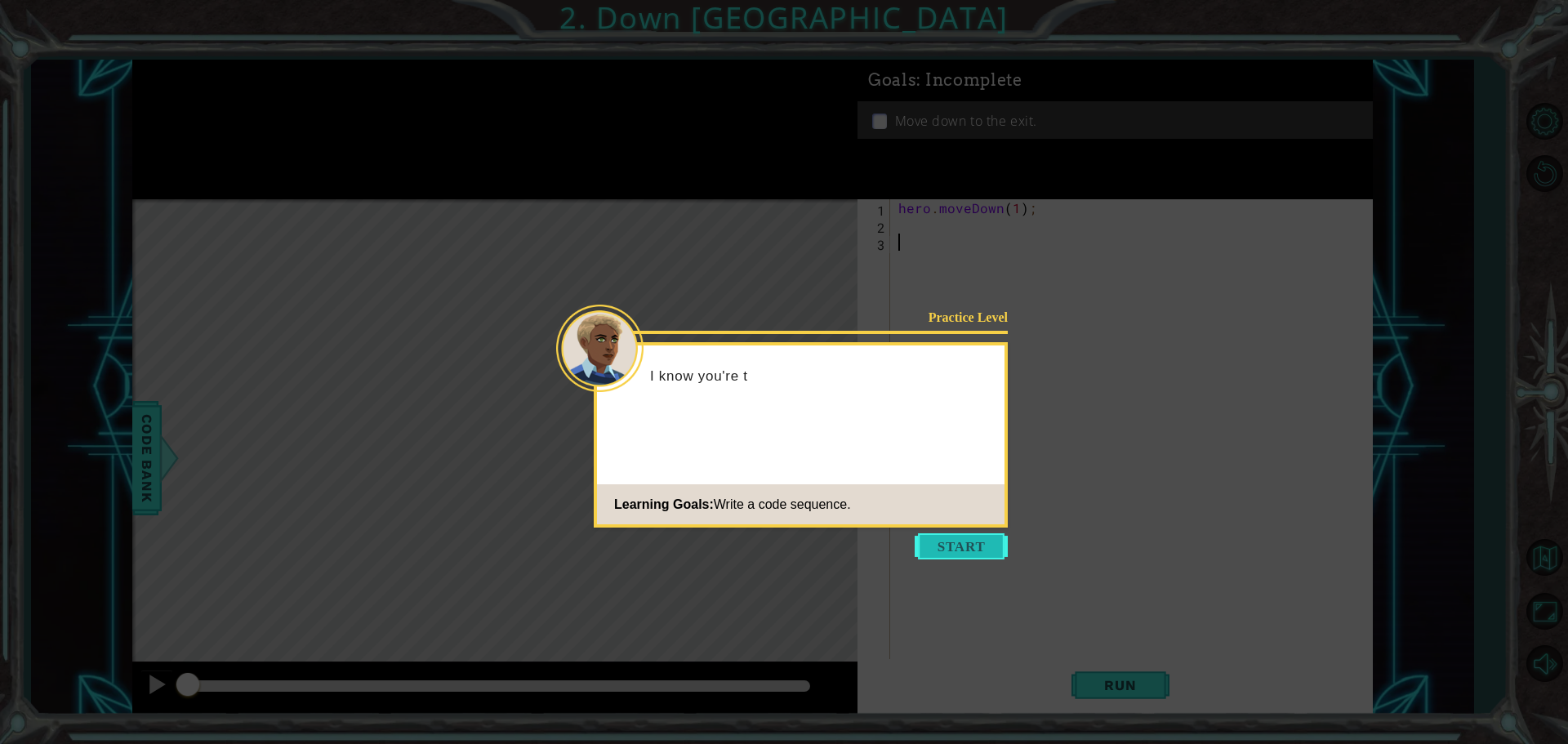
drag, startPoint x: 875, startPoint y: 535, endPoint x: 919, endPoint y: 549, distance: 46.2
click at [882, 529] on icon at bounding box center [784, 372] width 1568 height 744
drag, startPoint x: 919, startPoint y: 549, endPoint x: 931, endPoint y: 548, distance: 12.0
click at [926, 550] on button "Start" at bounding box center [961, 546] width 93 height 26
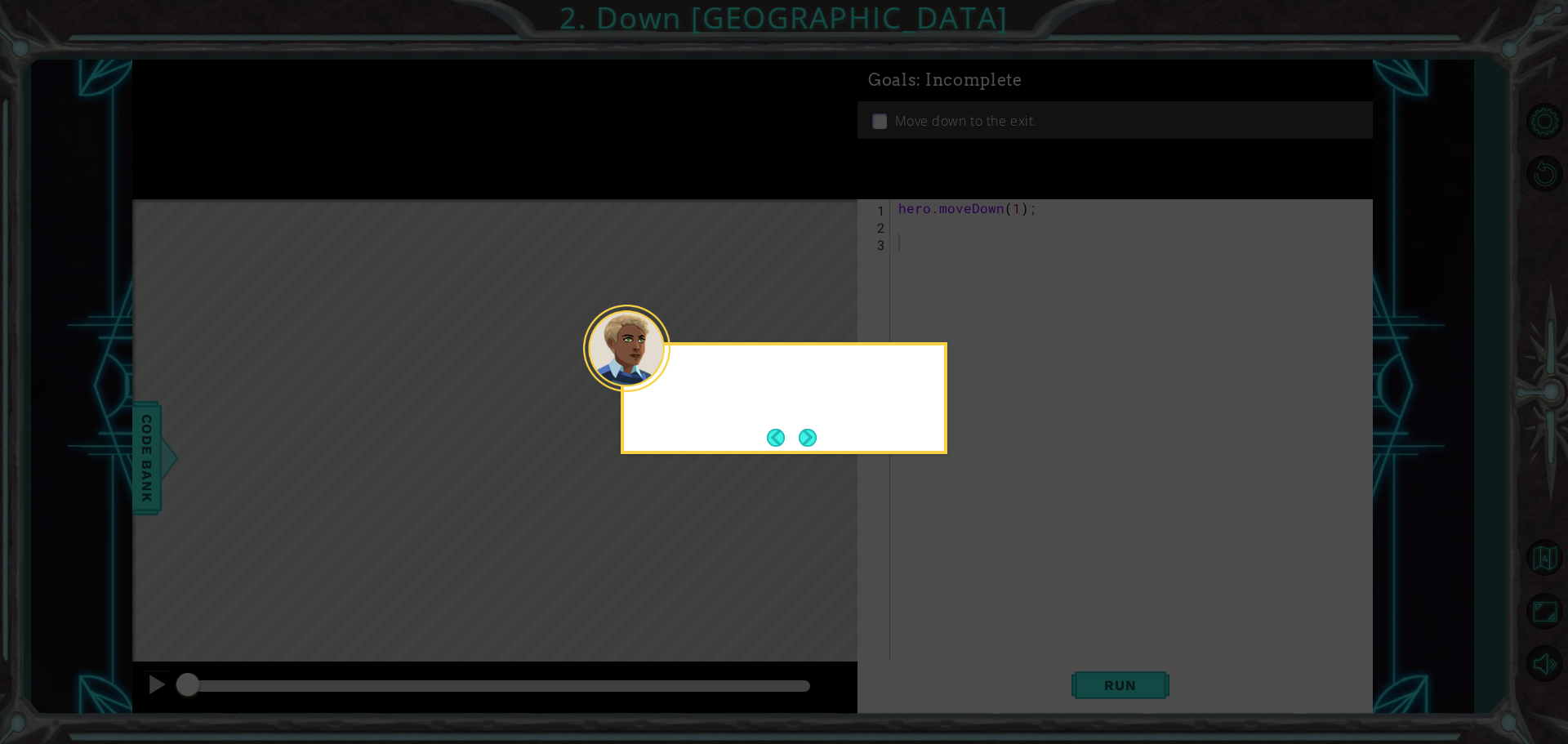
drag, startPoint x: 931, startPoint y: 548, endPoint x: 926, endPoint y: 533, distance: 15.8
click at [930, 543] on icon at bounding box center [784, 372] width 1568 height 744
drag, startPoint x: 795, startPoint y: 424, endPoint x: 792, endPoint y: 411, distance: 13.3
click at [792, 412] on div "You can use he" at bounding box center [784, 382] width 320 height 72
click at [794, 411] on div "You can use he" at bounding box center [784, 384] width 320 height 65
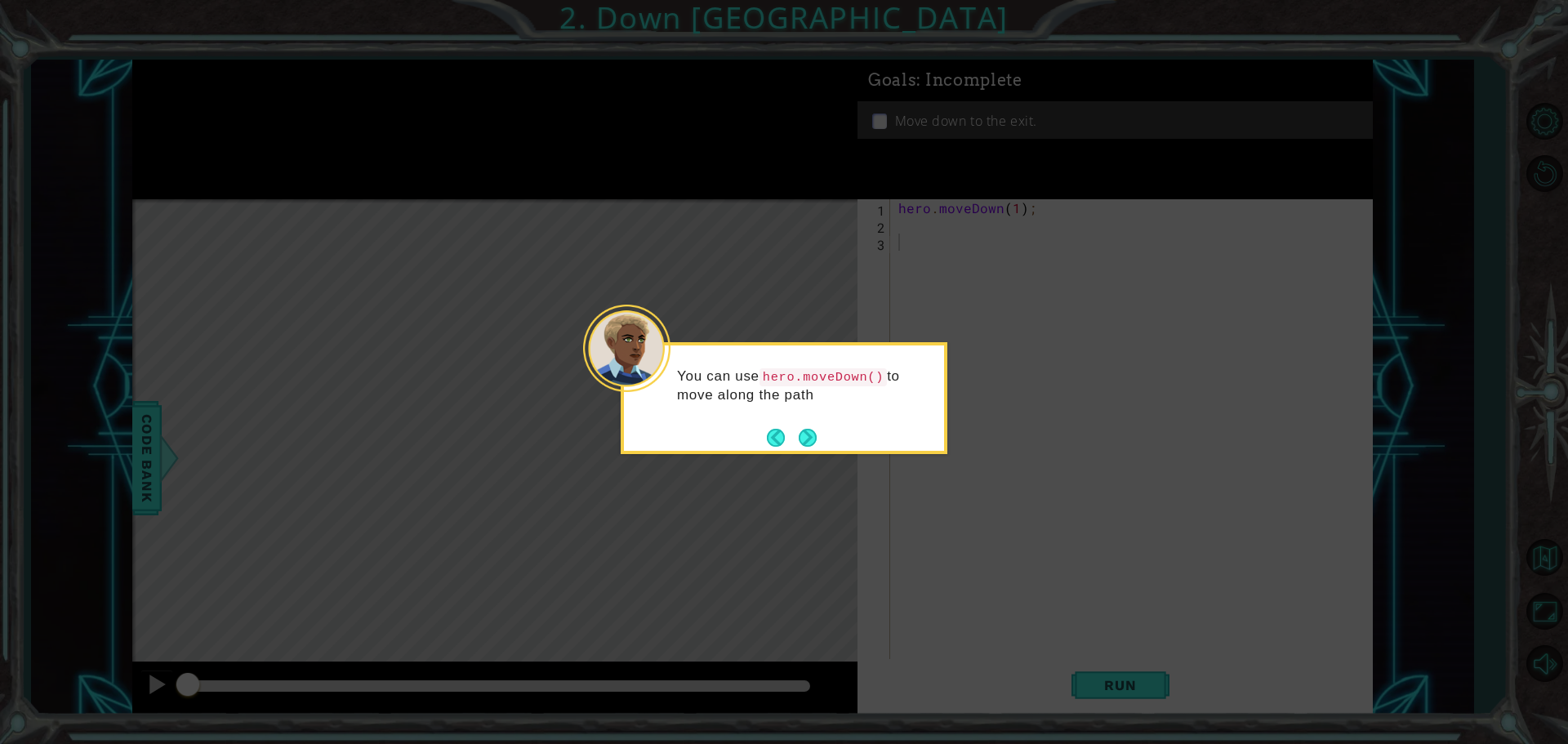
drag, startPoint x: 799, startPoint y: 411, endPoint x: 801, endPoint y: 422, distance: 11.2
click at [801, 422] on div "You can use hero.moveDown() to move along the path" at bounding box center [784, 393] width 320 height 83
click at [805, 426] on button "Next" at bounding box center [808, 437] width 25 height 25
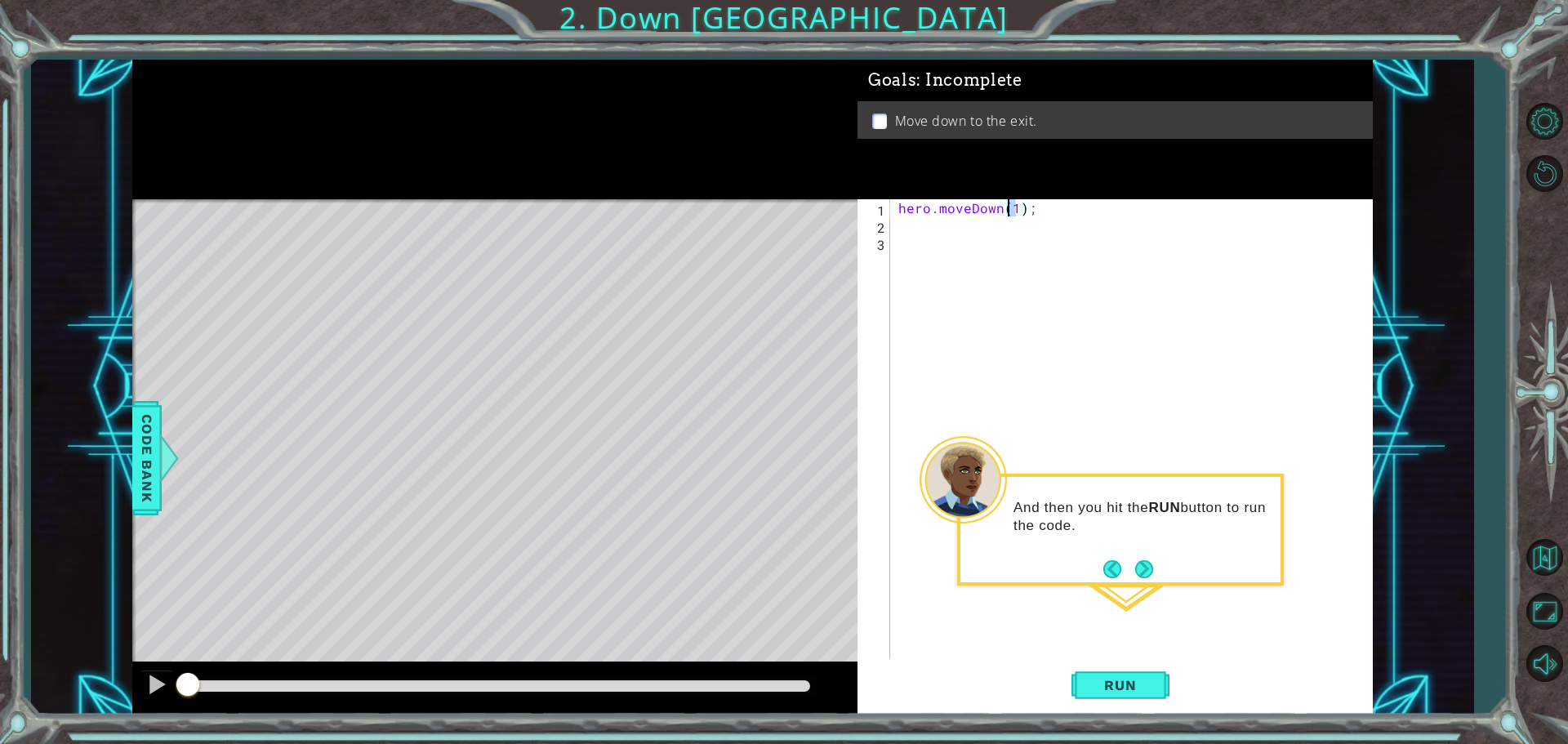
drag, startPoint x: 1014, startPoint y: 202, endPoint x: 1006, endPoint y: 205, distance: 8.5
click at [1006, 205] on div "hero . moveDown ( 1 ) ;" at bounding box center [1135, 447] width 481 height 497
type textarea "hero.moveDown(2);"
click at [1126, 680] on span "Run" at bounding box center [1119, 686] width 64 height 17
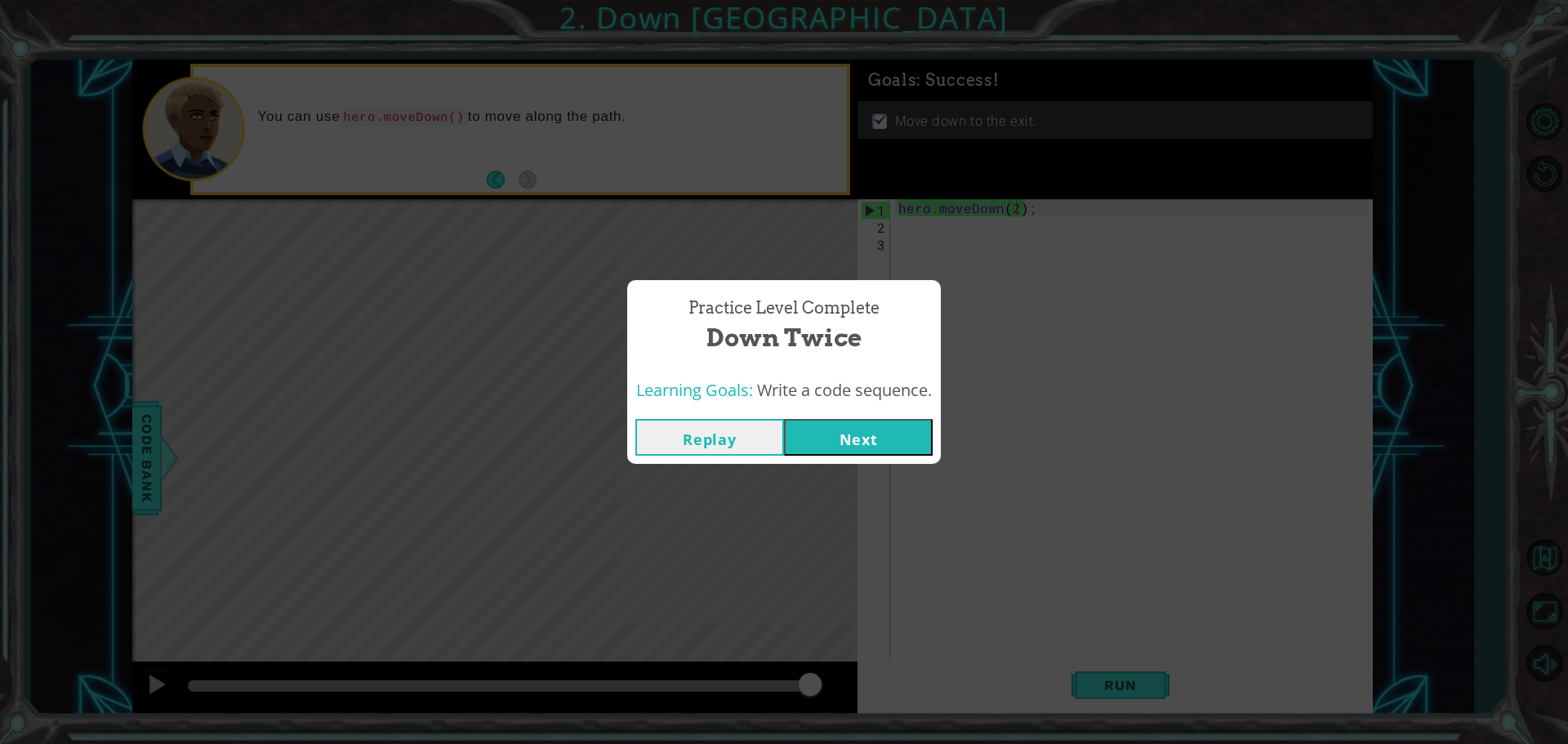
click at [869, 454] on button "Next" at bounding box center [858, 437] width 148 height 37
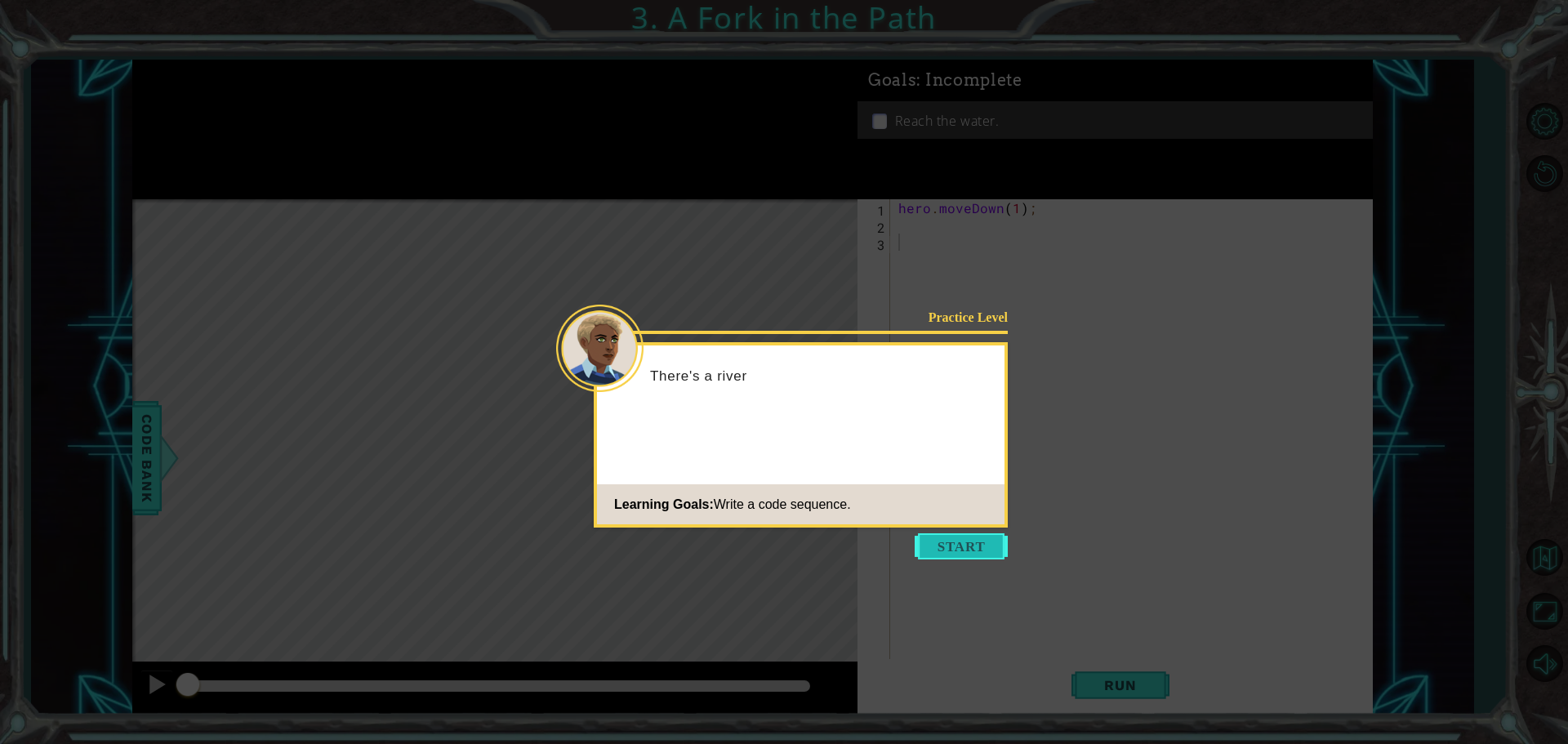
click at [965, 541] on button "Start" at bounding box center [961, 546] width 93 height 26
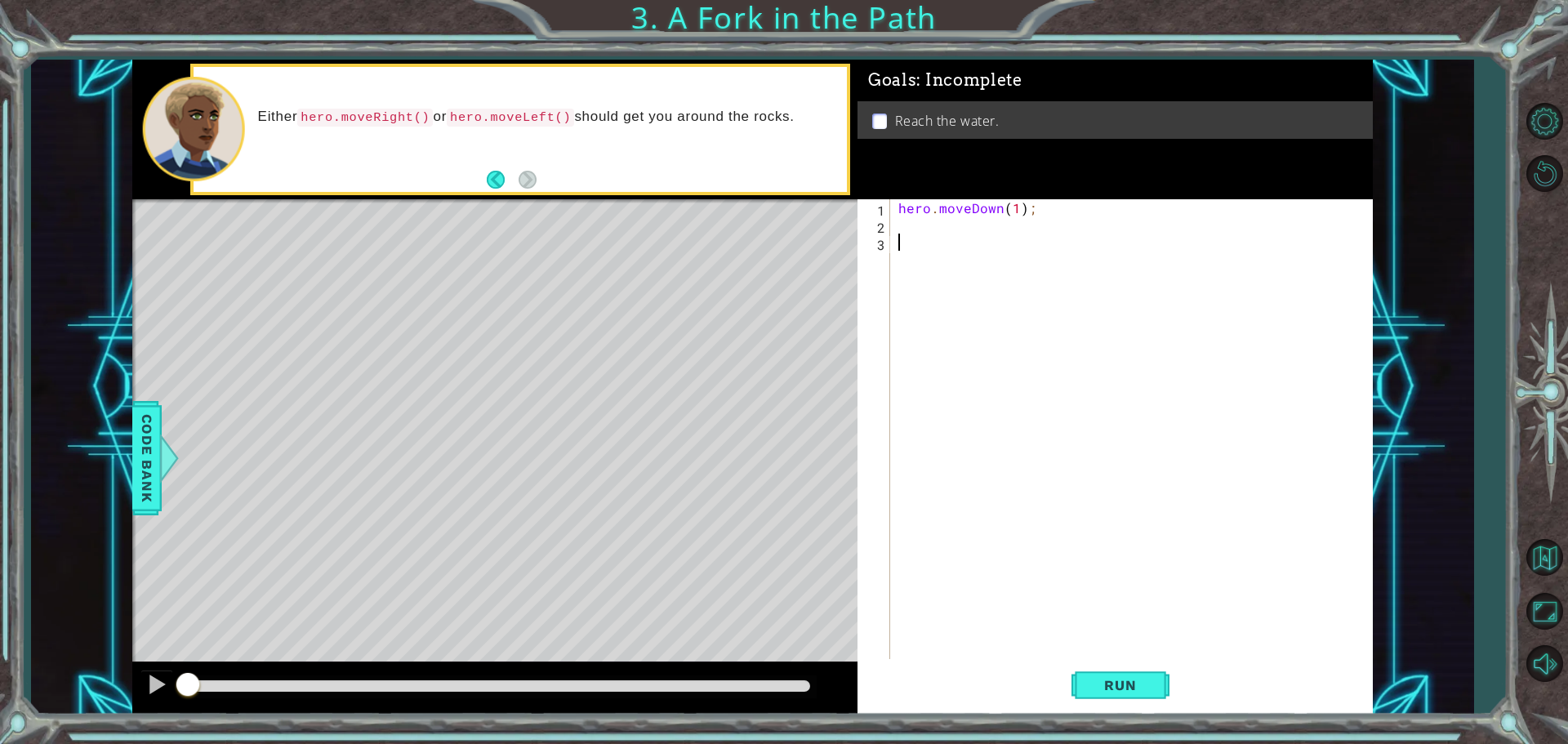
click at [938, 233] on div "hero . moveDown ( 1 ) ;" at bounding box center [1135, 447] width 481 height 497
click at [946, 218] on div "hero . moveDown ( 1 ) ;" at bounding box center [1135, 447] width 481 height 497
type textarea "hero.moveLeft()"
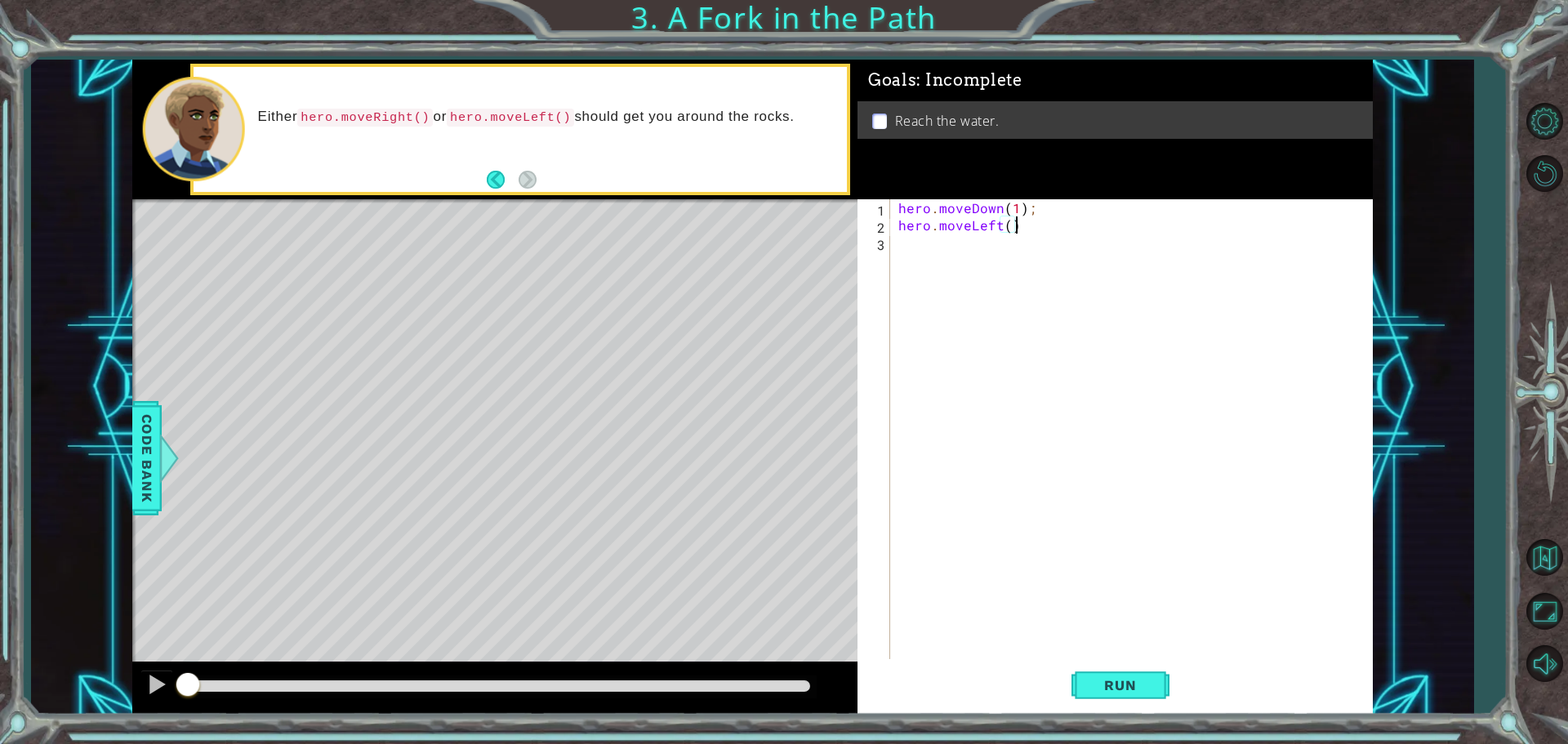
click at [926, 237] on div "hero . moveDown ( 1 ) ; hero . moveLeft ( )" at bounding box center [1135, 447] width 481 height 497
type textarea "hero.moveDown()"
click at [932, 261] on div "hero . moveDown ( 1 ) ; hero . moveLeft ( ) hero . moveDown ( )" at bounding box center [1135, 447] width 481 height 497
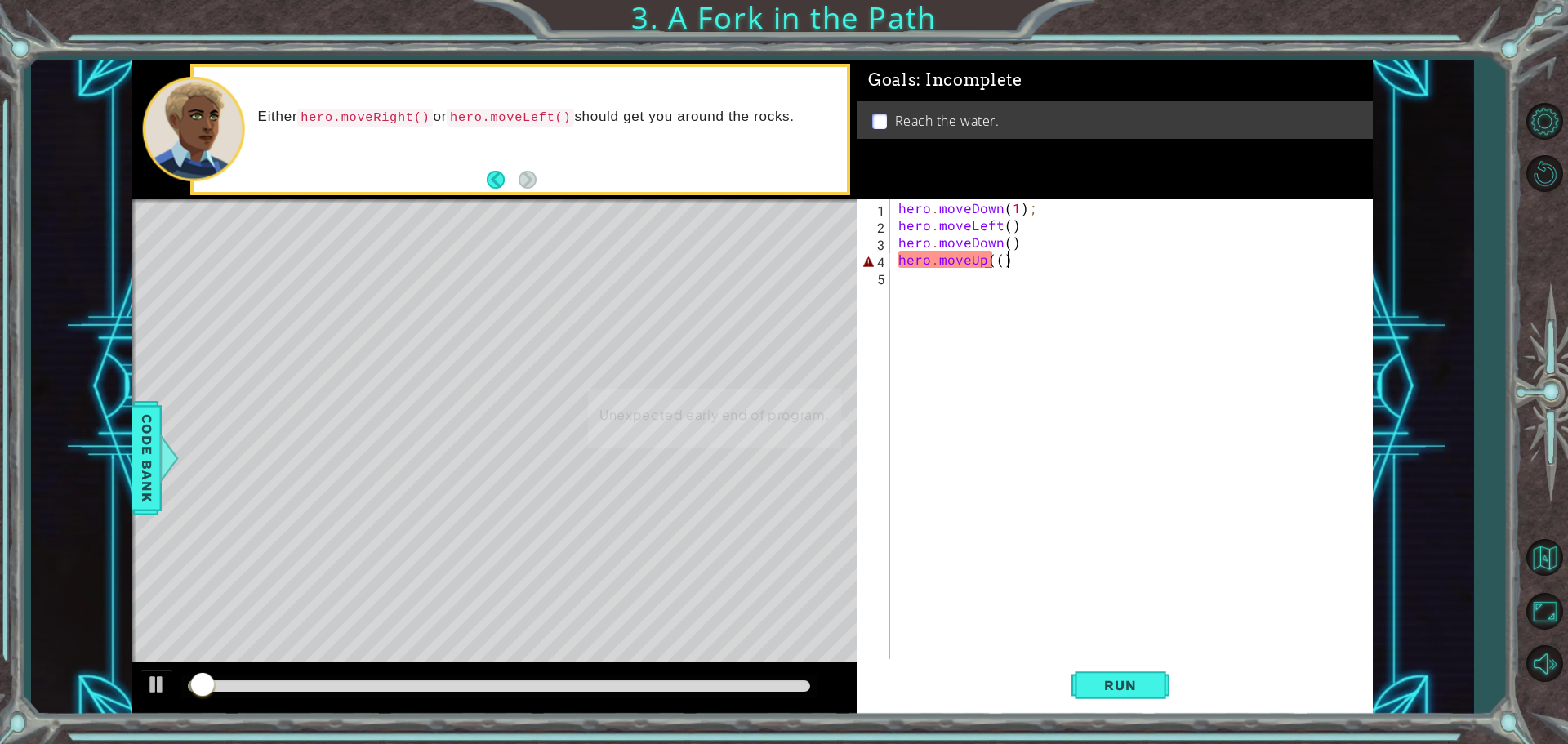
scroll to position [0, 6]
click at [987, 261] on div "hero . moveDown ( 1 ) ; hero . moveLeft ( ) hero . moveDown ( ) hero . moveUp (…" at bounding box center [1135, 447] width 481 height 497
click at [995, 260] on div "hero . moveDown ( 1 ) ; hero . moveLeft ( ) hero . moveDown ( ) hero . moveUp (…" at bounding box center [1131, 431] width 472 height 463
click at [994, 260] on div "hero . moveDown ( 1 ) ; hero . moveLeft ( ) hero . moveDown ( ) hero . moveUp (…" at bounding box center [1131, 431] width 472 height 463
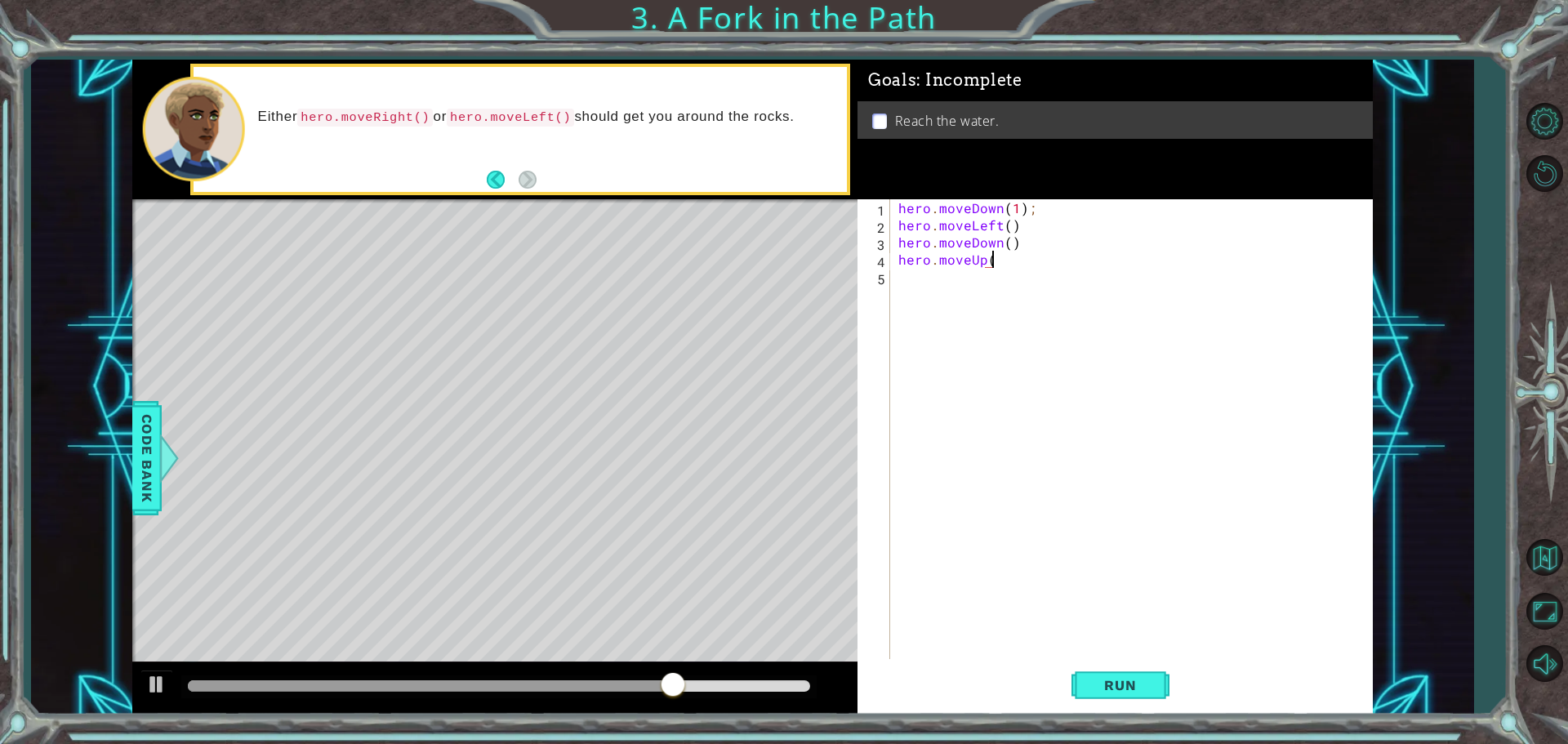
click at [1016, 261] on div "hero . moveDown ( 1 ) ; hero . moveLeft ( ) hero . moveDown ( ) hero . moveUp (" at bounding box center [1135, 447] width 481 height 497
drag, startPoint x: 1000, startPoint y: 258, endPoint x: 1016, endPoint y: 258, distance: 16.0
click at [1001, 258] on div "hero . moveDown ( 1 ) ; hero . moveLeft ( ) hero . moveDown ( ) hero . moveUp (" at bounding box center [1135, 447] width 481 height 497
type textarea "hero.moveUp()"
click at [1103, 675] on button "Run" at bounding box center [1121, 685] width 98 height 52
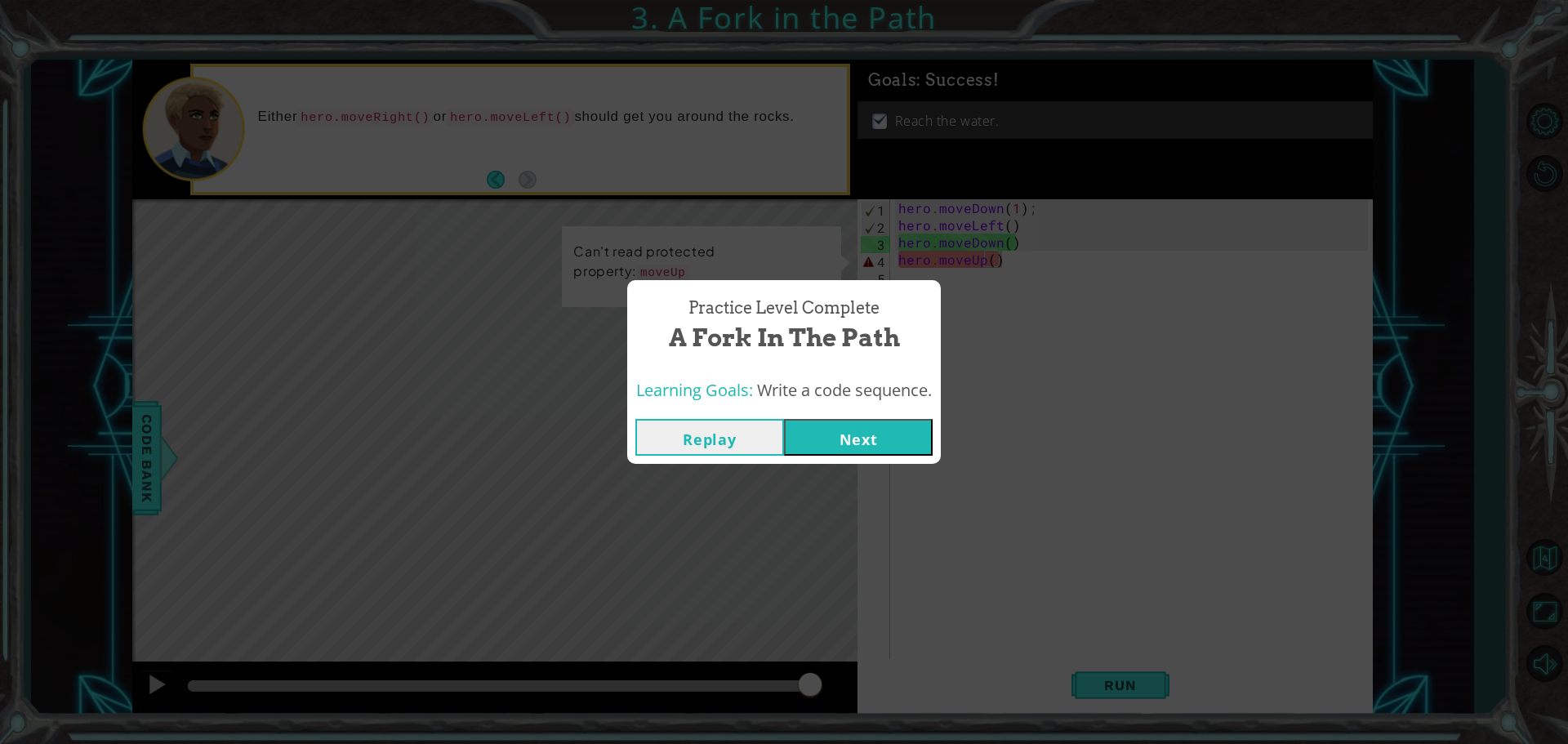
click at [911, 431] on button "Next" at bounding box center [858, 437] width 148 height 37
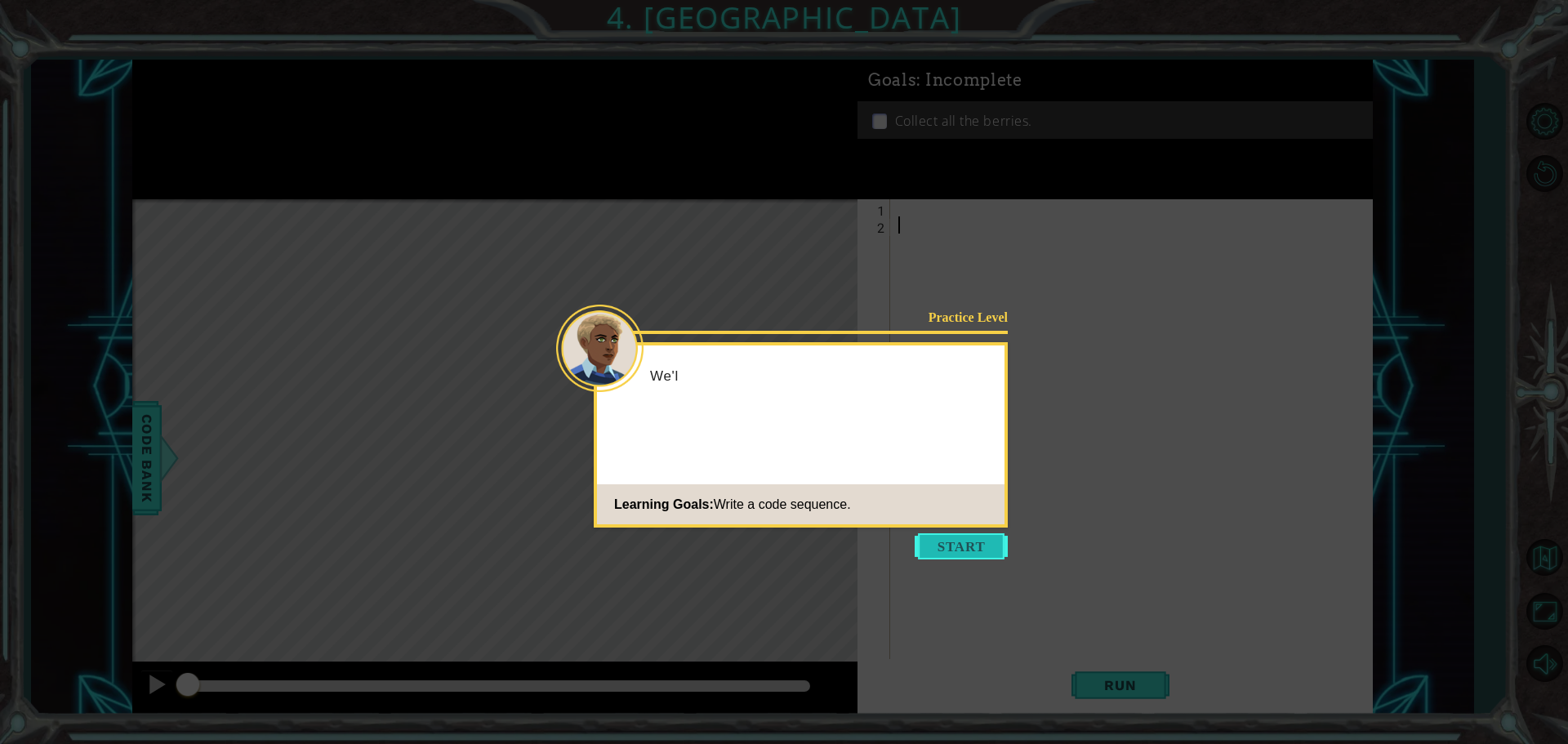
click at [966, 542] on button "Start" at bounding box center [961, 546] width 93 height 26
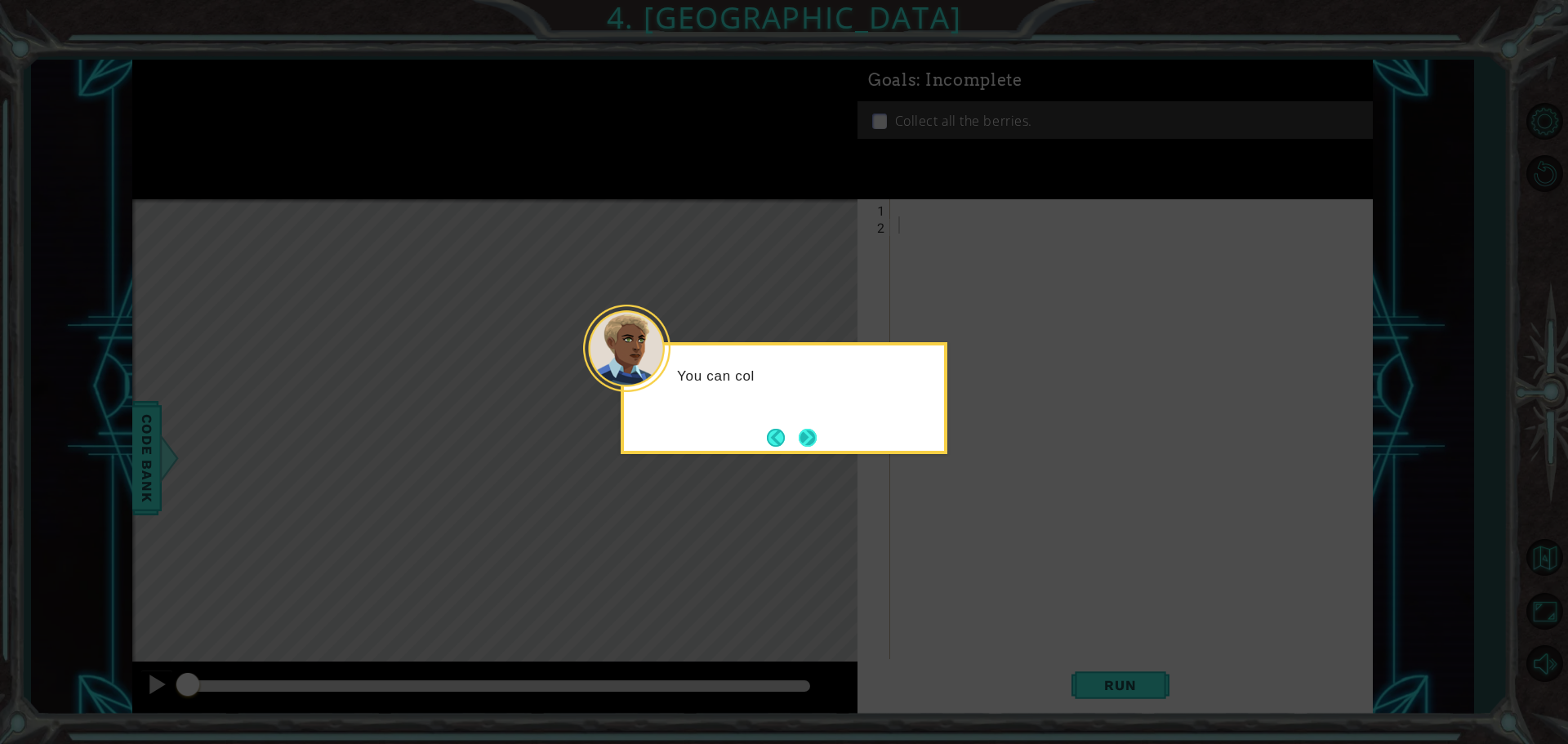
click at [816, 442] on button "Next" at bounding box center [808, 438] width 18 height 18
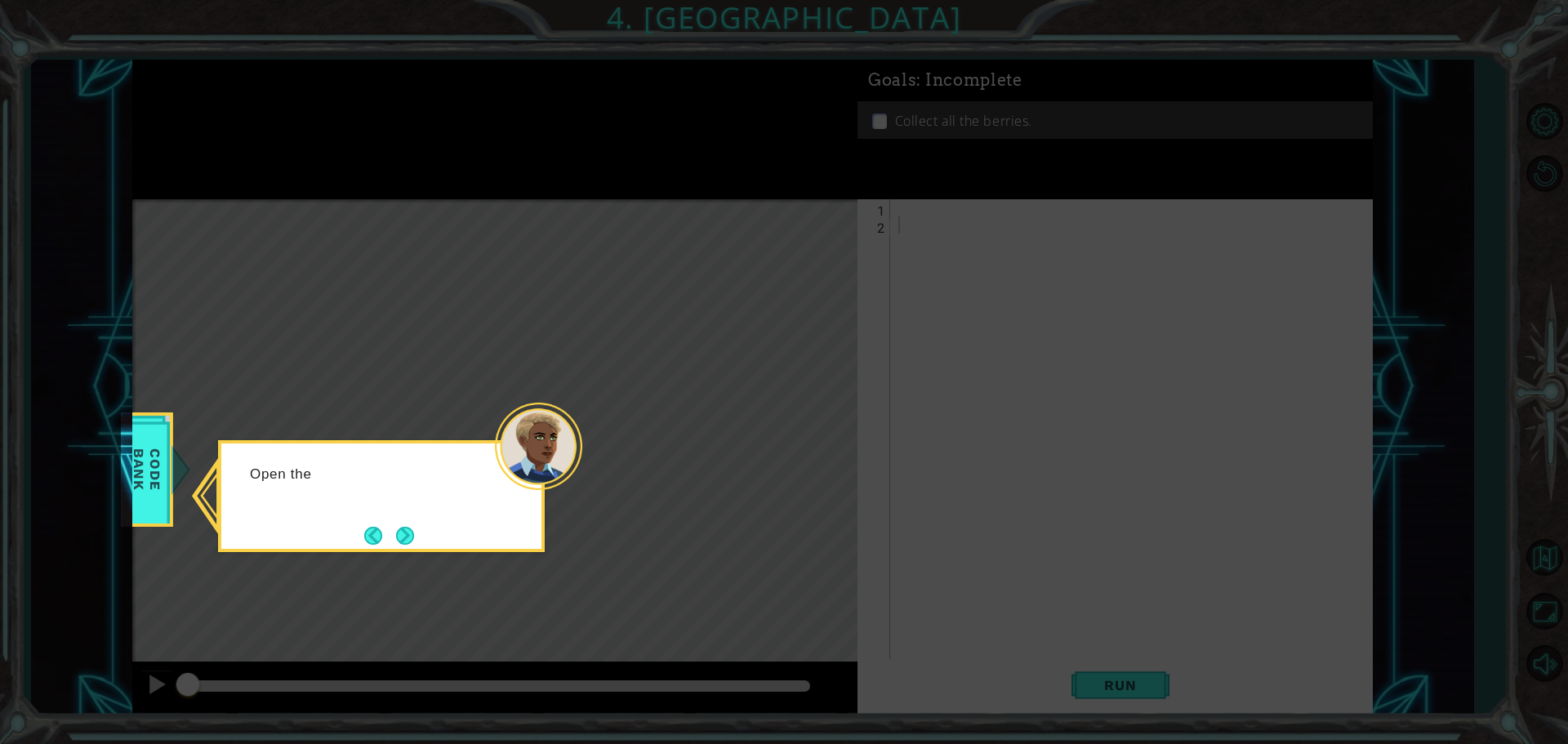
click at [403, 533] on button "Next" at bounding box center [405, 536] width 18 height 18
click at [414, 537] on button "Next" at bounding box center [405, 536] width 18 height 18
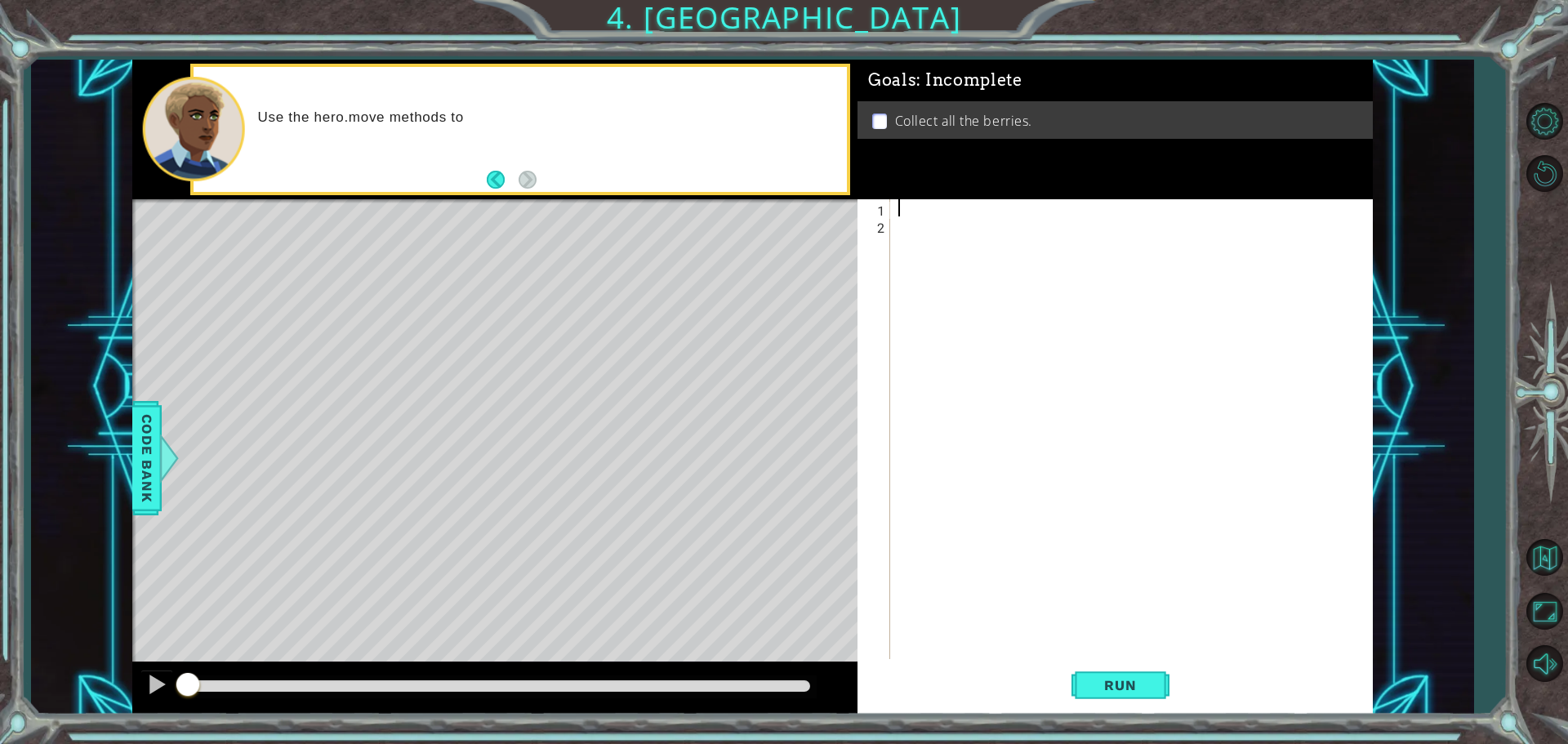
click at [898, 208] on div at bounding box center [1135, 447] width 481 height 497
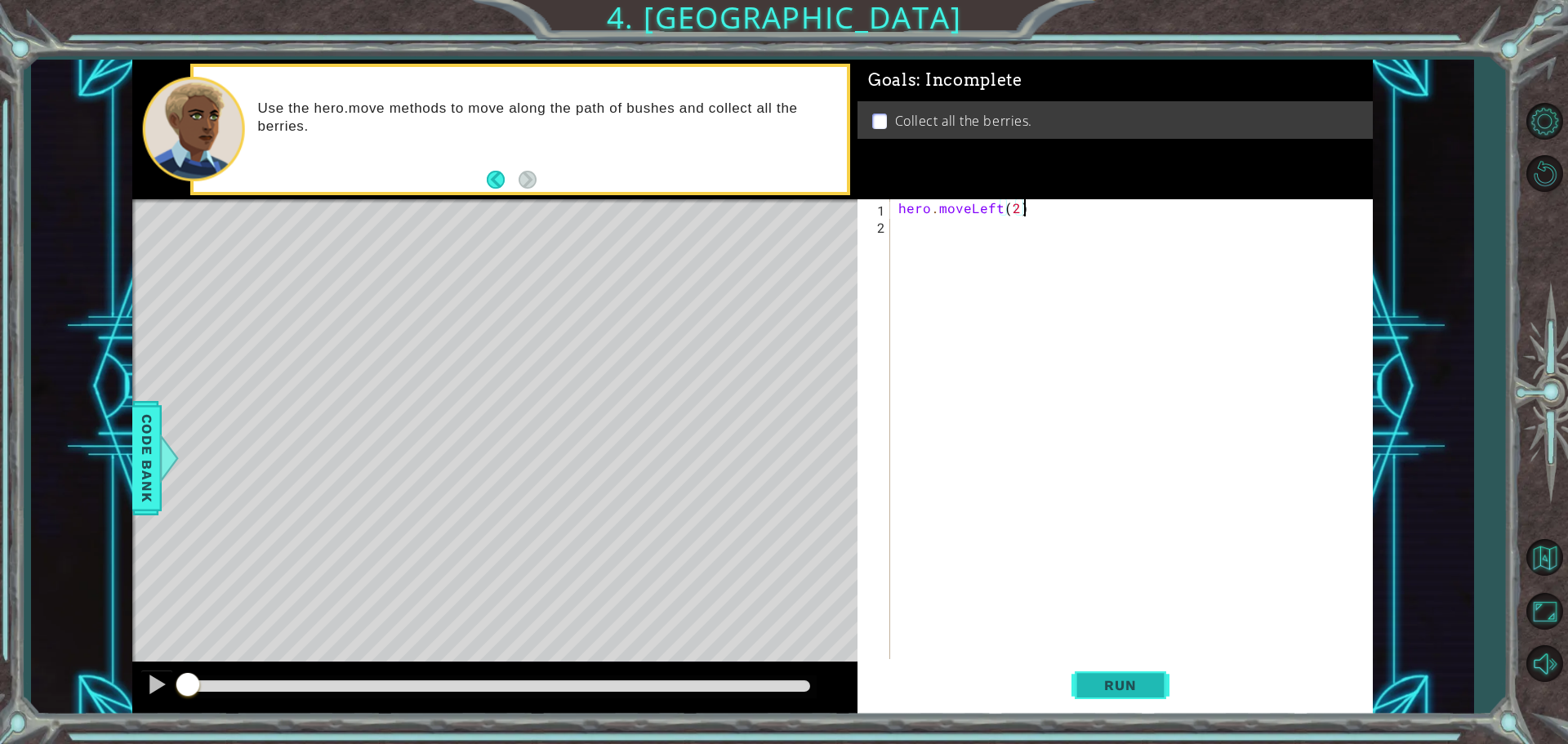
type textarea "hero.moveLeft(2)"
click at [1140, 709] on button "Run" at bounding box center [1121, 685] width 98 height 52
click at [910, 227] on div "hero . moveLeft ( 2 )" at bounding box center [1135, 447] width 481 height 497
type textarea "hero.moveDown(2)"
click at [1139, 680] on span "Run" at bounding box center [1119, 686] width 64 height 17
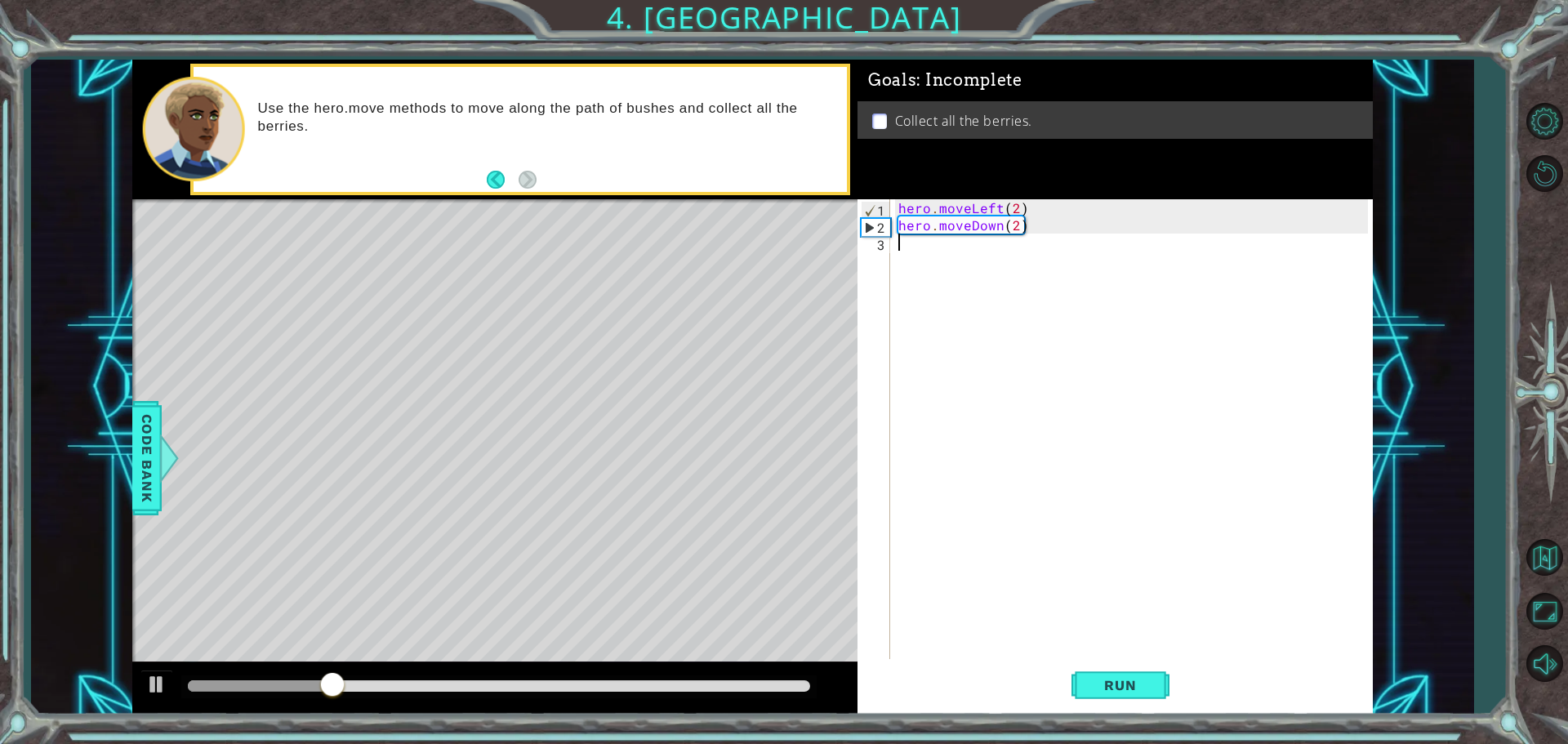
click at [955, 269] on div "hero . moveLeft ( 2 ) hero . moveDown ( 2 )" at bounding box center [1135, 447] width 481 height 497
type textarea "hero.moveRight(2)"
click at [1128, 679] on span "Run" at bounding box center [1119, 686] width 64 height 17
click at [952, 265] on div "hero . moveLeft ( 2 ) hero . moveDown ( 2 ) hero . moveRight ( 2 )" at bounding box center [1135, 447] width 481 height 497
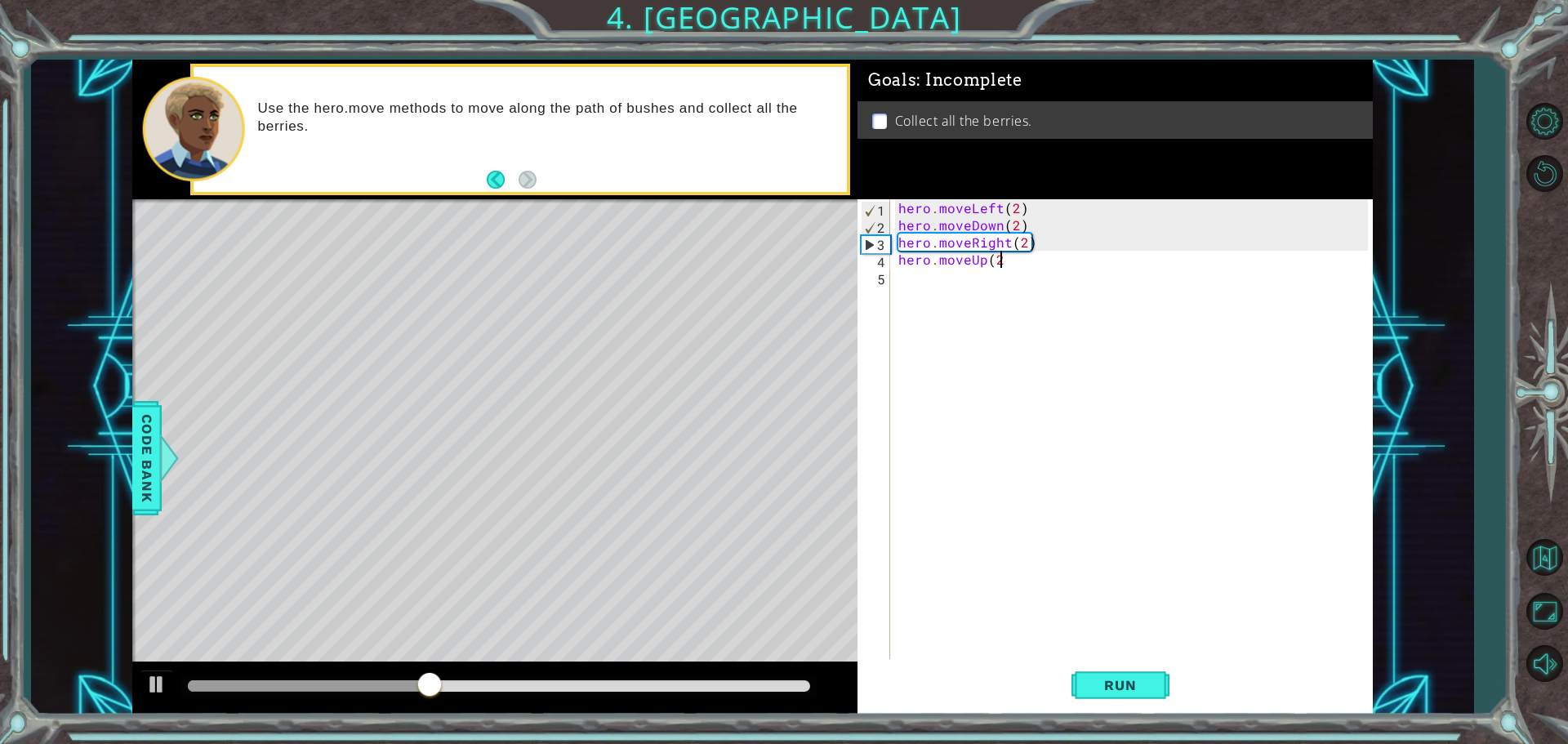
scroll to position [0, 6]
type textarea "hero.moveUp(2)"
click at [1091, 683] on button "Run" at bounding box center [1121, 685] width 98 height 52
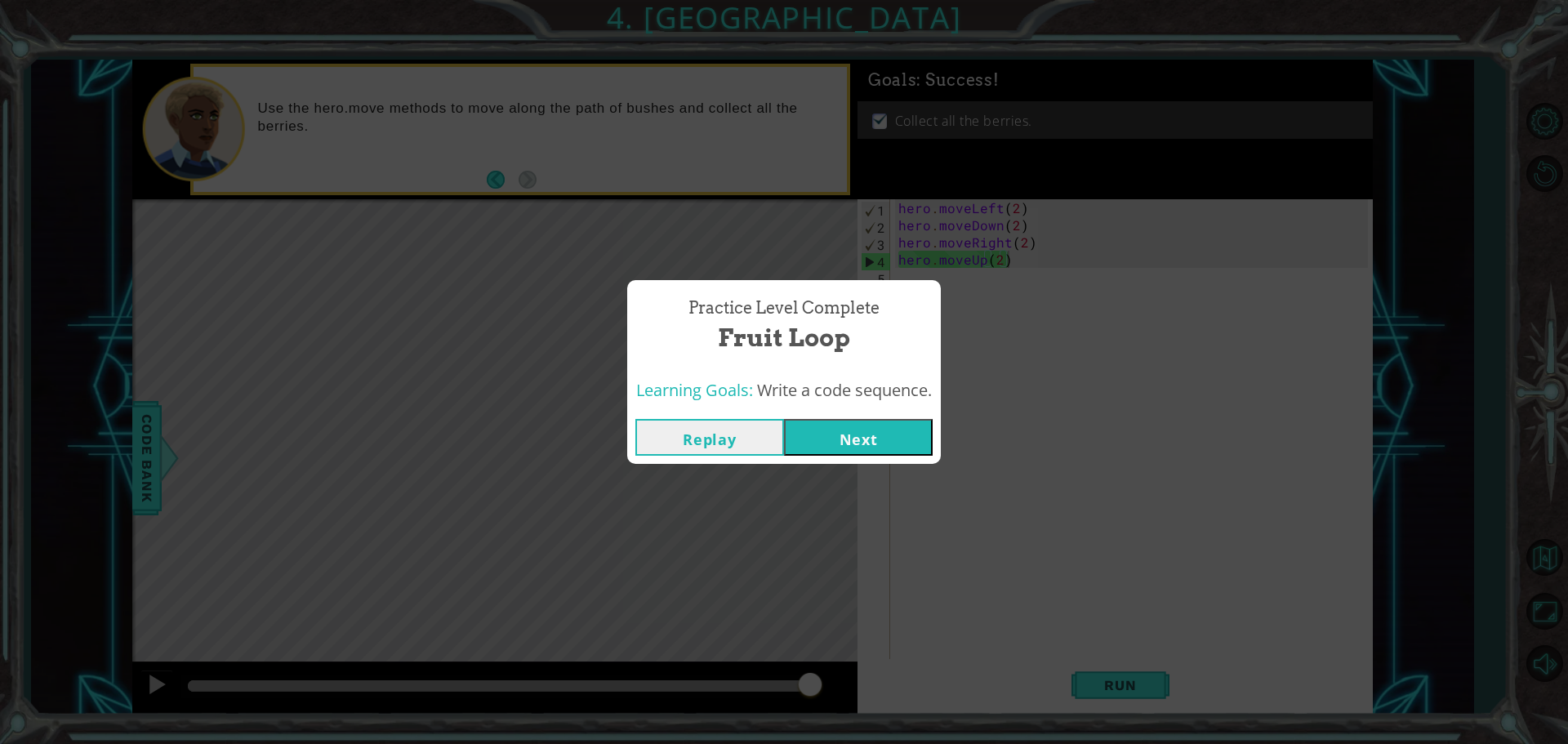
click at [866, 436] on button "Next" at bounding box center [858, 437] width 148 height 37
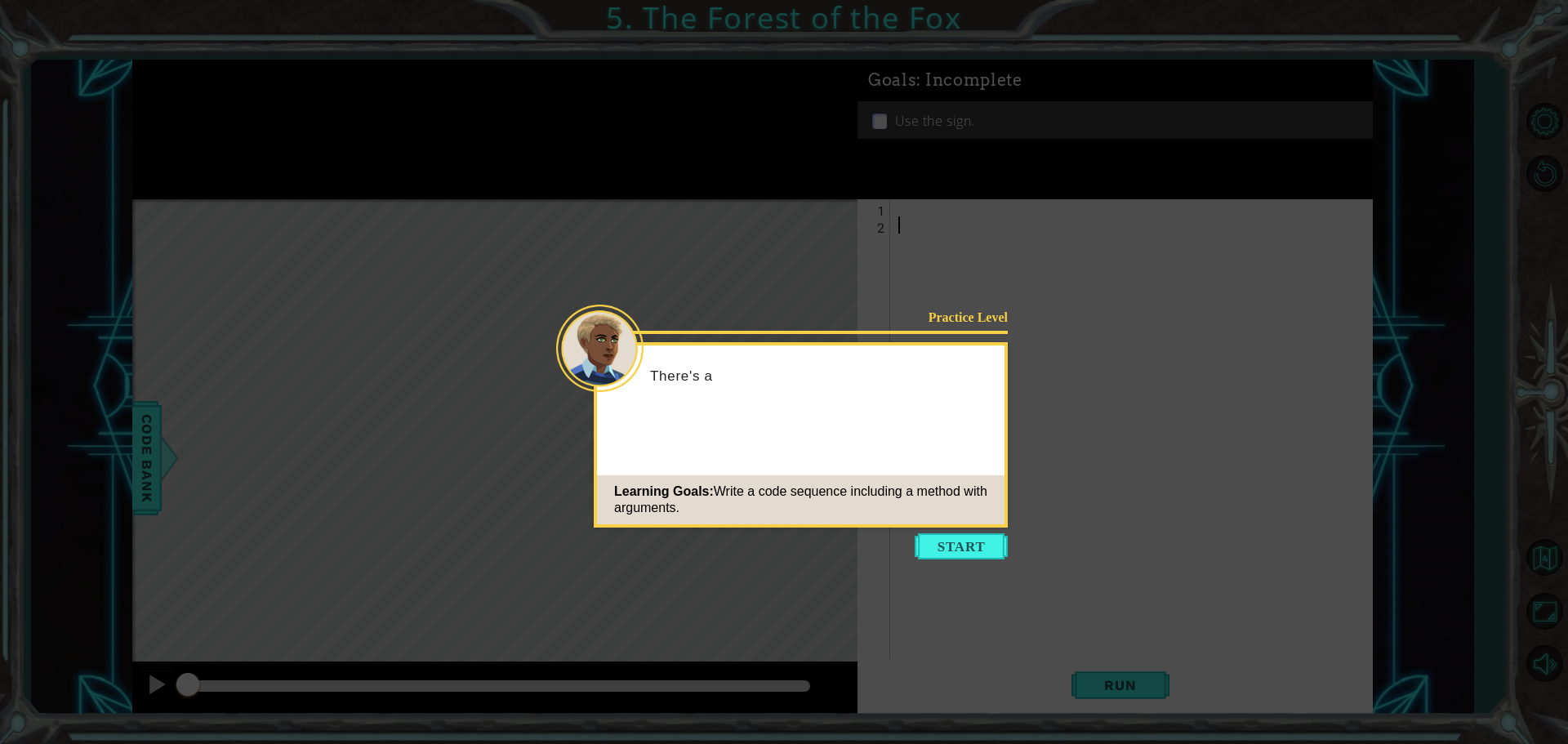
click at [964, 542] on button "Start" at bounding box center [961, 546] width 93 height 26
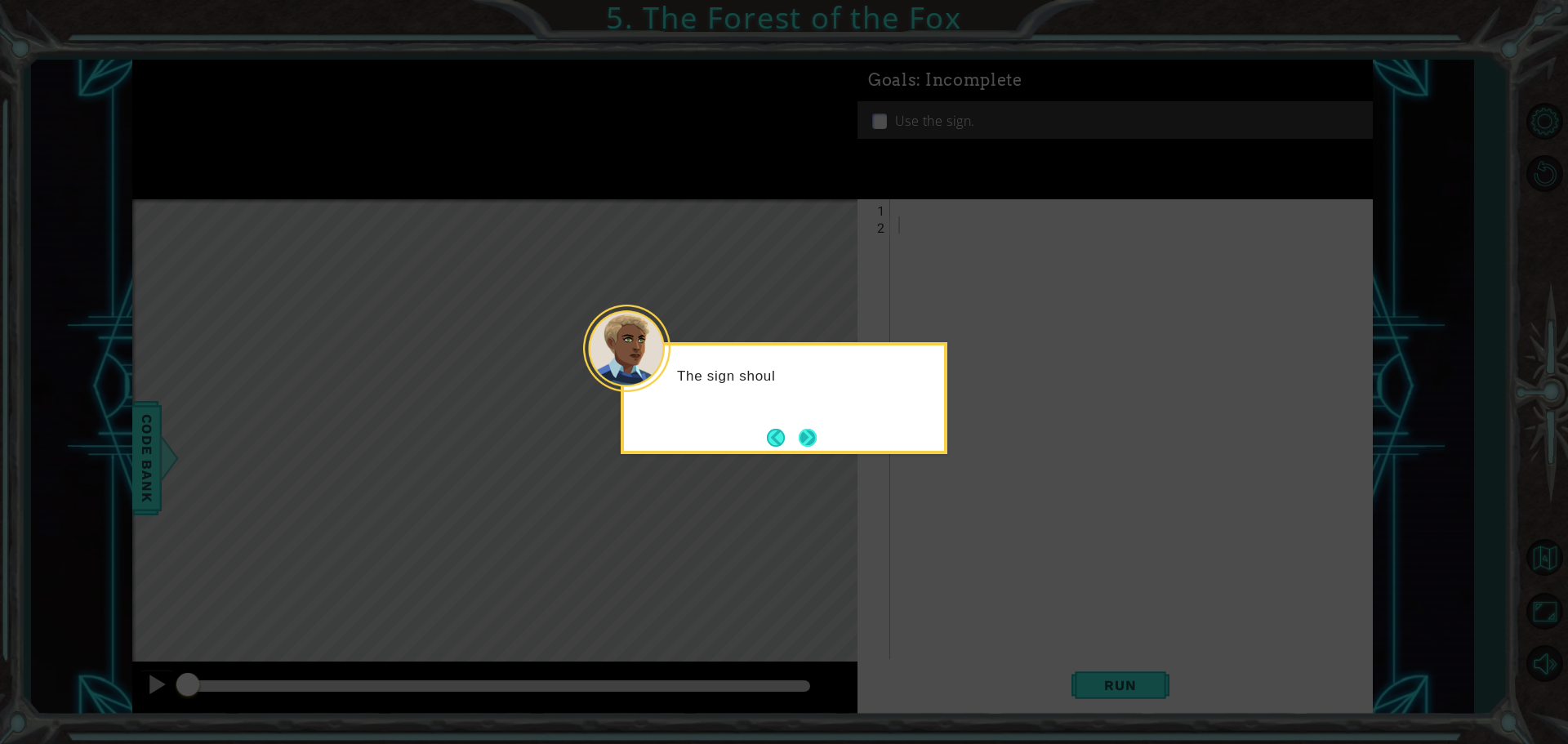
click at [810, 439] on button "Next" at bounding box center [808, 438] width 18 height 18
click at [791, 439] on button "Back" at bounding box center [782, 438] width 32 height 18
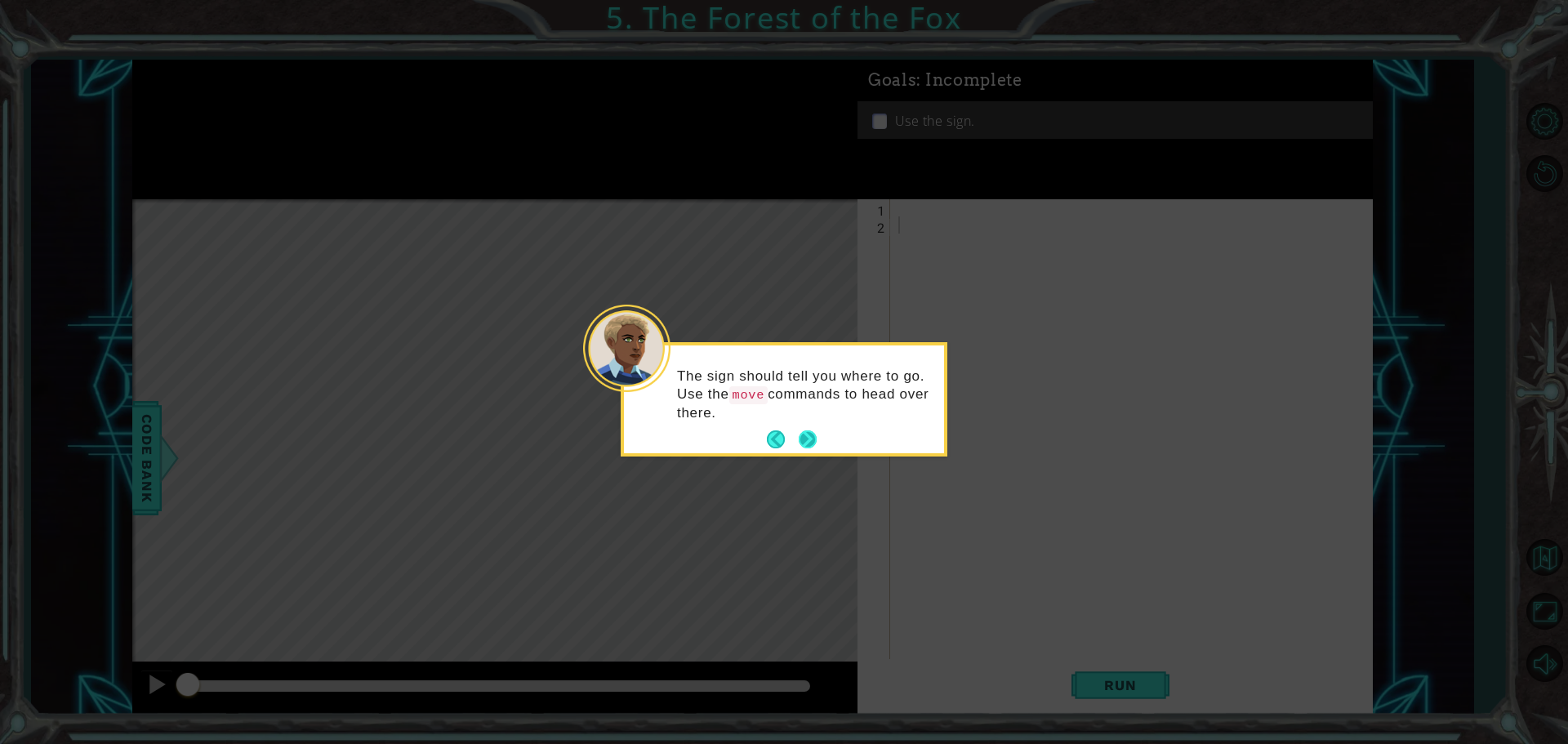
click at [806, 435] on button "Next" at bounding box center [808, 440] width 18 height 18
click at [801, 436] on button "Next" at bounding box center [808, 438] width 18 height 18
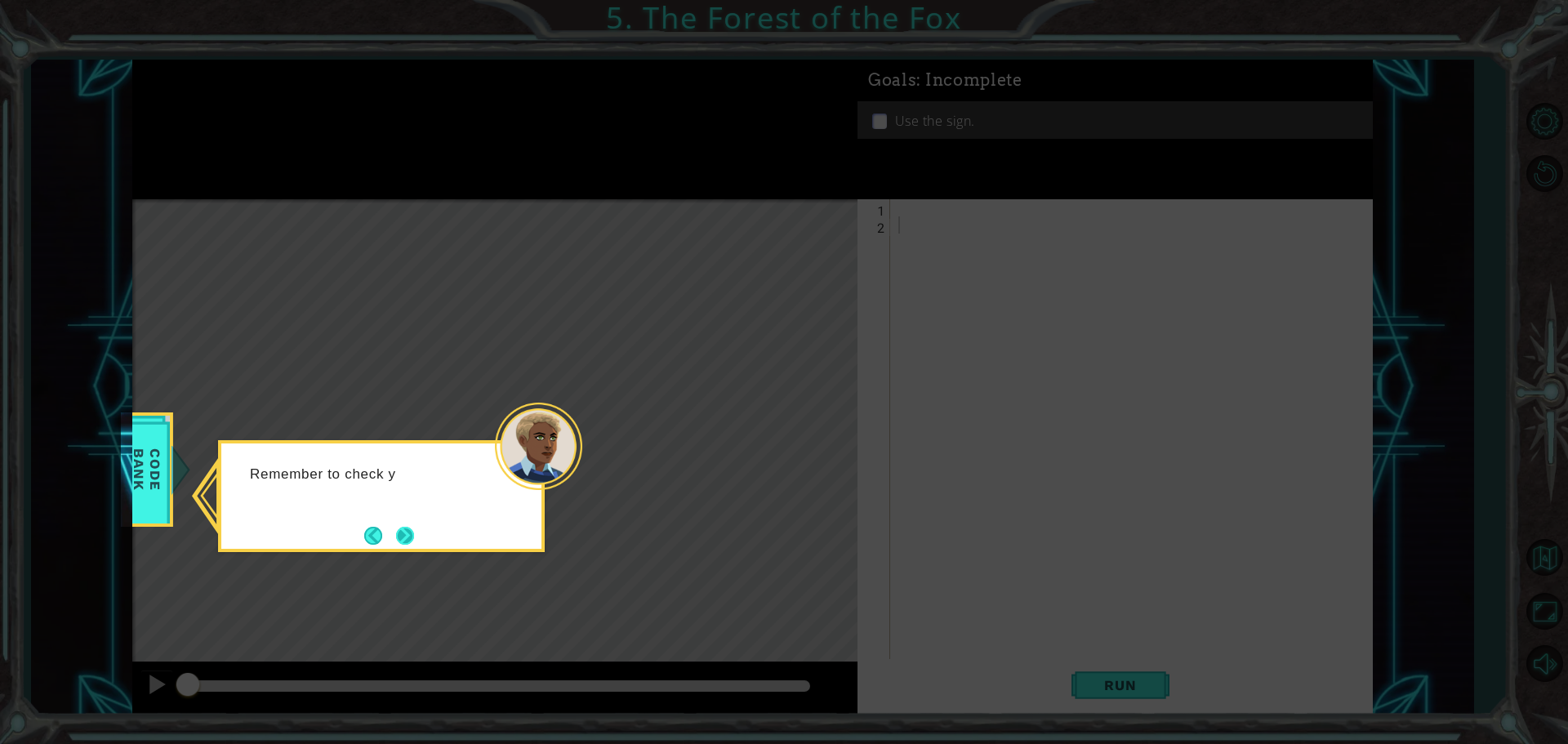
click at [410, 530] on button "Next" at bounding box center [405, 536] width 18 height 18
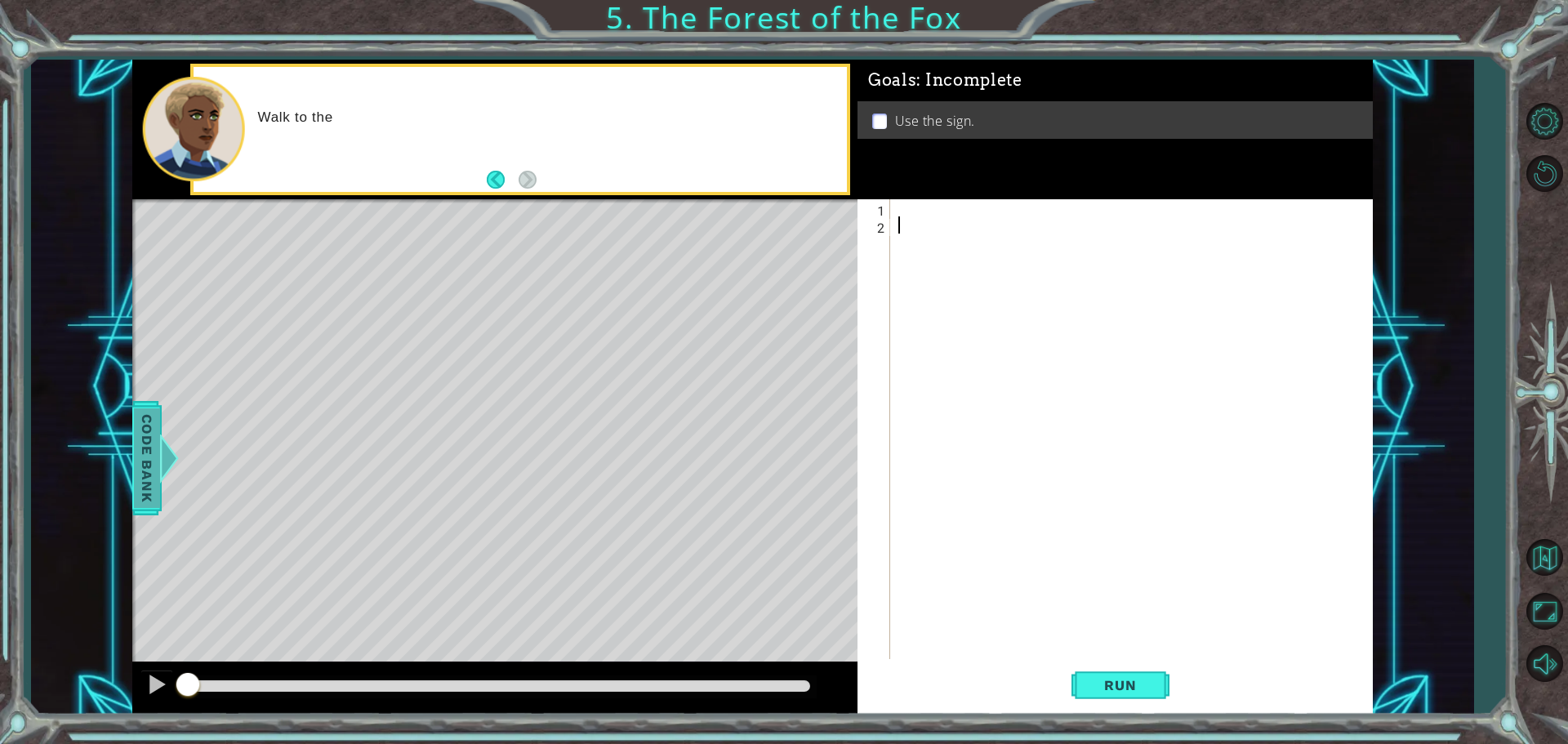
click at [157, 442] on span "Code Bank" at bounding box center [147, 458] width 26 height 100
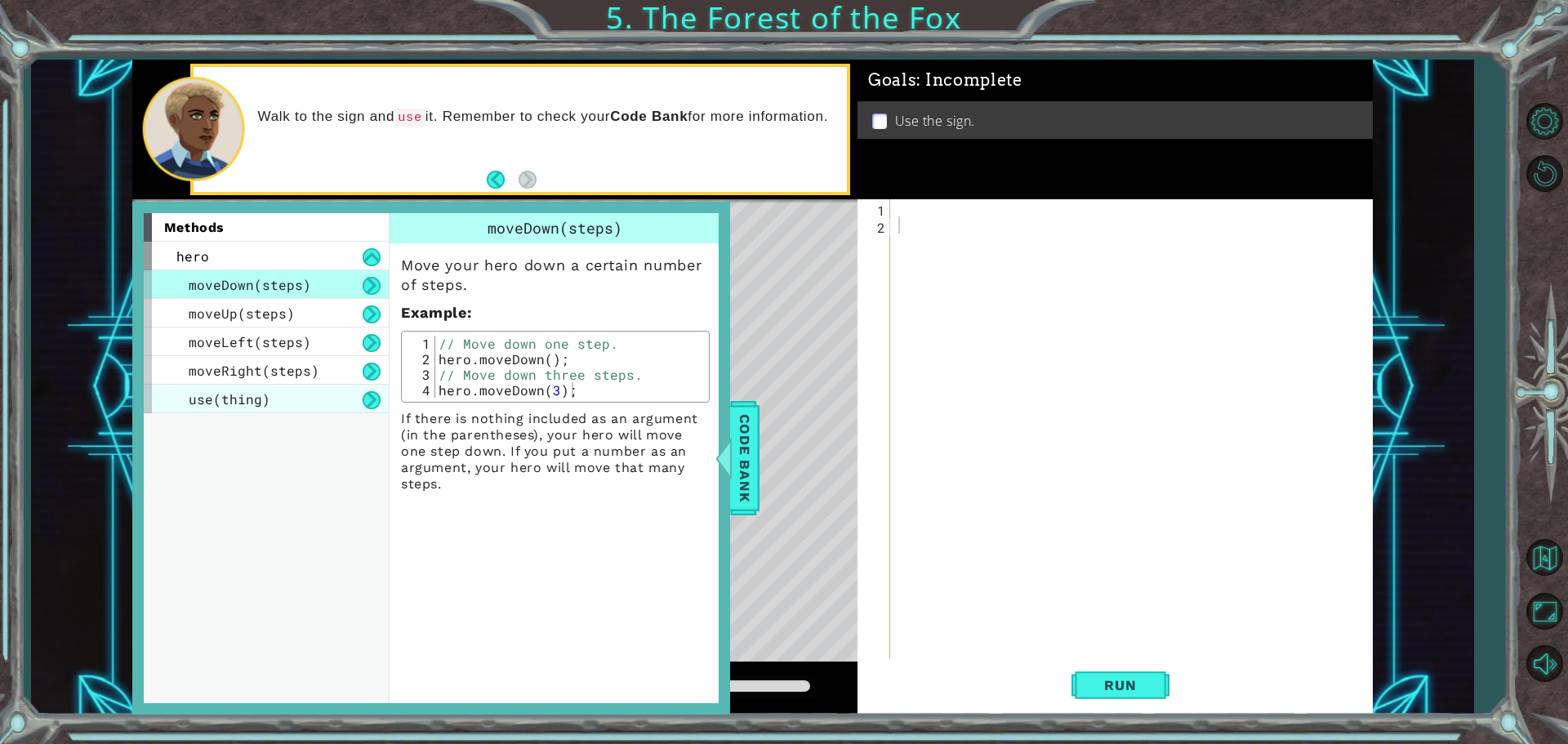
click at [355, 395] on div "use(thing)" at bounding box center [266, 399] width 245 height 28
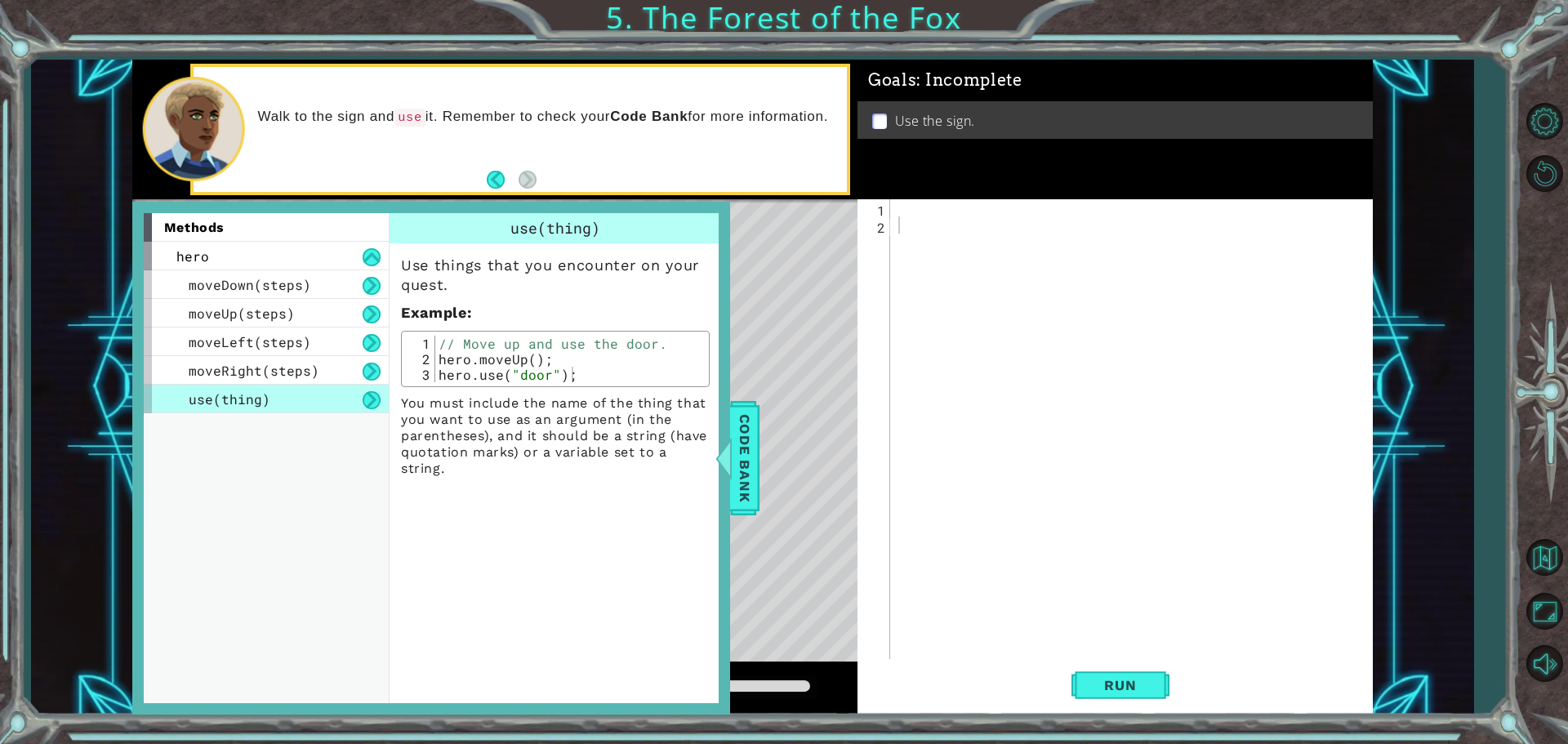
click at [377, 398] on button at bounding box center [372, 400] width 18 height 18
click at [374, 400] on button at bounding box center [372, 400] width 18 height 18
click at [379, 398] on button at bounding box center [372, 400] width 18 height 18
click at [368, 381] on button at bounding box center [372, 372] width 18 height 18
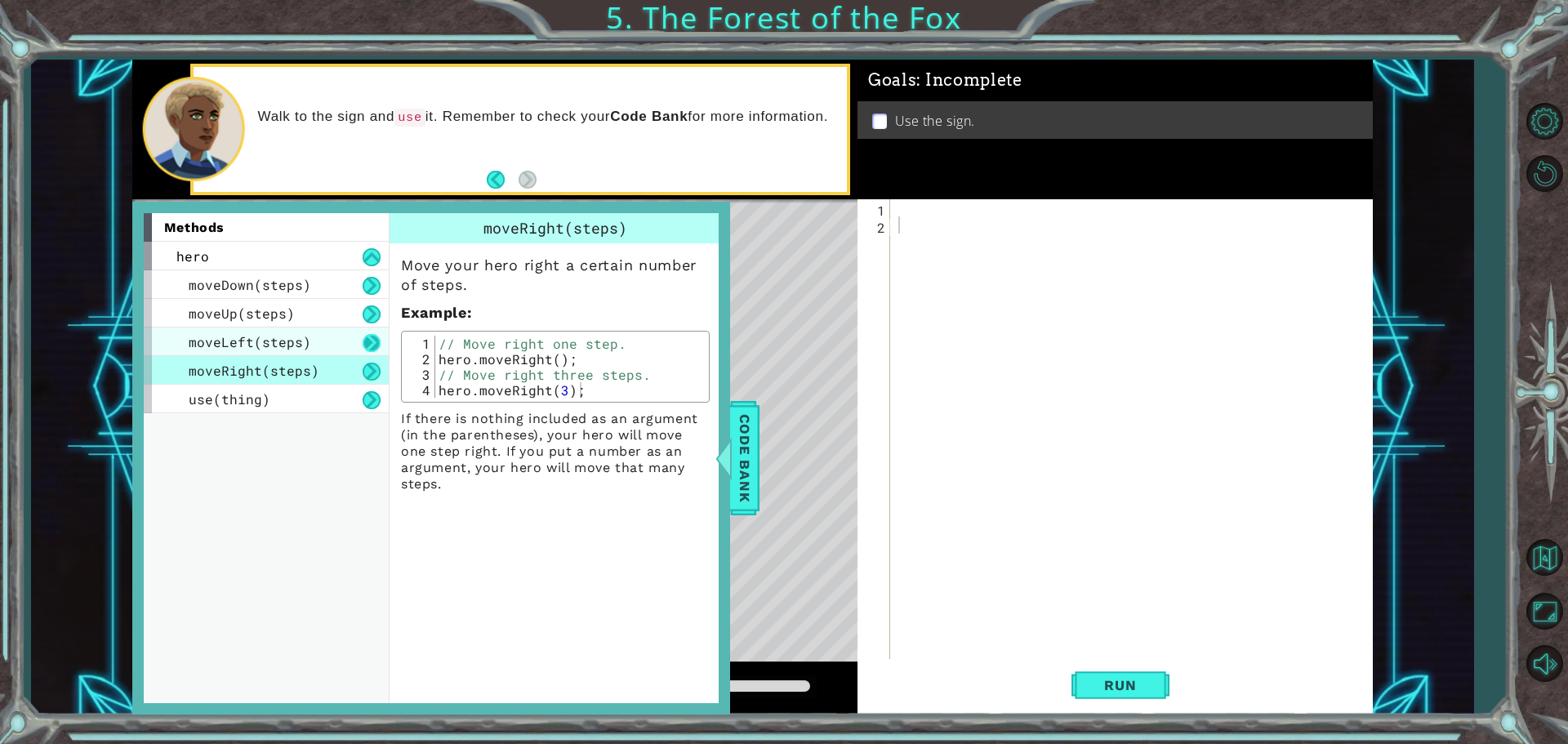
click at [379, 349] on button at bounding box center [372, 343] width 18 height 18
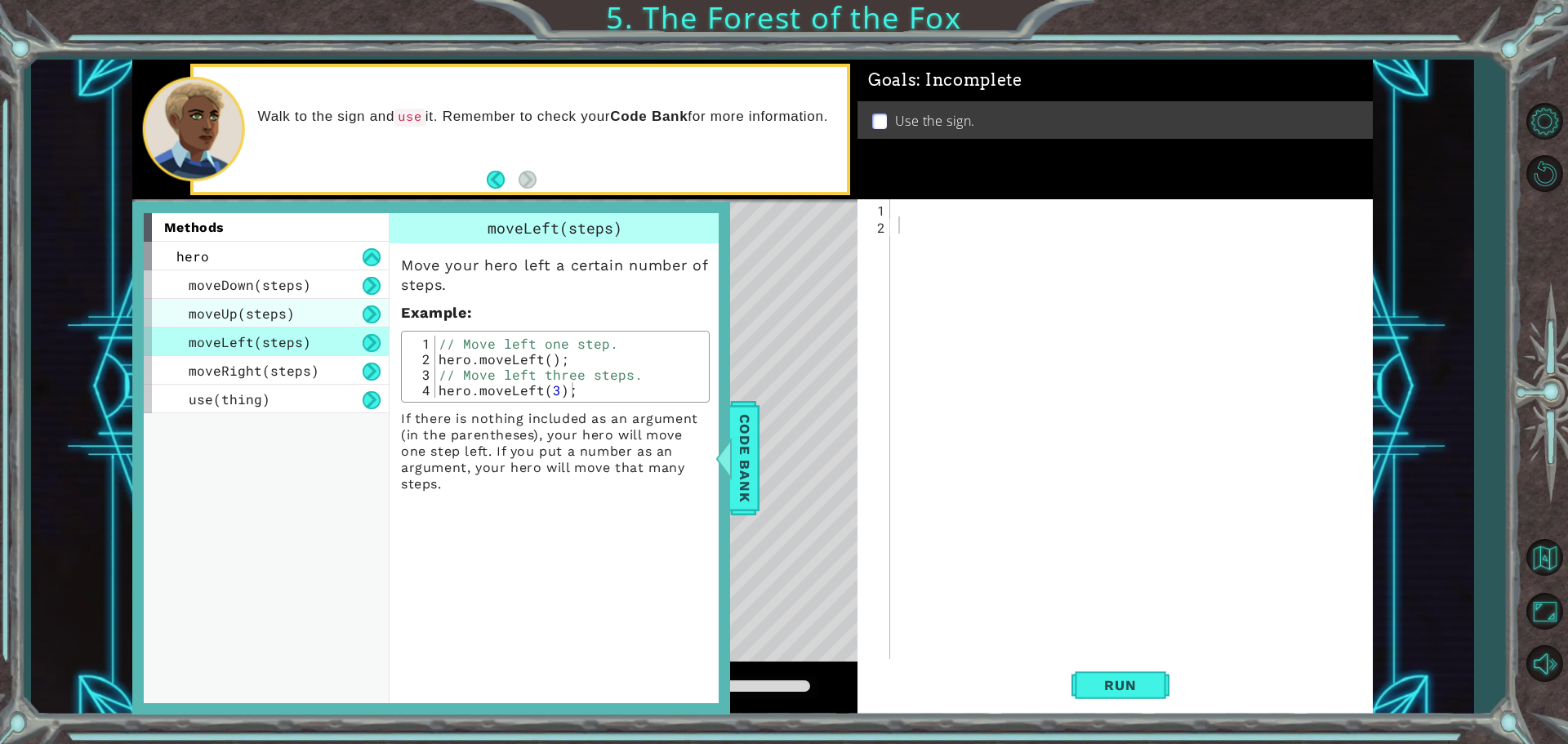
click at [377, 332] on div "moveLeft(steps)" at bounding box center [266, 342] width 245 height 28
click at [377, 308] on button at bounding box center [372, 315] width 18 height 18
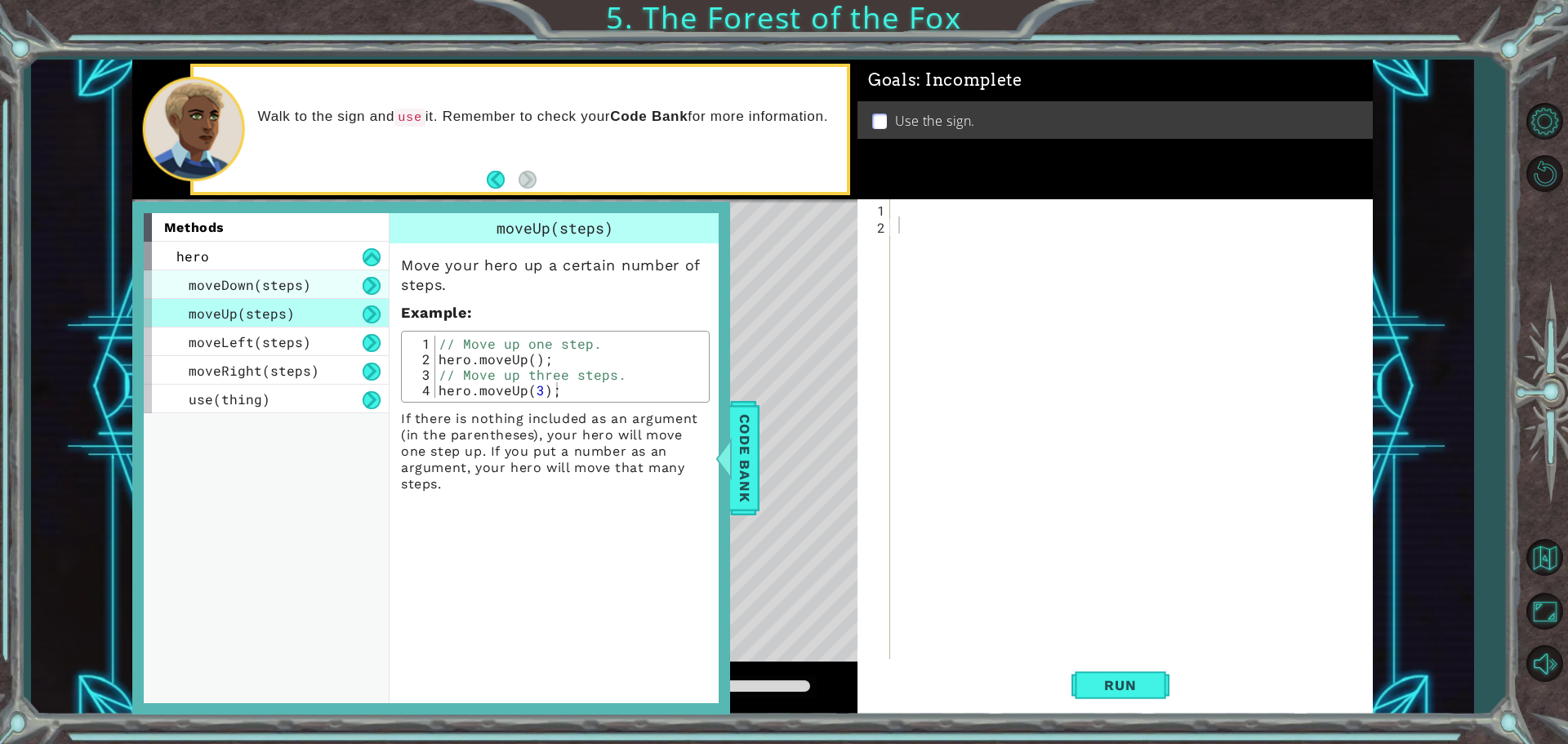
drag, startPoint x: 377, startPoint y: 301, endPoint x: 382, endPoint y: 270, distance: 31.4
click at [382, 280] on div "moveDown(steps) moveUp(steps) moveLeft(steps) moveRight(steps) use(thing)" at bounding box center [266, 342] width 245 height 143
click at [372, 262] on button at bounding box center [372, 257] width 18 height 18
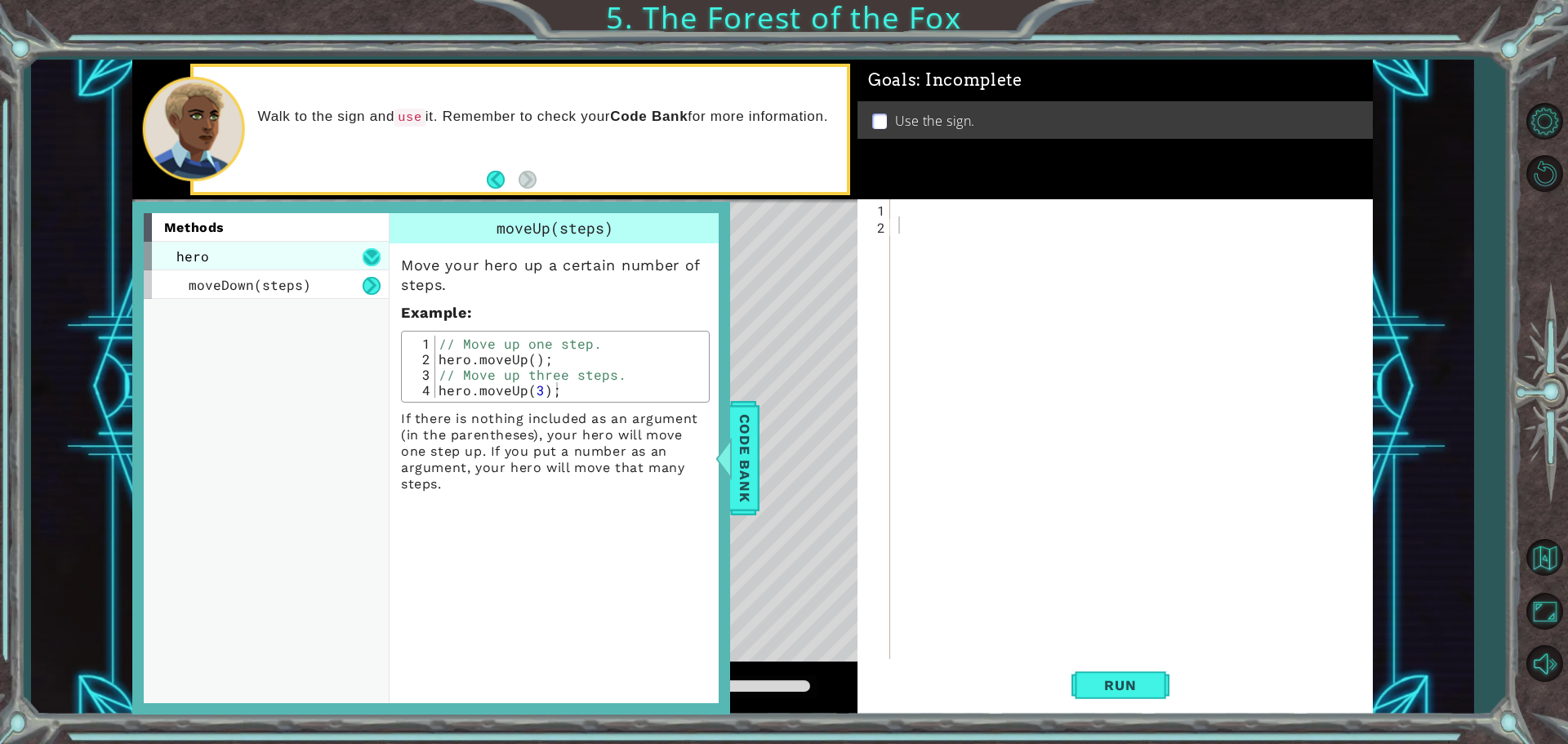
click at [367, 252] on button at bounding box center [372, 257] width 18 height 18
click at [365, 245] on div "hero" at bounding box center [266, 256] width 245 height 28
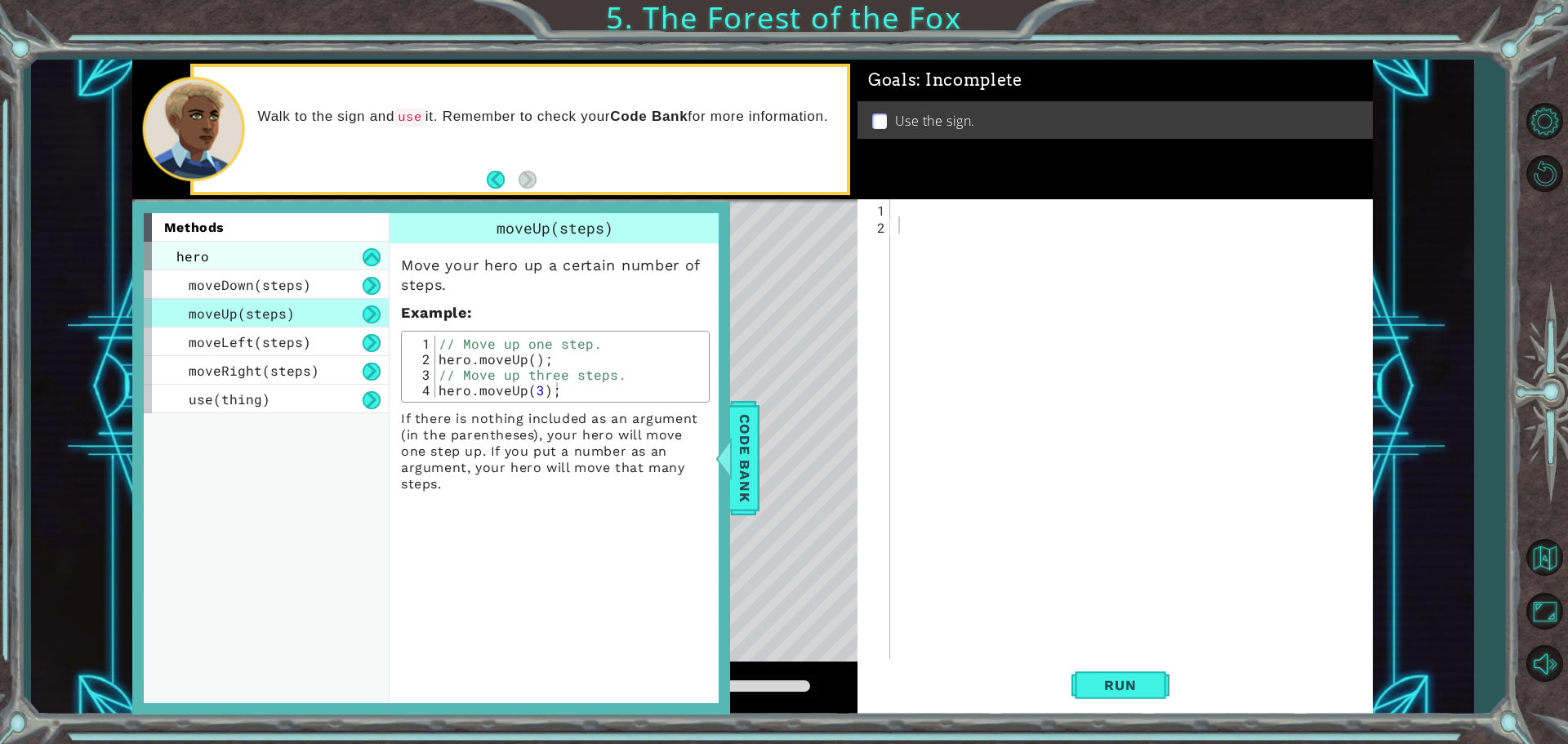
click at [362, 247] on div "hero" at bounding box center [266, 256] width 245 height 28
click at [369, 247] on div "hero" at bounding box center [266, 256] width 245 height 28
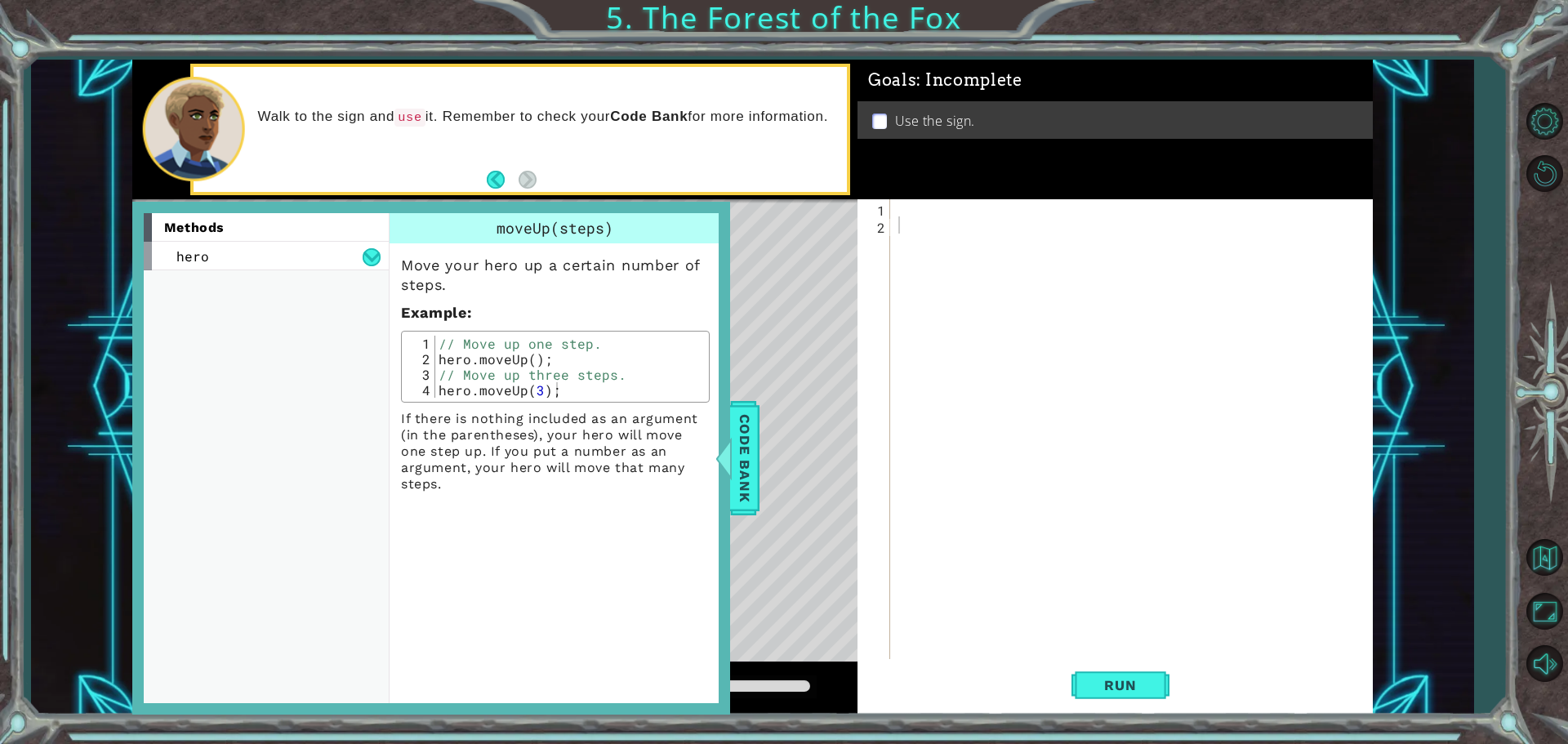
click at [946, 238] on div at bounding box center [1135, 447] width 481 height 497
click at [936, 214] on div at bounding box center [1135, 447] width 481 height 497
drag, startPoint x: 882, startPoint y: 504, endPoint x: 833, endPoint y: 493, distance: 50.2
click at [816, 482] on div "Level Map" at bounding box center [510, 439] width 755 height 481
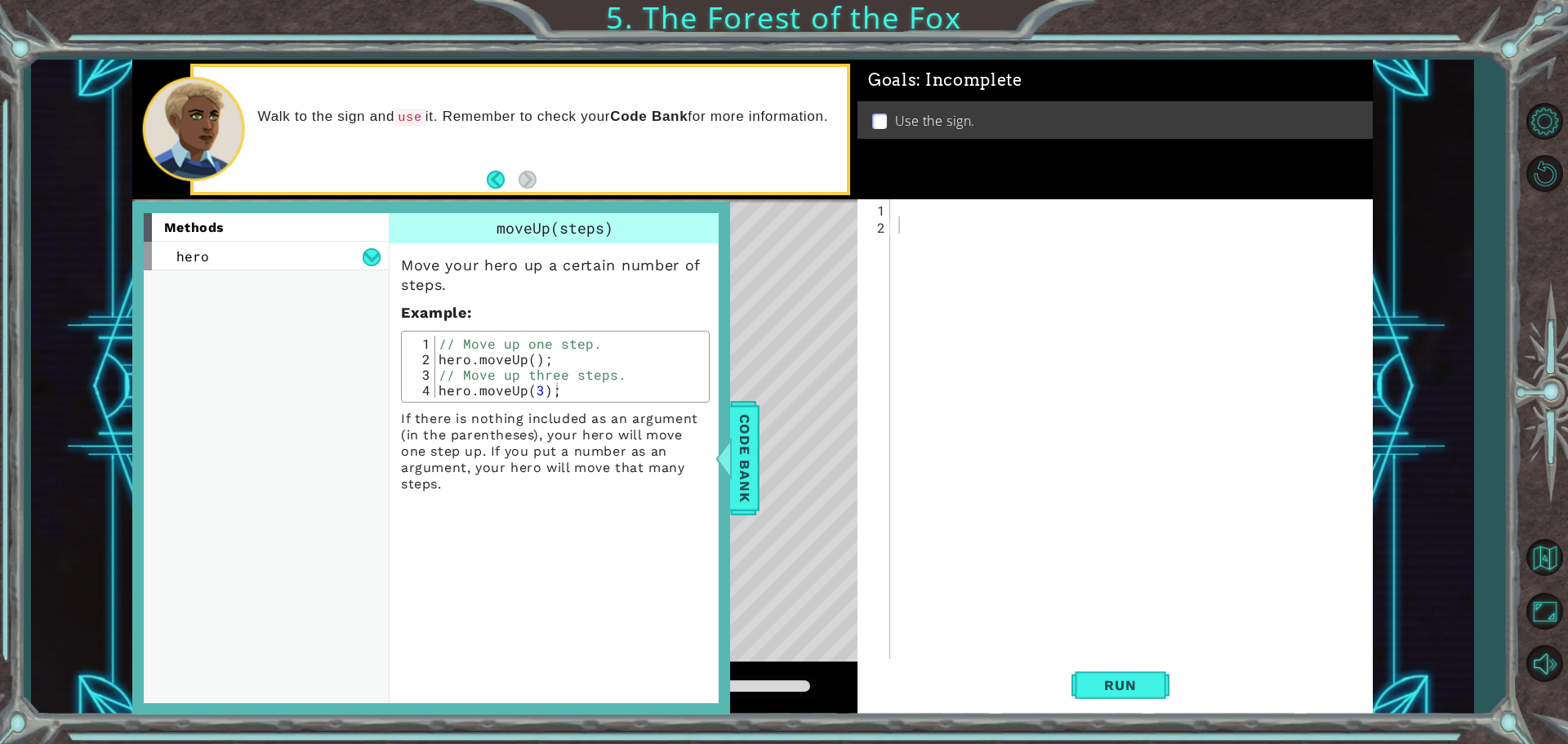
click at [778, 426] on div "Level Map" at bounding box center [510, 439] width 755 height 481
click at [785, 417] on div "Level Map" at bounding box center [510, 439] width 755 height 481
click at [759, 423] on div "Level Map" at bounding box center [510, 439] width 755 height 481
click at [738, 431] on span "Code Bank" at bounding box center [744, 458] width 26 height 100
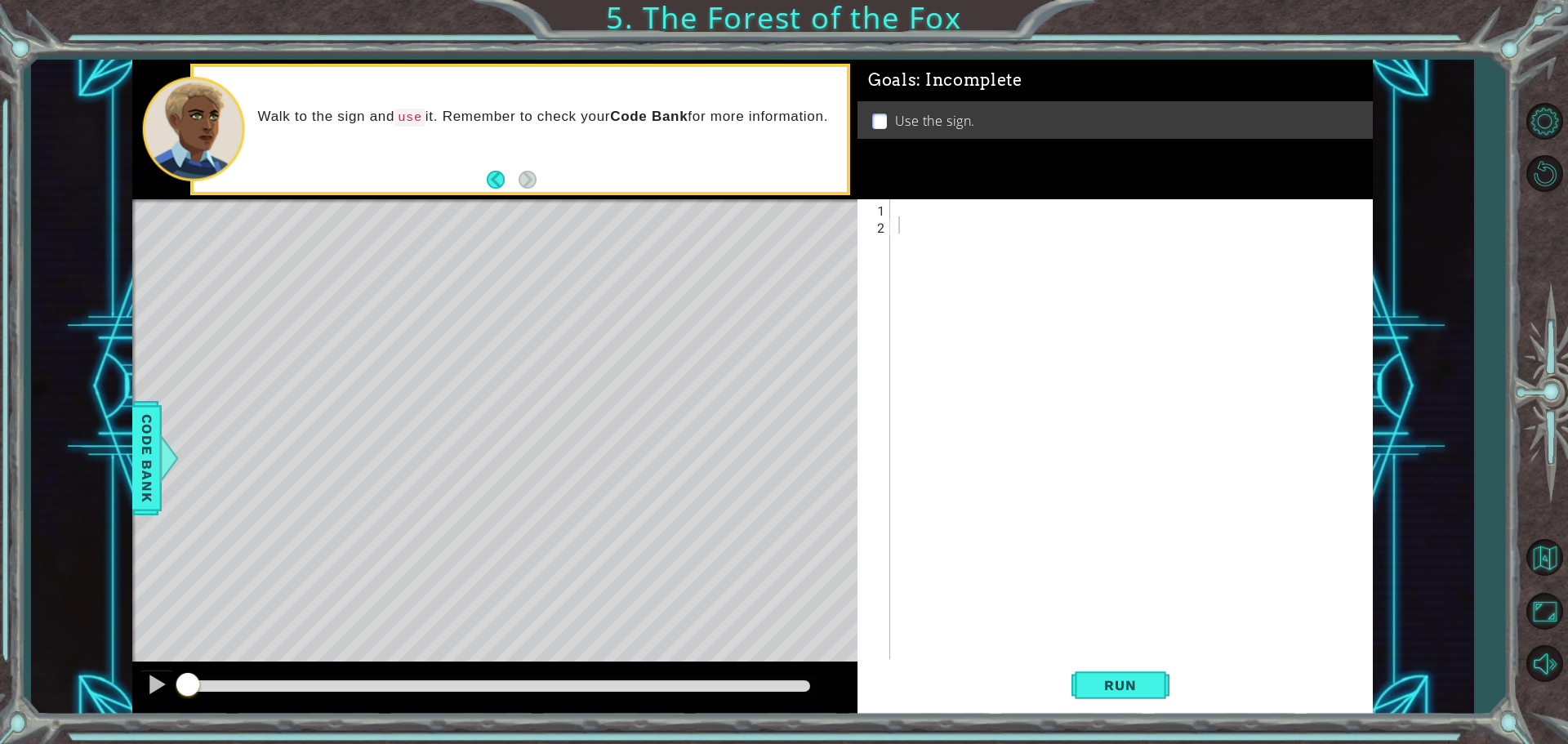
click at [906, 249] on div at bounding box center [1135, 447] width 481 height 497
click at [923, 213] on div at bounding box center [1135, 447] width 481 height 497
type textarea "hero.moveRight()"
click at [926, 239] on div "hero . moveRight ( )" at bounding box center [1135, 447] width 481 height 497
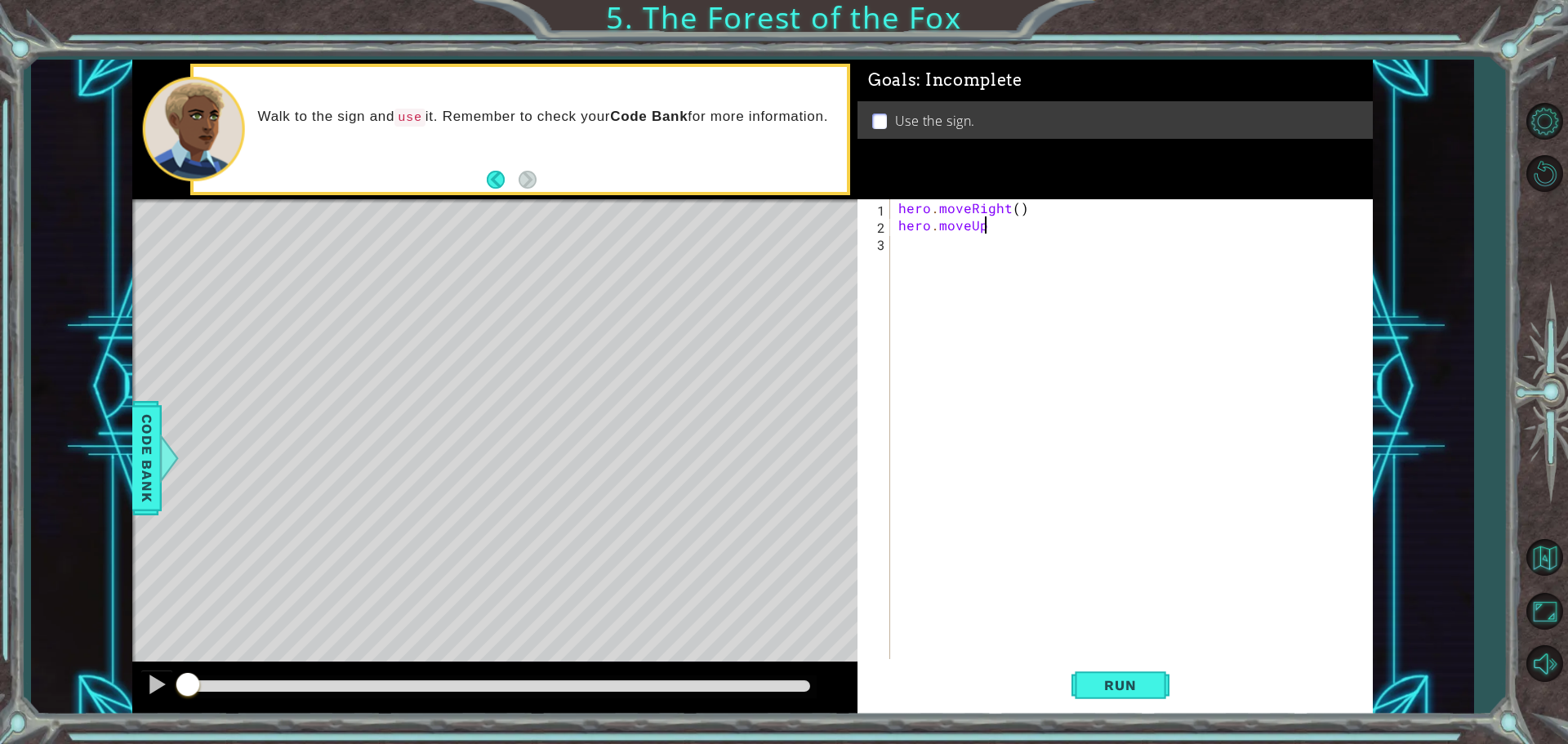
scroll to position [0, 5]
type textarea "hero.moveUp()"
drag, startPoint x: 1109, startPoint y: 661, endPoint x: 1111, endPoint y: 675, distance: 14.1
click at [1110, 665] on div "hero.moveUp() 1 2 3 hero . moveRight ( ) hero . moveUp ( ) הההההההההההההההההההה…" at bounding box center [1115, 457] width 515 height 515
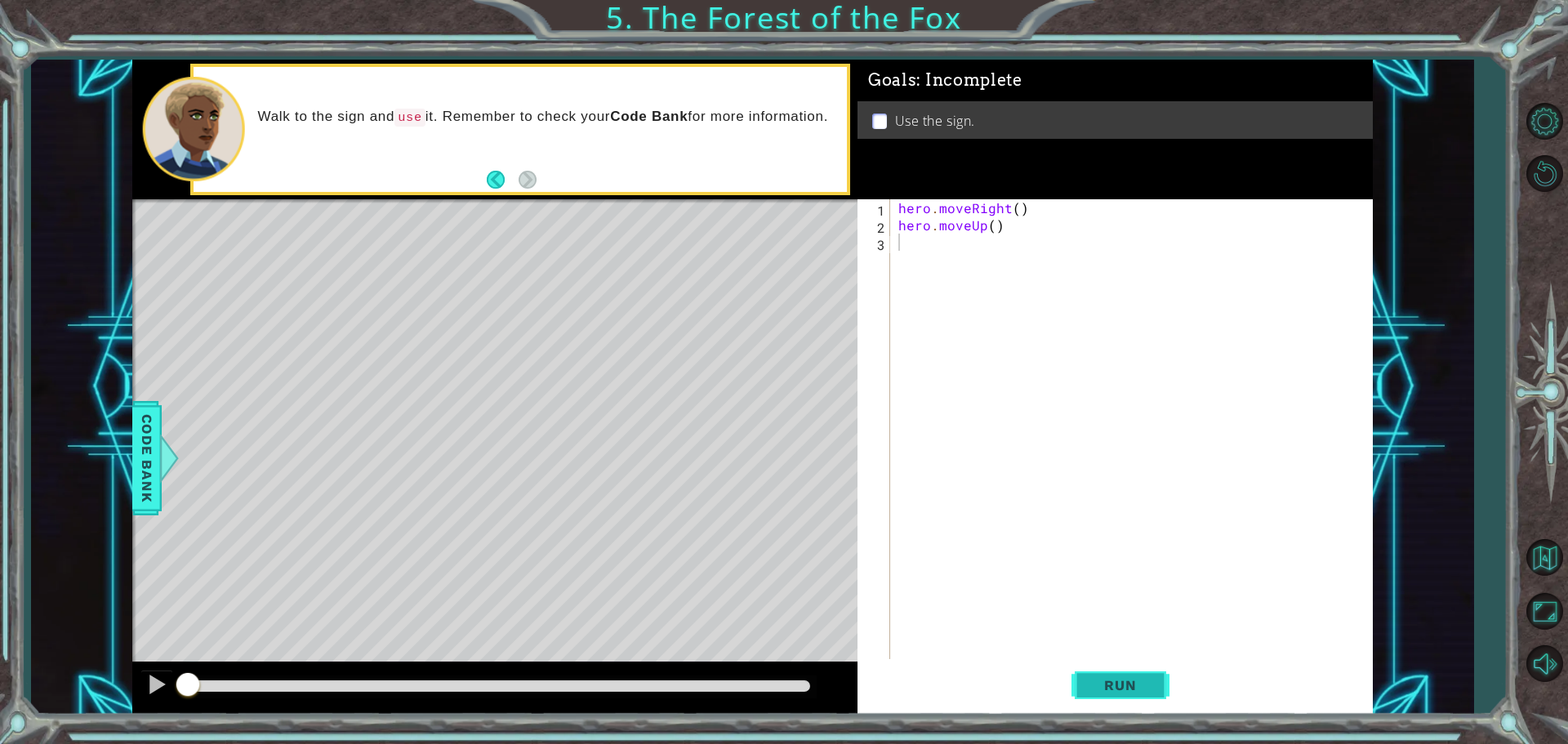
drag, startPoint x: 1111, startPoint y: 675, endPoint x: 1112, endPoint y: 686, distance: 11.0
click at [1112, 686] on button "Run" at bounding box center [1121, 685] width 98 height 52
click at [1112, 686] on span "Run" at bounding box center [1119, 686] width 64 height 17
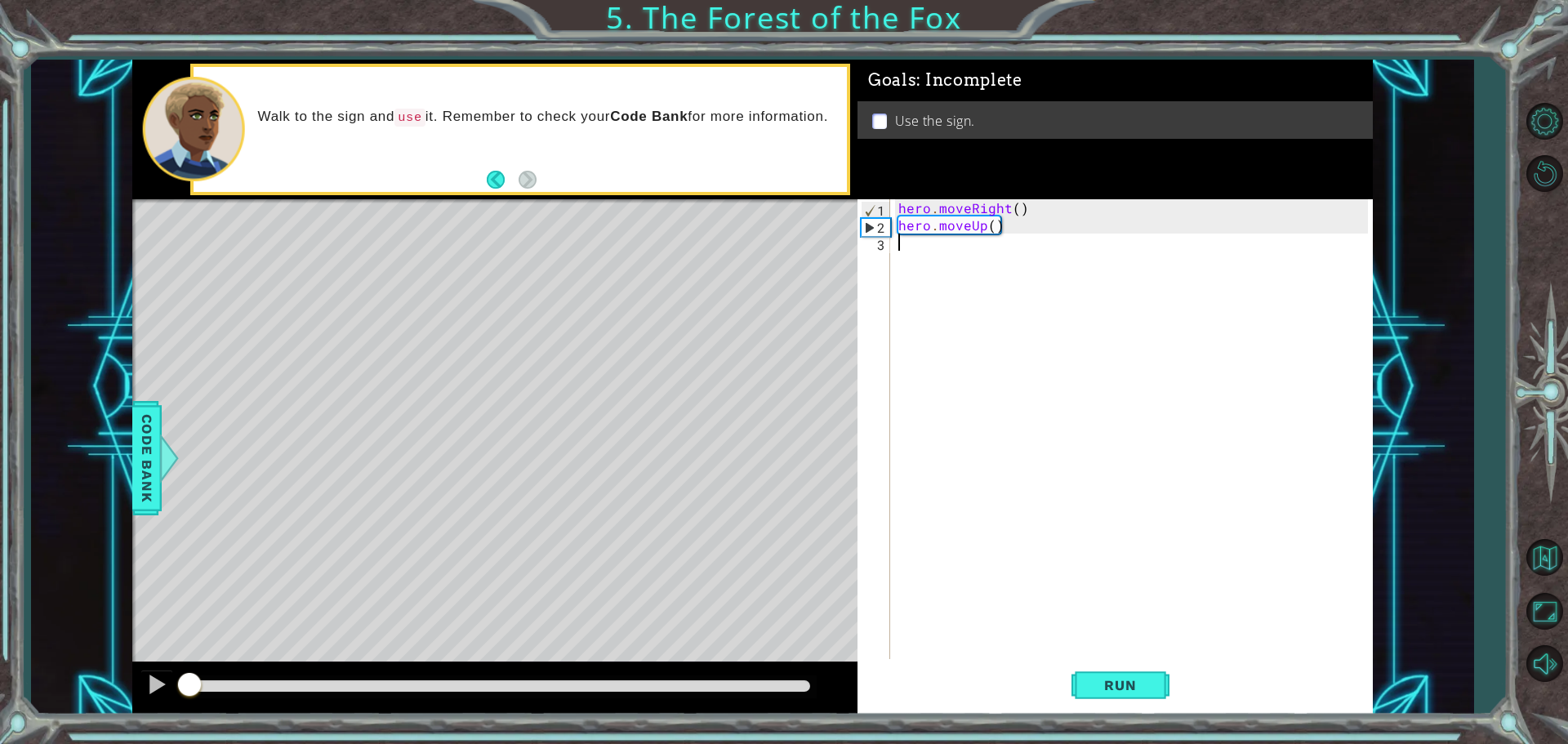
drag, startPoint x: 293, startPoint y: 677, endPoint x: 0, endPoint y: 630, distance: 296.7
click at [0, 636] on div "1 ההההההההההההההההההההההההההההההההההההההההההההההההההההההההההההההההההההההההההההה…" at bounding box center [784, 372] width 1568 height 744
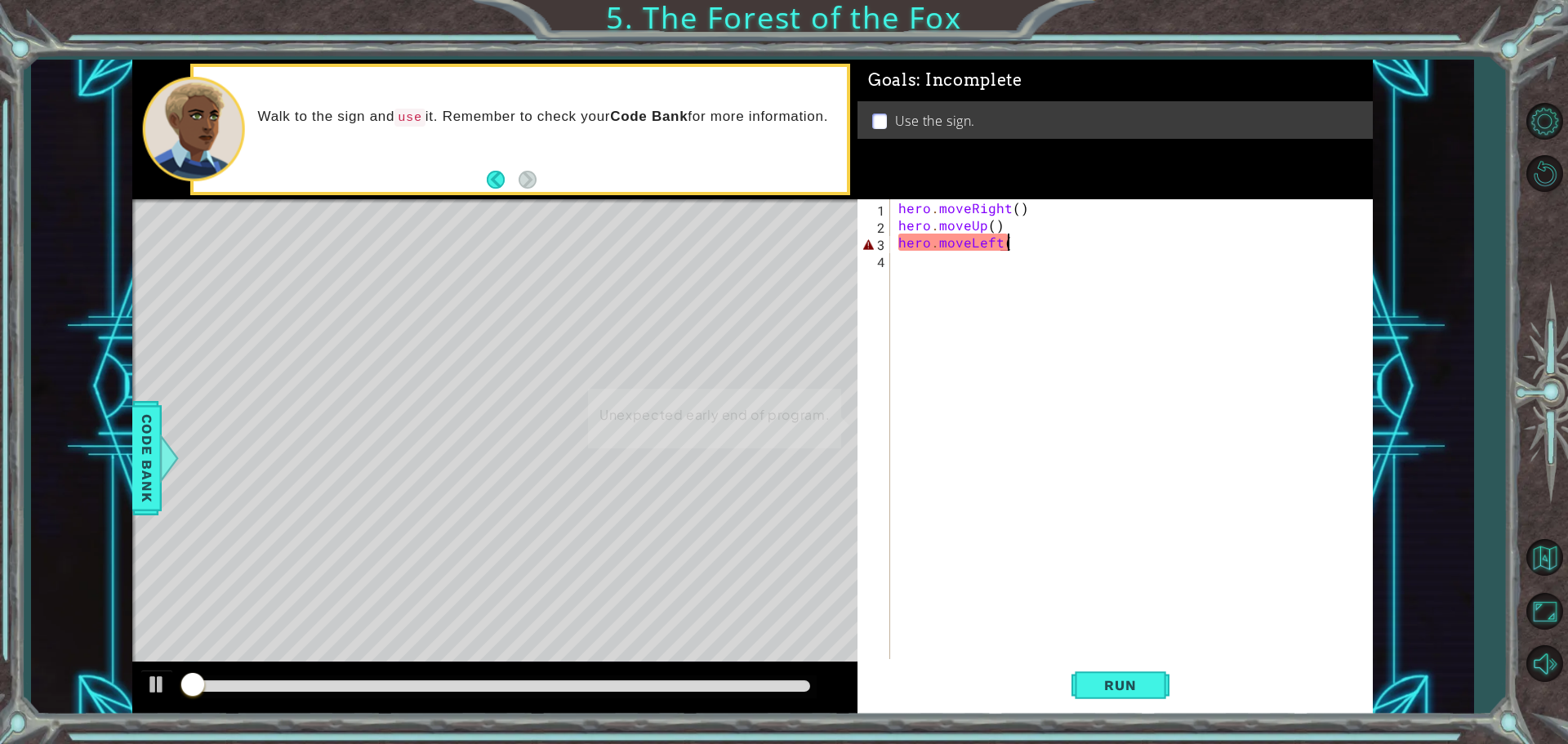
scroll to position [0, 7]
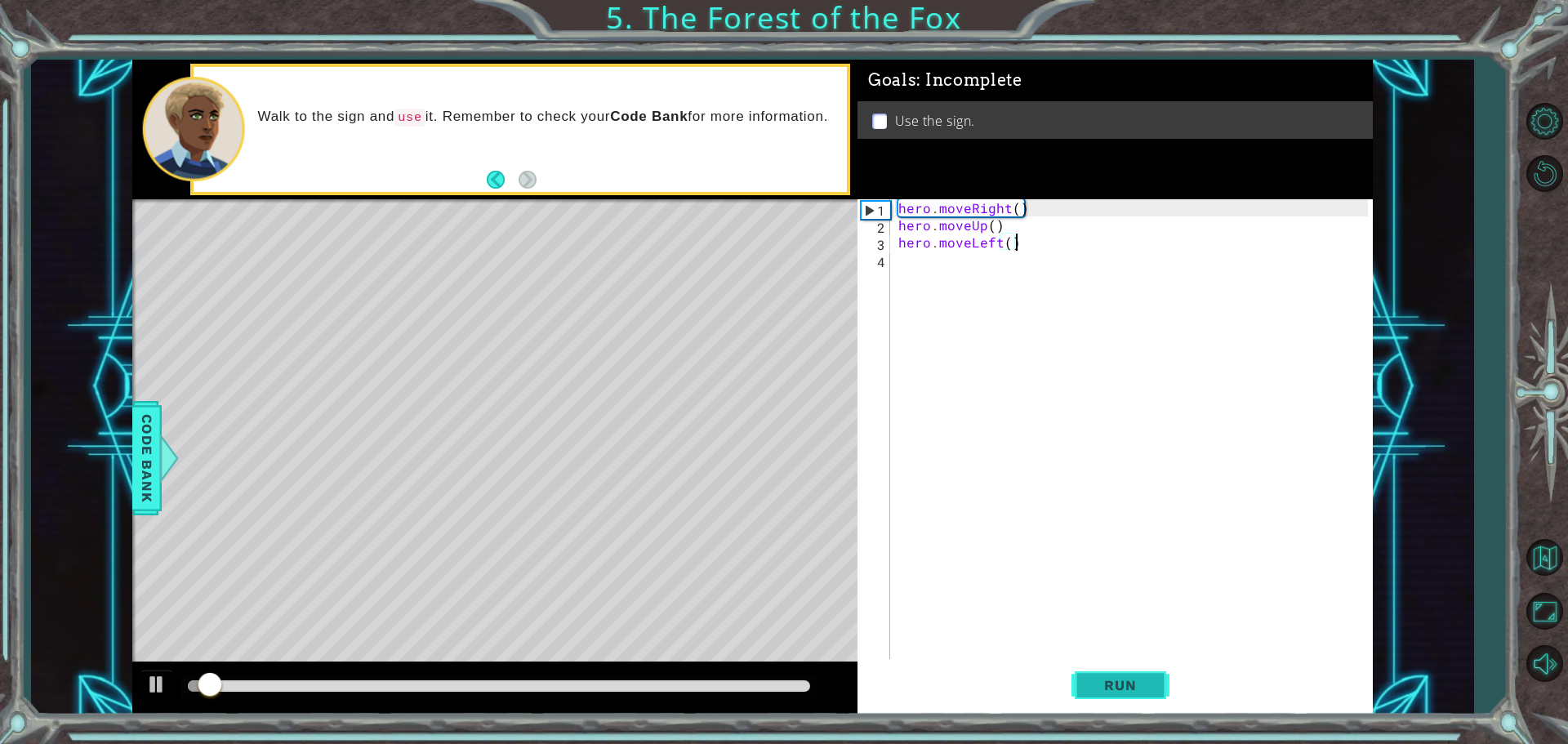
type textarea "hero.moveLeft()"
click at [1143, 696] on button "Run" at bounding box center [1121, 685] width 98 height 52
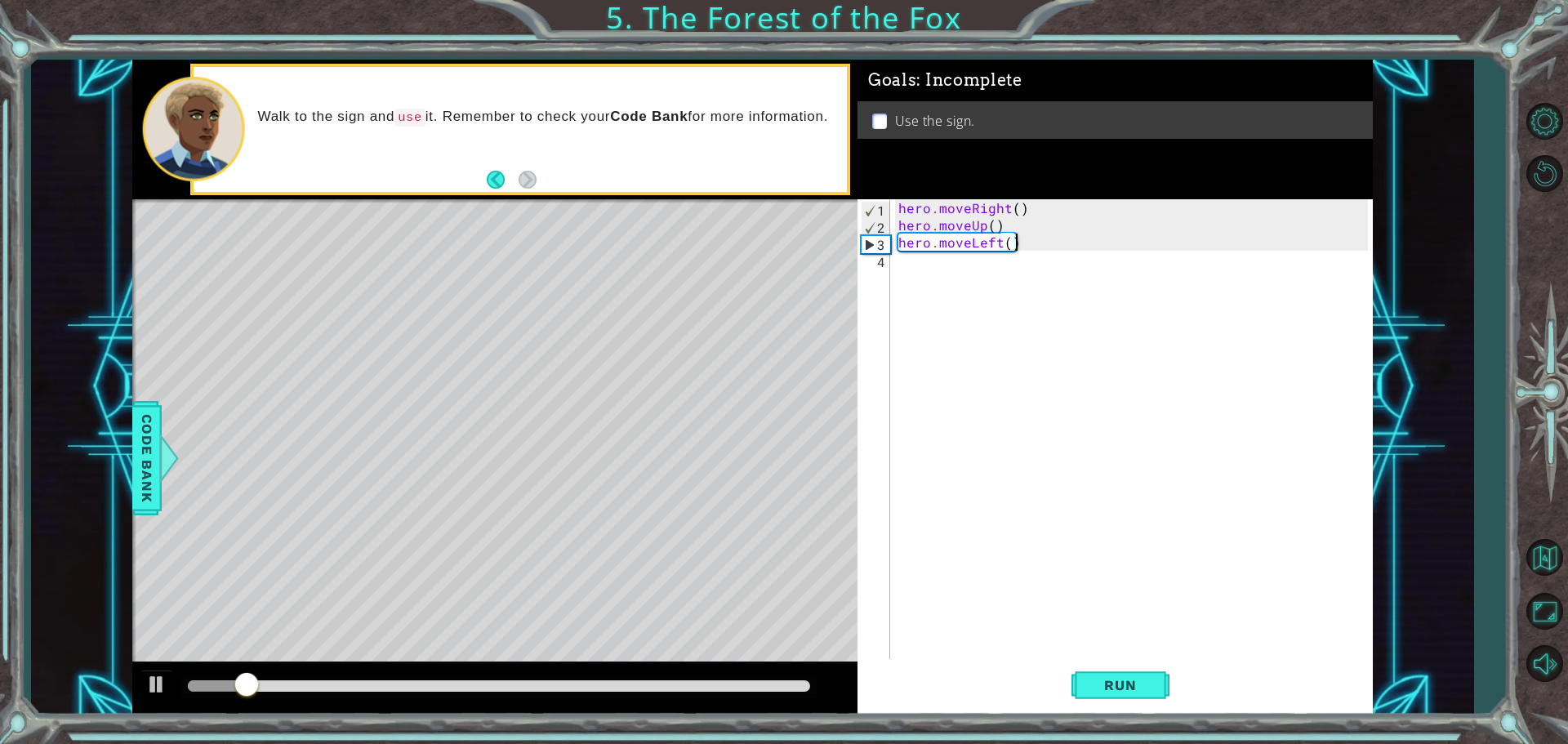
click at [948, 262] on div "hero . moveRight ( ) hero . moveUp ( ) hero . moveLeft ( )" at bounding box center [1135, 447] width 481 height 497
click at [1088, 691] on span "Run" at bounding box center [1119, 686] width 64 height 17
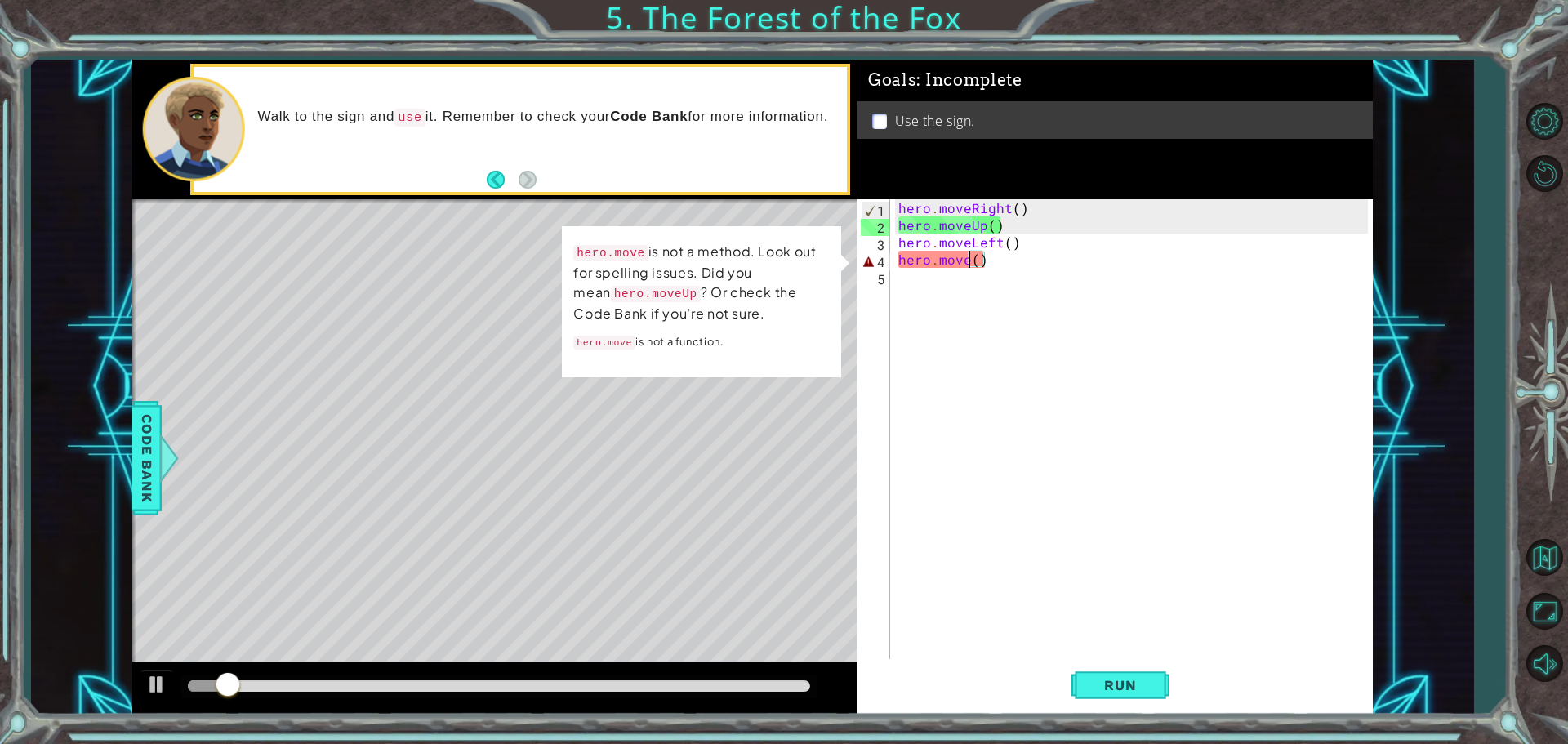
drag, startPoint x: 966, startPoint y: 259, endPoint x: 961, endPoint y: 240, distance: 19.6
click at [965, 258] on div "hero . moveRight ( ) hero . moveUp ( ) hero . moveLeft ( ) hero . move ( )" at bounding box center [1135, 447] width 481 height 497
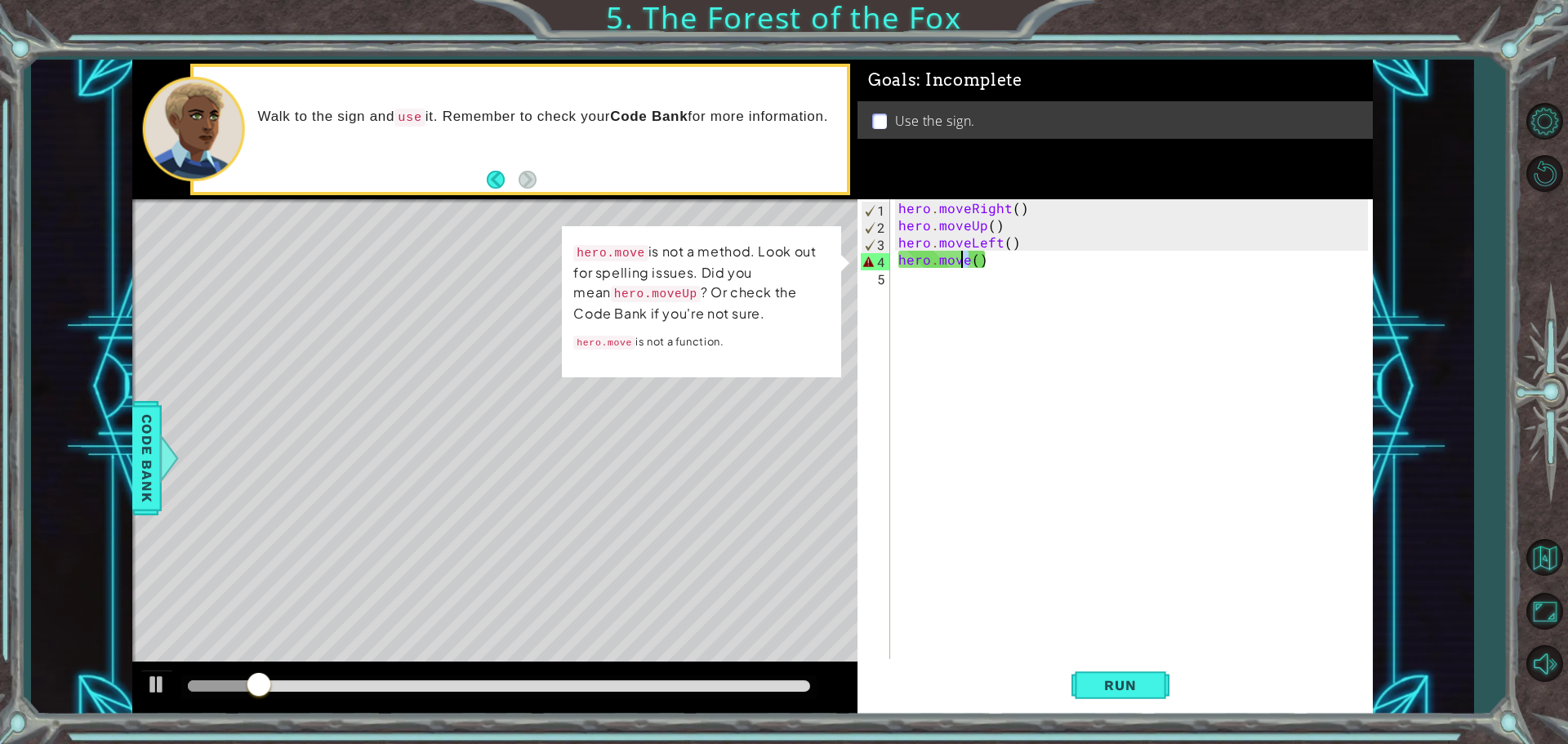
click at [969, 262] on div "hero . moveRight ( ) hero . moveUp ( ) hero . moveLeft ( ) hero . move ( )" at bounding box center [1131, 431] width 472 height 463
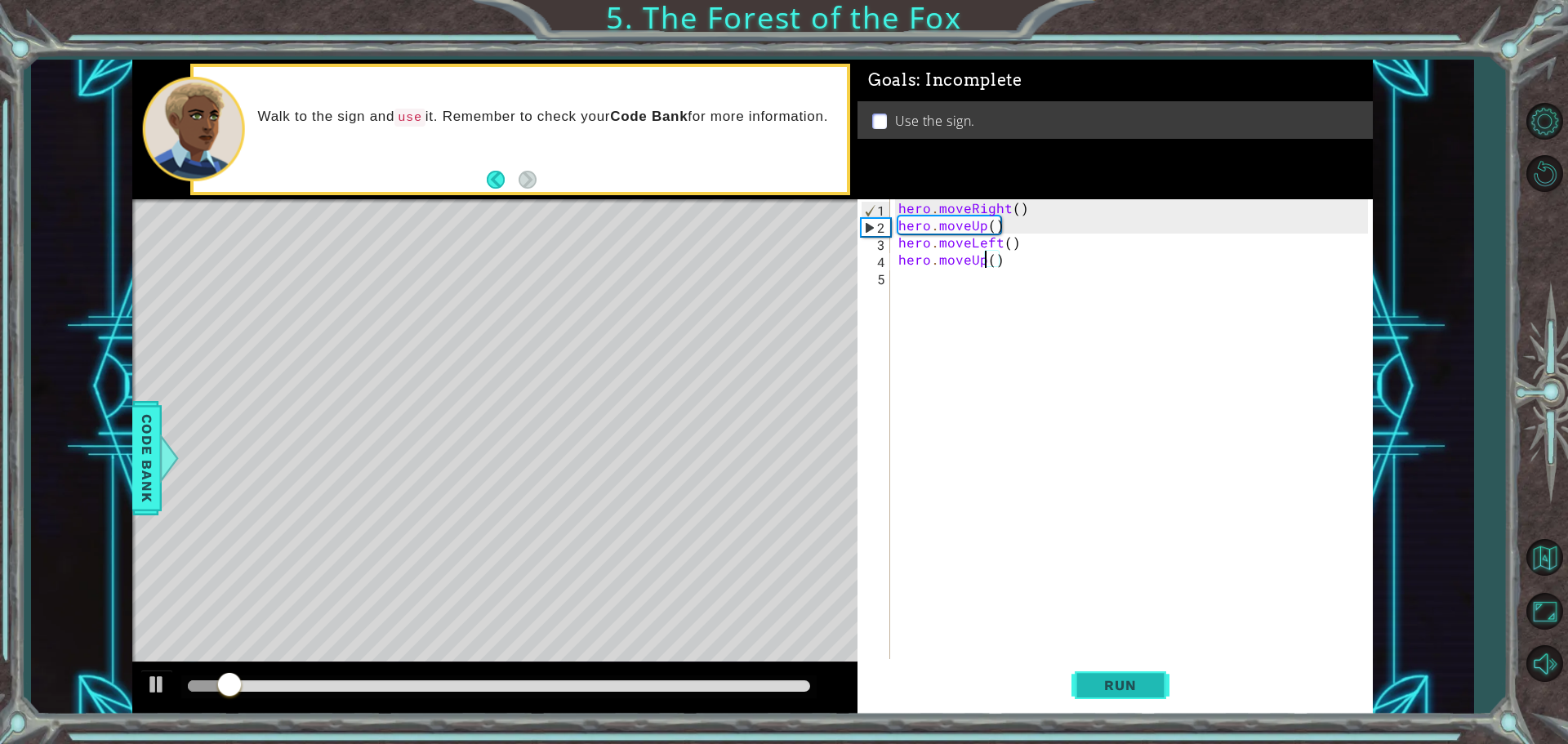
type textarea "hero.moveUp()"
click at [1117, 695] on button "Run" at bounding box center [1121, 685] width 98 height 52
click at [1116, 674] on button "Run" at bounding box center [1121, 685] width 98 height 52
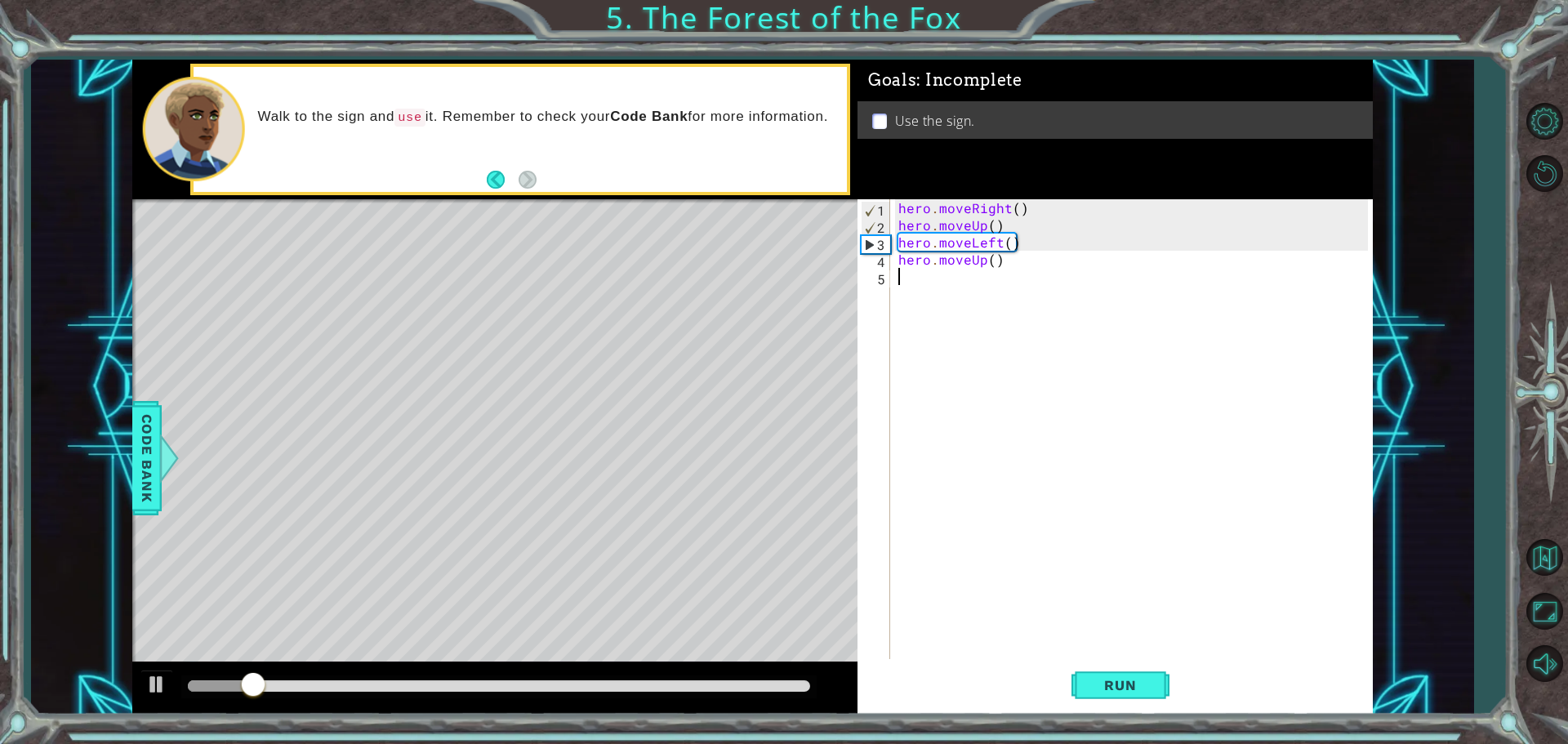
drag, startPoint x: 912, startPoint y: 298, endPoint x: 938, endPoint y: 284, distance: 29.5
click at [915, 298] on div "hero . moveRight ( ) hero . moveUp ( ) hero . moveLeft ( ) hero . moveUp ( )" at bounding box center [1135, 447] width 481 height 497
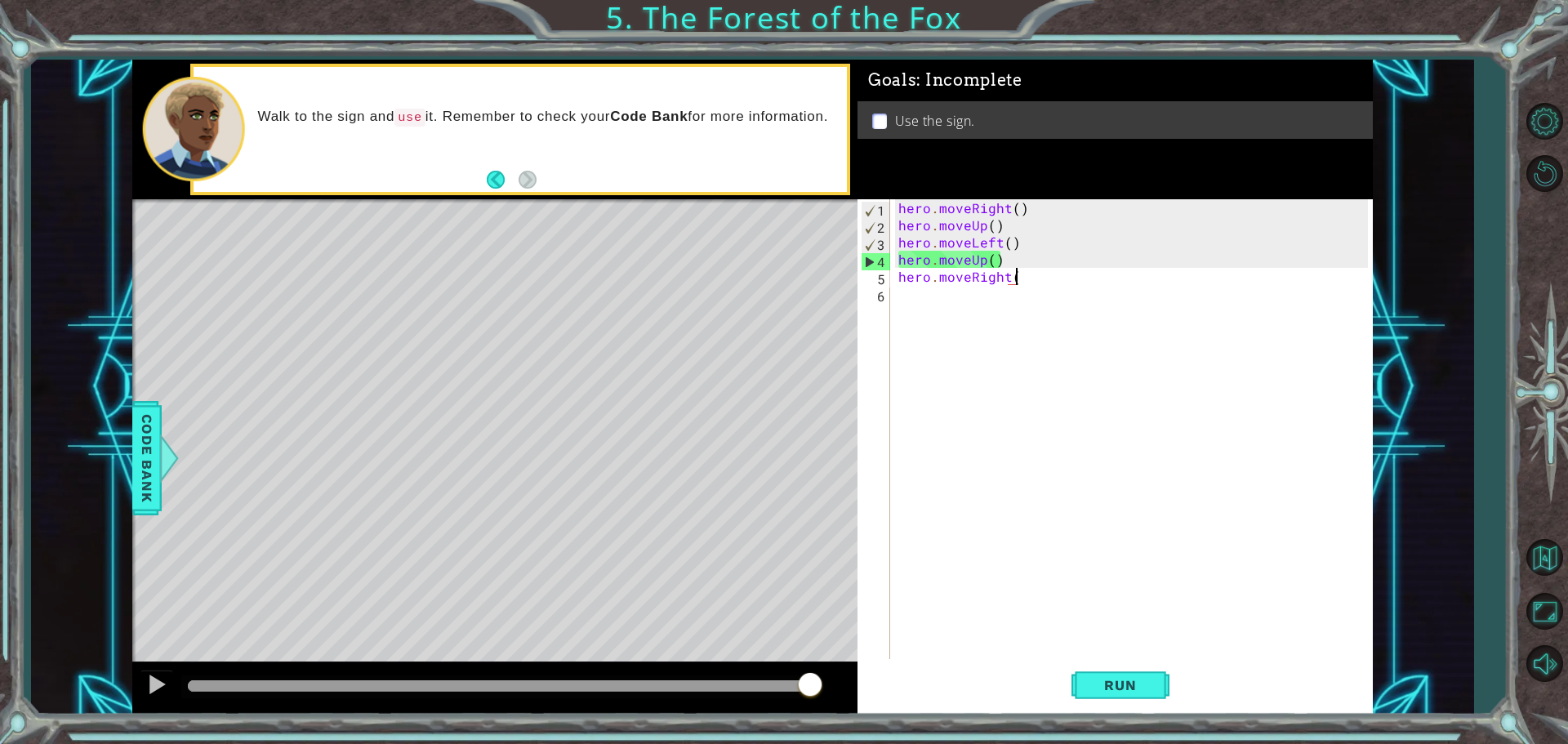
scroll to position [0, 7]
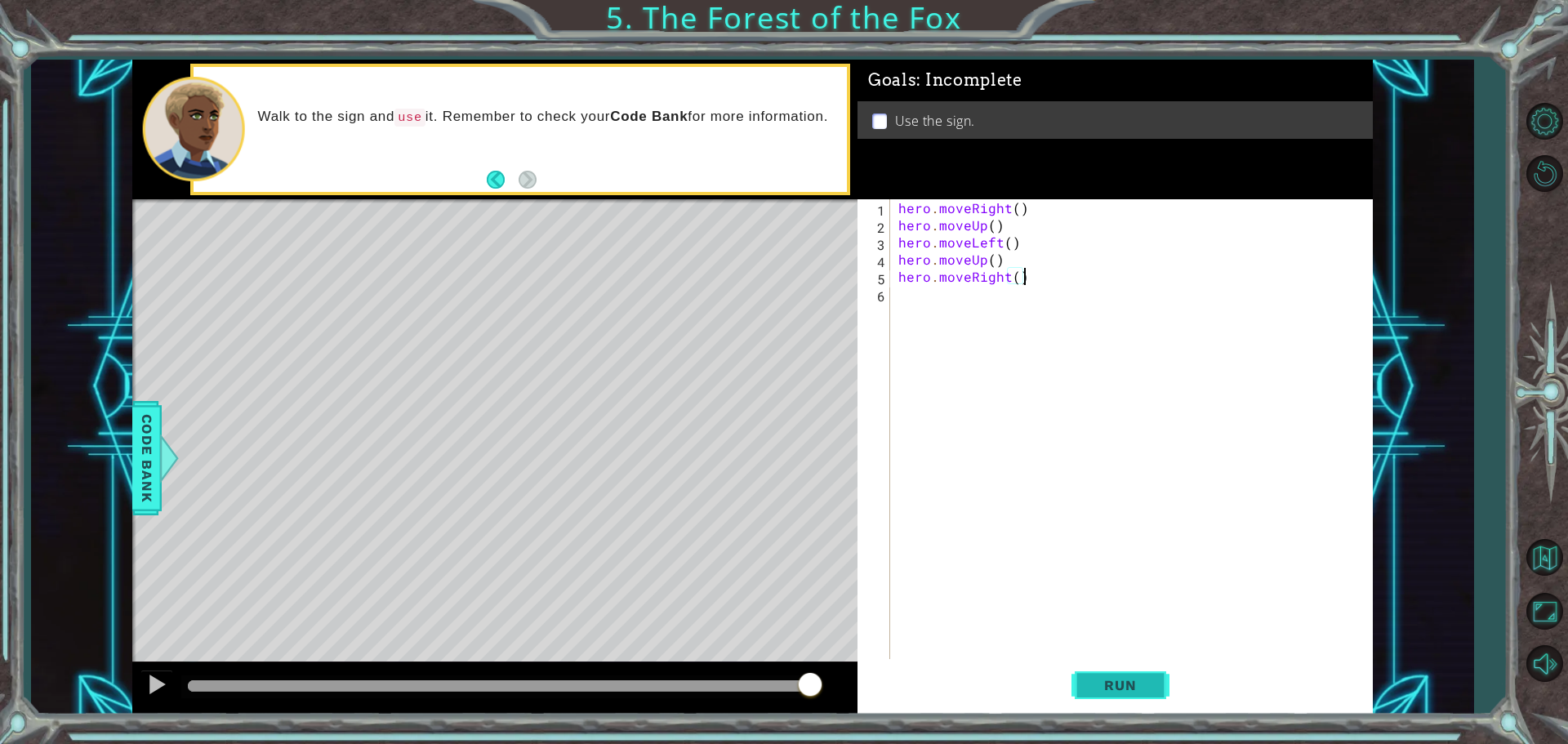
click at [1122, 697] on button "Run" at bounding box center [1121, 685] width 98 height 52
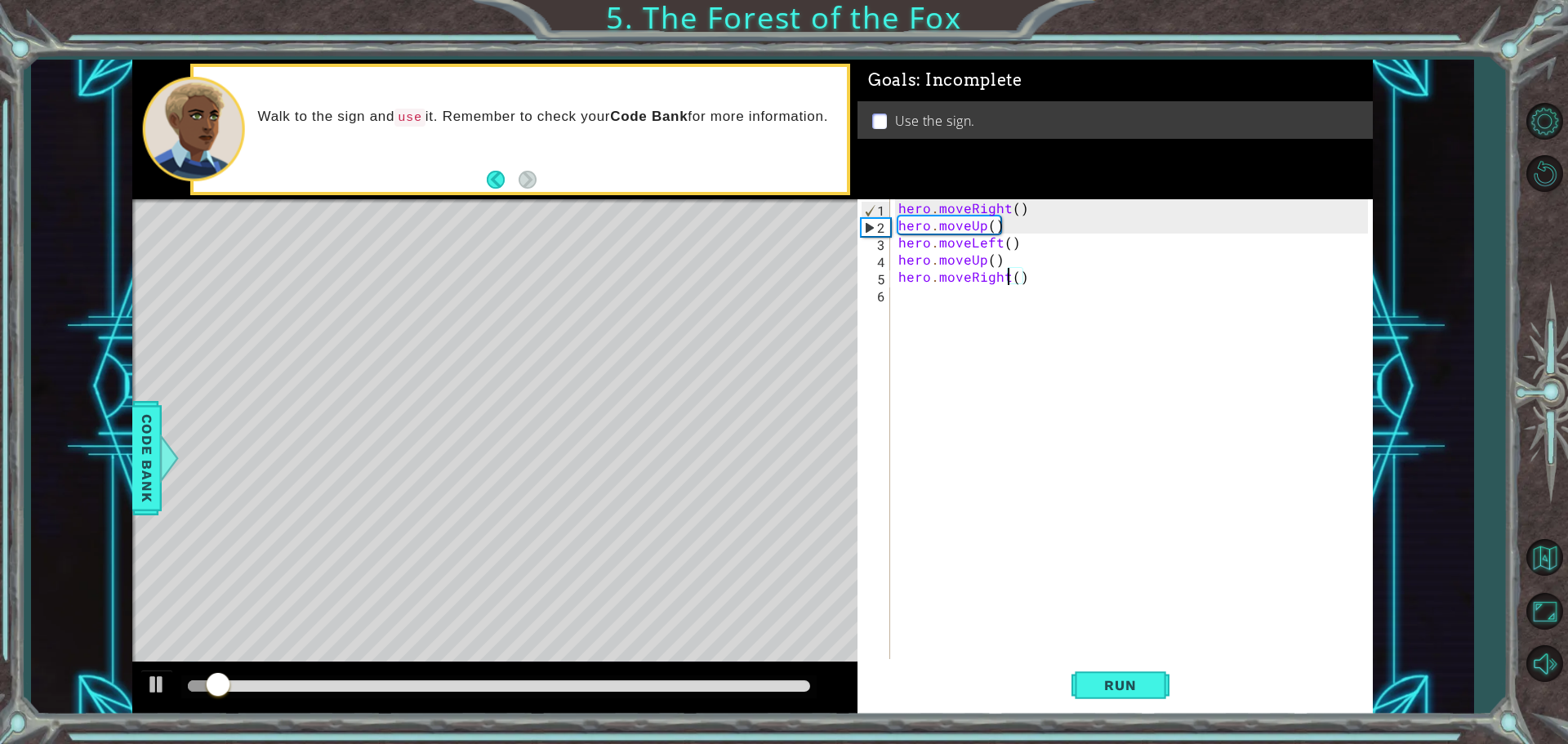
click at [1009, 282] on div "hero . moveRight ( ) hero . moveUp ( ) hero . moveLeft ( ) hero . moveUp ( ) he…" at bounding box center [1135, 447] width 481 height 497
click at [1014, 278] on div "hero . moveRight ( ) hero . moveUp ( ) hero . moveLeft ( ) hero . moveUp ( ) he…" at bounding box center [1135, 447] width 481 height 497
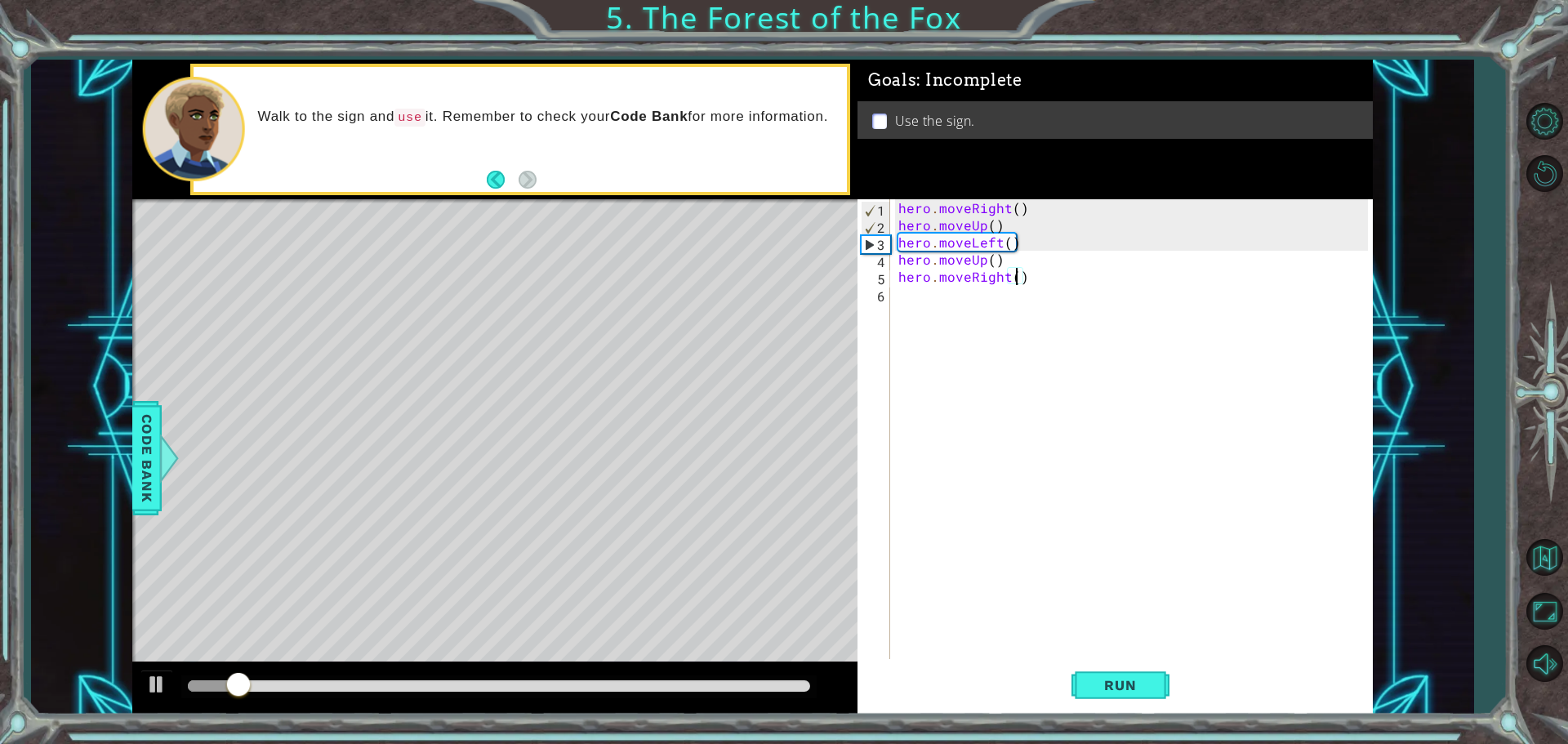
scroll to position [0, 7]
type textarea "hero.moveRight(2)"
drag, startPoint x: 1151, startPoint y: 682, endPoint x: 1140, endPoint y: 682, distance: 11.0
click at [1150, 682] on span "Run" at bounding box center [1119, 686] width 64 height 17
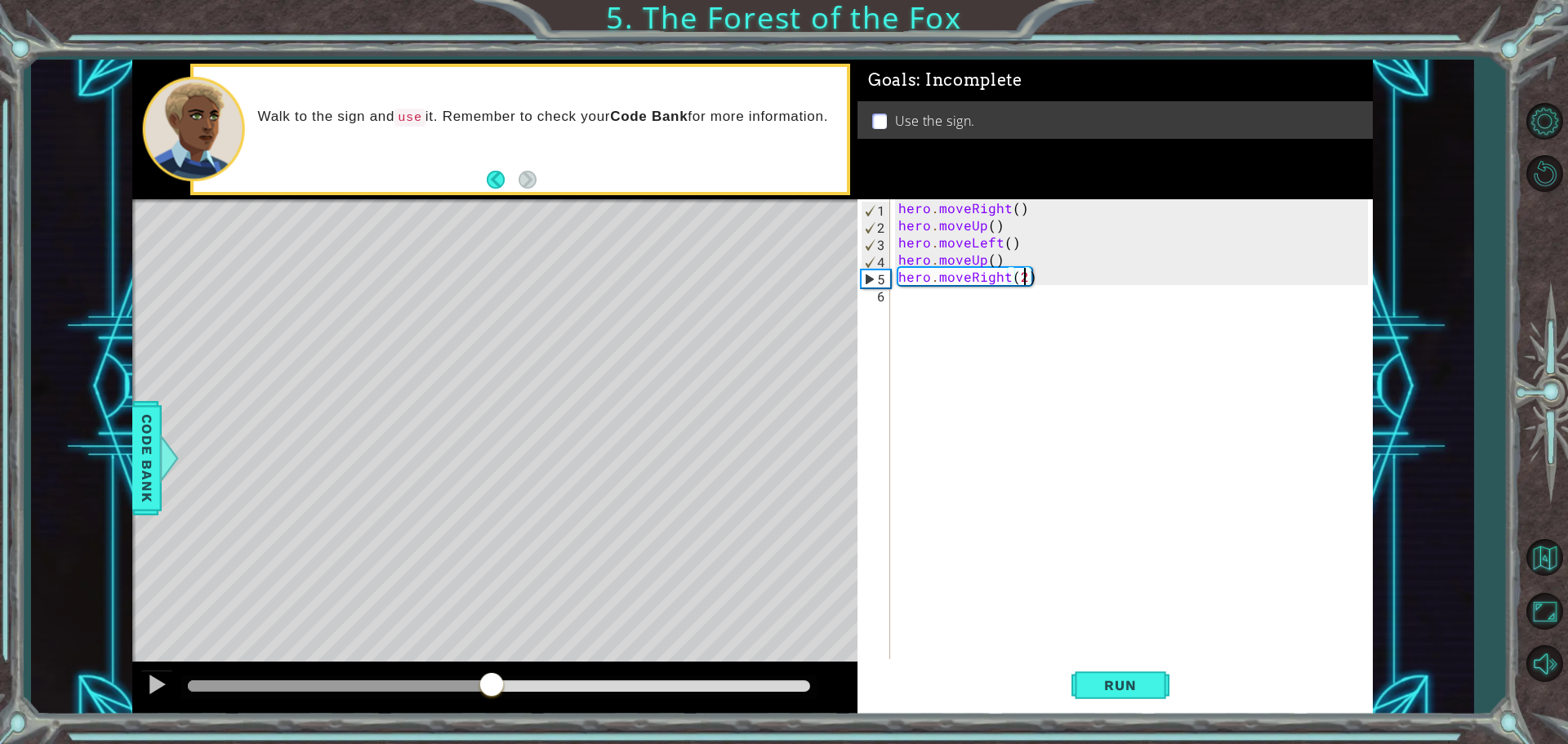
drag, startPoint x: 261, startPoint y: 687, endPoint x: 501, endPoint y: 661, distance: 241.4
click at [506, 668] on div at bounding box center [495, 688] width 725 height 52
drag, startPoint x: 946, startPoint y: 294, endPoint x: 933, endPoint y: 298, distance: 13.6
click at [941, 297] on div "hero . moveRight ( ) hero . moveUp ( ) hero . moveLeft ( ) hero . moveUp ( ) he…" at bounding box center [1135, 447] width 481 height 497
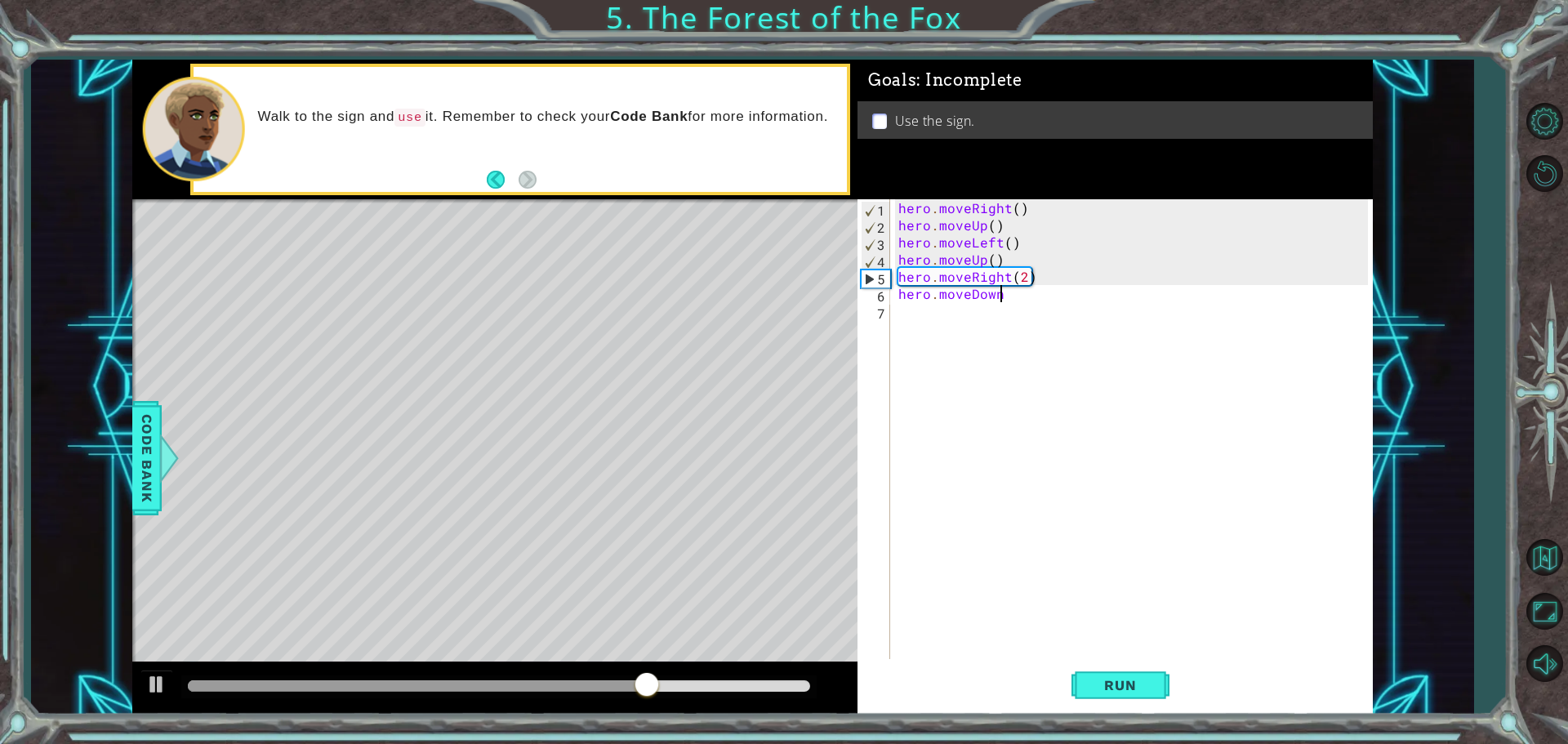
type textarea "hero.moveDown()"
click at [956, 312] on div "hero . moveRight ( ) hero . moveUp ( ) hero . moveLeft ( ) hero . moveUp ( ) he…" at bounding box center [1135, 447] width 481 height 497
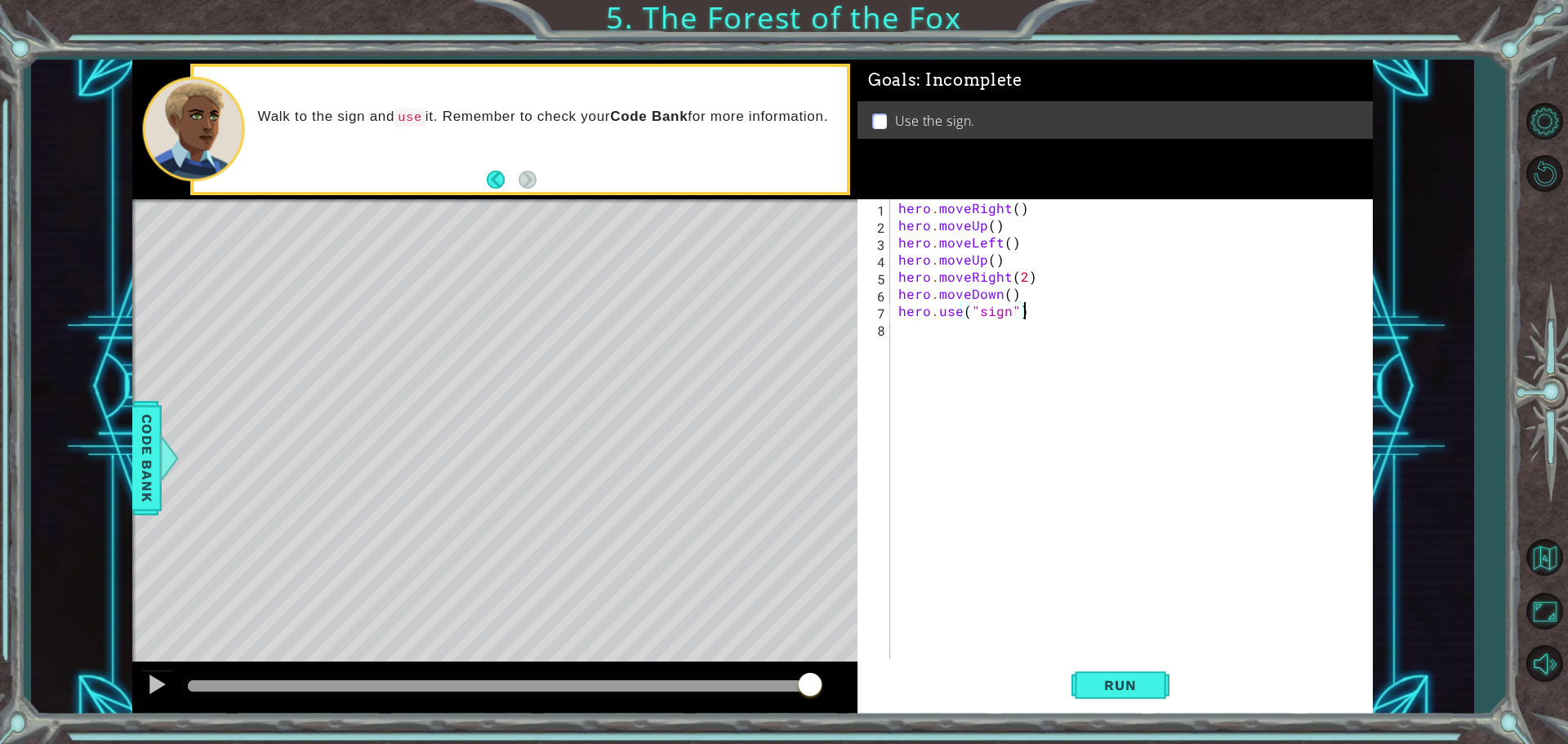
drag, startPoint x: 965, startPoint y: 313, endPoint x: 1024, endPoint y: 522, distance: 217.2
click at [971, 322] on div "hero . moveRight ( ) hero . moveUp ( ) hero . moveLeft ( ) hero . moveUp ( ) he…" at bounding box center [1135, 447] width 481 height 497
type textarea "hero.use("sign")"
click at [1116, 685] on span "Run" at bounding box center [1119, 686] width 64 height 17
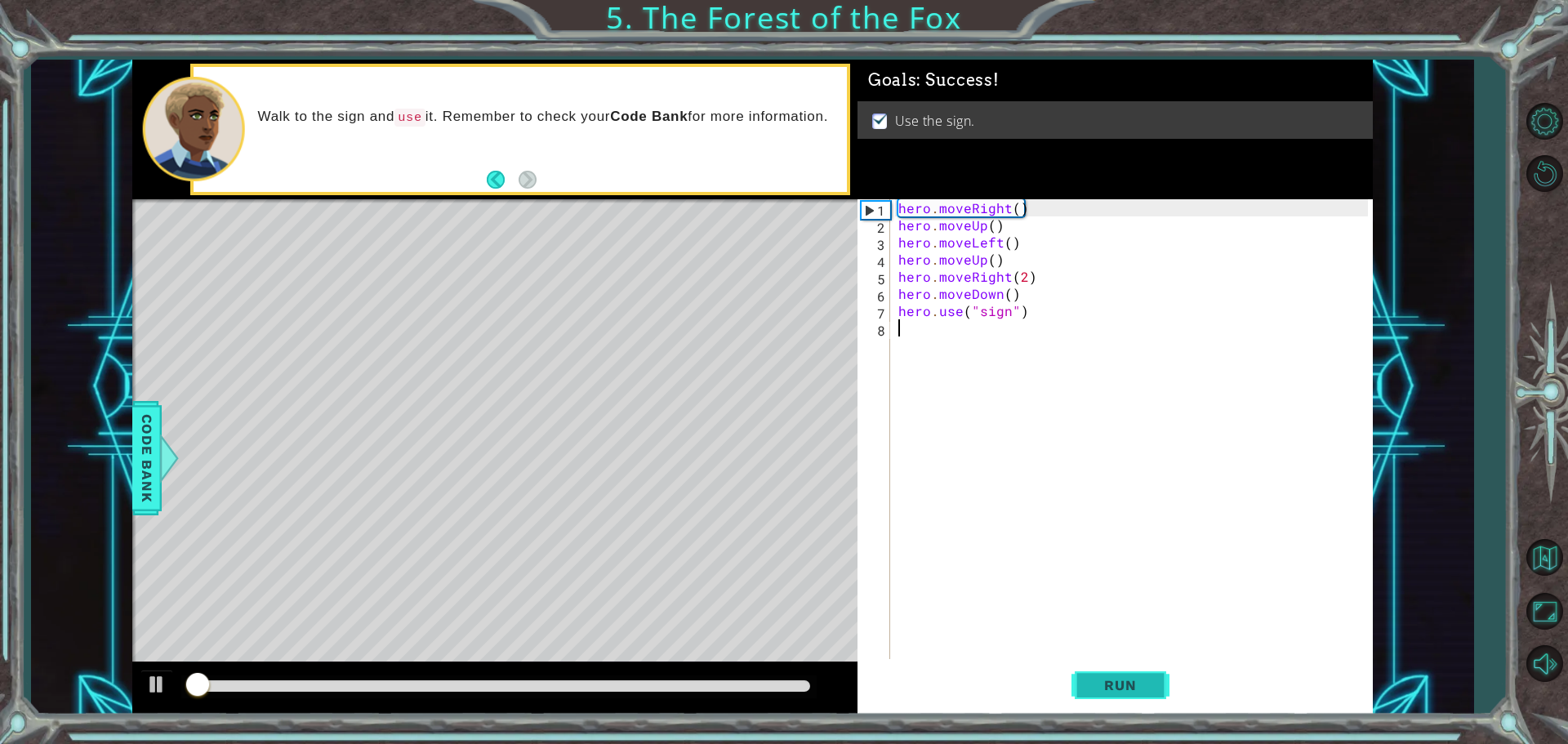
scroll to position [0, 0]
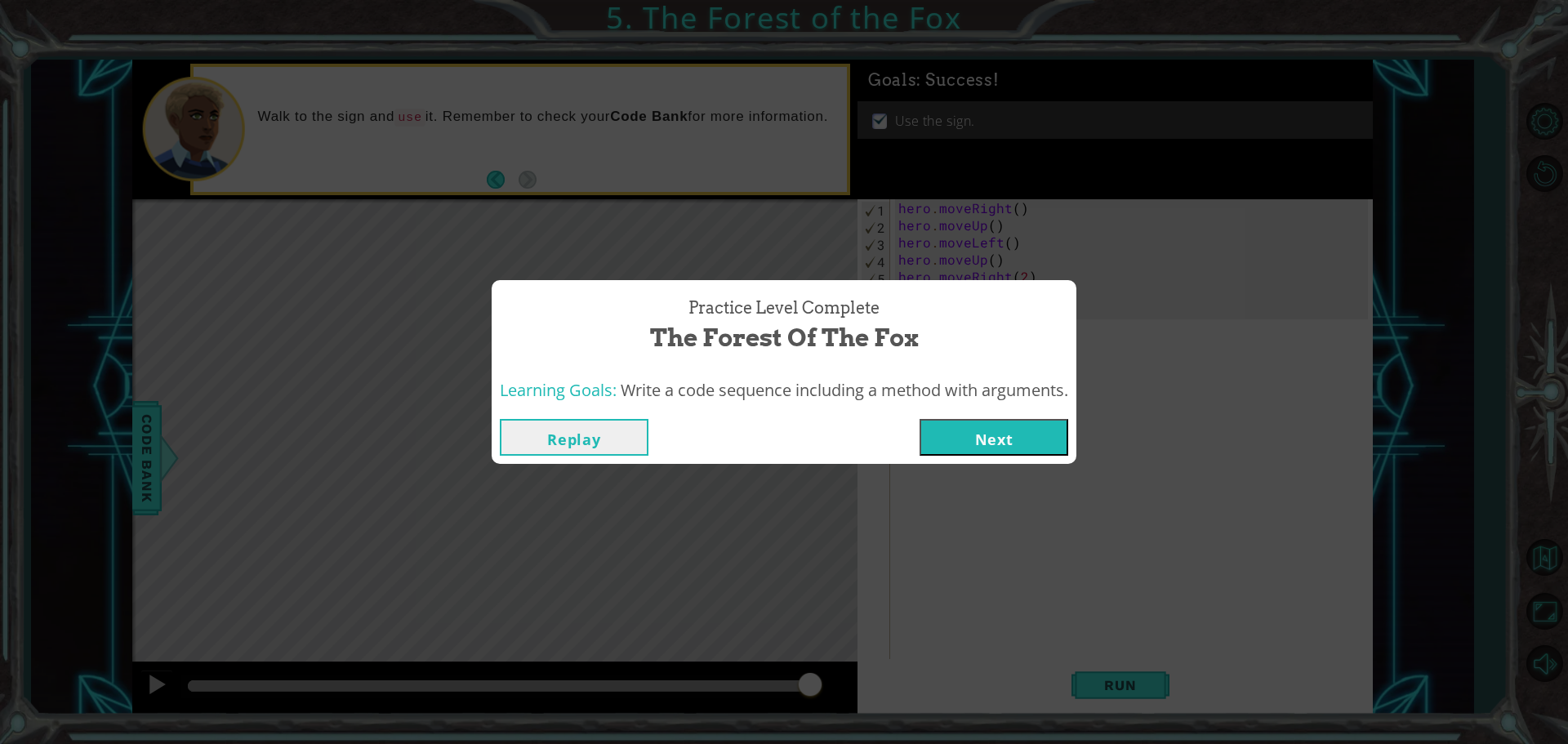
drag, startPoint x: 347, startPoint y: 687, endPoint x: 878, endPoint y: 658, distance: 531.8
click at [878, 658] on body "1 ההההההההההההההההההההההההההההההההההההההההההההההההההההההההההההההההההההההההההההה…" at bounding box center [784, 372] width 1568 height 744
click at [963, 431] on button "Next" at bounding box center [994, 437] width 148 height 37
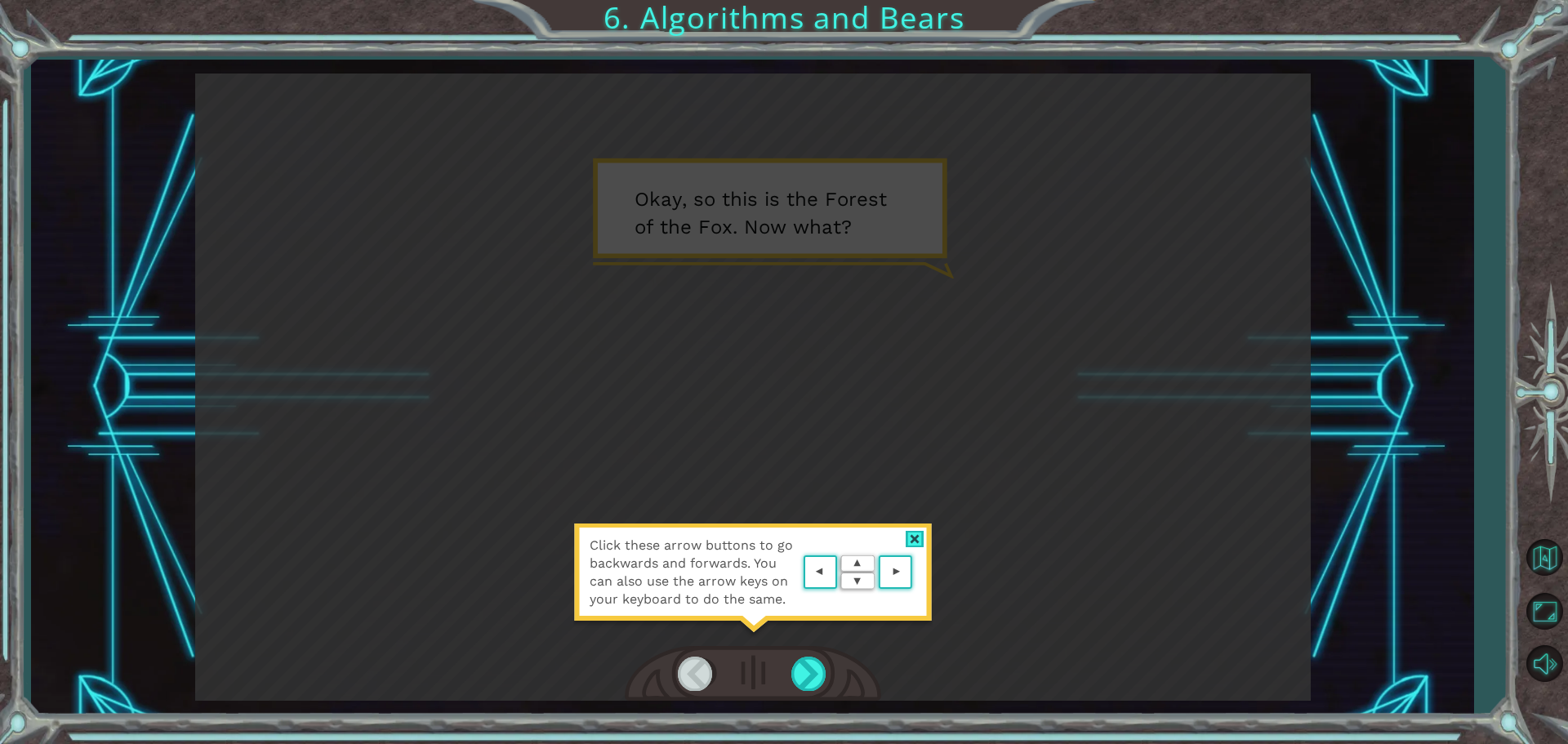
click at [916, 542] on div at bounding box center [915, 539] width 19 height 17
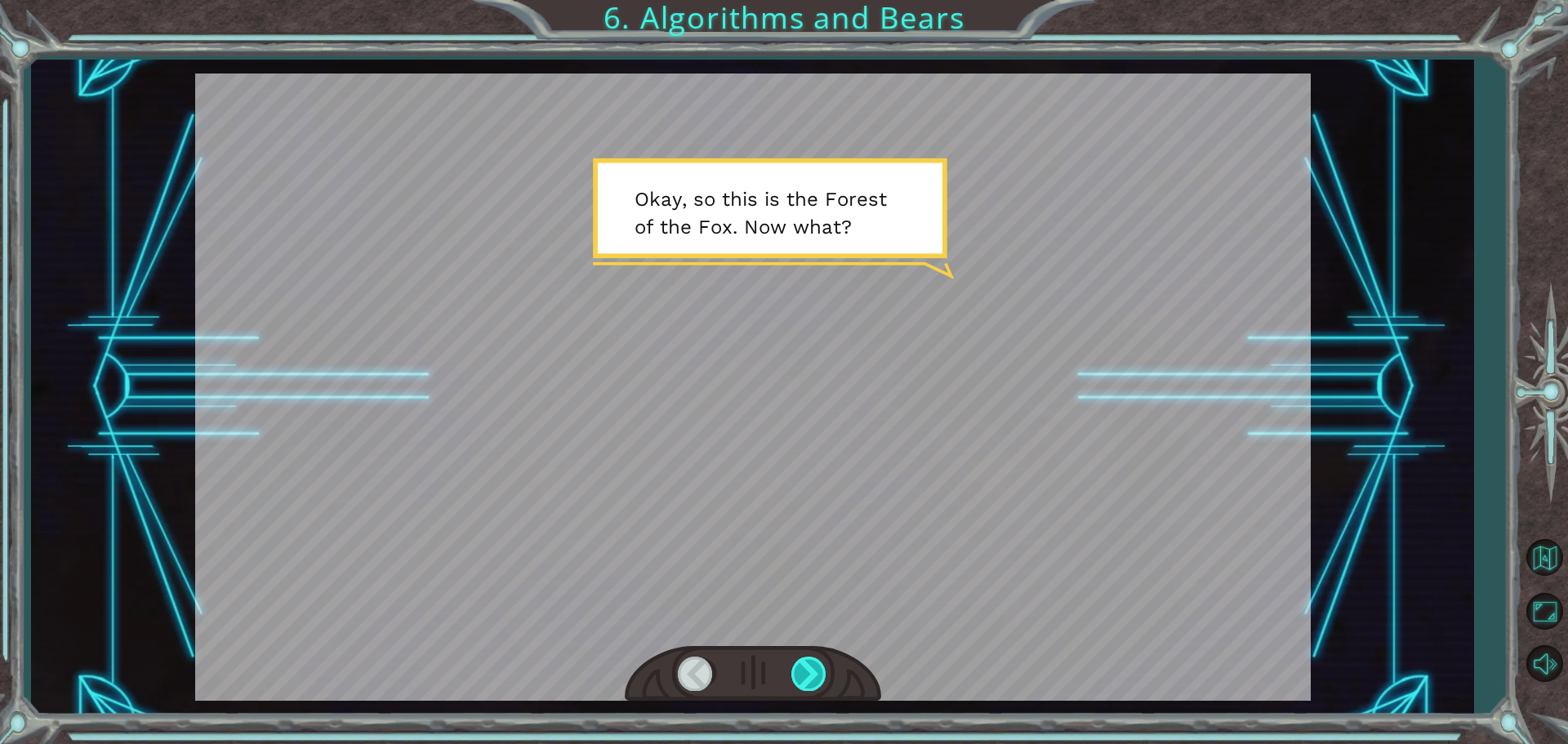
click at [799, 661] on div at bounding box center [810, 673] width 37 height 33
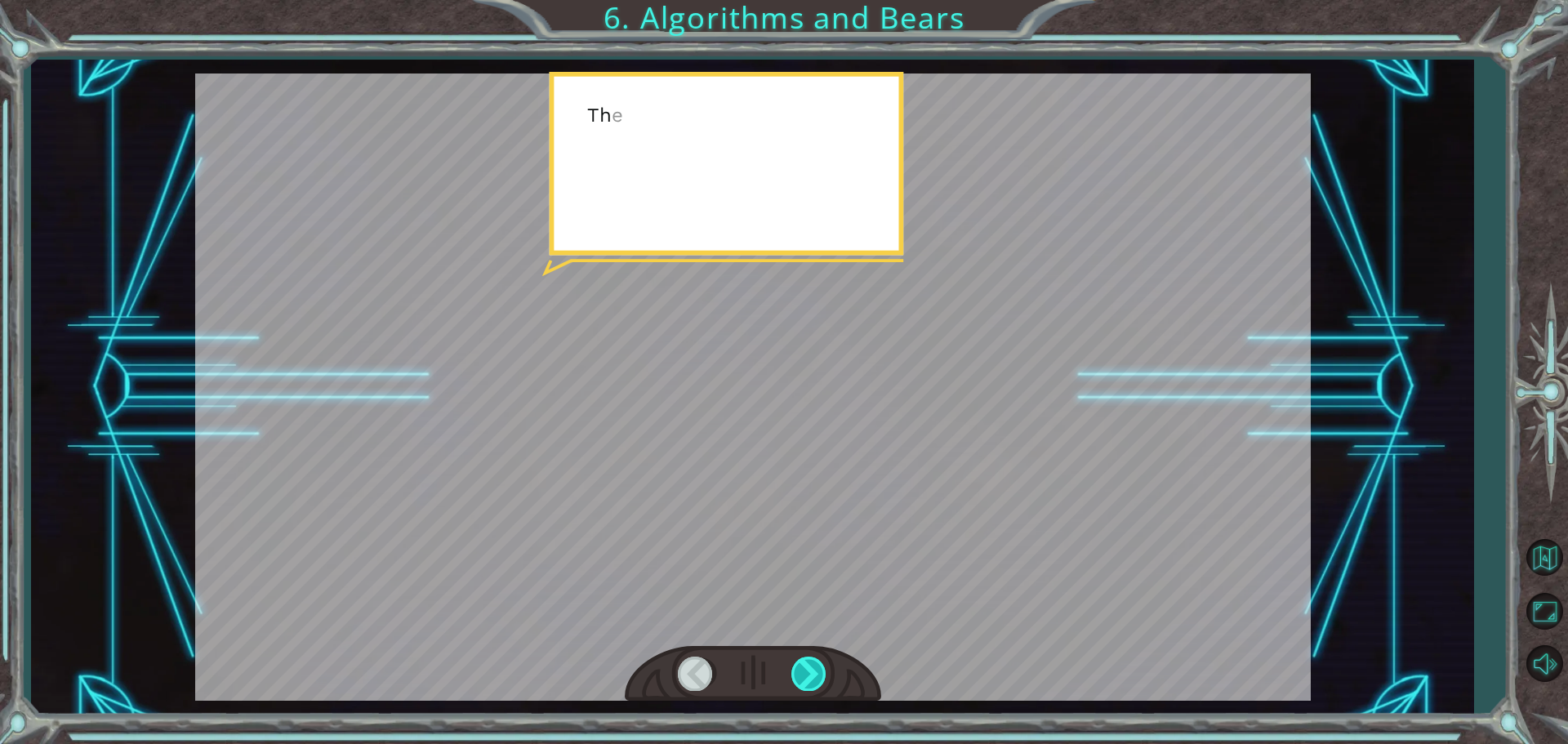
click at [806, 664] on div at bounding box center [810, 673] width 37 height 33
click at [811, 666] on div at bounding box center [810, 673] width 37 height 33
click at [813, 666] on div at bounding box center [810, 673] width 37 height 33
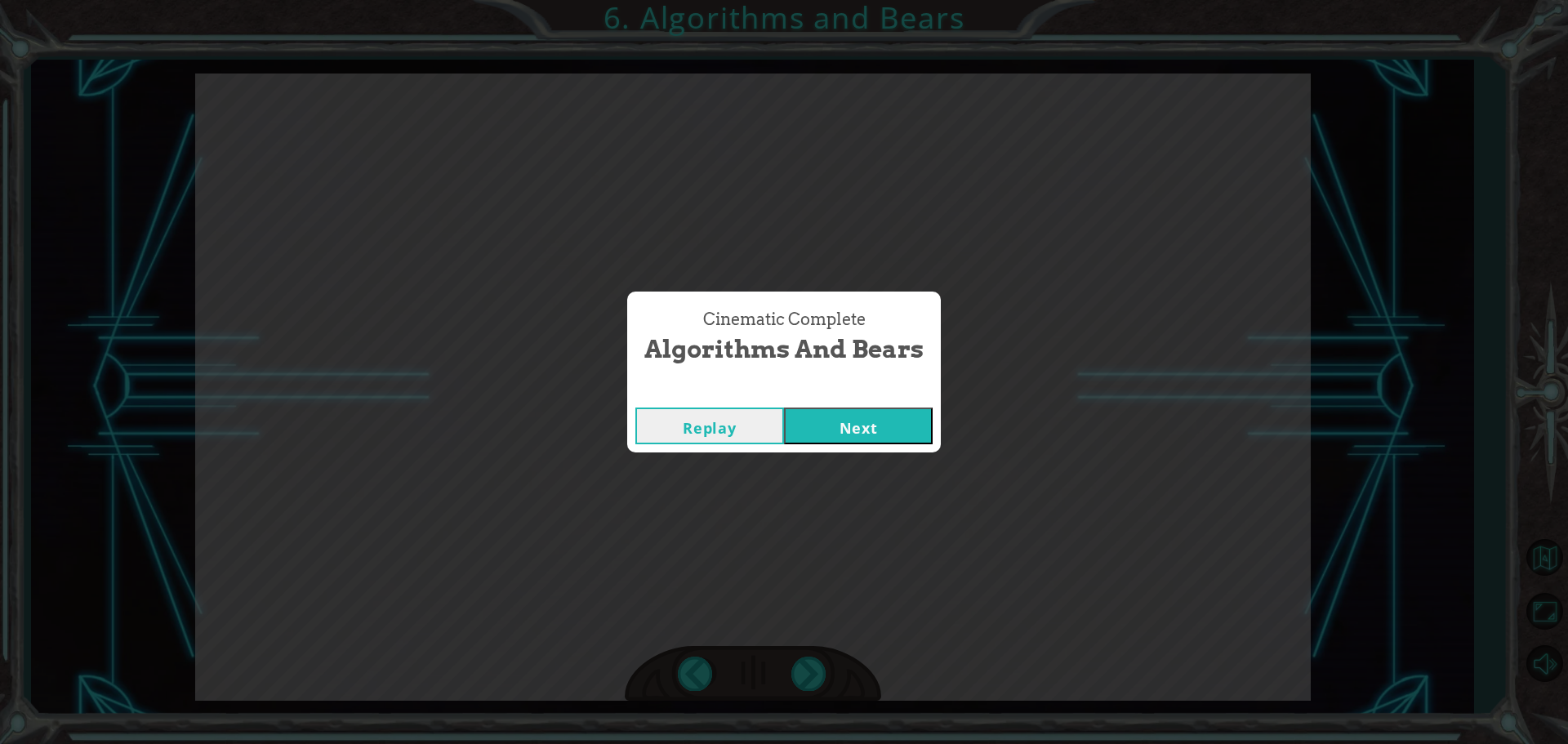
drag, startPoint x: 907, startPoint y: 459, endPoint x: 898, endPoint y: 452, distance: 11.4
click at [905, 459] on div "Cinematic Complete Algorithms and Bears Replay Next" at bounding box center [784, 372] width 1568 height 744
click at [882, 434] on button "Next" at bounding box center [858, 426] width 148 height 37
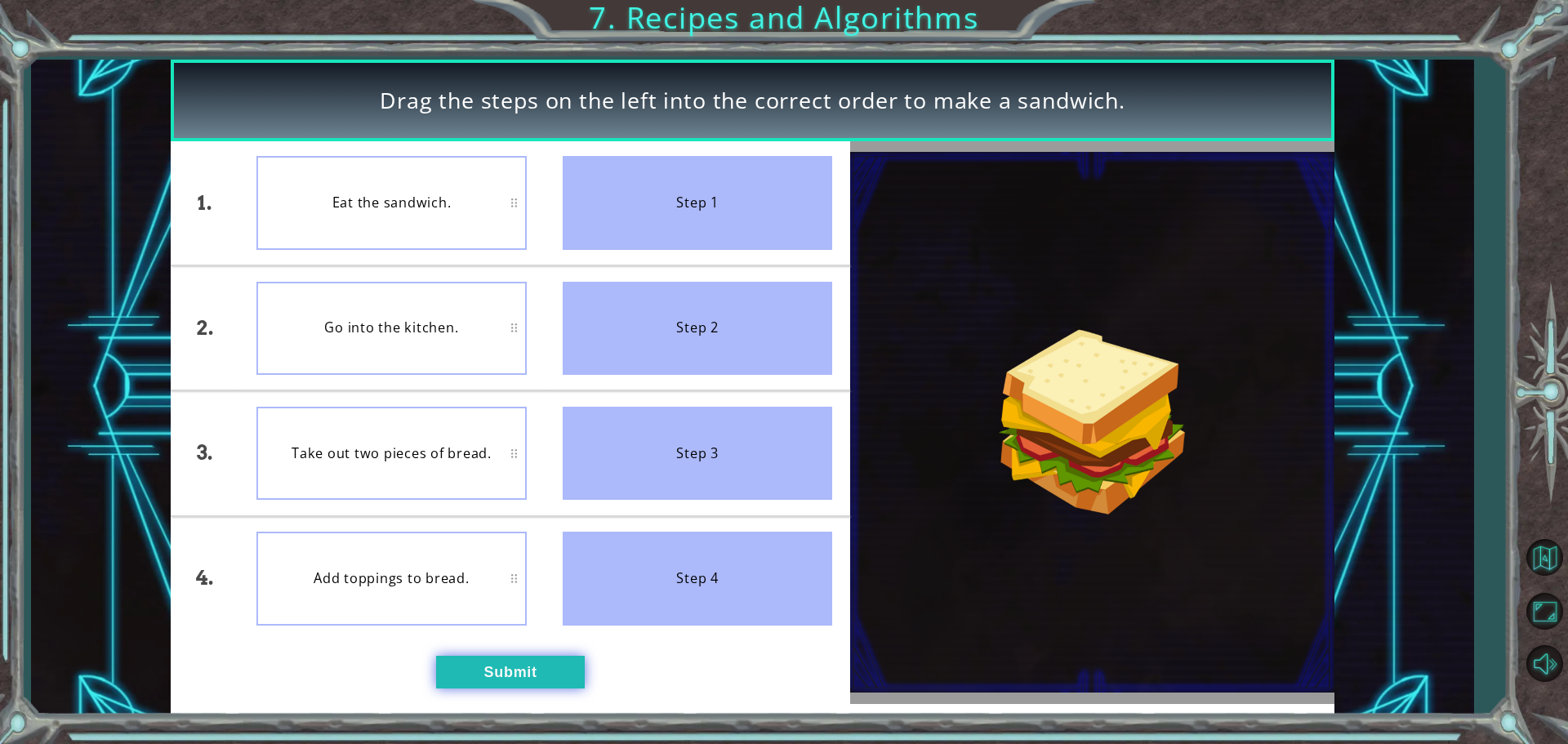
click at [476, 659] on button "Submit" at bounding box center [510, 672] width 148 height 32
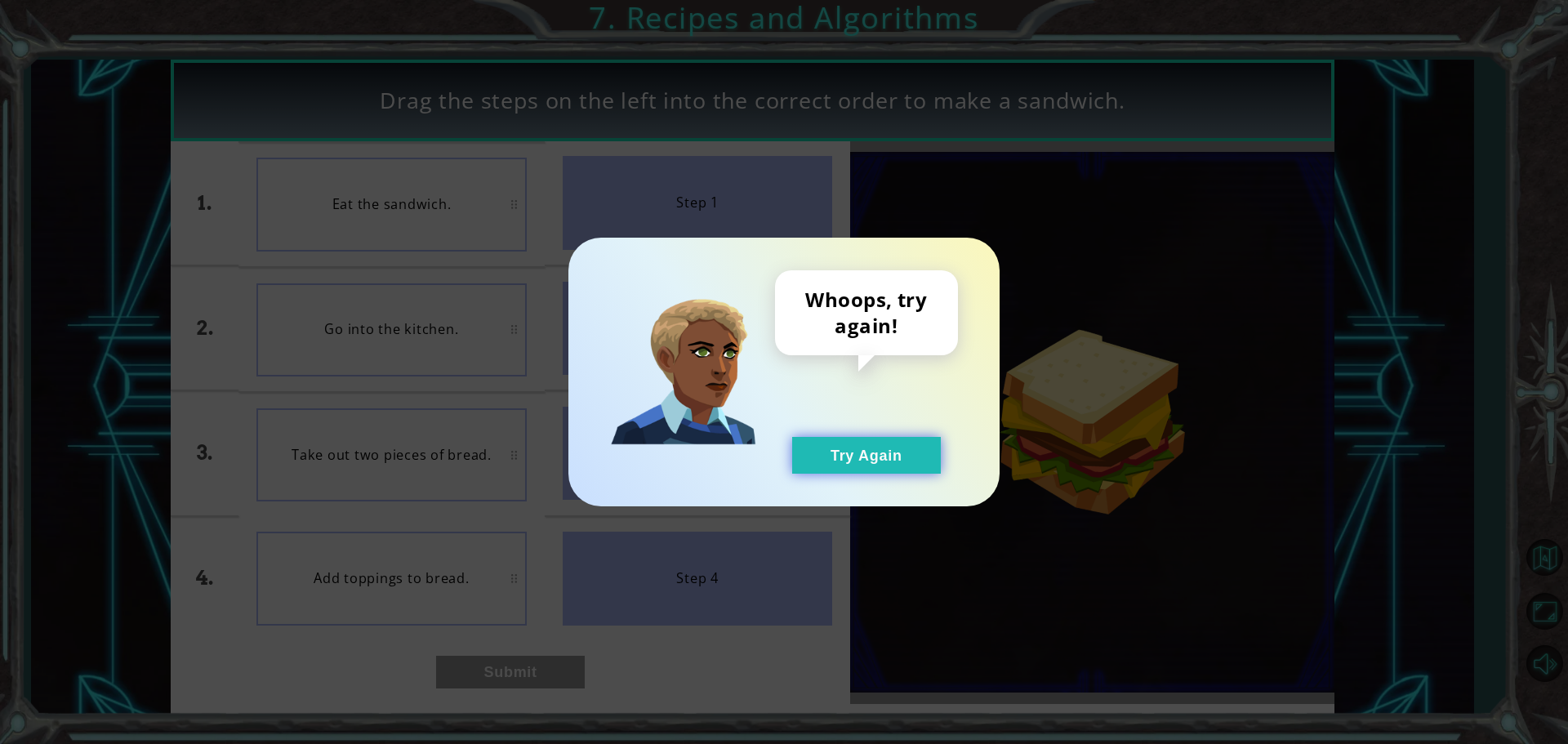
click at [812, 452] on button "Try Again" at bounding box center [866, 455] width 148 height 37
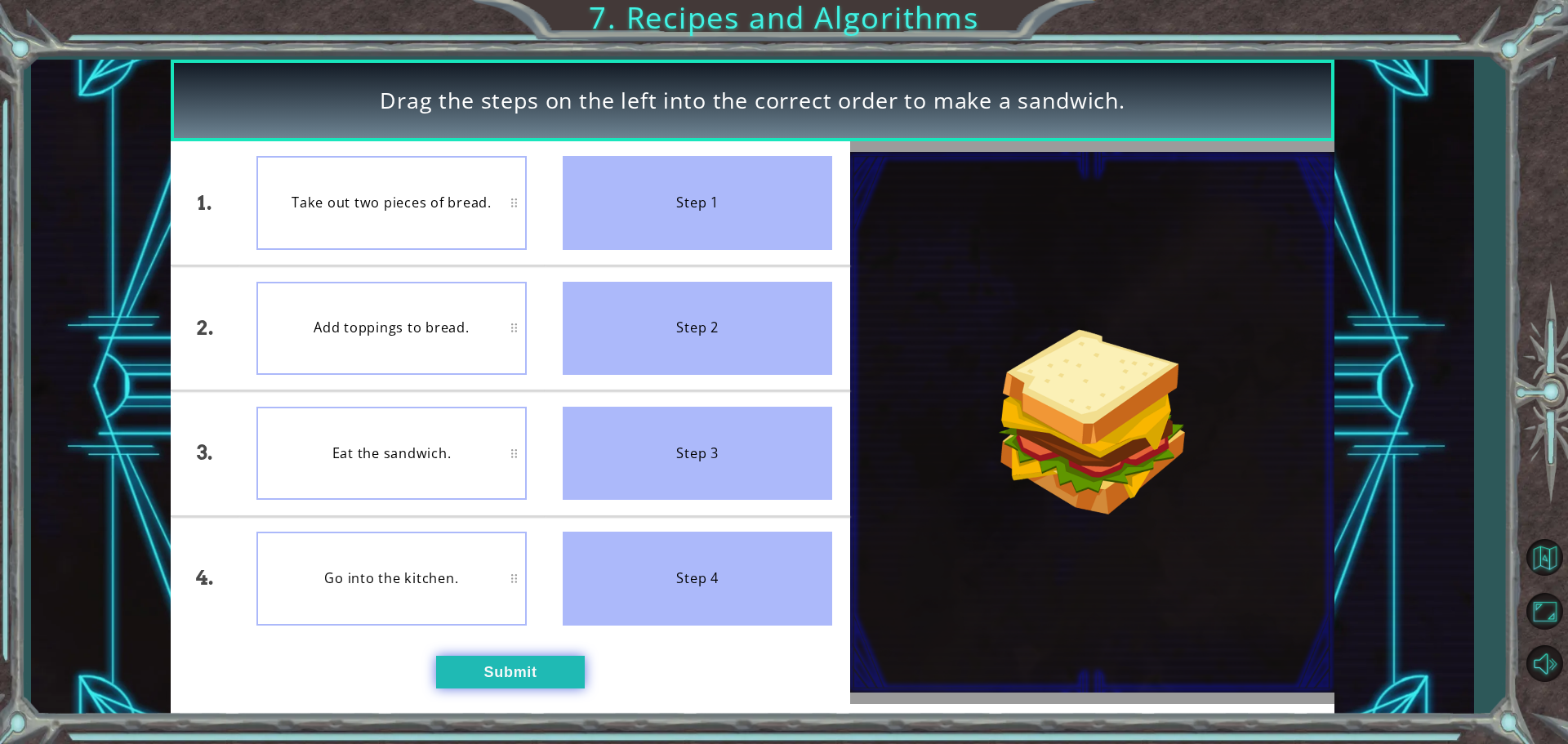
click at [523, 678] on button "Submit" at bounding box center [510, 672] width 148 height 32
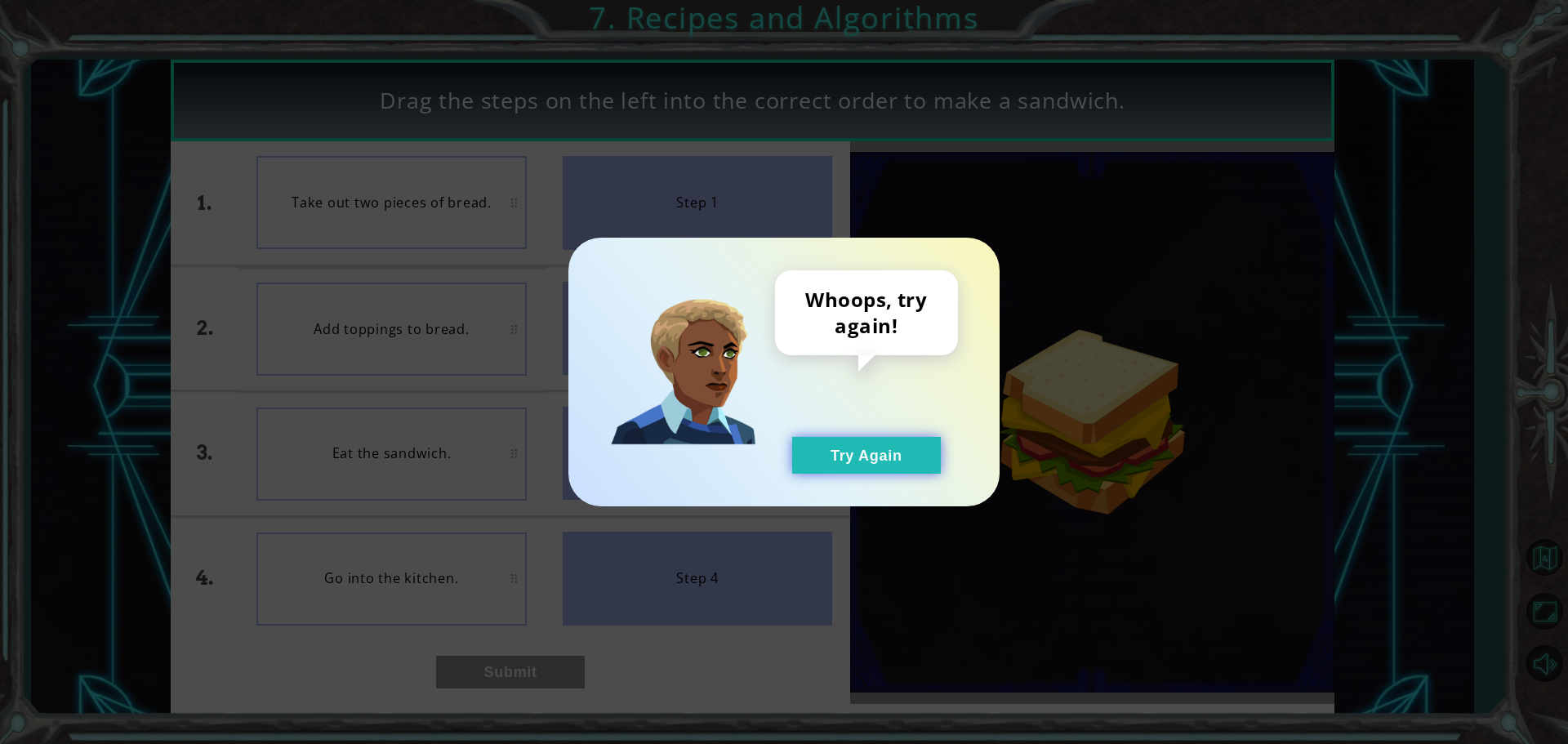
click at [838, 438] on div "Whoops, try again! Try Again" at bounding box center [866, 372] width 183 height 203
click at [795, 472] on button "Try Again" at bounding box center [866, 455] width 148 height 37
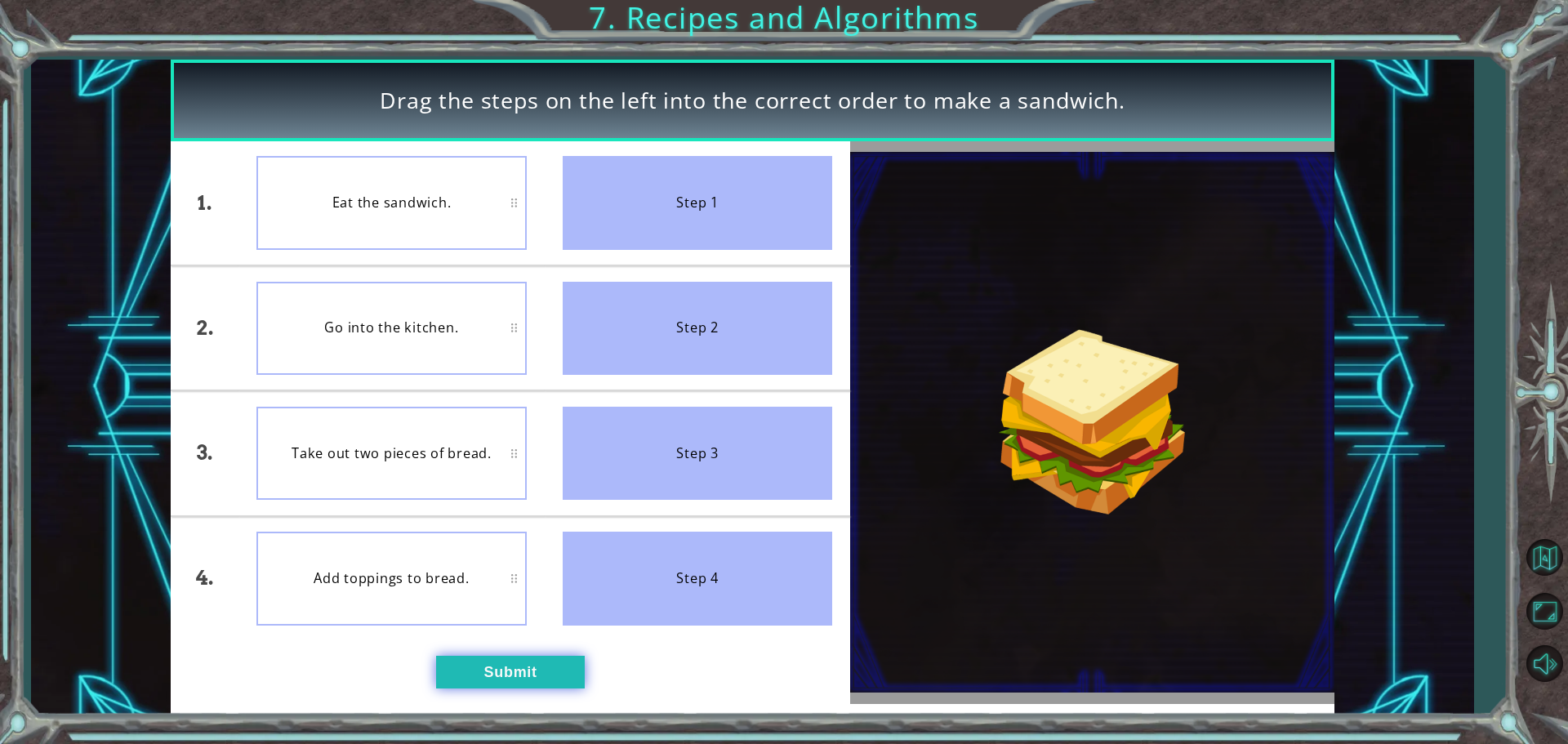
click at [503, 665] on button "Submit" at bounding box center [510, 672] width 148 height 32
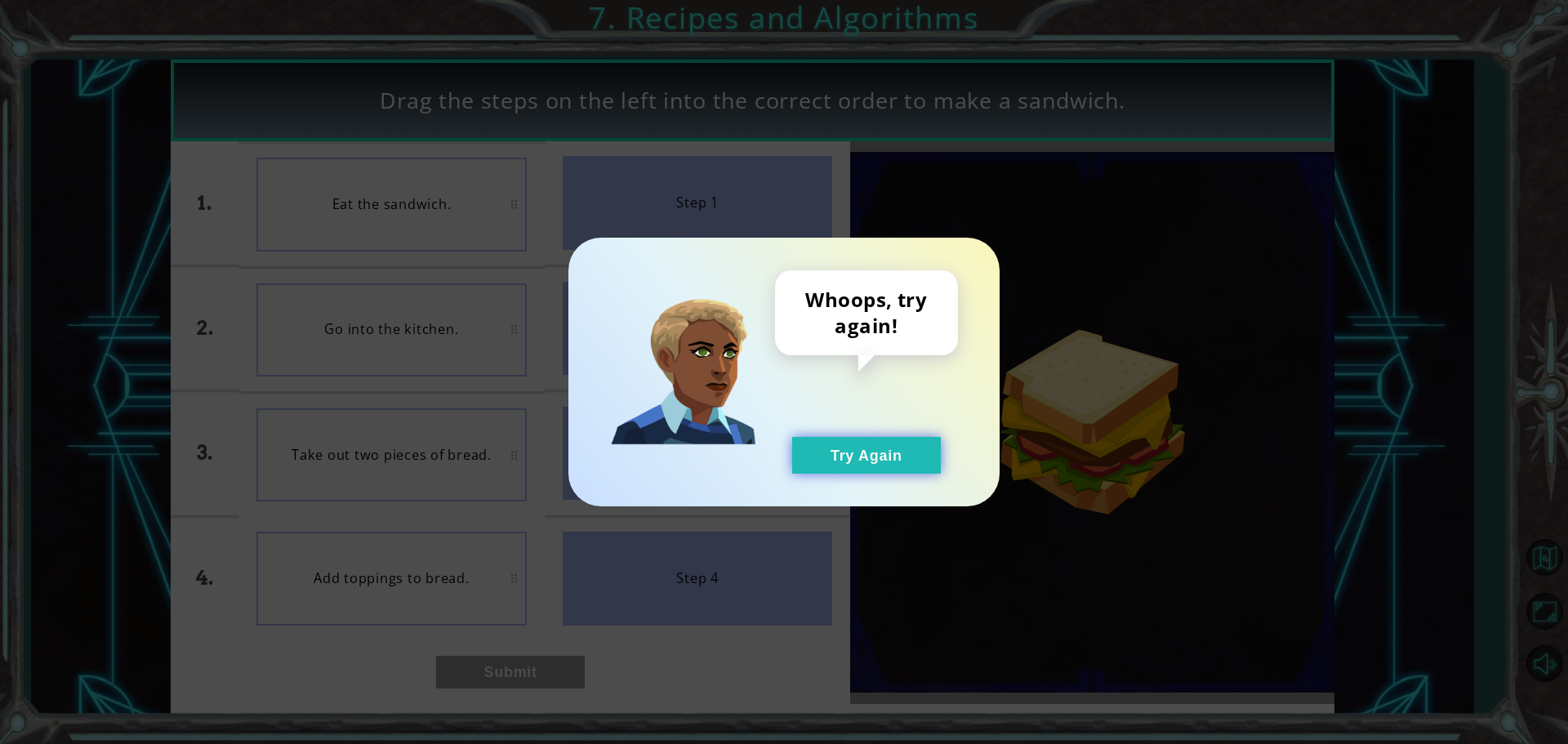
click at [881, 453] on button "Try Again" at bounding box center [866, 455] width 148 height 37
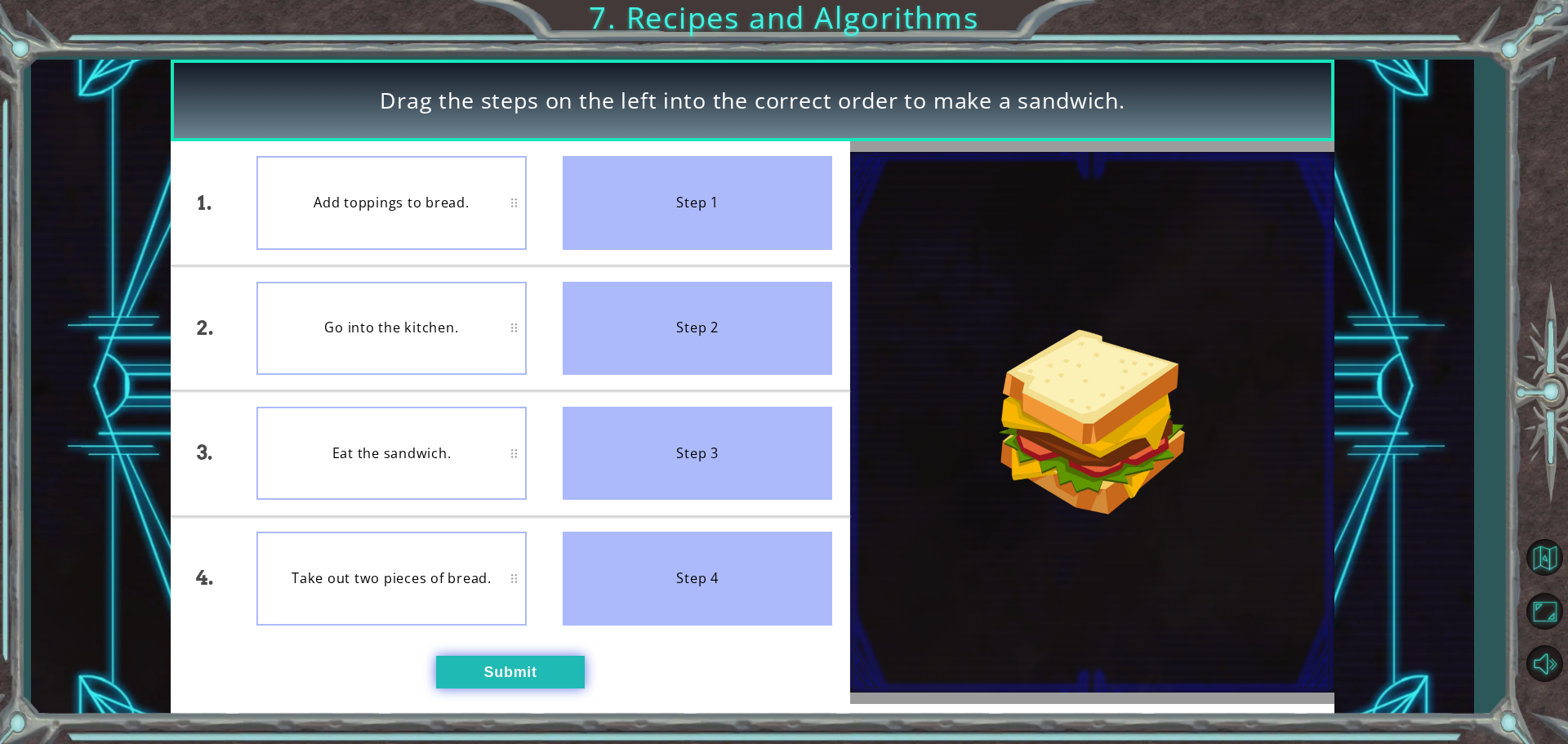
click at [517, 683] on button "Submit" at bounding box center [510, 672] width 148 height 32
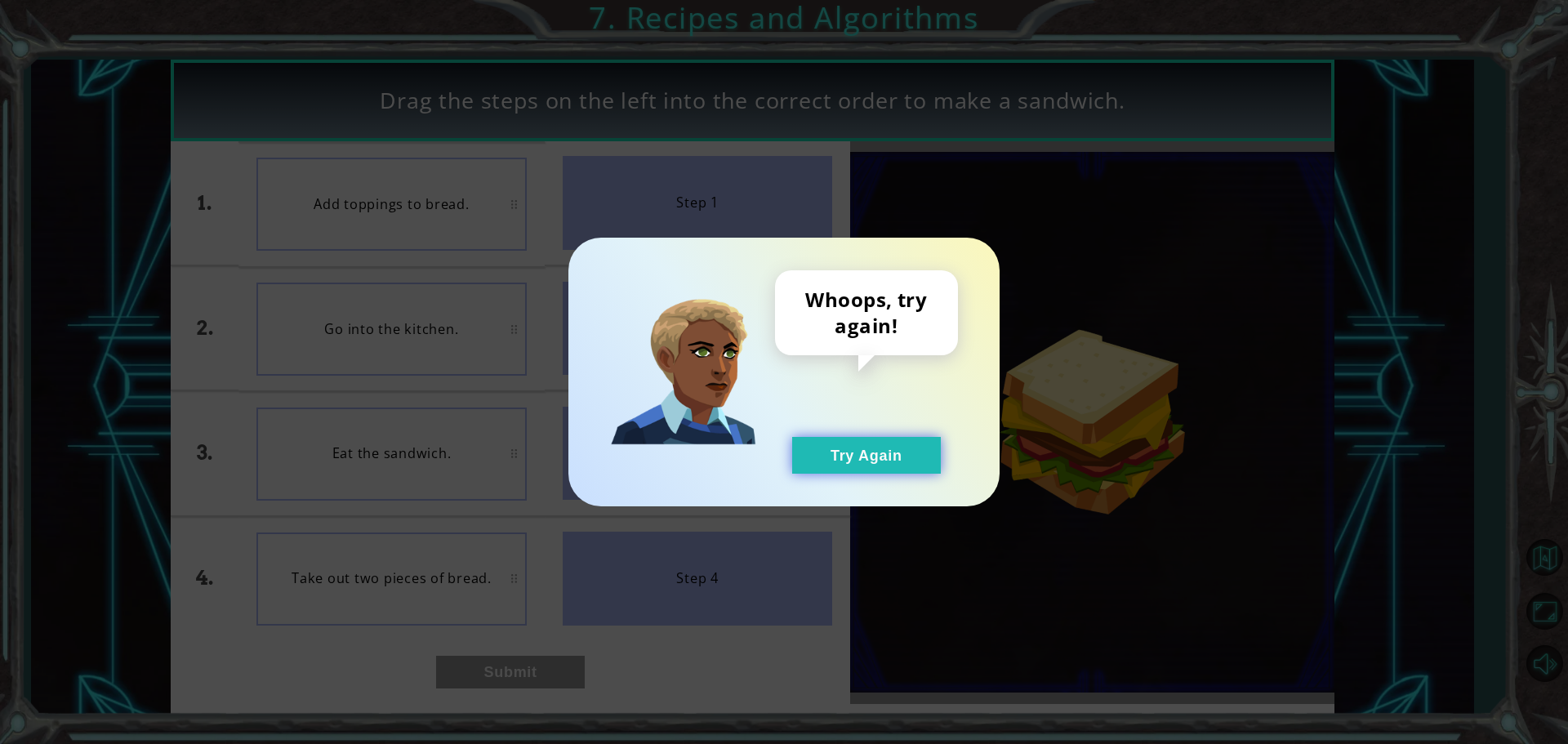
click at [842, 443] on button "Try Again" at bounding box center [866, 455] width 148 height 37
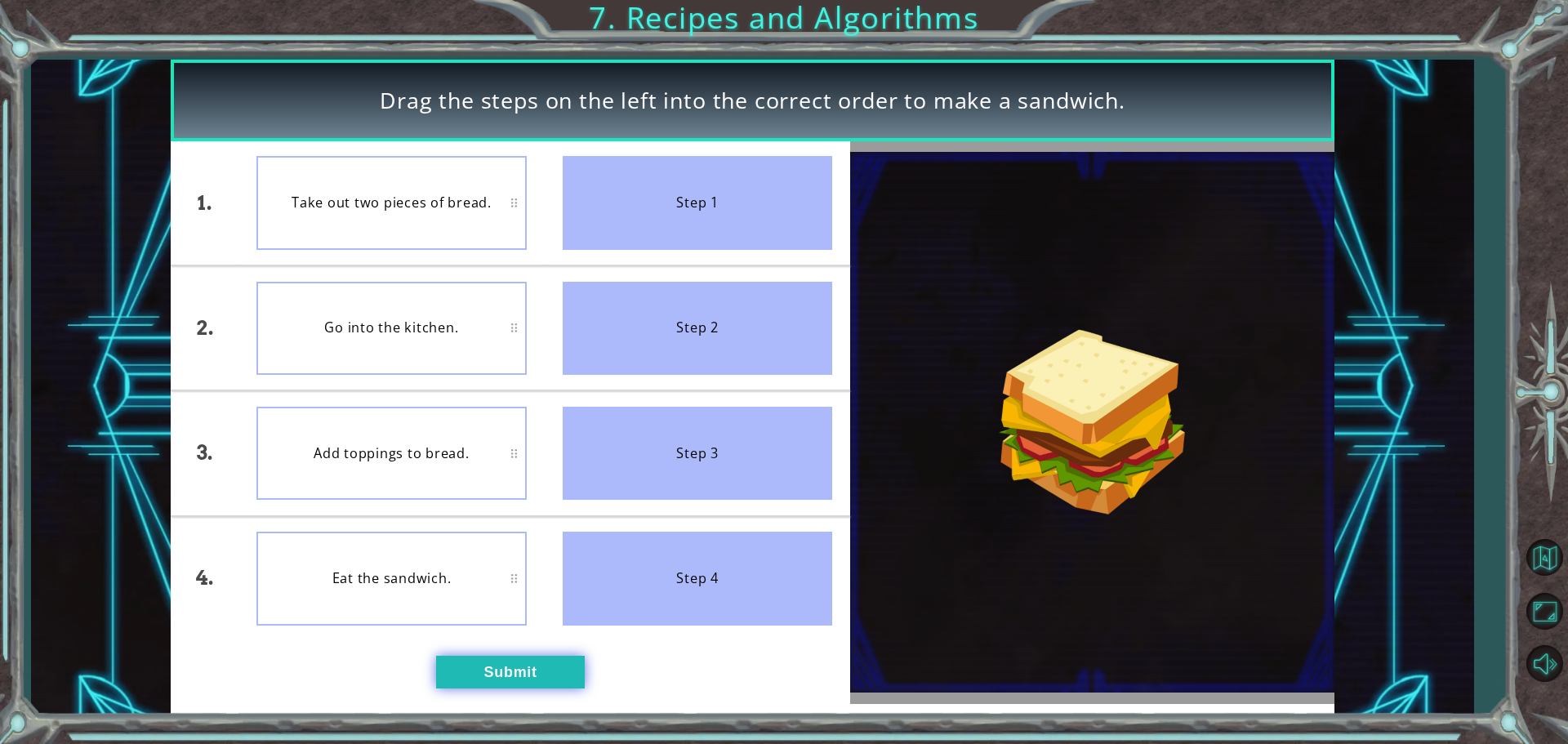
click at [479, 676] on button "Submit" at bounding box center [510, 672] width 148 height 32
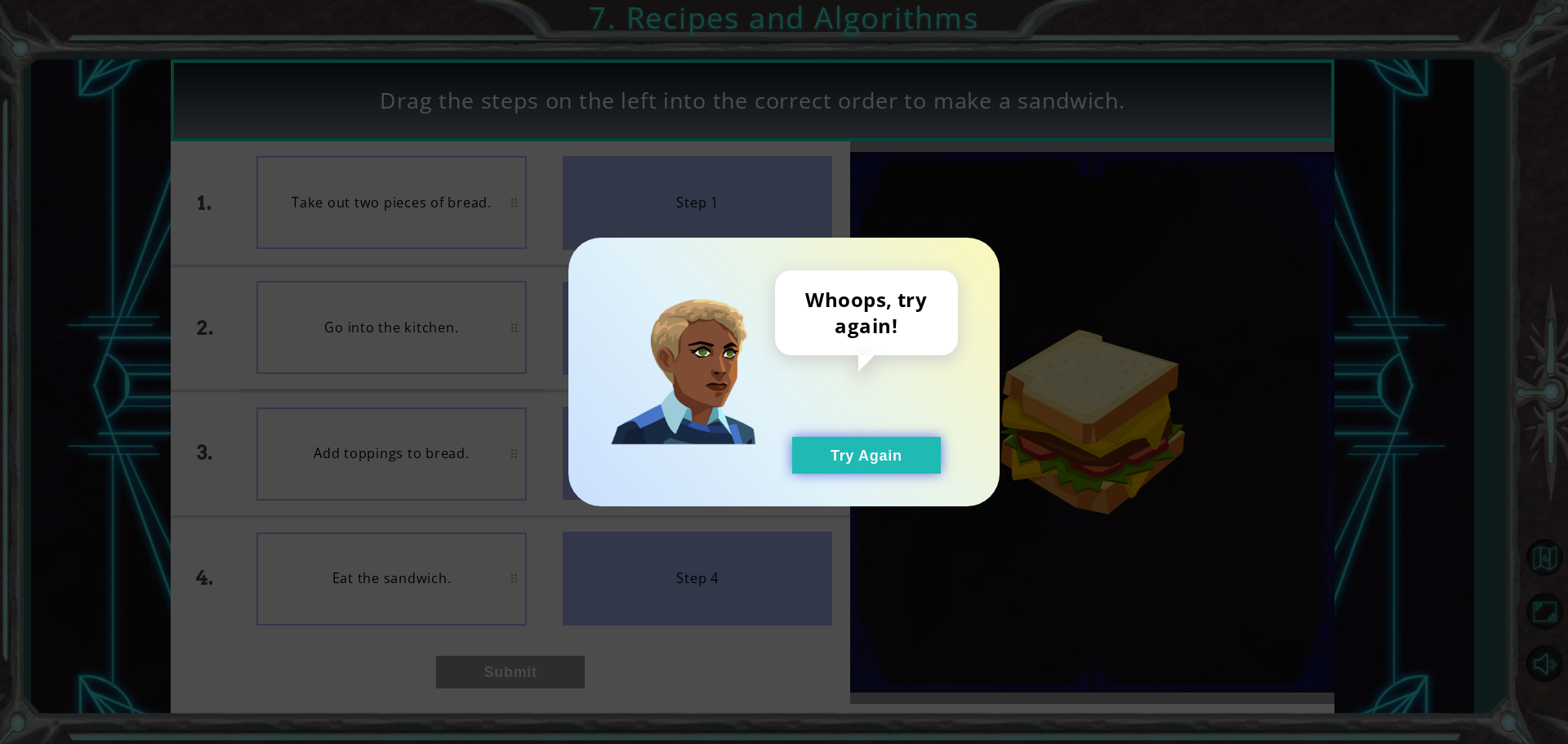
click at [863, 446] on button "Try Again" at bounding box center [866, 455] width 148 height 37
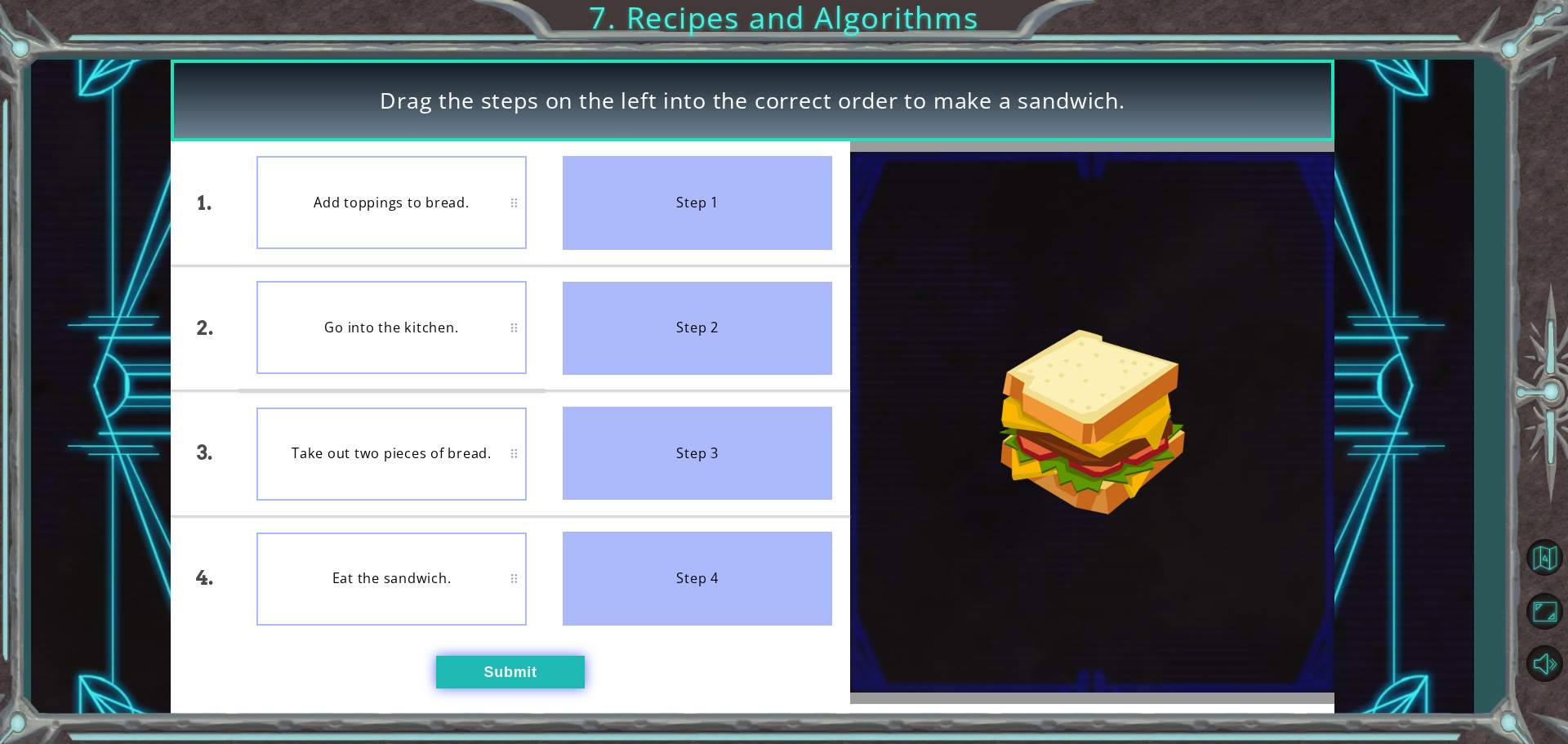
click at [518, 668] on button "Submit" at bounding box center [510, 672] width 148 height 32
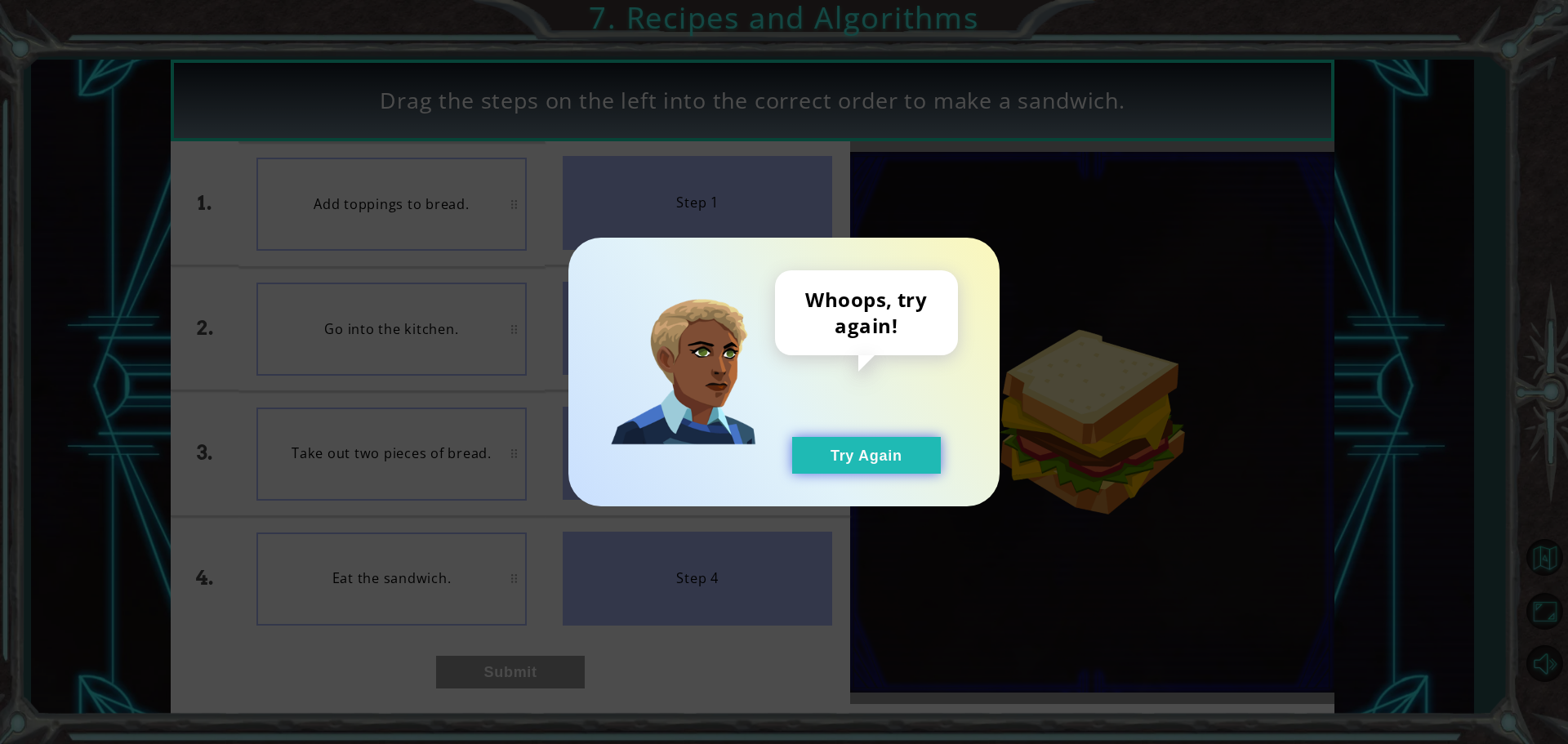
click at [880, 466] on button "Try Again" at bounding box center [866, 455] width 148 height 37
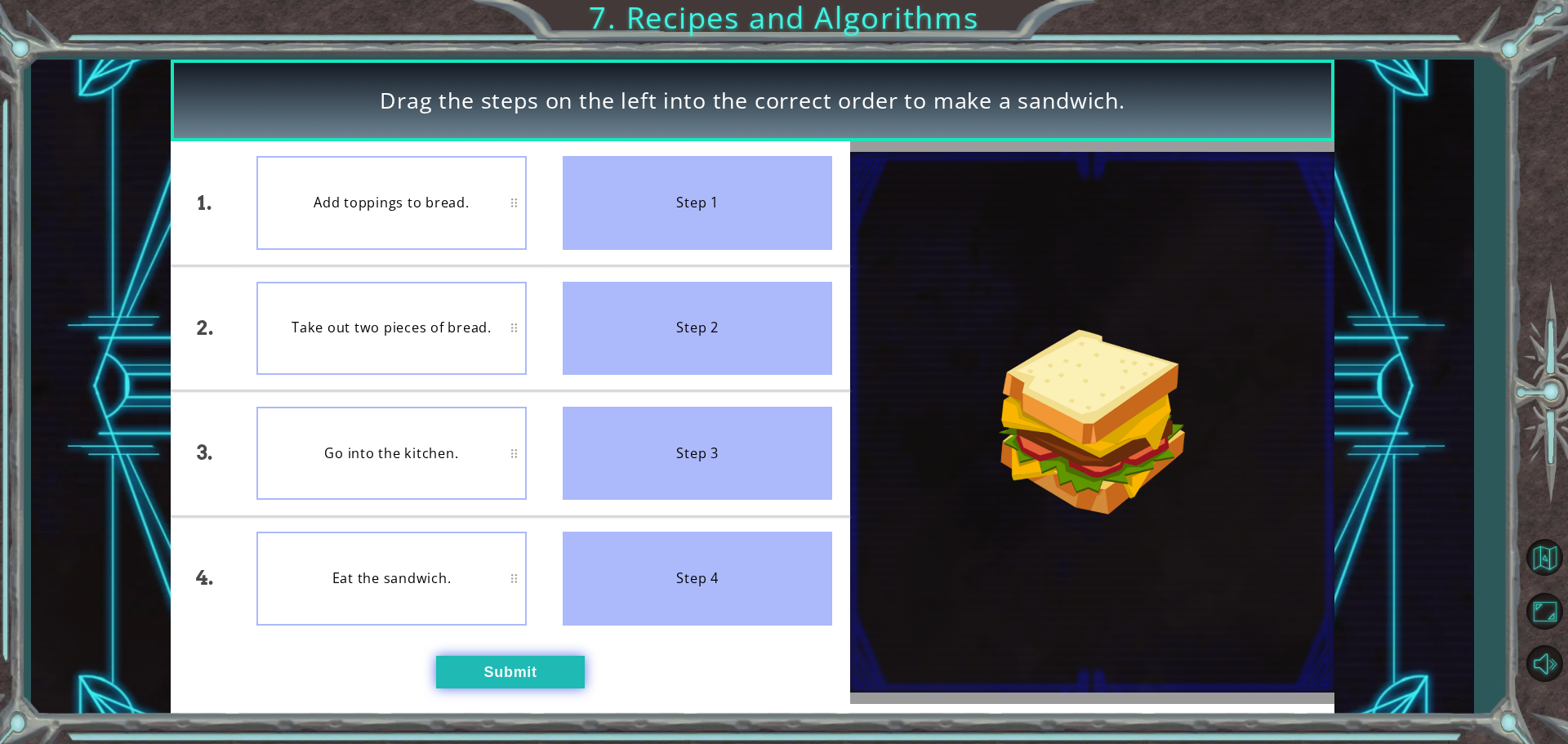
click at [467, 668] on button "Submit" at bounding box center [510, 672] width 148 height 32
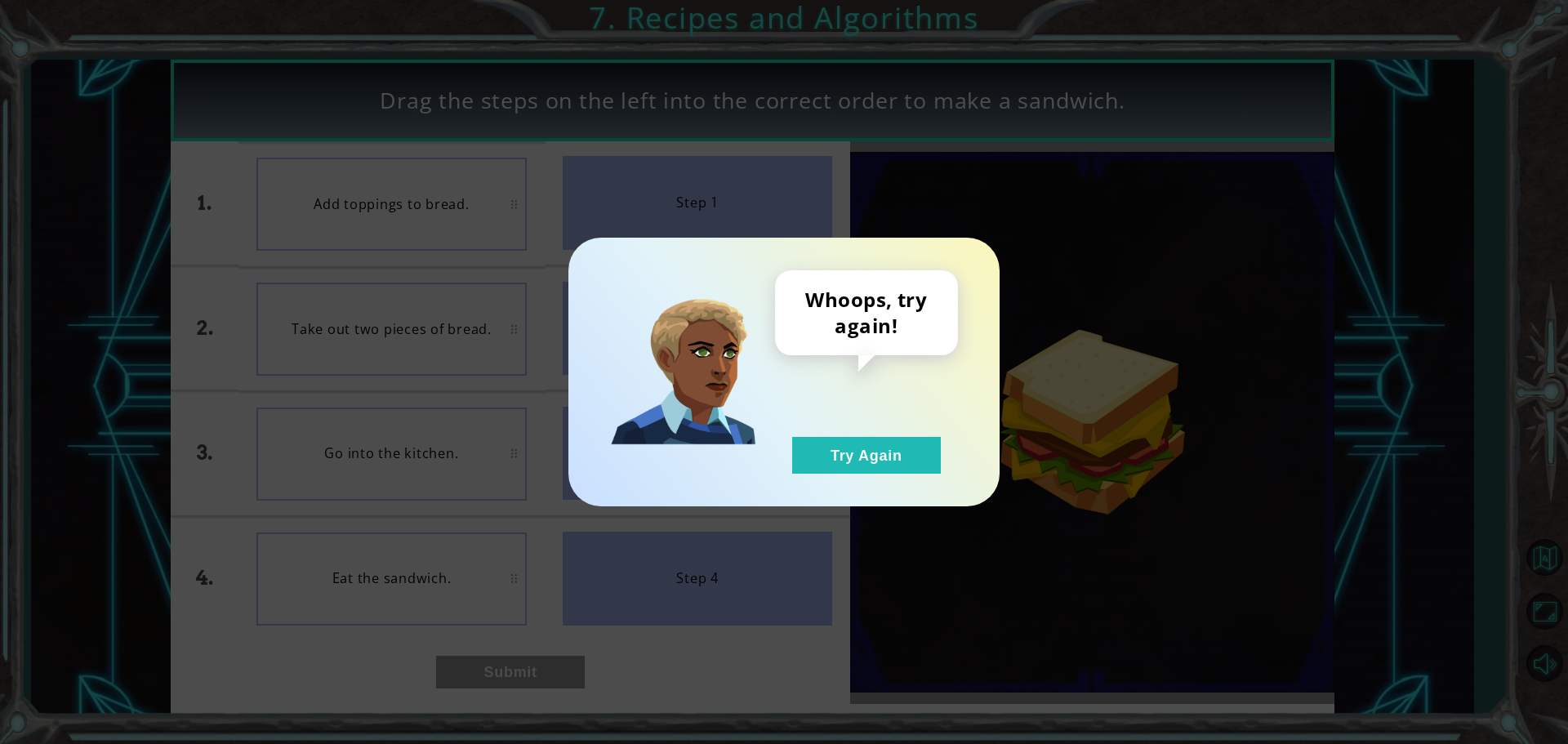
drag, startPoint x: 870, startPoint y: 454, endPoint x: 727, endPoint y: 482, distance: 145.7
click at [869, 455] on button "Try Again" at bounding box center [866, 455] width 148 height 37
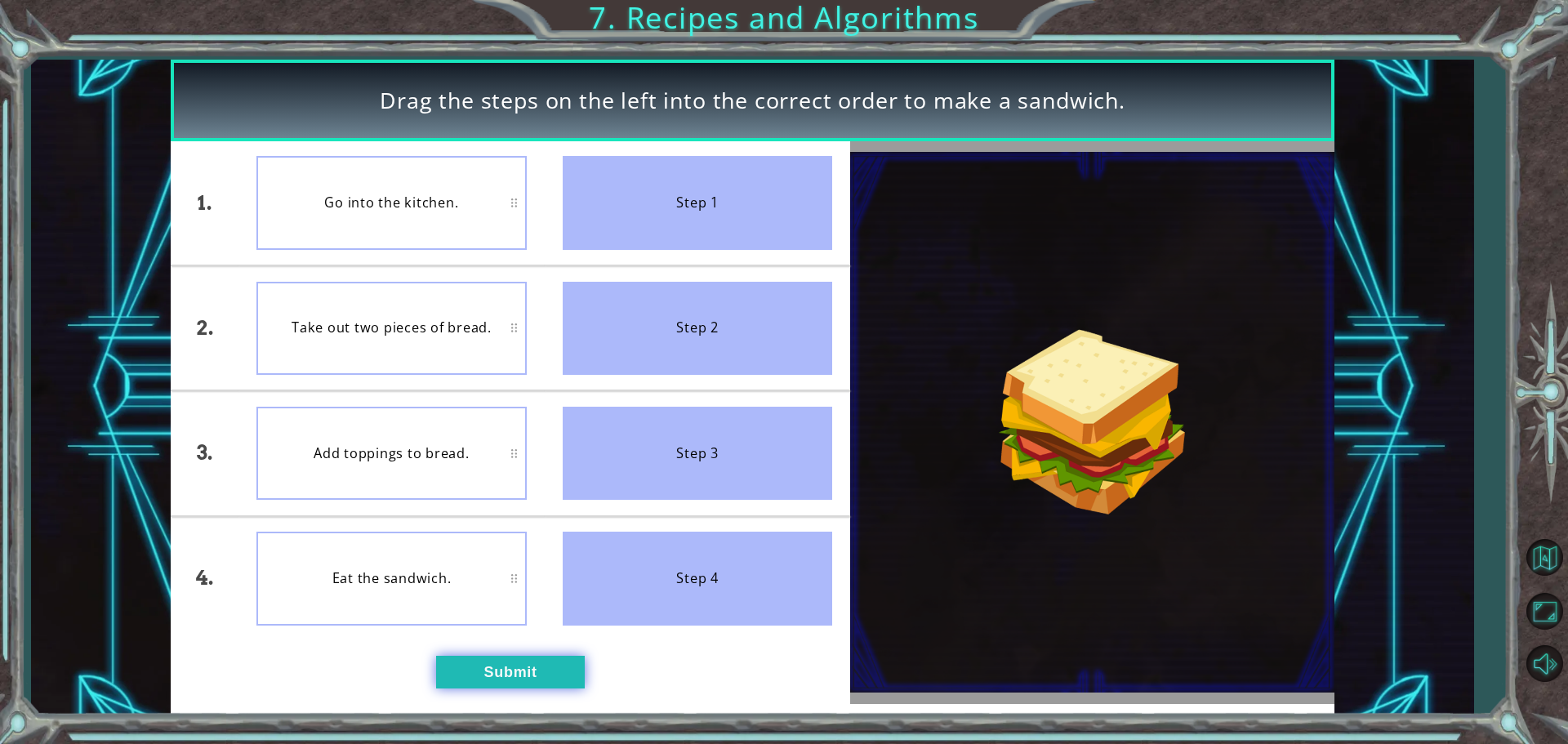
click at [497, 668] on button "Submit" at bounding box center [510, 672] width 148 height 32
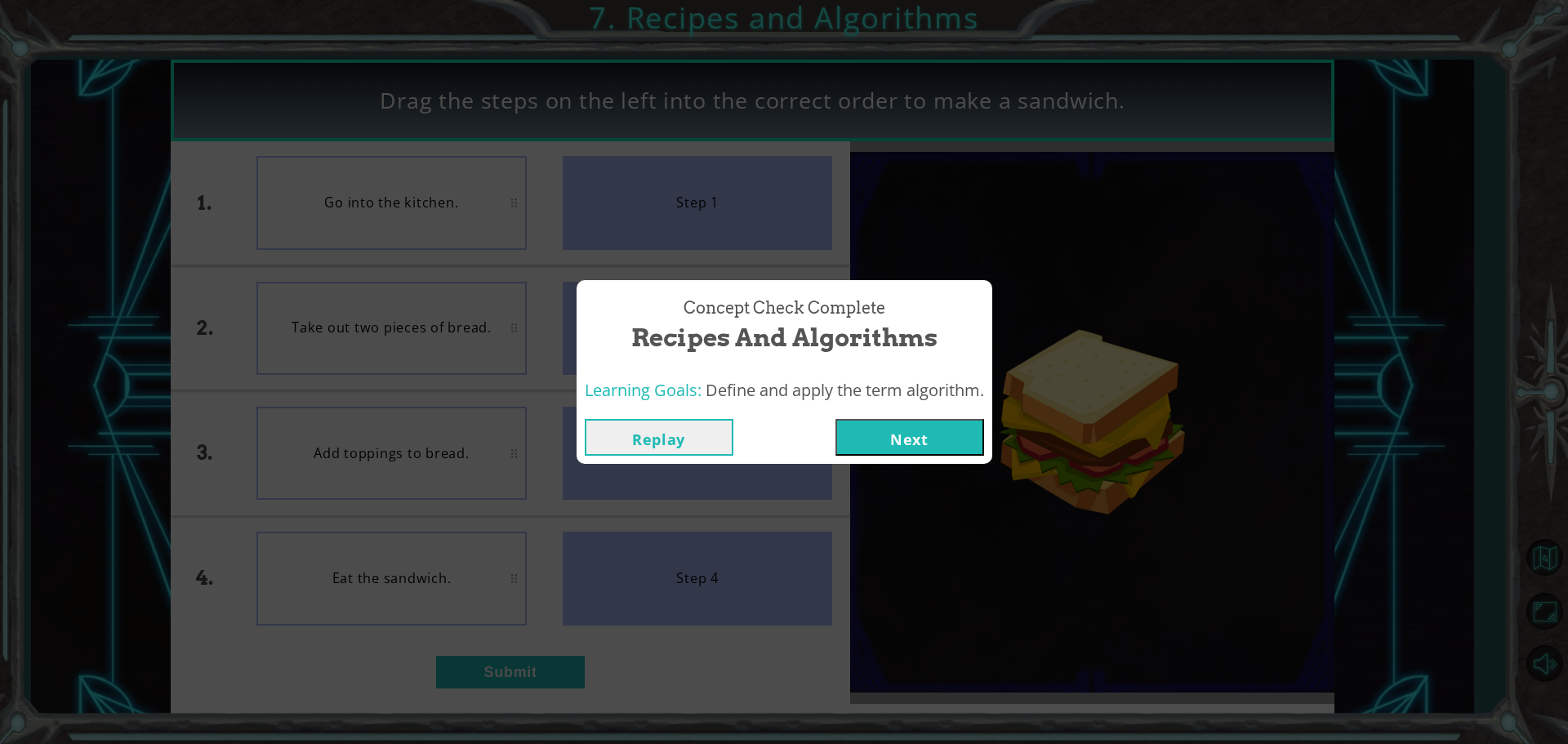
click at [859, 426] on button "Next" at bounding box center [910, 437] width 148 height 37
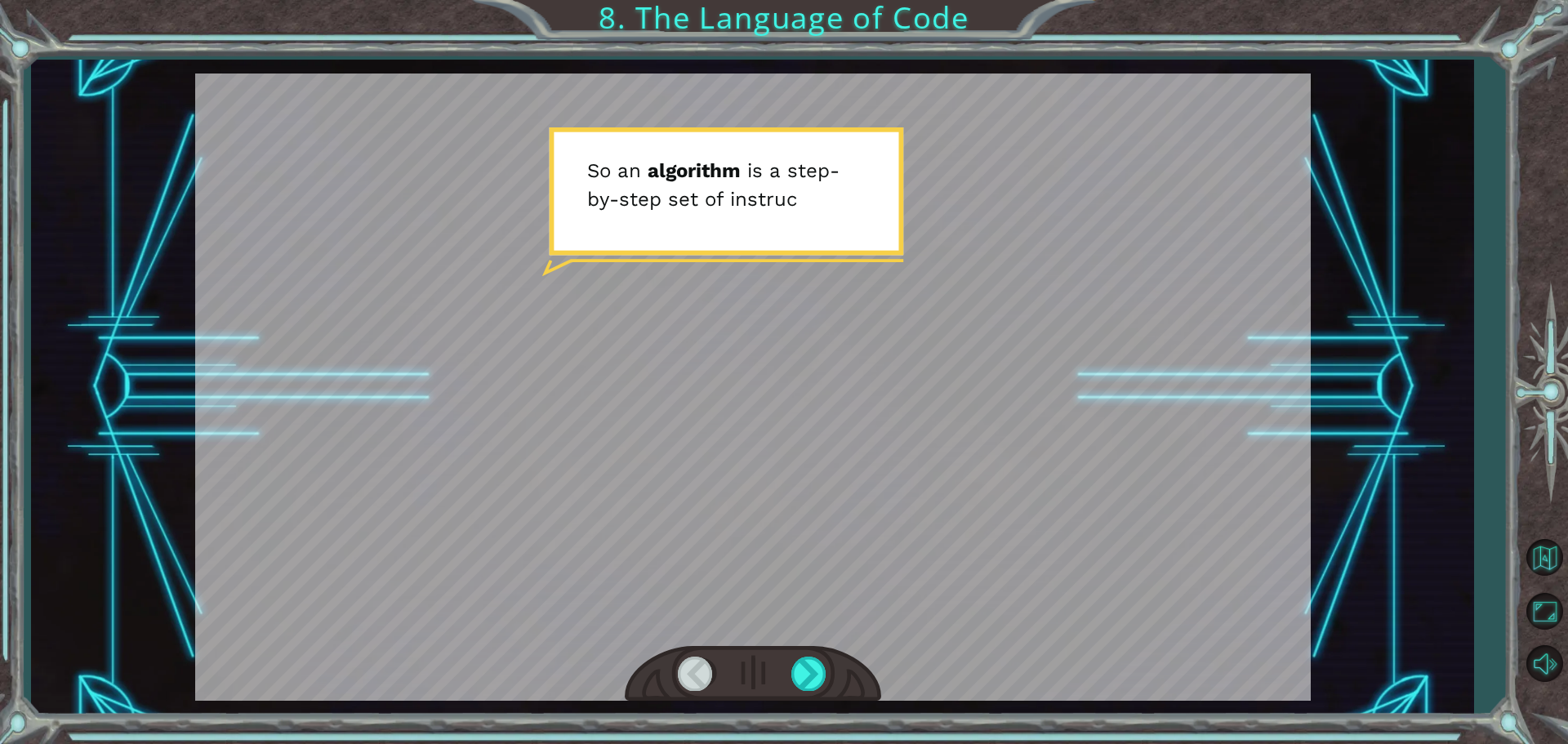
drag, startPoint x: 770, startPoint y: 645, endPoint x: 773, endPoint y: 678, distance: 33.1
click at [772, 677] on div at bounding box center [752, 387] width 1116 height 627
drag, startPoint x: 791, startPoint y: 671, endPoint x: 804, endPoint y: 666, distance: 13.9
click at [798, 669] on div at bounding box center [810, 673] width 37 height 33
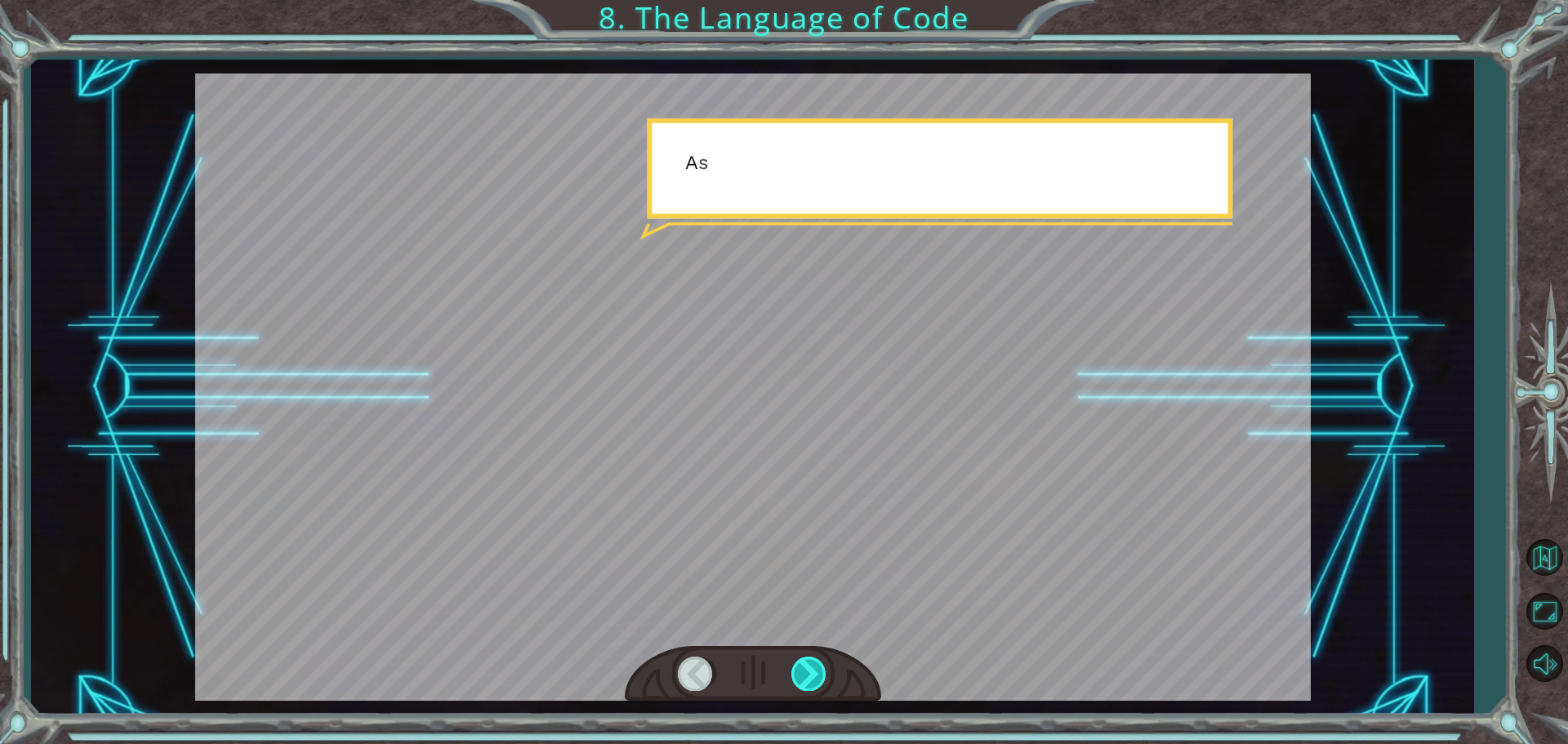
click at [804, 666] on div at bounding box center [810, 673] width 37 height 33
click at [808, 666] on div at bounding box center [810, 673] width 37 height 33
click at [810, 666] on div at bounding box center [810, 673] width 37 height 33
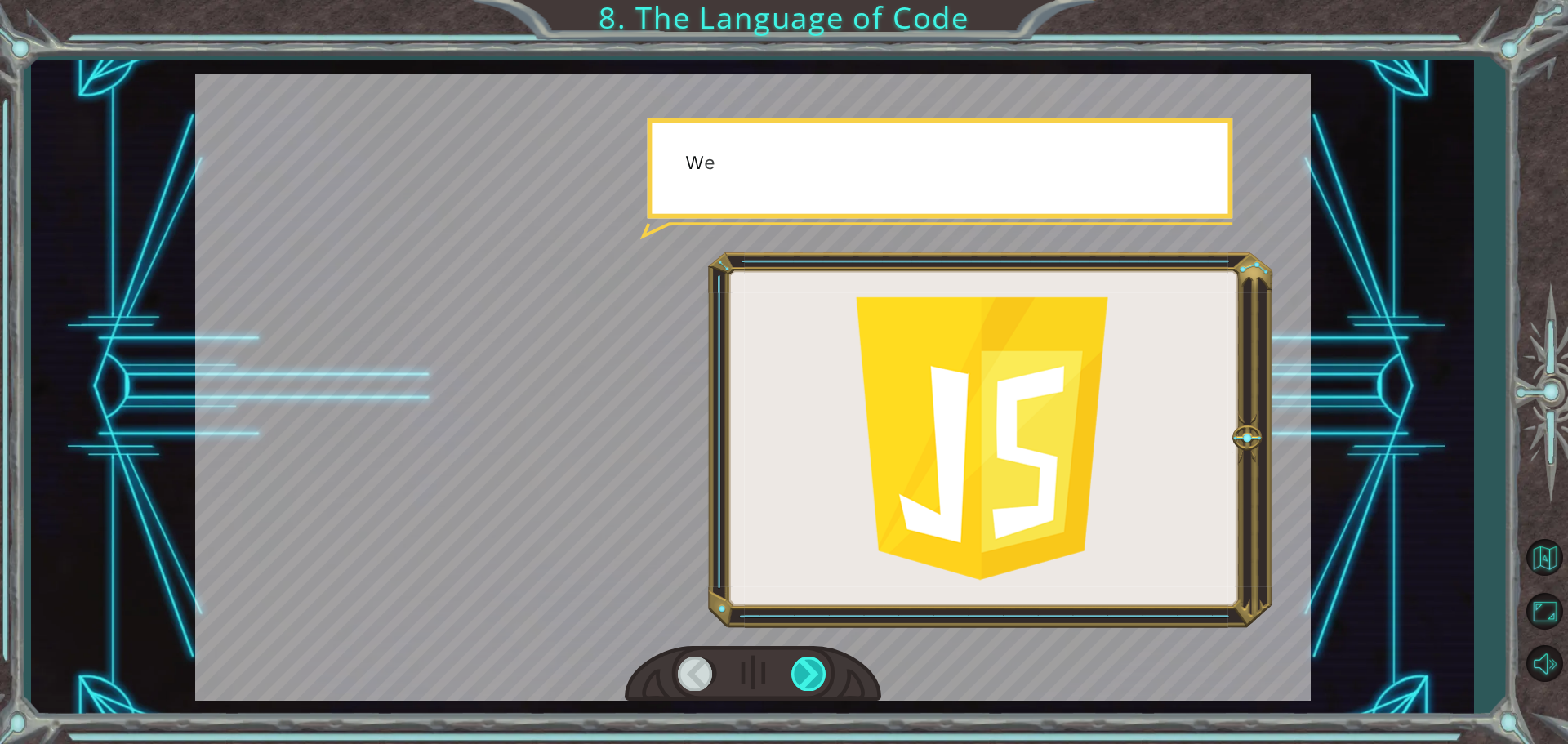
click at [810, 666] on div at bounding box center [810, 673] width 37 height 33
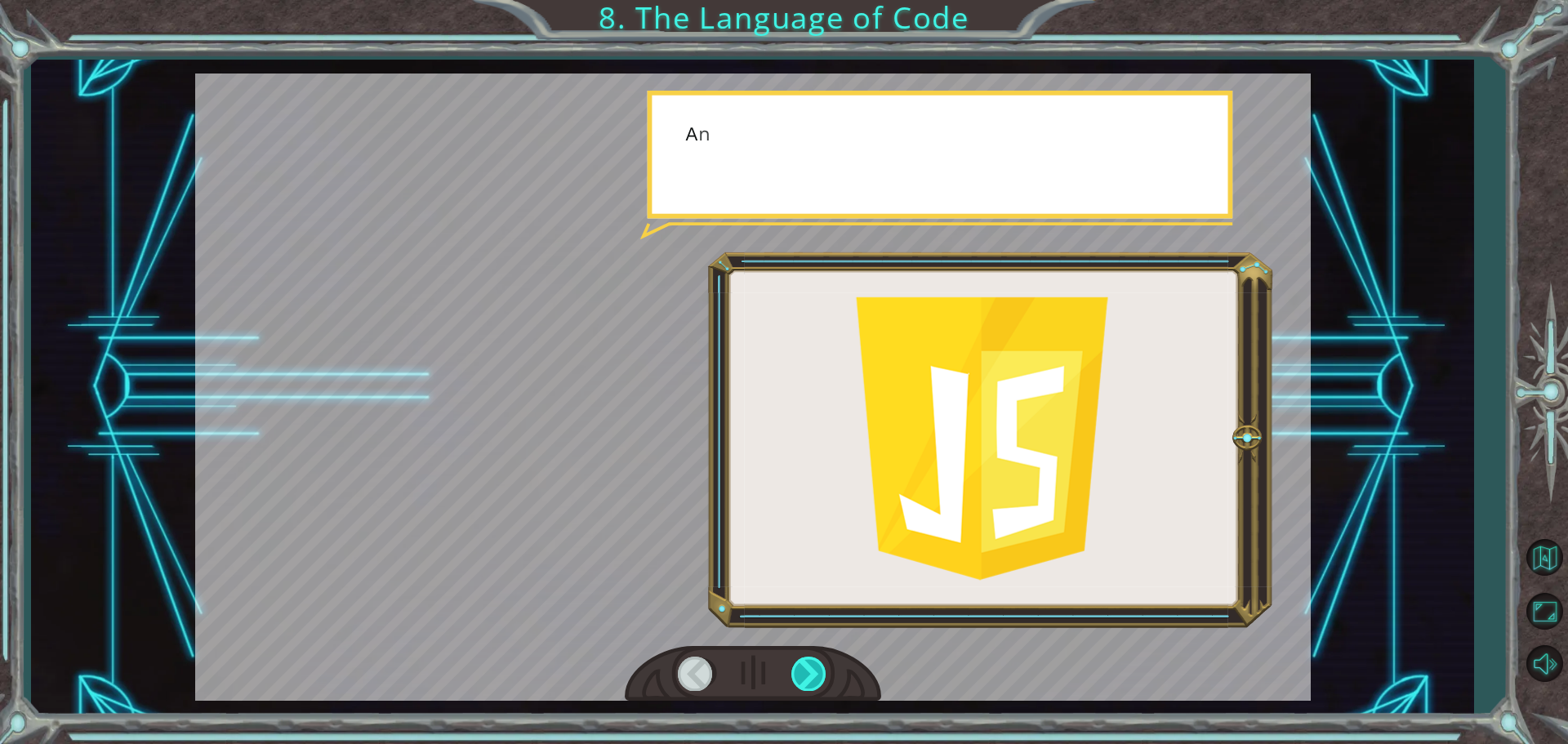
click at [813, 668] on div at bounding box center [810, 673] width 37 height 33
click at [815, 672] on div at bounding box center [810, 673] width 37 height 33
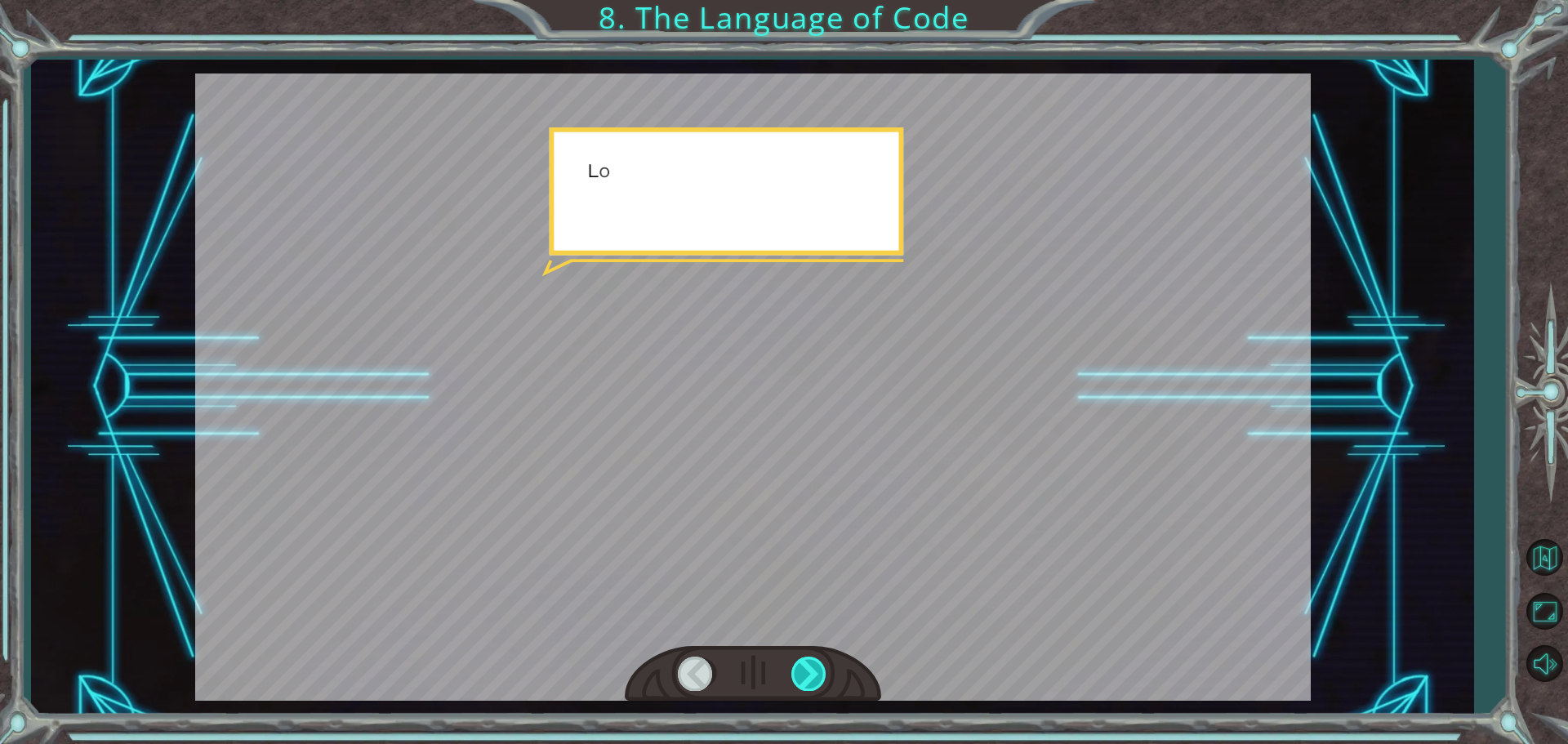
click at [815, 672] on div at bounding box center [810, 673] width 37 height 33
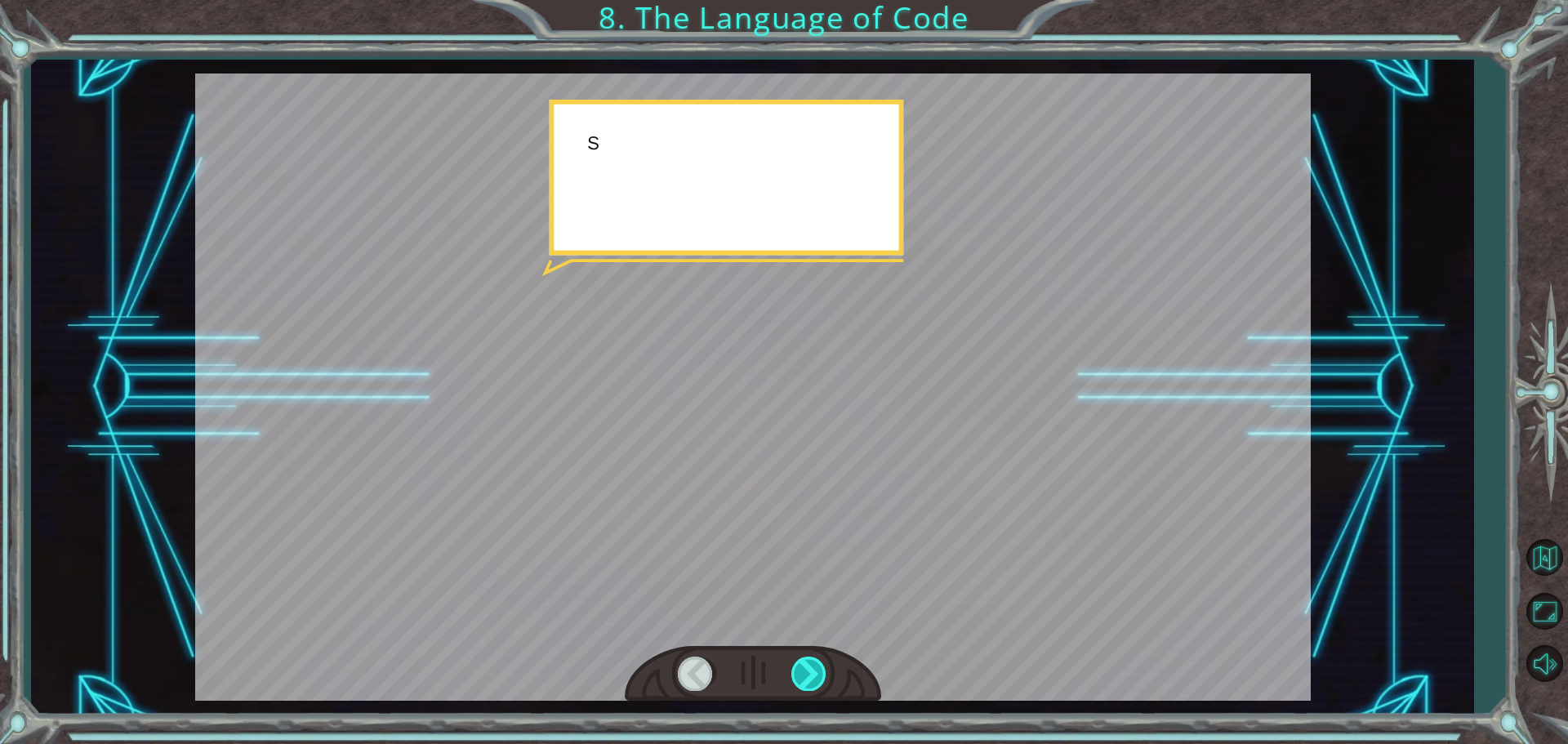
click at [811, 674] on div at bounding box center [810, 673] width 37 height 33
click at [808, 675] on div at bounding box center [810, 673] width 37 height 33
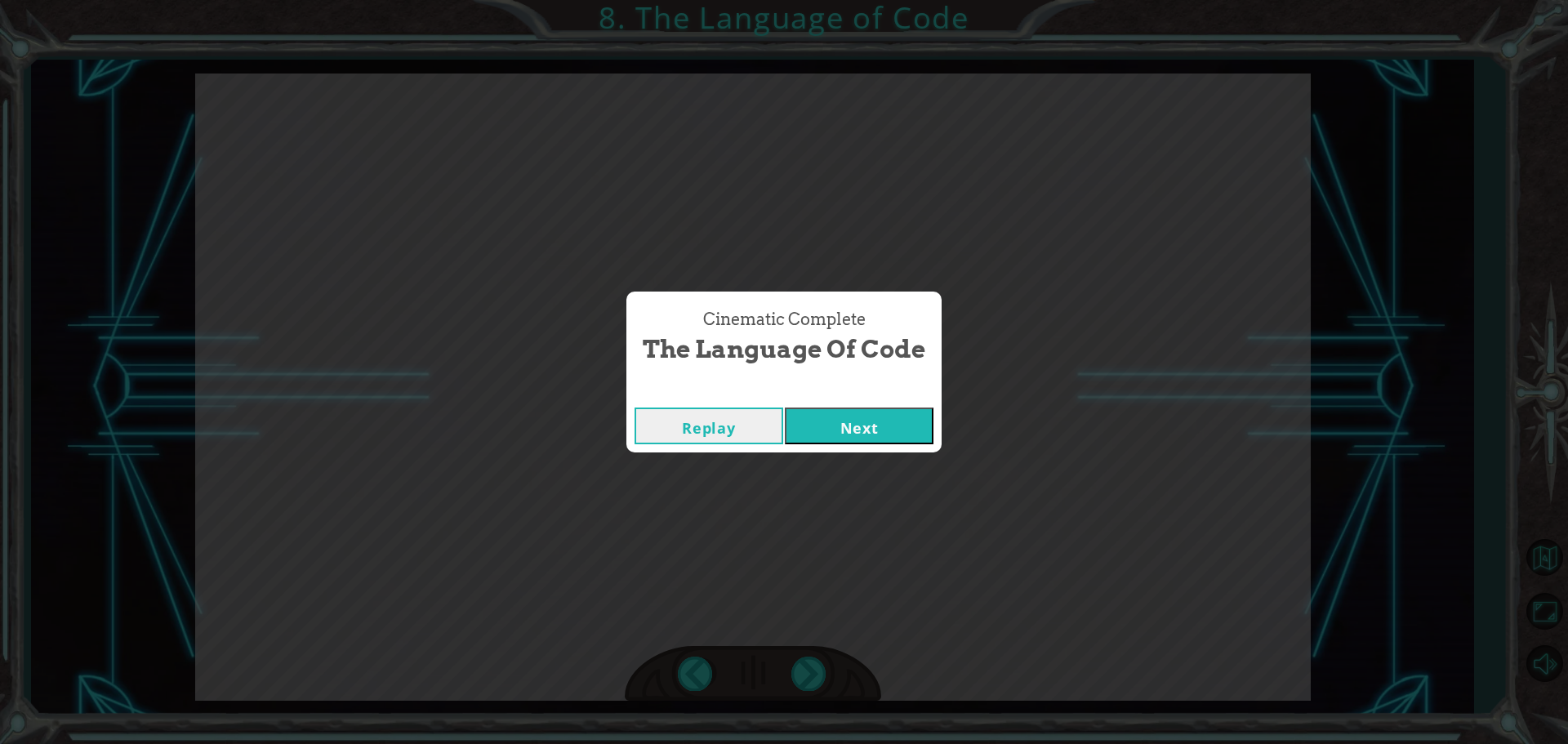
click at [788, 696] on div "Cinematic Complete The Language of Code Replay Next" at bounding box center [784, 372] width 1568 height 744
click at [808, 414] on button "Next" at bounding box center [859, 426] width 148 height 37
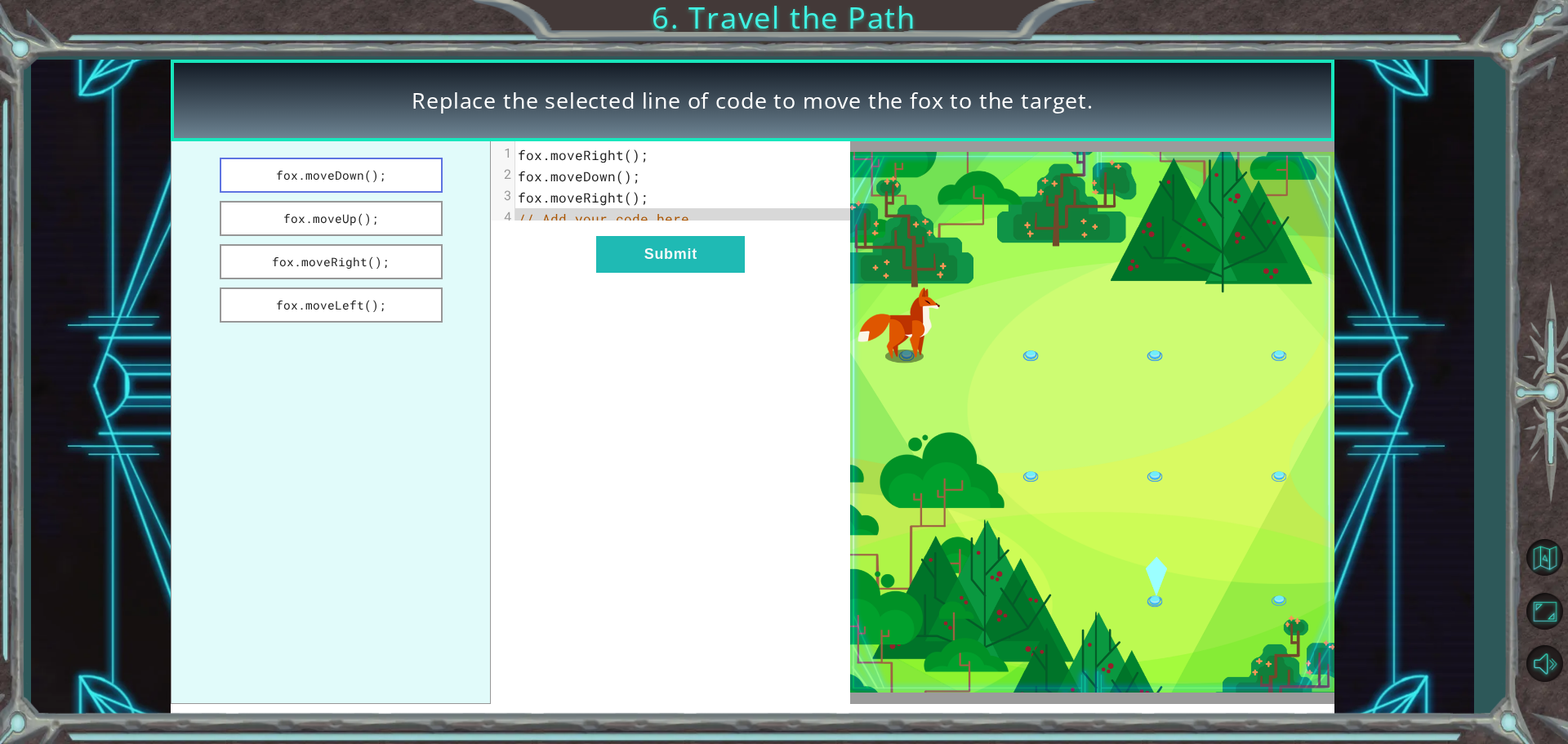
drag, startPoint x: 354, startPoint y: 180, endPoint x: 390, endPoint y: 186, distance: 36.5
click at [390, 186] on button "fox.moveDown();" at bounding box center [332, 175] width 223 height 35
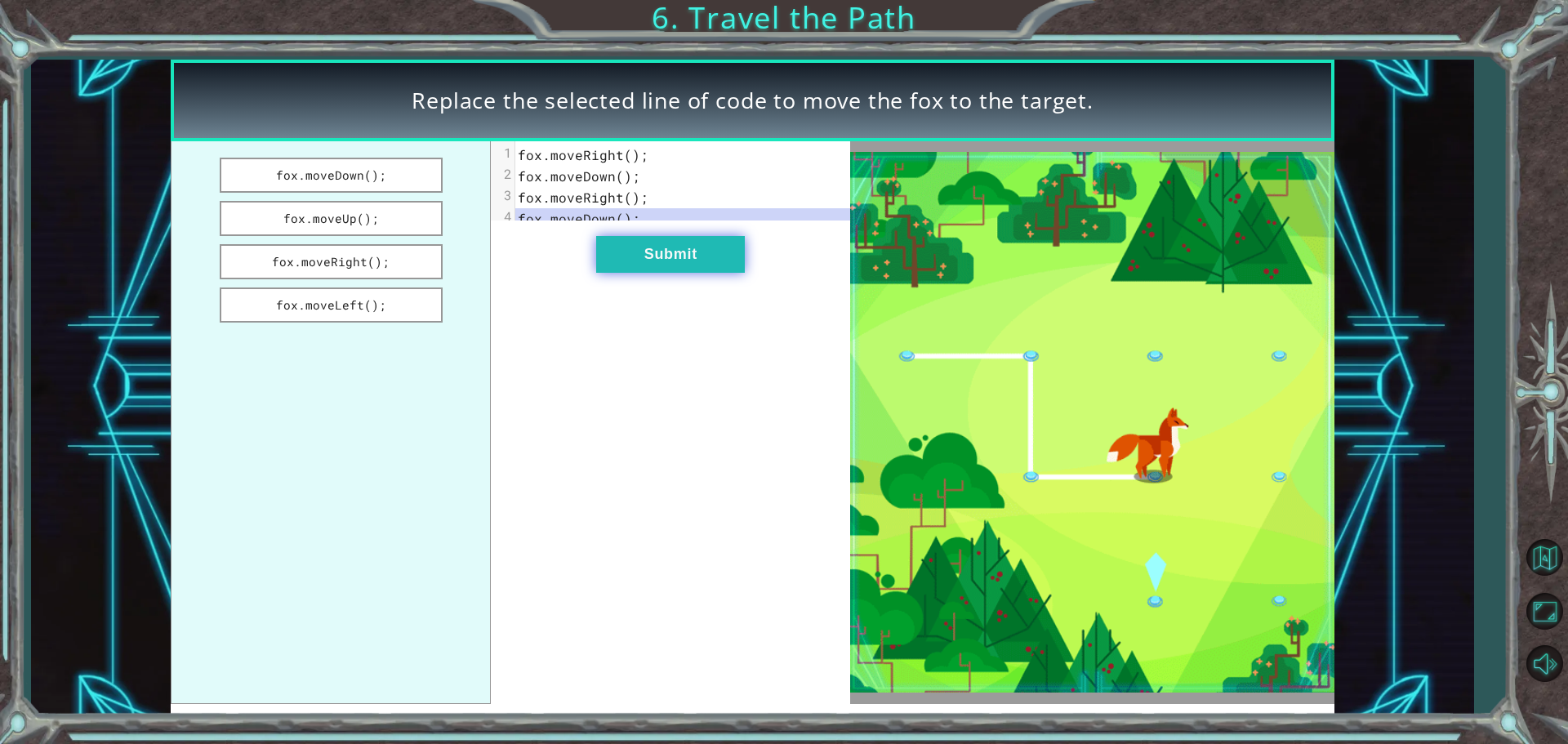
click at [716, 272] on button "Submit" at bounding box center [670, 254] width 148 height 37
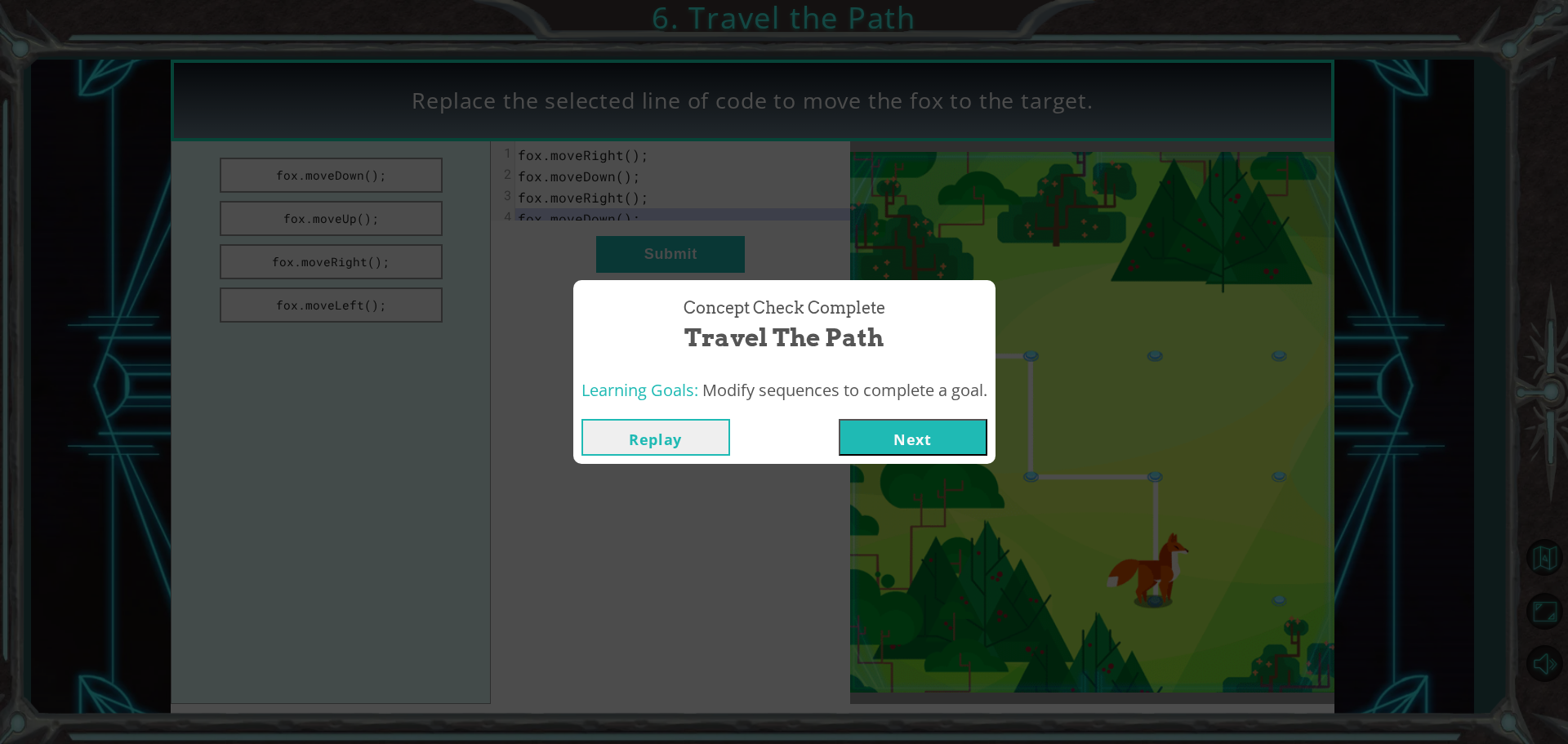
click at [918, 420] on button "Next" at bounding box center [913, 437] width 148 height 37
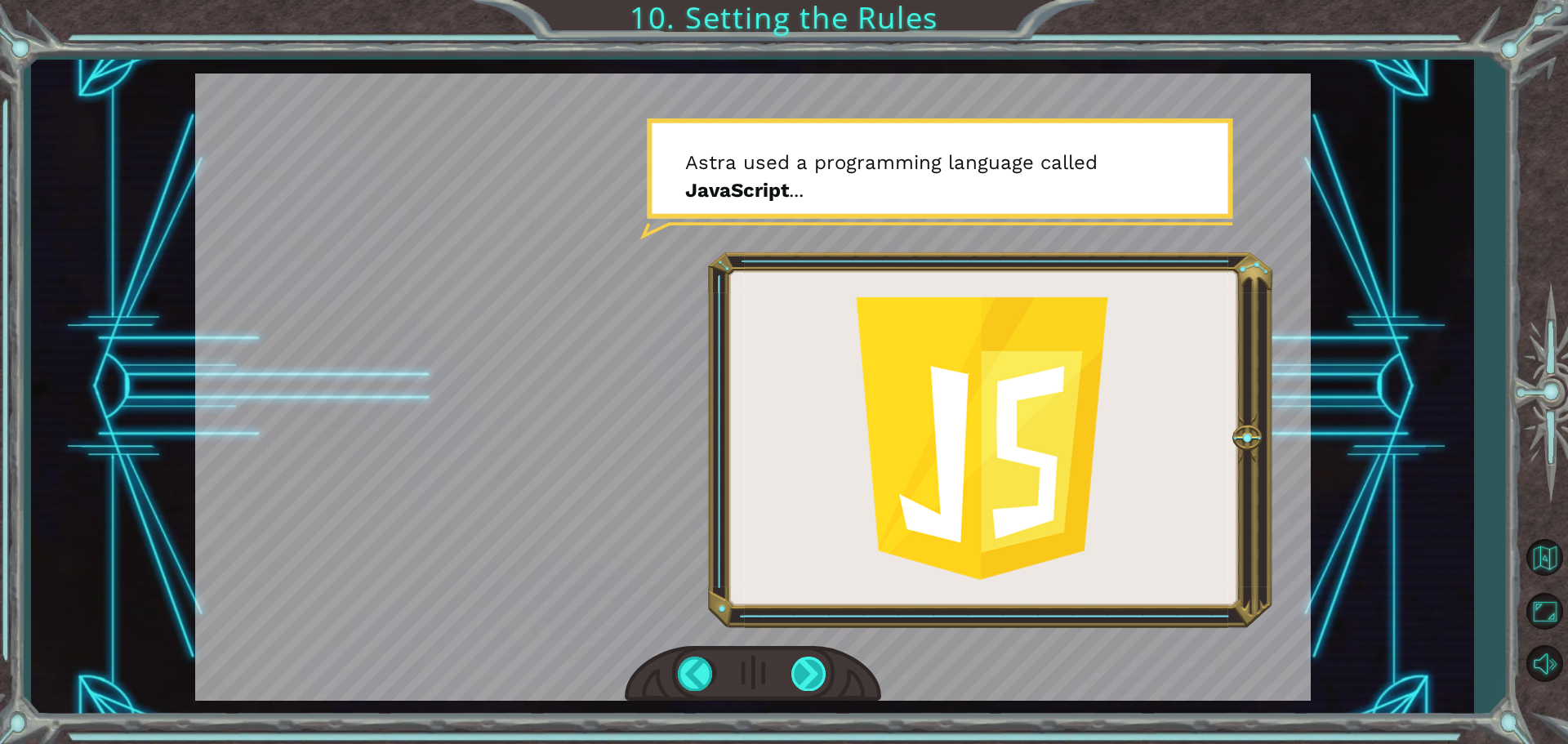
click at [820, 677] on div at bounding box center [810, 673] width 37 height 33
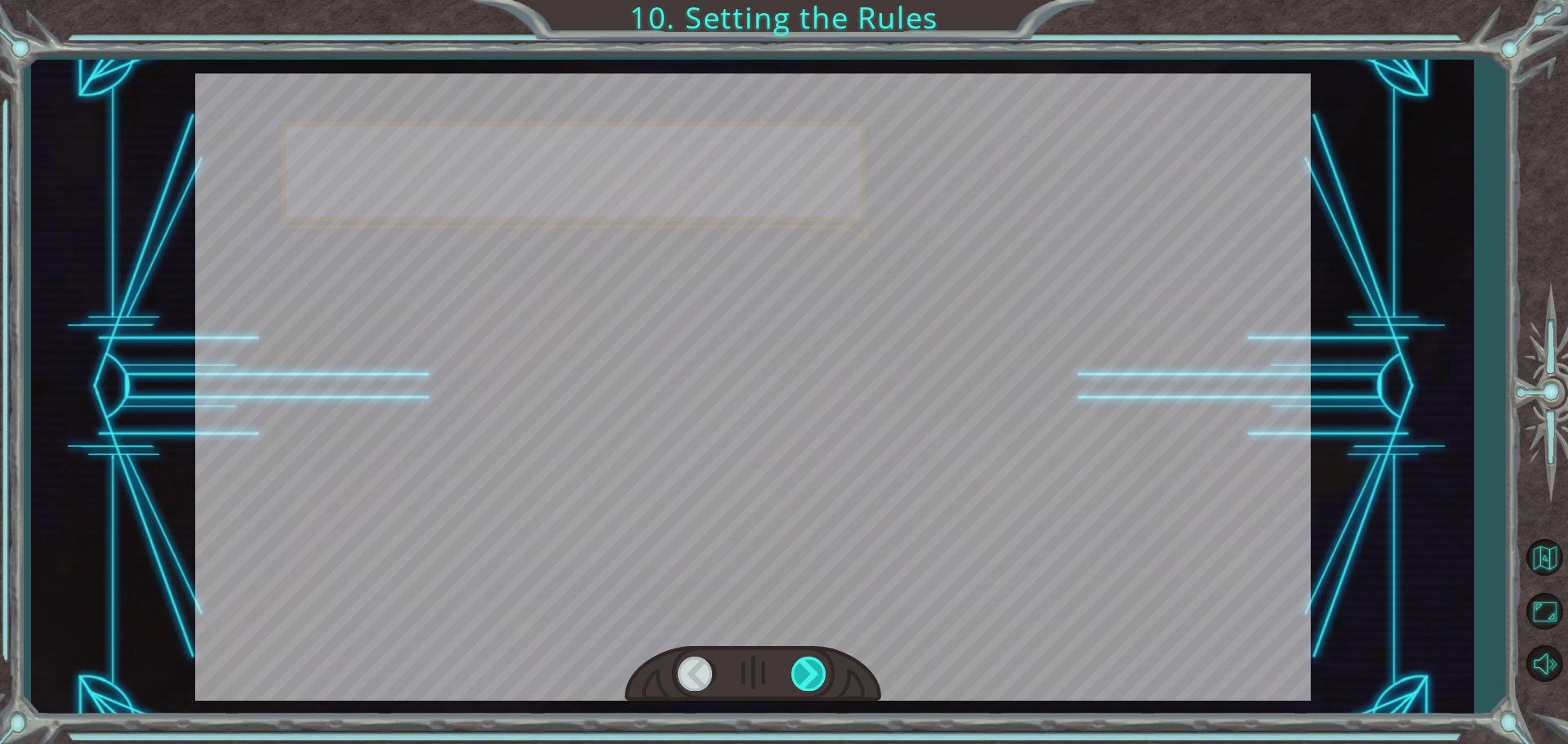
click at [818, 677] on div at bounding box center [810, 673] width 37 height 33
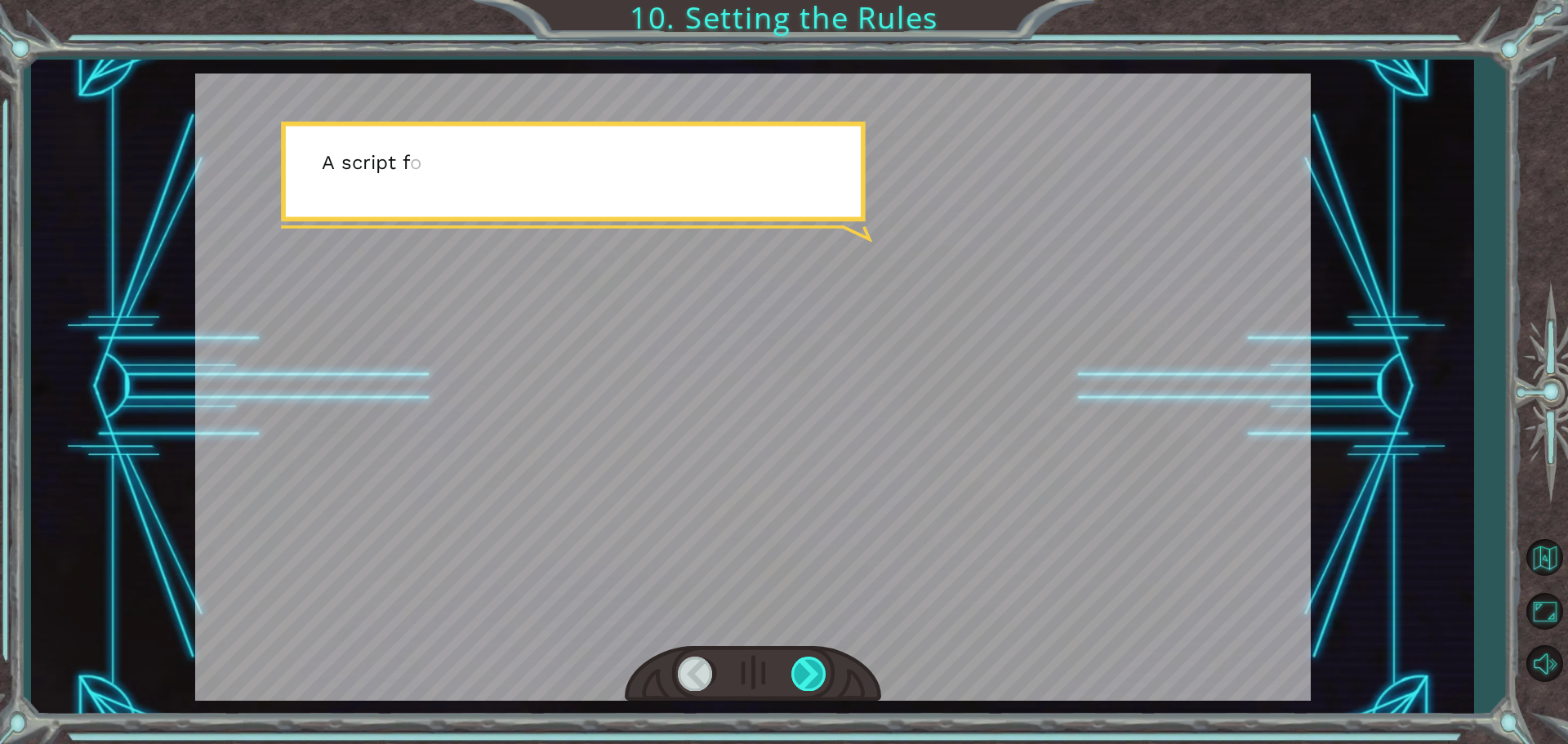
click at [818, 677] on div at bounding box center [810, 673] width 37 height 33
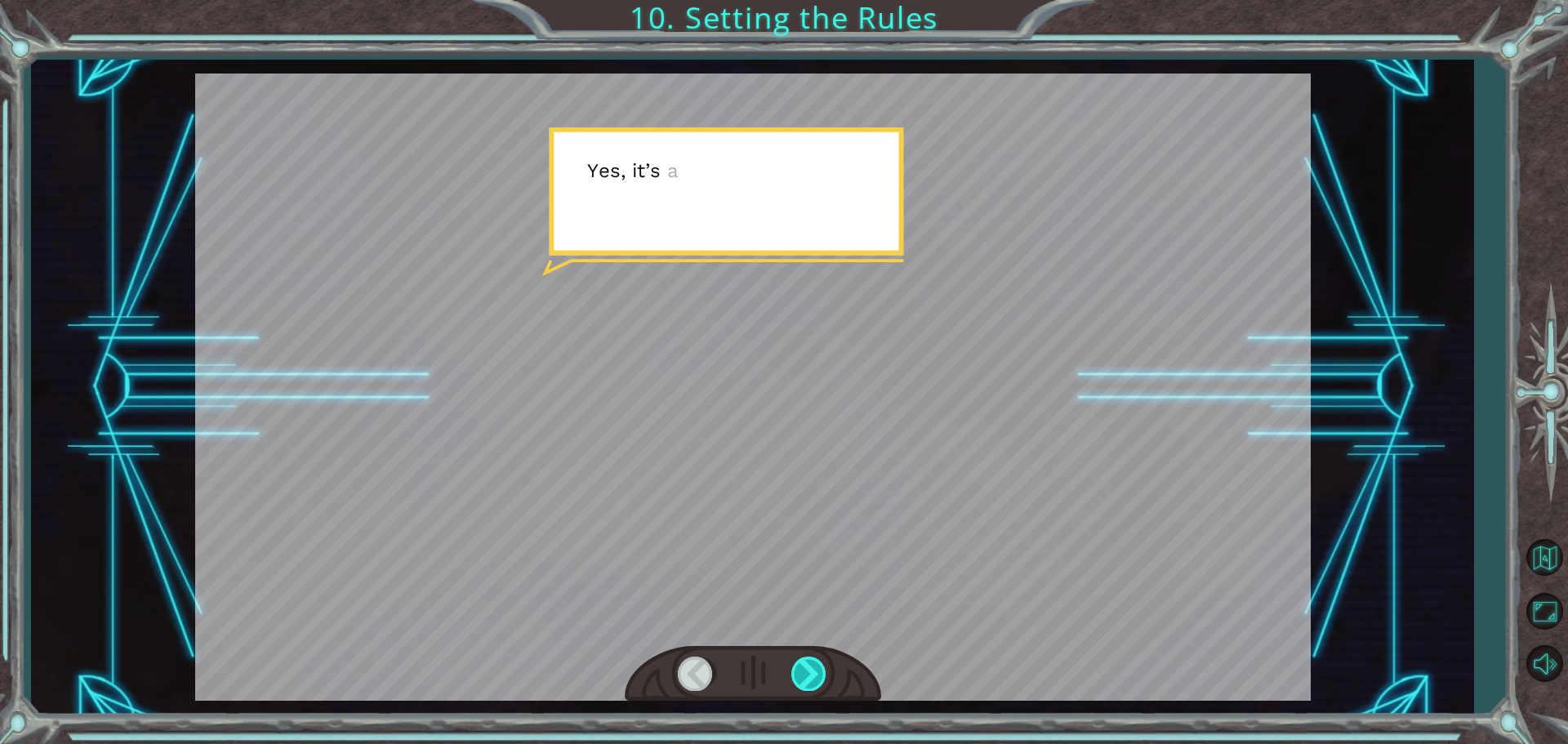
click at [818, 677] on div at bounding box center [810, 673] width 37 height 33
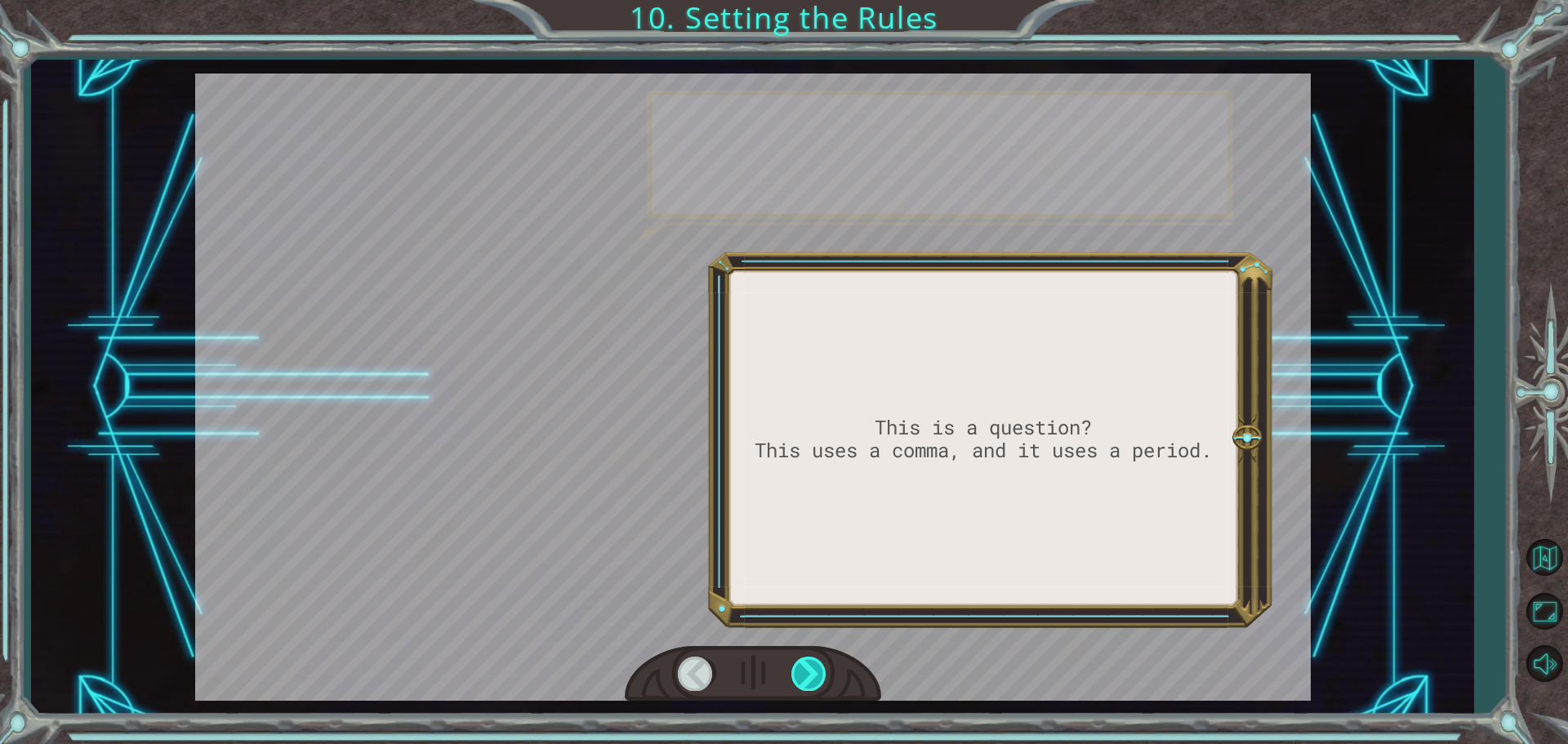
click at [813, 672] on div at bounding box center [810, 673] width 37 height 33
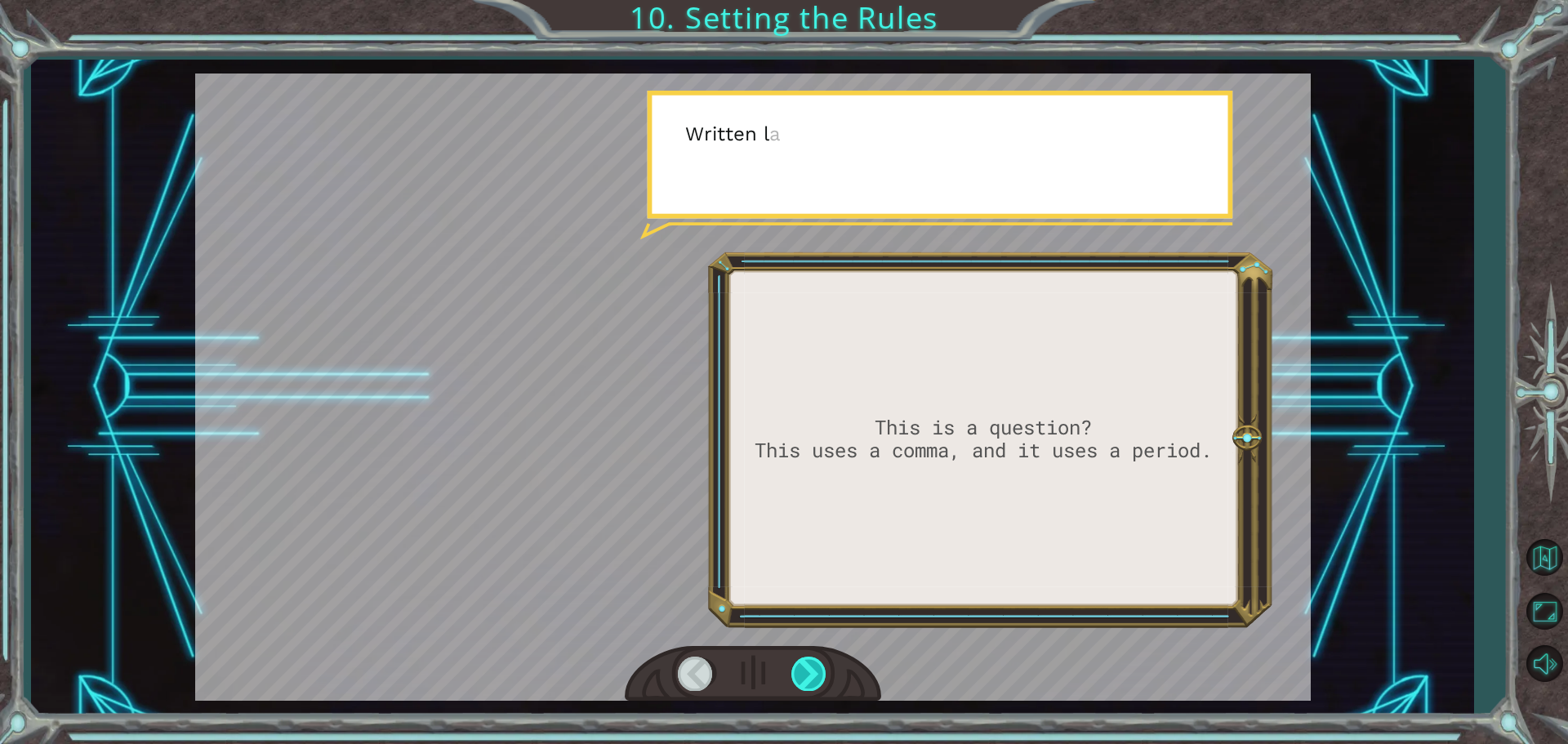
click at [813, 672] on div at bounding box center [810, 673] width 37 height 33
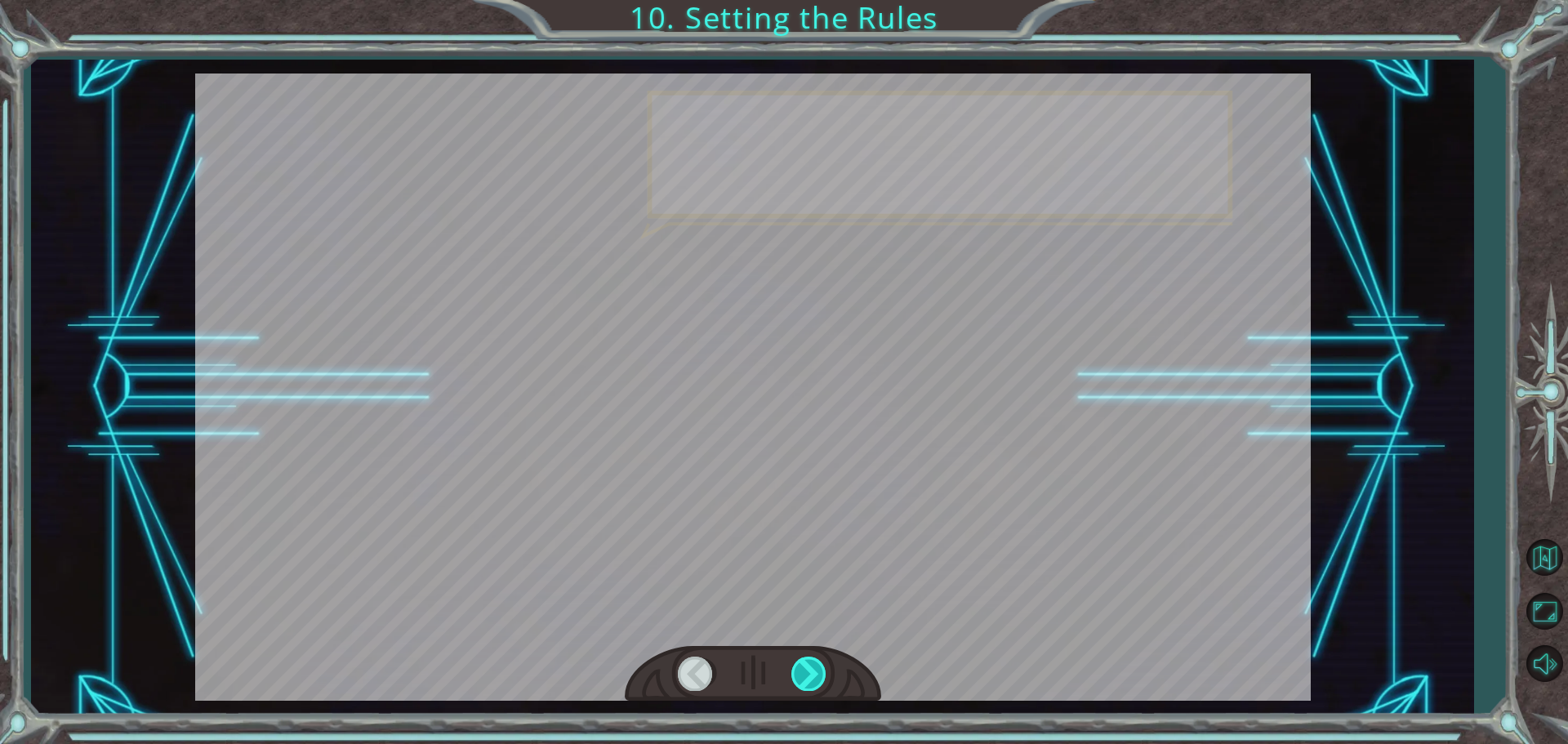
drag, startPoint x: 813, startPoint y: 671, endPoint x: 806, endPoint y: 657, distance: 15.7
click at [813, 668] on div at bounding box center [810, 673] width 37 height 33
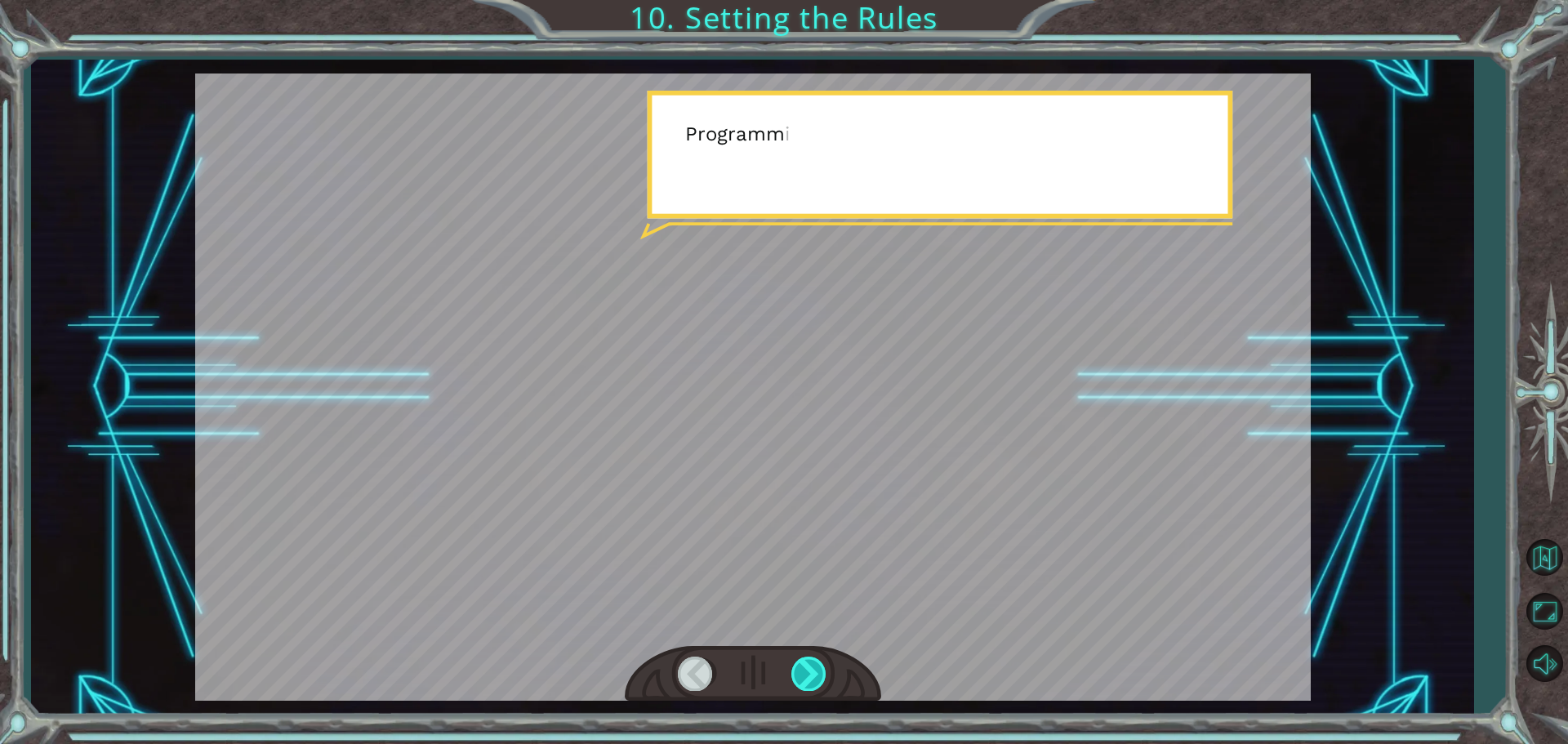
click at [806, 657] on div at bounding box center [810, 673] width 37 height 33
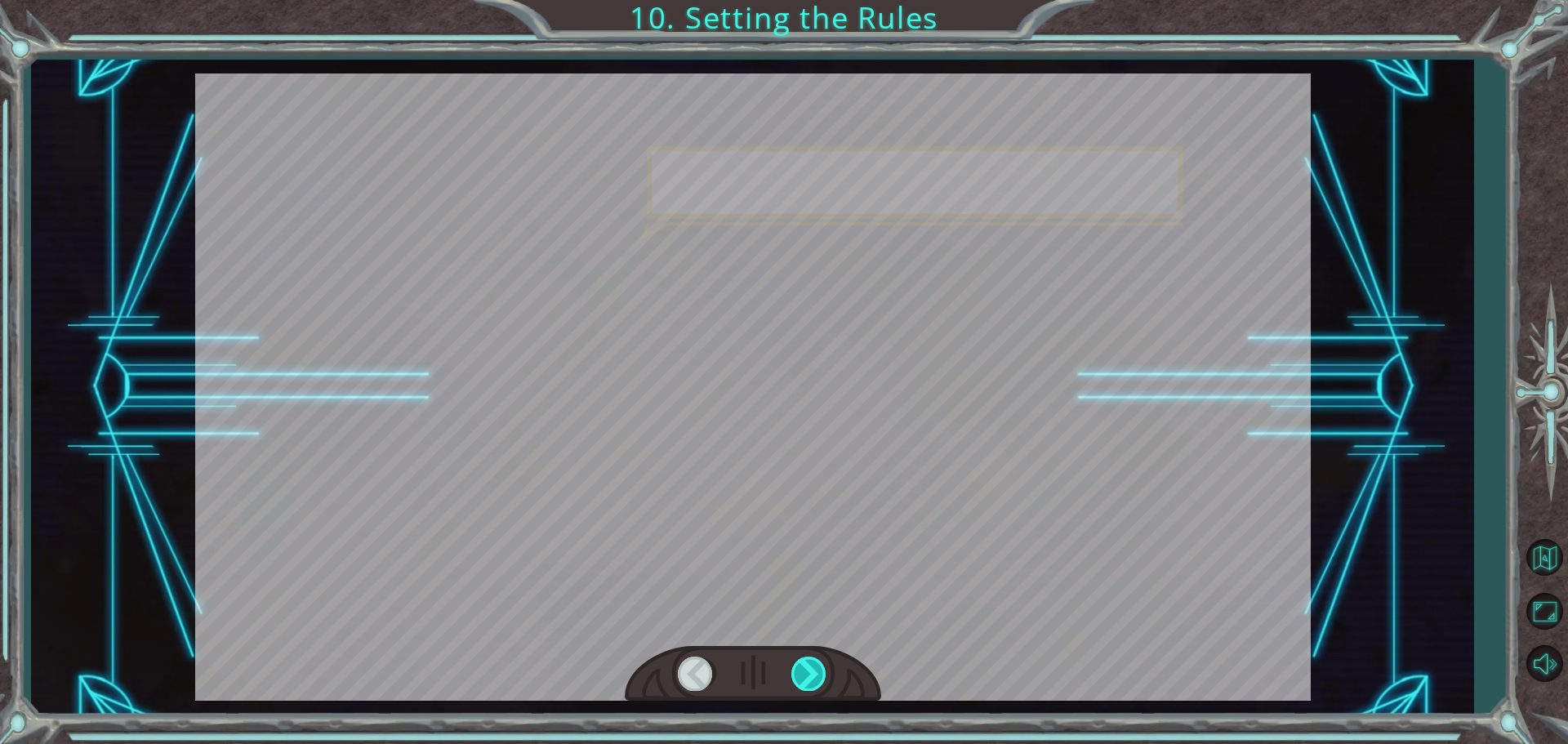
click at [805, 663] on div at bounding box center [810, 673] width 37 height 33
drag, startPoint x: 799, startPoint y: 663, endPoint x: 789, endPoint y: 657, distance: 11.7
click at [791, 657] on div at bounding box center [810, 673] width 37 height 33
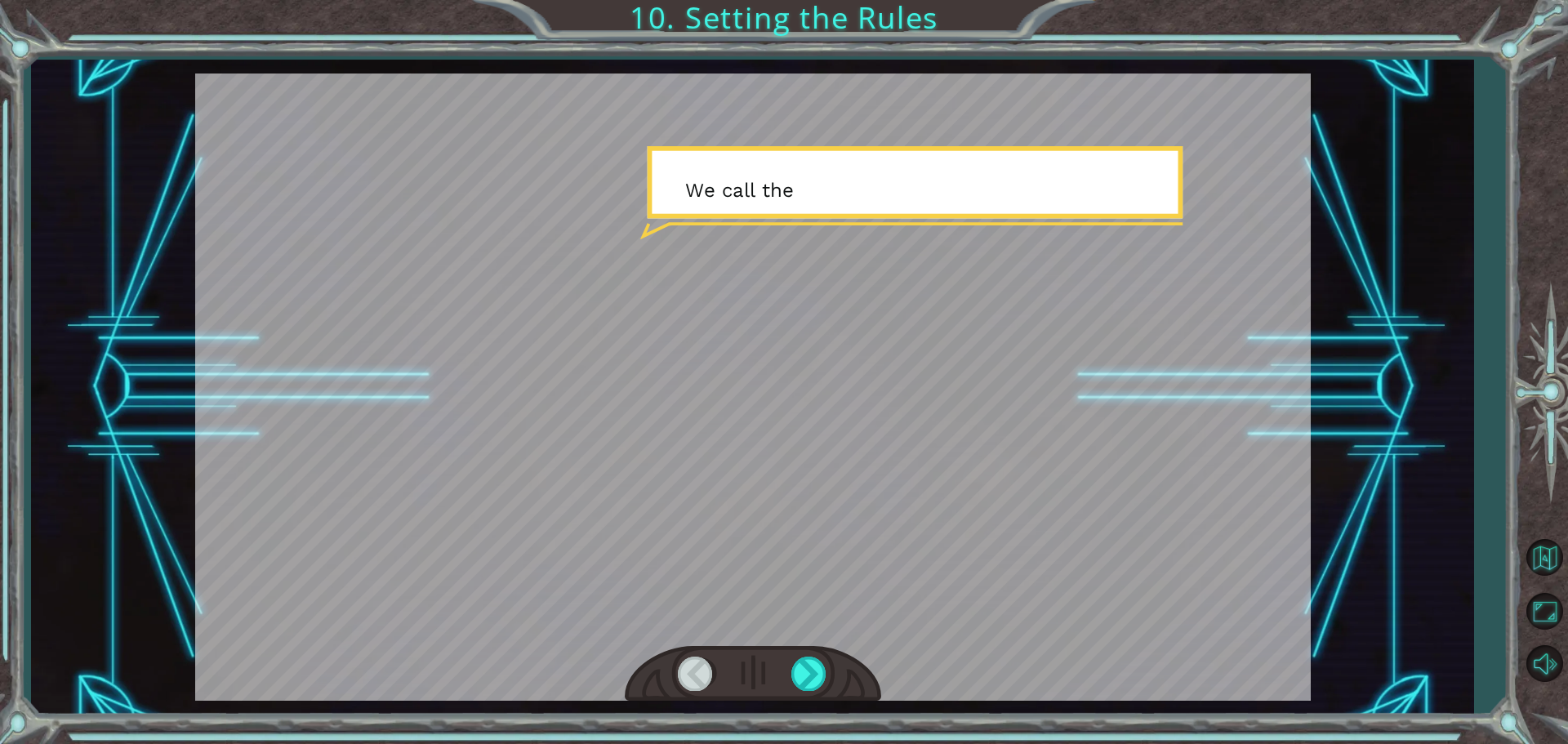
click at [787, 656] on div at bounding box center [753, 674] width 257 height 57
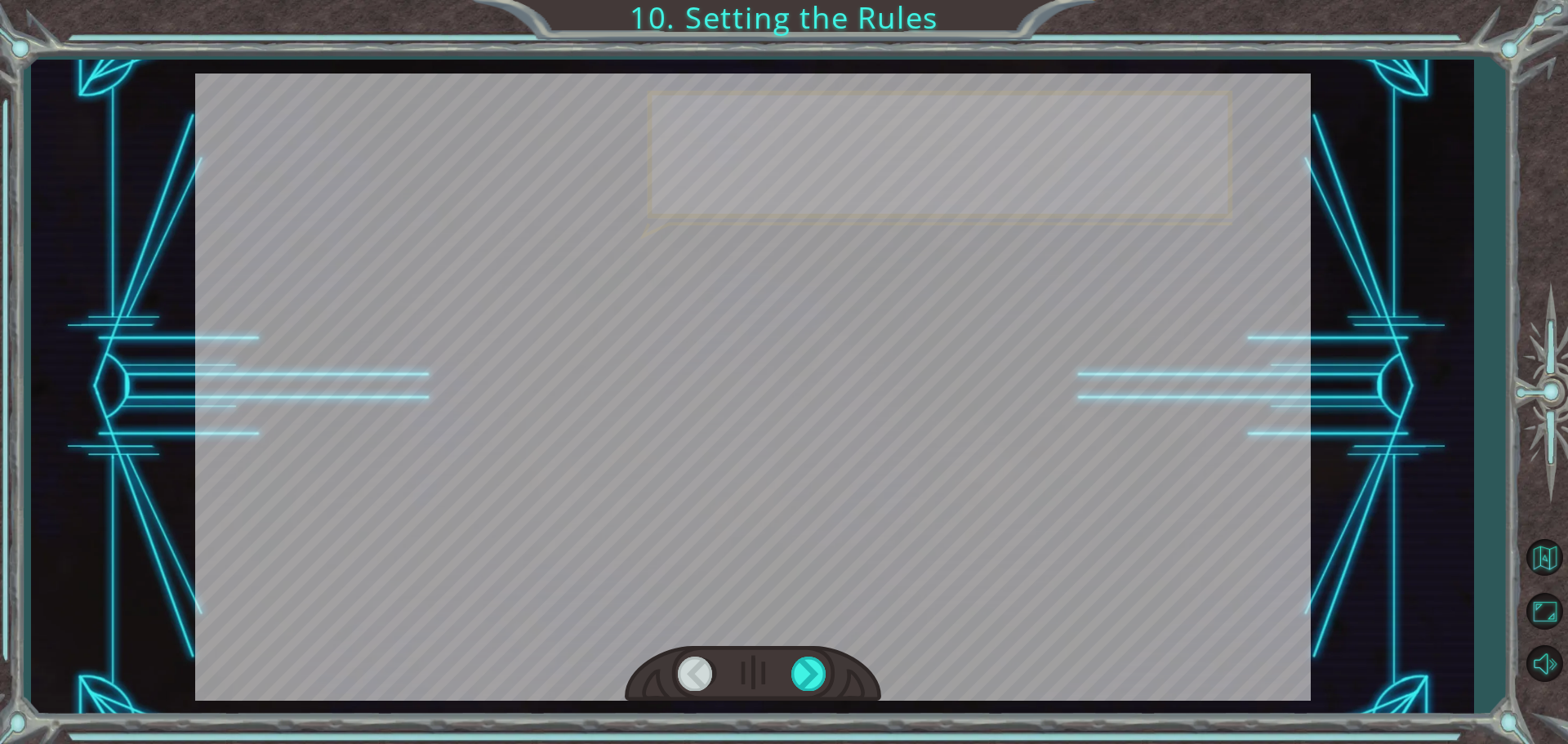
click at [786, 655] on div at bounding box center [753, 674] width 257 height 57
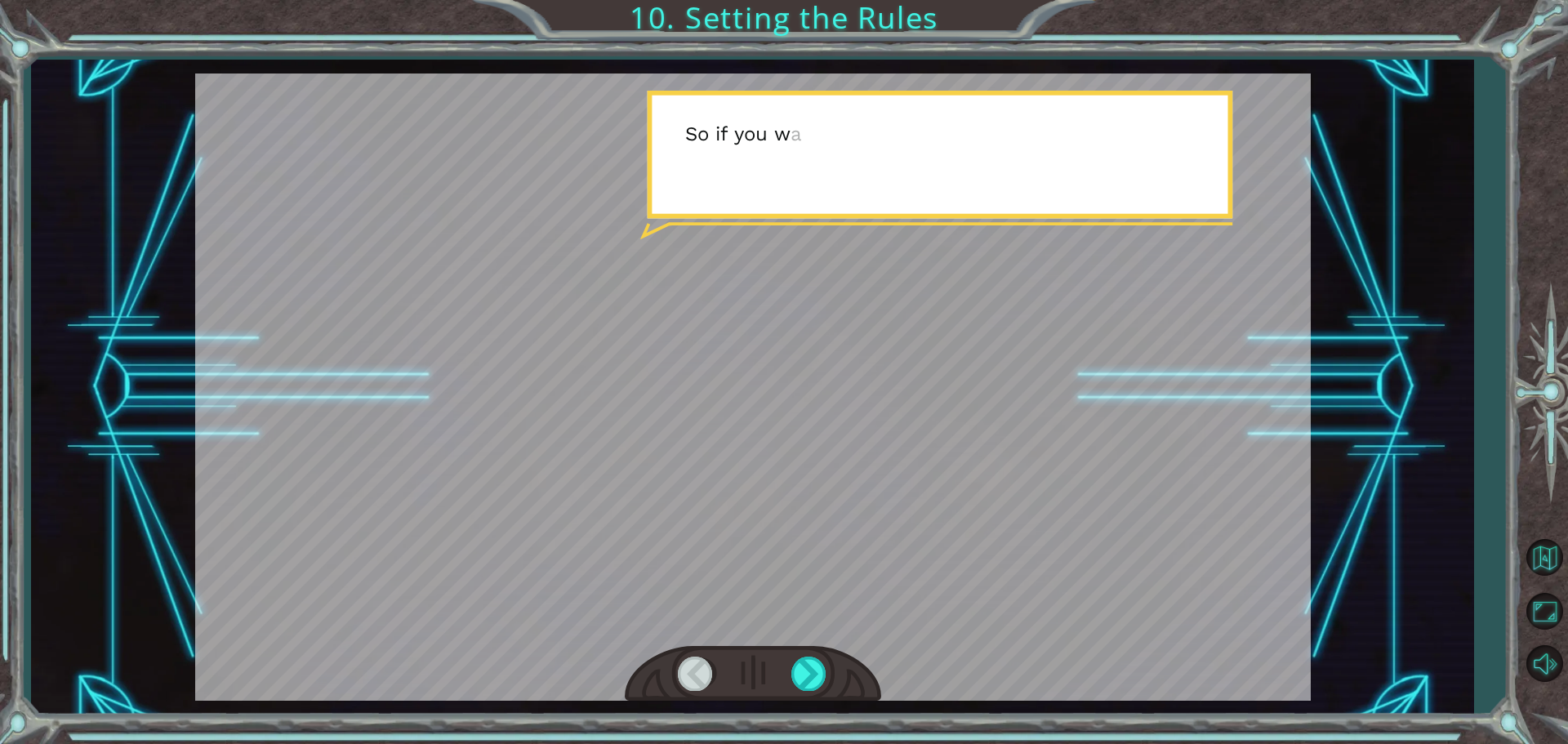
click at [781, 653] on div at bounding box center [753, 674] width 257 height 57
drag, startPoint x: 780, startPoint y: 651, endPoint x: 783, endPoint y: 639, distance: 12.4
click at [780, 649] on div at bounding box center [753, 674] width 257 height 57
click at [783, 639] on div at bounding box center [752, 387] width 1116 height 627
click at [784, 634] on div at bounding box center [752, 387] width 1116 height 627
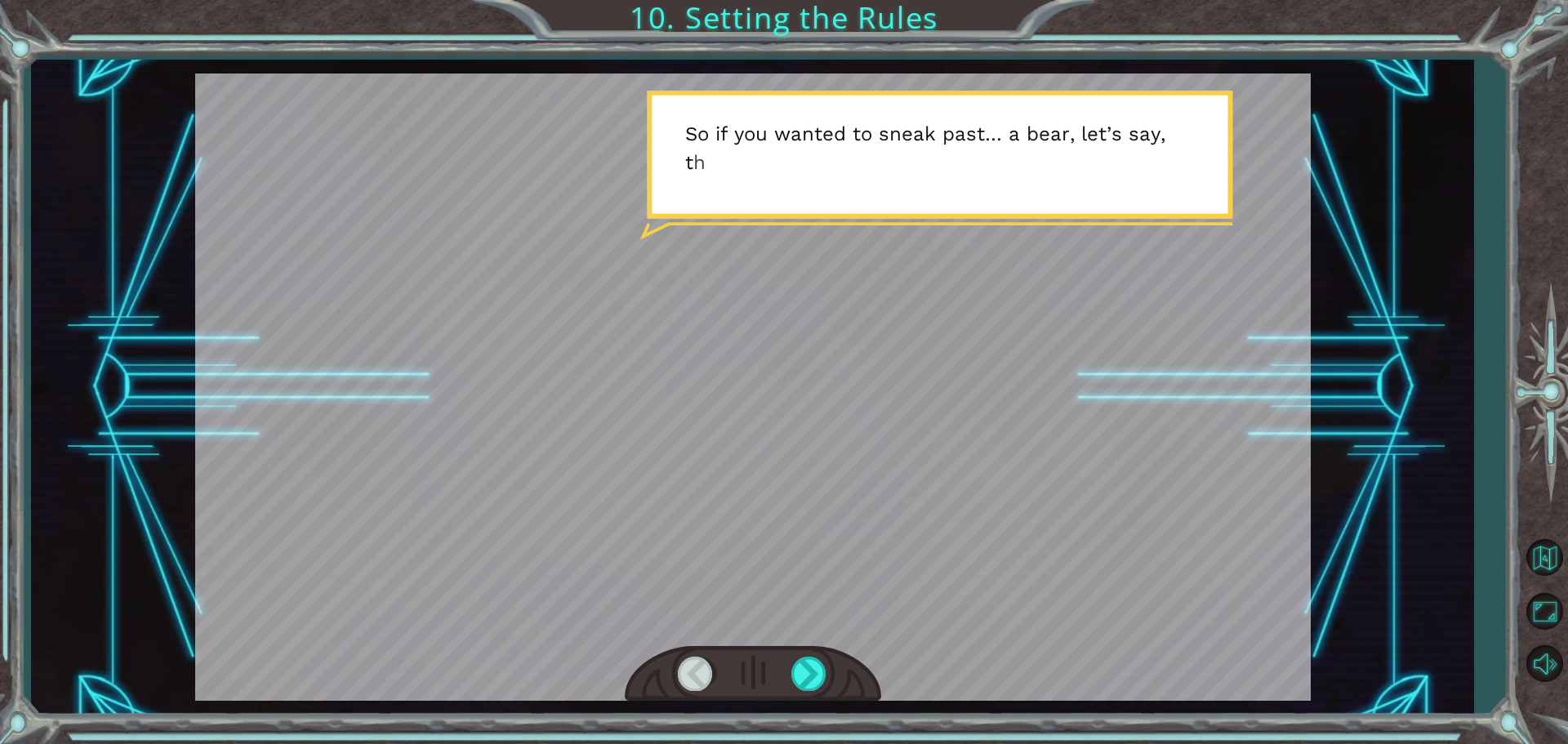
drag, startPoint x: 780, startPoint y: 635, endPoint x: 774, endPoint y: 644, distance: 10.8
click at [779, 635] on div at bounding box center [752, 387] width 1116 height 627
drag, startPoint x: 772, startPoint y: 657, endPoint x: 780, endPoint y: 653, distance: 8.9
click at [772, 658] on div at bounding box center [753, 674] width 257 height 57
click at [780, 653] on div at bounding box center [753, 674] width 257 height 57
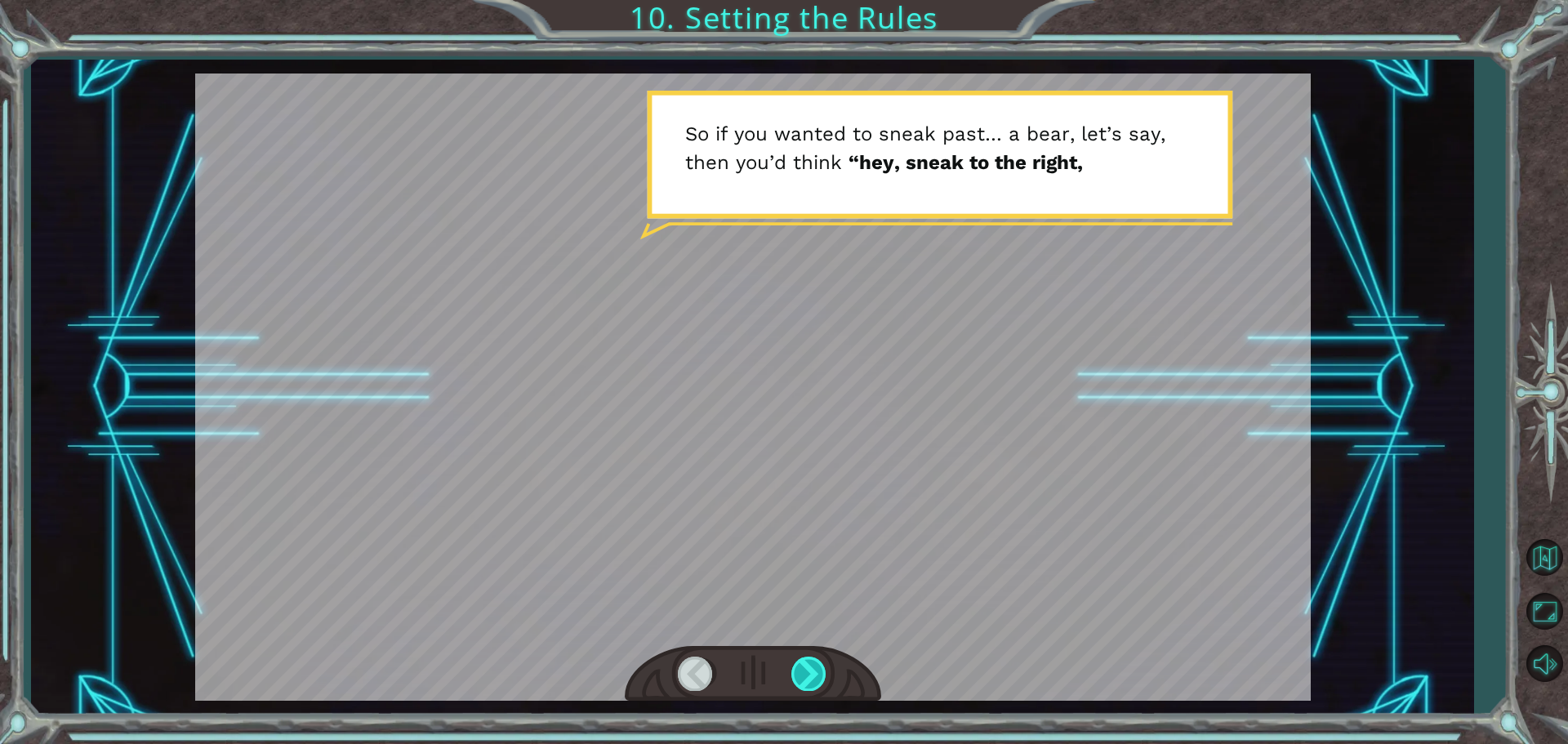
click at [795, 672] on div at bounding box center [810, 673] width 37 height 33
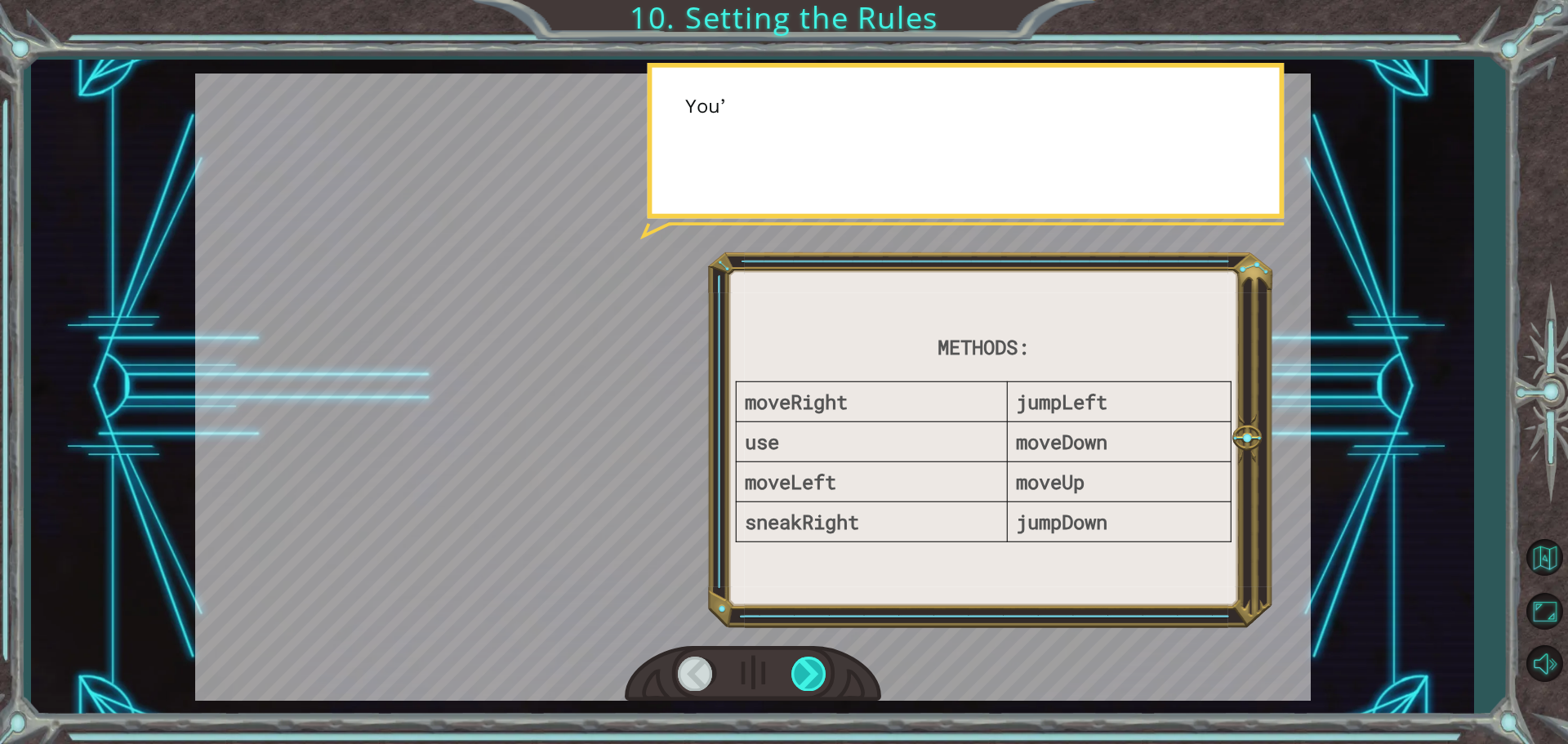
click at [795, 673] on div at bounding box center [810, 673] width 37 height 33
click at [811, 673] on div at bounding box center [810, 673] width 37 height 33
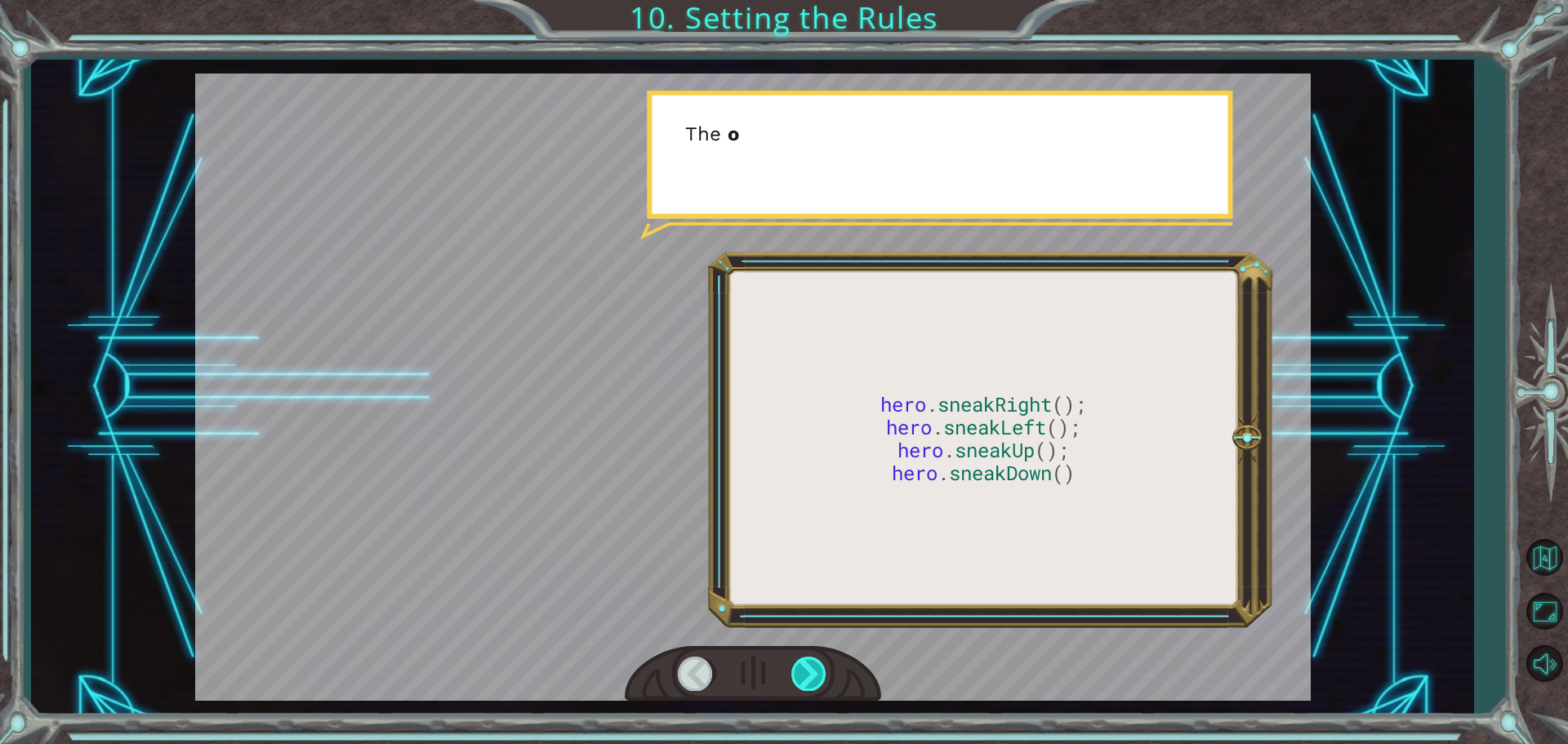
click at [811, 672] on div at bounding box center [810, 673] width 37 height 33
click at [808, 670] on div at bounding box center [810, 673] width 37 height 33
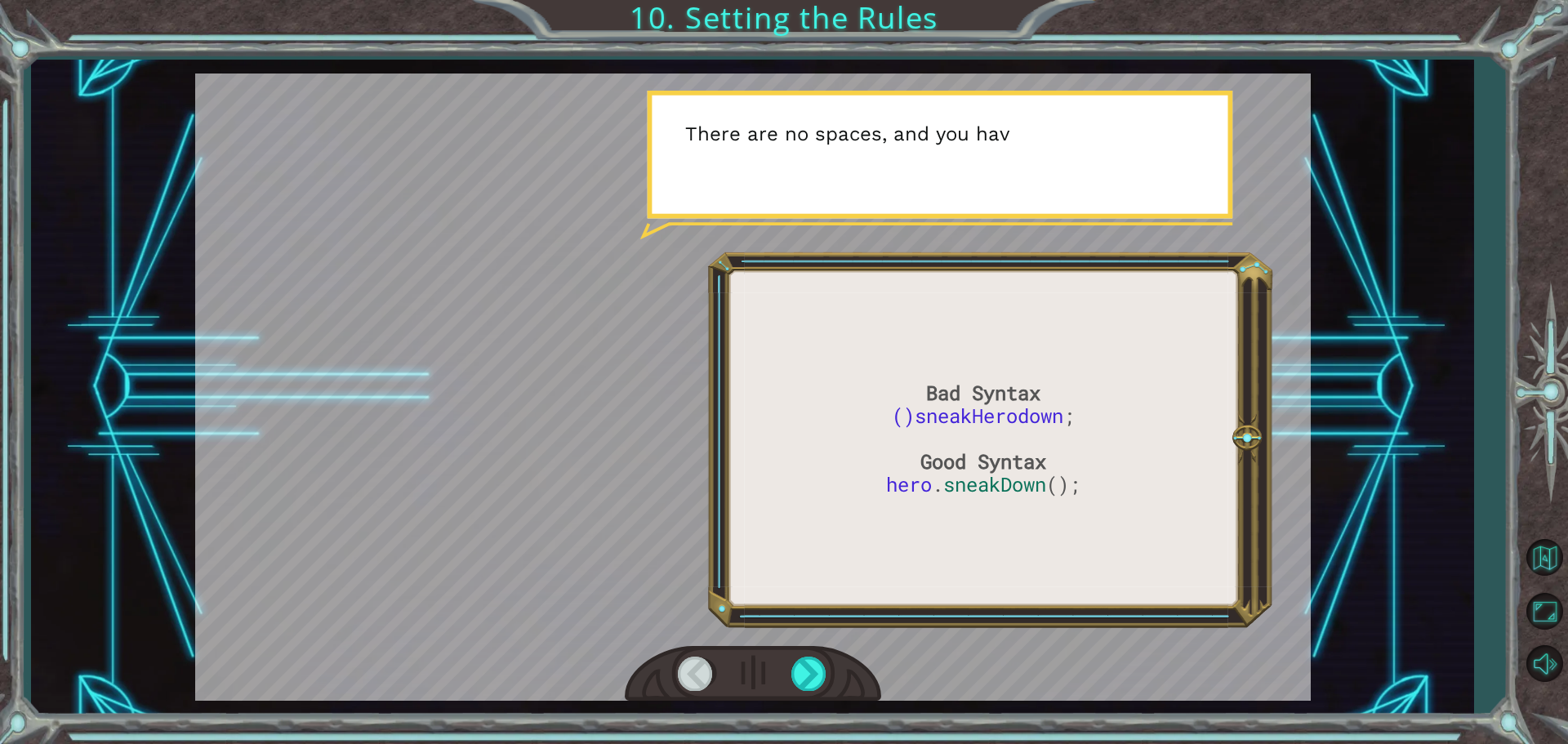
click at [807, 643] on div at bounding box center [752, 387] width 1116 height 627
click at [805, 646] on div at bounding box center [753, 674] width 257 height 57
click at [801, 658] on div at bounding box center [810, 673] width 37 height 33
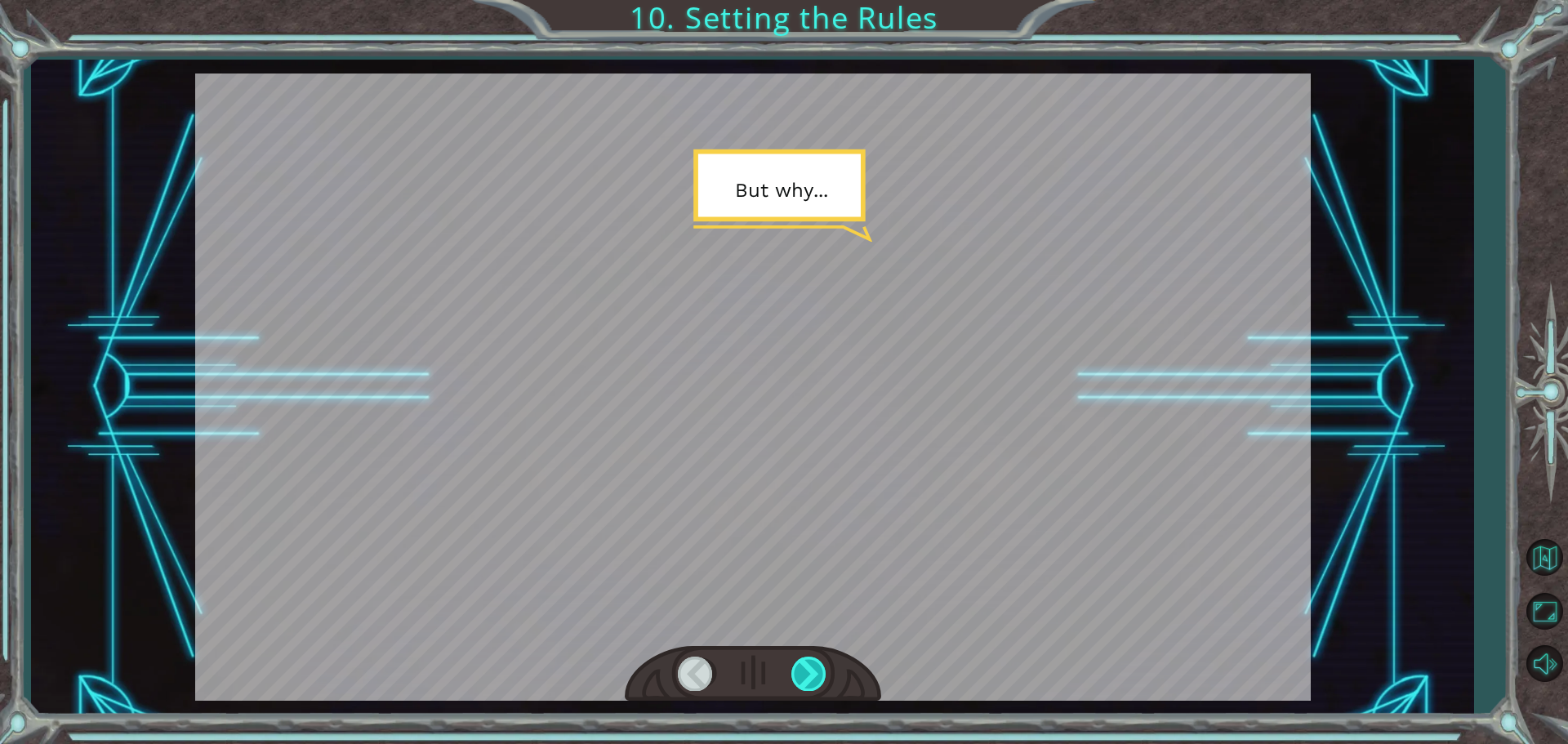
click at [800, 669] on div at bounding box center [810, 673] width 37 height 33
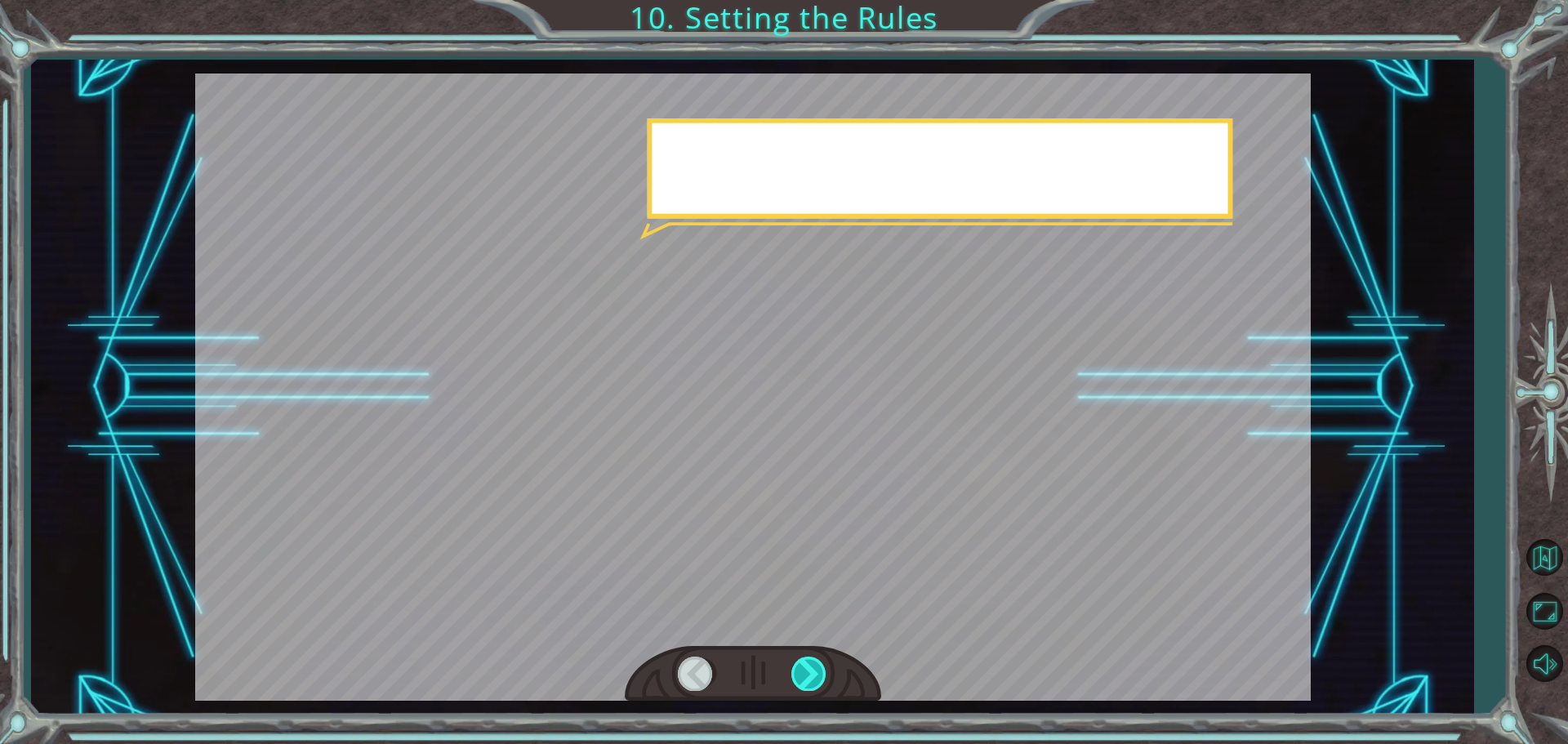
click at [800, 670] on div at bounding box center [810, 673] width 37 height 33
click at [800, 659] on div at bounding box center [810, 673] width 37 height 33
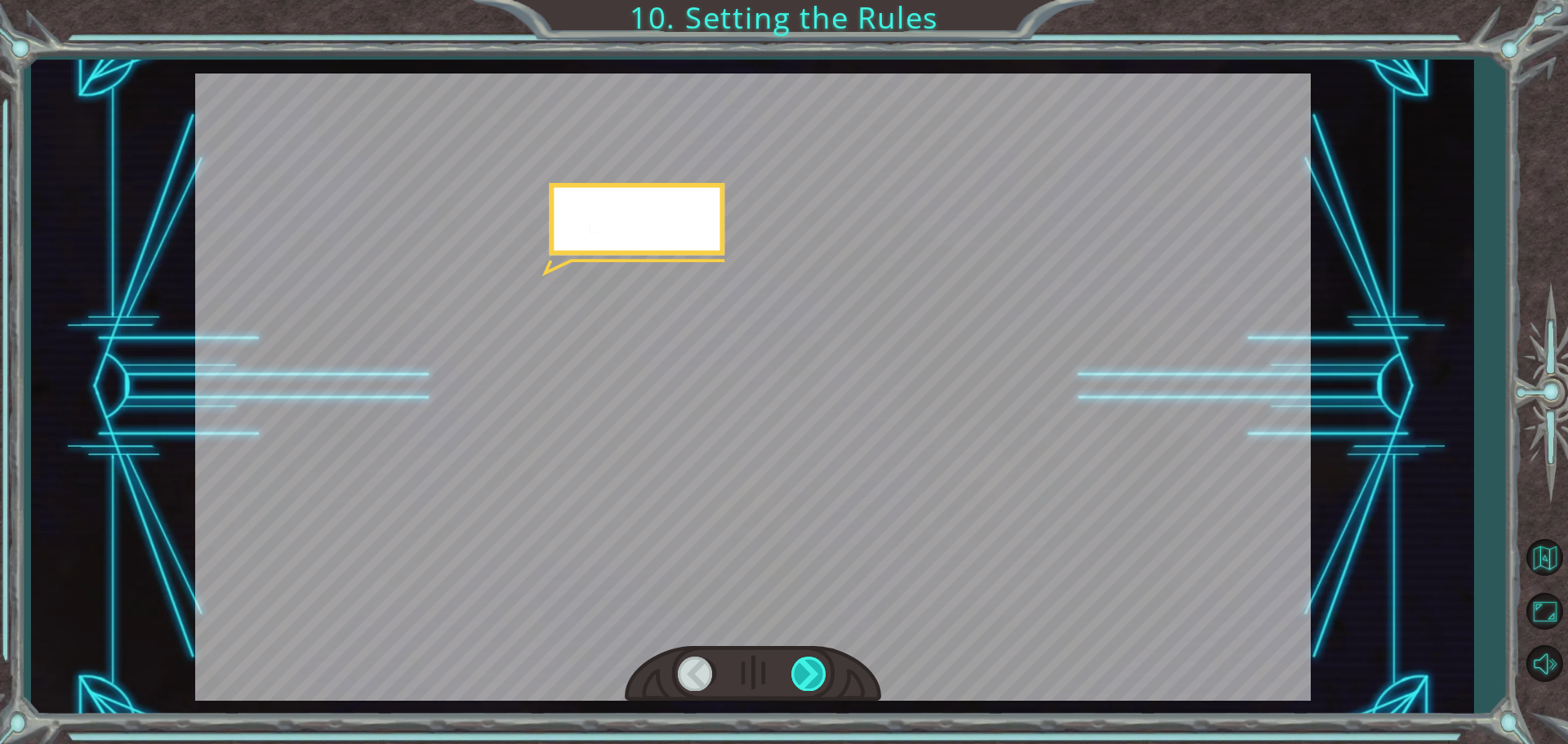
click at [799, 662] on div at bounding box center [810, 673] width 37 height 33
click at [798, 663] on div at bounding box center [810, 673] width 37 height 33
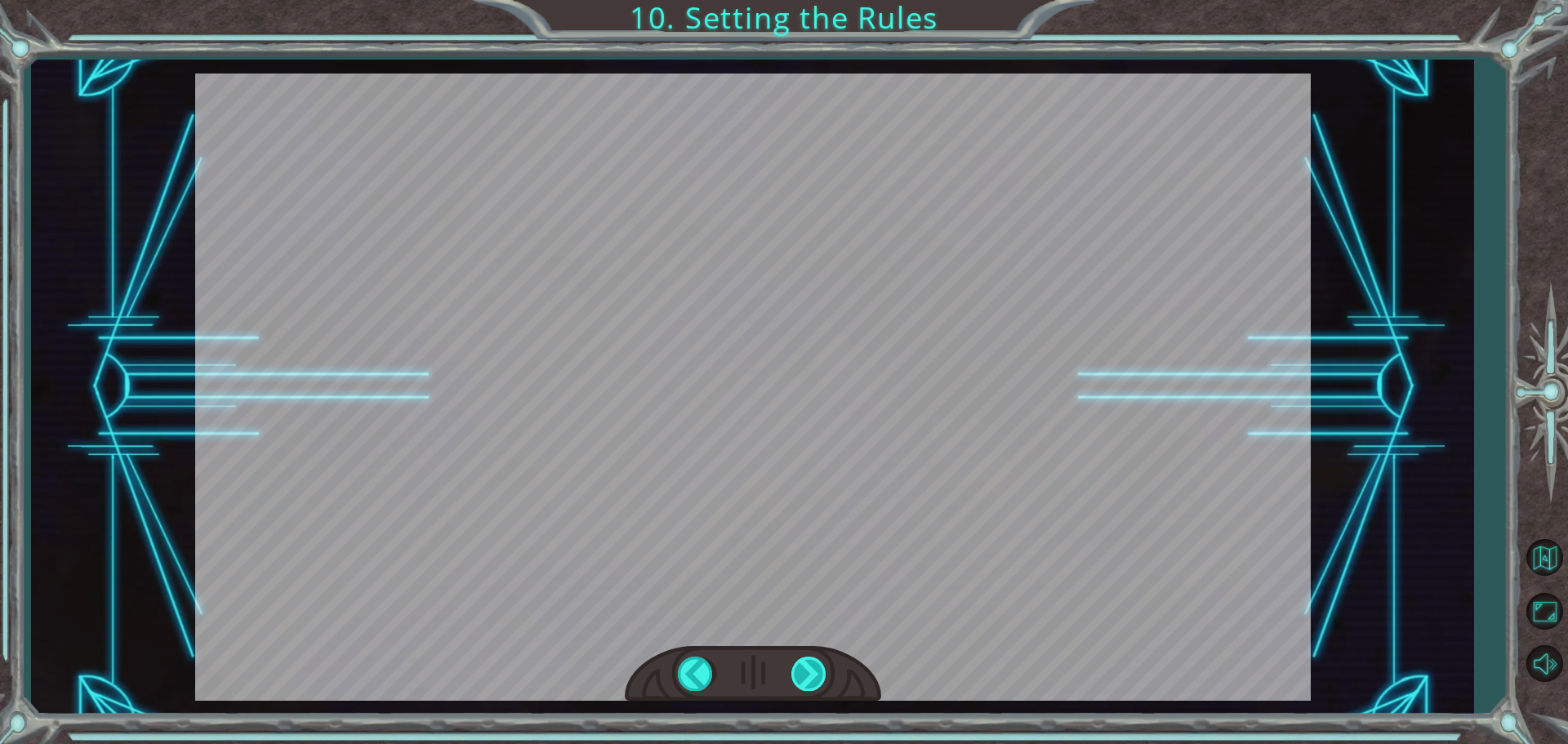
click at [798, 0] on div "Bad Syntax ()sneakHerodown ; Good Syntax hero . sneakDown (); O k a y . N o w w…" at bounding box center [784, 0] width 1568 height 0
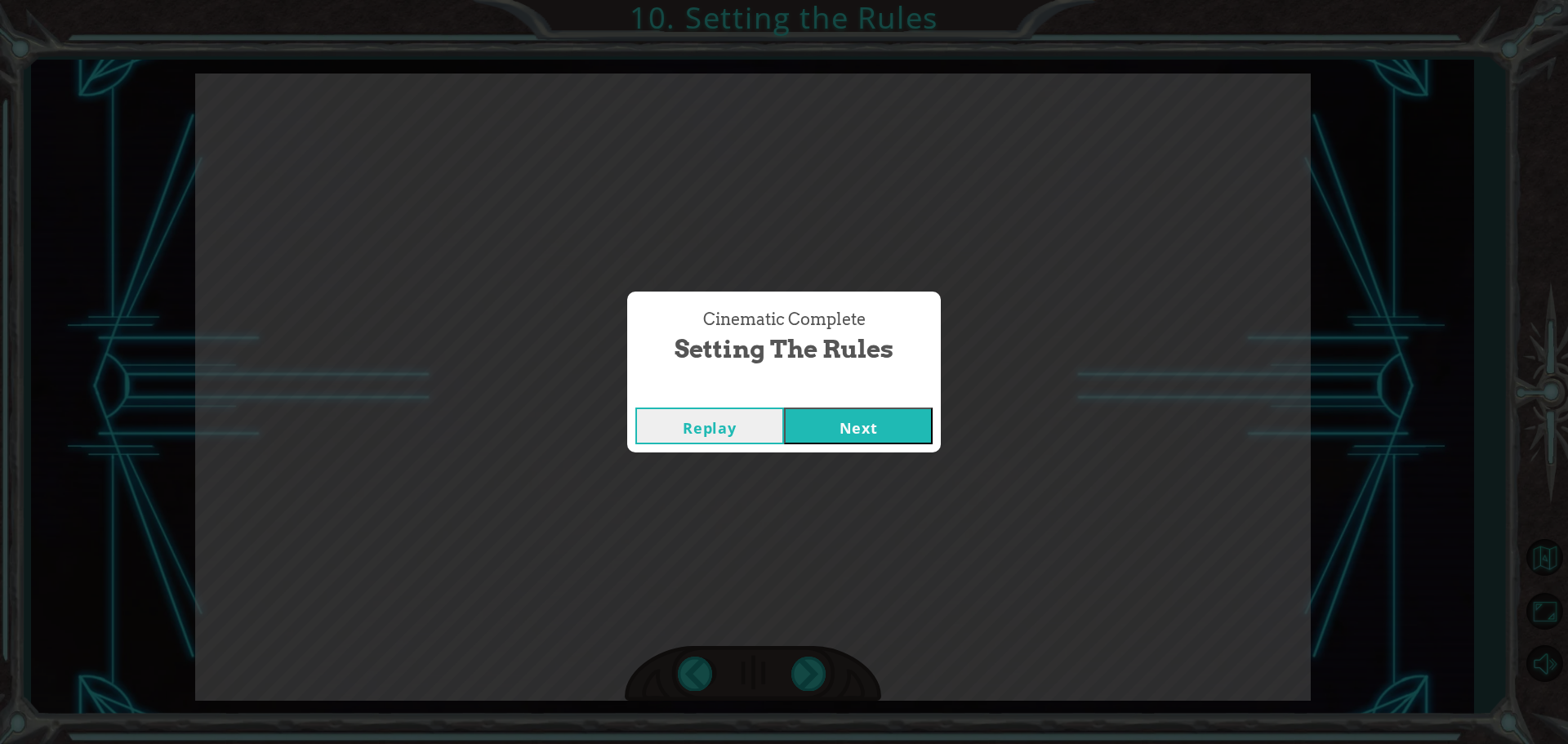
click at [885, 437] on button "Next" at bounding box center [858, 426] width 148 height 37
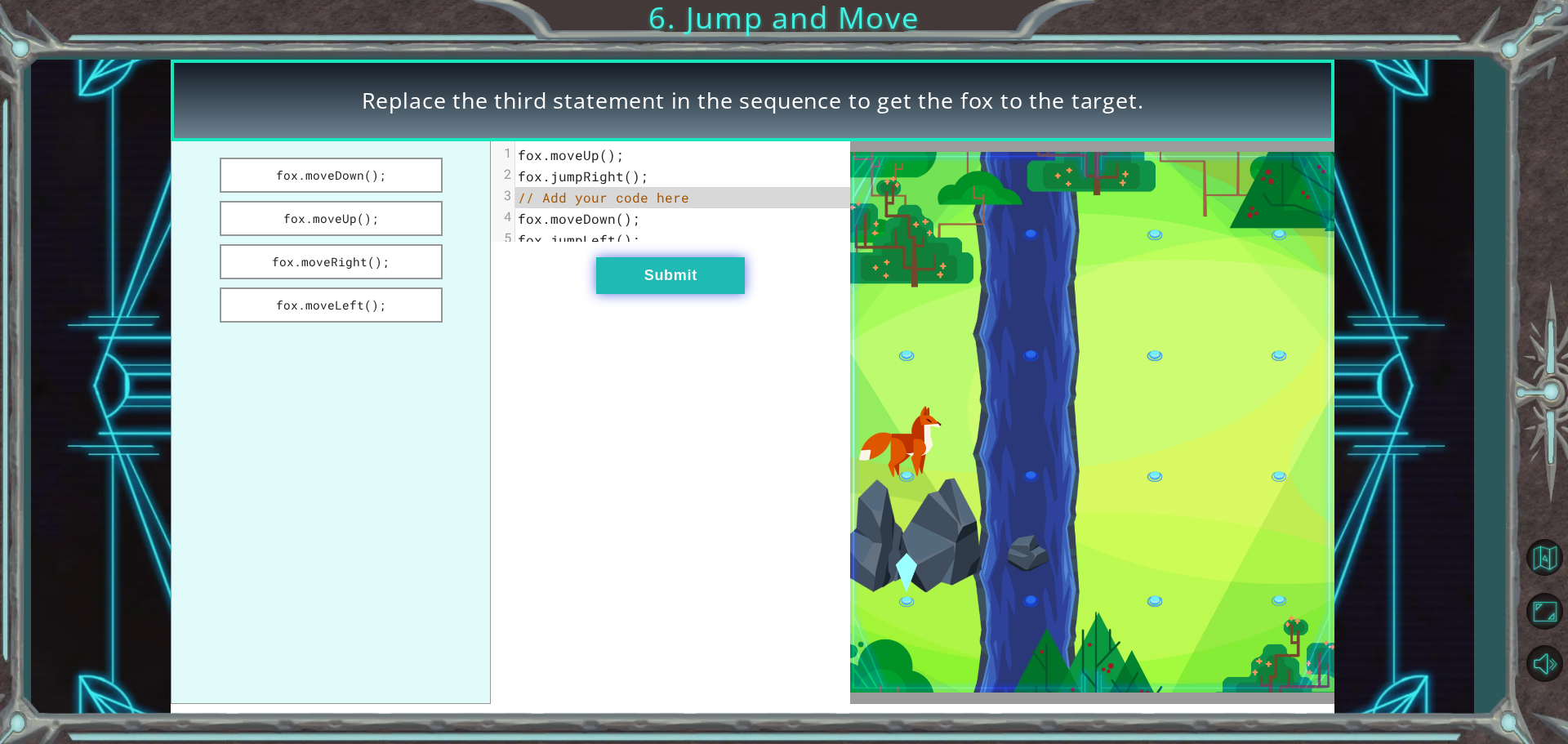
click at [655, 284] on button "Submit" at bounding box center [670, 276] width 148 height 37
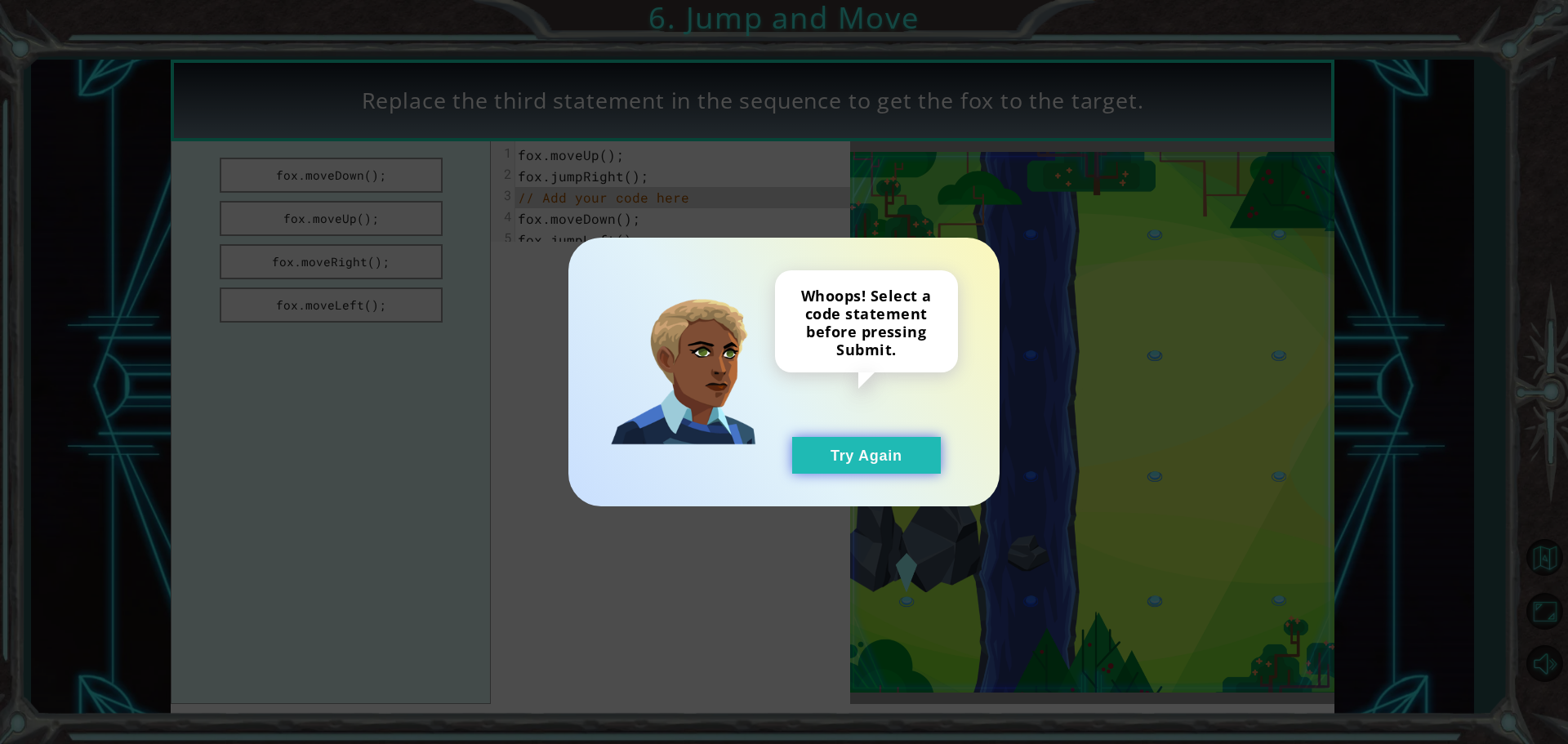
click at [841, 462] on button "Try Again" at bounding box center [866, 455] width 148 height 37
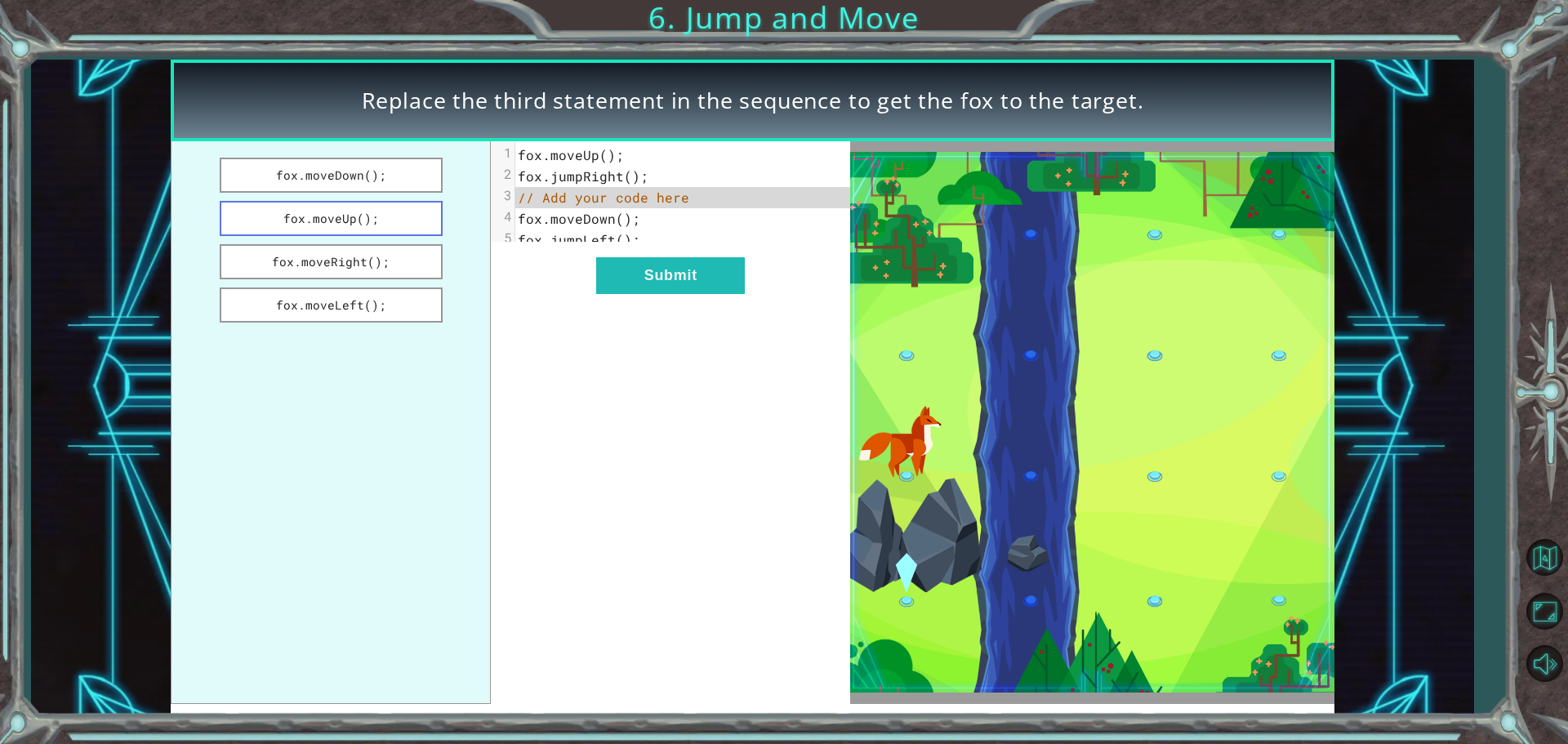
click at [364, 213] on button "fox.moveUp();" at bounding box center [332, 218] width 223 height 35
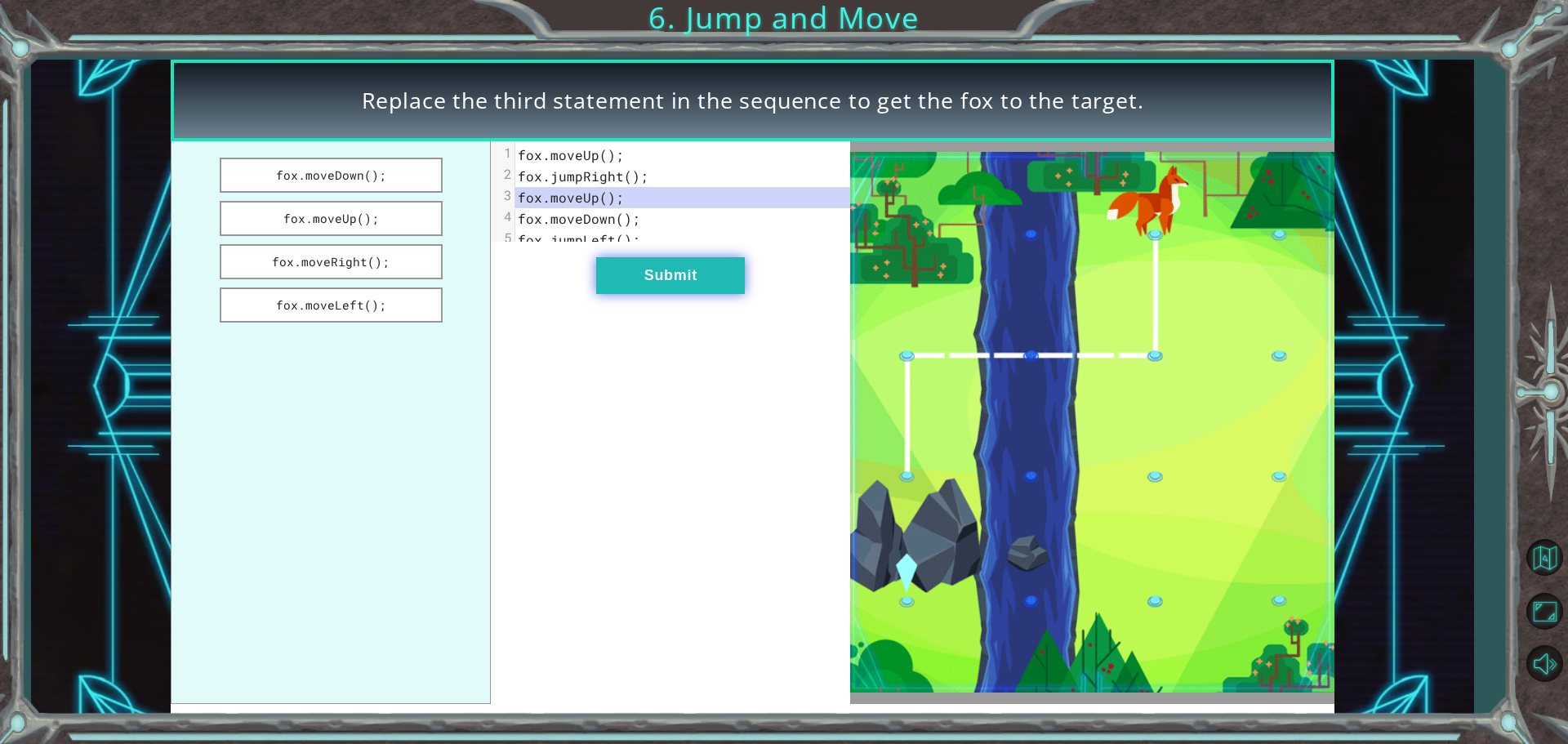
click at [744, 290] on button "Submit" at bounding box center [670, 276] width 148 height 37
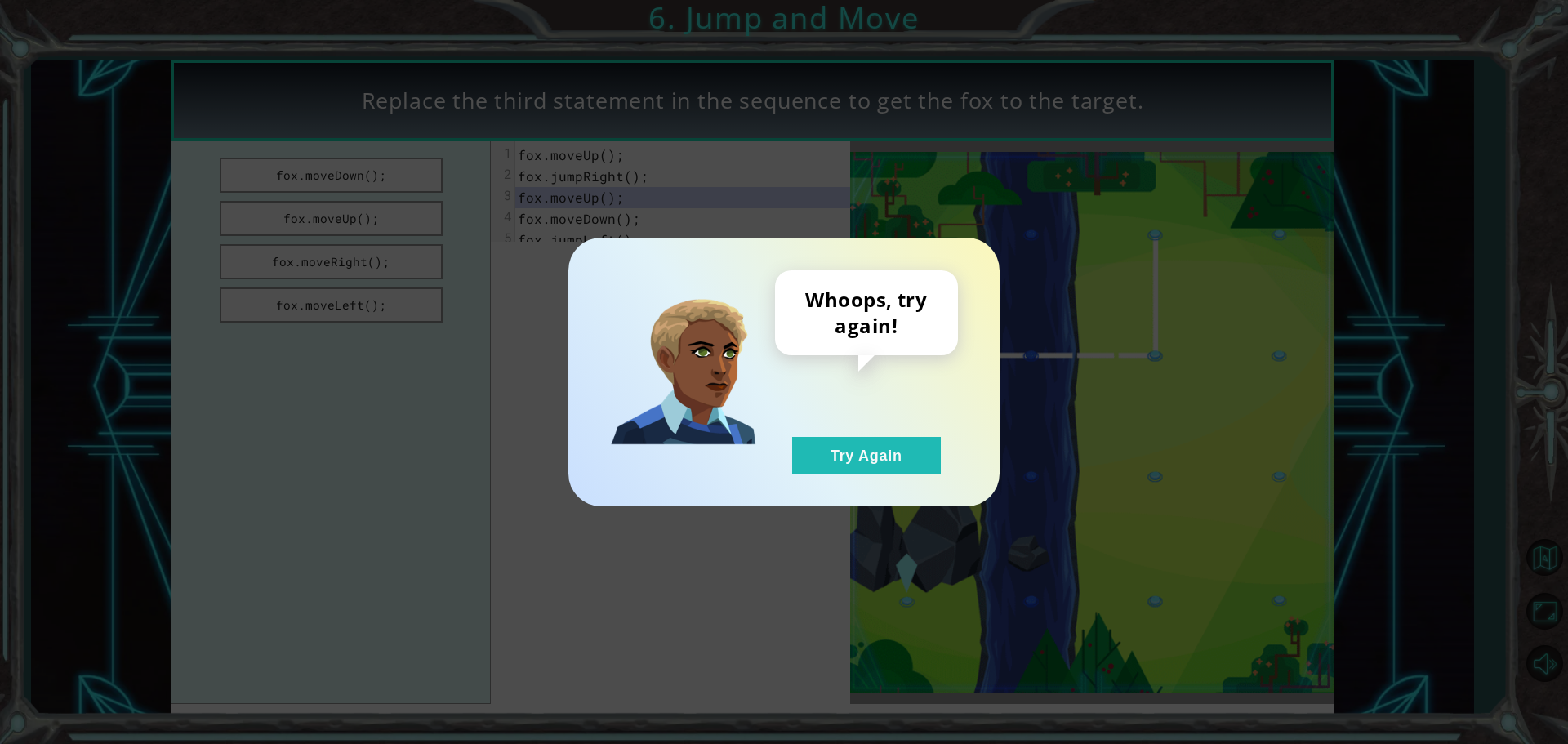
click at [849, 474] on div "Whoops, try again! Try Again" at bounding box center [783, 372] width 431 height 268
click at [844, 447] on button "Try Again" at bounding box center [866, 455] width 148 height 37
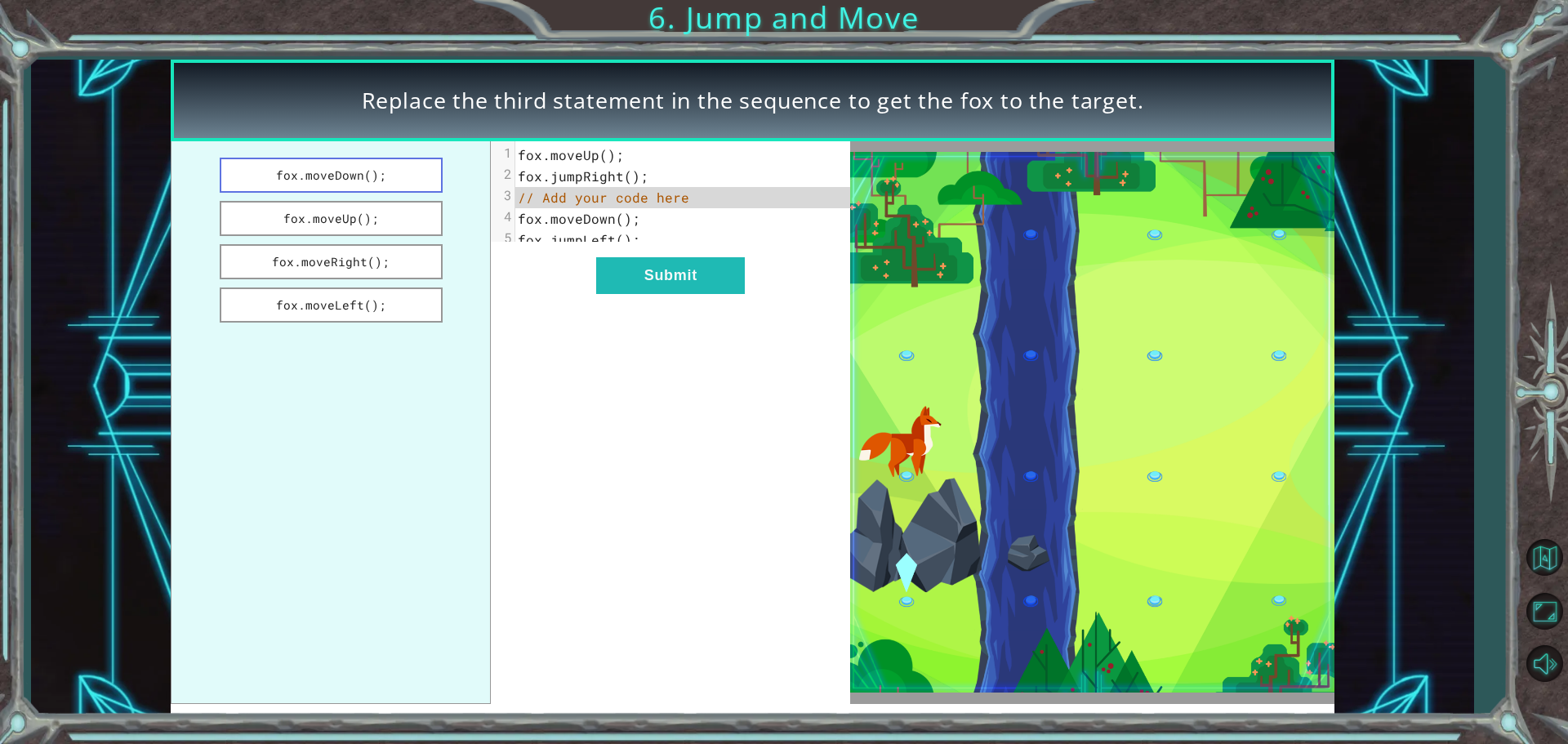
click at [353, 171] on button "fox.moveDown();" at bounding box center [332, 175] width 223 height 35
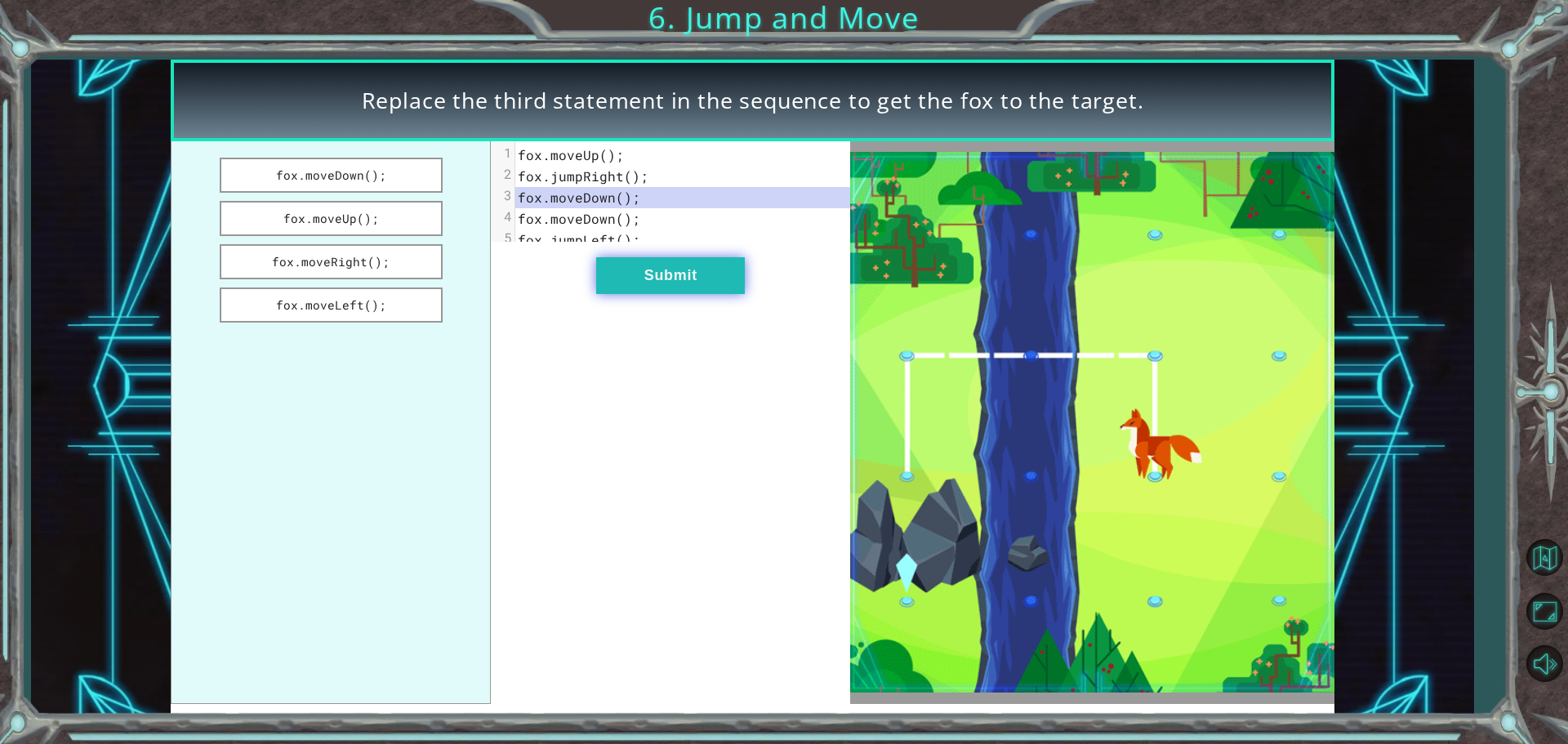
click at [673, 279] on button "Submit" at bounding box center [670, 276] width 148 height 37
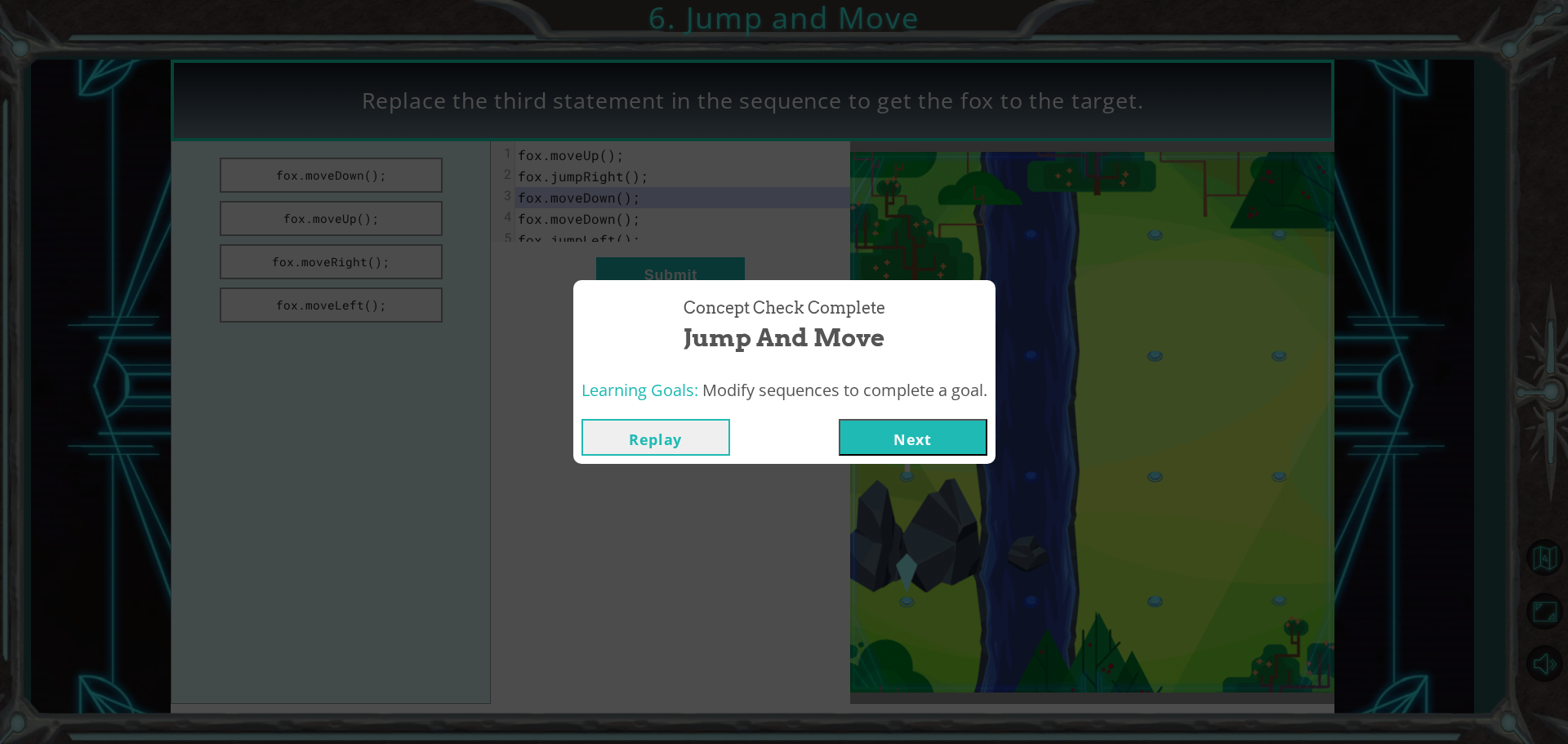
click at [877, 432] on button "Next" at bounding box center [913, 437] width 148 height 37
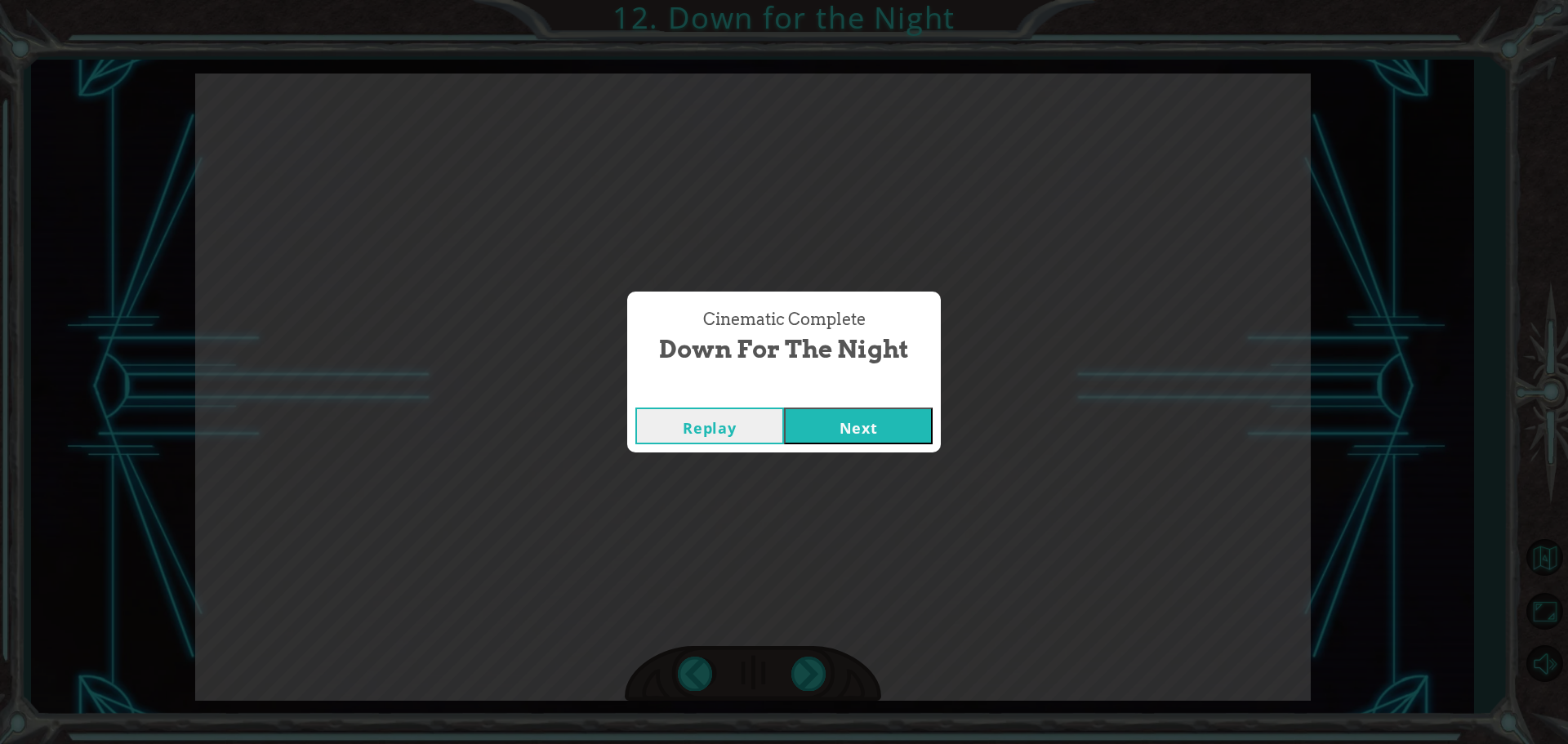
click at [838, 416] on button "Next" at bounding box center [858, 426] width 148 height 37
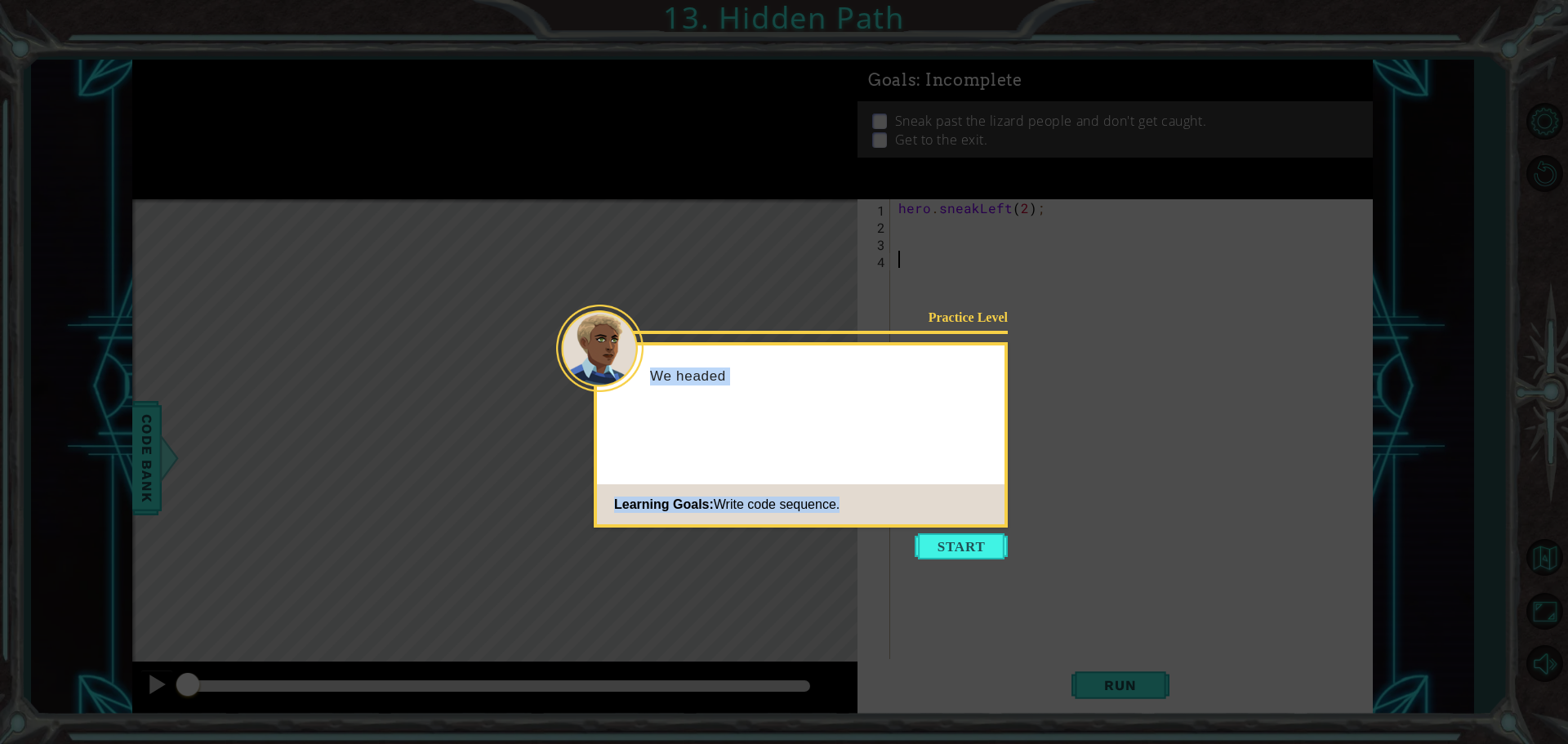
drag, startPoint x: 980, startPoint y: 522, endPoint x: 974, endPoint y: 532, distance: 11.7
click at [974, 532] on body "1 ההההההההההההההההההההההההההההההההההההההההההההההההההההההההההההההההההההההההההההה…" at bounding box center [784, 372] width 1568 height 744
drag, startPoint x: 953, startPoint y: 547, endPoint x: 949, endPoint y: 539, distance: 8.9
click at [953, 545] on button "Start" at bounding box center [961, 546] width 93 height 26
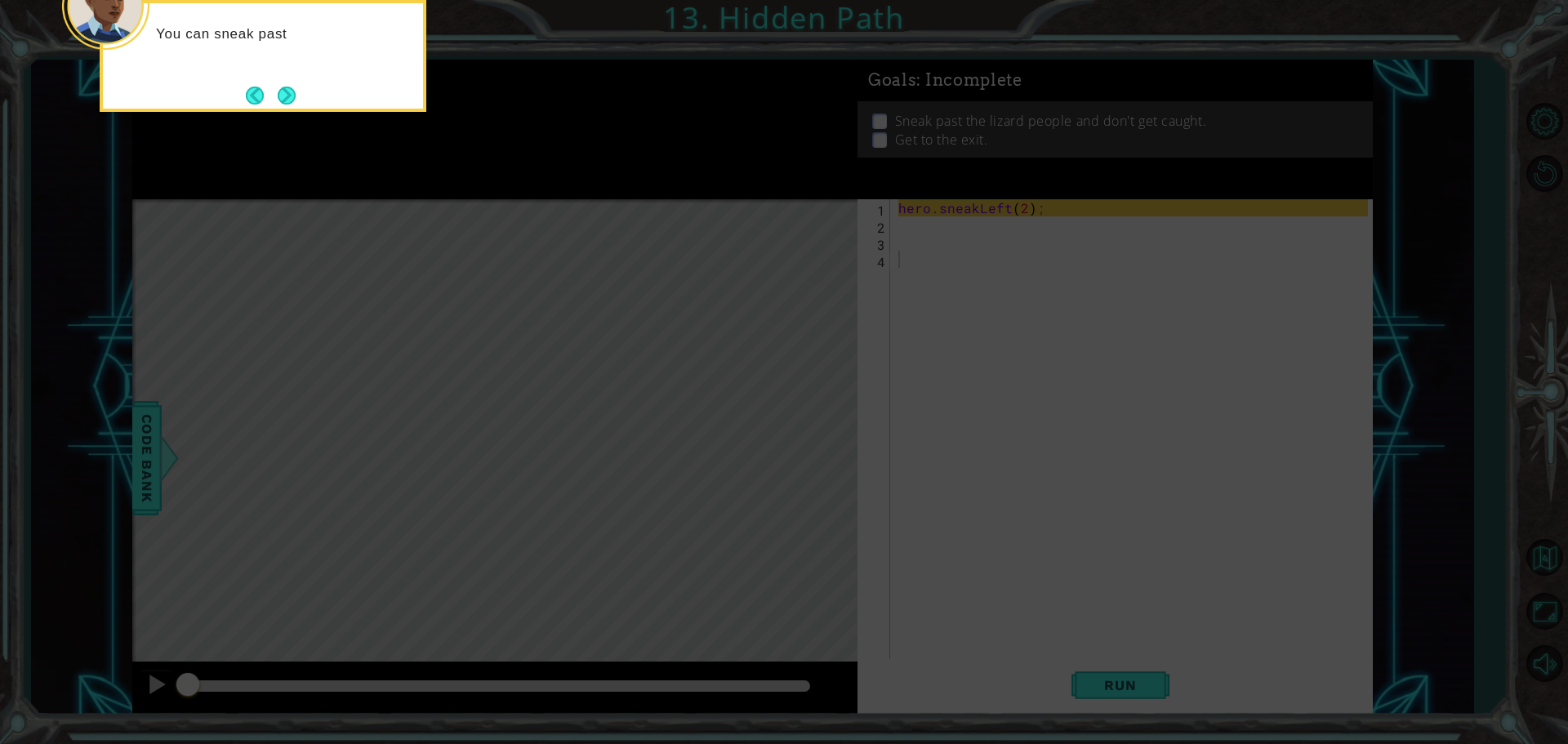
click at [968, 225] on icon at bounding box center [784, 112] width 1568 height 1265
click at [280, 100] on button "Next" at bounding box center [287, 96] width 18 height 18
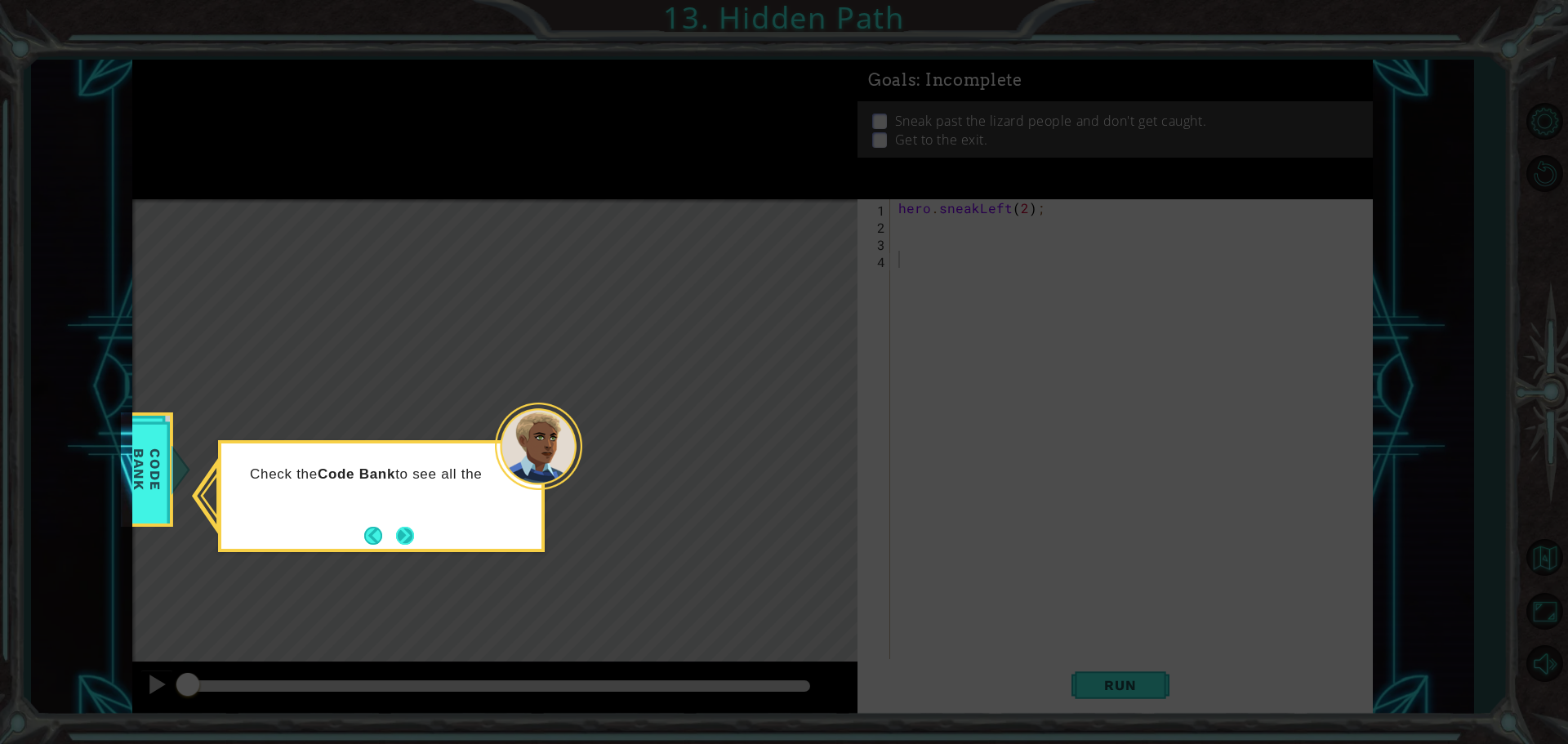
drag, startPoint x: 404, startPoint y: 516, endPoint x: 404, endPoint y: 526, distance: 10.0
click at [403, 522] on div "Check the Code Bank to see all the" at bounding box center [382, 496] width 327 height 112
click at [404, 527] on button "Next" at bounding box center [405, 536] width 18 height 18
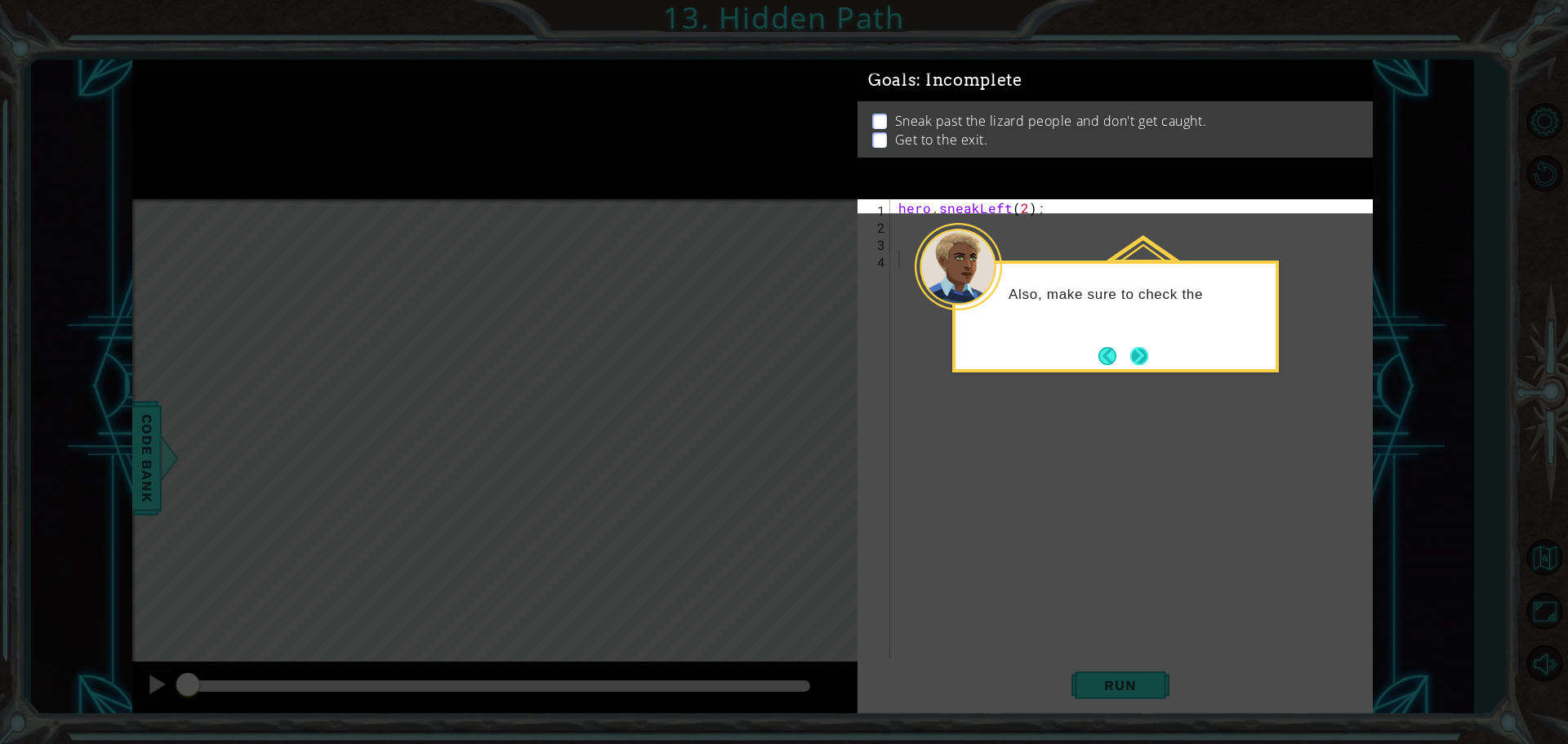
click at [1144, 355] on button "Next" at bounding box center [1139, 357] width 18 height 18
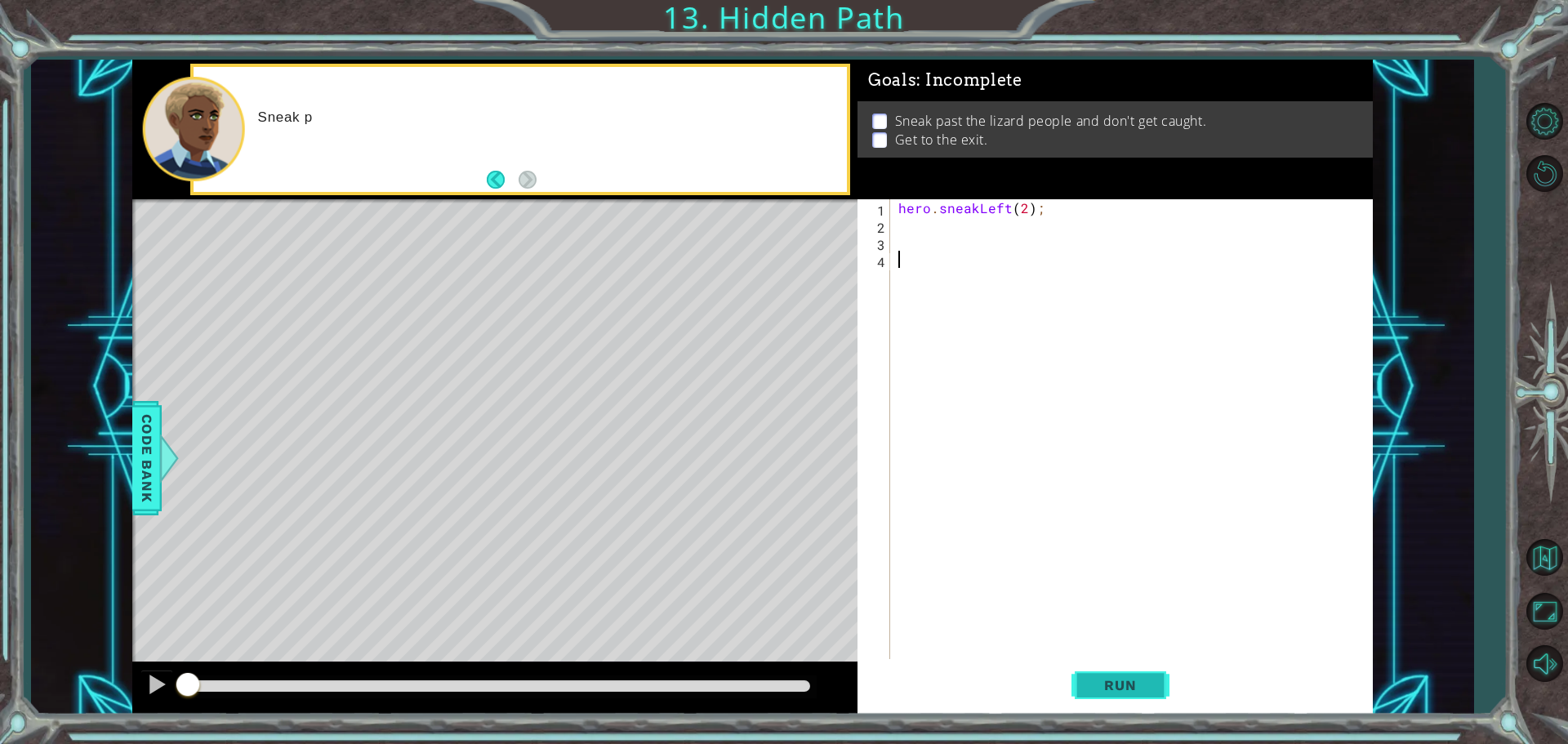
click at [1119, 698] on button "Run" at bounding box center [1121, 685] width 98 height 52
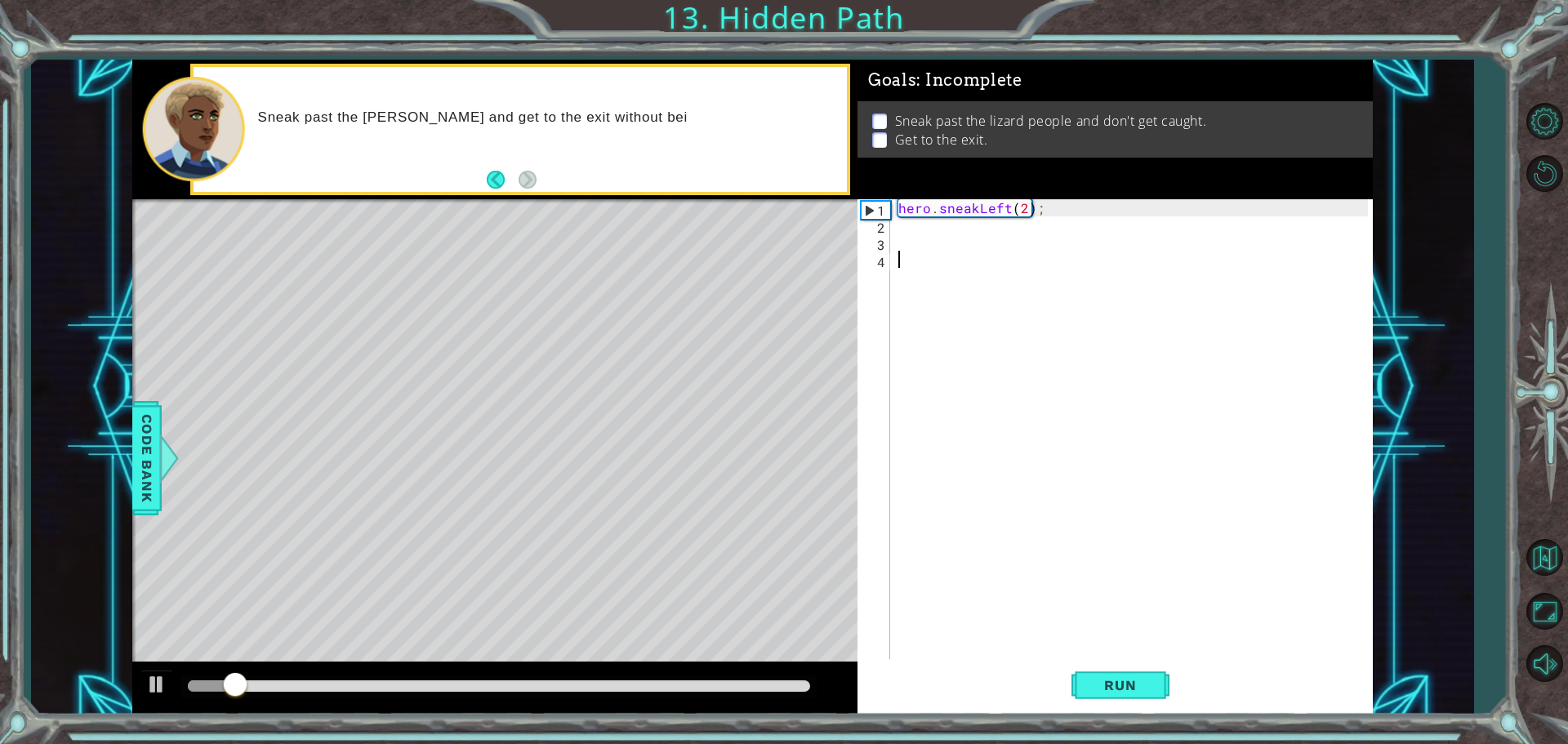
click at [931, 237] on div "hero . sneakLeft ( 2 ) ;" at bounding box center [1135, 447] width 481 height 497
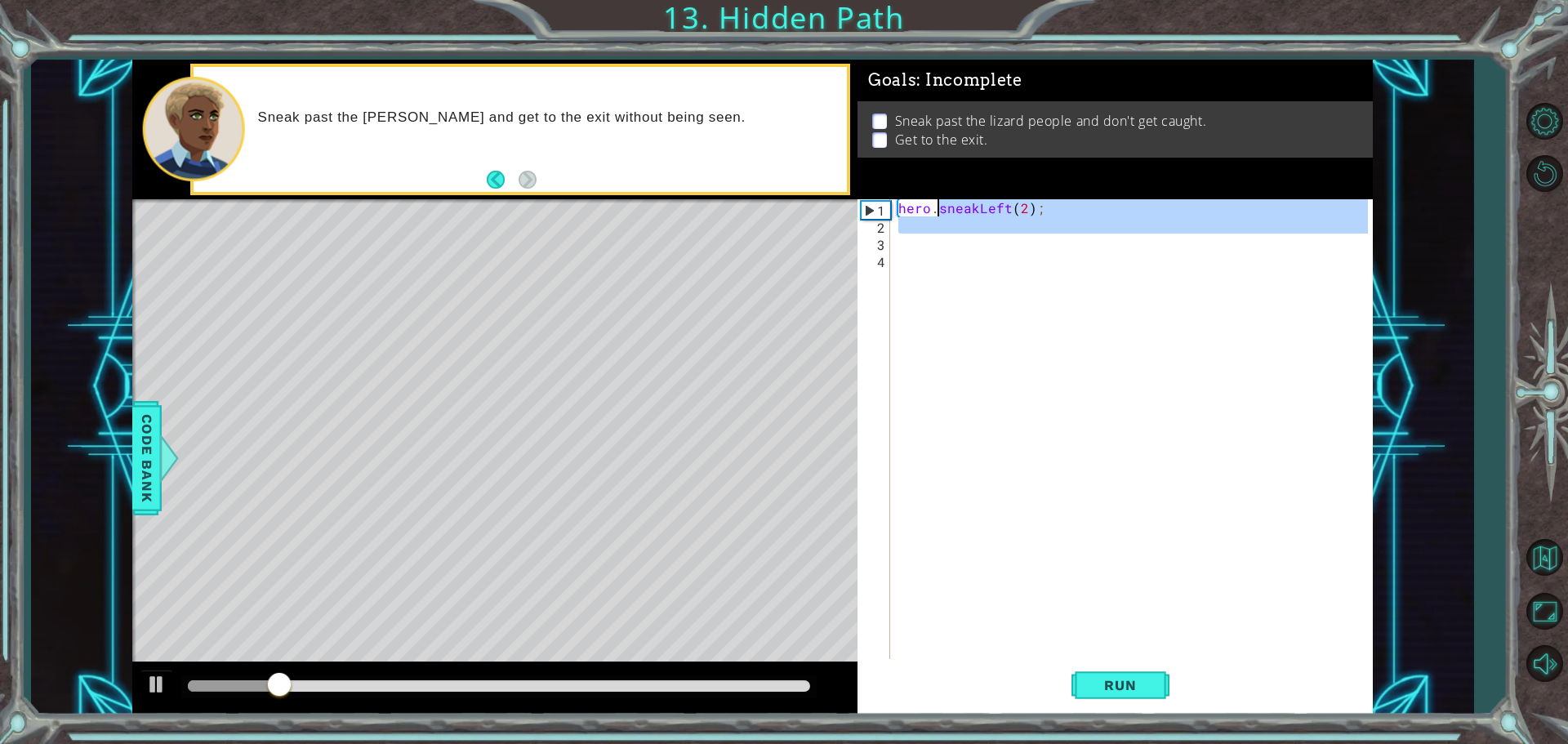
drag, startPoint x: 933, startPoint y: 238, endPoint x: 935, endPoint y: 210, distance: 28.1
click at [935, 210] on div "hero . sneakLeft ( 2 ) ;" at bounding box center [1135, 447] width 481 height 497
type textarea "hero.sneakLeft(2);"
click at [923, 237] on div "hero . sneakLeft ( 2 ) ;" at bounding box center [1131, 431] width 472 height 463
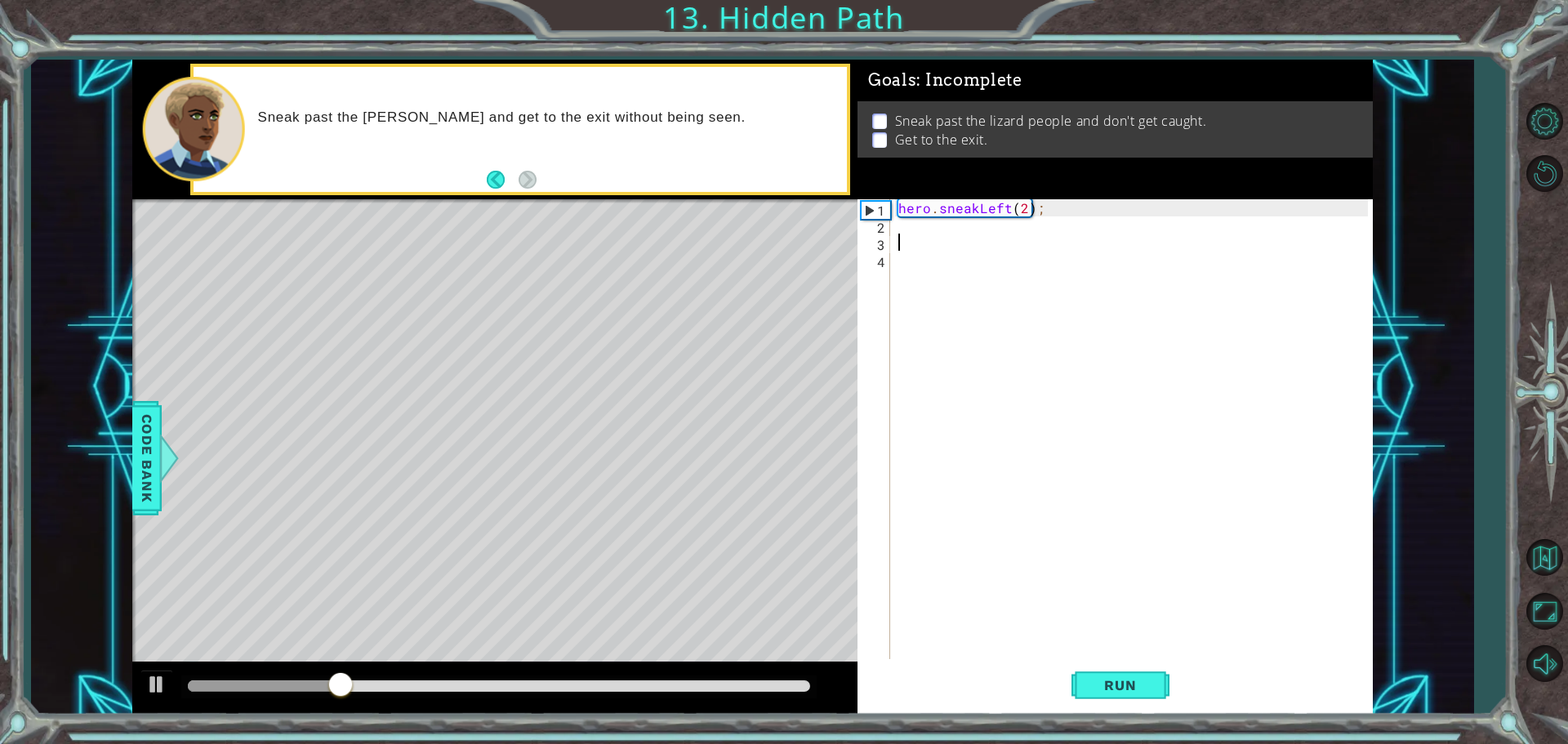
click at [917, 217] on div "hero . sneakLeft ( 2 ) ;" at bounding box center [1135, 447] width 481 height 497
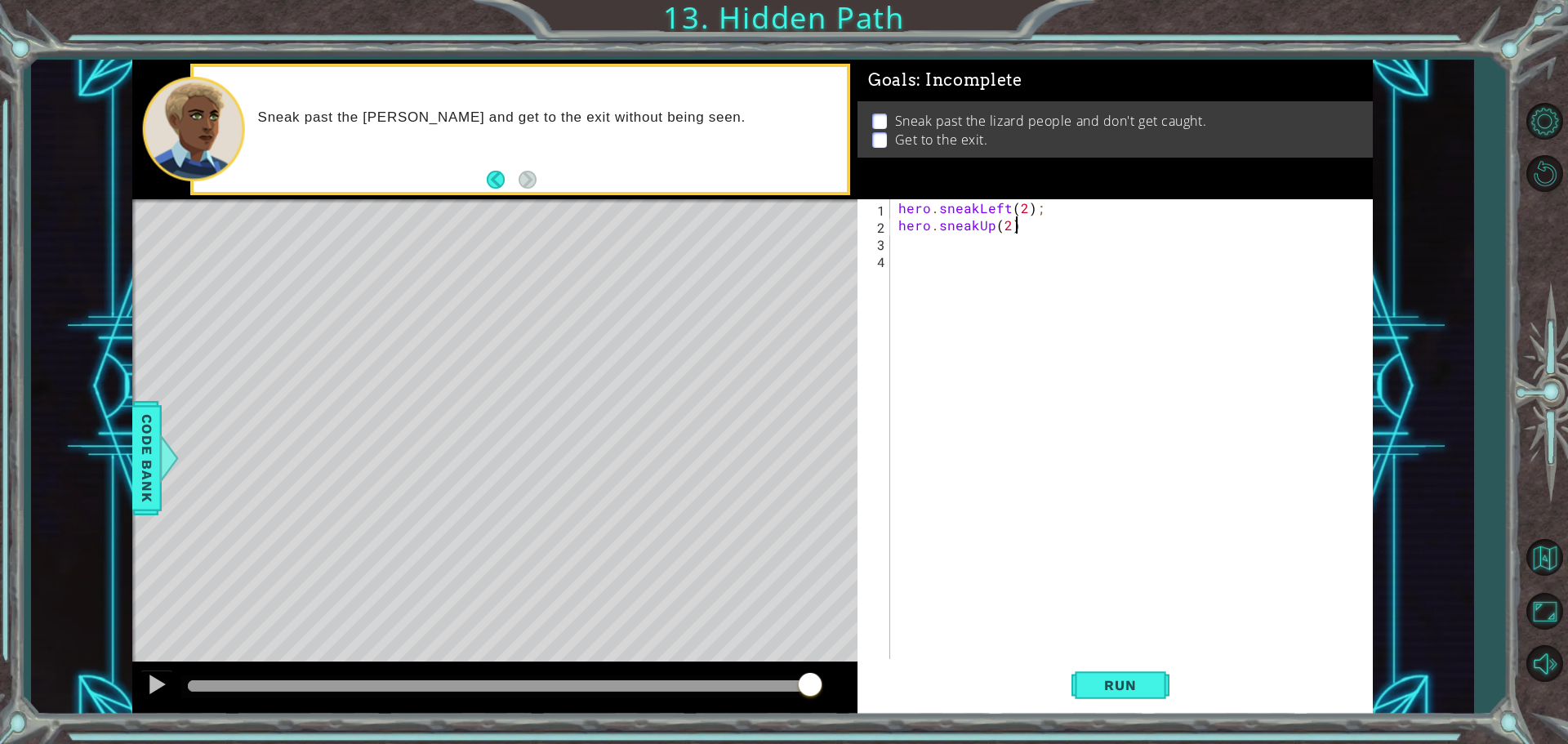
scroll to position [0, 7]
type textarea "hero.sneakUp(2)"
click at [1151, 666] on button "Run" at bounding box center [1121, 685] width 98 height 52
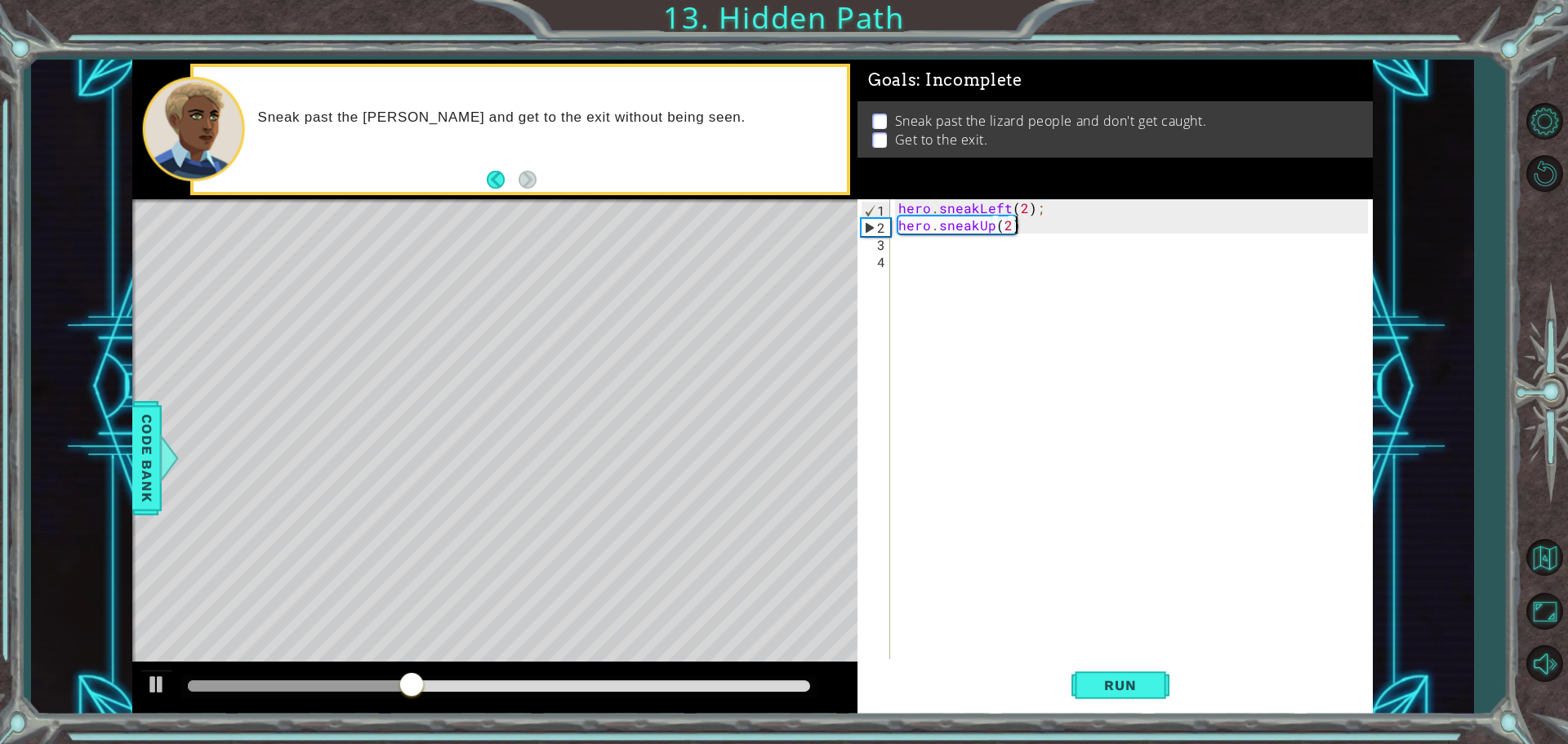
click at [929, 240] on div "hero . sneakLeft ( 2 ) ; hero . sneakUp ( 2 )" at bounding box center [1135, 447] width 481 height 497
drag, startPoint x: 894, startPoint y: 207, endPoint x: 926, endPoint y: 207, distance: 32.0
click at [929, 207] on div "1 2 3 4 hero . sneakLeft ( 2 ) ; hero . sneakUp ( 2 ) ההההההההההההההההההההההההה…" at bounding box center [1112, 431] width 511 height 463
drag, startPoint x: 896, startPoint y: 207, endPoint x: 980, endPoint y: 208, distance: 84.0
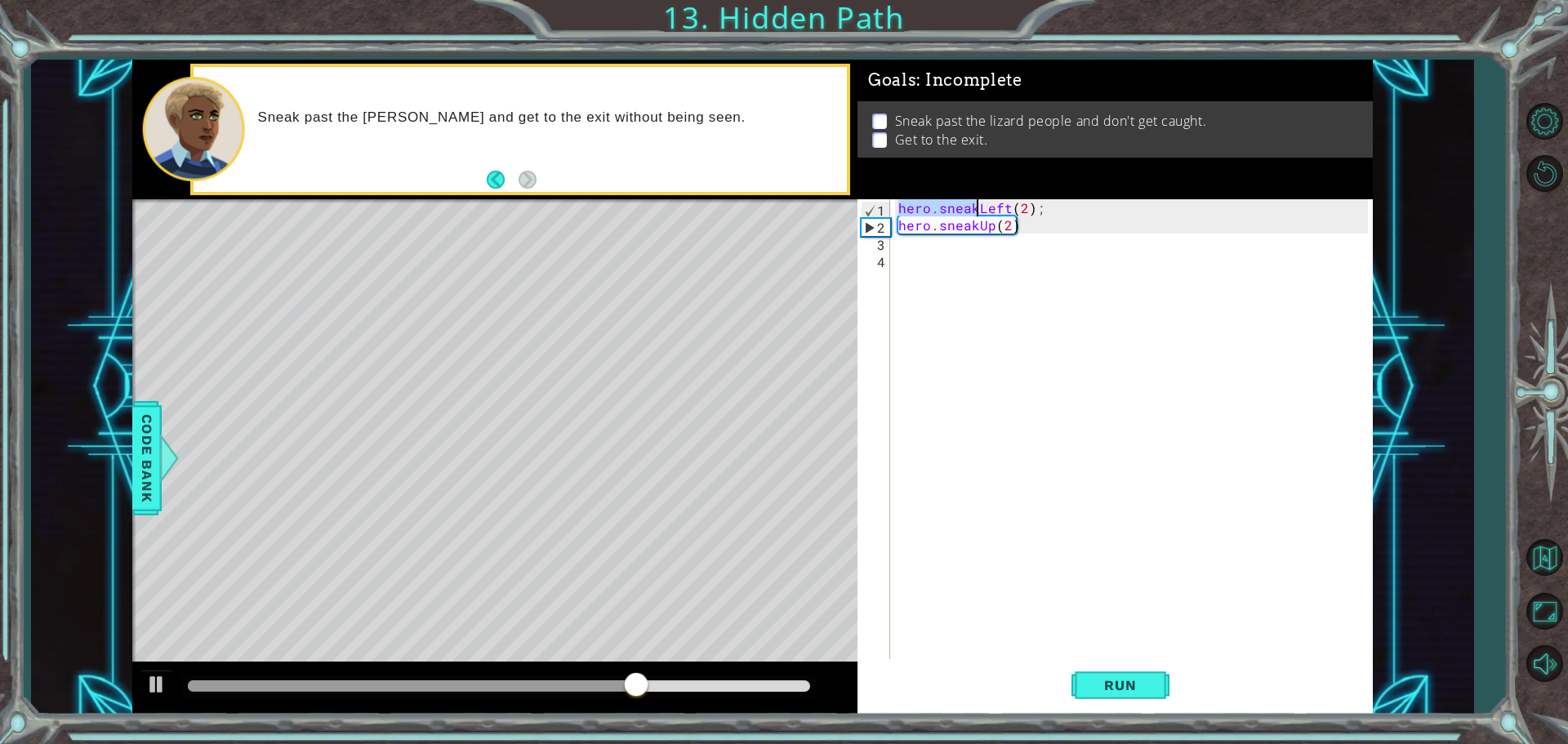
click at [980, 208] on div "hero . sneakLeft ( 2 ) ; hero . sneakUp ( 2 )" at bounding box center [1135, 447] width 481 height 497
type textarea "hero.sneakLeft(2);"
click at [904, 247] on div "hero . sneakLeft ( 2 ) ; hero . sneakUp ( 2 )" at bounding box center [1135, 447] width 481 height 497
paste textarea "hero.sneak"
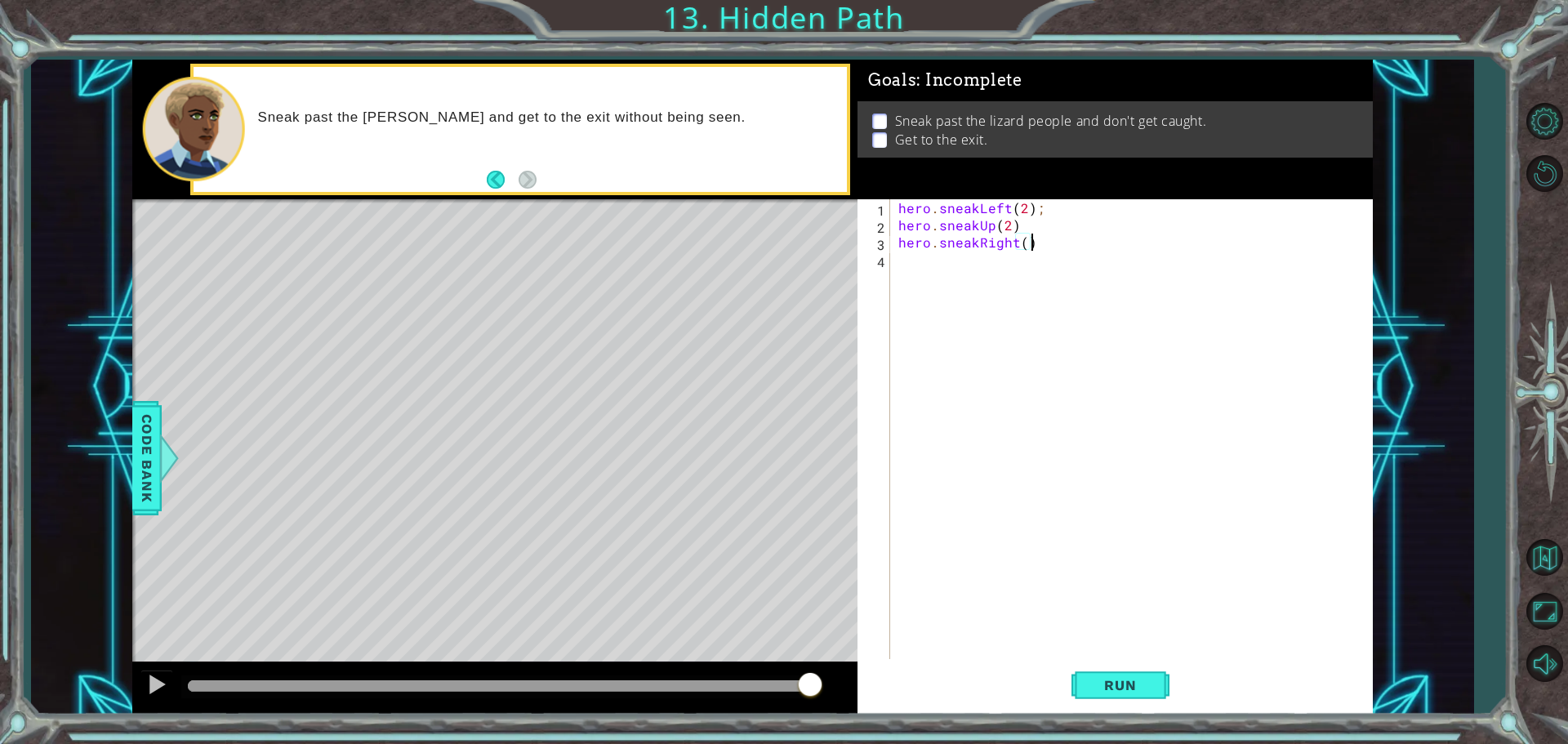
scroll to position [0, 7]
type textarea "hero.sneakRight(2)"
click at [1140, 705] on button "Run" at bounding box center [1121, 685] width 98 height 52
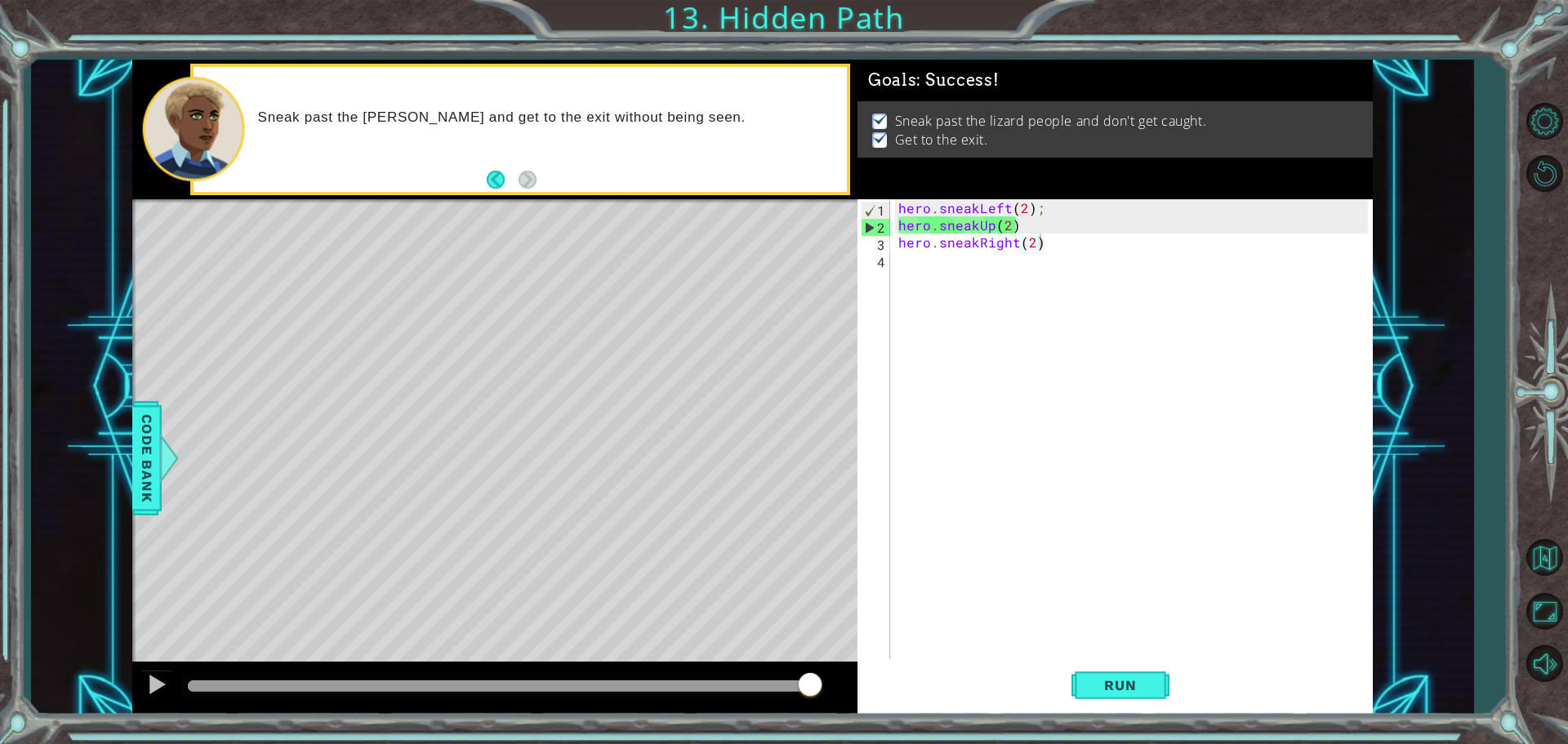
drag, startPoint x: 283, startPoint y: 692, endPoint x: 736, endPoint y: 352, distance: 566.4
click at [1010, 672] on div "1 ההההההההההההההההההההההההההההההההההההההההההההההההההההההההההההההההההההההההההההה…" at bounding box center [752, 387] width 1241 height 655
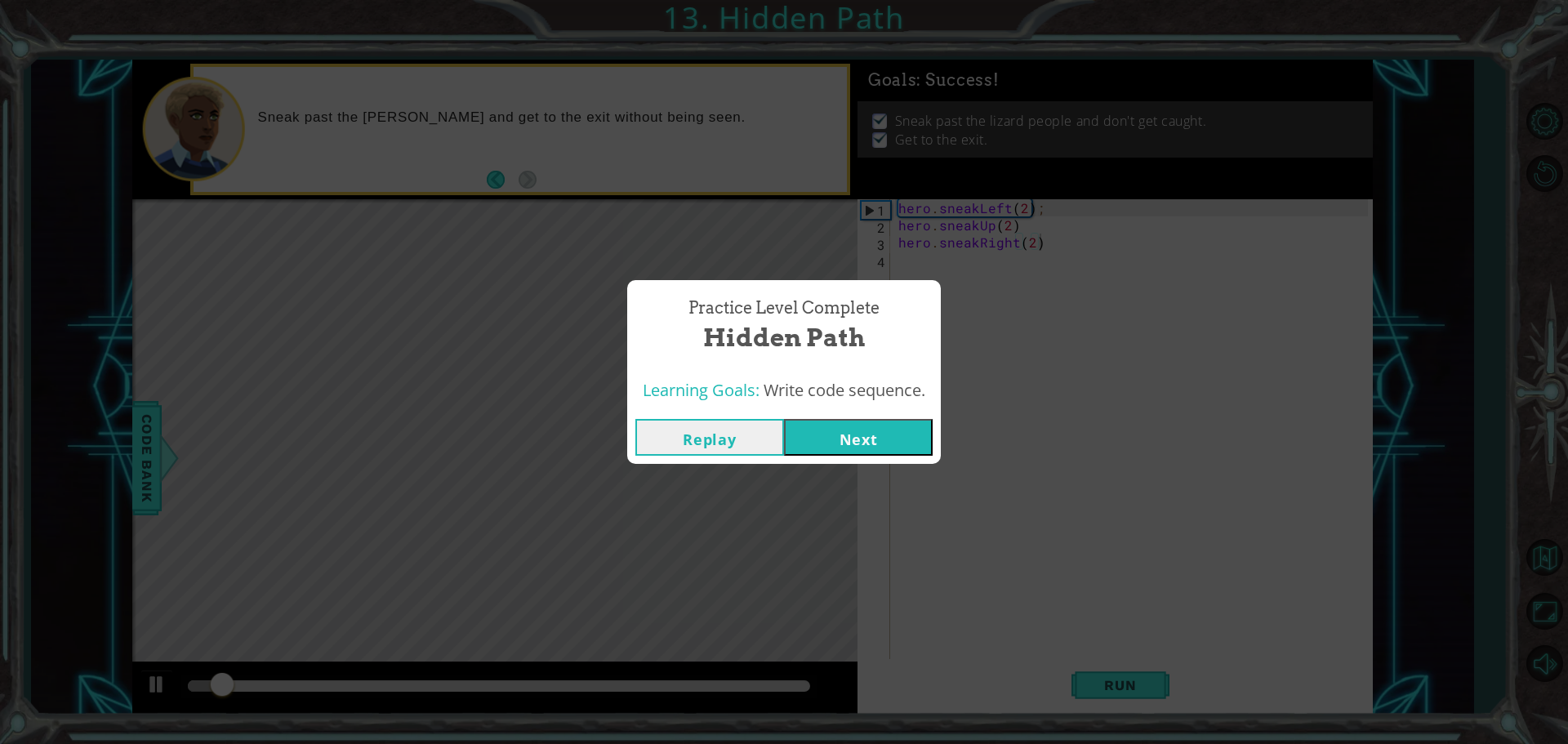
drag, startPoint x: 809, startPoint y: 440, endPoint x: 801, endPoint y: 450, distance: 12.8
click at [801, 450] on button "Next" at bounding box center [858, 437] width 148 height 37
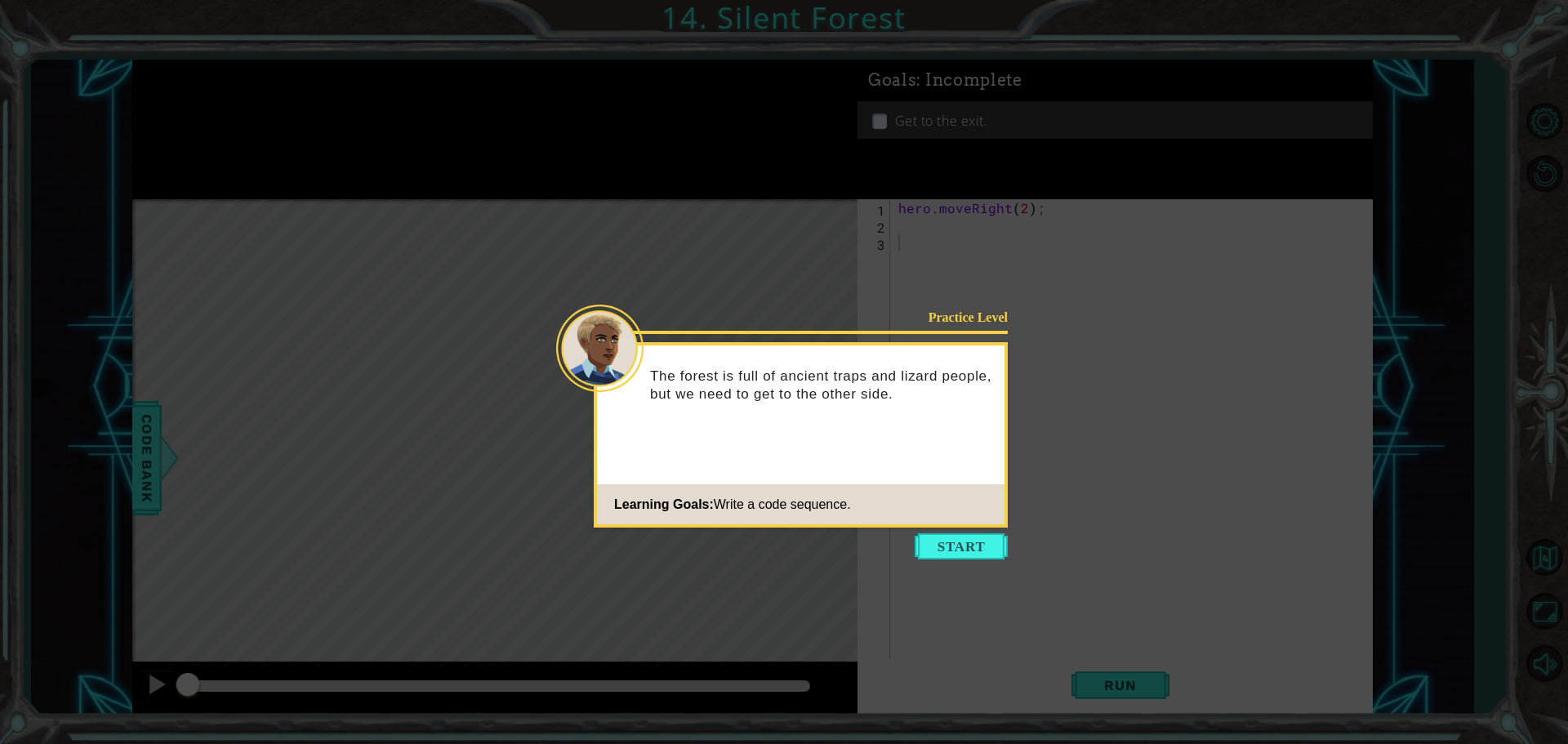
click at [970, 528] on icon at bounding box center [784, 372] width 1568 height 744
drag, startPoint x: 969, startPoint y: 548, endPoint x: 947, endPoint y: 527, distance: 30.4
click at [954, 534] on button "Start" at bounding box center [961, 546] width 93 height 26
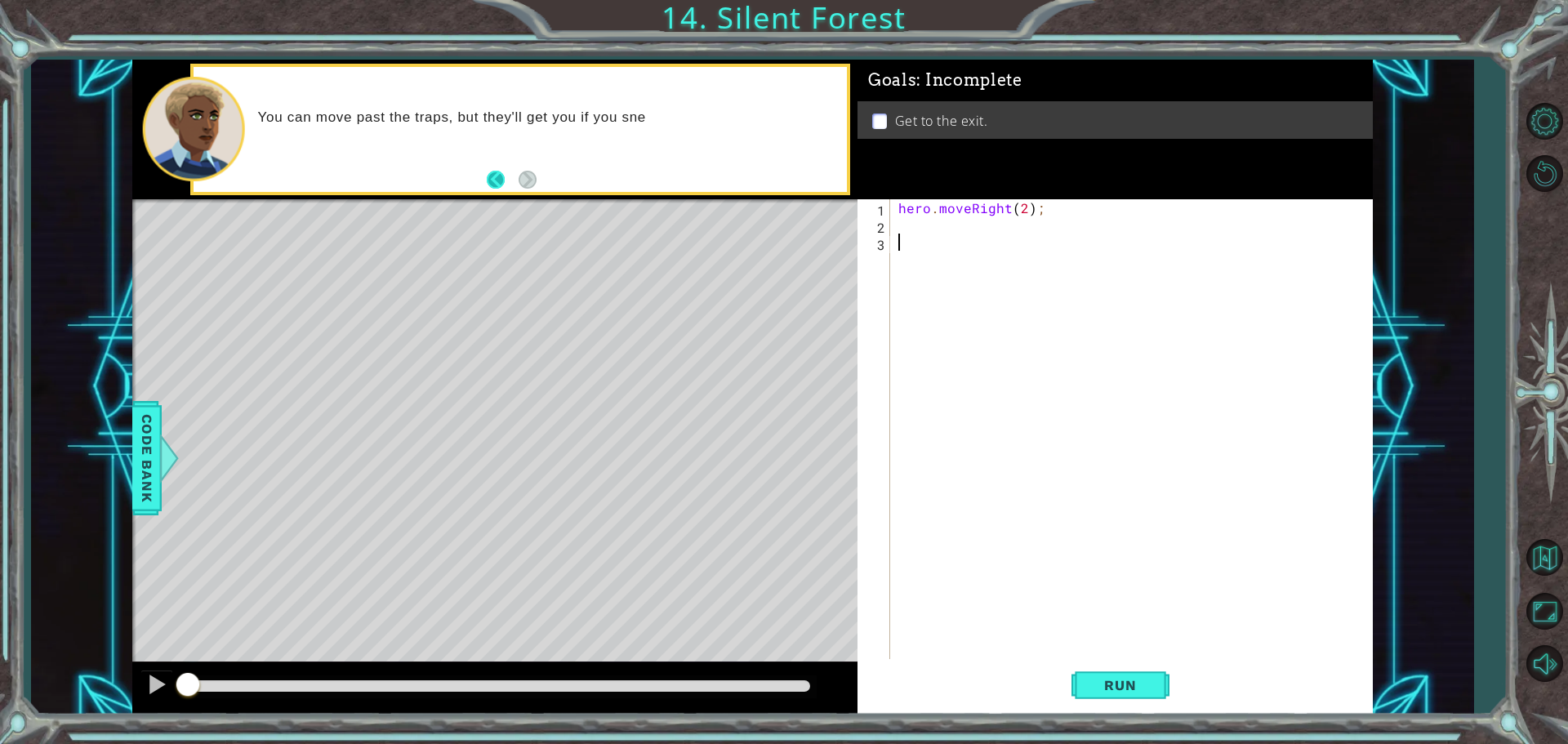
click at [507, 173] on button "Back" at bounding box center [502, 180] width 32 height 18
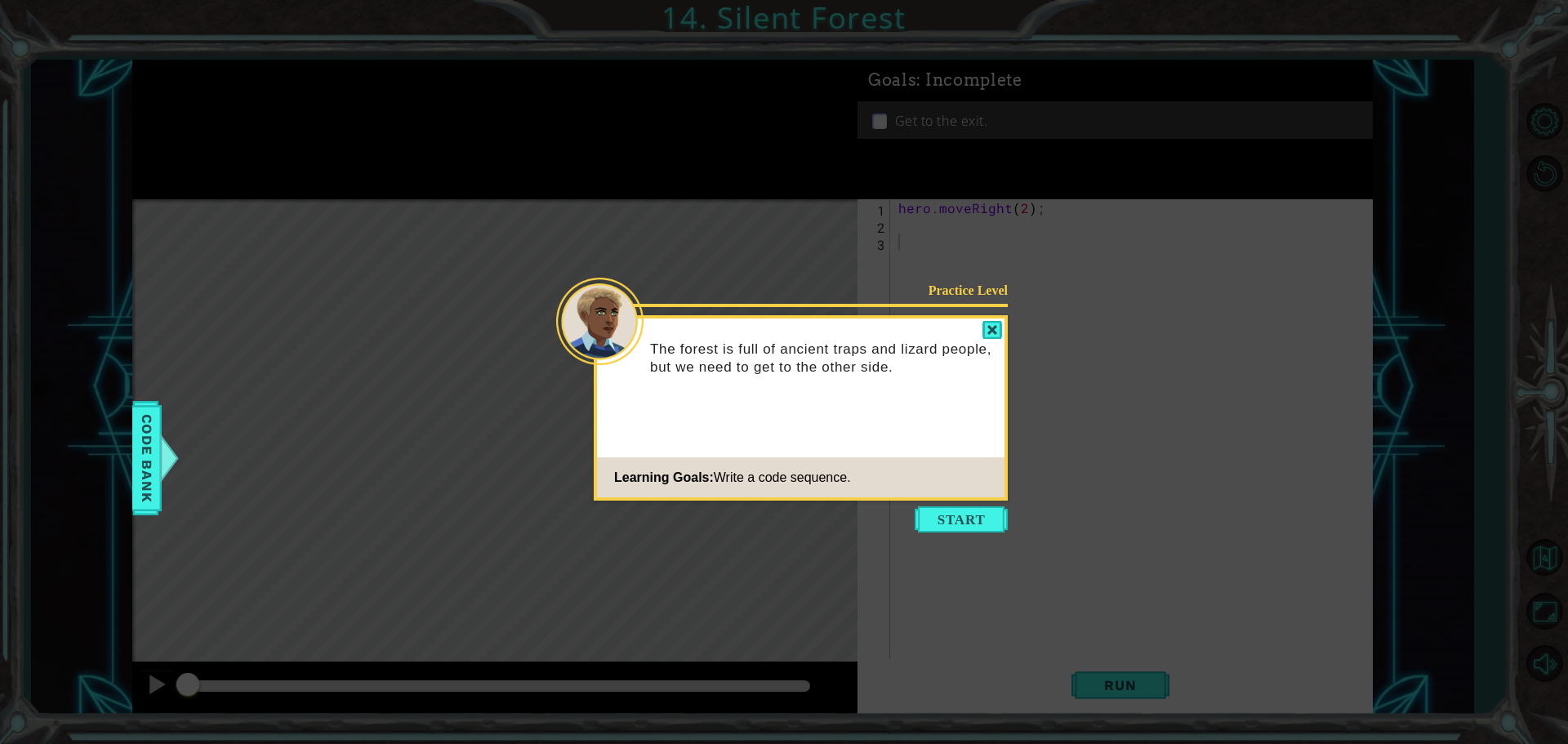
click at [492, 173] on icon at bounding box center [784, 372] width 1568 height 744
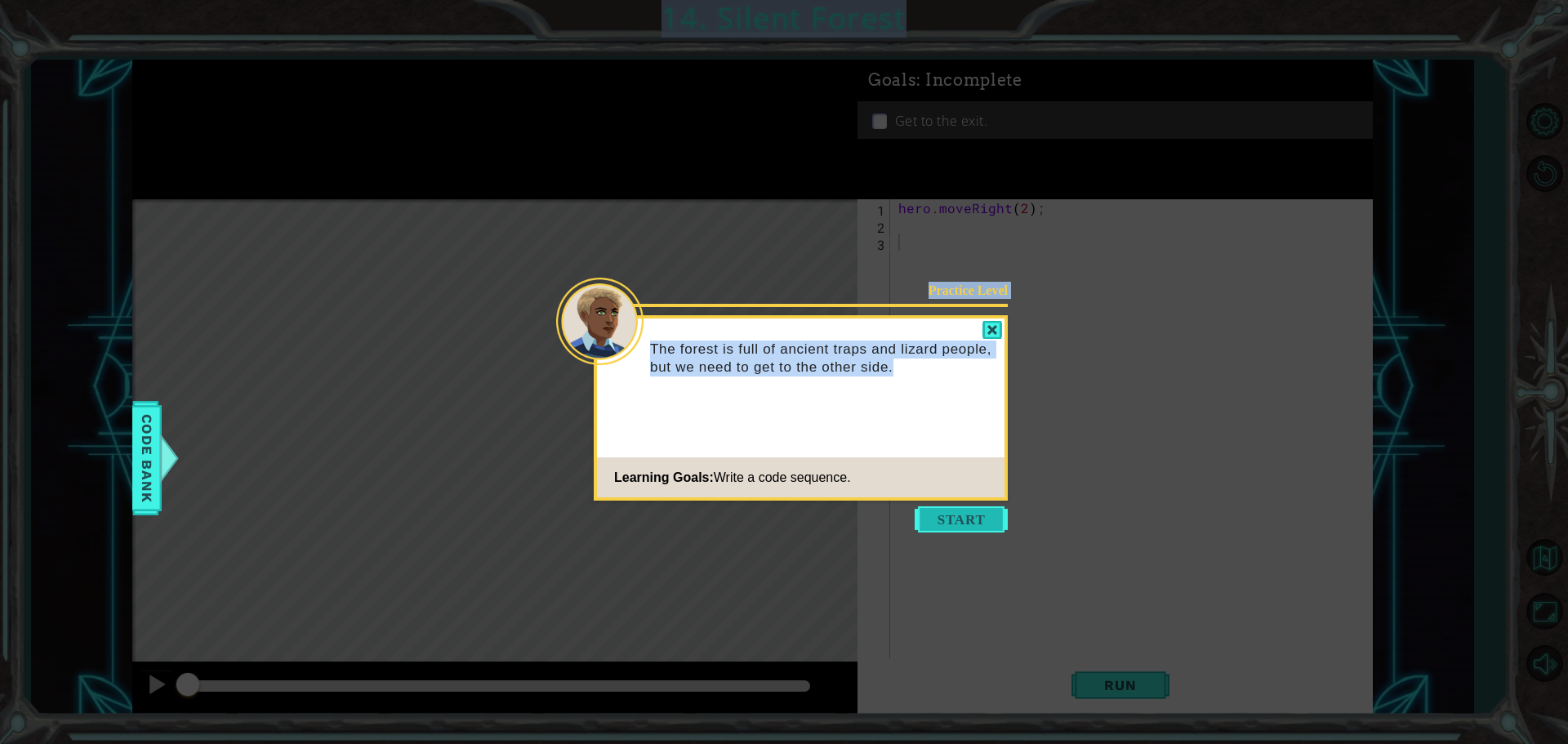
drag, startPoint x: 921, startPoint y: 505, endPoint x: 924, endPoint y: 521, distance: 16.3
click at [921, 509] on body "1 ההההההההההההההההההההההההההההההההההההההההההההההההההההההההההההההההההההההההההההה…" at bounding box center [784, 372] width 1568 height 744
click at [933, 521] on button "Start" at bounding box center [961, 519] width 93 height 26
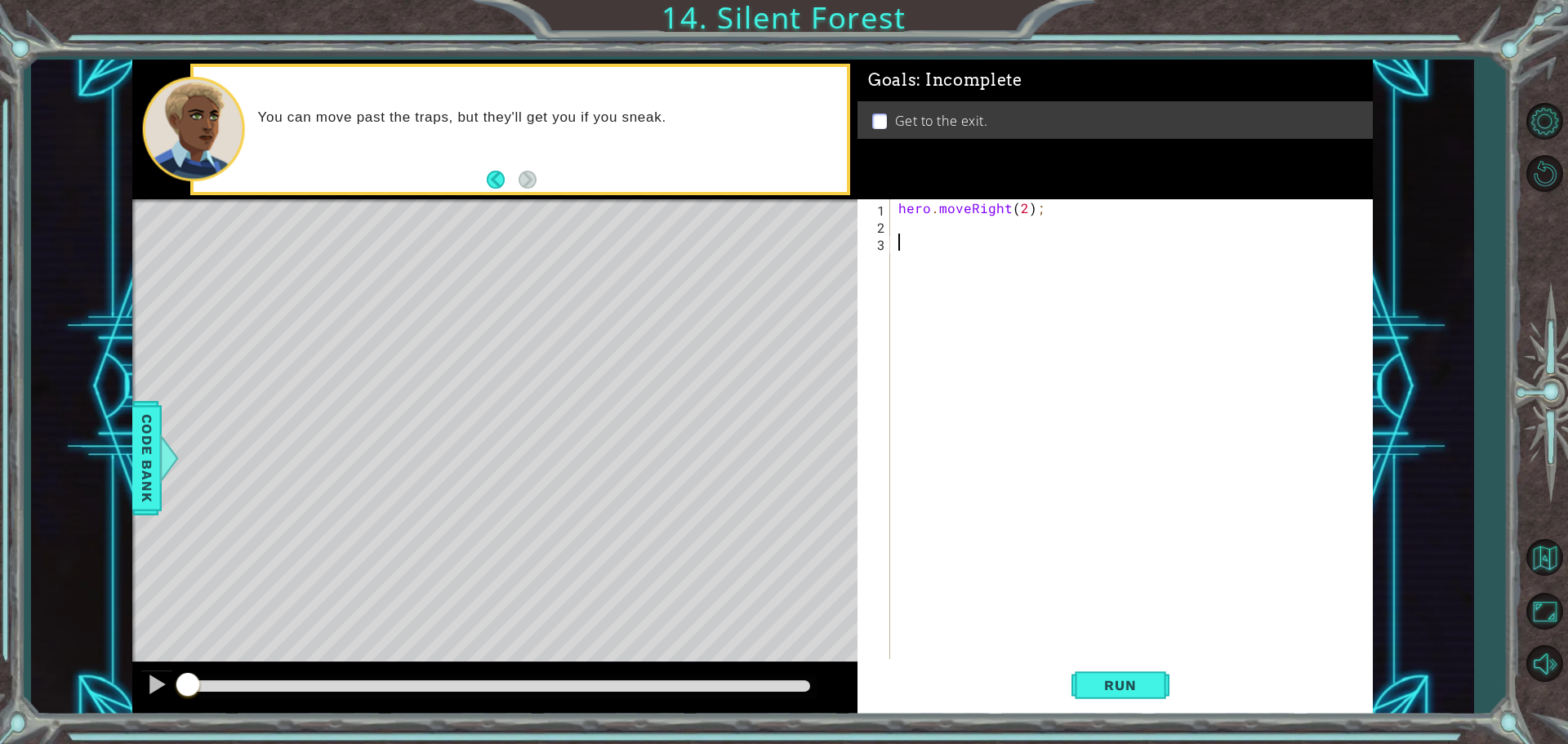
click at [970, 515] on div "hero . moveRight ( 2 ) ;" at bounding box center [1135, 447] width 481 height 497
click at [1100, 667] on button "Run" at bounding box center [1121, 685] width 98 height 52
click at [951, 250] on div "hero . moveRight ( 2 ) ;" at bounding box center [1135, 447] width 481 height 497
click at [919, 226] on div "hero . moveRight ( 2 ) ;" at bounding box center [1135, 447] width 481 height 497
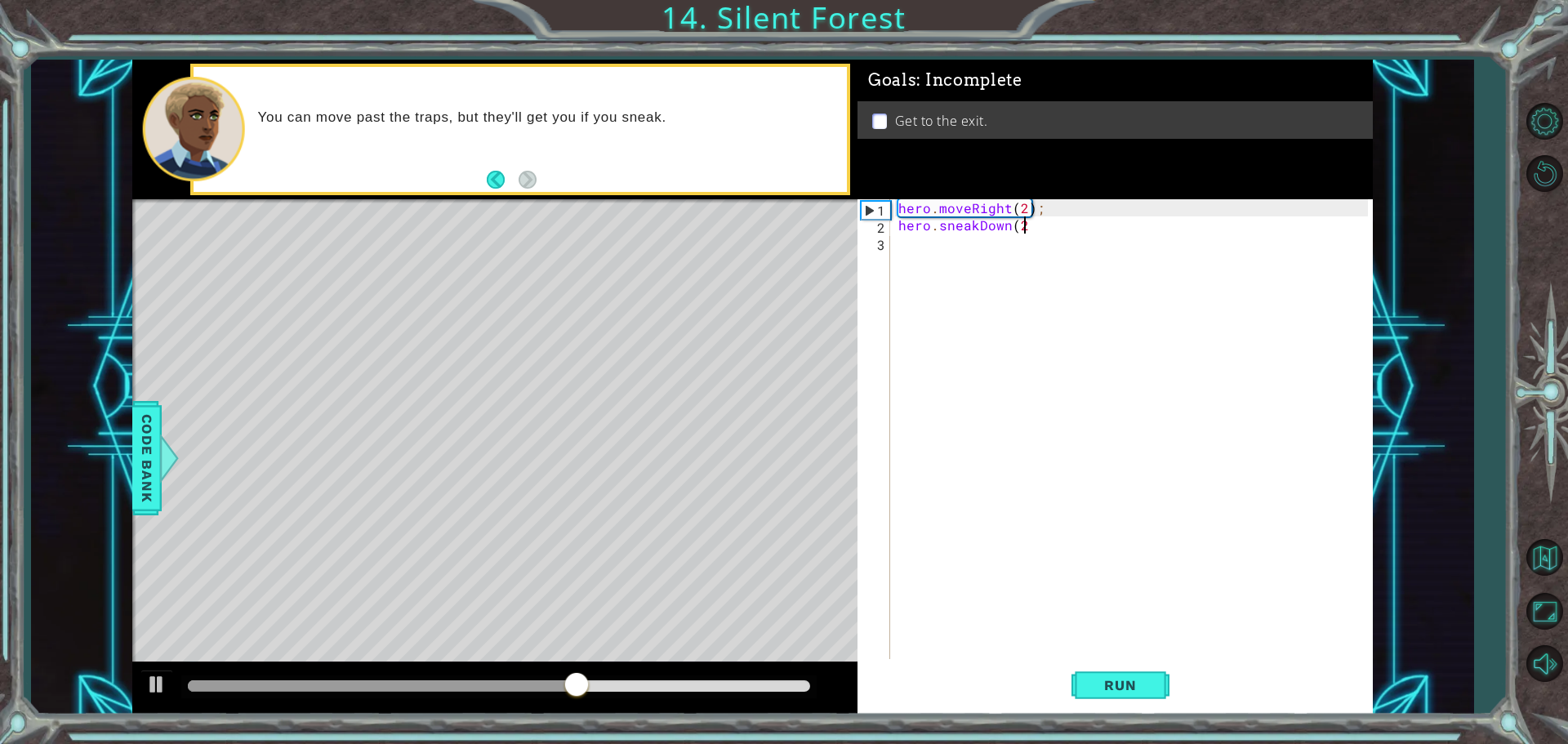
scroll to position [0, 7]
click at [1026, 231] on div "hero . moveRight ( 2 ) ; hero . sneakDown ( 2 )" at bounding box center [1135, 447] width 481 height 497
type textarea "hero.sneakDown()"
click at [1066, 692] on div "Run" at bounding box center [1120, 685] width 515 height 52
click at [1142, 696] on button "Run" at bounding box center [1121, 685] width 98 height 52
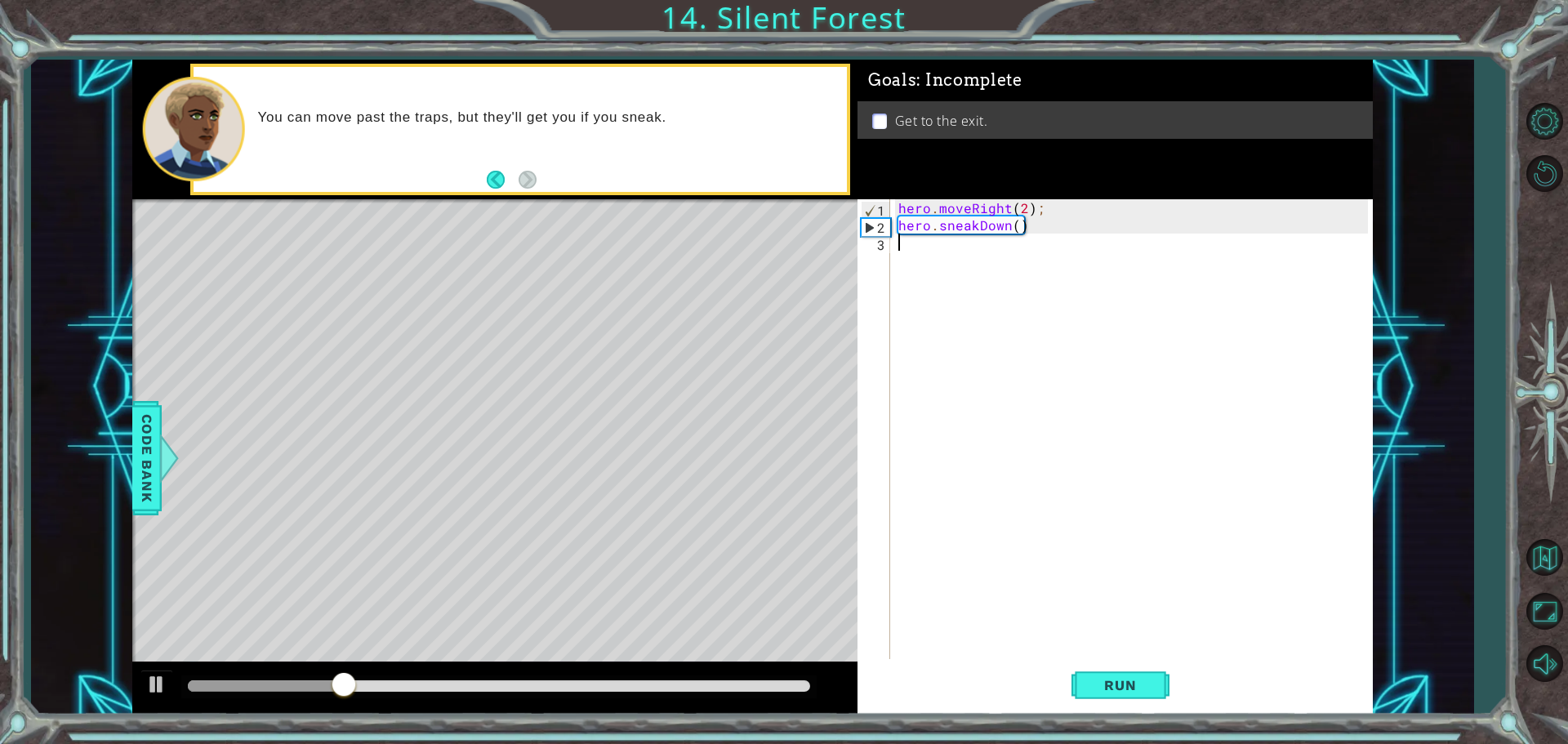
click at [896, 251] on div "hero . moveRight ( 2 ) ; hero . sneakDown ( )" at bounding box center [1135, 447] width 481 height 497
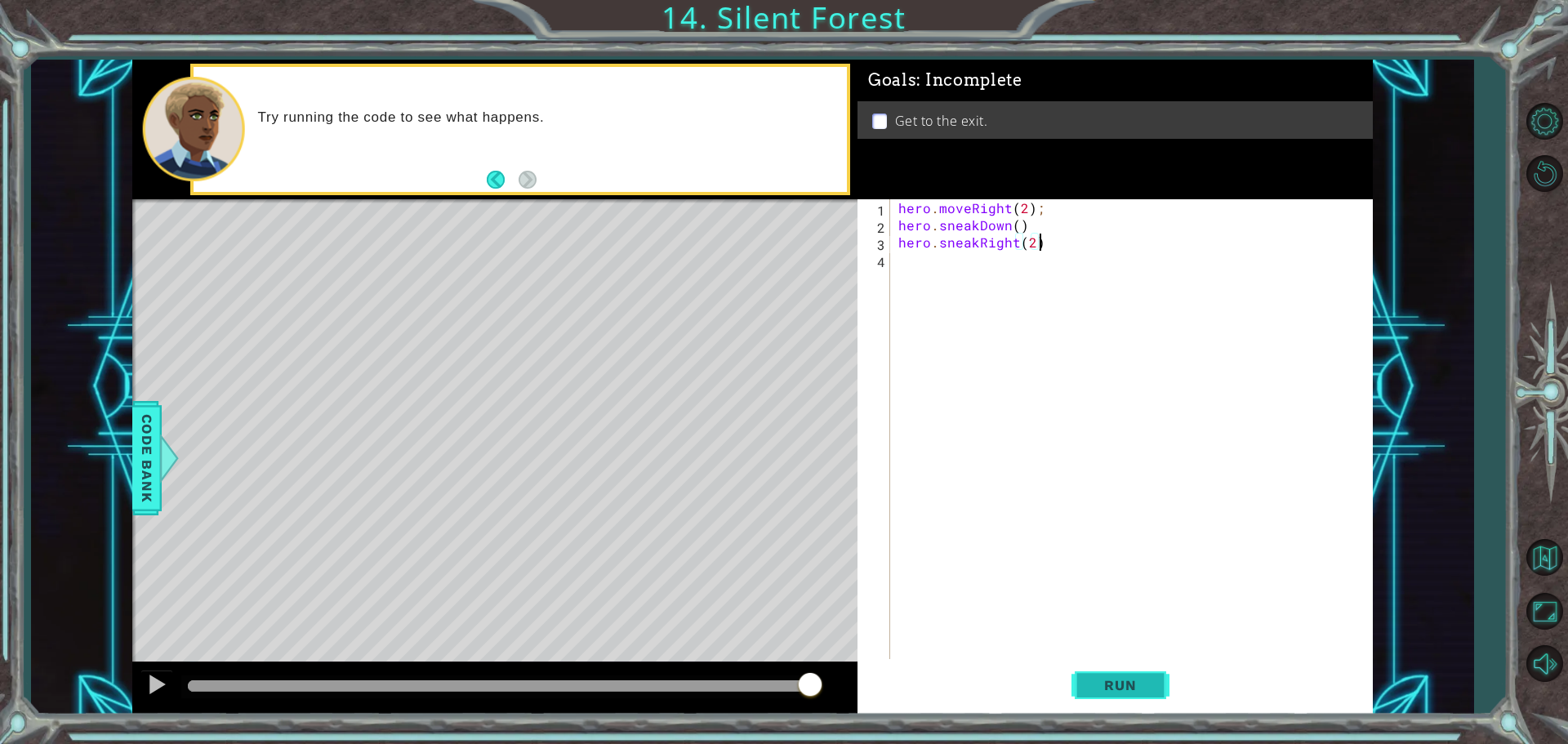
type textarea "hero.sneakRight(2)"
click at [1146, 672] on button "Run" at bounding box center [1121, 685] width 98 height 52
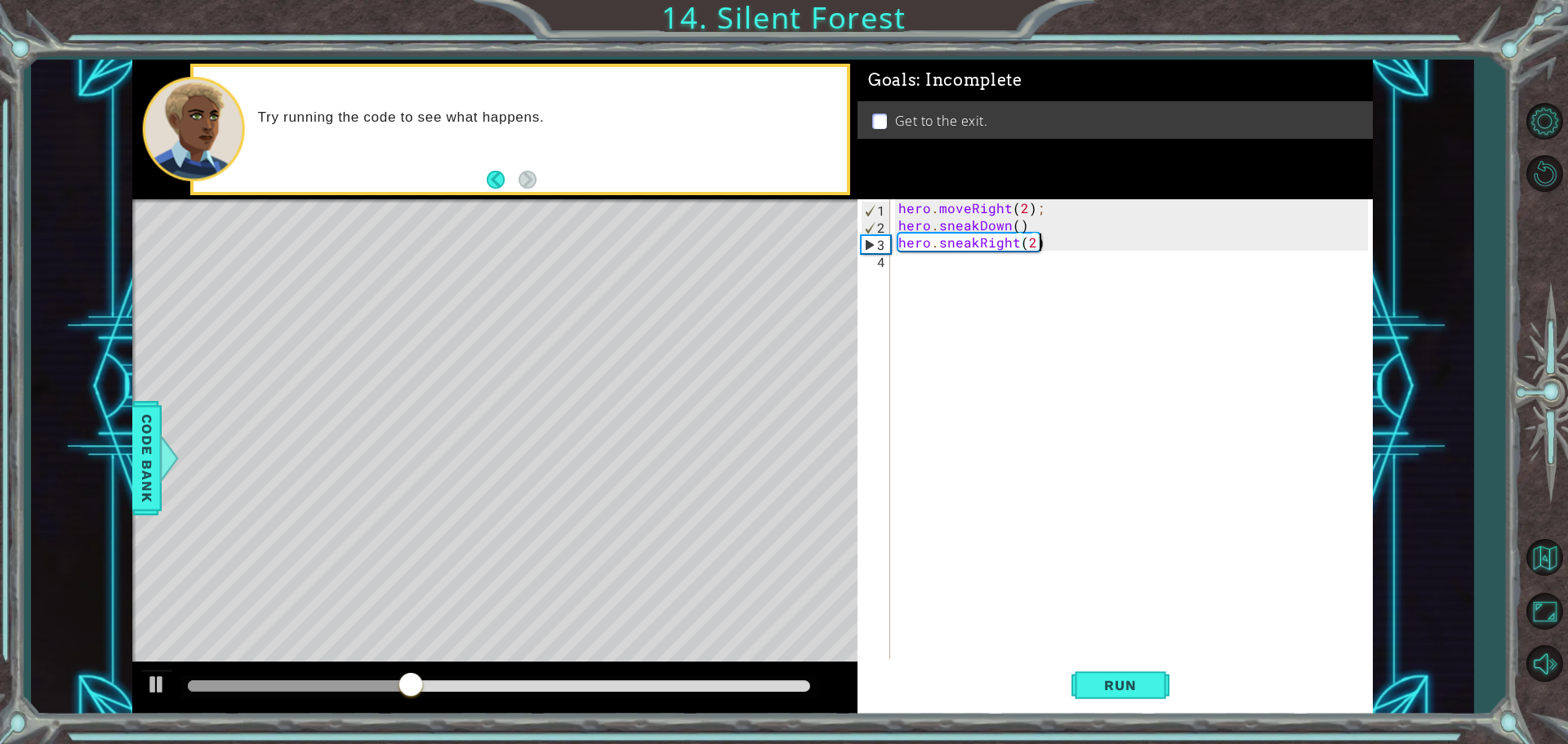
click at [929, 273] on div "hero . moveRight ( 2 ) ; hero . sneakDown ( ) hero . sneakRight ( 2 )" at bounding box center [1135, 447] width 481 height 497
type textarea "hero.sneakUP()"
drag, startPoint x: 900, startPoint y: 306, endPoint x: 970, endPoint y: 446, distance: 156.5
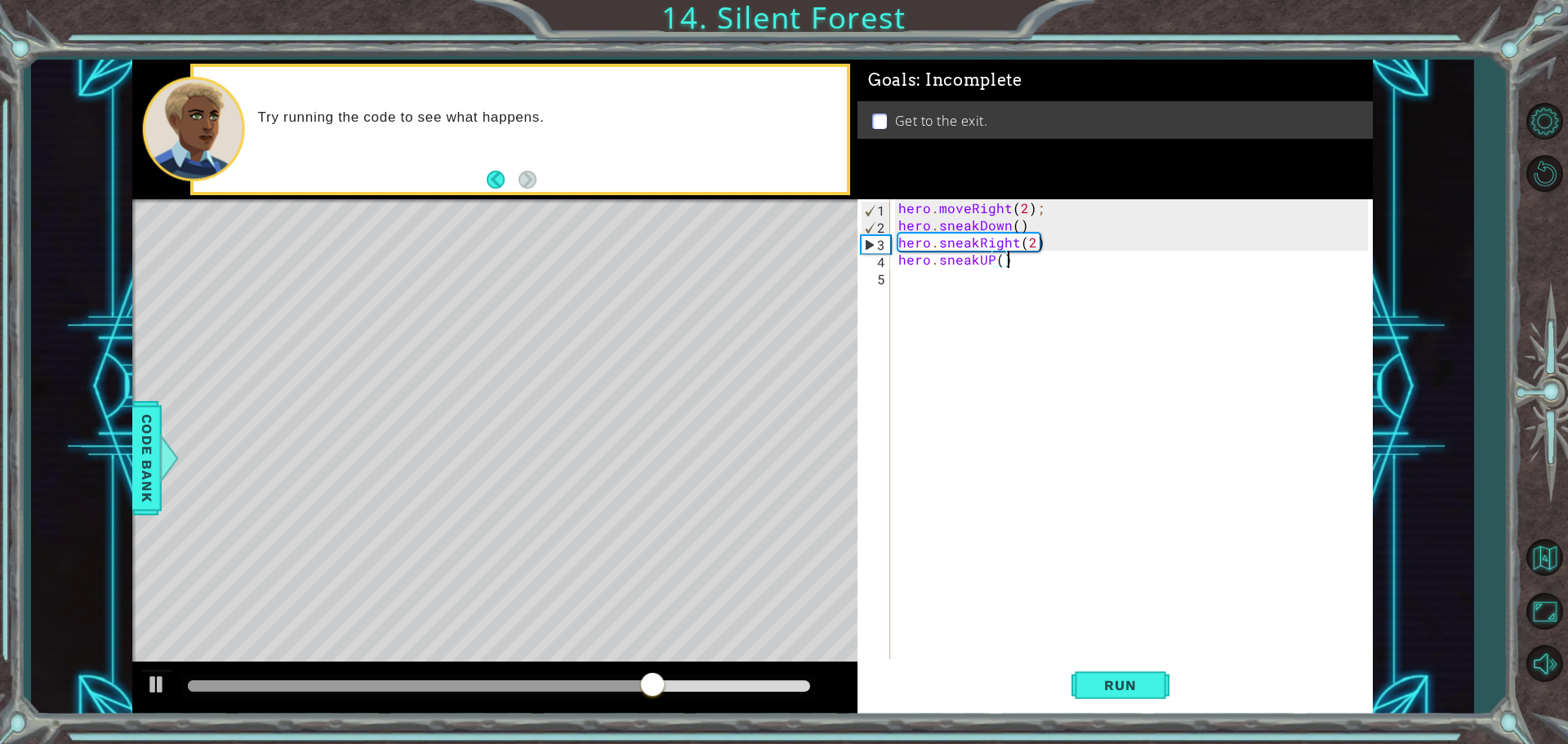
click at [904, 306] on div "hero . moveRight ( 2 ) ; hero . sneakDown ( ) hero . sneakRight ( 2 ) hero . sn…" at bounding box center [1135, 447] width 481 height 497
click at [1142, 677] on span "Run" at bounding box center [1119, 686] width 64 height 17
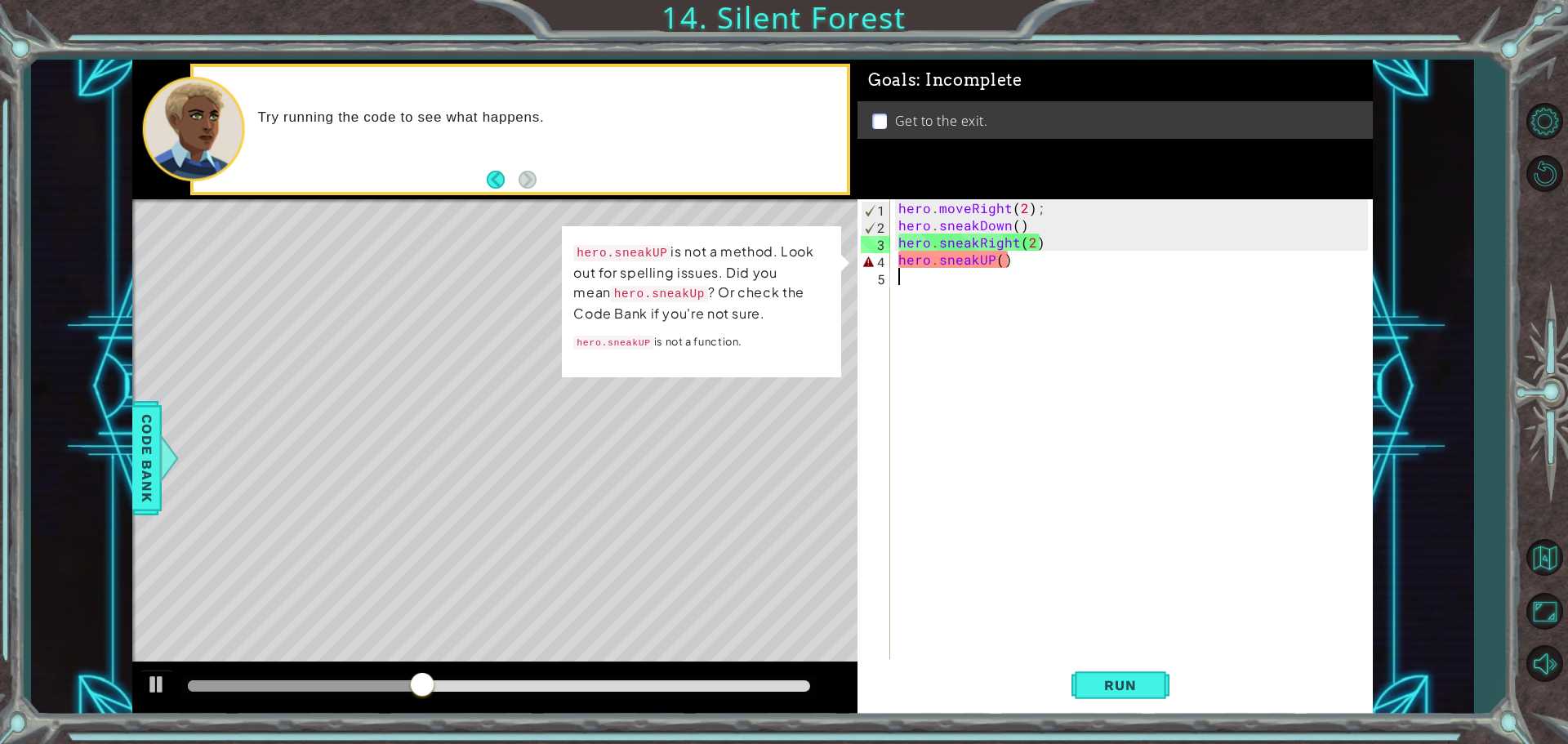
click at [994, 256] on div "hero . moveRight ( 2 ) ; hero . sneakDown ( ) hero . sneakRight ( 2 ) hero . sn…" at bounding box center [1135, 447] width 481 height 497
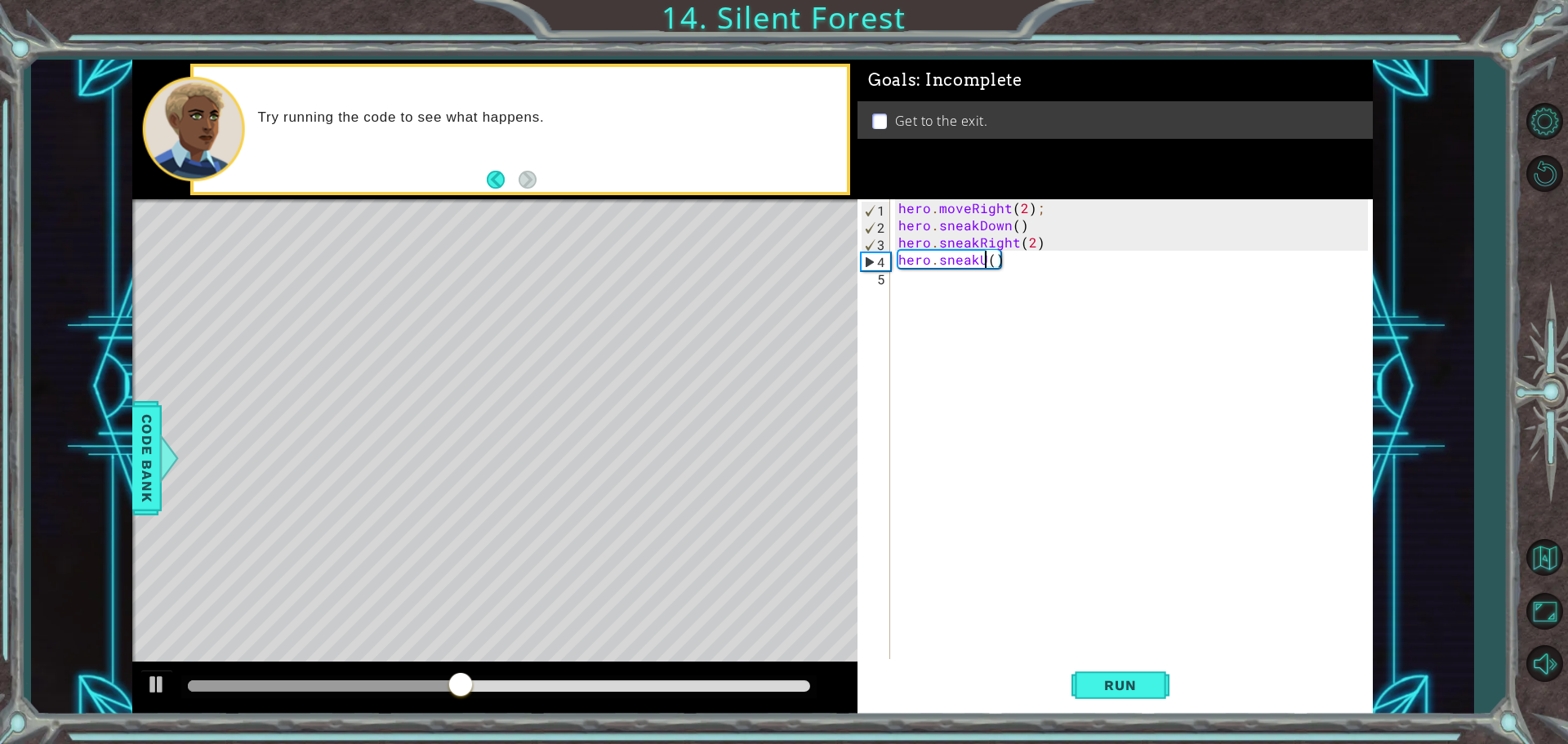
scroll to position [0, 6]
type textarea "hero.sneakUp()"
click at [1088, 702] on button "Run" at bounding box center [1121, 685] width 98 height 52
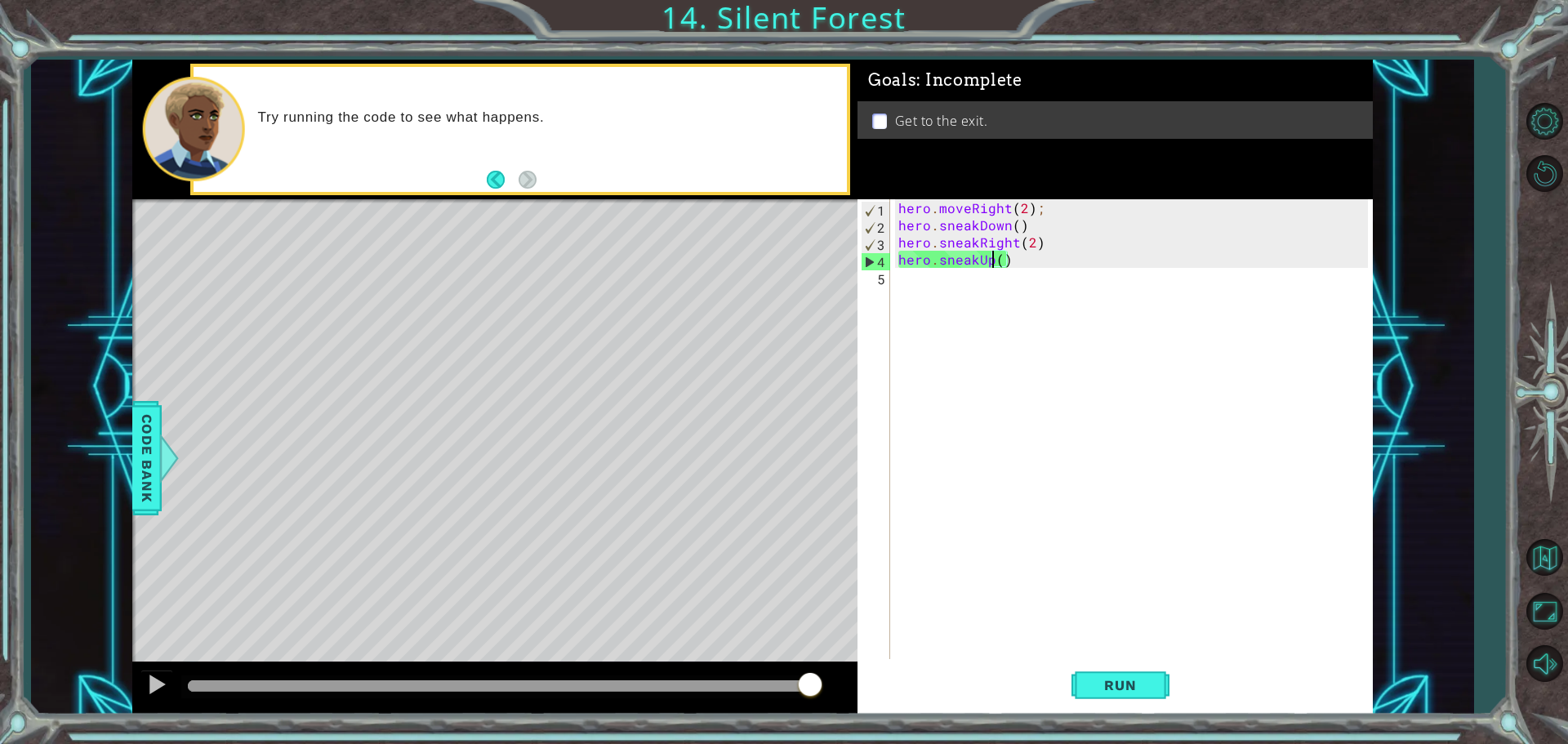
drag, startPoint x: 334, startPoint y: 677, endPoint x: 1120, endPoint y: 644, distance: 786.7
click at [1120, 644] on div "1 ההההההההההההההההההההההההההההההההההההההההההההההההההההההההההההההההההההההההההההה…" at bounding box center [752, 387] width 1241 height 655
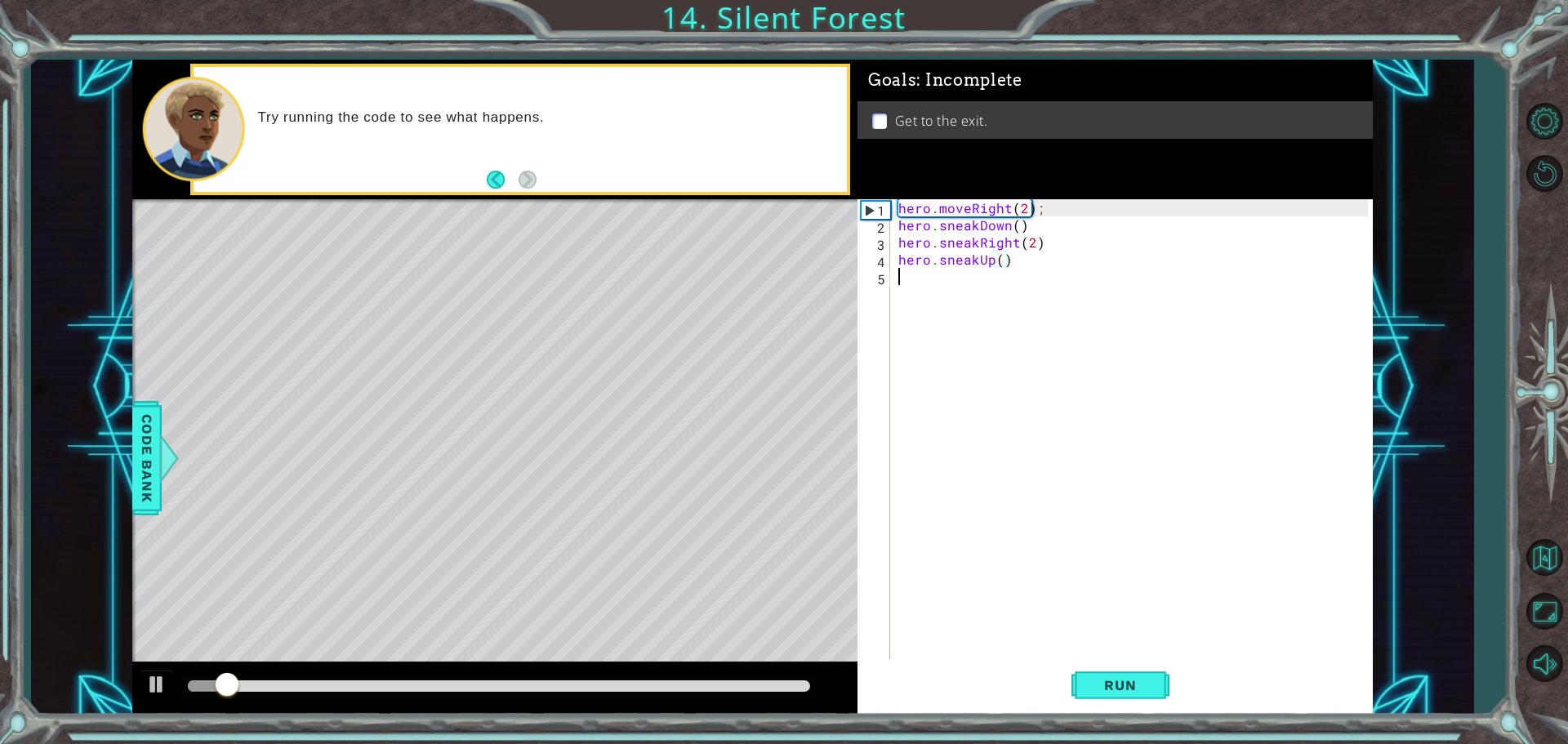
drag, startPoint x: 953, startPoint y: 285, endPoint x: 946, endPoint y: 273, distance: 13.9
click at [946, 273] on div "hero . moveRight ( 2 ) ; hero . sneakDown ( ) hero . sneakRight ( 2 ) hero . sn…" at bounding box center [1135, 447] width 481 height 497
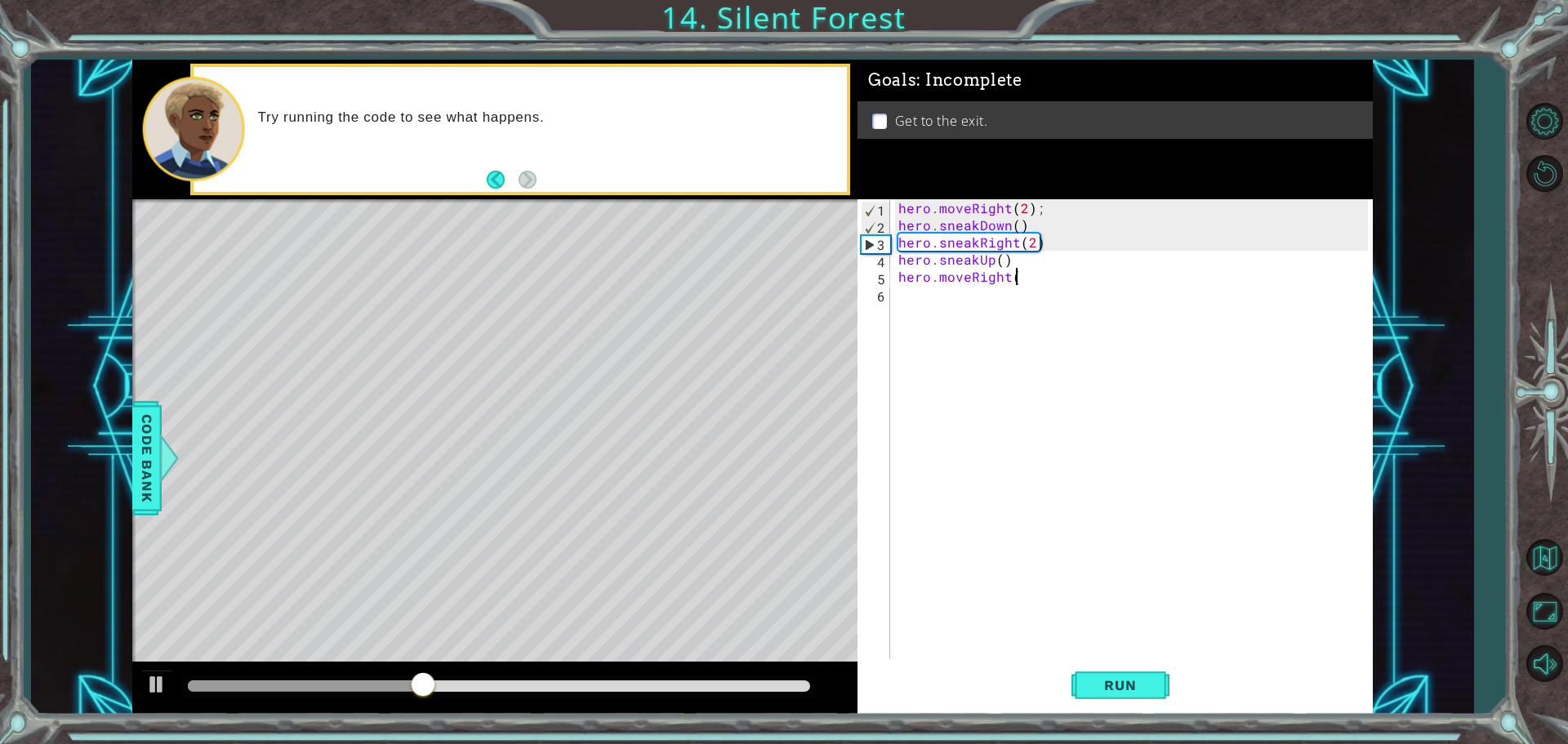
scroll to position [0, 7]
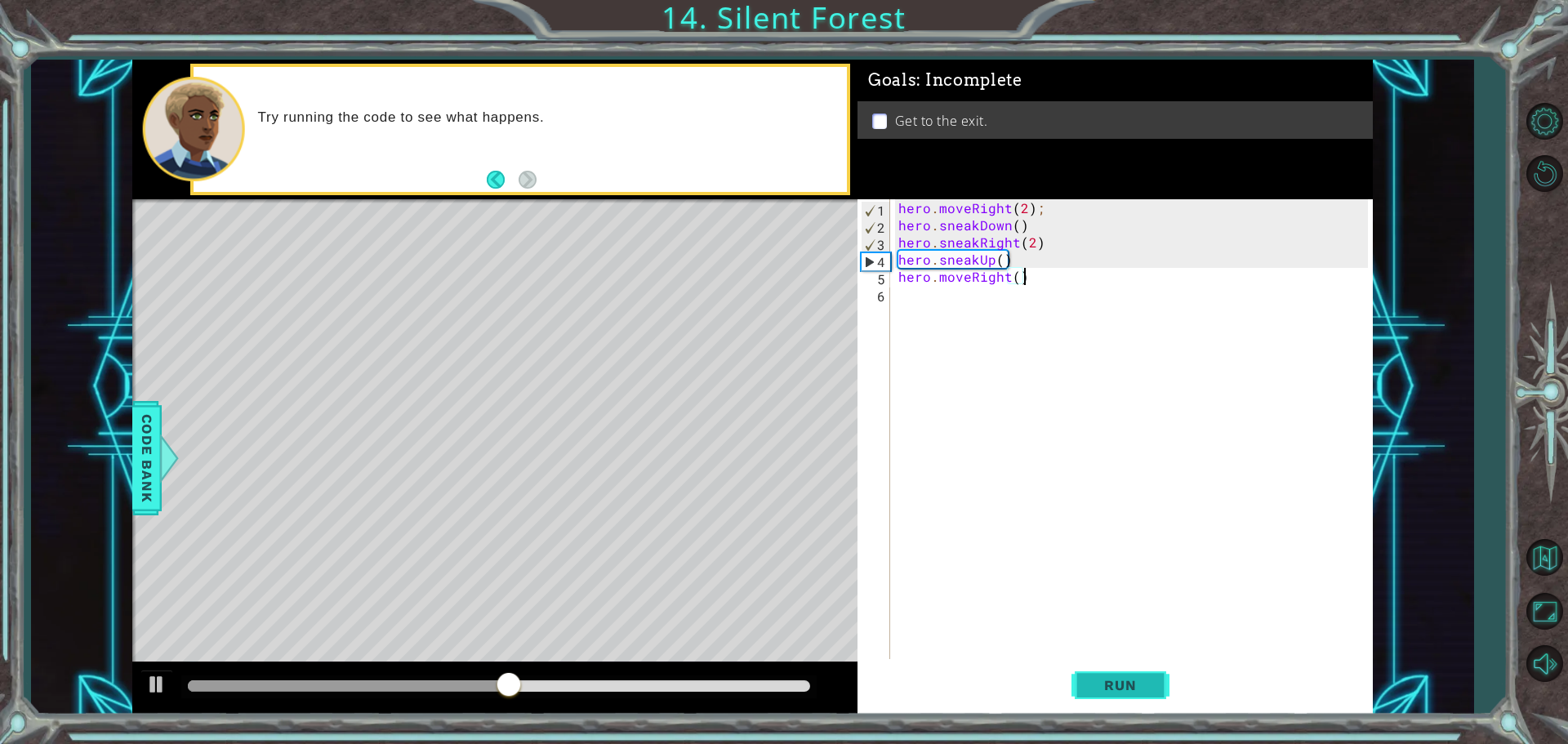
type textarea "hero.moveRight()"
click at [1118, 677] on button "Run" at bounding box center [1121, 685] width 98 height 52
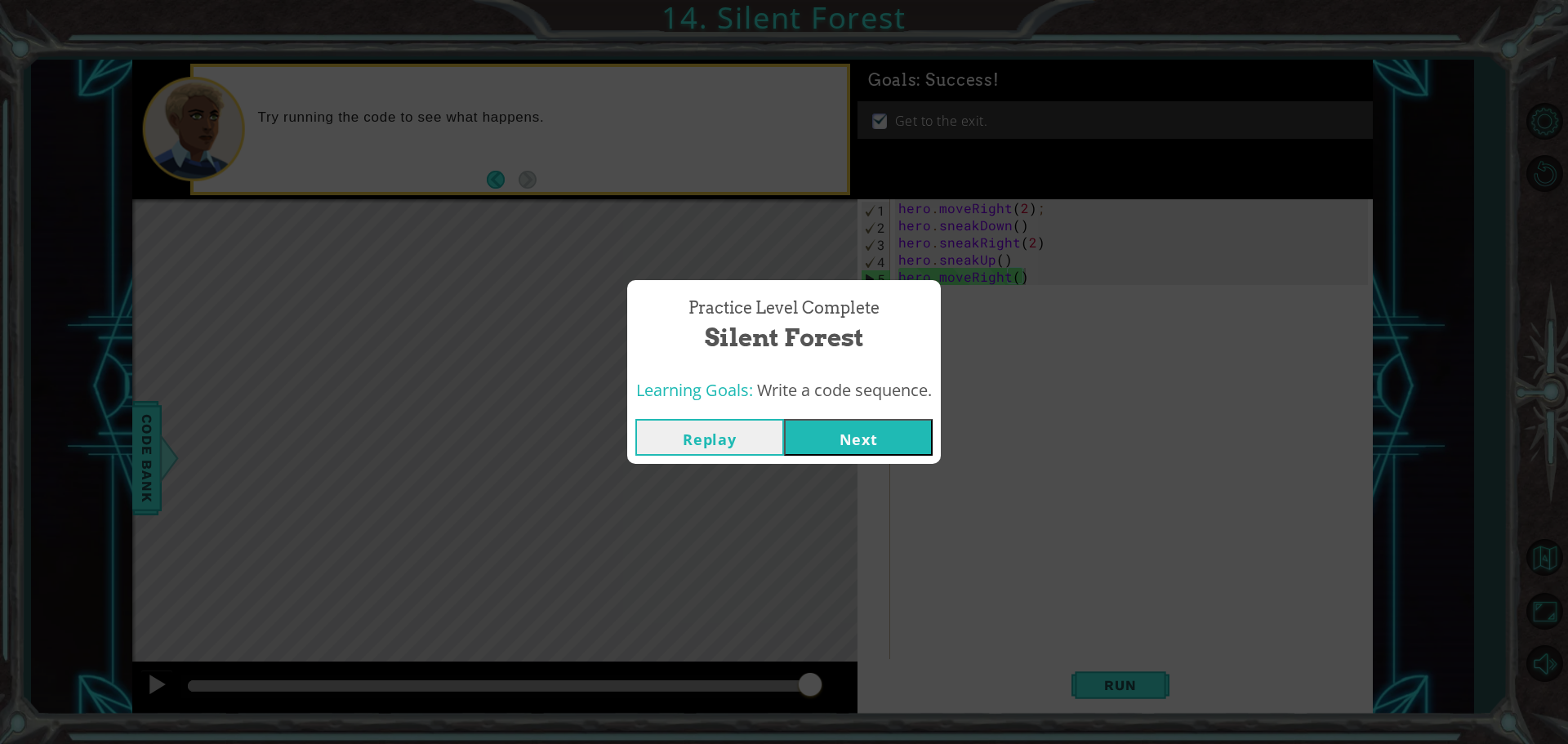
click at [833, 442] on button "Next" at bounding box center [858, 437] width 148 height 37
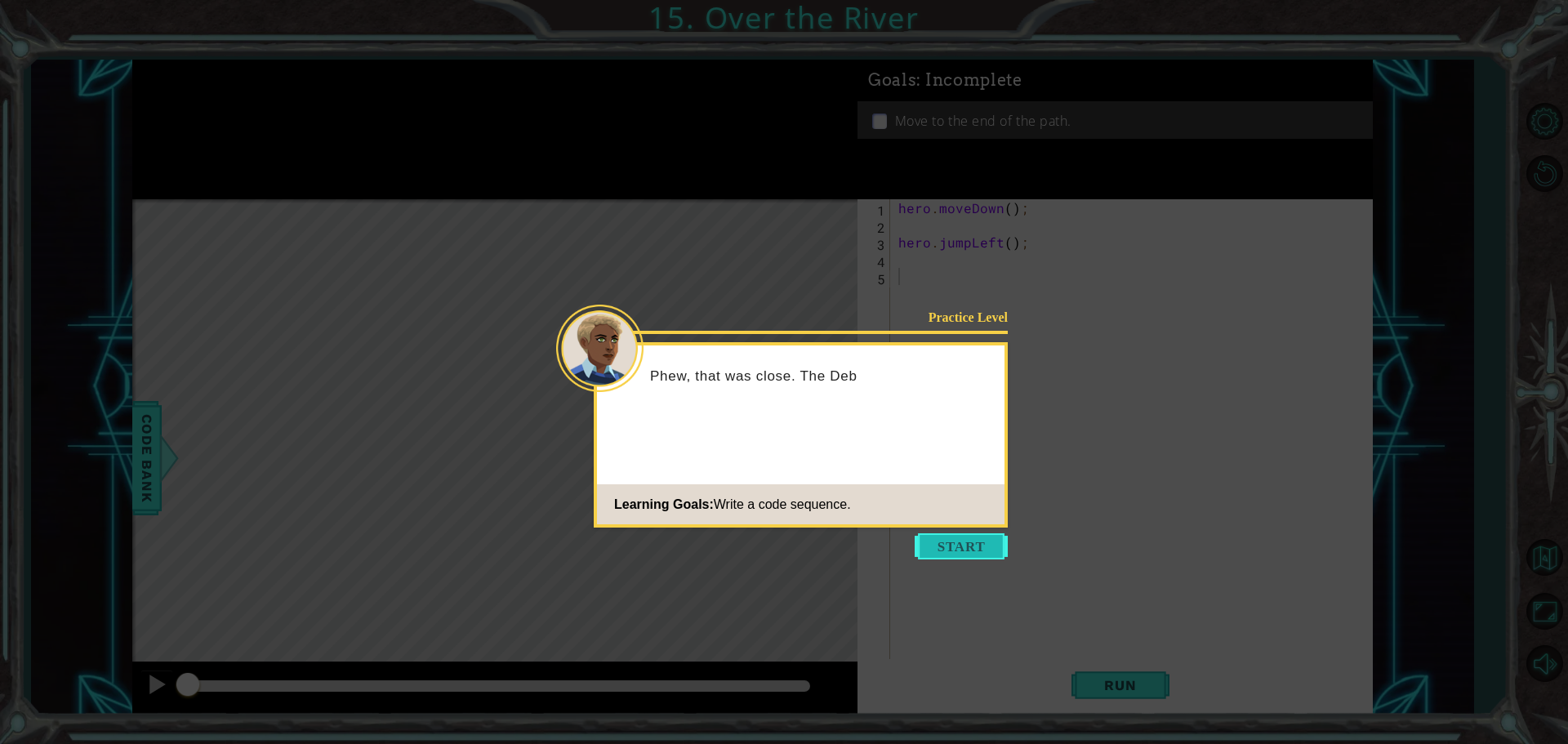
click at [924, 551] on button "Start" at bounding box center [961, 546] width 93 height 26
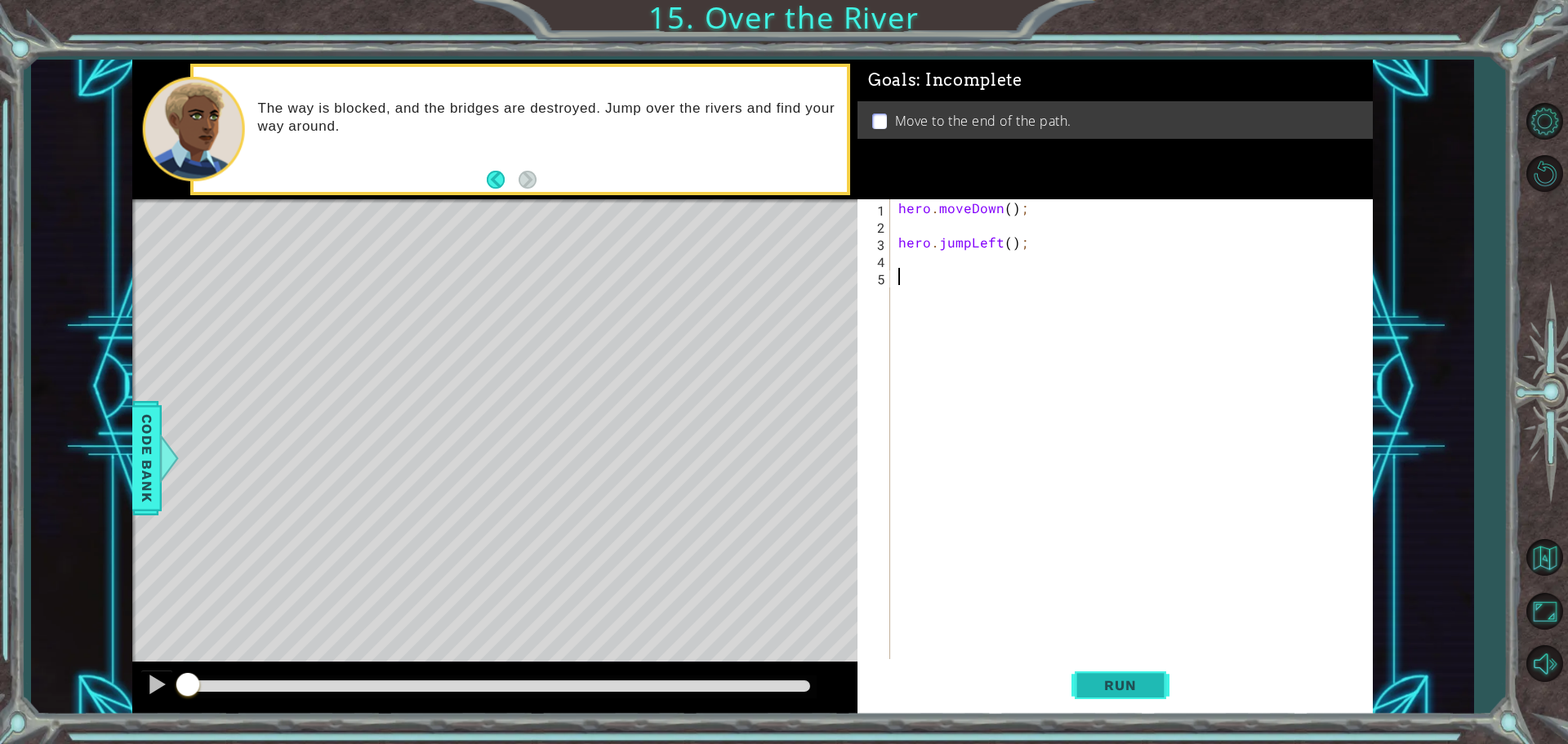
click at [1114, 684] on span "Run" at bounding box center [1119, 686] width 64 height 17
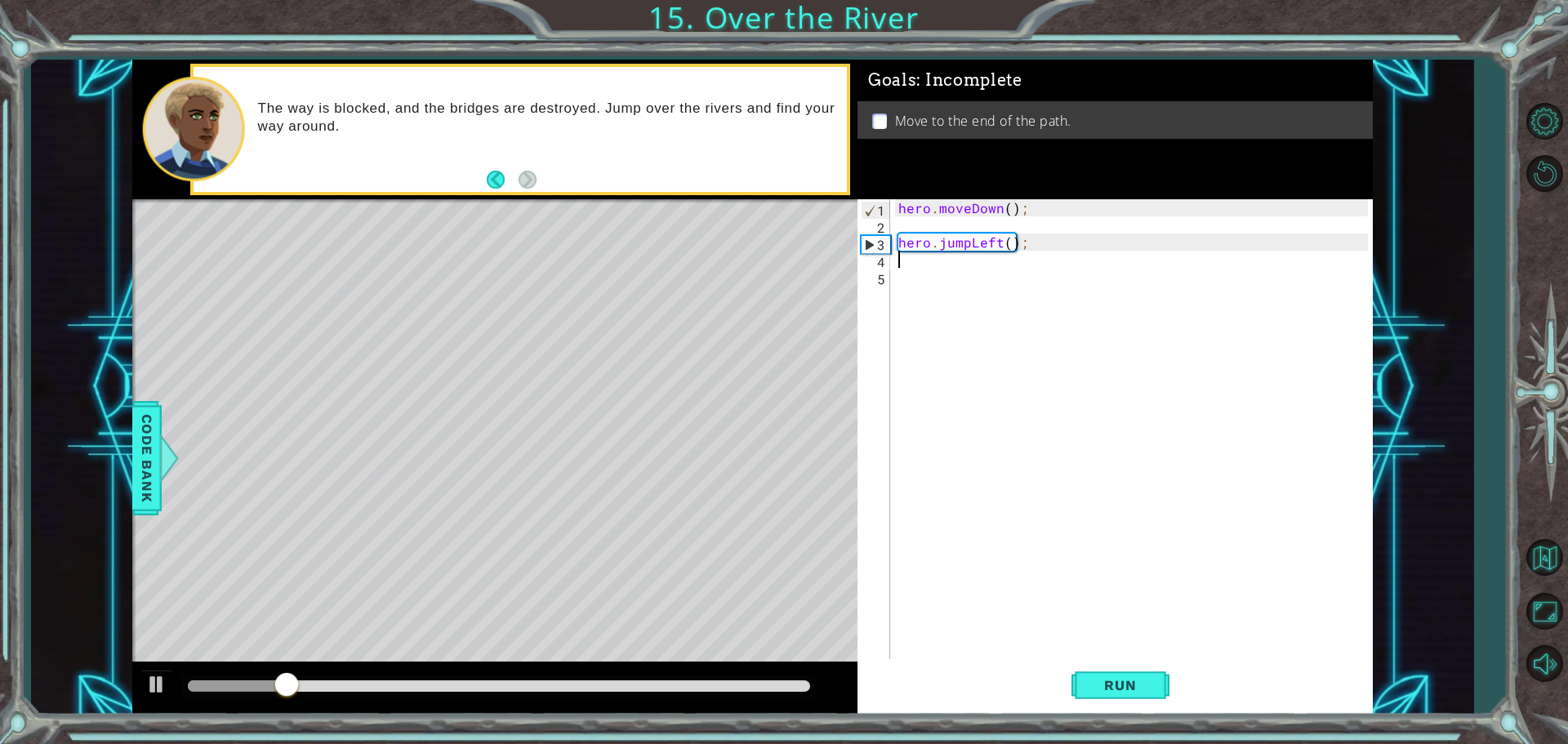
click at [936, 258] on div "hero . moveDown ( ) ; hero . jumpLeft ( ) ;" at bounding box center [1135, 447] width 481 height 497
type textarea "hero.moveLeft()"
drag, startPoint x: 966, startPoint y: 299, endPoint x: 966, endPoint y: 289, distance: 10.0
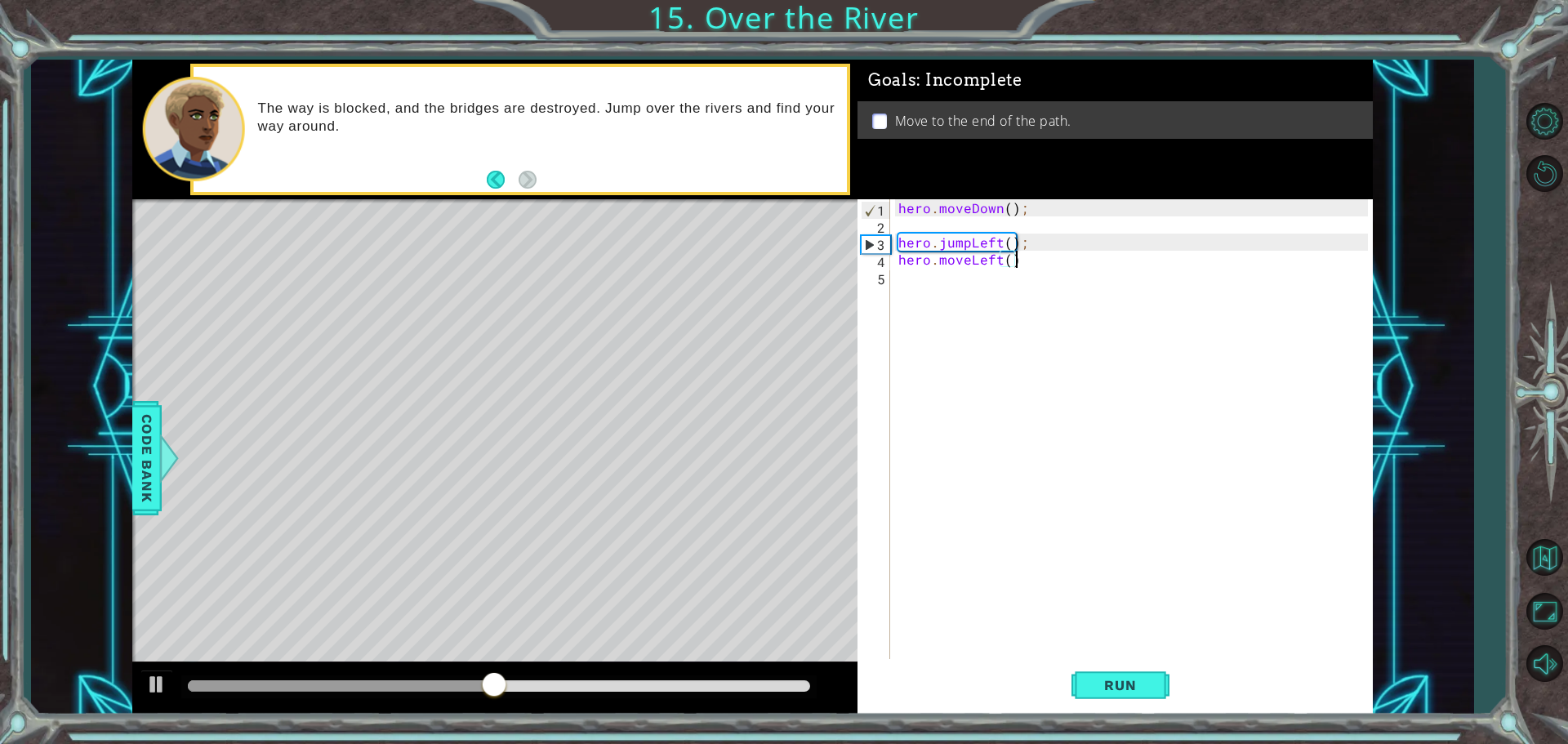
click at [966, 289] on div "hero . moveDown ( ) ; hero . jumpLeft ( ) ; hero . moveLeft ( )" at bounding box center [1135, 447] width 481 height 497
type textarea "hero.jumpDown()"
click at [1111, 678] on span "Run" at bounding box center [1119, 686] width 64 height 17
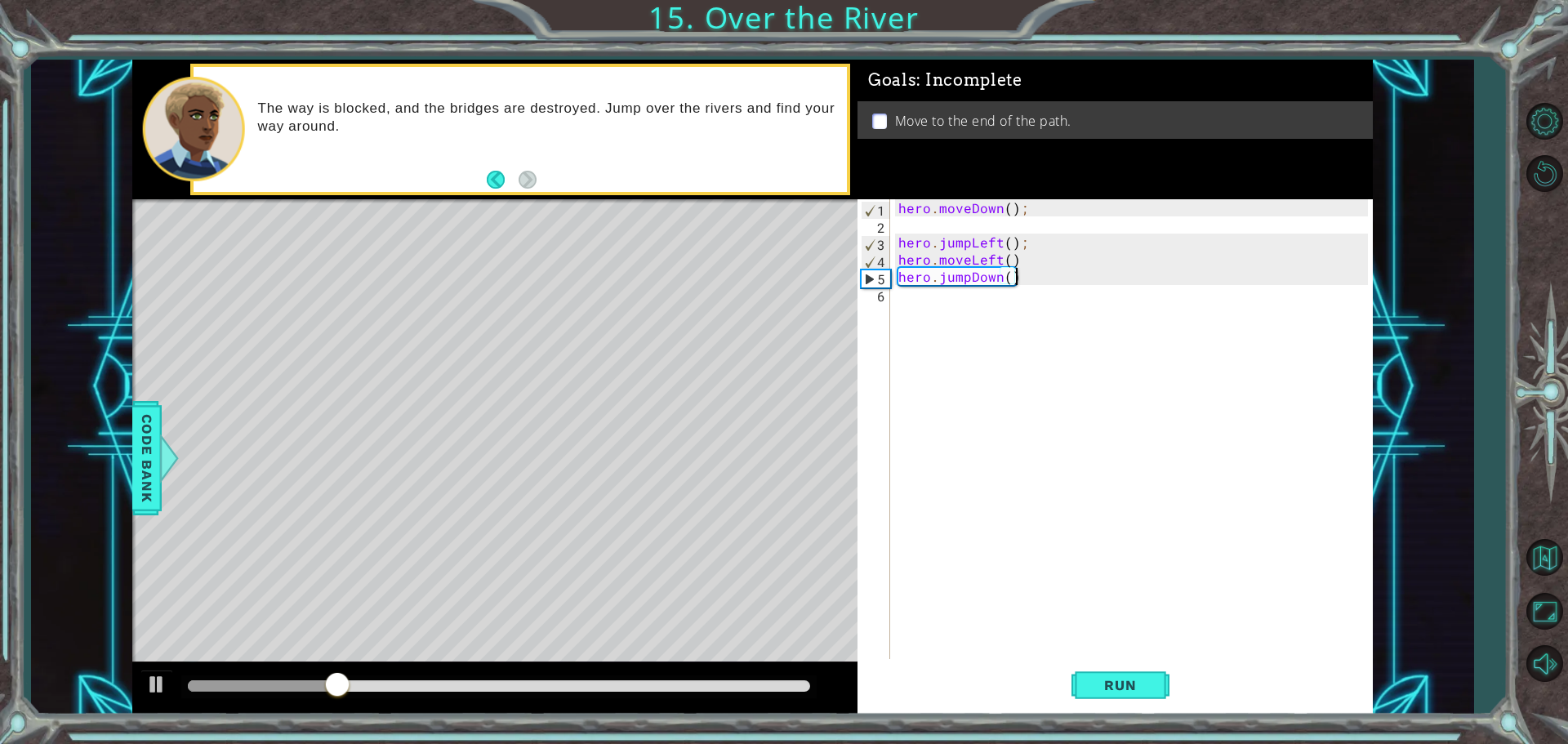
click at [976, 308] on div "hero . moveDown ( ) ; hero . jumpLeft ( ) ; hero . moveLeft ( ) hero . jumpDown…" at bounding box center [1135, 447] width 481 height 497
click at [976, 299] on div "hero . moveDown ( ) ; hero . jumpLeft ( ) ; hero . moveLeft ( ) hero . jumpDown…" at bounding box center [1135, 447] width 481 height 497
type textarea "hero.moveRight"
click at [1035, 302] on div "hero . moveDown ( ) ; hero . jumpLeft ( ) ; hero . moveLeft ( ) hero . jumpDown…" at bounding box center [1135, 447] width 481 height 497
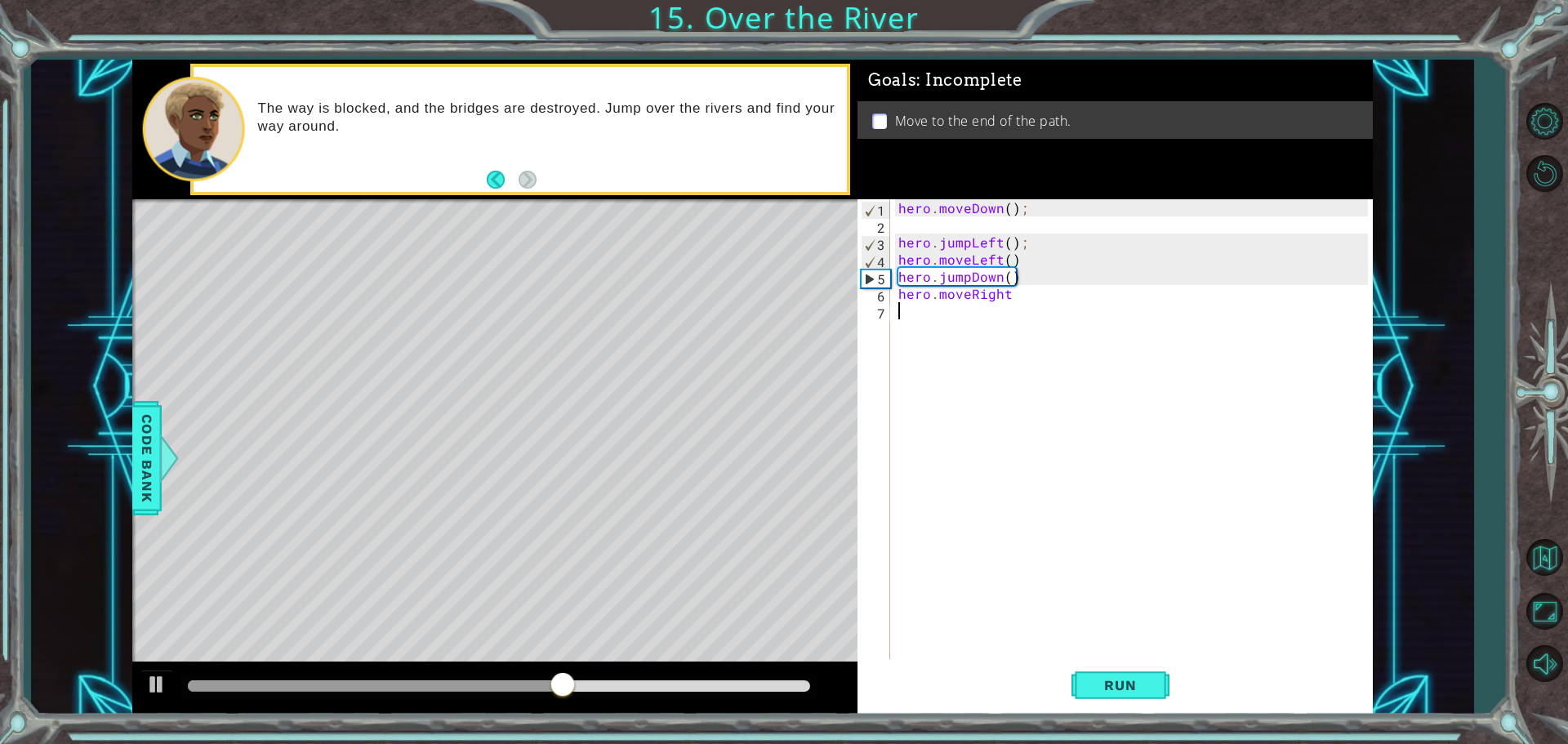
scroll to position [0, 0]
drag, startPoint x: 970, startPoint y: 298, endPoint x: 932, endPoint y: 296, distance: 38.1
click at [932, 296] on div "hero . moveDown ( ) ; hero . jumpLeft ( ) ; hero . moveLeft ( ) hero . jumpDown…" at bounding box center [1135, 447] width 481 height 497
click at [932, 295] on div "hero . moveDown ( ) ; hero . jumpLeft ( ) ; hero . moveLeft ( ) hero . jumpDown…" at bounding box center [1131, 431] width 472 height 463
click at [941, 297] on div "hero . moveDown ( ) ; hero . jumpLeft ( ) ; hero . moveLeft ( ) hero . jumpDown…" at bounding box center [1135, 447] width 481 height 497
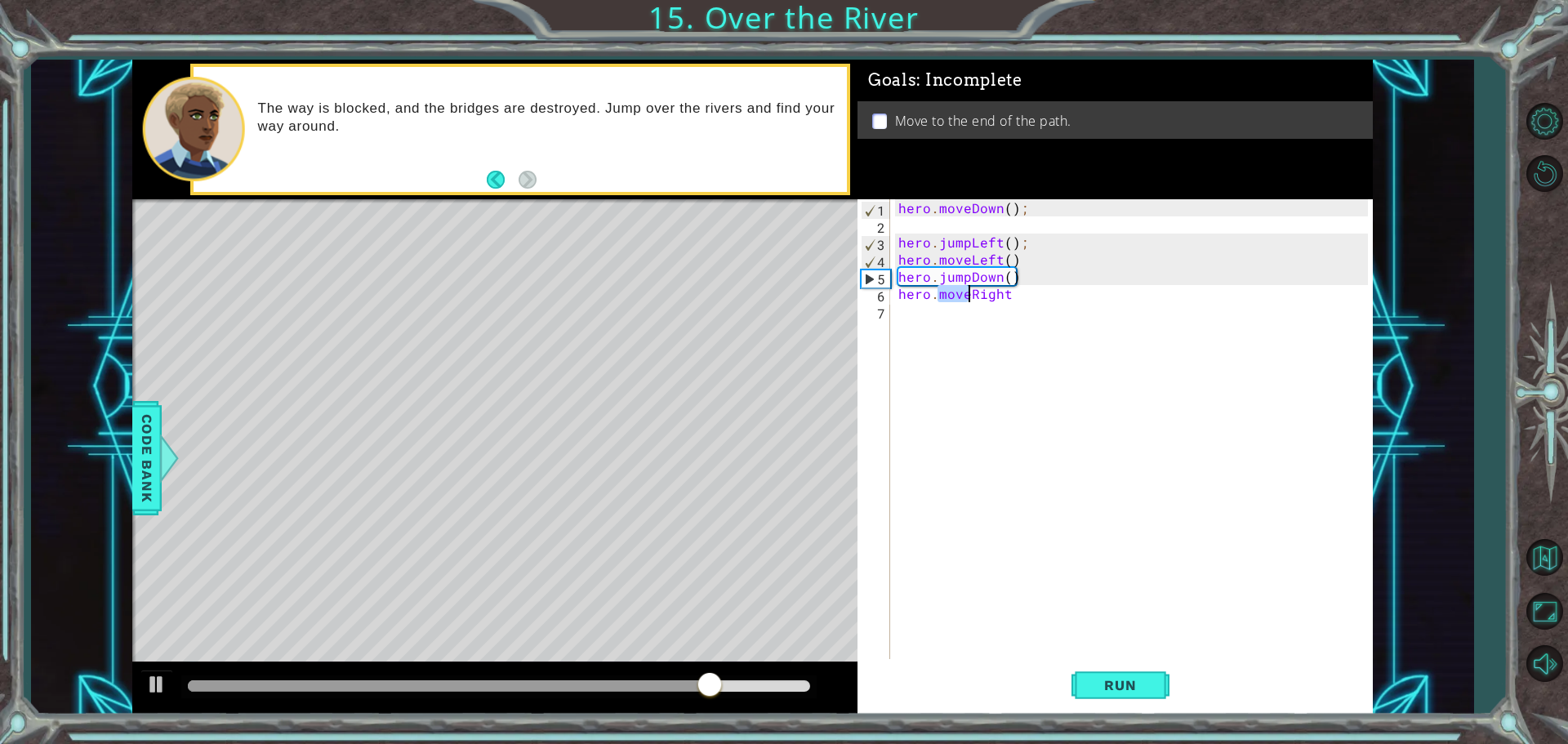
drag, startPoint x: 941, startPoint y: 297, endPoint x: 969, endPoint y: 299, distance: 28.1
click at [969, 299] on div "hero . moveDown ( ) ; hero . jumpLeft ( ) ; hero . moveLeft ( ) hero . jumpDown…" at bounding box center [1135, 447] width 481 height 497
click at [1119, 681] on button "Run" at bounding box center [1121, 685] width 98 height 52
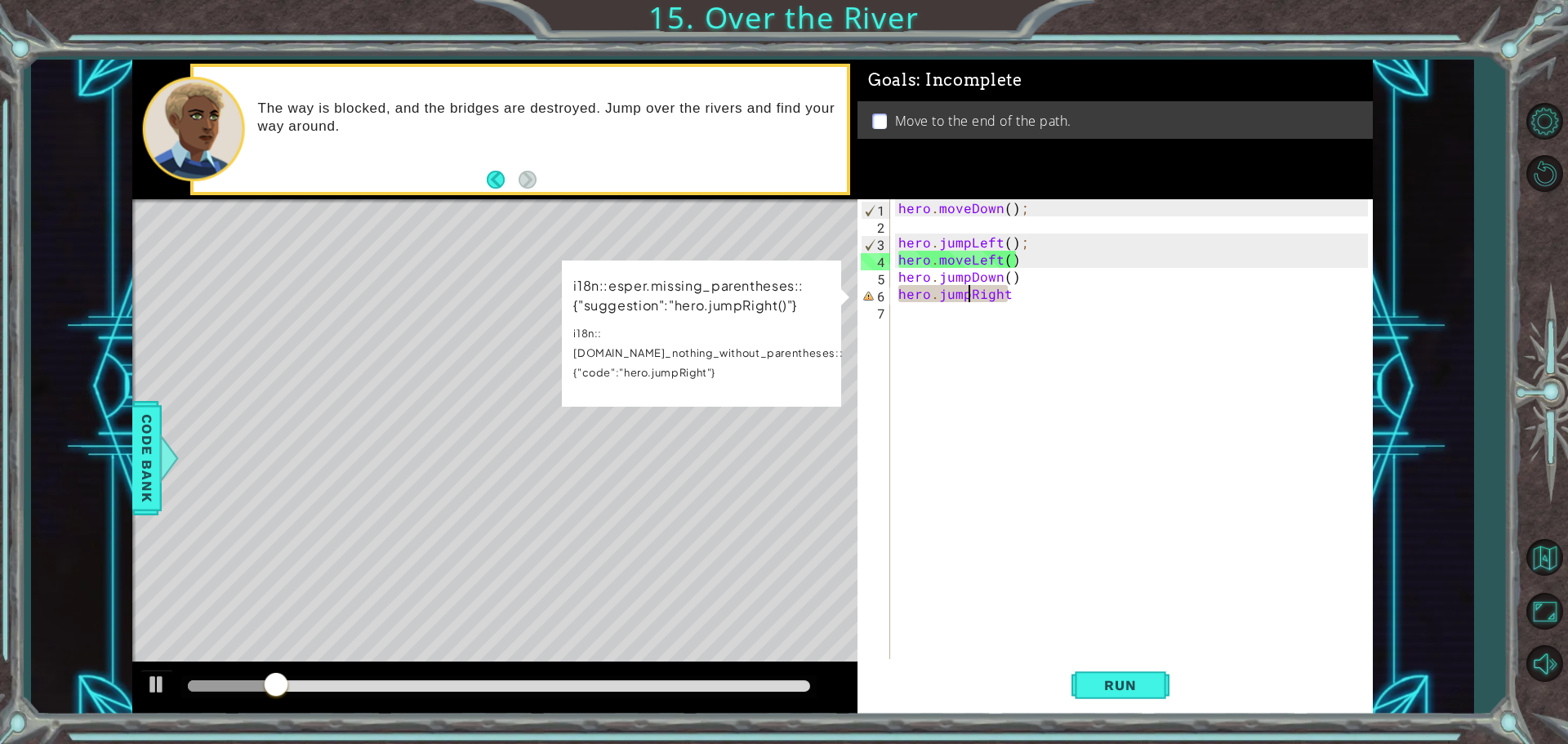
click at [1022, 290] on div "hero . moveDown ( ) ; hero . jumpLeft ( ) ; hero . moveLeft ( ) hero . jumpDown…" at bounding box center [1135, 447] width 481 height 497
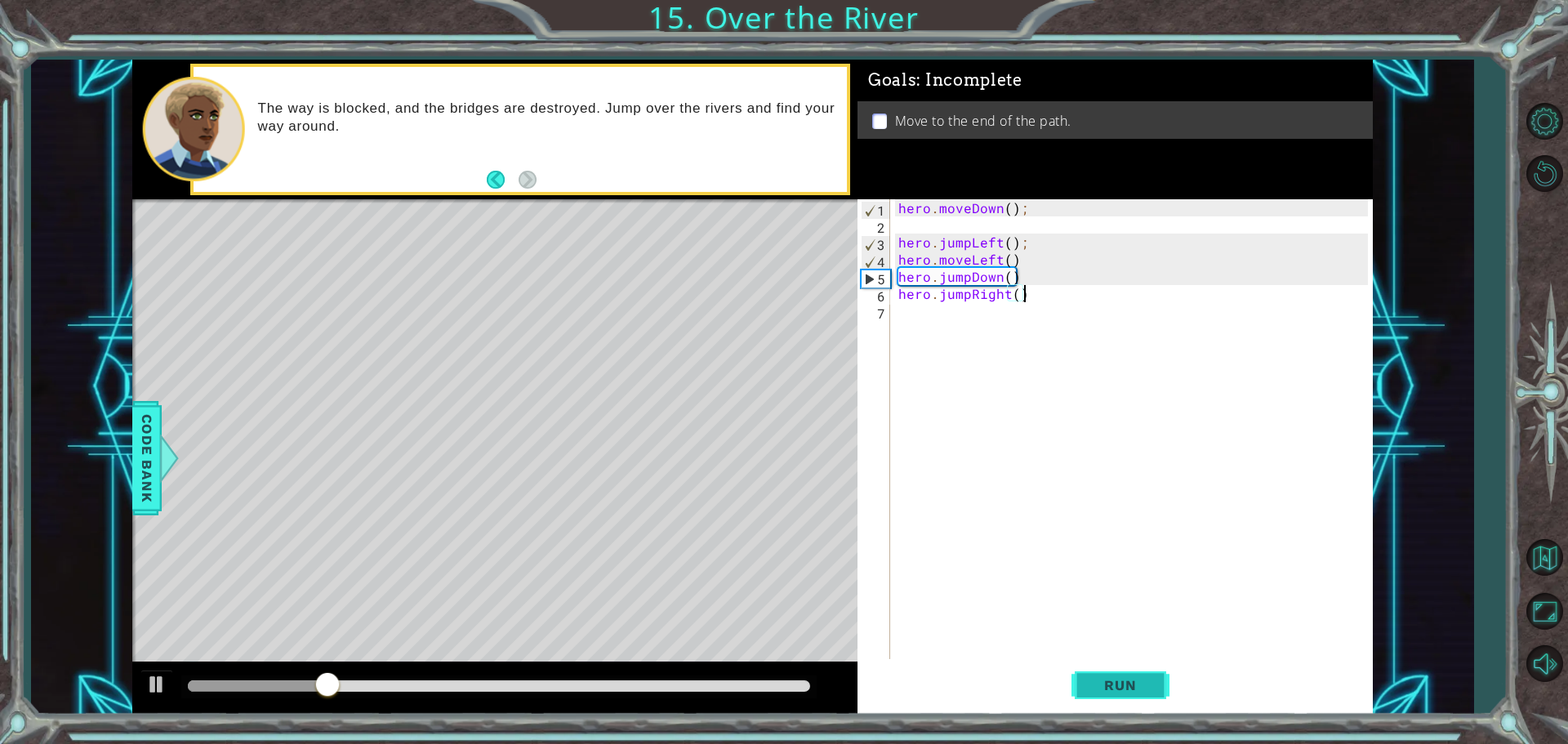
type textarea "hero.jumpRight()"
click at [1129, 682] on button "Run" at bounding box center [1121, 685] width 98 height 52
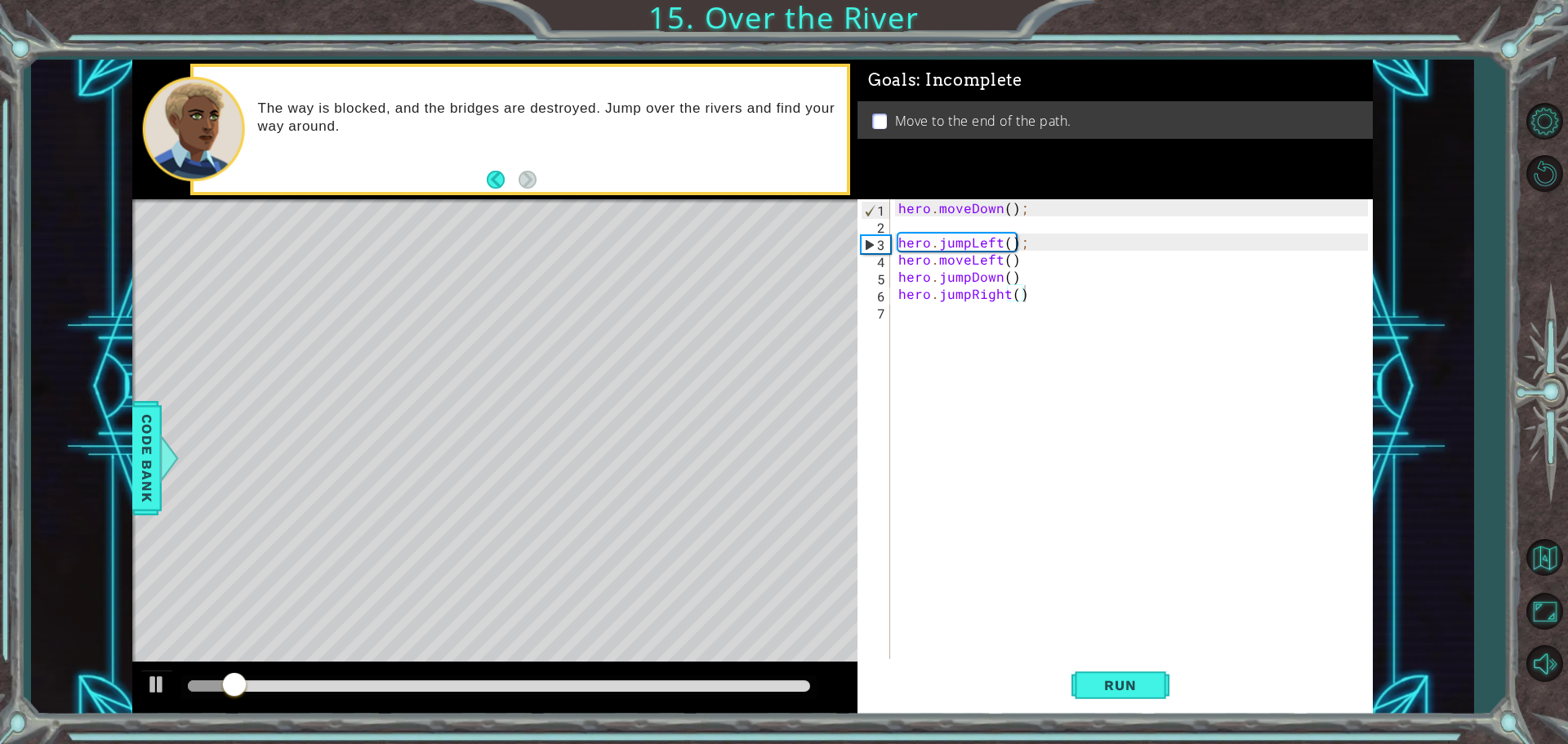
click at [824, 632] on div "methods hero use(thing) moveUp(steps) moveDown(steps) moveLeft(steps) moveRight…" at bounding box center [752, 387] width 1241 height 655
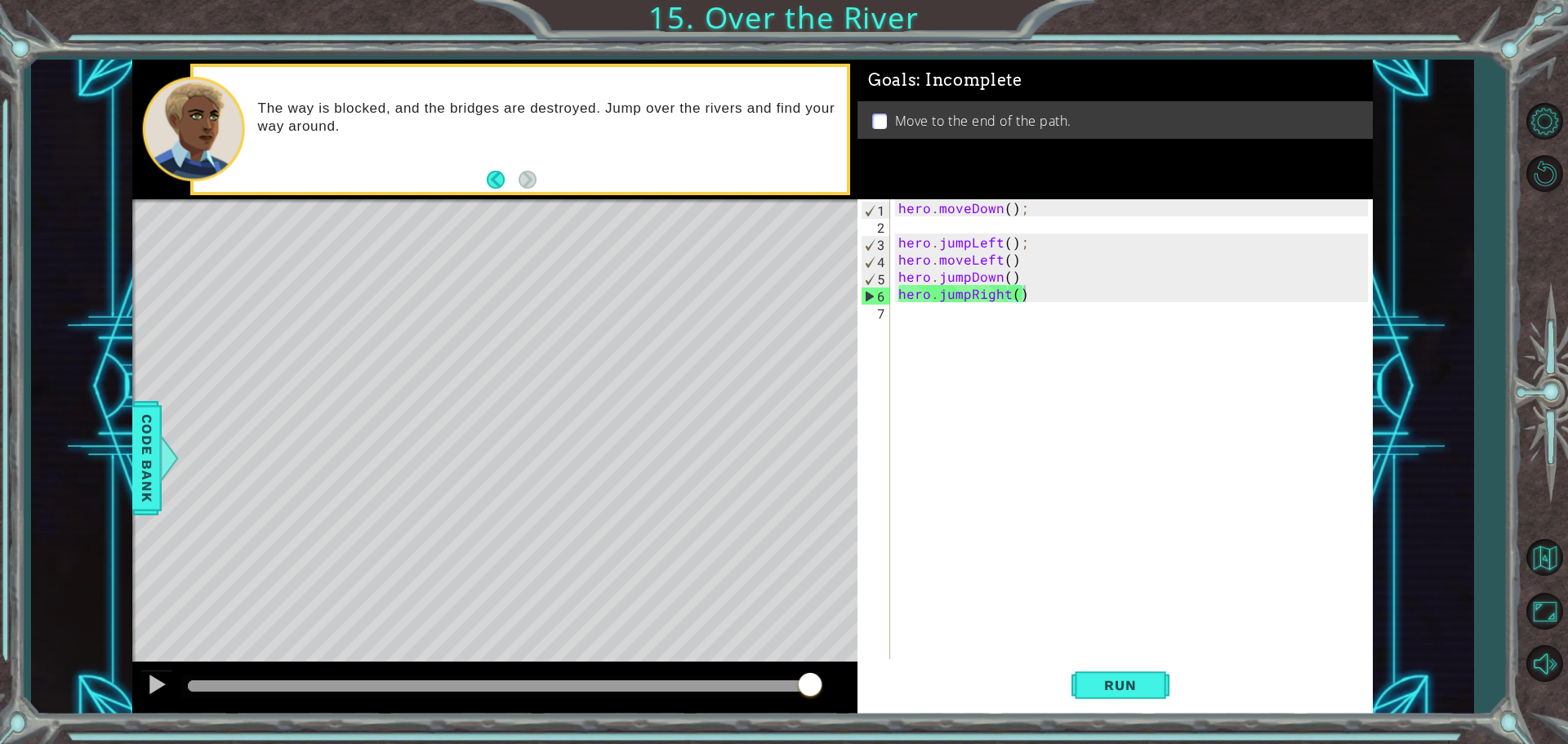
drag, startPoint x: 266, startPoint y: 686, endPoint x: 1053, endPoint y: 567, distance: 795.9
click at [1030, 628] on div "1 ההההההההההההההההההההההההההההההההההההההההההההההההההההההההההההההההההההההההההההה…" at bounding box center [752, 387] width 1241 height 655
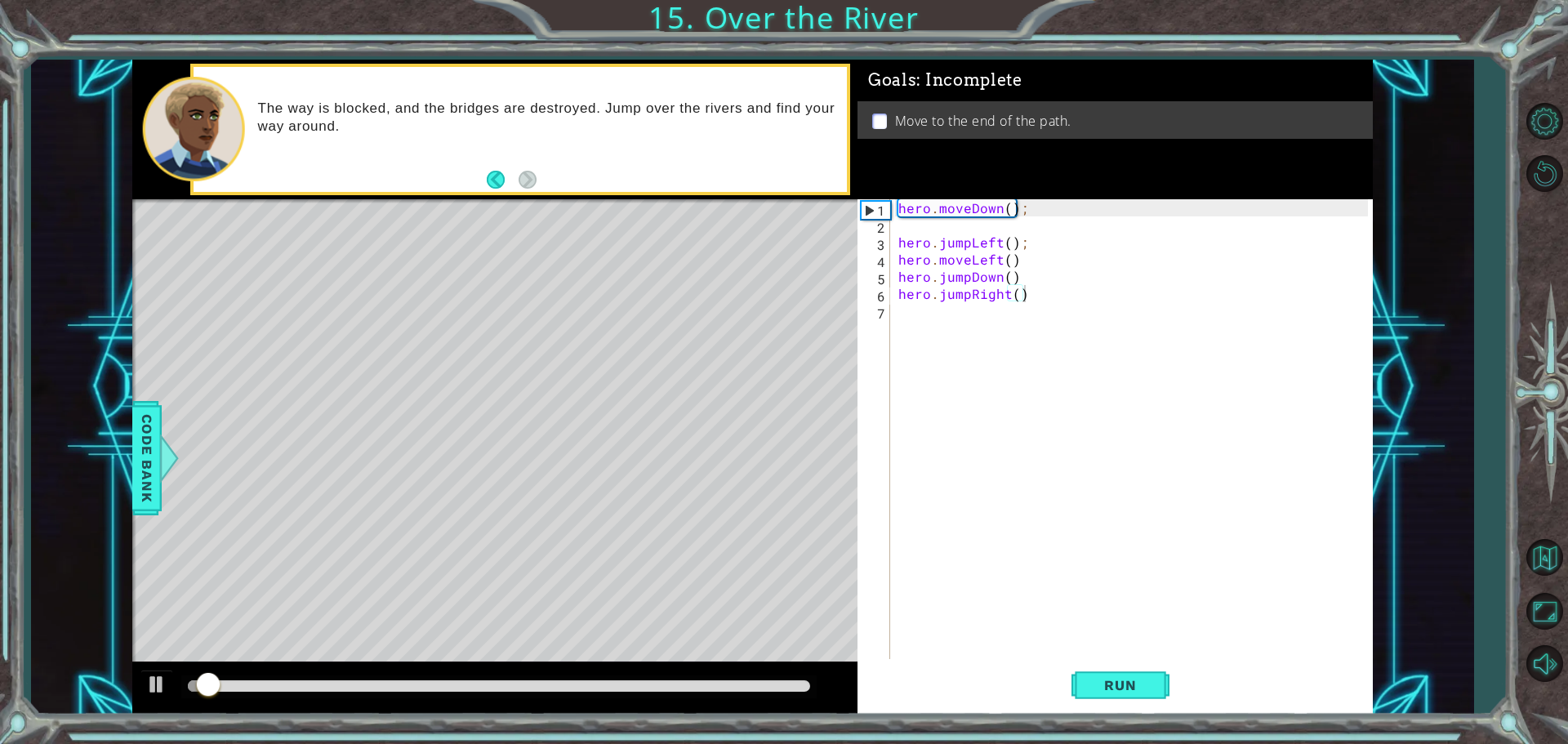
scroll to position [0, 0]
click at [931, 320] on div "hero . moveDown ( ) ; hero . jumpLeft ( ) ; hero . moveLeft ( ) hero . jumpDown…" at bounding box center [1135, 447] width 481 height 497
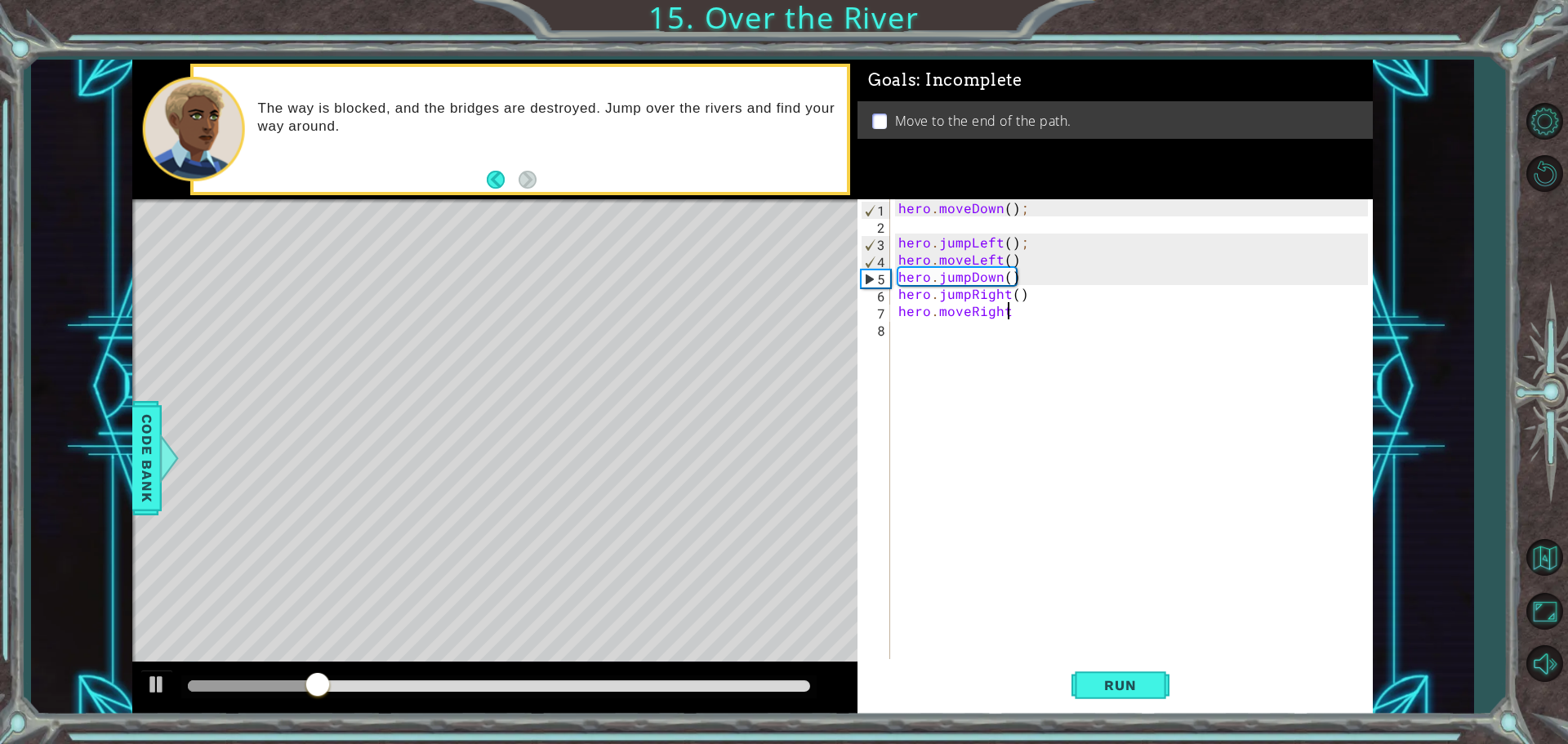
scroll to position [0, 7]
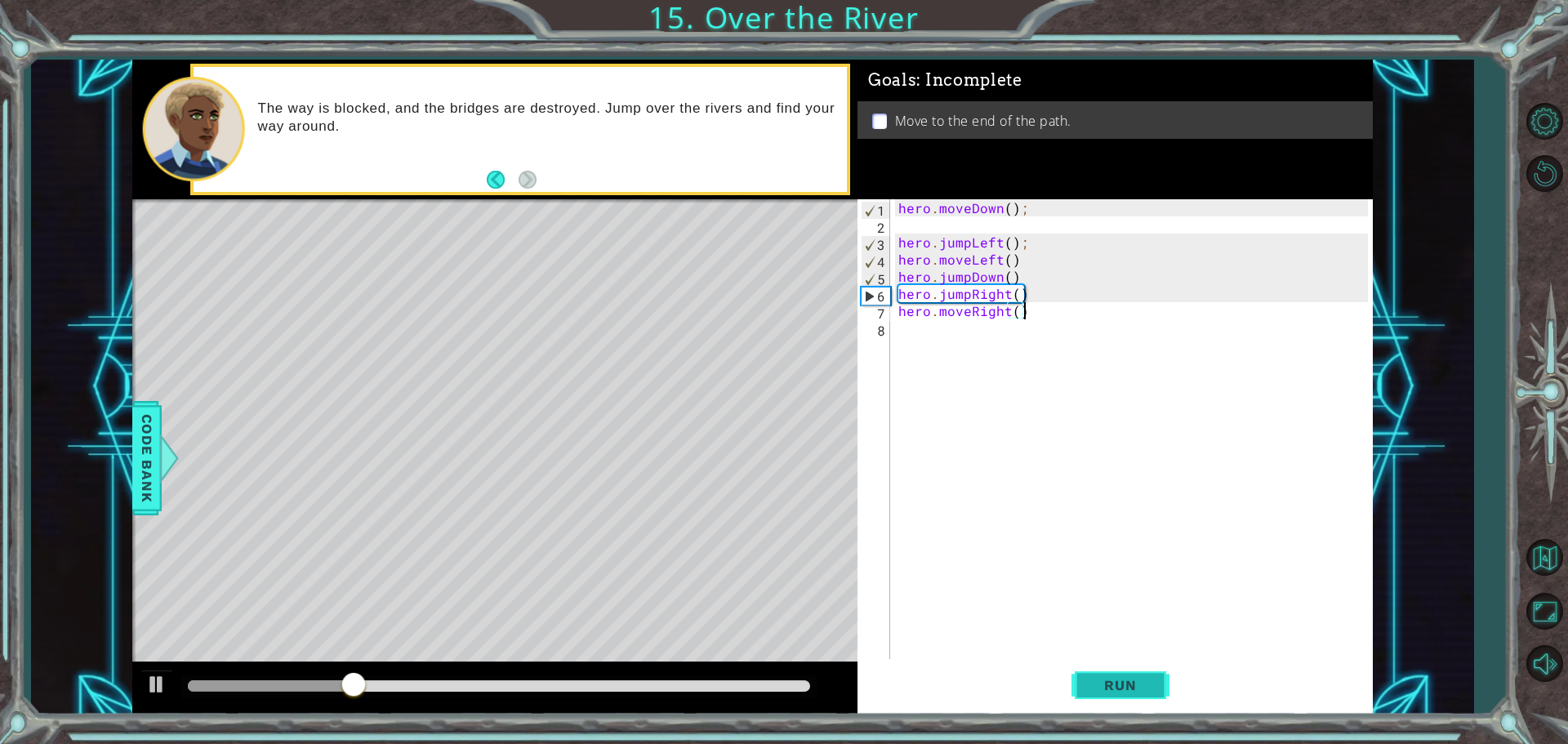
type textarea "hero.moveRight()"
click at [1129, 683] on span "Run" at bounding box center [1119, 686] width 64 height 17
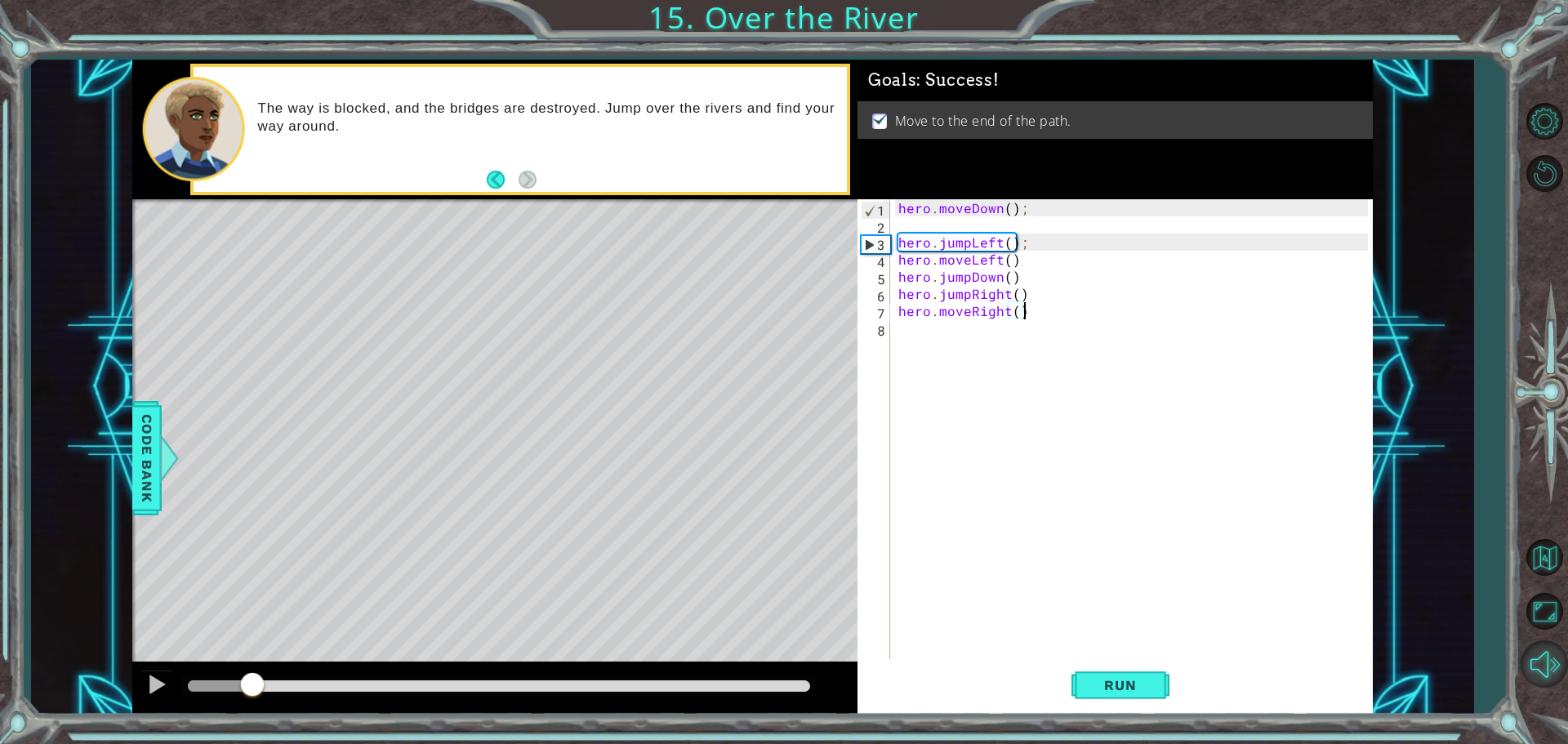
drag, startPoint x: 252, startPoint y: 688, endPoint x: 1532, endPoint y: 642, distance: 1280.8
click at [1515, 650] on div "1 ההההההההההההההההההההההההההההההההההההההההההההההההההההההההההההההההההההההההההההה…" at bounding box center [784, 372] width 1568 height 744
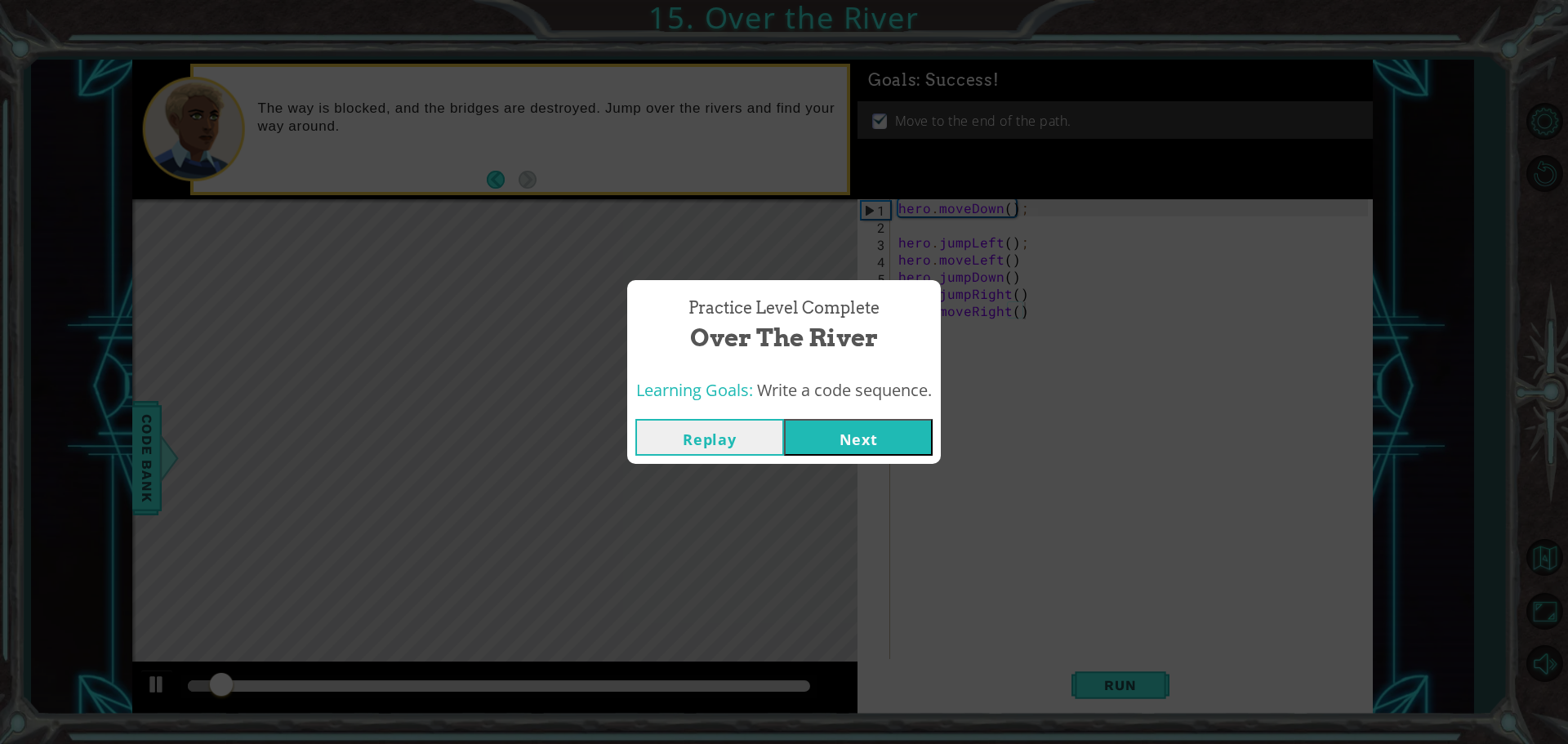
click at [878, 463] on div "Replay Next" at bounding box center [784, 437] width 313 height 53
click at [864, 424] on button "Next" at bounding box center [858, 437] width 148 height 37
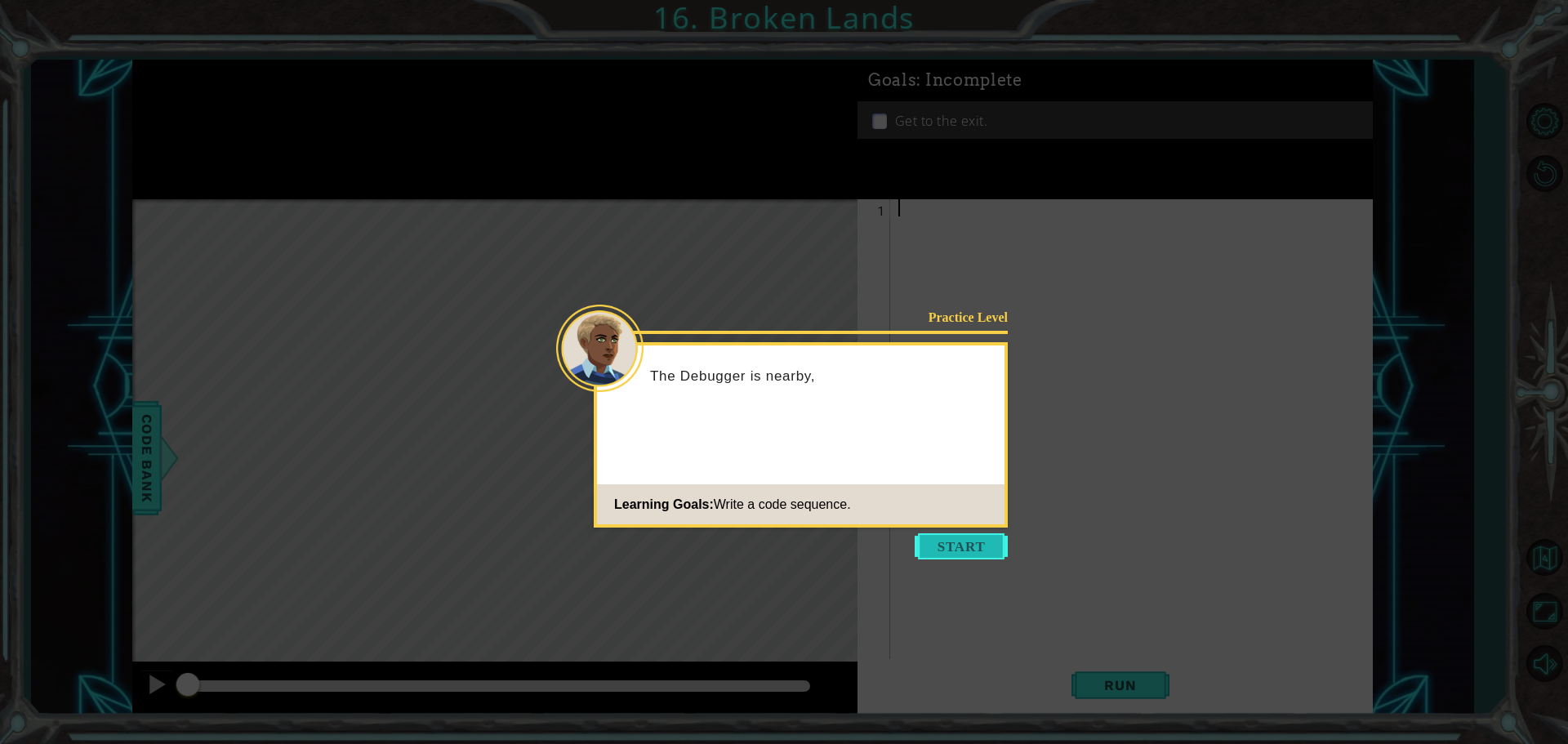
click at [979, 541] on button "Start" at bounding box center [961, 546] width 93 height 26
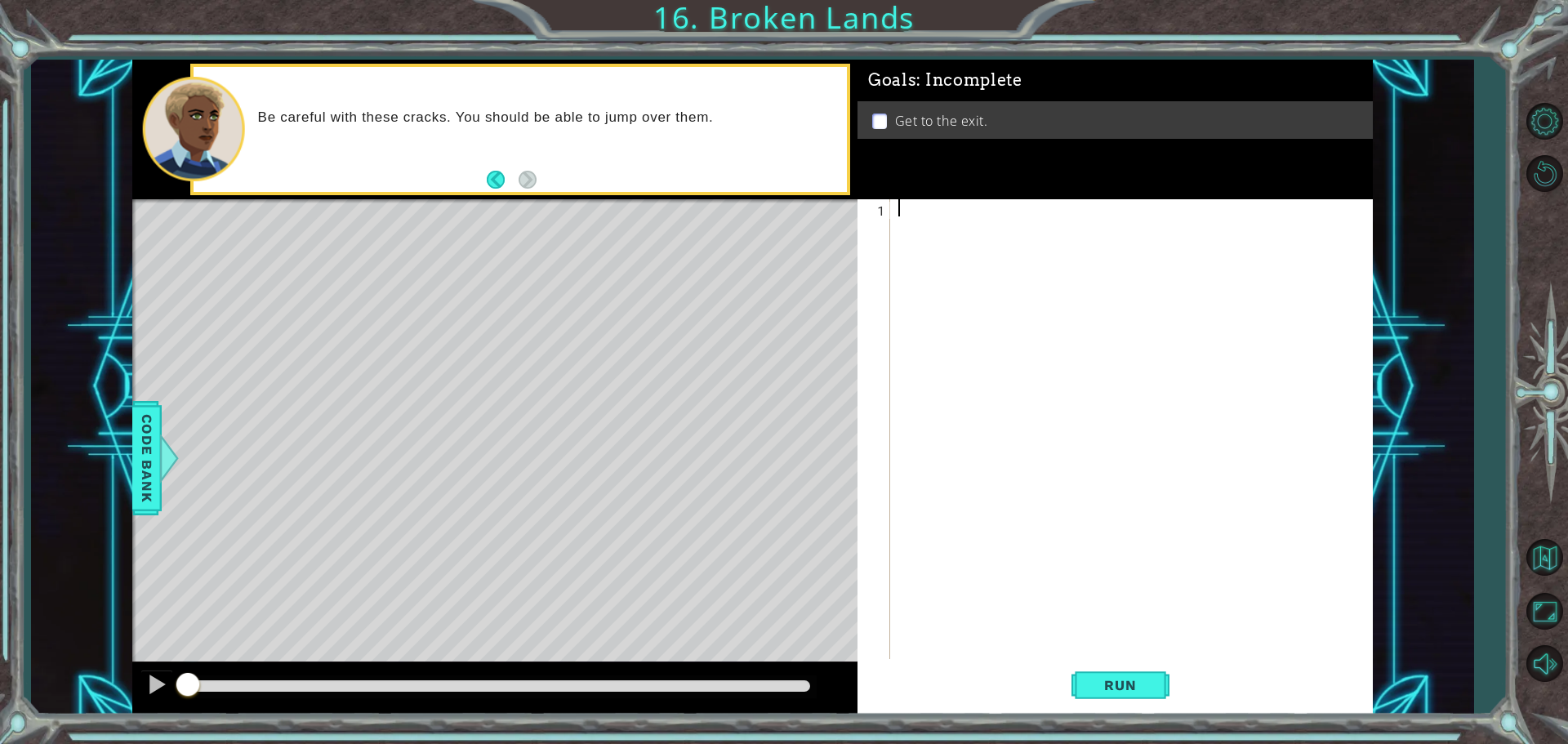
click at [912, 245] on div at bounding box center [1135, 447] width 481 height 497
type textarea "hero.moveRight()"
click at [965, 226] on div "hero . moveRight ( )" at bounding box center [1135, 447] width 481 height 497
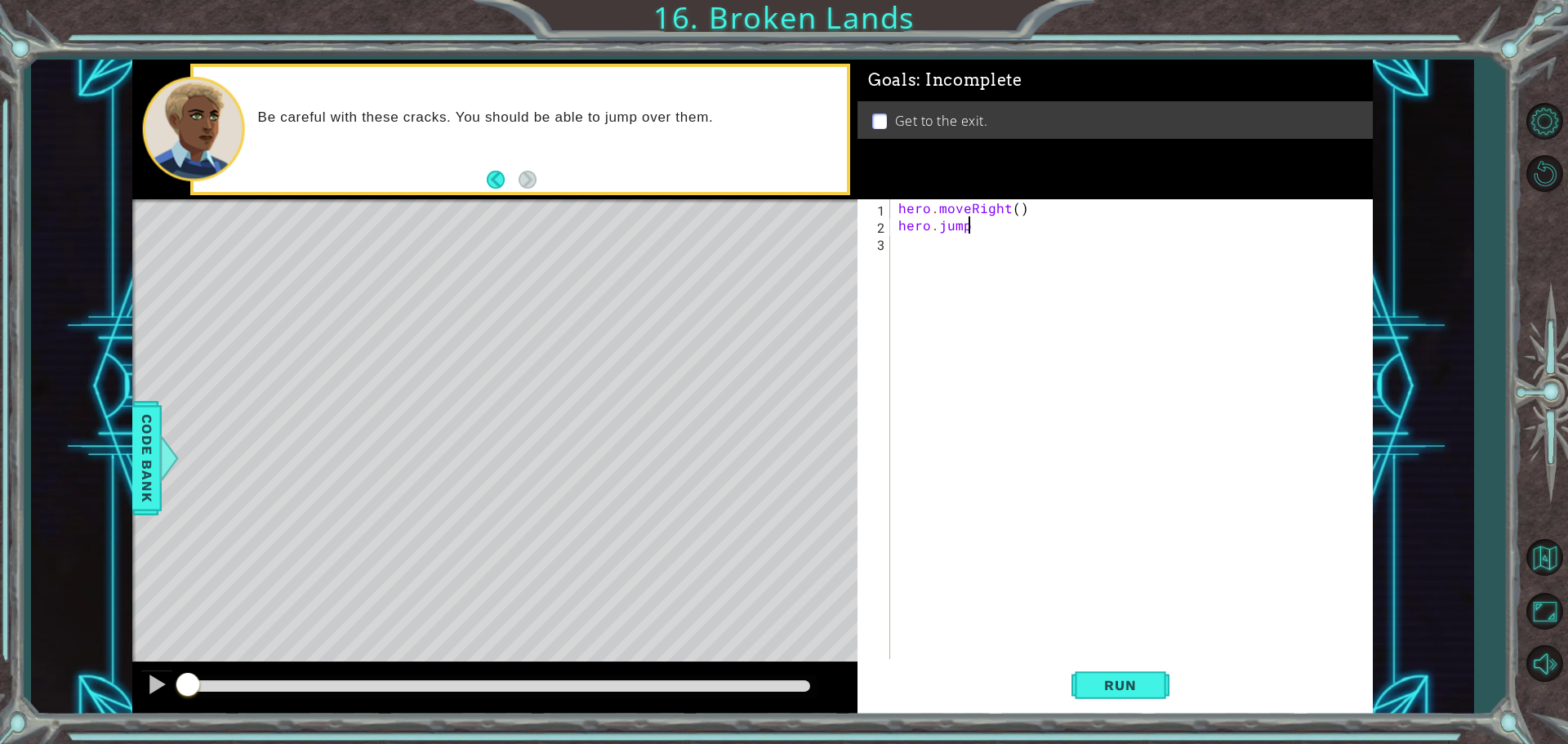
type textarea "hero.jump()"
drag, startPoint x: 1125, startPoint y: 679, endPoint x: 1129, endPoint y: 687, distance: 8.9
click at [1123, 686] on button "Run" at bounding box center [1121, 685] width 98 height 52
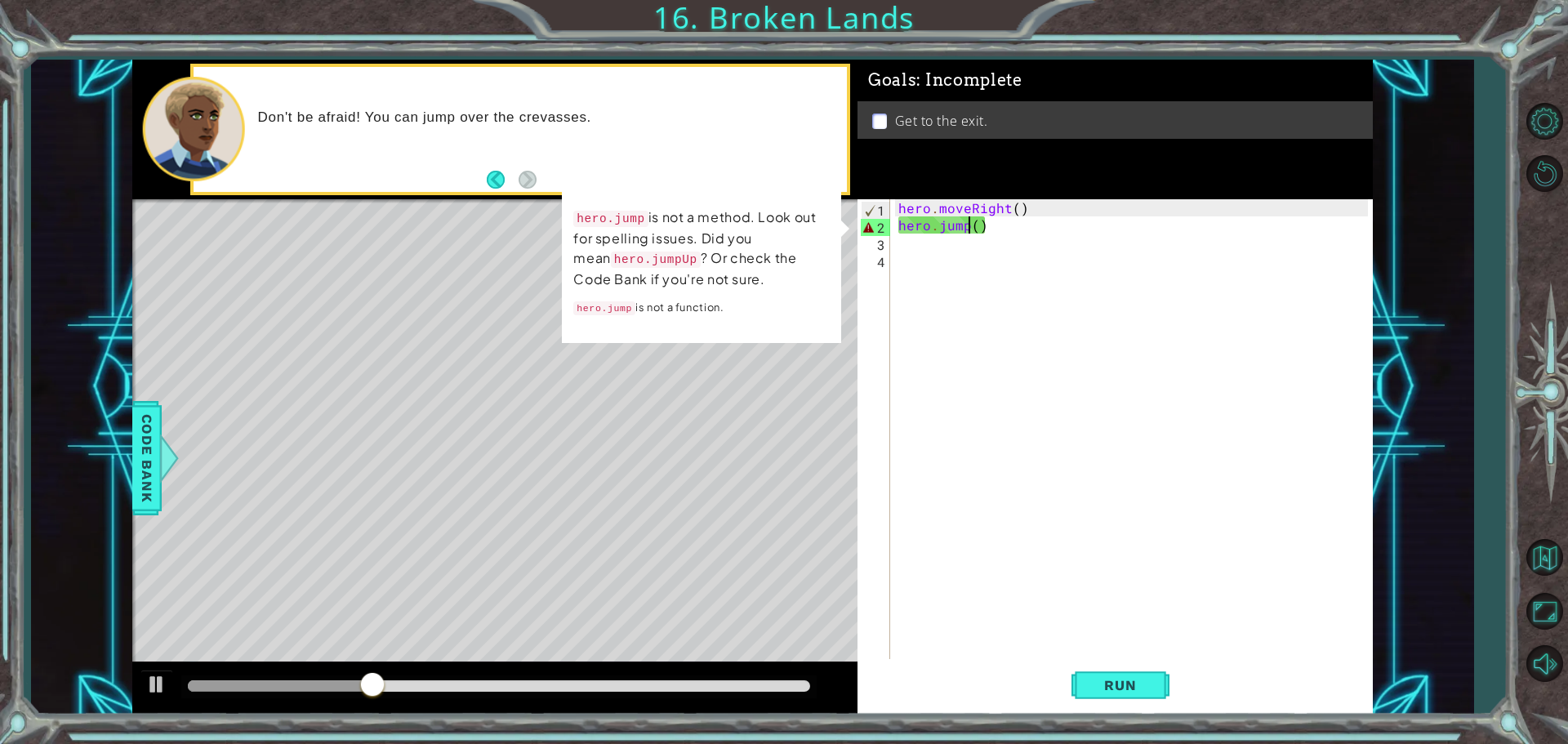
click at [969, 230] on div "hero . moveRight ( ) hero . jump ( )" at bounding box center [1135, 447] width 481 height 497
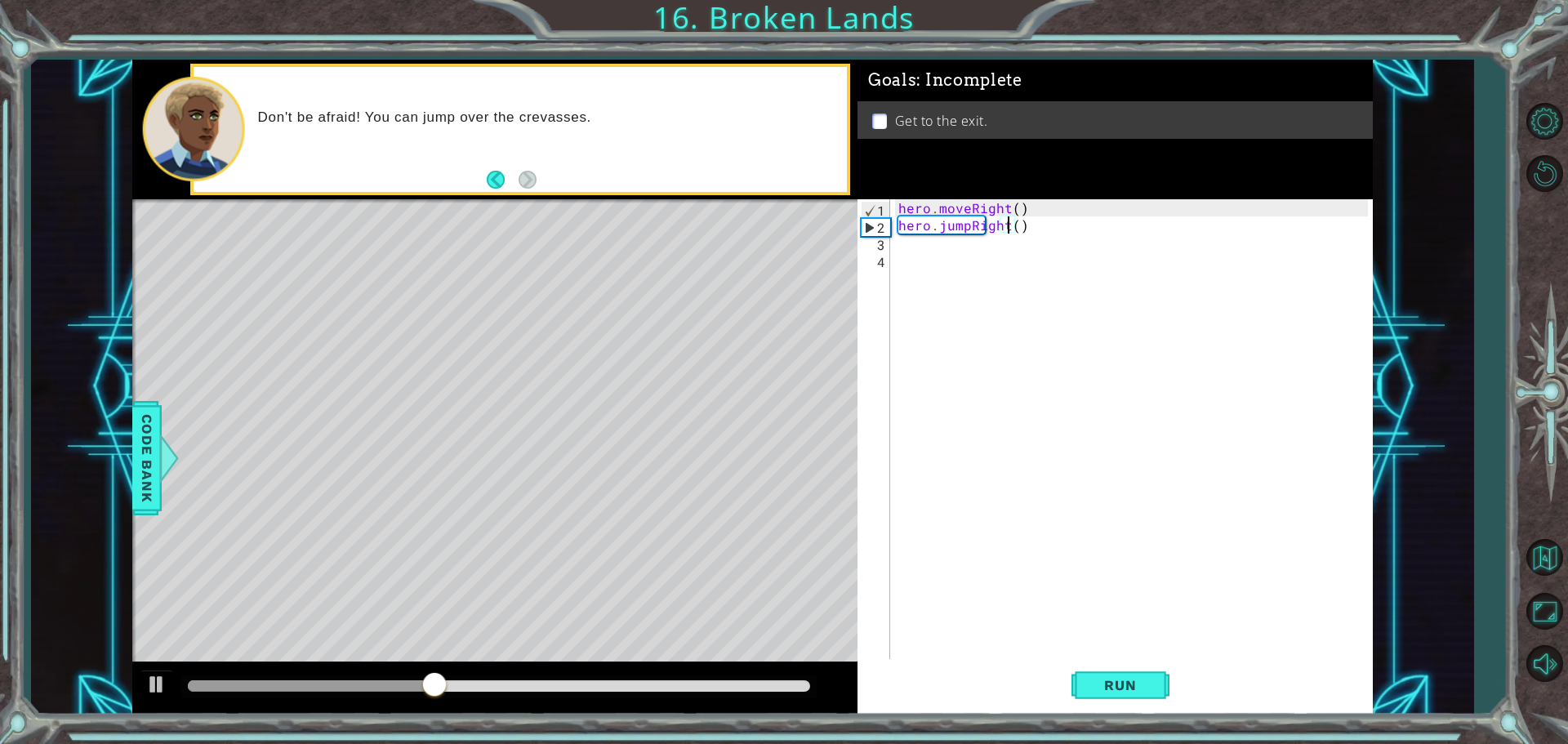
scroll to position [0, 7]
type textarea "hero.jumpRight()"
click at [1122, 683] on span "Run" at bounding box center [1119, 686] width 64 height 17
click at [962, 230] on div "hero . moveRight ( ) hero . jumpRight ( )" at bounding box center [1135, 447] width 481 height 497
click at [941, 259] on div "hero . moveRight ( ) hero . jumpRight ( )" at bounding box center [1135, 447] width 481 height 497
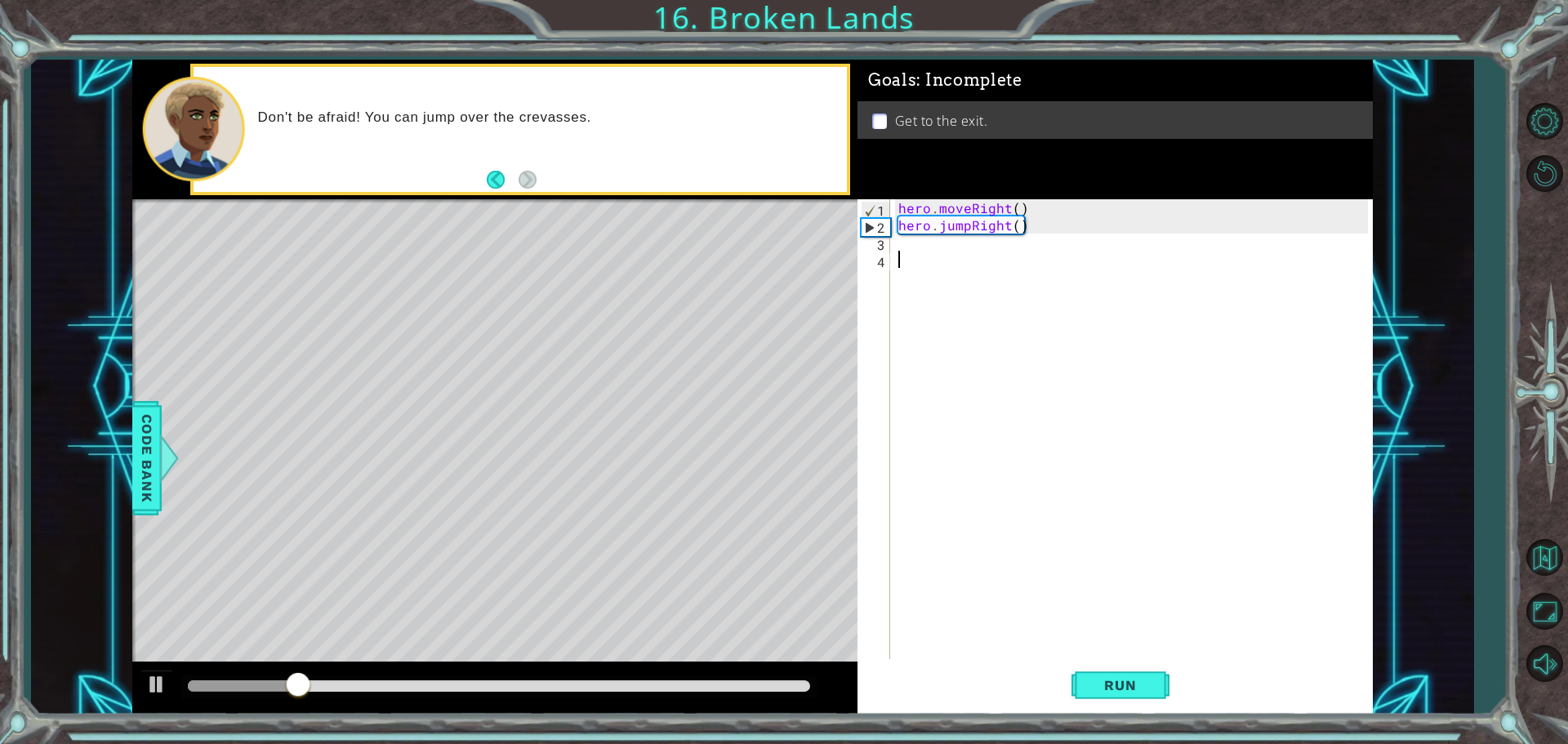
scroll to position [0, 0]
drag, startPoint x: 895, startPoint y: 235, endPoint x: 892, endPoint y: 243, distance: 8.5
click at [894, 236] on div "1 2 3 4 hero . moveRight ( ) hero . jumpRight ( ) ההההההההההההההההההההההההההההה…" at bounding box center [1112, 431] width 511 height 463
click at [1010, 226] on div "hero . moveRight ( ) hero . jumpRight ( )" at bounding box center [1135, 447] width 481 height 497
click at [1014, 225] on div "hero . moveRight ( ) hero . jumpRight ( )" at bounding box center [1135, 447] width 481 height 497
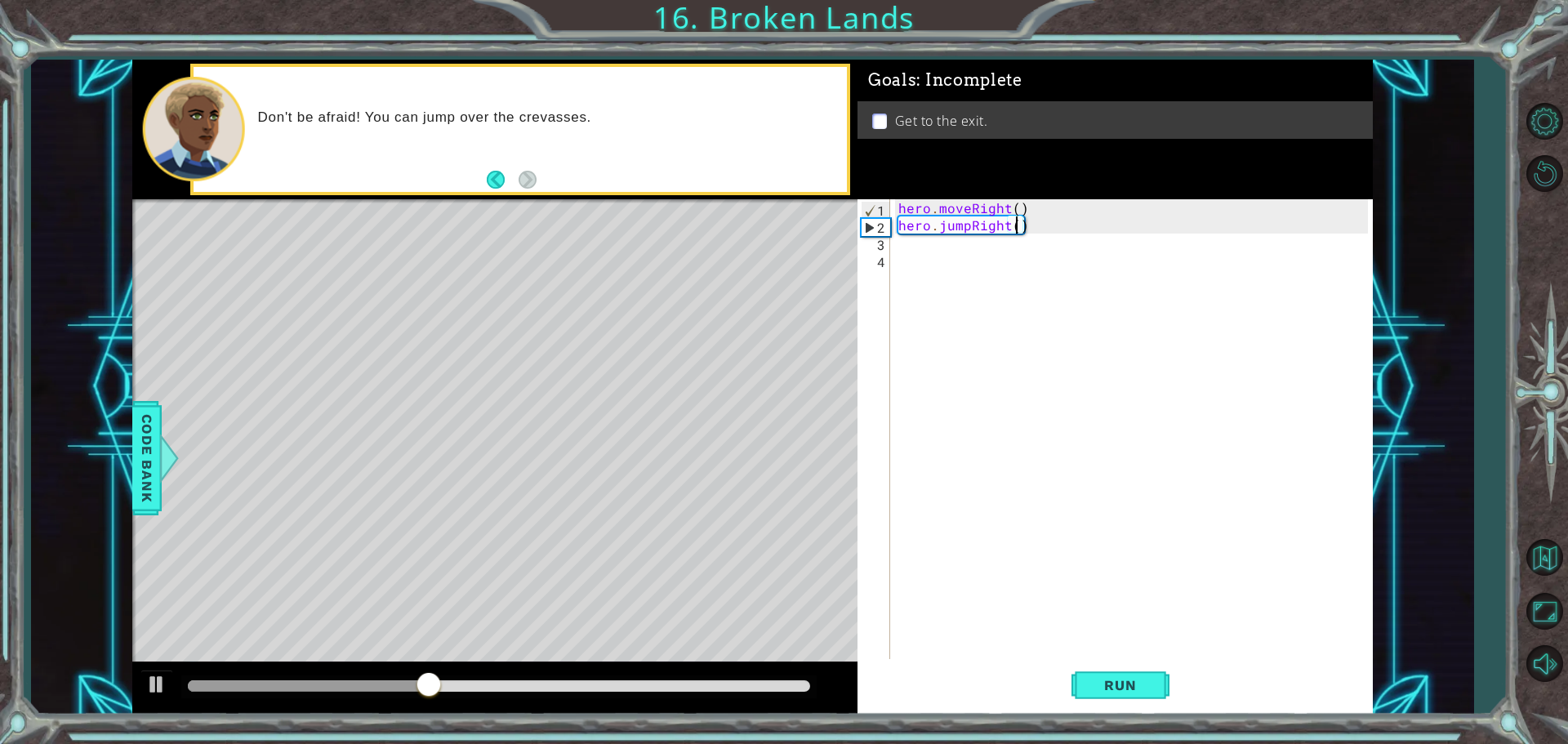
scroll to position [0, 7]
drag, startPoint x: 1021, startPoint y: 204, endPoint x: 862, endPoint y: 187, distance: 159.9
click at [862, 187] on div "Goals : Incomplete Get to the exit. hero.jumpRight(2) 1 2 3 4 hero . moveRight …" at bounding box center [1115, 387] width 515 height 655
type textarea "\"
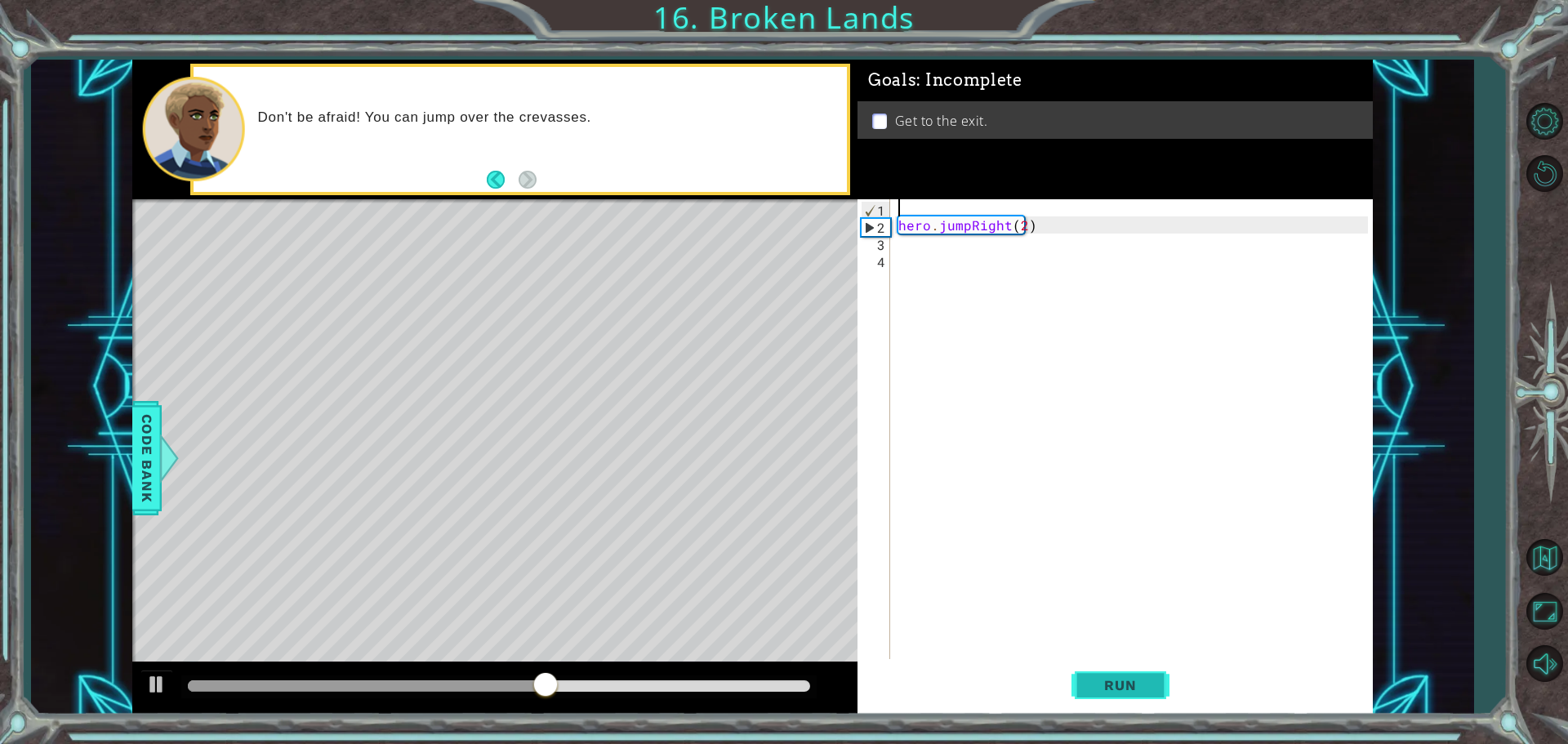
click at [1142, 678] on span "Run" at bounding box center [1119, 686] width 64 height 17
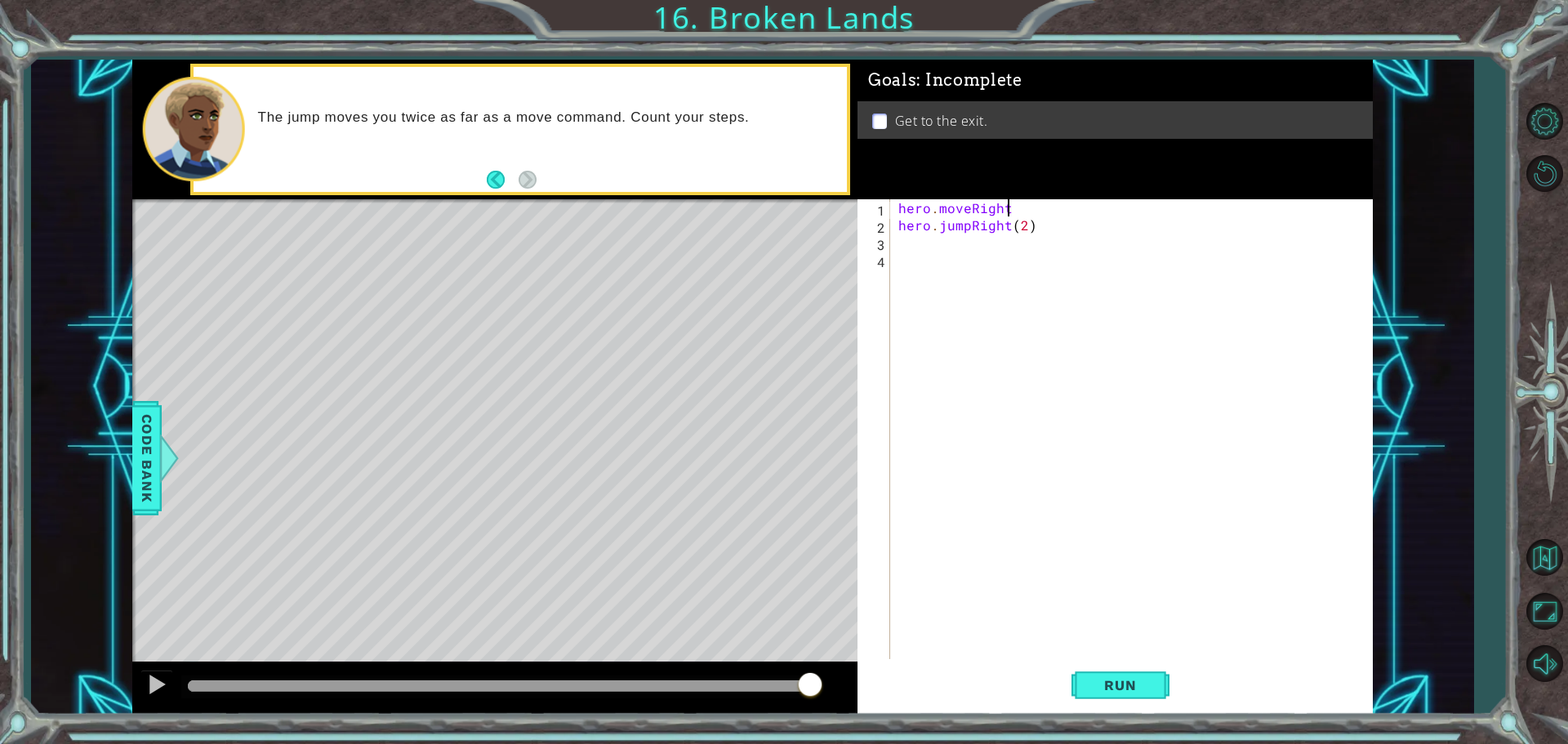
scroll to position [0, 7]
drag, startPoint x: 939, startPoint y: 667, endPoint x: 936, endPoint y: 742, distance: 75.1
click at [938, 667] on div "Run" at bounding box center [1120, 685] width 515 height 52
click at [1126, 696] on button "Run" at bounding box center [1121, 685] width 98 height 52
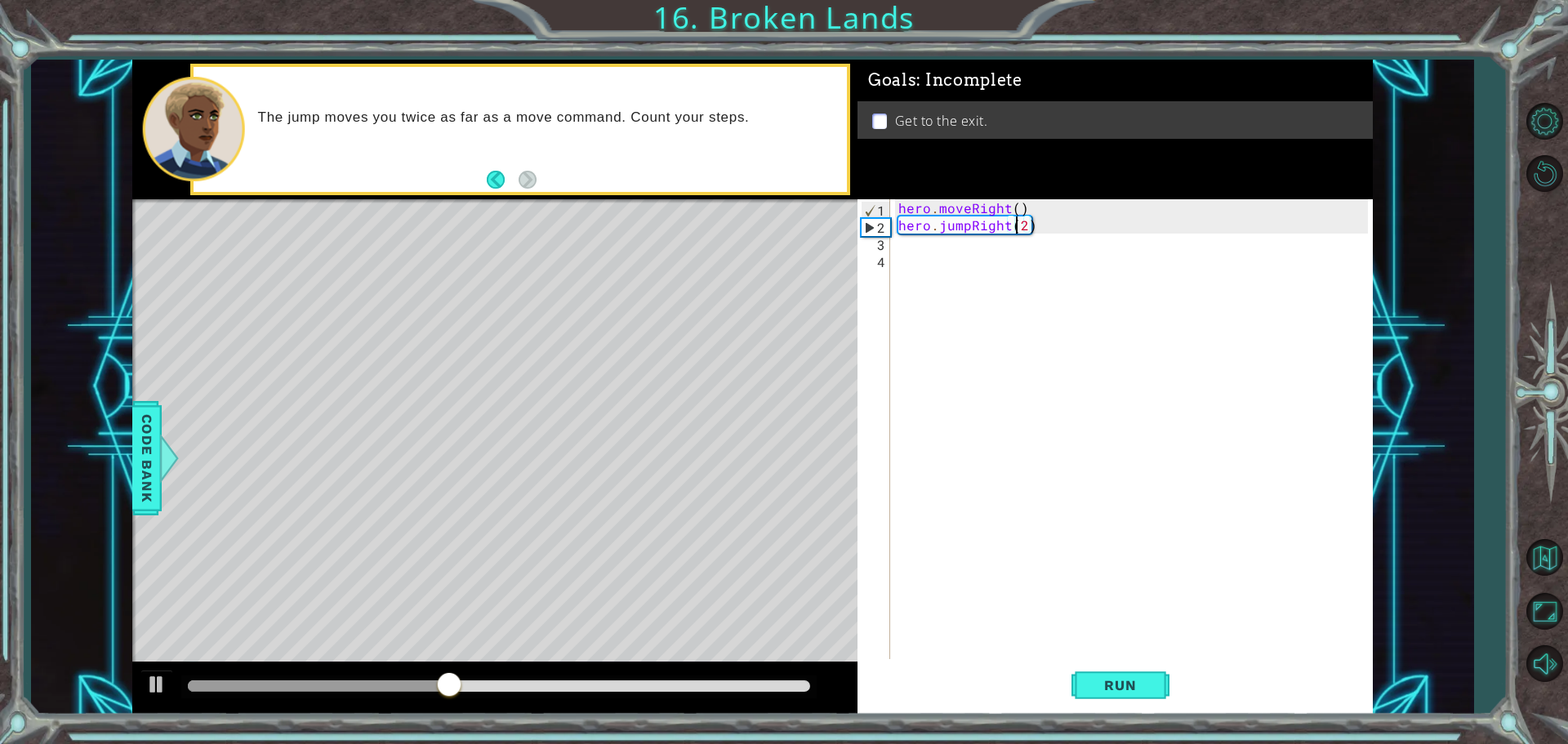
click at [1019, 227] on div "hero . moveRight ( ) hero . jumpRight ( 2 )" at bounding box center [1135, 447] width 481 height 497
drag, startPoint x: 1022, startPoint y: 226, endPoint x: 1007, endPoint y: 223, distance: 15.3
click at [1019, 226] on div "hero . moveRight ( ) hero . jumpRight ( 2 )" at bounding box center [1135, 447] width 481 height 497
type textarea "hero.jumpRight()"
click at [910, 244] on div "hero . moveRight ( ) hero . jumpRight ( )" at bounding box center [1135, 447] width 481 height 497
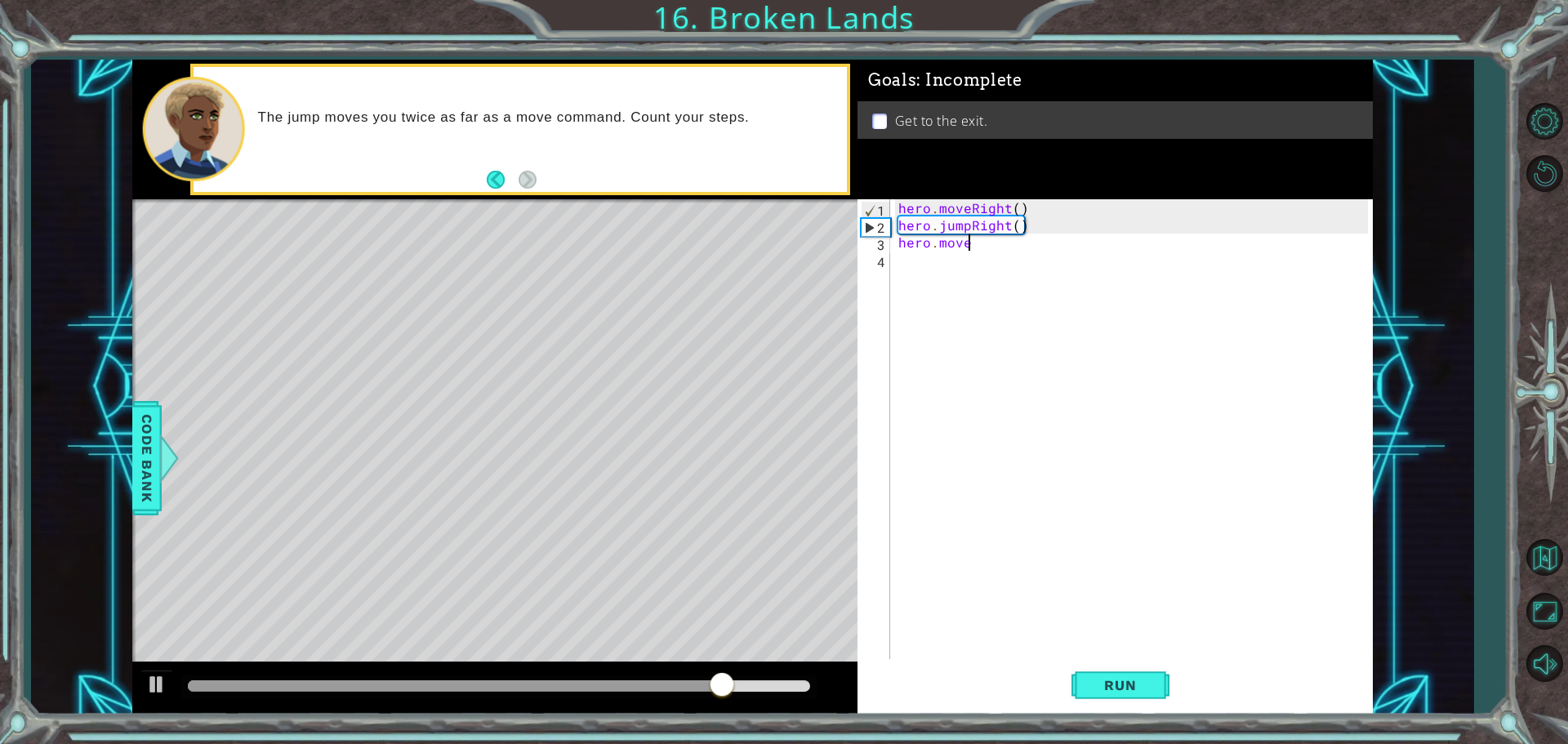
scroll to position [0, 3]
type textarea "hero.moveRIght"
click at [981, 252] on div "hero . moveRight ( ) hero . jumpRight ( ) hero . moveRIght" at bounding box center [1135, 447] width 481 height 497
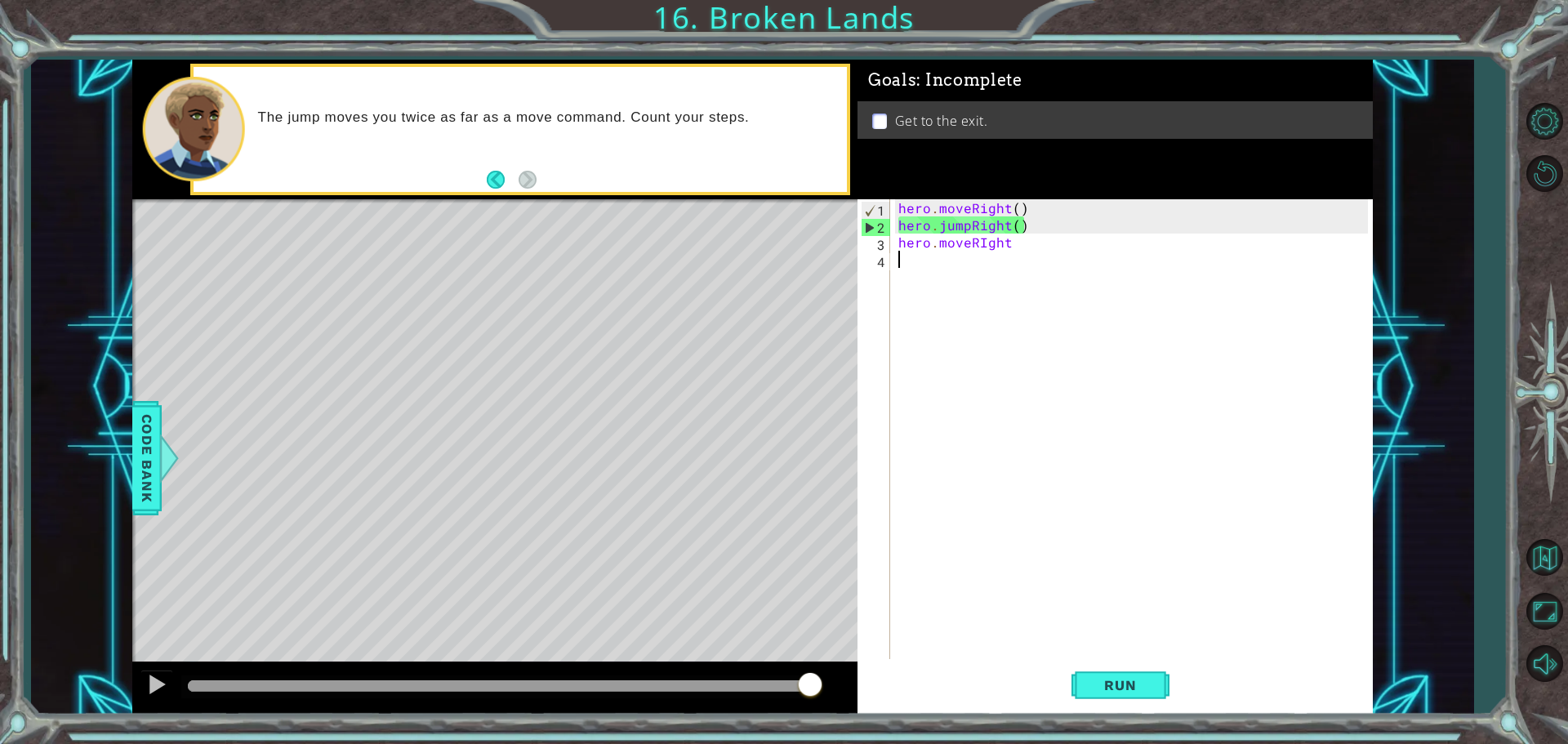
click at [984, 238] on div "hero . moveRight ( ) hero . jumpRight ( ) hero . moveRIght" at bounding box center [1135, 447] width 481 height 497
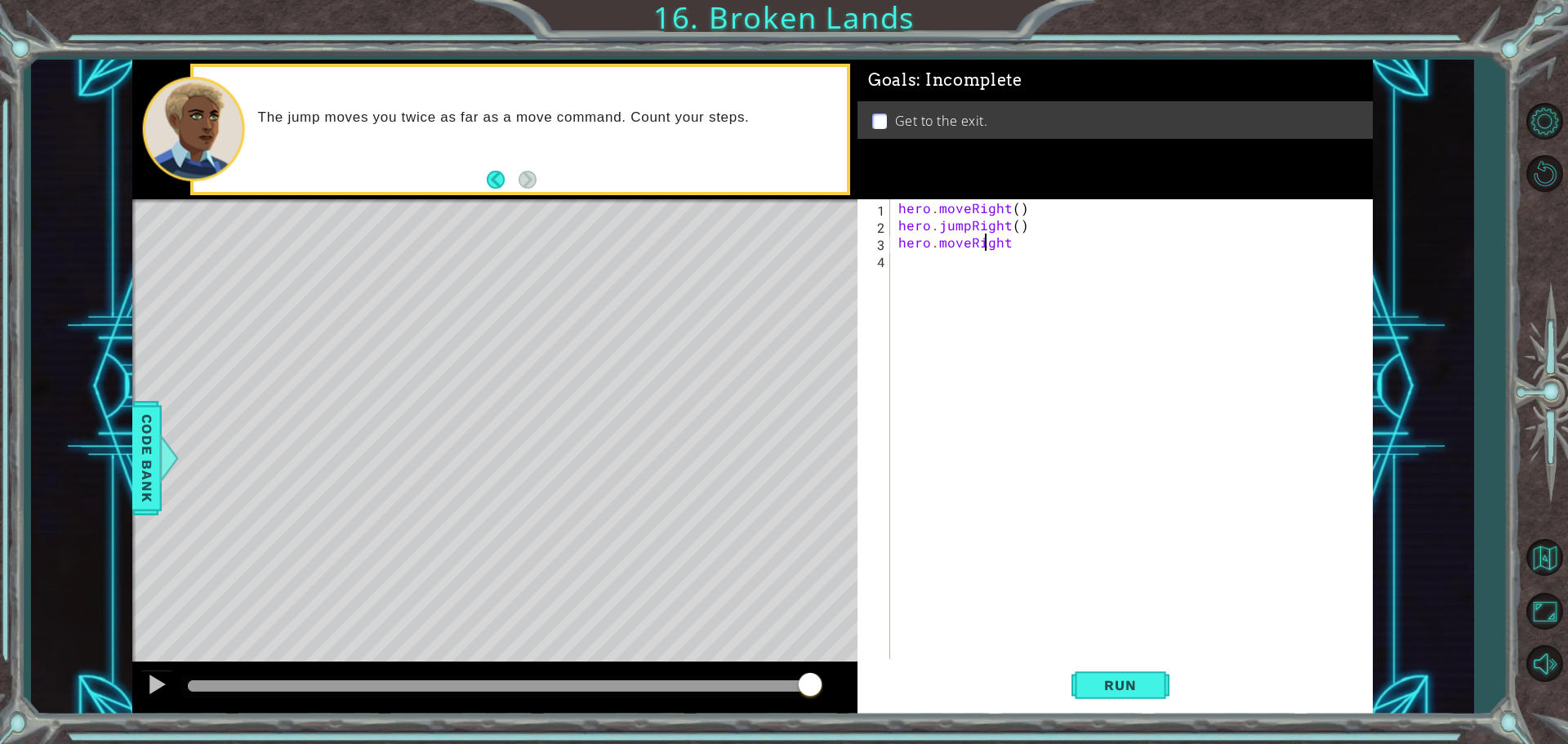
scroll to position [0, 5]
click at [1037, 247] on div "hero . moveRight ( ) hero . jumpRight ( ) hero . moveRight" at bounding box center [1135, 447] width 481 height 497
type textarea "hero.moveRight()"
click at [1171, 688] on div "Run" at bounding box center [1120, 685] width 515 height 52
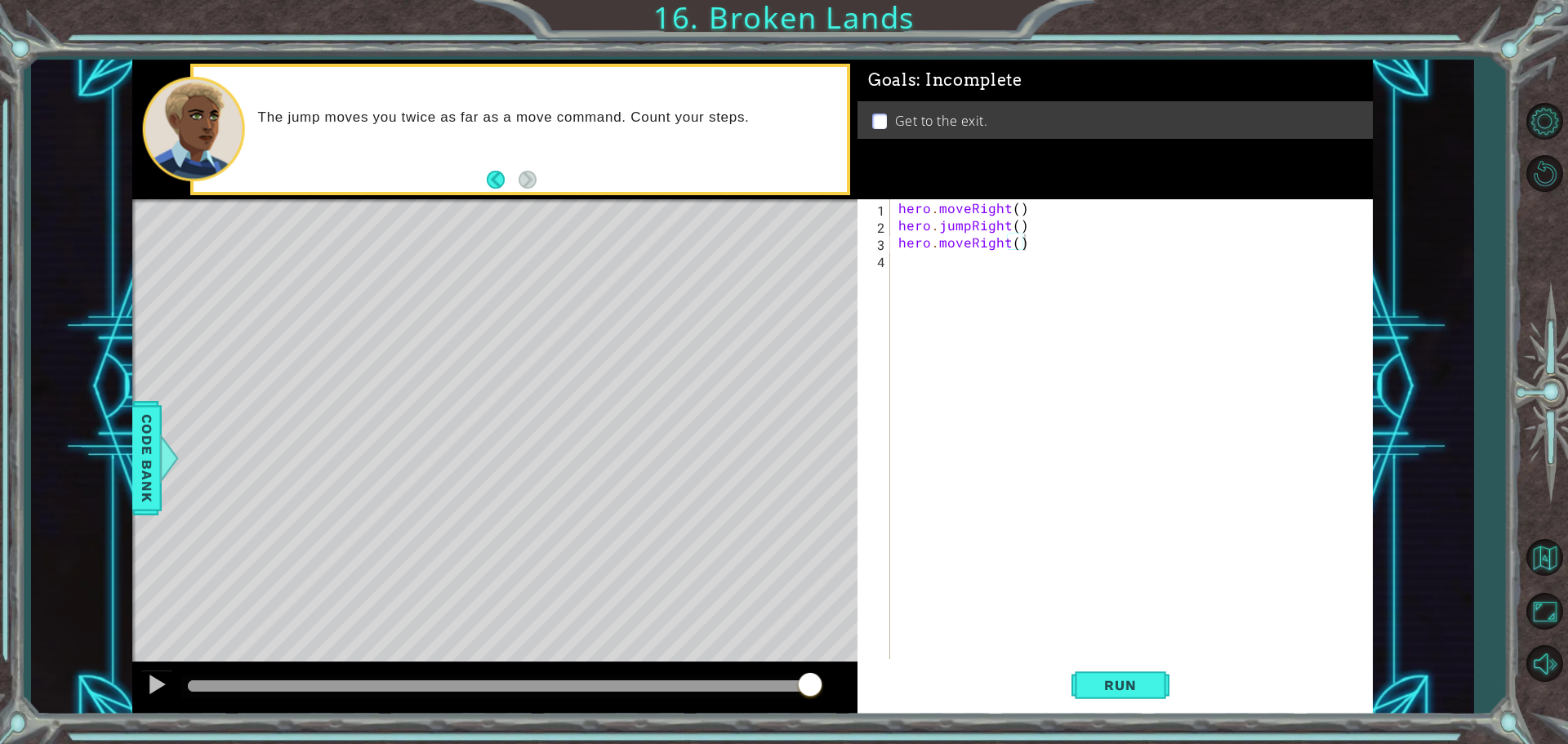
click at [1170, 688] on div "Run" at bounding box center [1120, 685] width 515 height 52
click at [1143, 688] on span "Run" at bounding box center [1119, 686] width 64 height 17
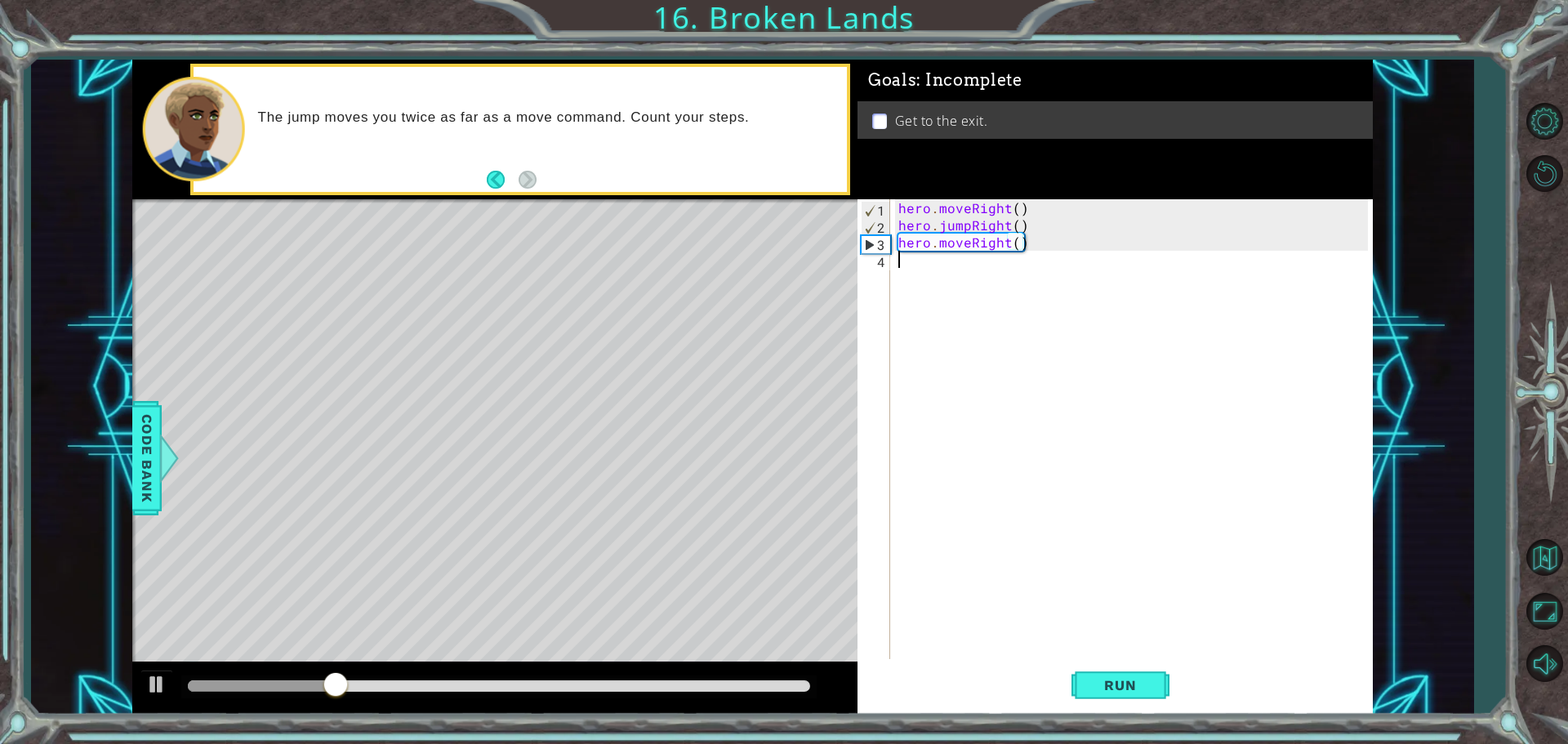
click at [913, 275] on div "hero . moveRight ( ) hero . jumpRight ( ) hero . moveRight ( )" at bounding box center [1135, 447] width 481 height 497
type textarea "hero.jumpUp()"
click at [946, 309] on div "hero . moveRight ( ) hero . jumpRight ( ) hero . moveRight ( ) hero . jumpUp ( )" at bounding box center [1135, 447] width 481 height 497
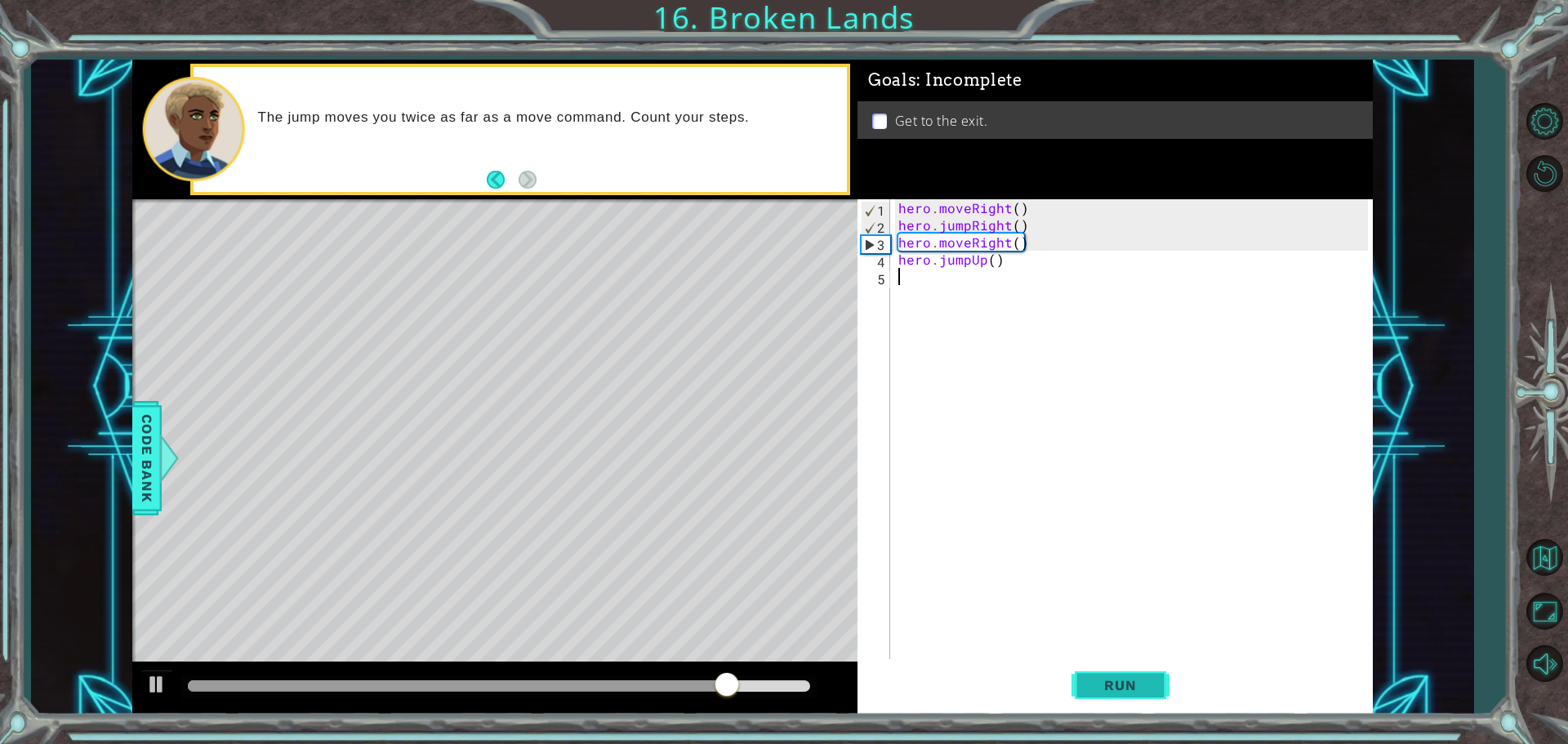
click at [1106, 694] on button "Run" at bounding box center [1121, 685] width 98 height 52
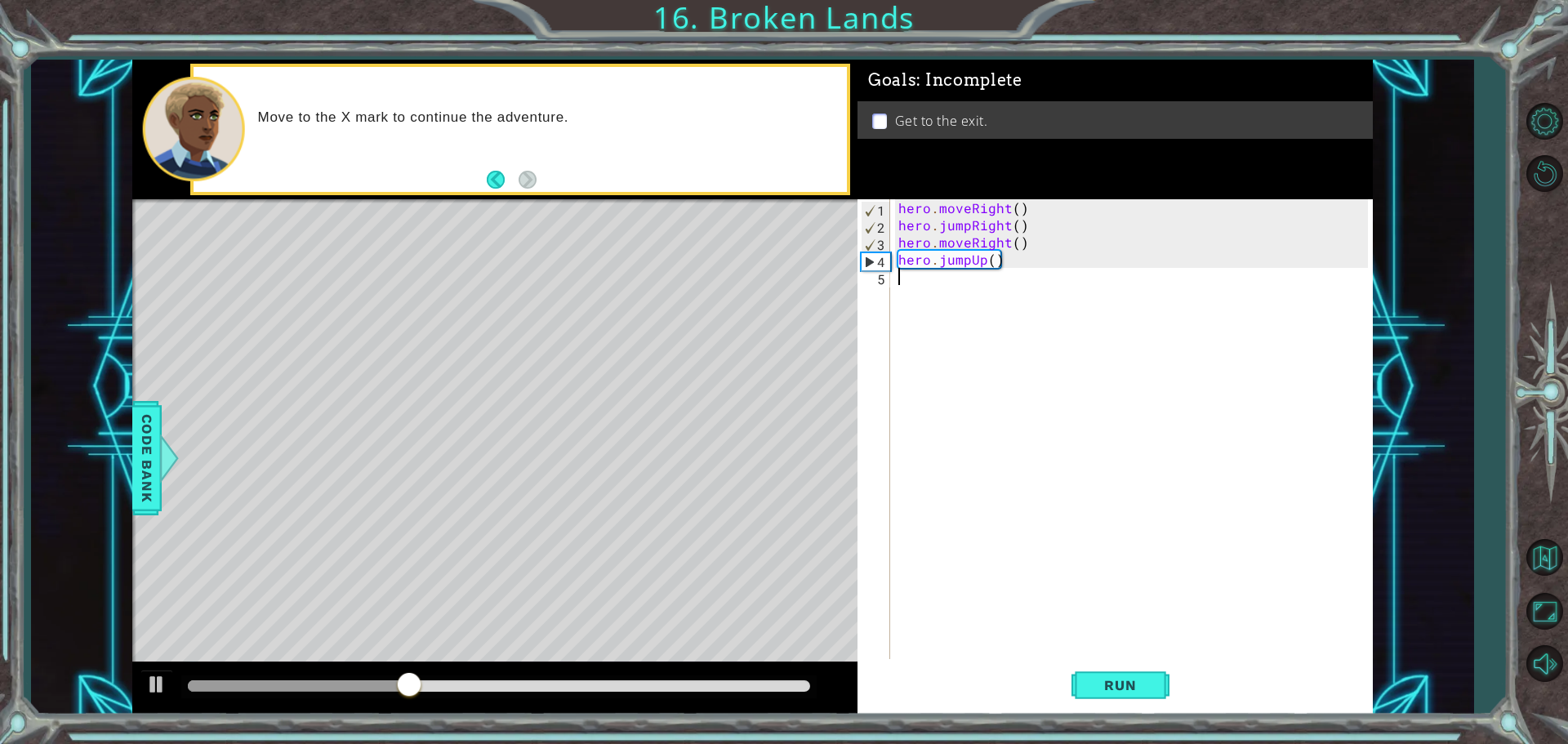
click at [955, 286] on div "hero . moveRight ( ) hero . jumpRight ( ) hero . moveRight ( ) hero . jumpUp ( )" at bounding box center [1135, 447] width 481 height 497
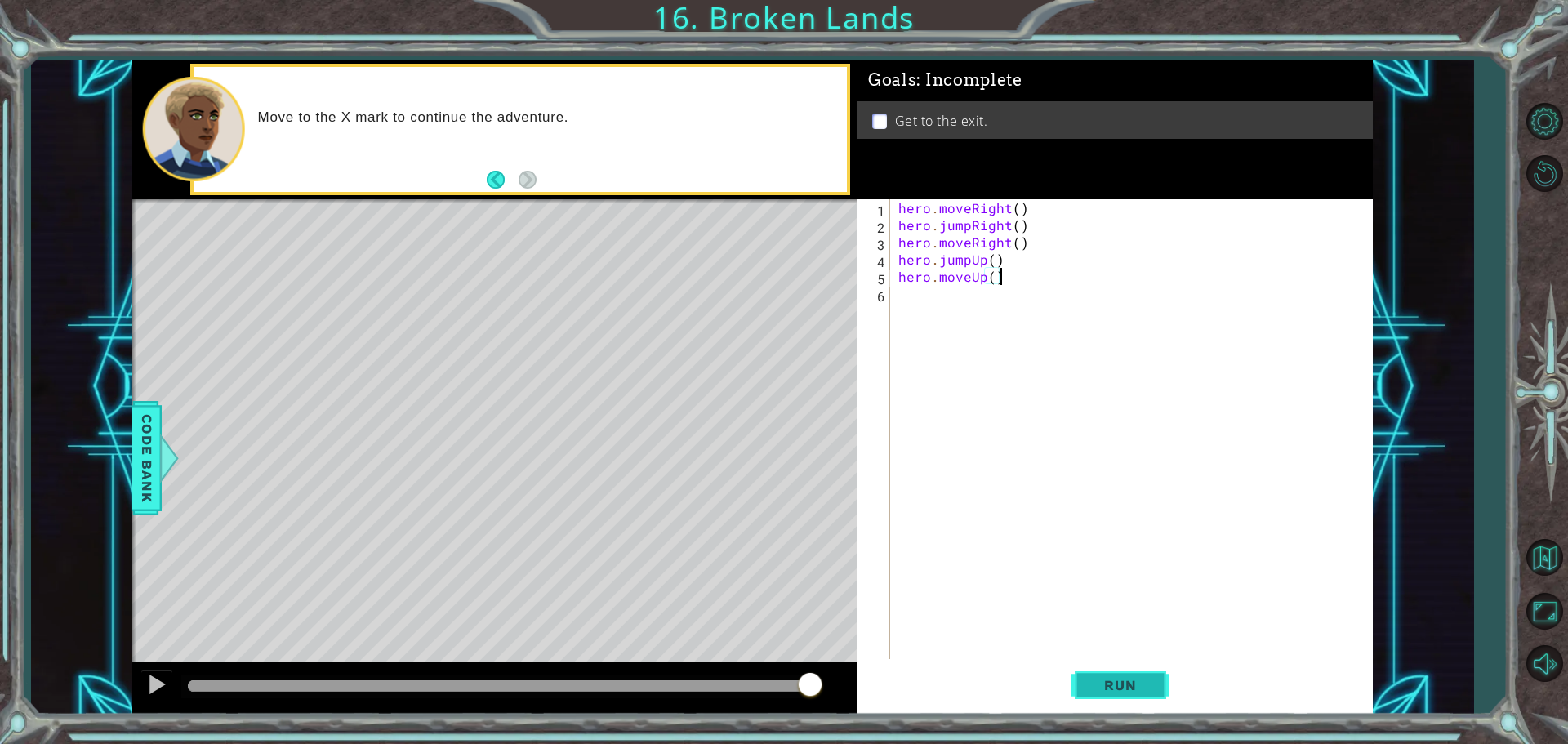
type textarea "hero.moveUp()"
click at [1087, 679] on button "Run" at bounding box center [1121, 685] width 98 height 52
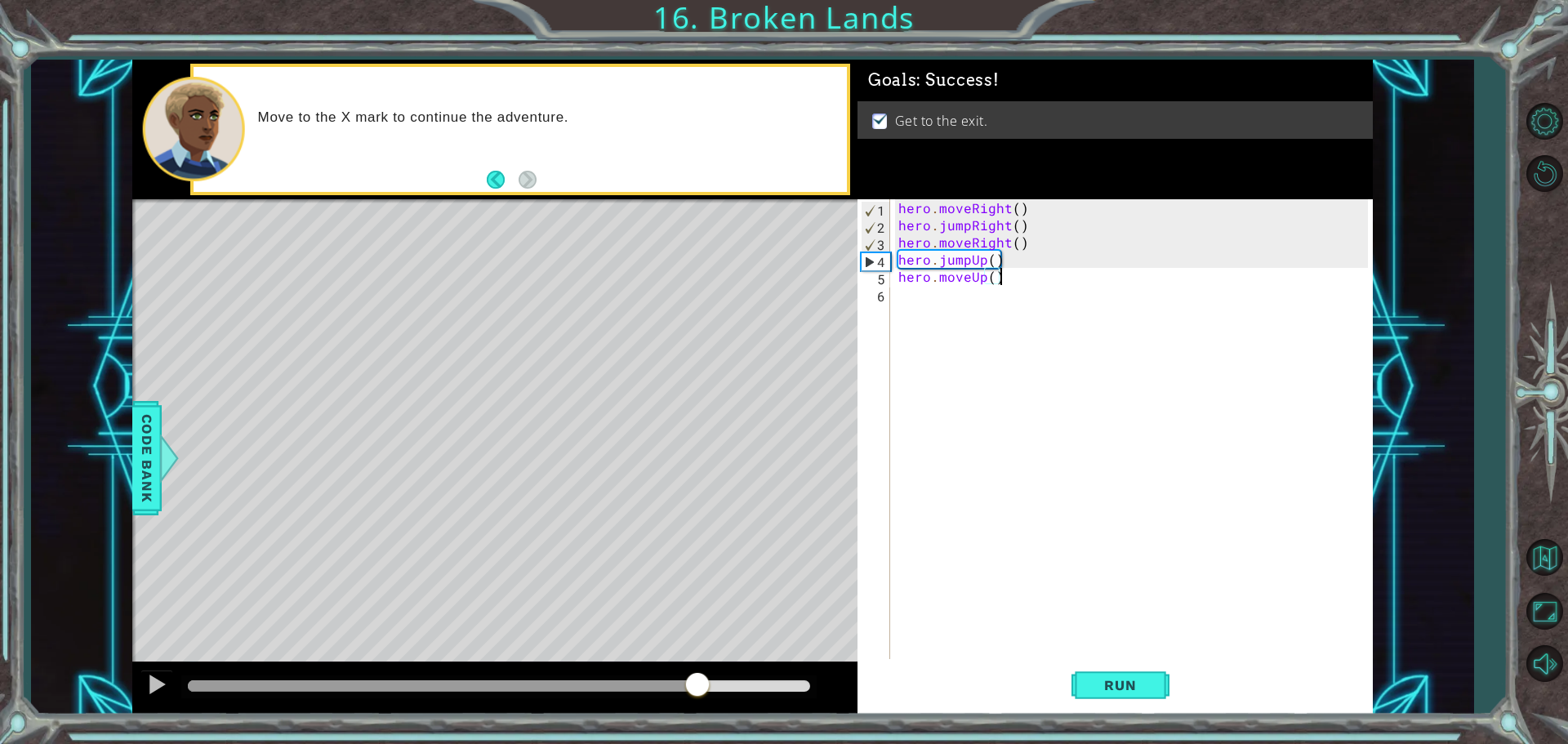
drag, startPoint x: 507, startPoint y: 689, endPoint x: 793, endPoint y: 717, distance: 287.4
click at [753, 713] on div at bounding box center [495, 688] width 725 height 52
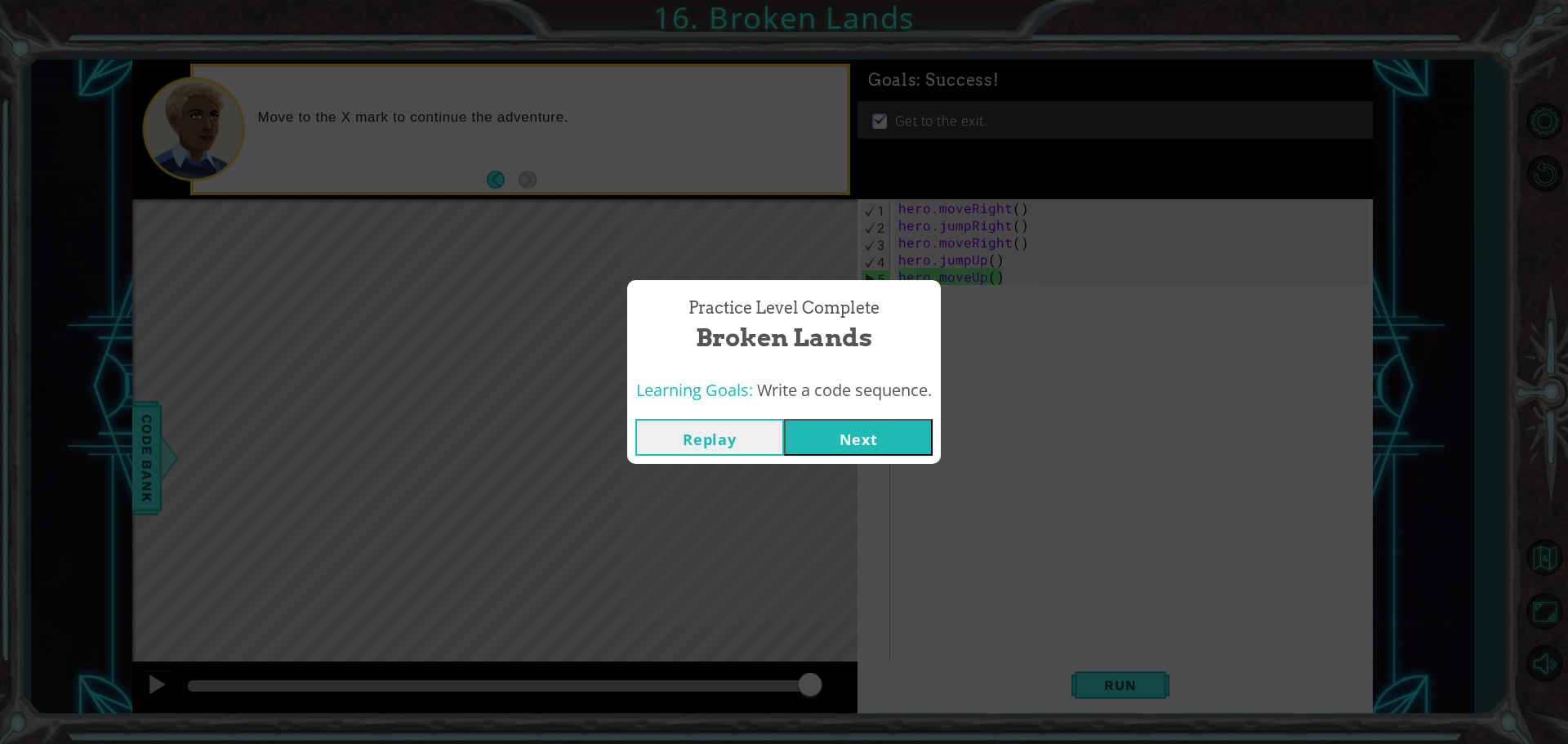
drag, startPoint x: 831, startPoint y: 450, endPoint x: 847, endPoint y: 442, distance: 17.9
click at [842, 442] on div "Replay Next" at bounding box center [784, 437] width 313 height 53
click at [849, 441] on button "Next" at bounding box center [858, 437] width 148 height 37
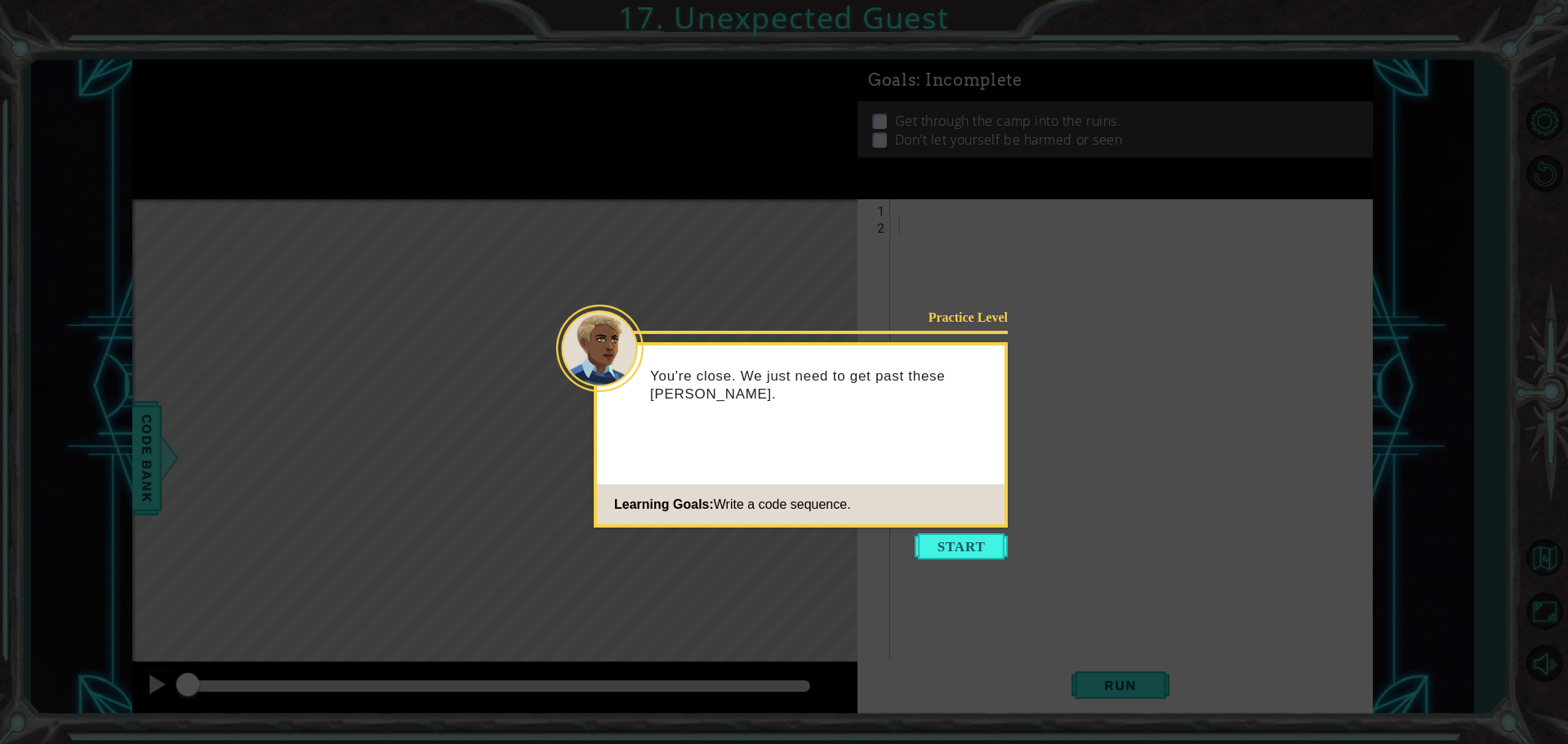
click at [964, 521] on footer "Learning Goals: Write a code sequence." at bounding box center [800, 504] width 407 height 40
click at [960, 549] on button "Start" at bounding box center [961, 546] width 93 height 26
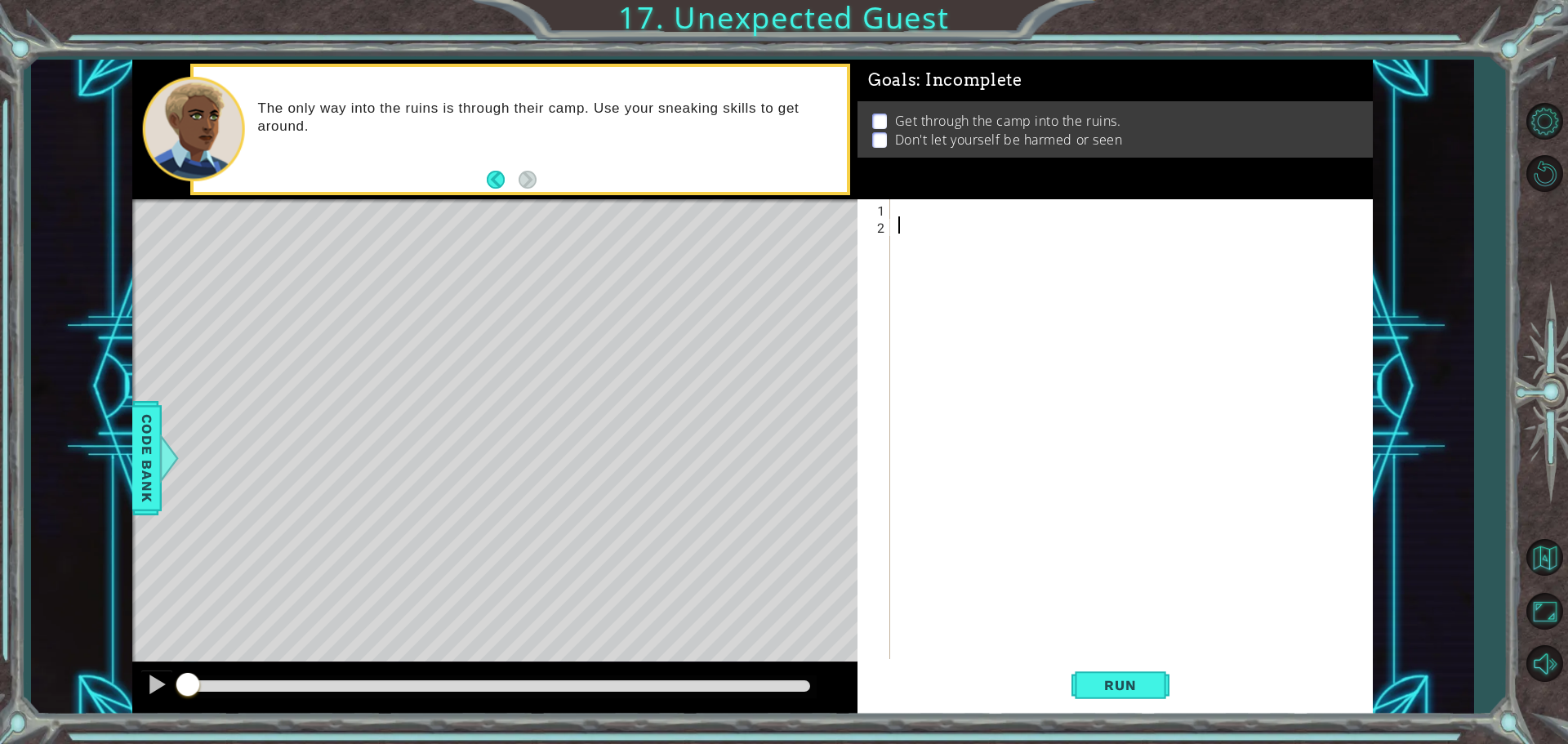
click at [937, 221] on div at bounding box center [1135, 447] width 481 height 497
click at [932, 202] on div at bounding box center [1135, 447] width 481 height 497
click at [961, 210] on div "hero . moveDown" at bounding box center [1135, 447] width 481 height 497
drag, startPoint x: 936, startPoint y: 208, endPoint x: 968, endPoint y: 209, distance: 32.0
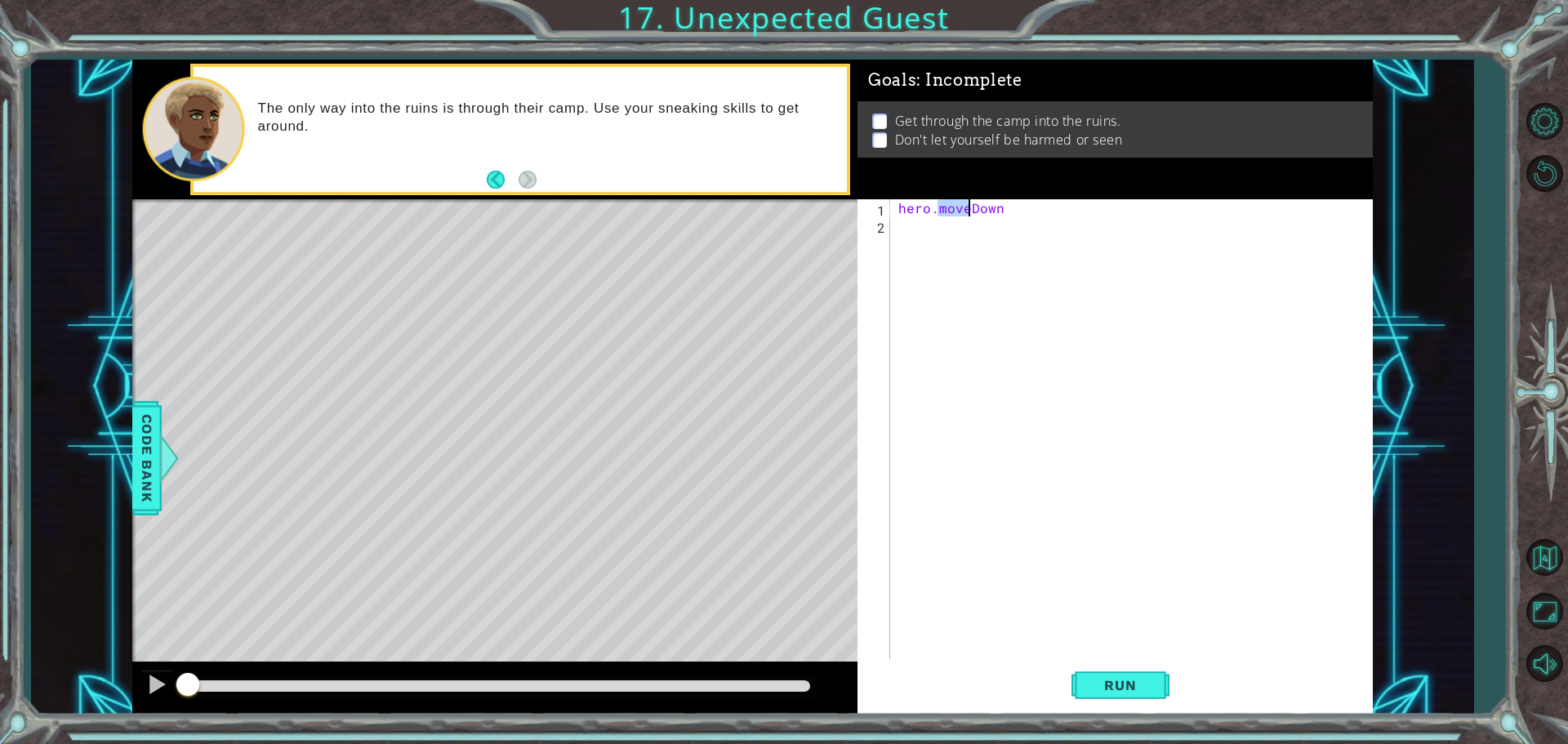
click at [968, 209] on div "hero . moveDown" at bounding box center [1135, 447] width 481 height 497
click at [1026, 204] on div "hero . jumpDown" at bounding box center [1135, 447] width 481 height 497
drag, startPoint x: 1148, startPoint y: 679, endPoint x: 1136, endPoint y: 681, distance: 12.2
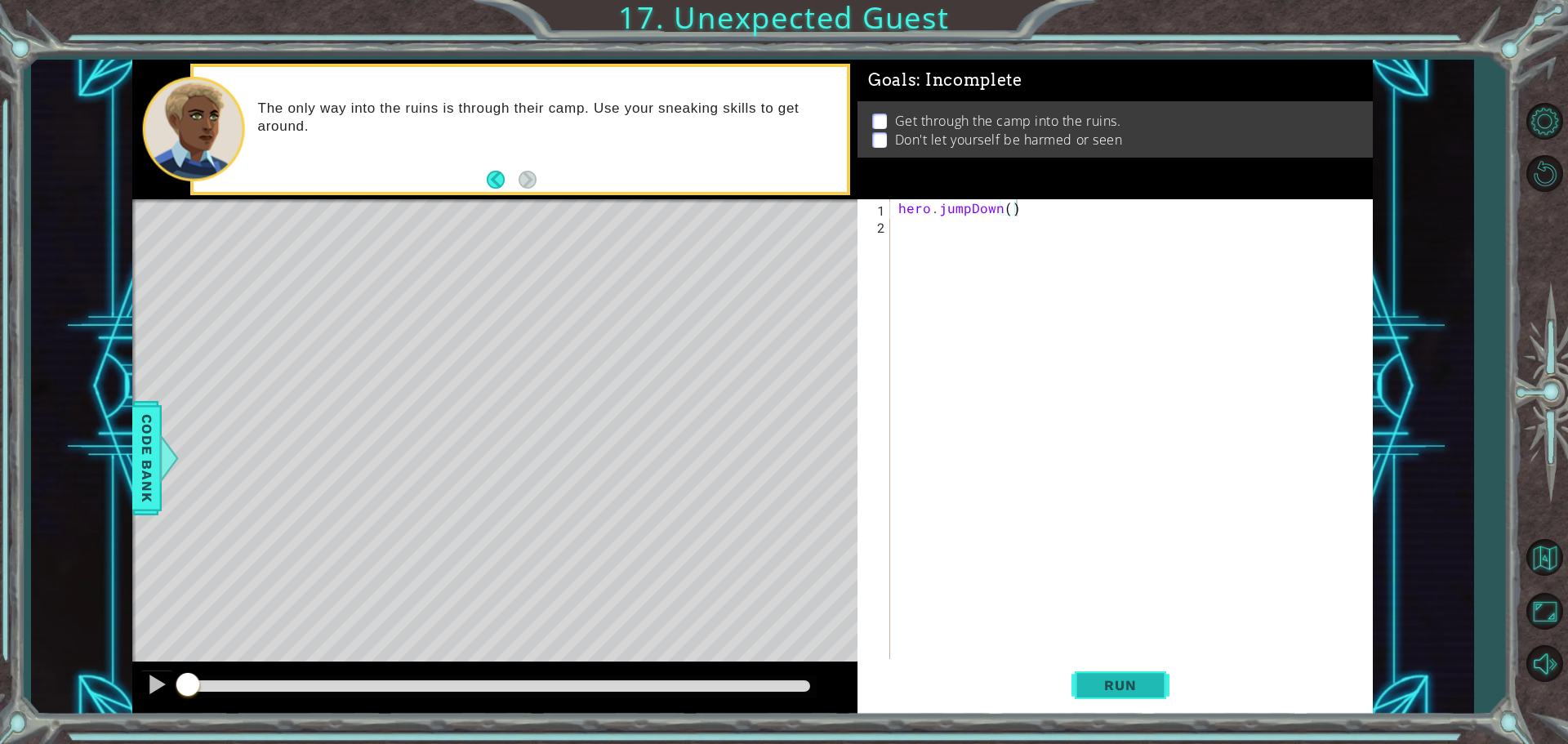
click at [1146, 679] on span "Run" at bounding box center [1119, 686] width 64 height 17
click at [872, 212] on div "1" at bounding box center [876, 210] width 28 height 17
type textarea "hero.jumpDown()"
click at [895, 222] on div "hero.jumpDown() 1 2 hero . jumpDown ( ) ההההההההההההההההההההההההההההההההההההההה…" at bounding box center [1112, 431] width 511 height 463
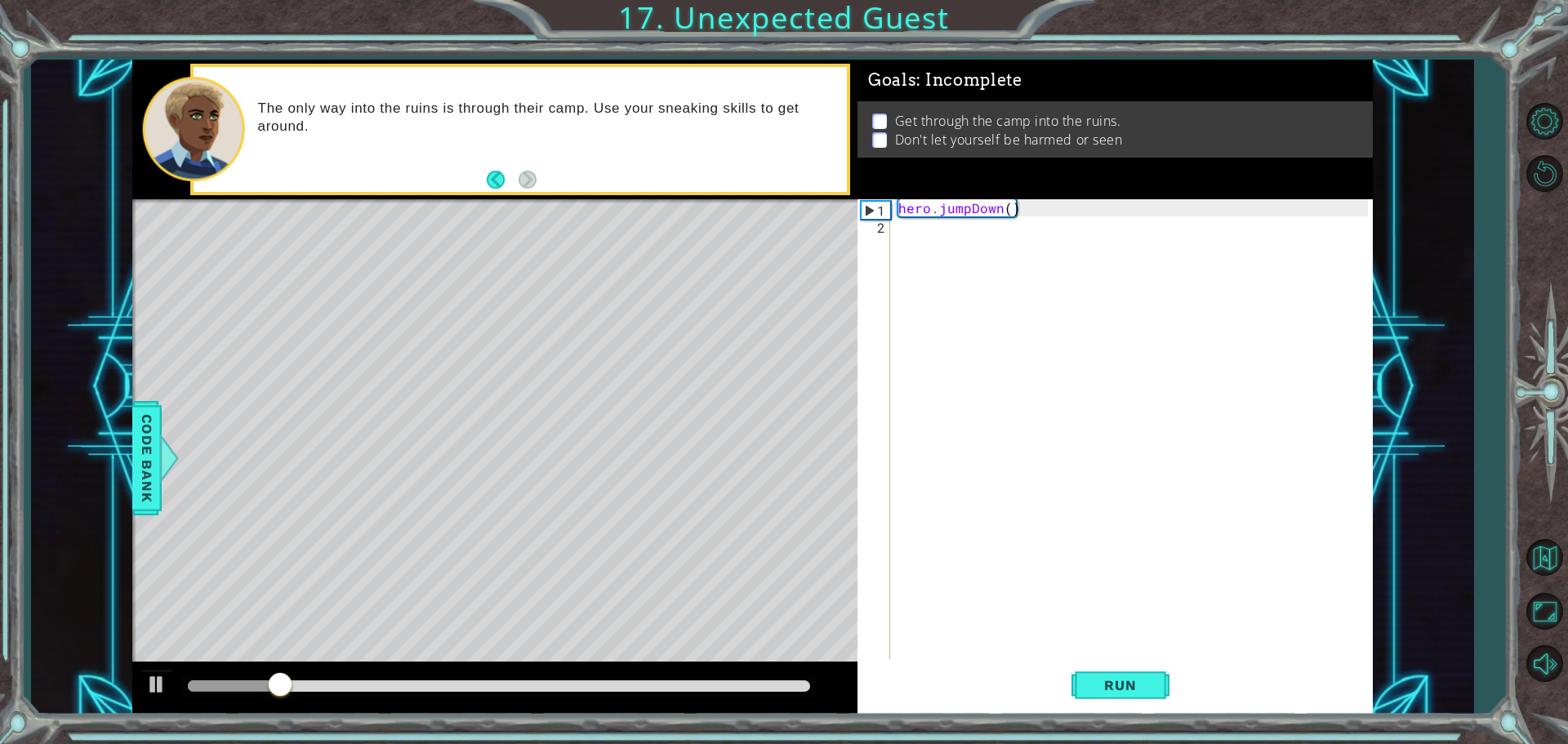
click at [891, 235] on div "hero.jumpDown() 1 2 hero . jumpDown ( ) ההההההההההההההההההההההההההההההההההההההה…" at bounding box center [1112, 431] width 511 height 463
click at [893, 230] on div "hero.jumpDown() 1 2 hero . jumpDown ( ) ההההההההההההההההההההההההההההההההההההההה…" at bounding box center [1112, 431] width 511 height 463
click at [896, 229] on div "hero . jumpDown ( )" at bounding box center [1135, 447] width 481 height 497
click at [1116, 689] on span "Run" at bounding box center [1119, 686] width 64 height 17
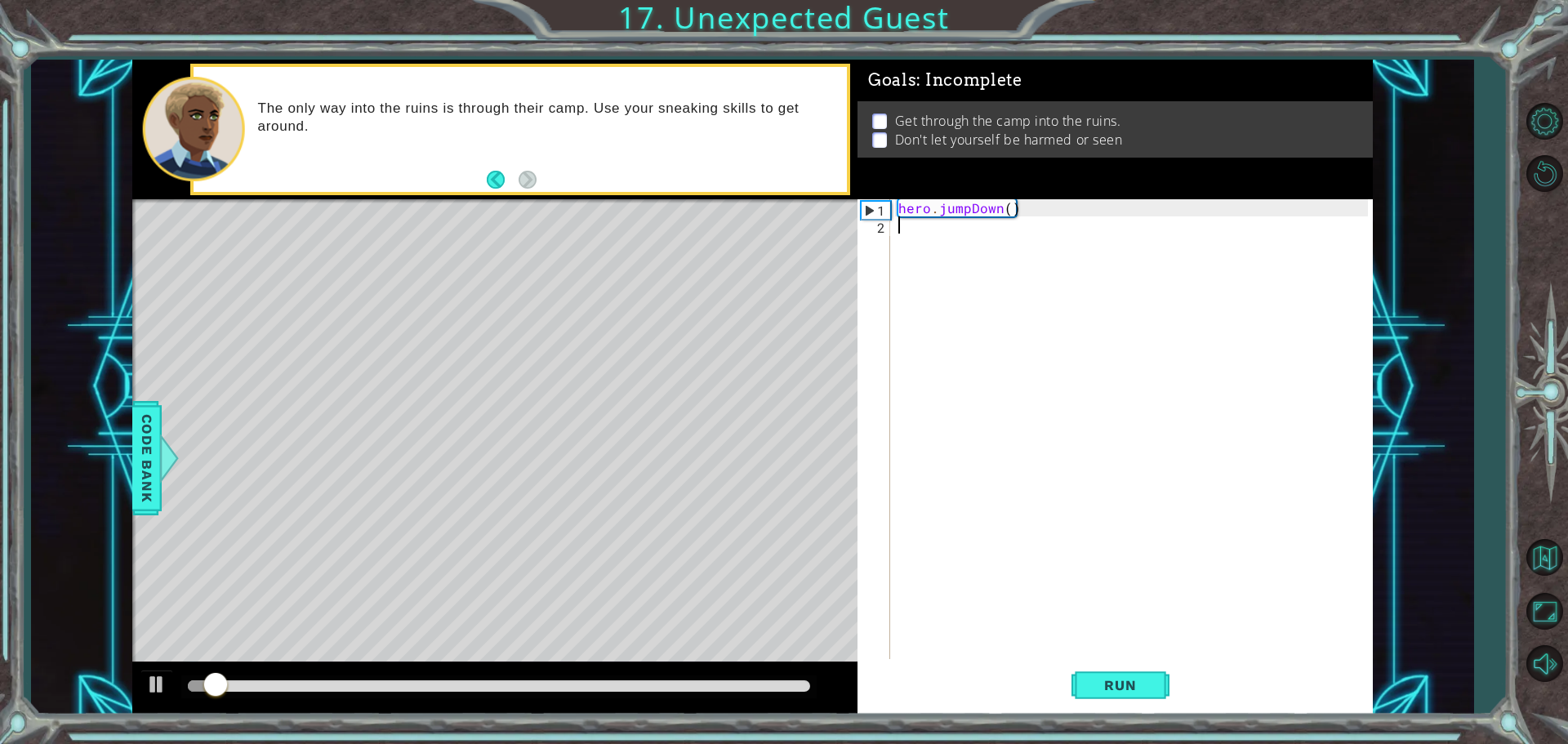
click at [932, 242] on div "hero . jumpDown ( )" at bounding box center [1135, 447] width 481 height 497
type textarea "hero.jumpRight()"
click at [1117, 680] on span "Run" at bounding box center [1119, 686] width 64 height 17
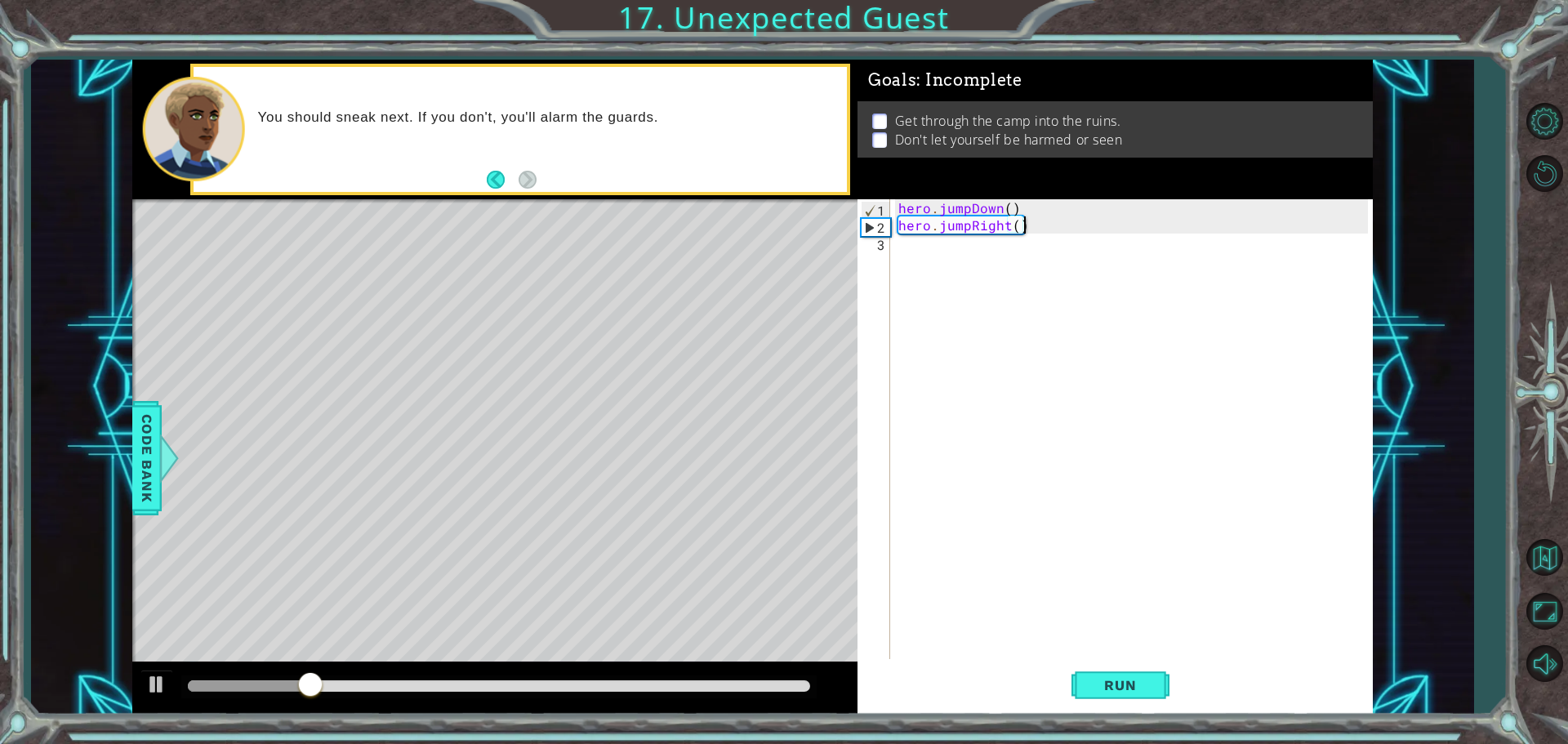
click at [948, 256] on div "hero . jumpDown ( ) hero . jumpRight ( )" at bounding box center [1135, 447] width 481 height 497
type textarea "hero.moveUp(0"
